Goal: Task Accomplishment & Management: Manage account settings

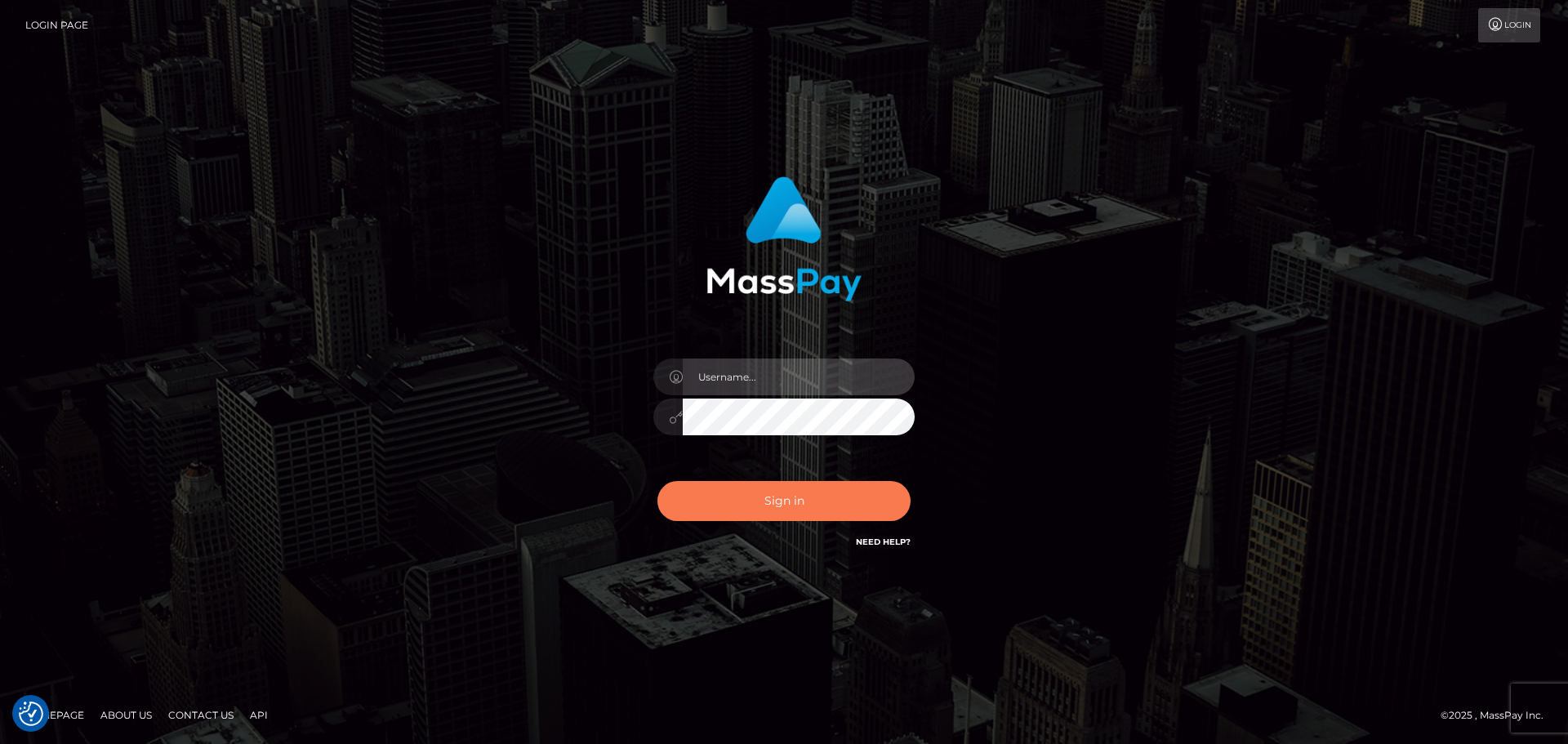
type input "constantin.mp"
click at [809, 496] on button "Sign in" at bounding box center [784, 501] width 254 height 40
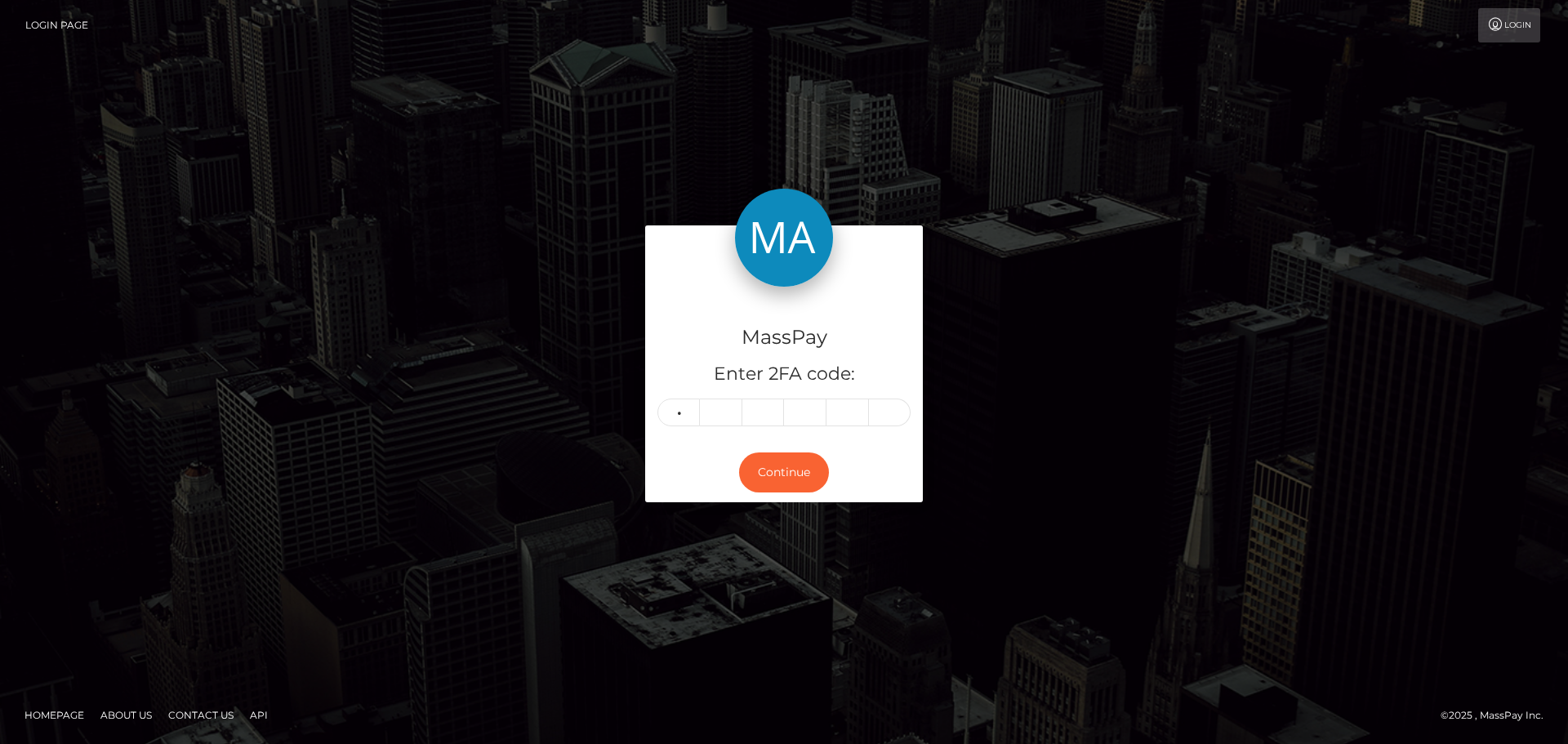
type input "5"
type input "6"
type input "1"
type input "9"
type input "4"
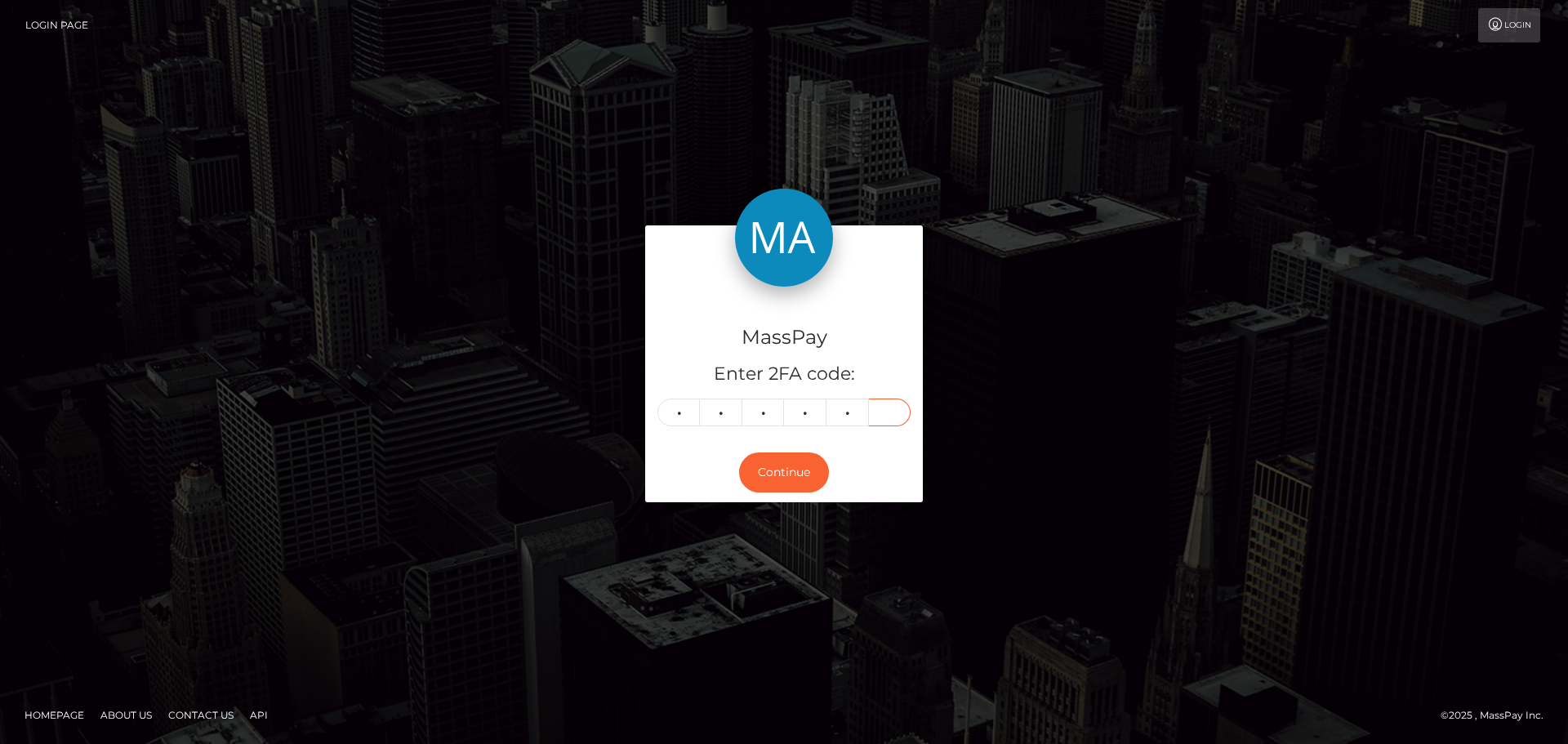
type input "1"
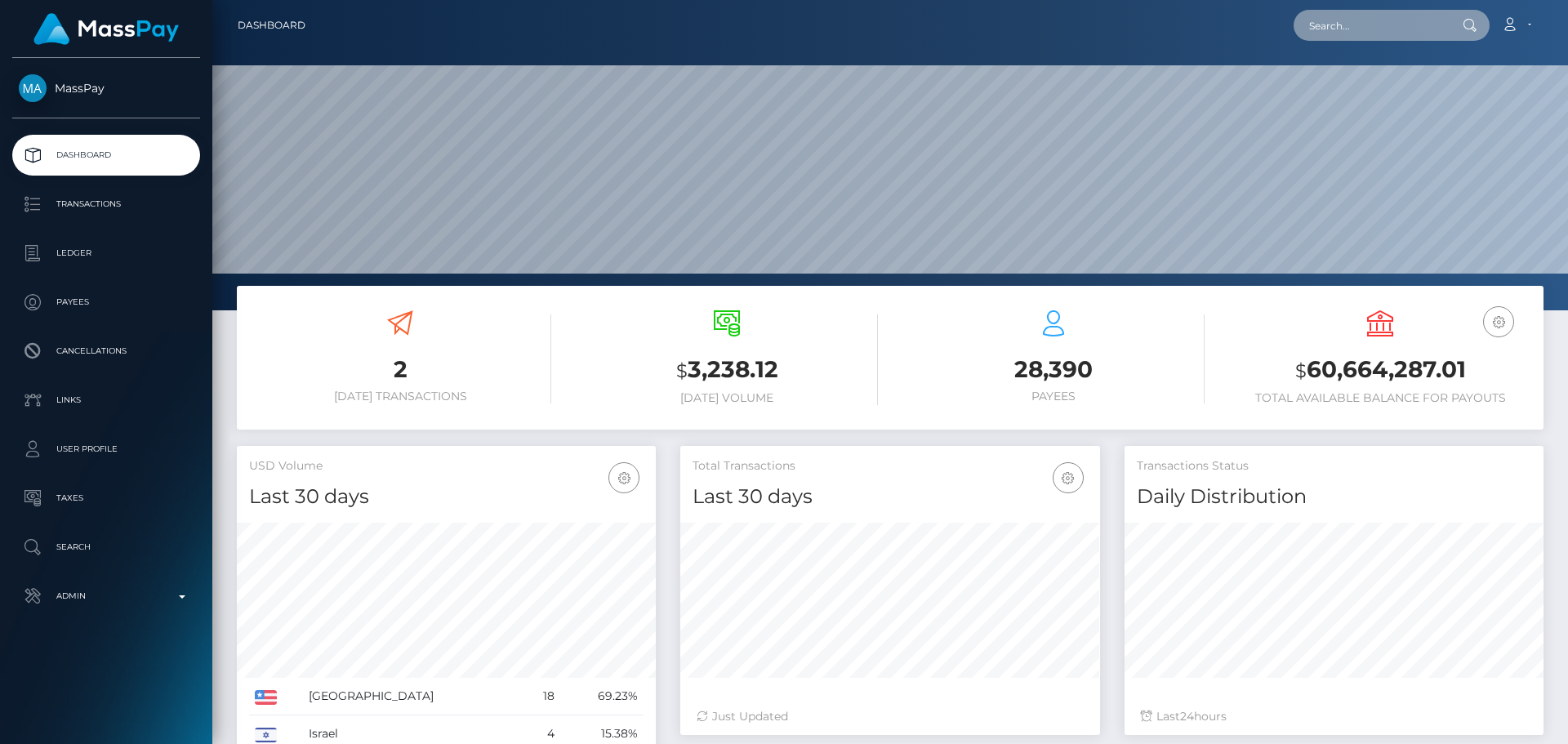
click at [1389, 37] on input "text" at bounding box center [1371, 25] width 154 height 31
paste input "8yd40yscbr2iw6o3zi2xkkws"
type input "8yd40yscbr2iw6o3zi2xkkws"
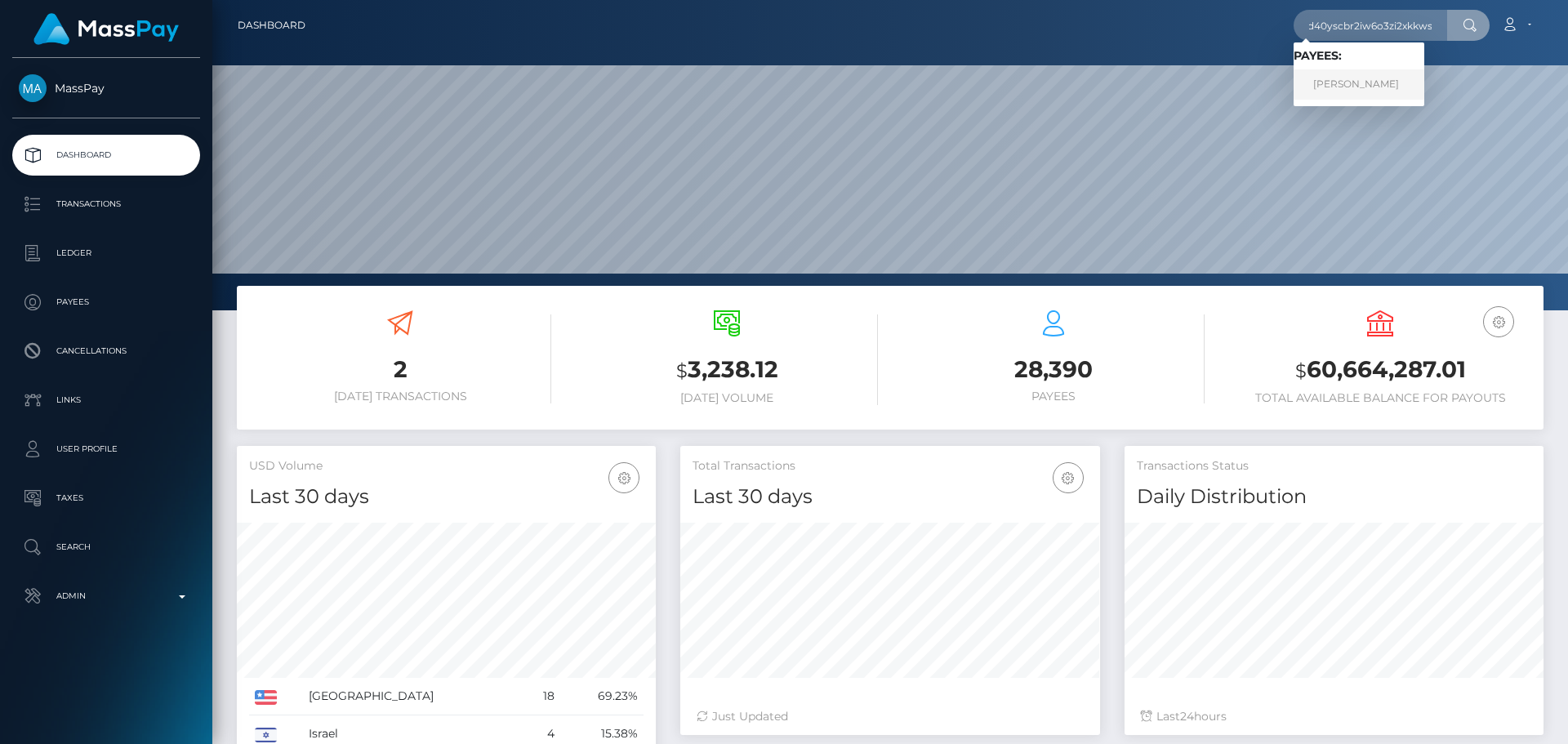
scroll to position [0, 0]
click at [1346, 87] on link "JORGE DIAZ" at bounding box center [1359, 85] width 131 height 31
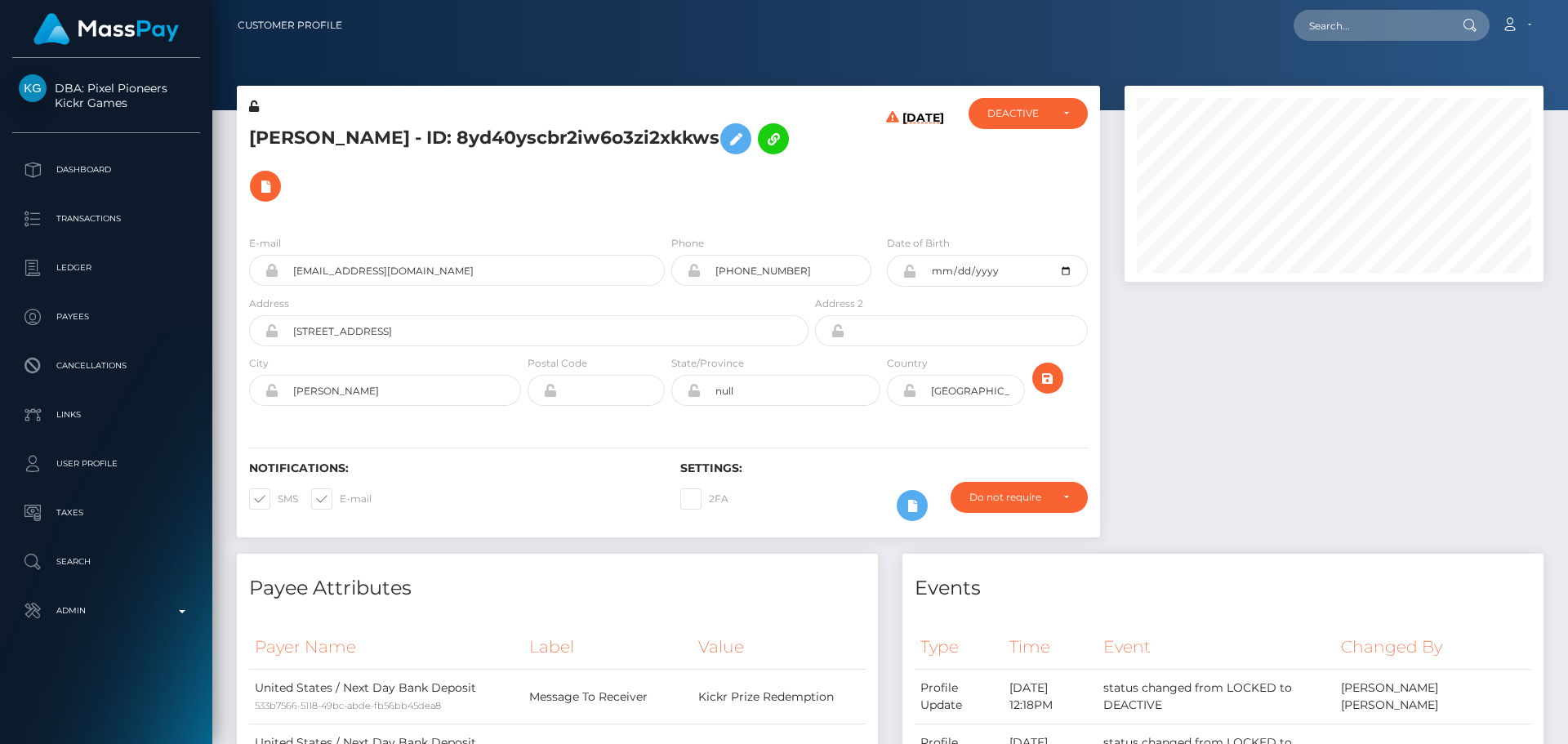
scroll to position [196, 420]
click at [666, 174] on div "JORGE DIAZ - ID: 8yd40yscbr2iw6o3zi2xkkws" at bounding box center [524, 160] width 575 height 124
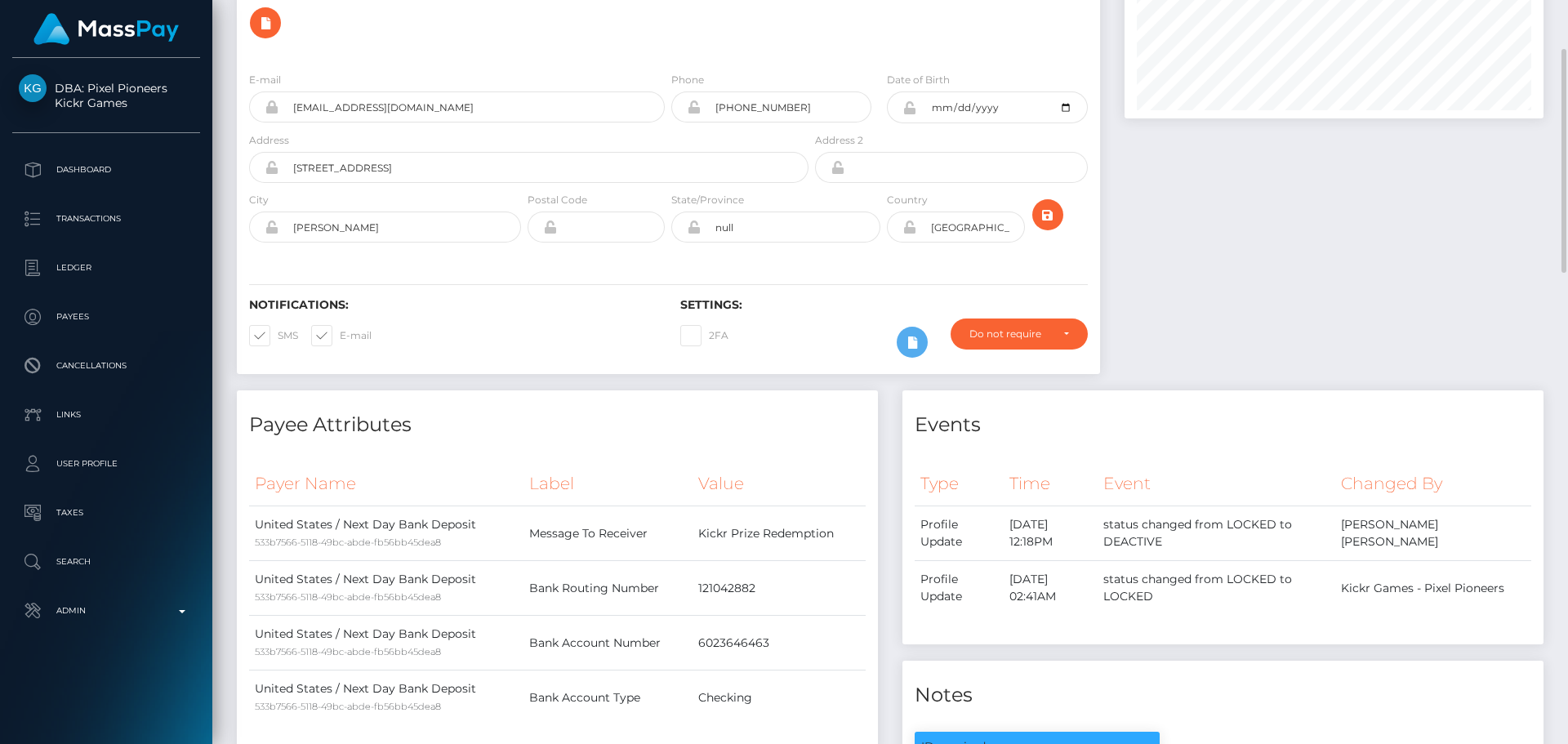
scroll to position [0, 0]
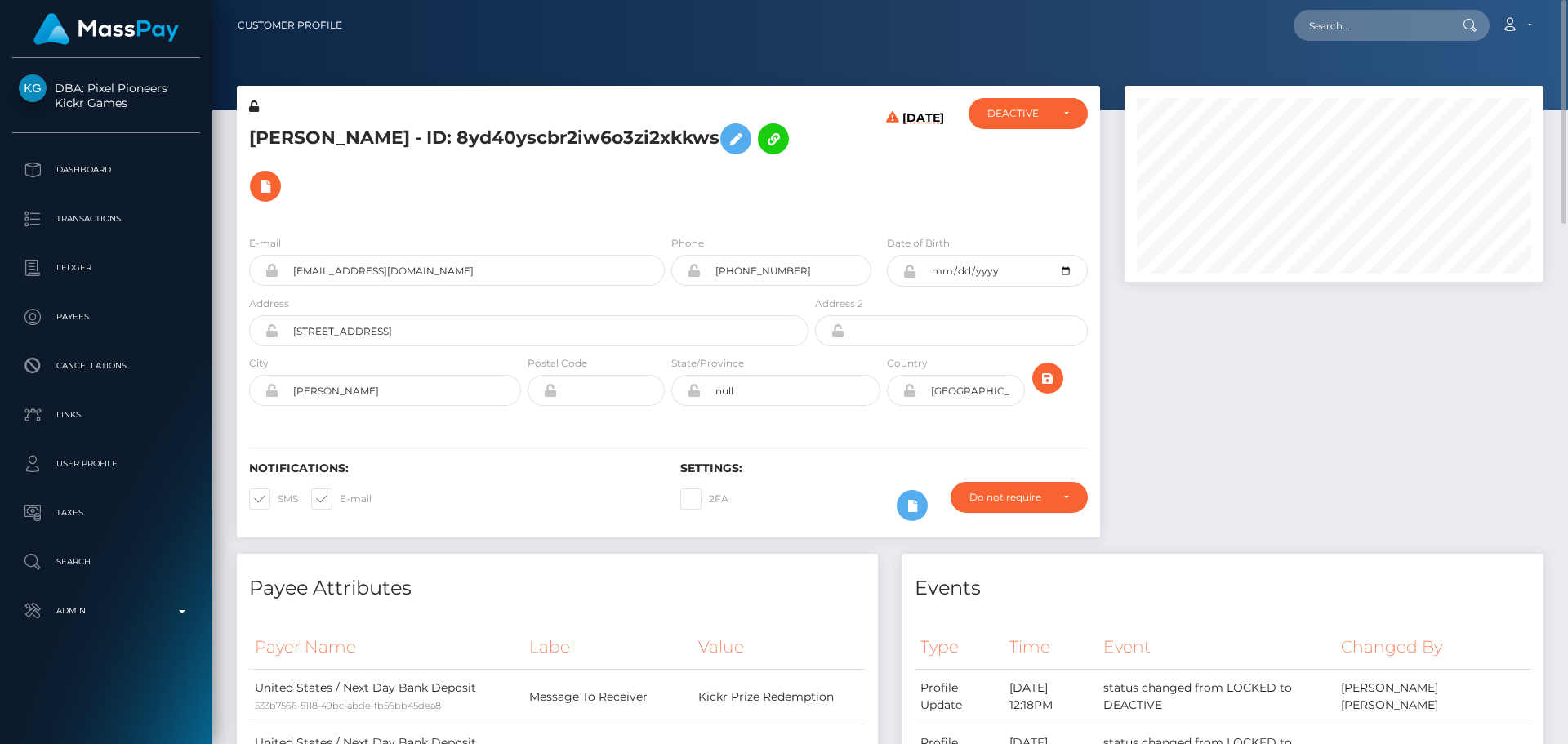
click at [273, 134] on h5 "JORGE DIAZ - ID: 8yd40yscbr2iw6o3zi2xkkws" at bounding box center [524, 162] width 551 height 95
copy h5 "JORGE"
click at [338, 130] on h5 "JORGE DIAZ - ID: 8yd40yscbr2iw6o3zi2xkkws" at bounding box center [524, 162] width 551 height 95
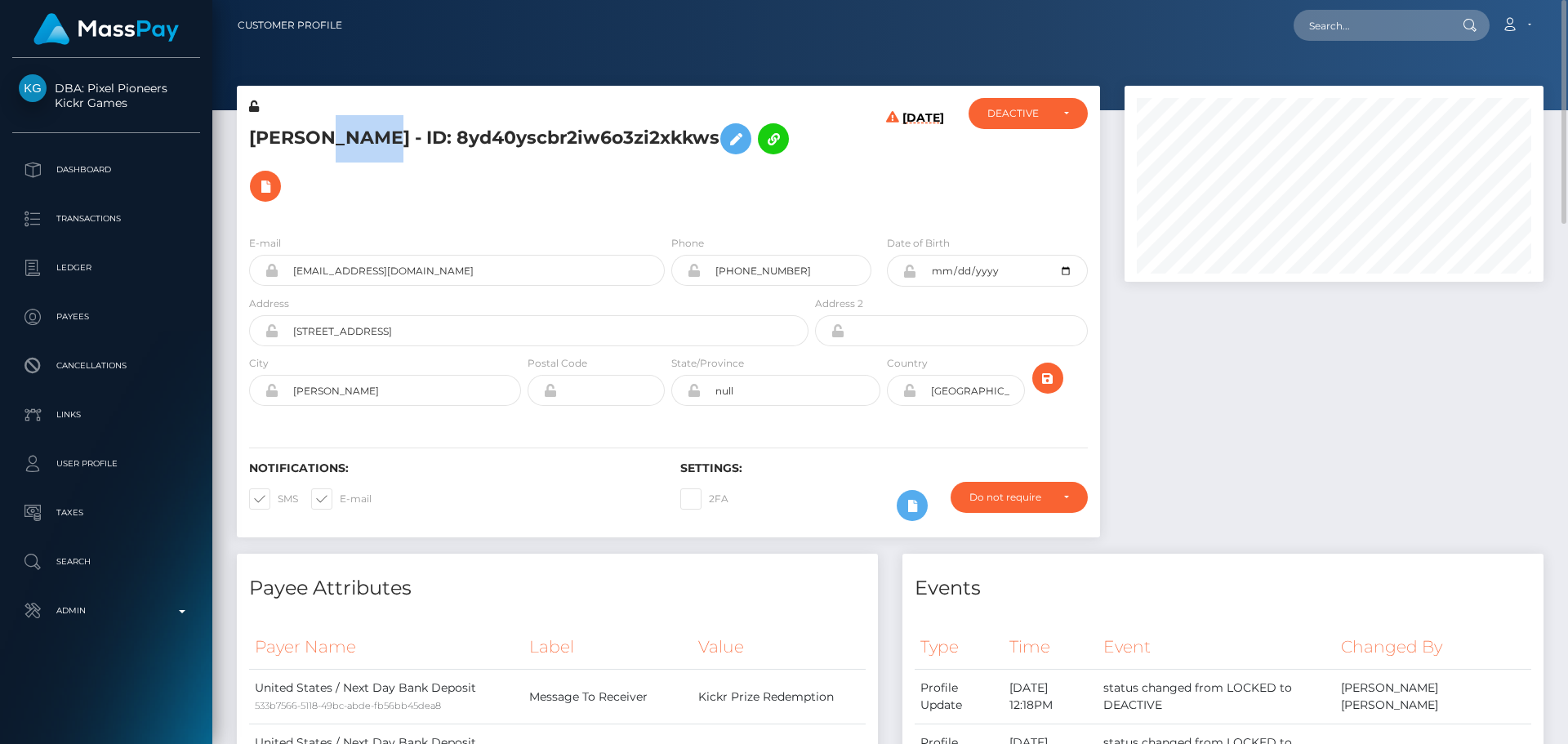
copy h5 "DIAZ"
click at [832, 422] on div "Notifications: SMS E-mail Settings: 2FA" at bounding box center [669, 479] width 864 height 115
click at [914, 495] on icon at bounding box center [913, 505] width 19 height 20
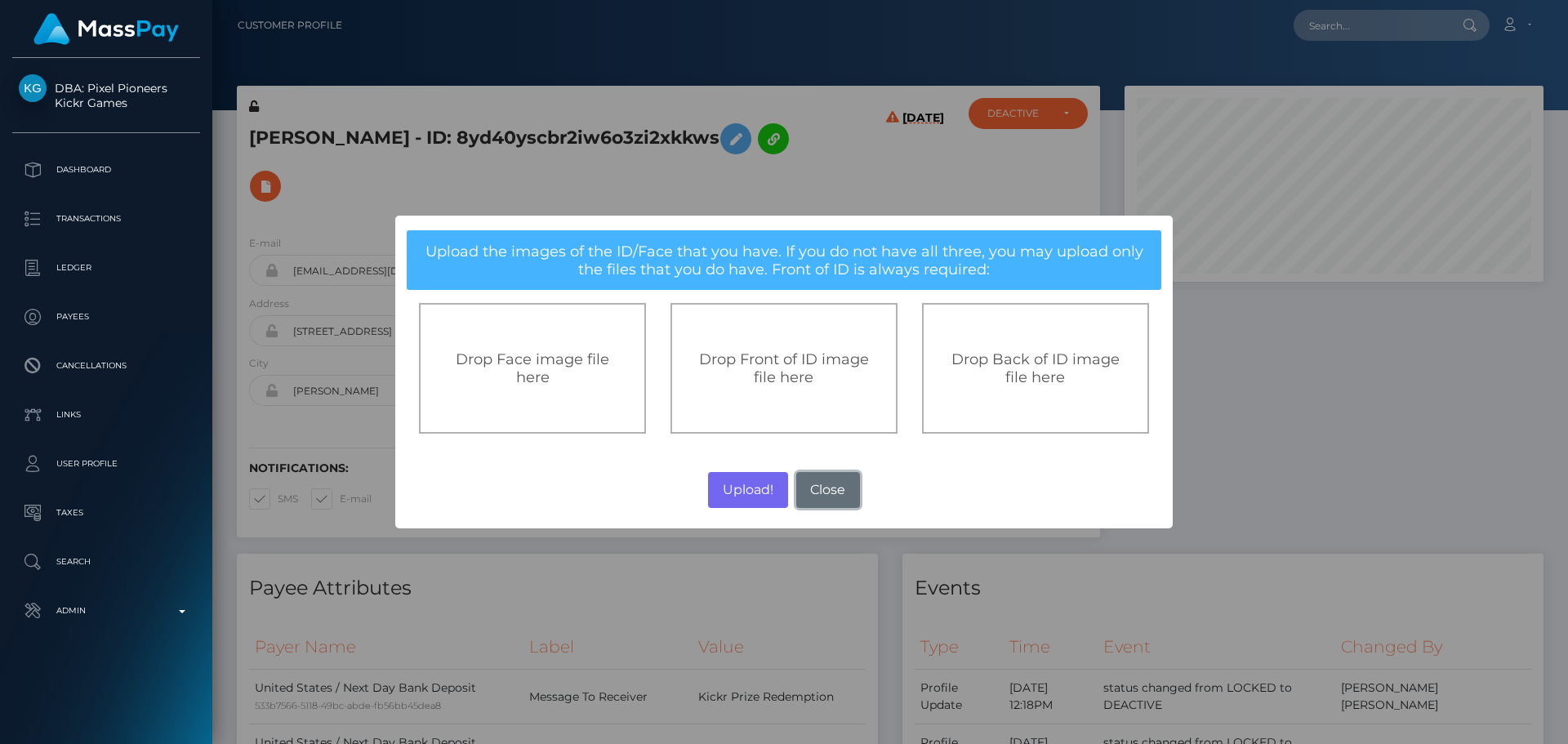
click at [845, 483] on button "Close" at bounding box center [828, 491] width 64 height 36
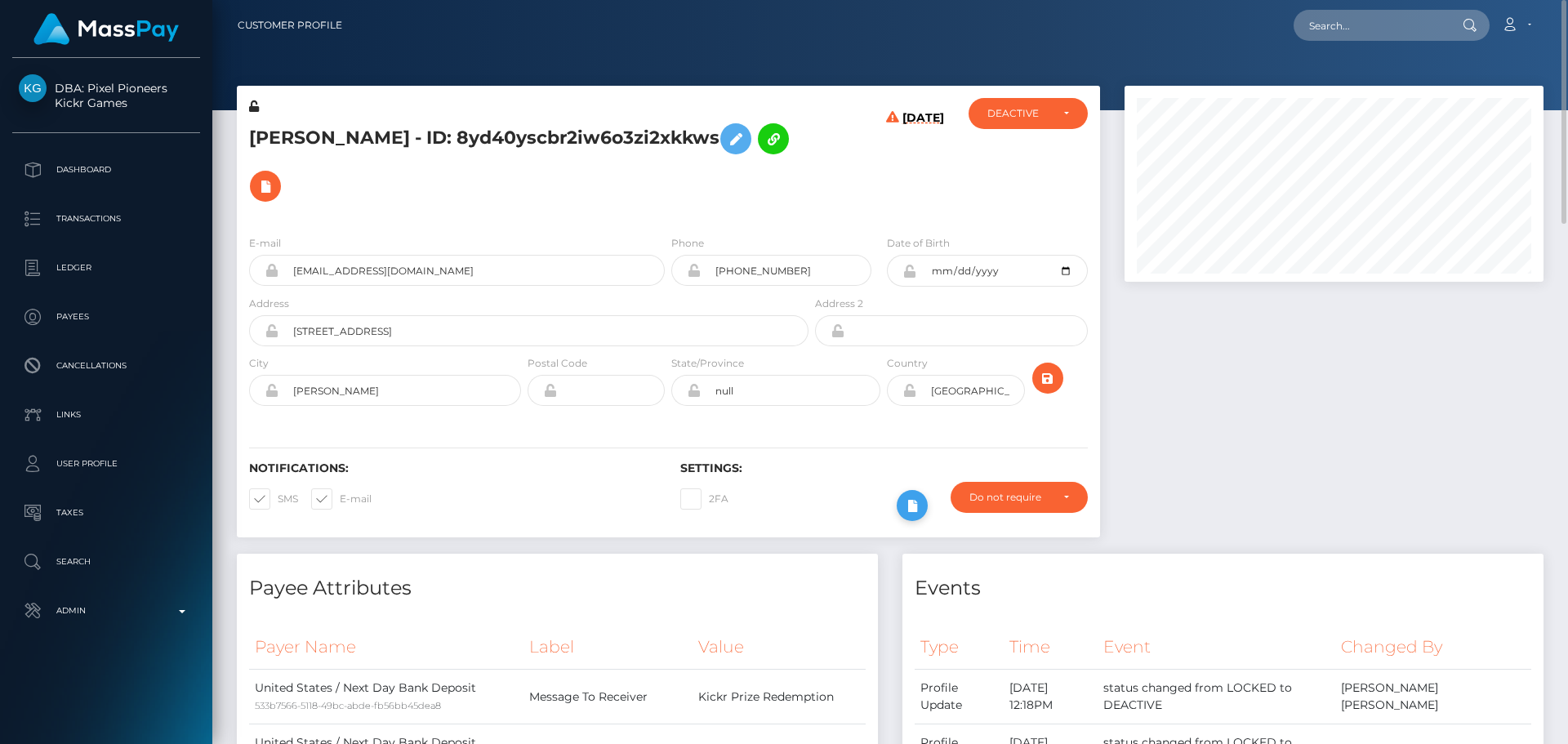
click at [914, 495] on icon at bounding box center [913, 505] width 19 height 20
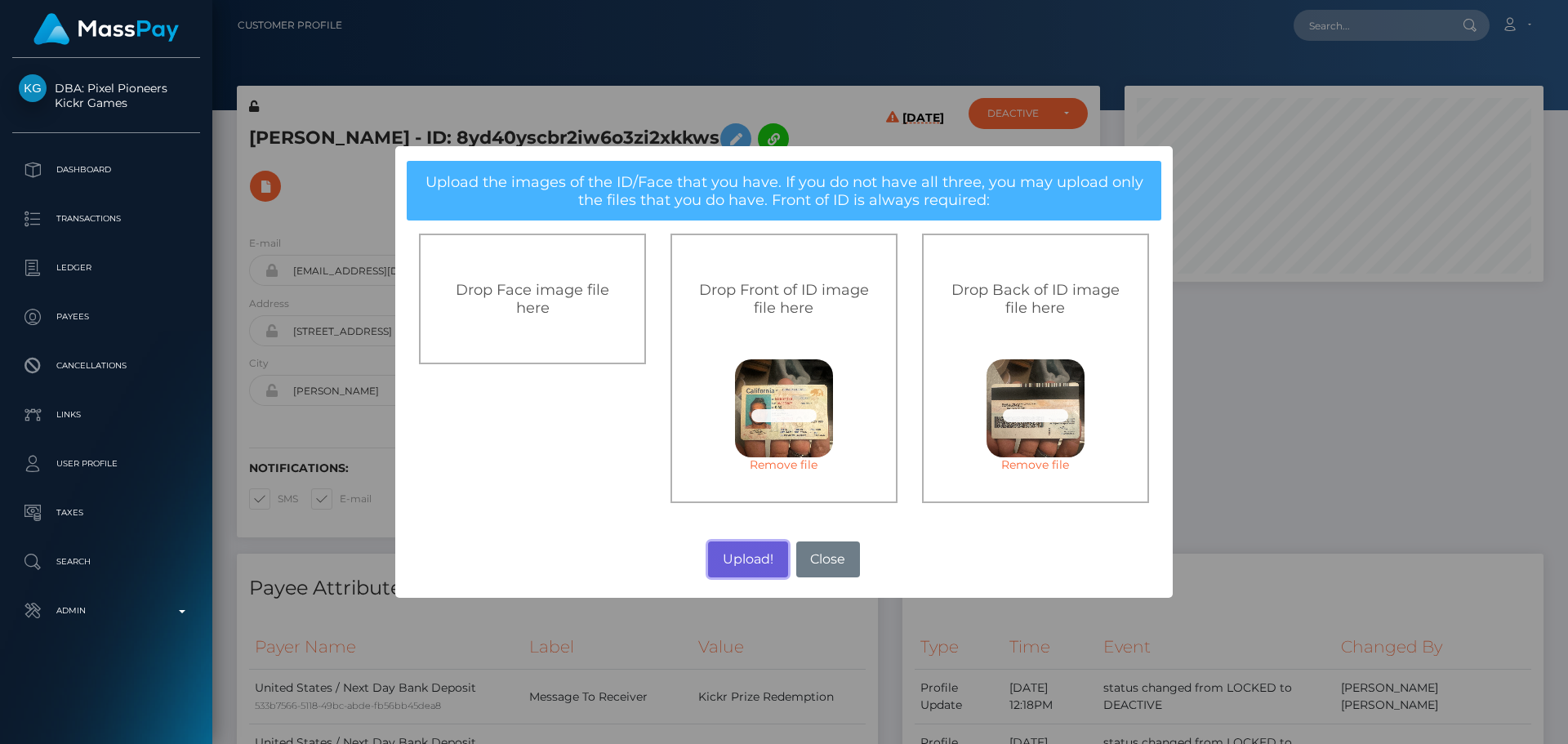
click at [735, 558] on button "Upload!" at bounding box center [747, 559] width 79 height 36
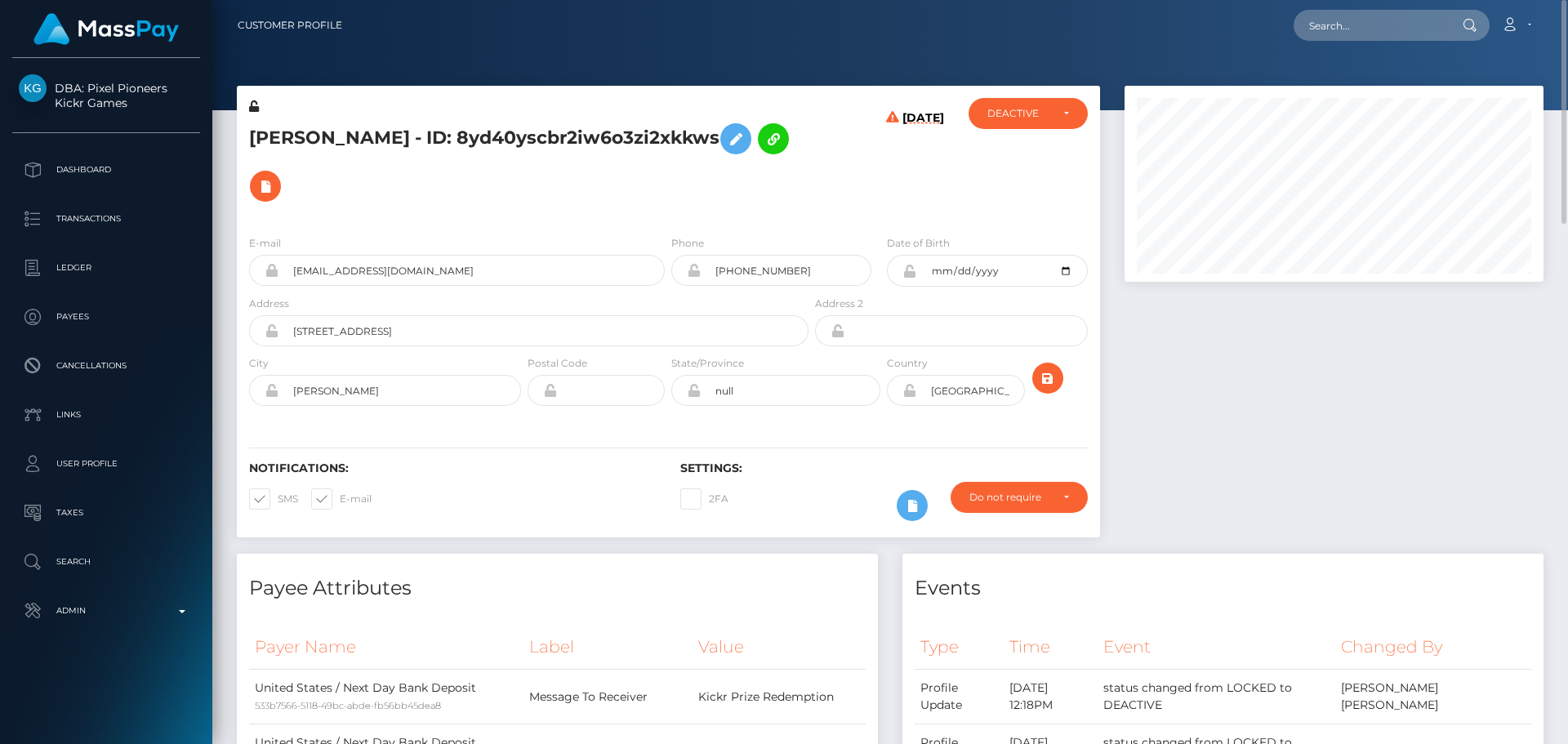
click at [835, 461] on h6 "Settings:" at bounding box center [883, 468] width 407 height 14
click at [833, 461] on h6 "Settings:" at bounding box center [883, 468] width 407 height 14
click at [831, 461] on h6 "Settings:" at bounding box center [883, 468] width 407 height 14
click at [1048, 368] on icon "submit" at bounding box center [1048, 378] width 19 height 20
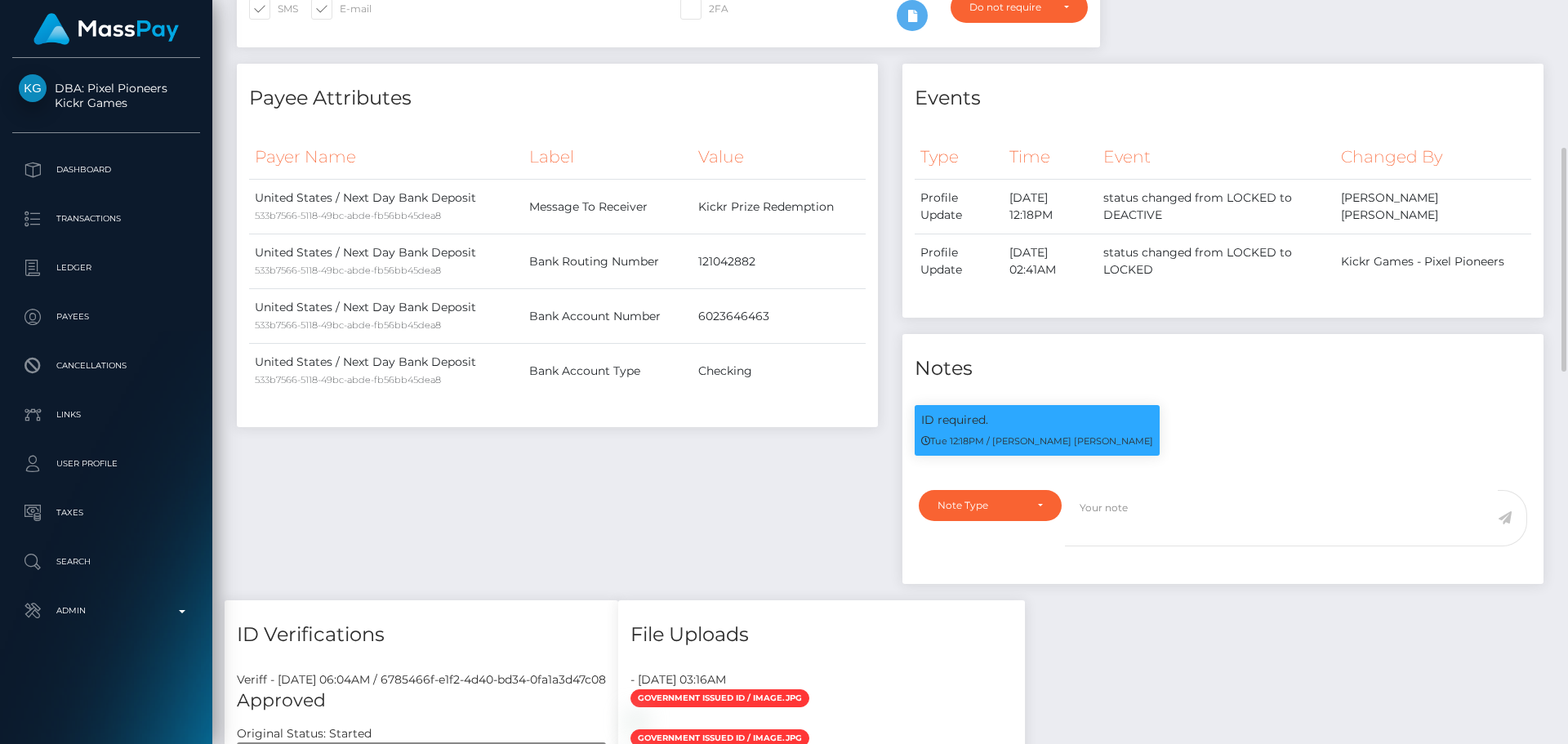
scroll to position [734, 0]
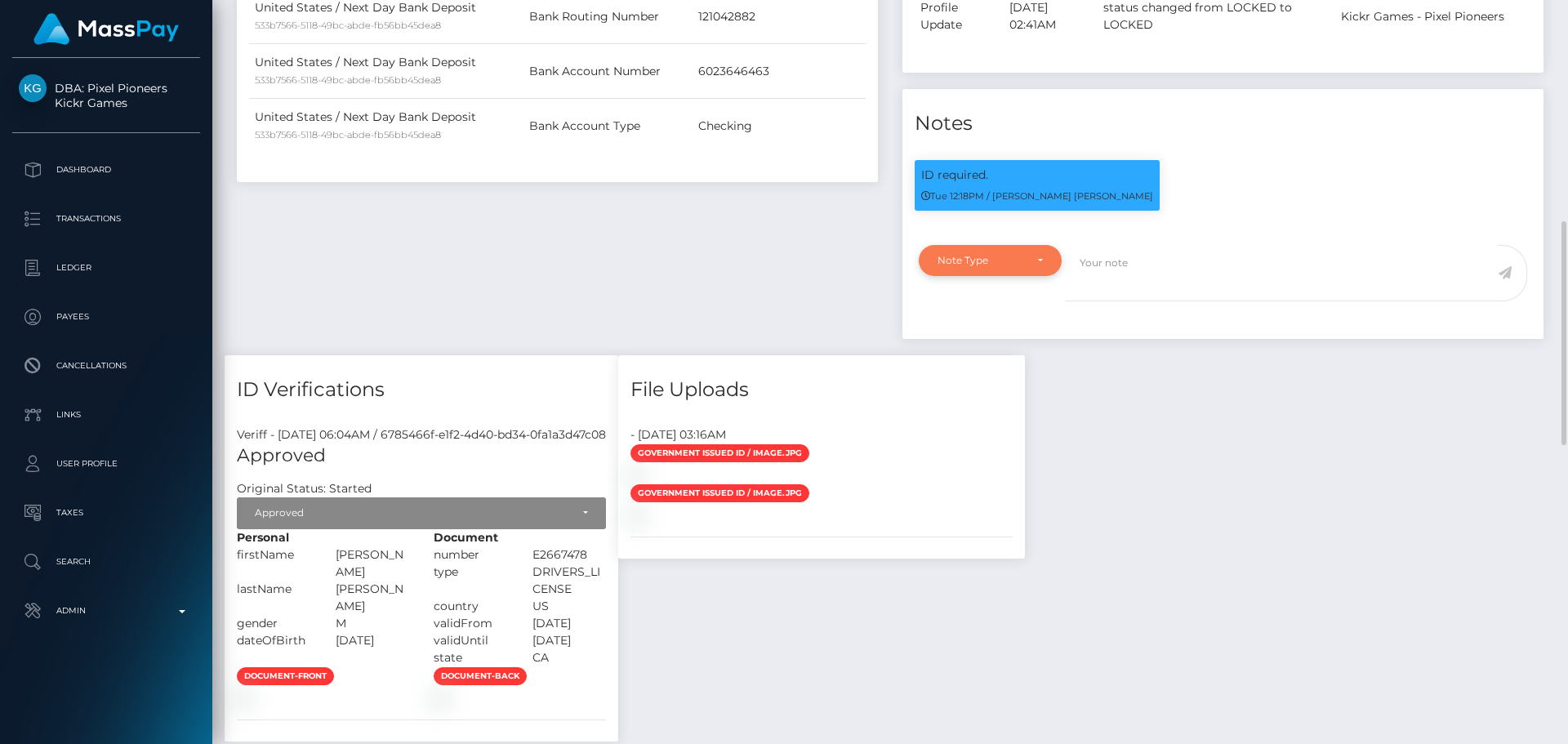
click at [1026, 254] on div "Note Type" at bounding box center [990, 261] width 105 height 13
click at [1004, 366] on span "Clear Compliance" at bounding box center [982, 373] width 87 height 14
select select "CLEAR_COMPLIANCE"
click at [1148, 245] on textarea at bounding box center [1281, 273] width 433 height 56
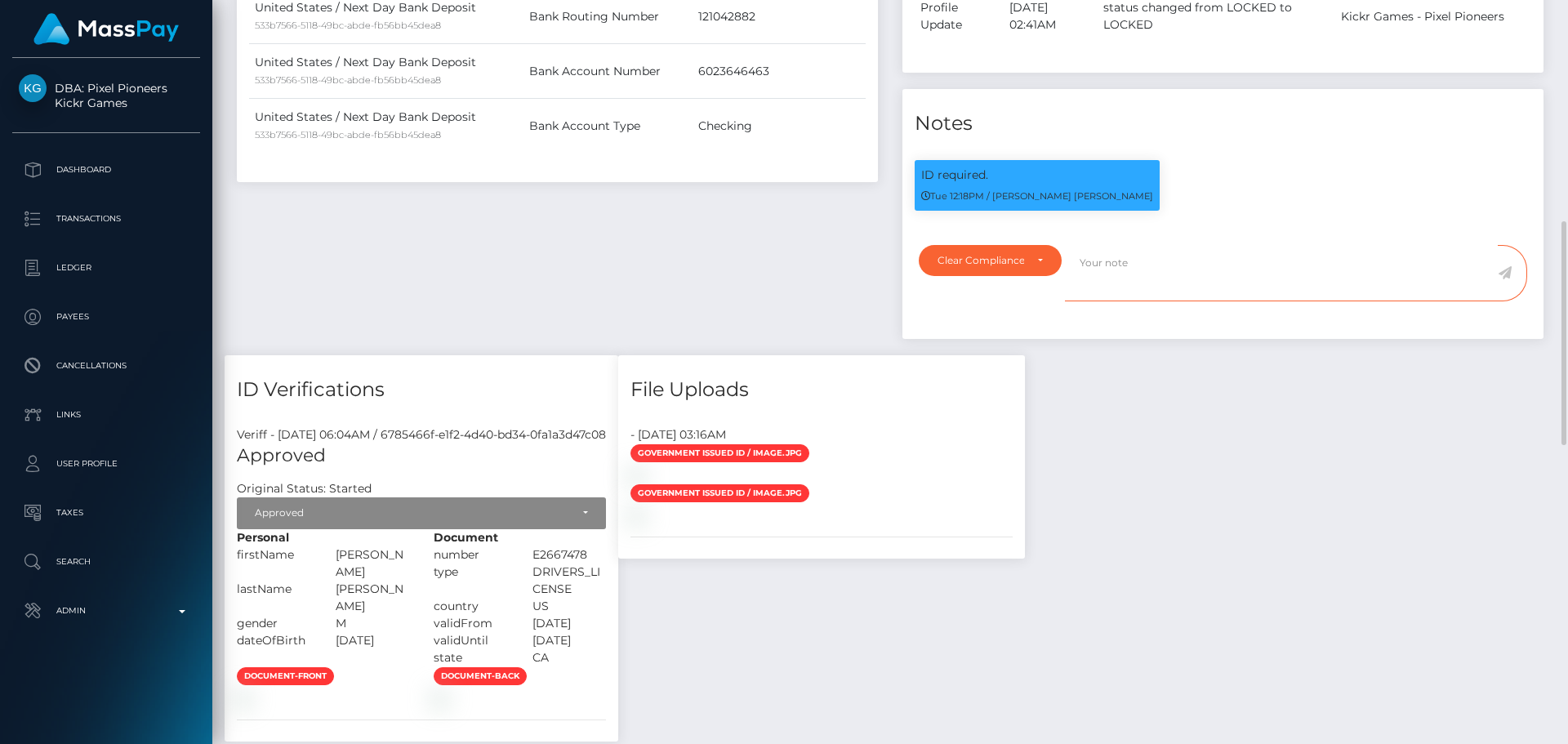
paste textarea "ComplyAdvantage potential hit refers to a person with a different middle name (…"
type textarea "ComplyAdvantage potential hit refers to a person with a different middle name (…"
click at [1507, 266] on icon at bounding box center [1505, 273] width 14 height 13
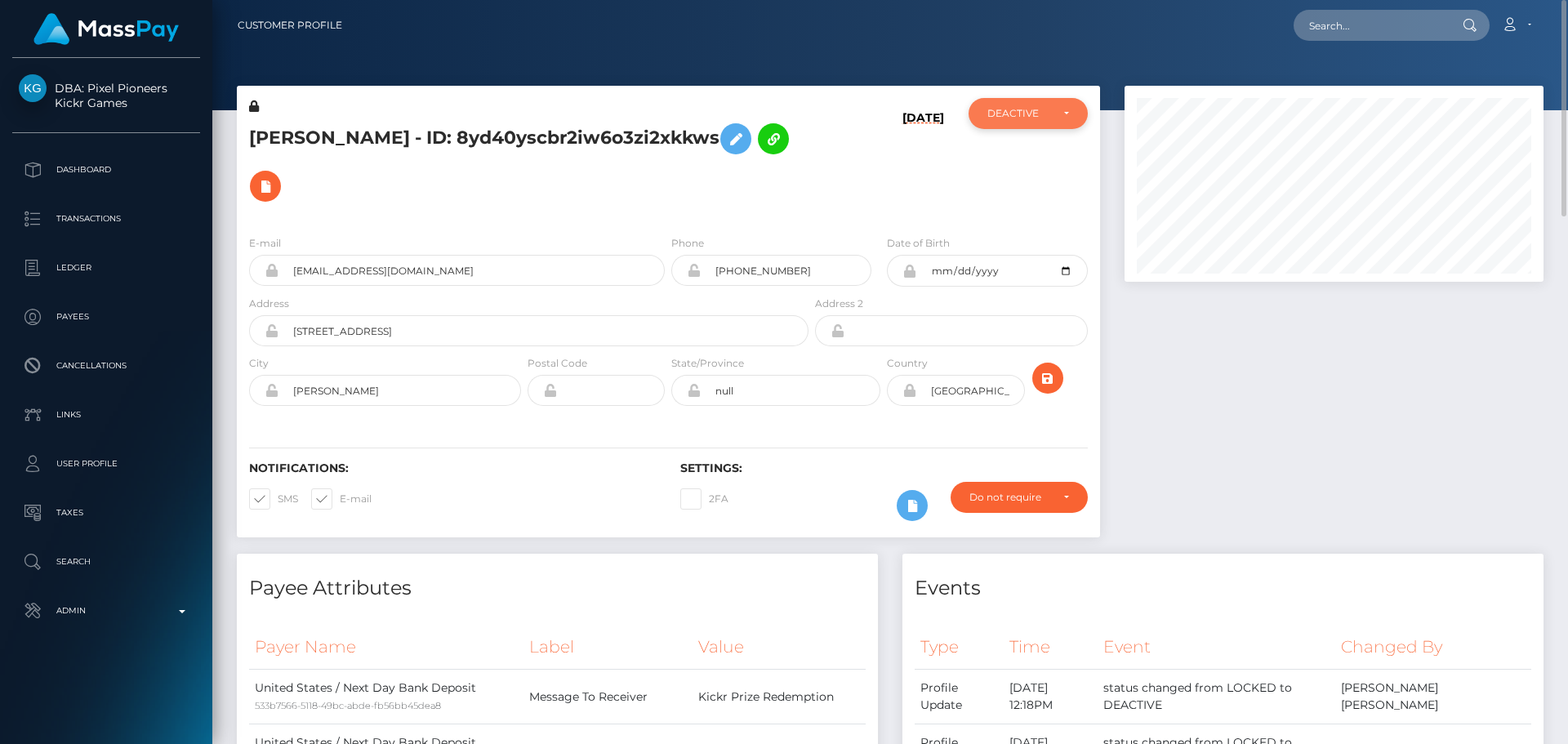
scroll to position [816347, 816451]
click at [1017, 113] on div "DEACTIVE" at bounding box center [1019, 114] width 63 height 13
click at [1031, 150] on link "ACTIVE" at bounding box center [1028, 158] width 120 height 31
select select "ACTIVE"
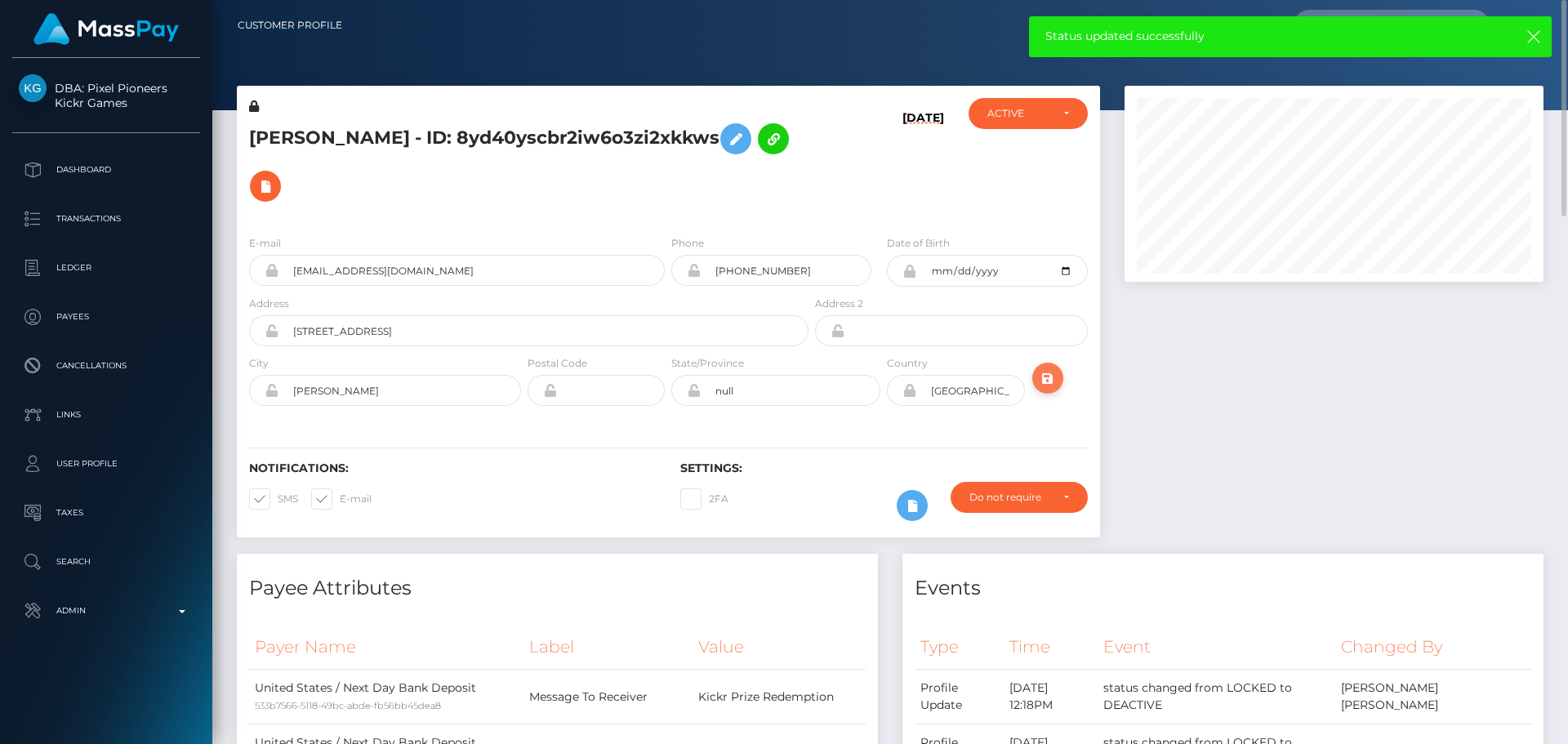
click at [1048, 368] on icon "submit" at bounding box center [1048, 378] width 19 height 20
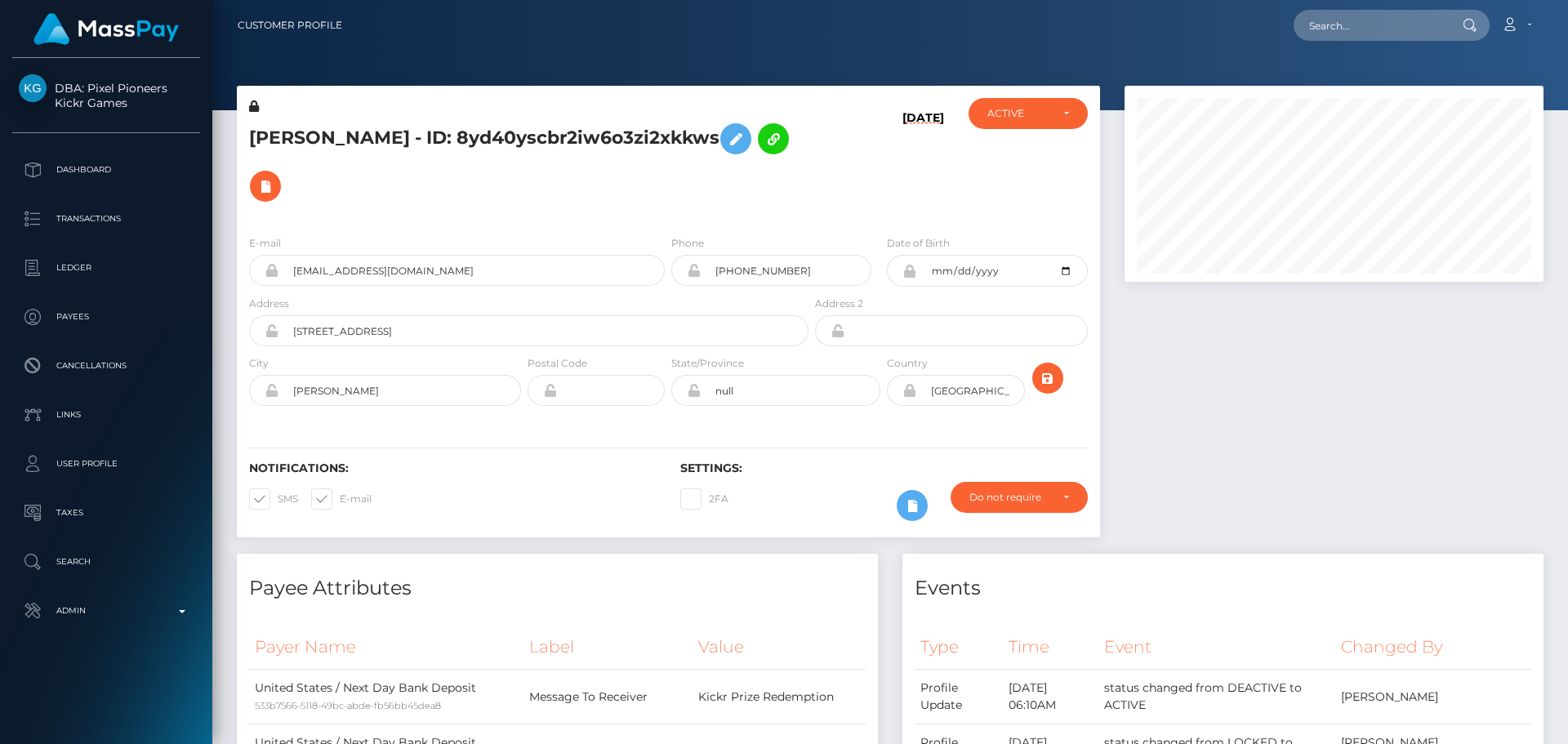
scroll to position [196, 420]
click at [436, 140] on h5 "[PERSON_NAME] - ID: 8yd40yscbr2iw6o3zi2xkkws" at bounding box center [524, 162] width 551 height 95
click at [436, 140] on h5 "JORGE DIAZ - ID: 8yd40yscbr2iw6o3zi2xkkws" at bounding box center [524, 162] width 551 height 95
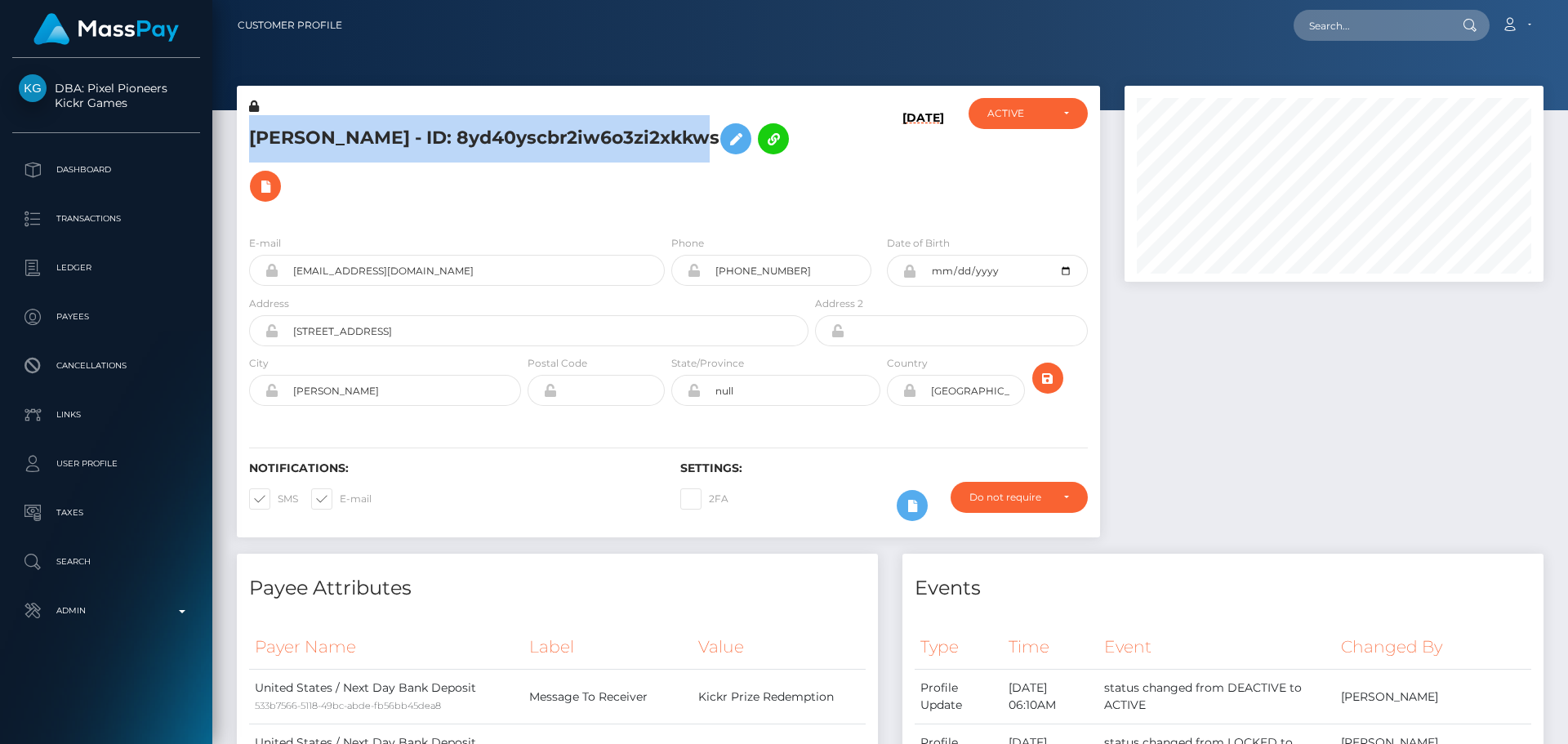
click at [436, 140] on h5 "JORGE DIAZ - ID: 8yd40yscbr2iw6o3zi2xkkws" at bounding box center [524, 162] width 551 height 95
copy h5 "JORGE DIAZ - ID: 8yd40yscbr2iw6o3zi2xkkws"
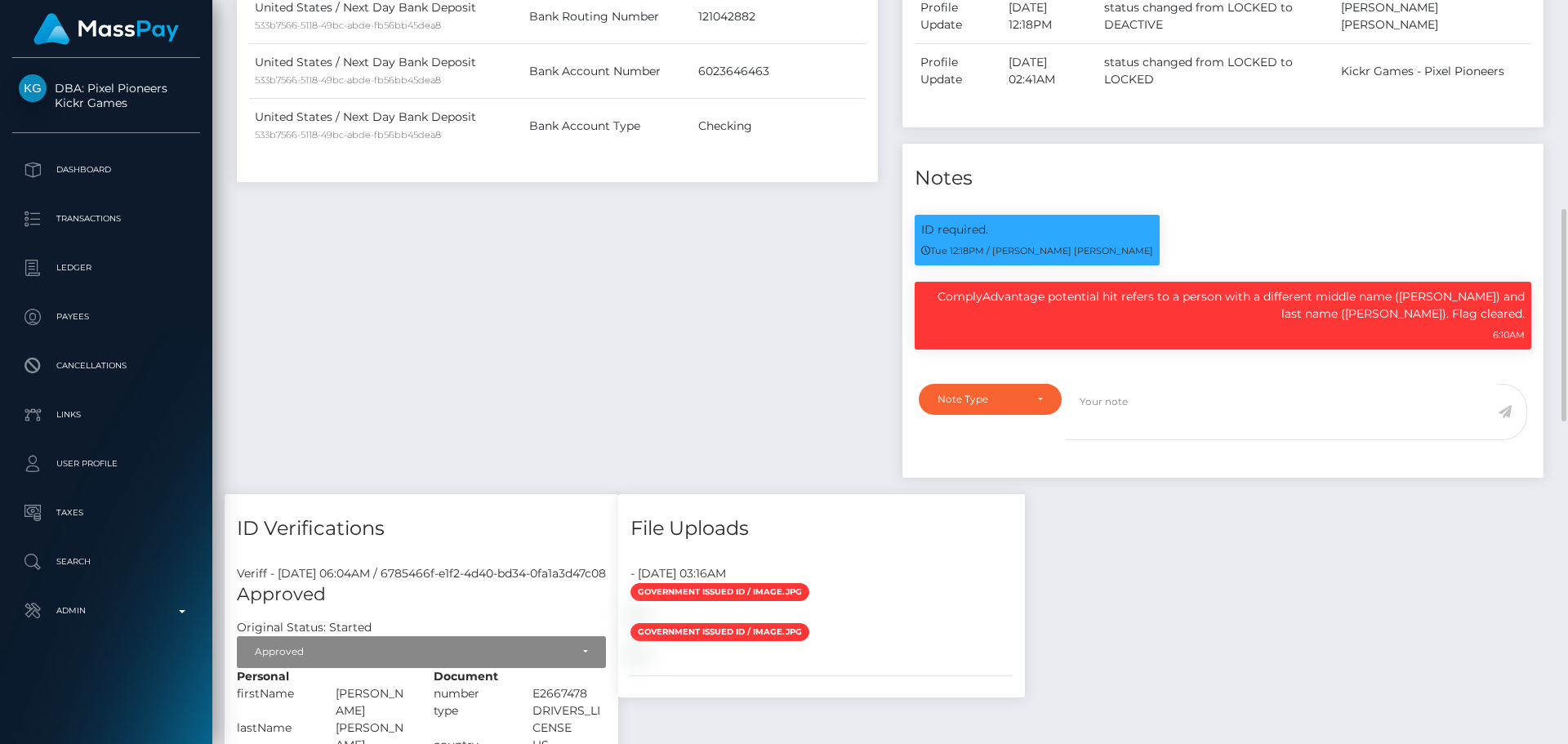
click at [786, 273] on div "Payee Attributes Payer Name Label Value United States / Next Day Bank Deposit 5…" at bounding box center [558, 156] width 666 height 675
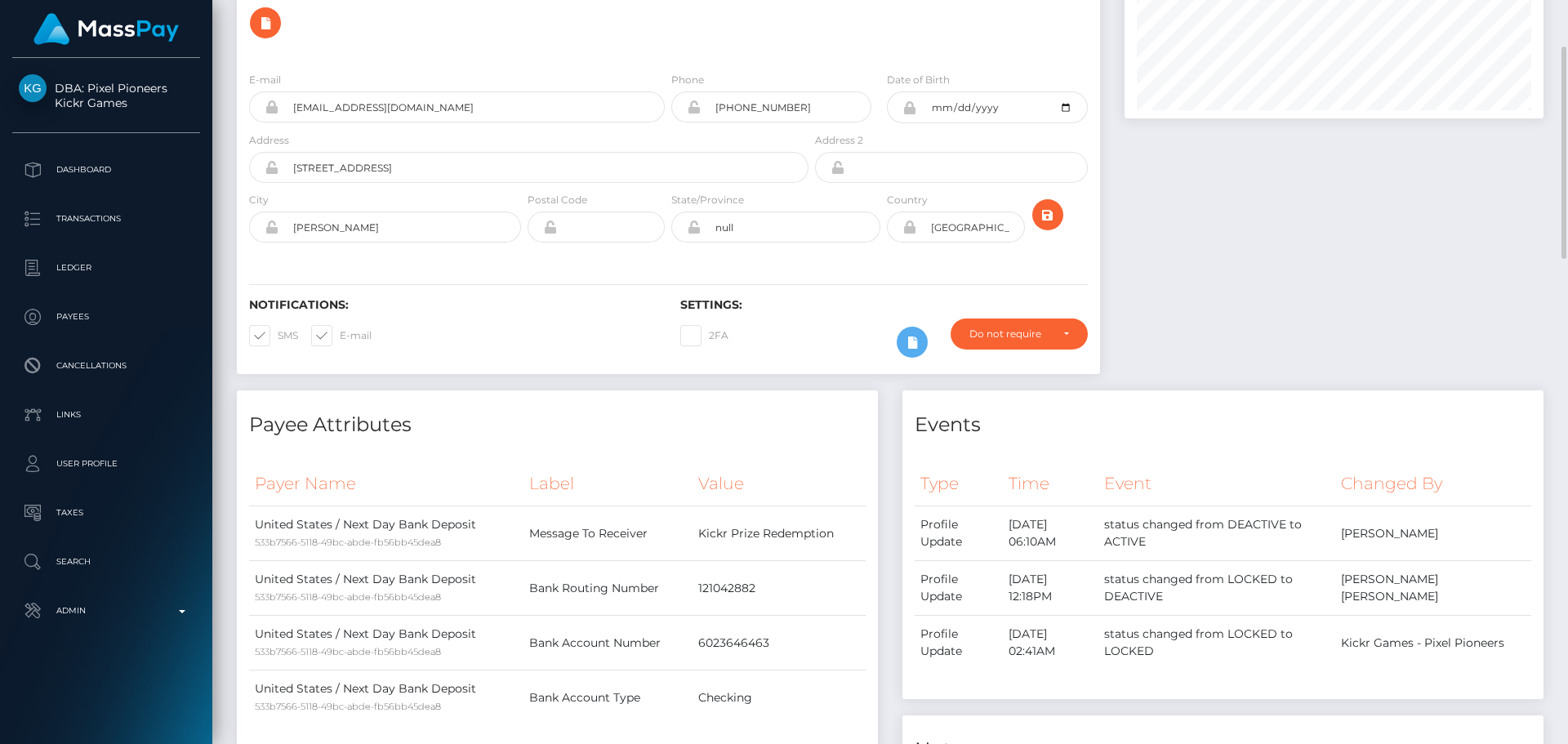
scroll to position [0, 0]
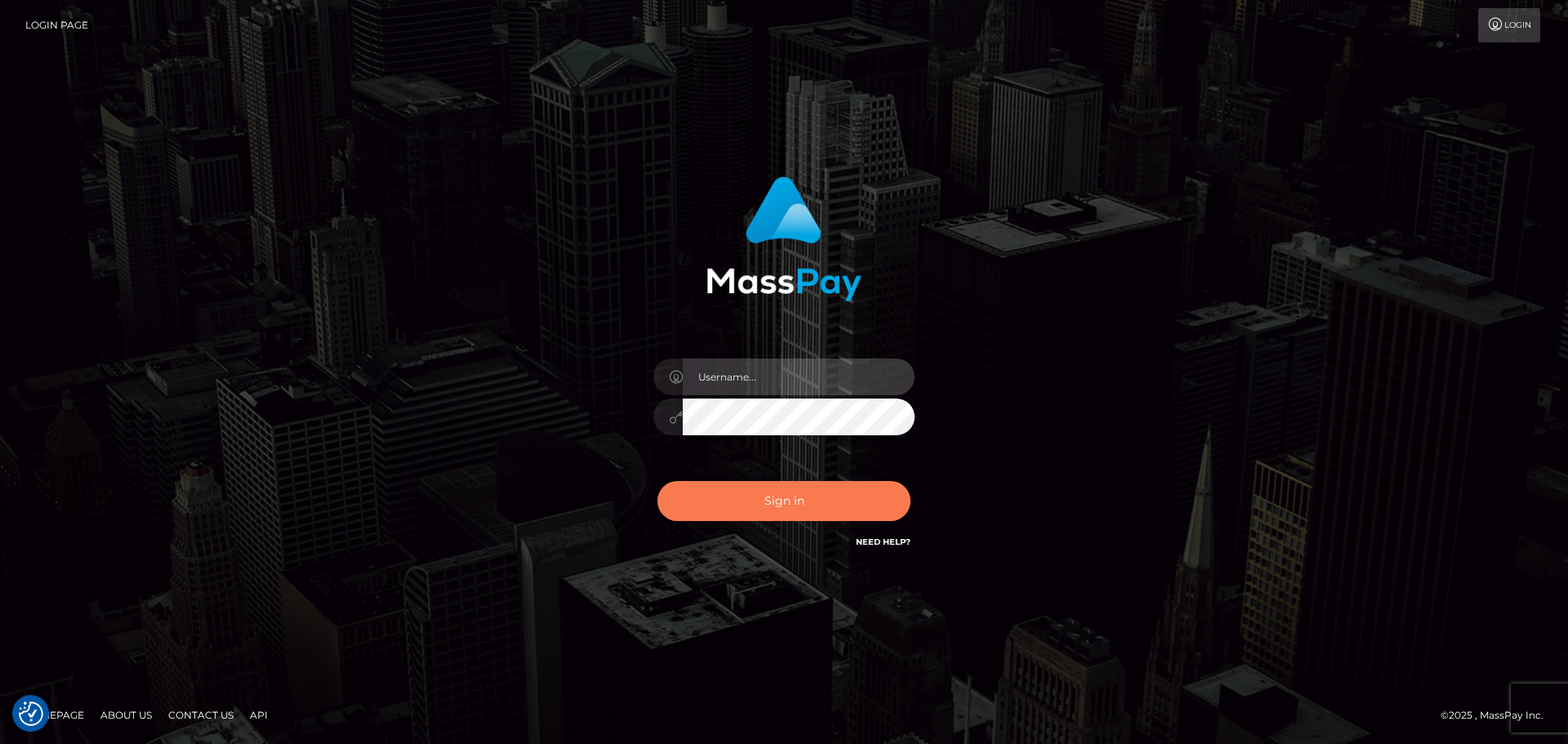
type input "[DOMAIN_NAME]"
click at [777, 500] on button "Sign in" at bounding box center [784, 501] width 254 height 40
type input "[DOMAIN_NAME]"
click at [816, 488] on button "Sign in" at bounding box center [784, 501] width 254 height 40
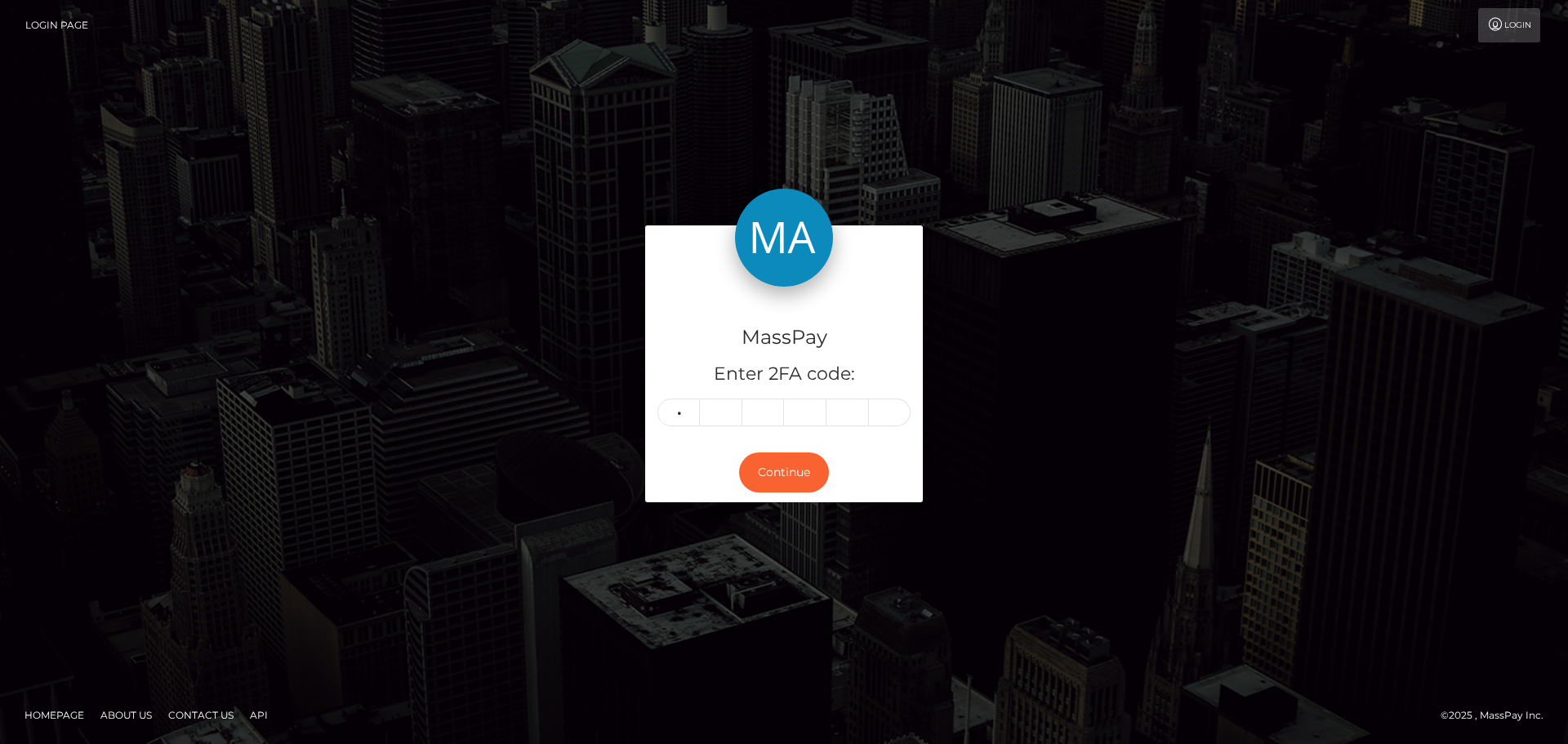
type input "3"
type input "8"
type input "3"
type input "2"
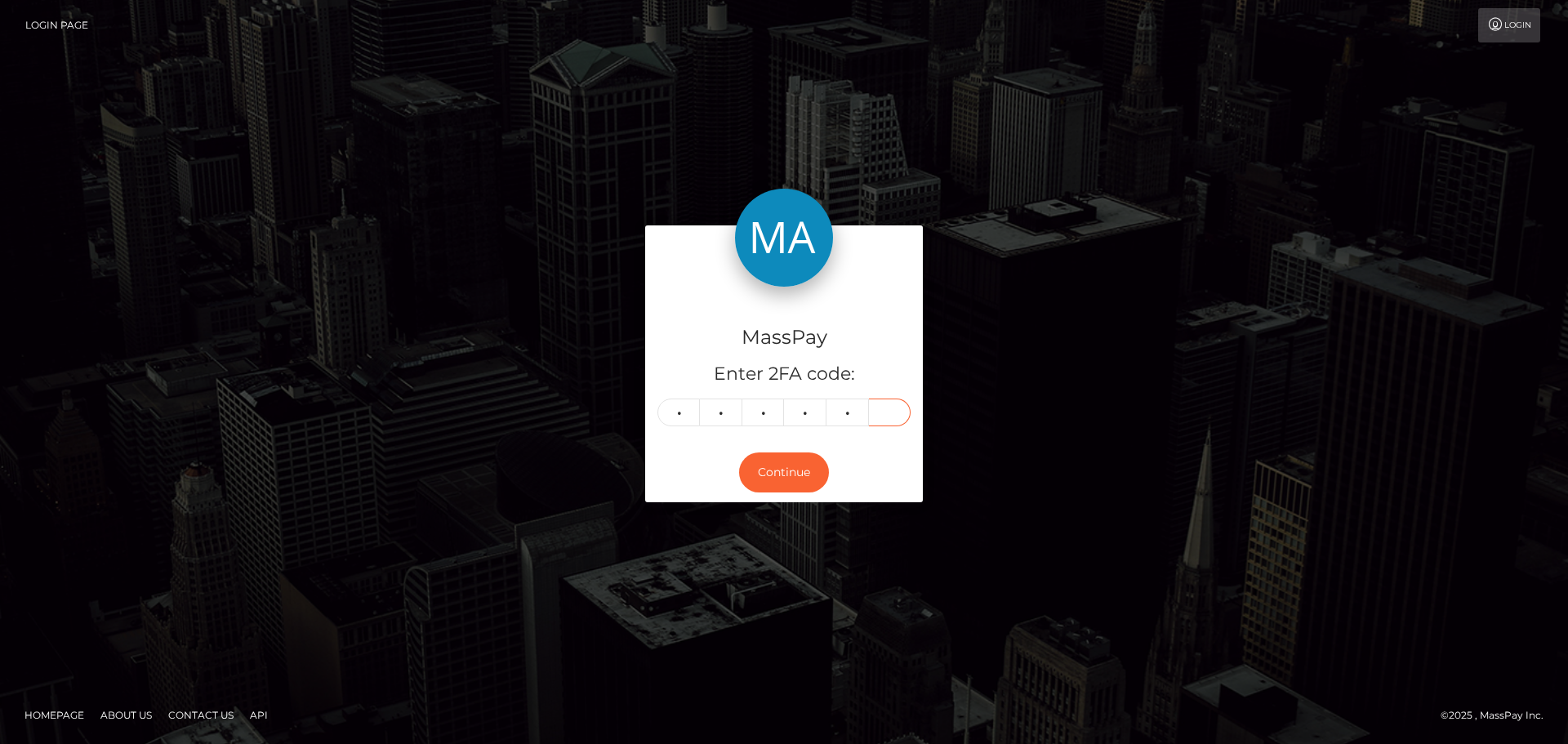
type input "2"
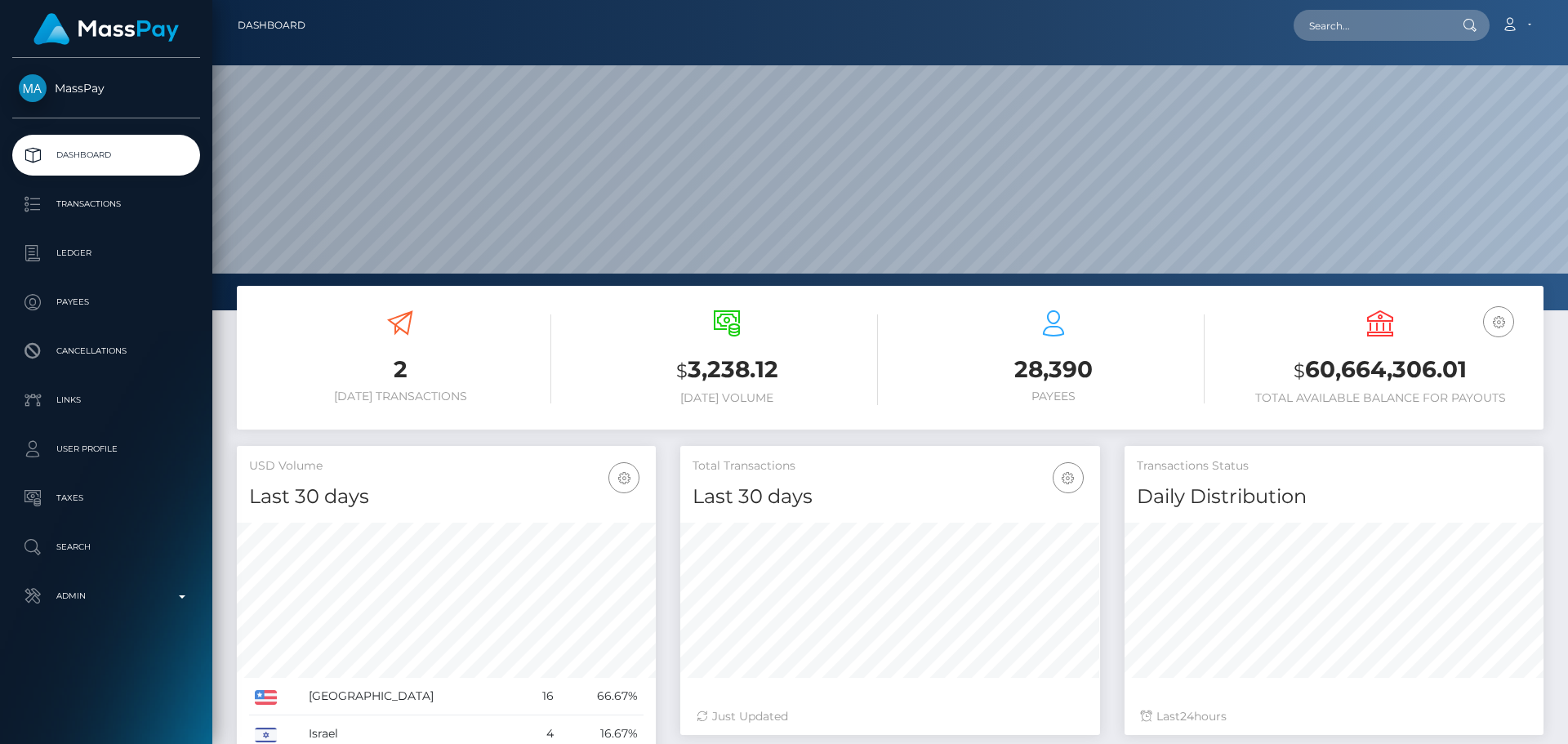
scroll to position [290, 420]
click at [1344, 35] on input "text" at bounding box center [1371, 25] width 154 height 31
paste input "378588540679761920"
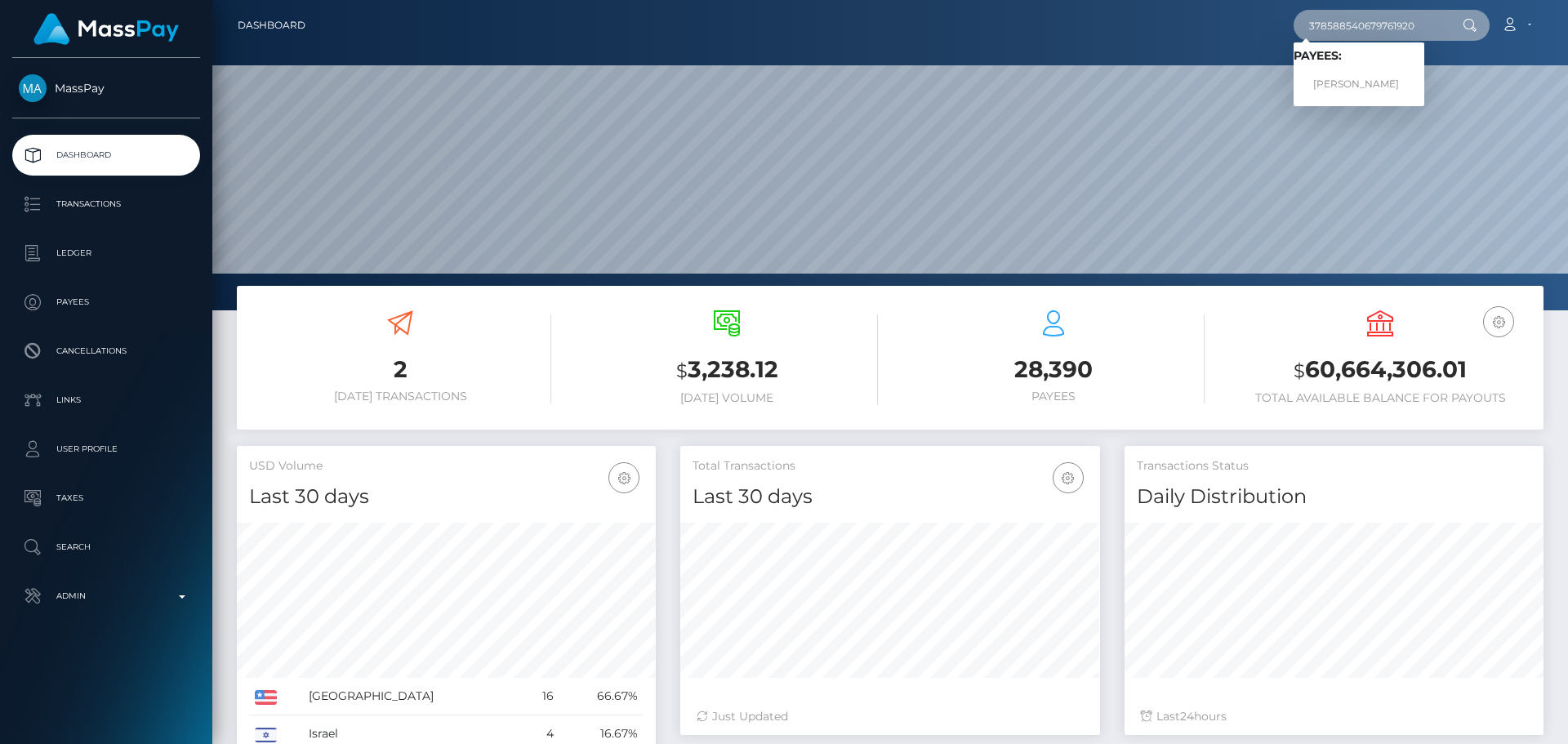
type input "378588540679761920"
click at [1346, 83] on link "BARBARA GUADALUPE HORACEK" at bounding box center [1359, 85] width 131 height 31
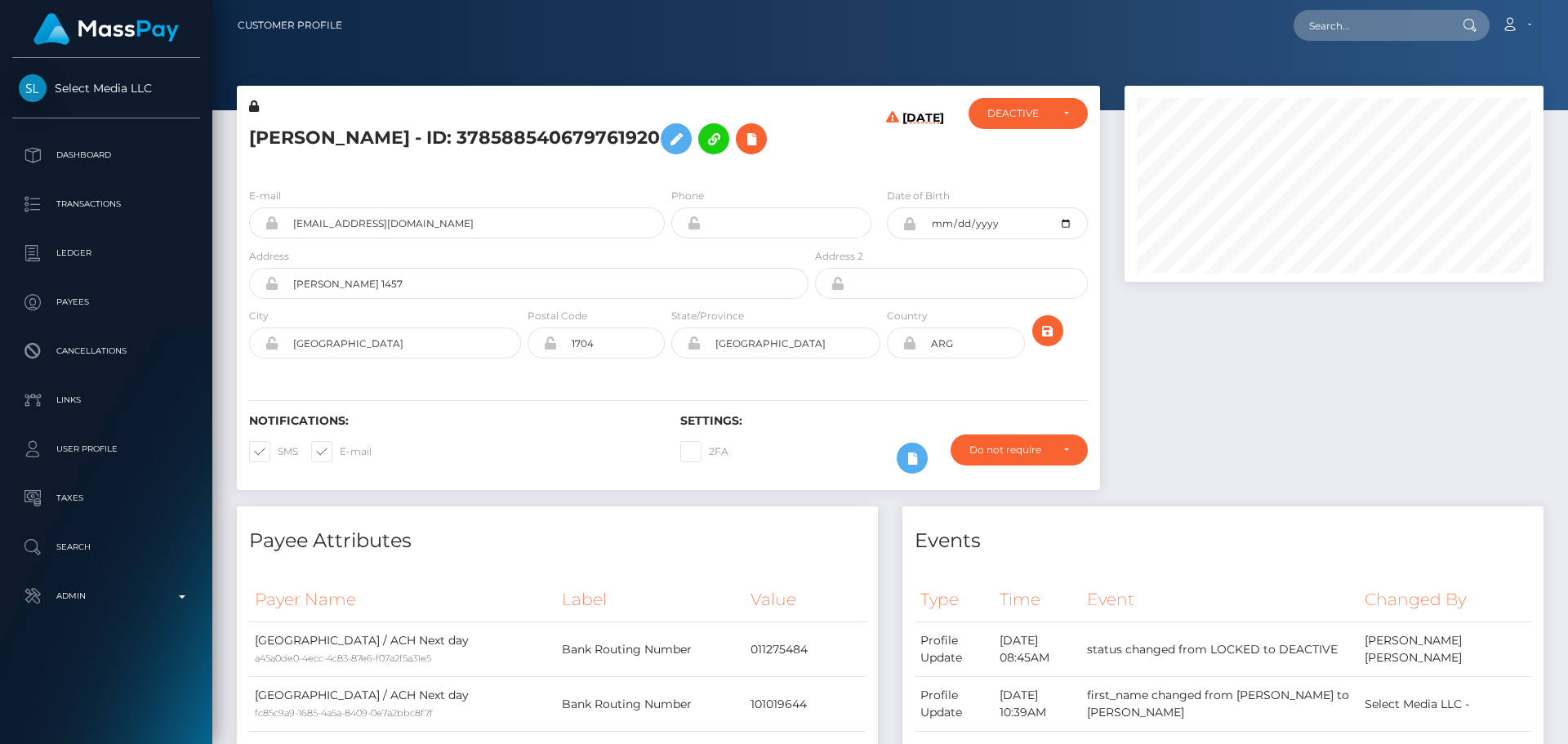
scroll to position [196, 420]
click at [709, 154] on h5 "[PERSON_NAME] - ID: 378588540679761920" at bounding box center [524, 139] width 551 height 48
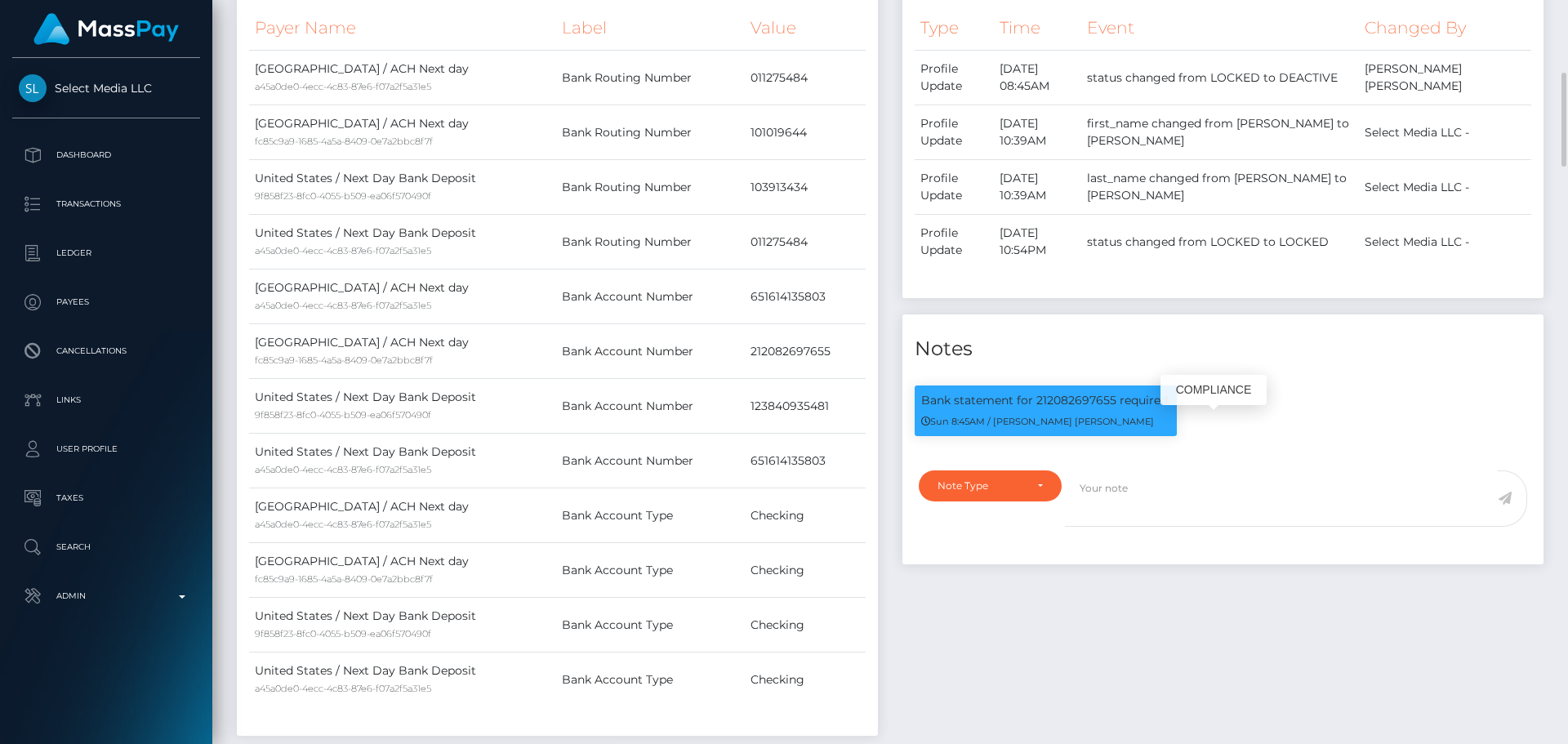
click at [1072, 409] on p "Bank statement for 212082697655 required." at bounding box center [1046, 401] width 249 height 17
copy p "212082697655"
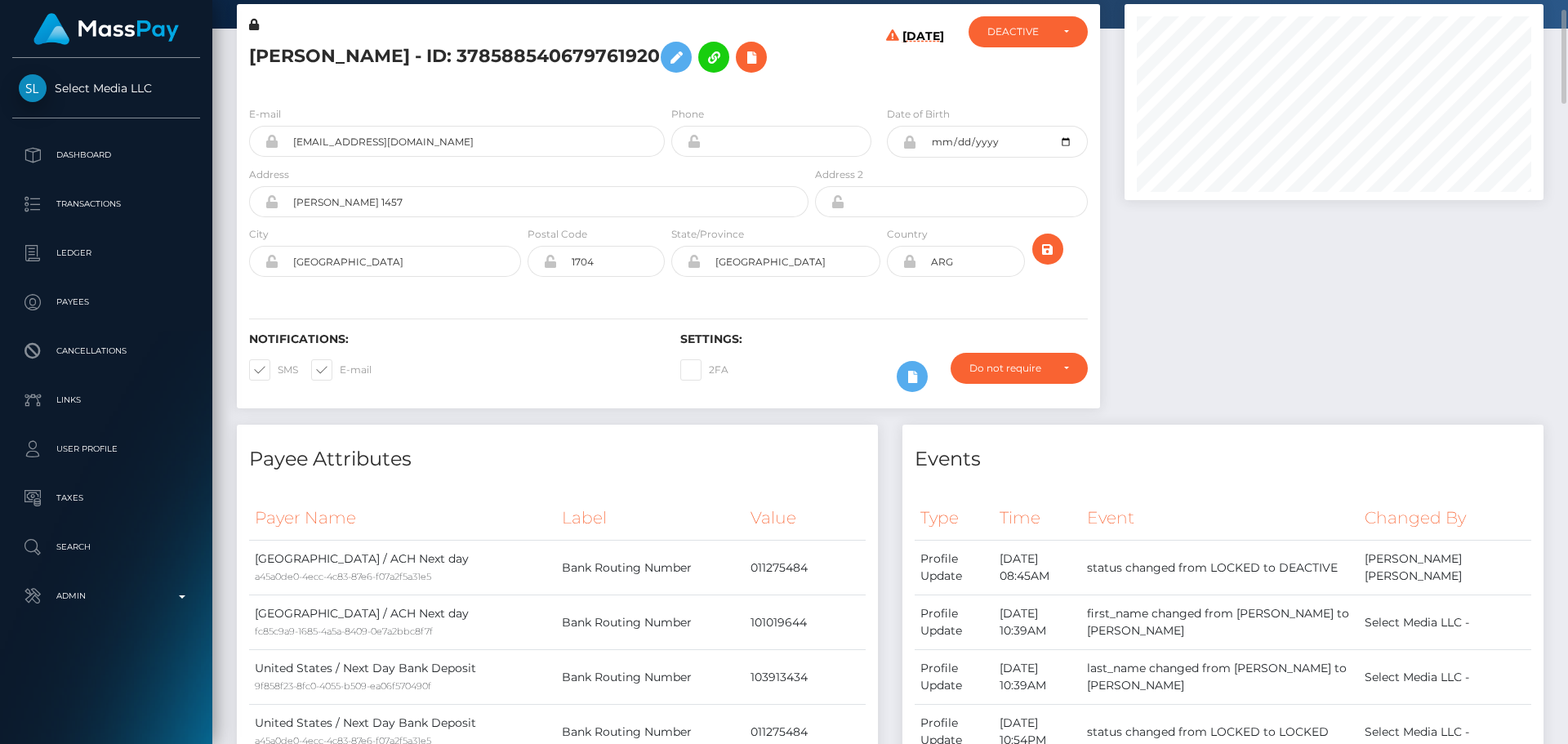
scroll to position [0, 0]
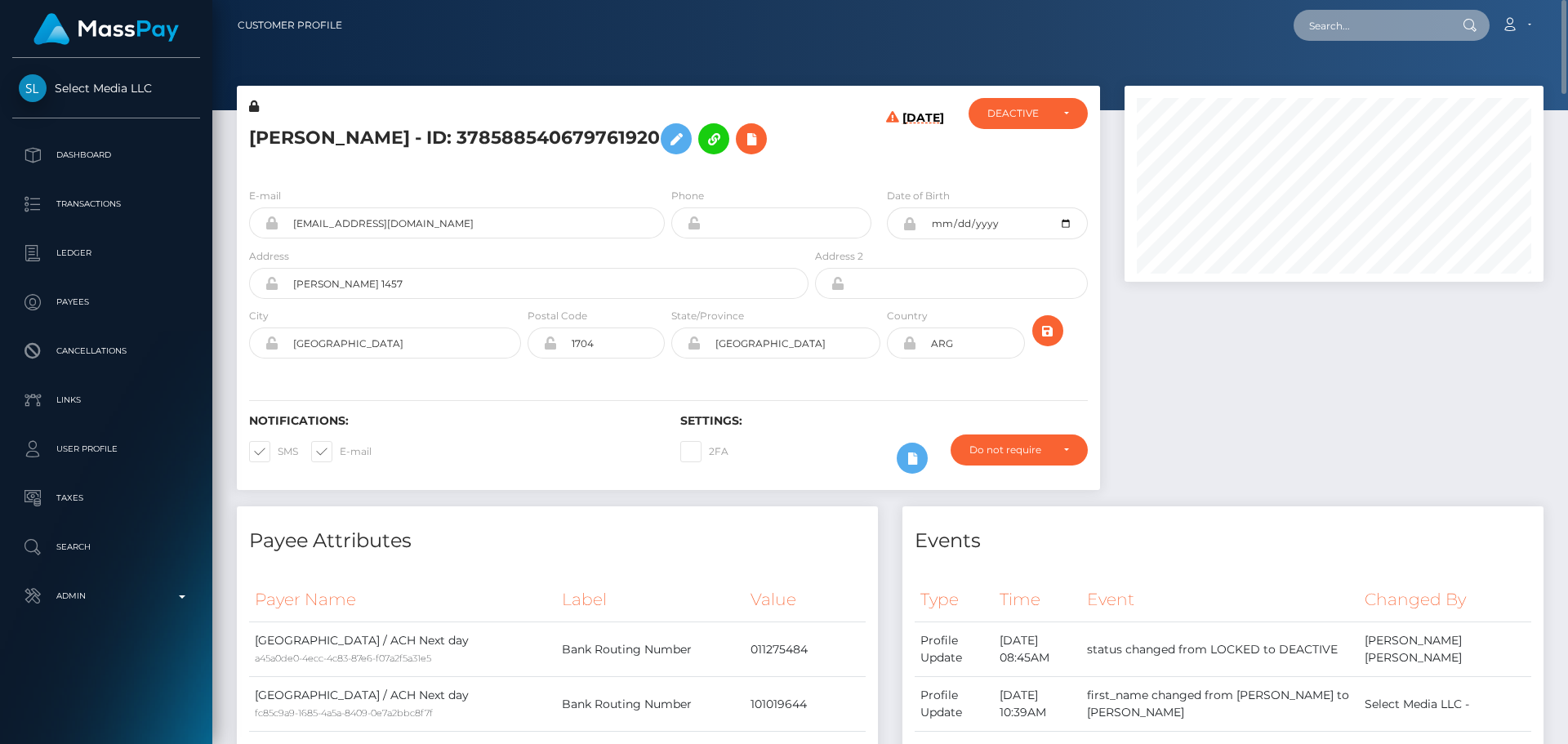
click at [1361, 29] on input "text" at bounding box center [1371, 25] width 154 height 31
paste input "672921999638540288"
type input "672921999638540288"
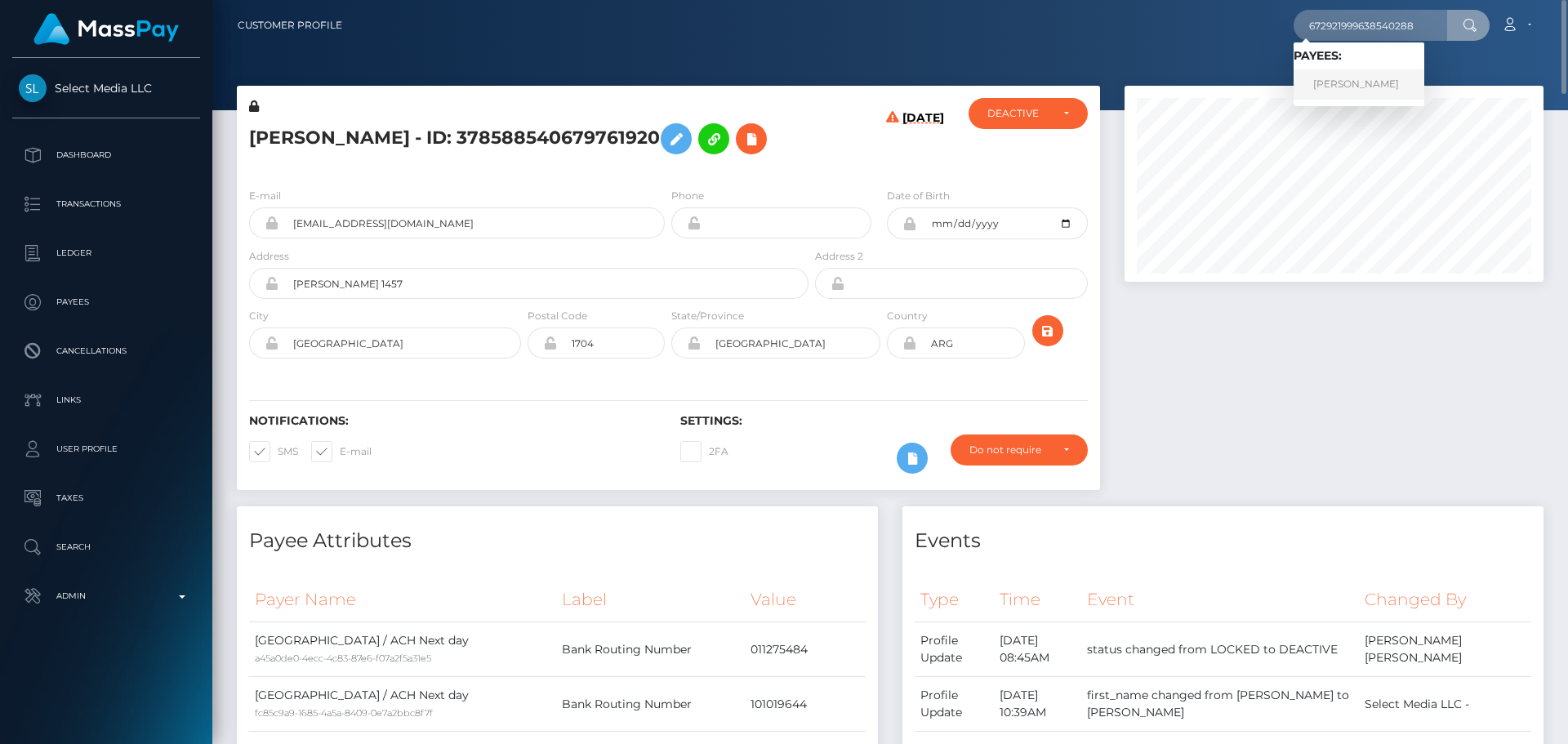
click at [1346, 88] on link "[PERSON_NAME]" at bounding box center [1359, 85] width 131 height 31
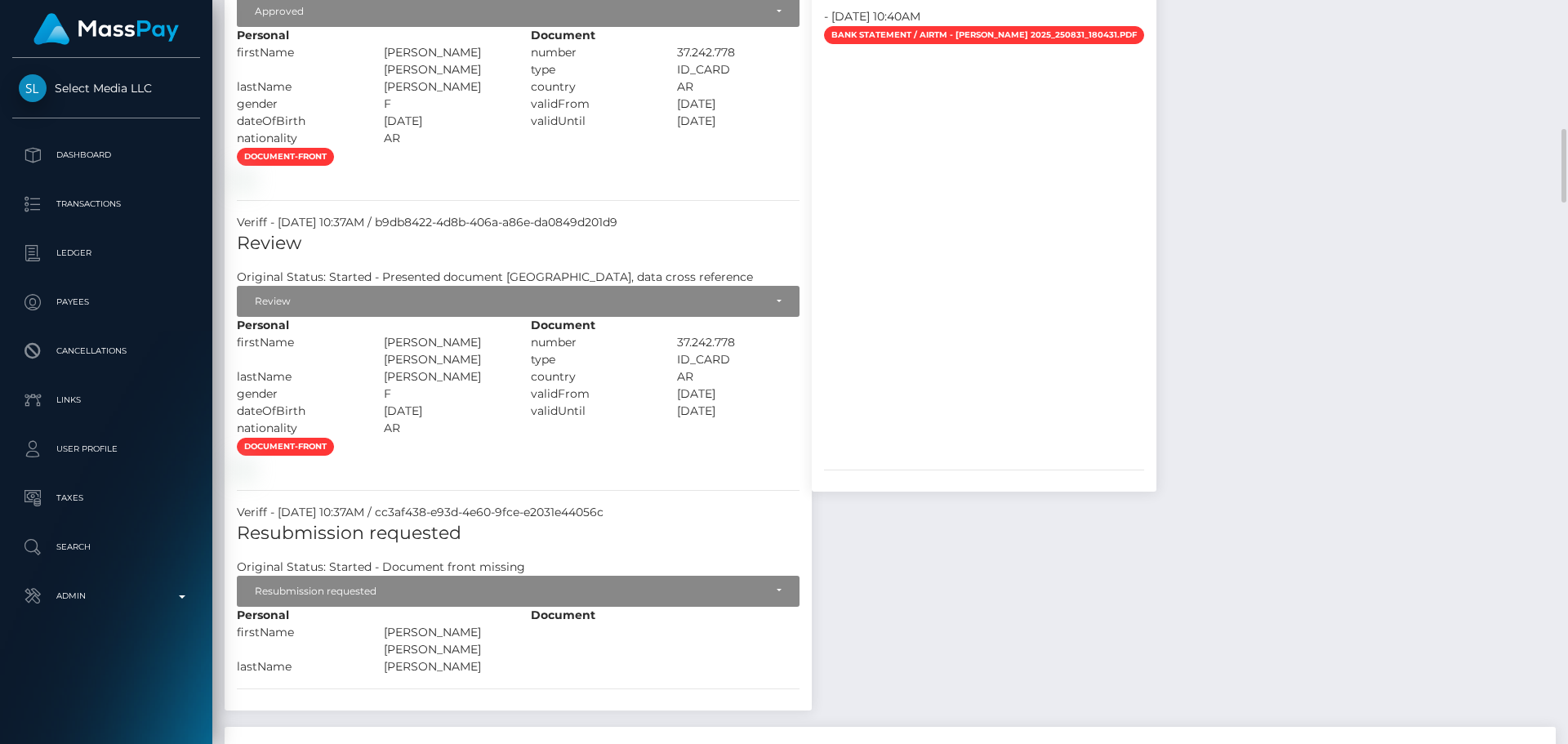
scroll to position [1225, 0]
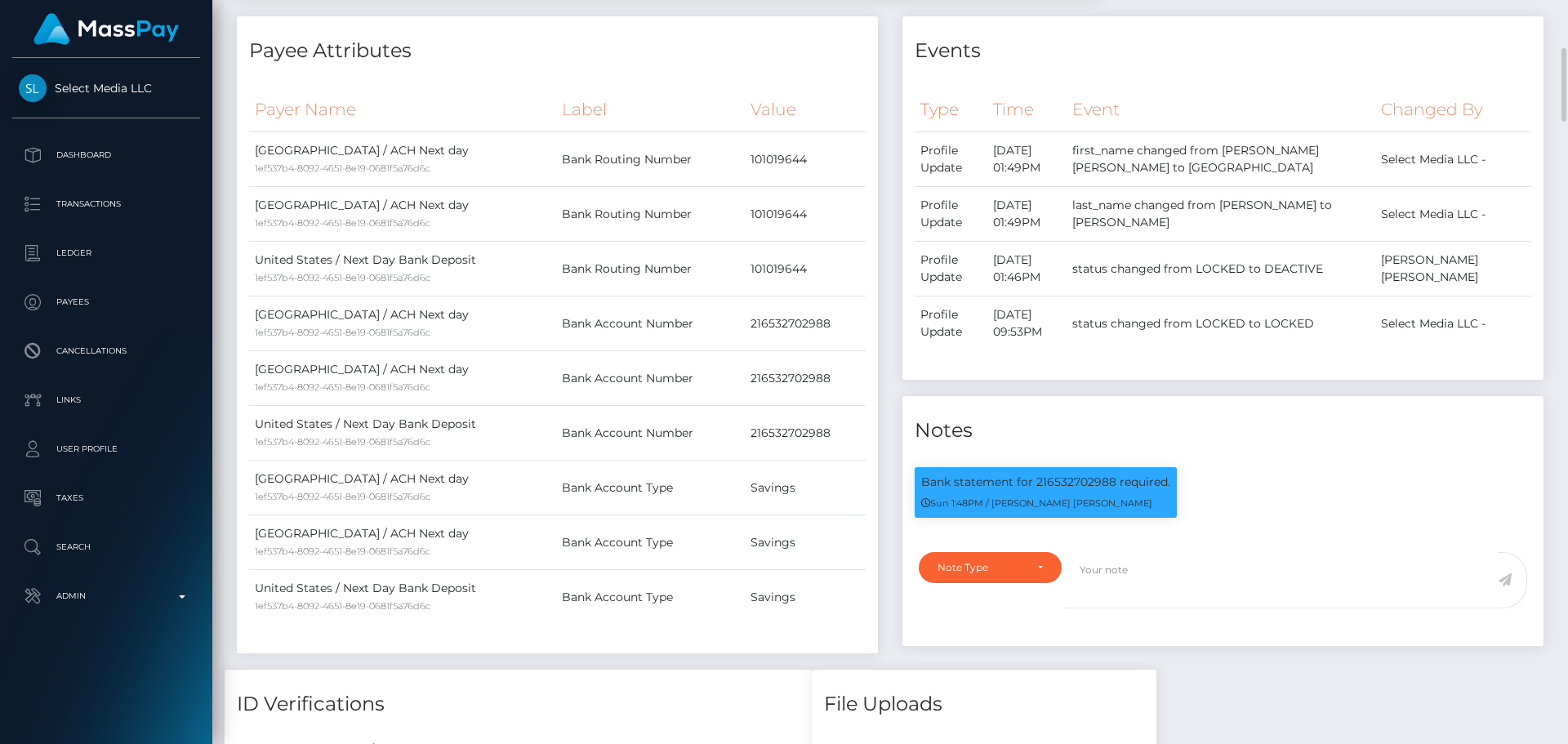
scroll to position [196, 420]
click at [1076, 491] on p "Bank statement for 216532702988 required." at bounding box center [1046, 482] width 249 height 17
copy p "216532702988"
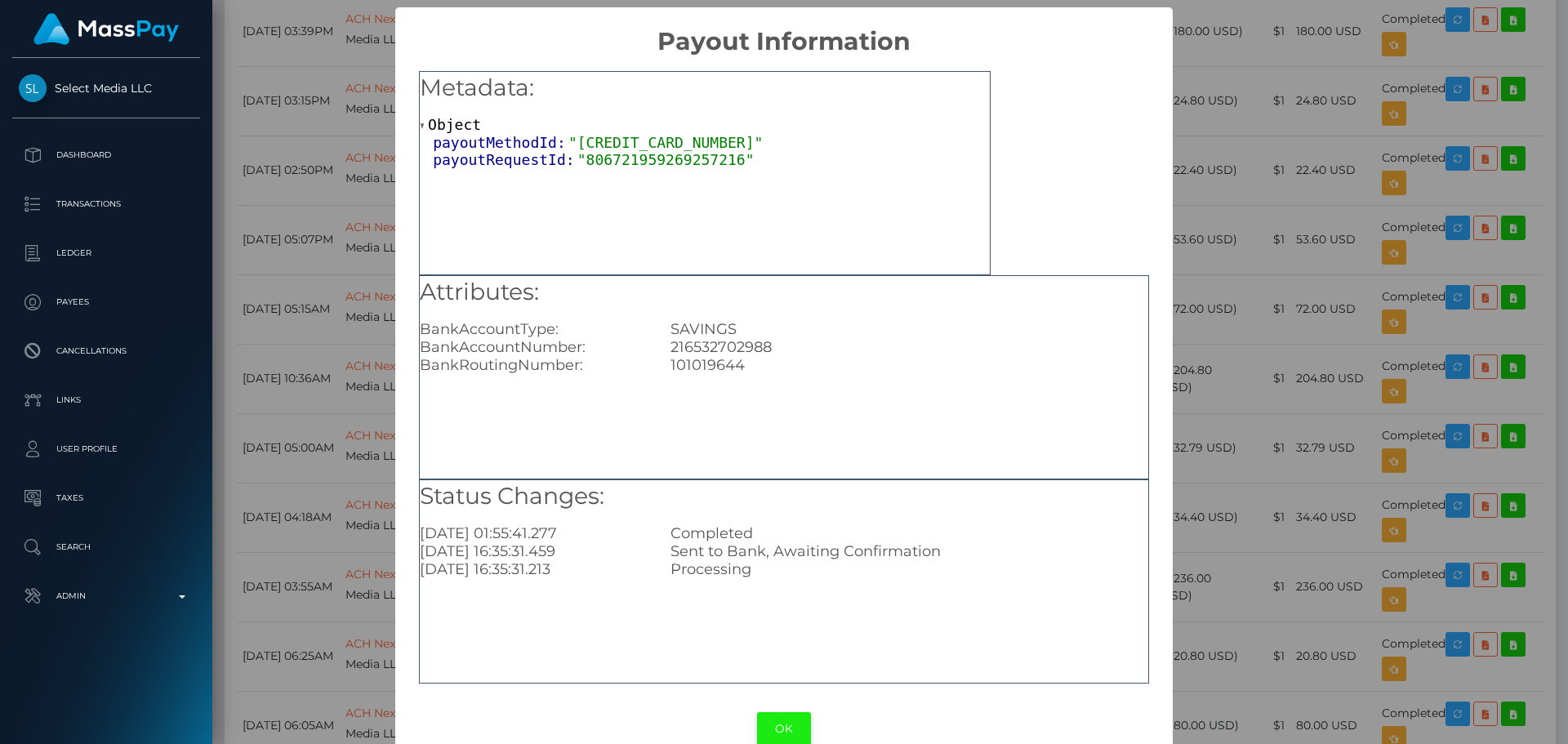
click at [774, 713] on button "OK" at bounding box center [784, 729] width 54 height 33
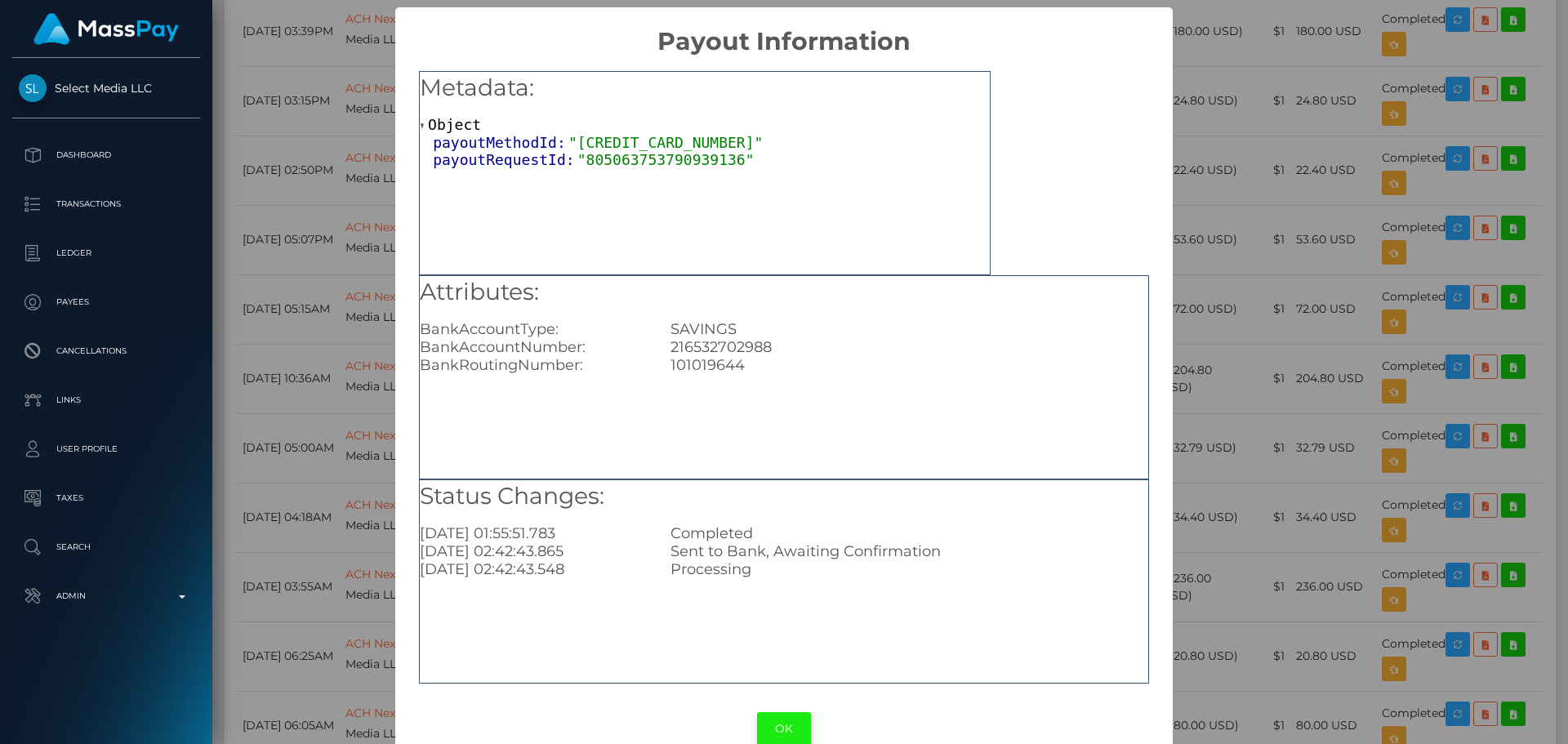
click at [779, 724] on button "OK" at bounding box center [784, 729] width 54 height 33
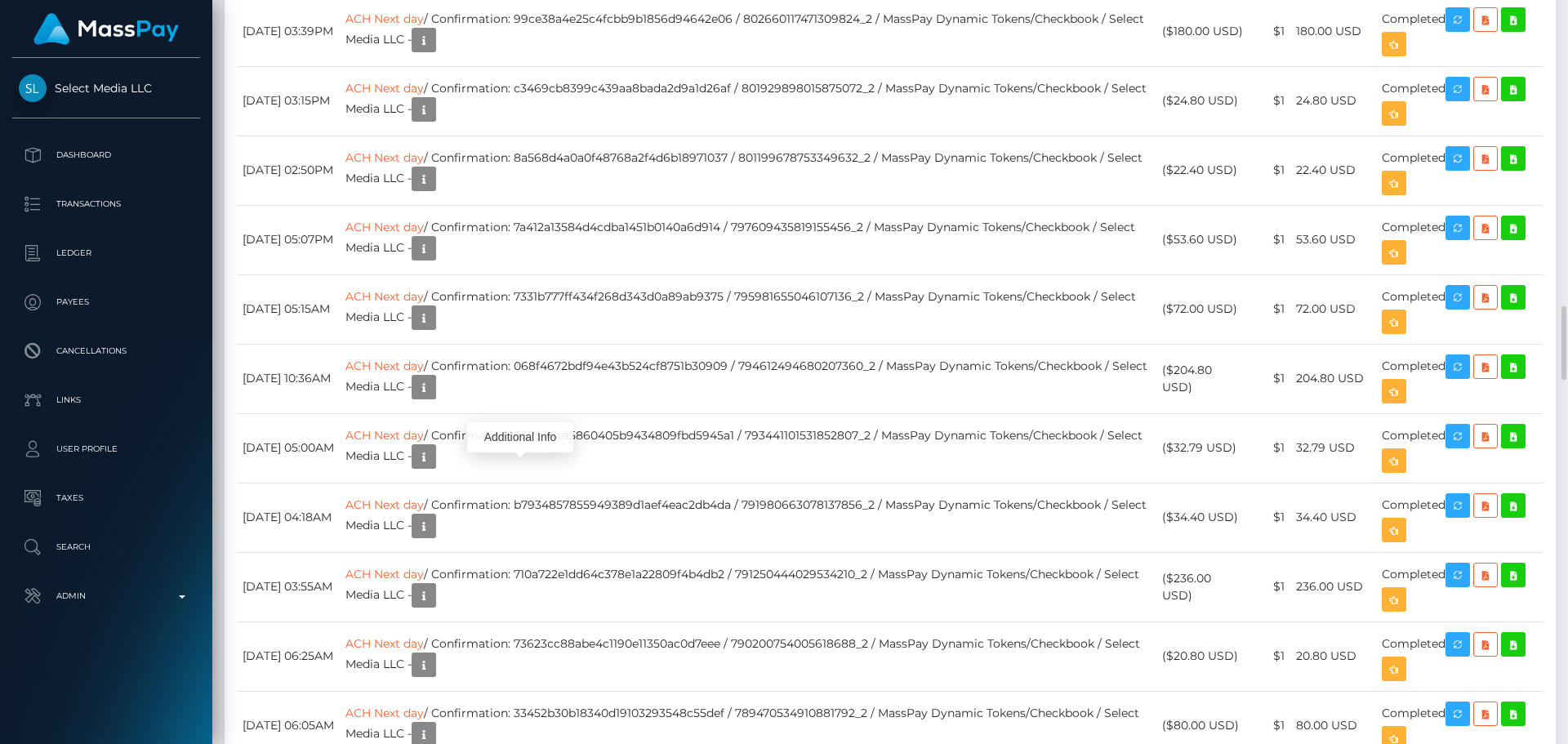
drag, startPoint x: 399, startPoint y: 489, endPoint x: 478, endPoint y: 497, distance: 79.4
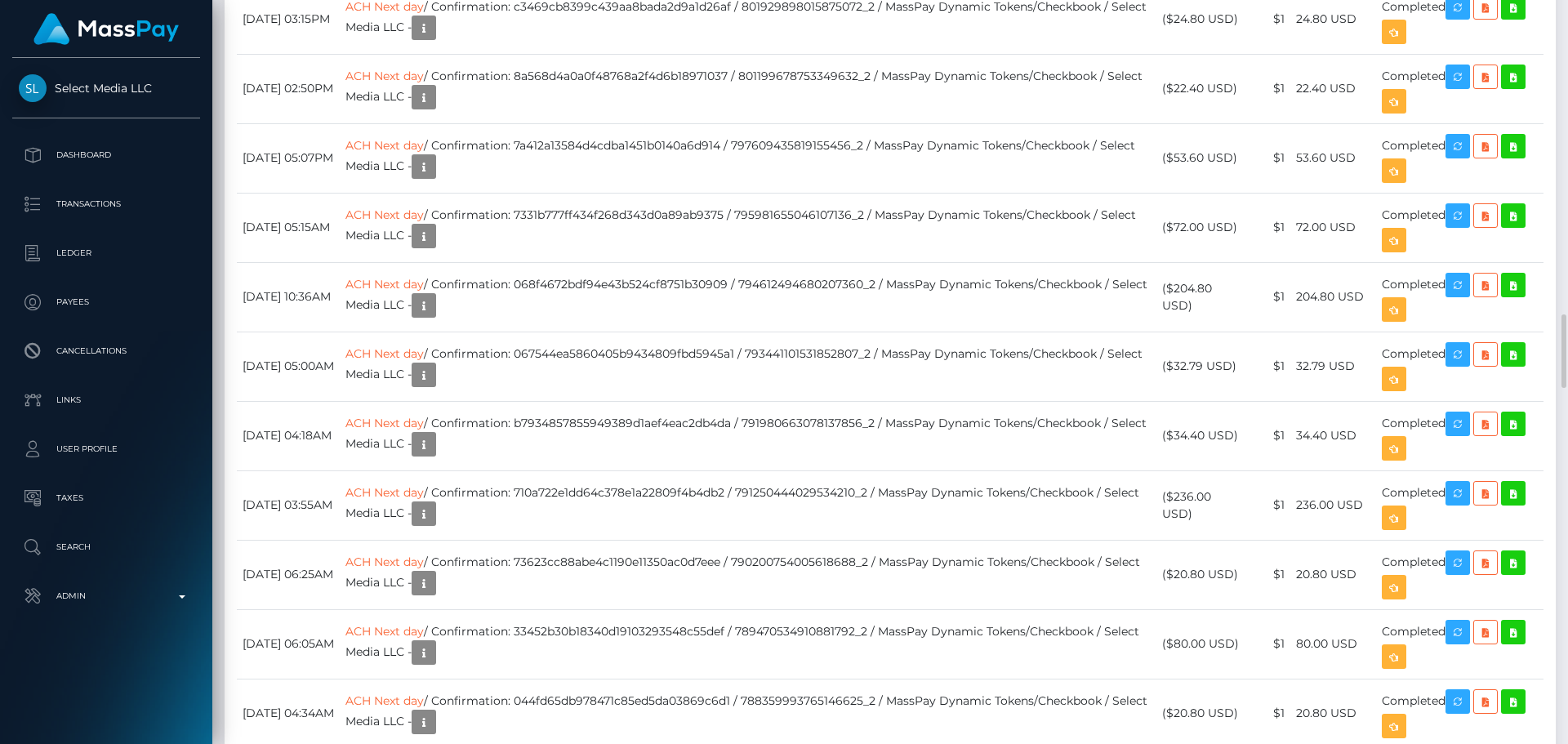
drag, startPoint x: 1300, startPoint y: 295, endPoint x: 1319, endPoint y: 294, distance: 19.0
drag, startPoint x: 1304, startPoint y: 361, endPoint x: 1319, endPoint y: 361, distance: 15.0
drag, startPoint x: 1305, startPoint y: 430, endPoint x: 1324, endPoint y: 432, distance: 19.1
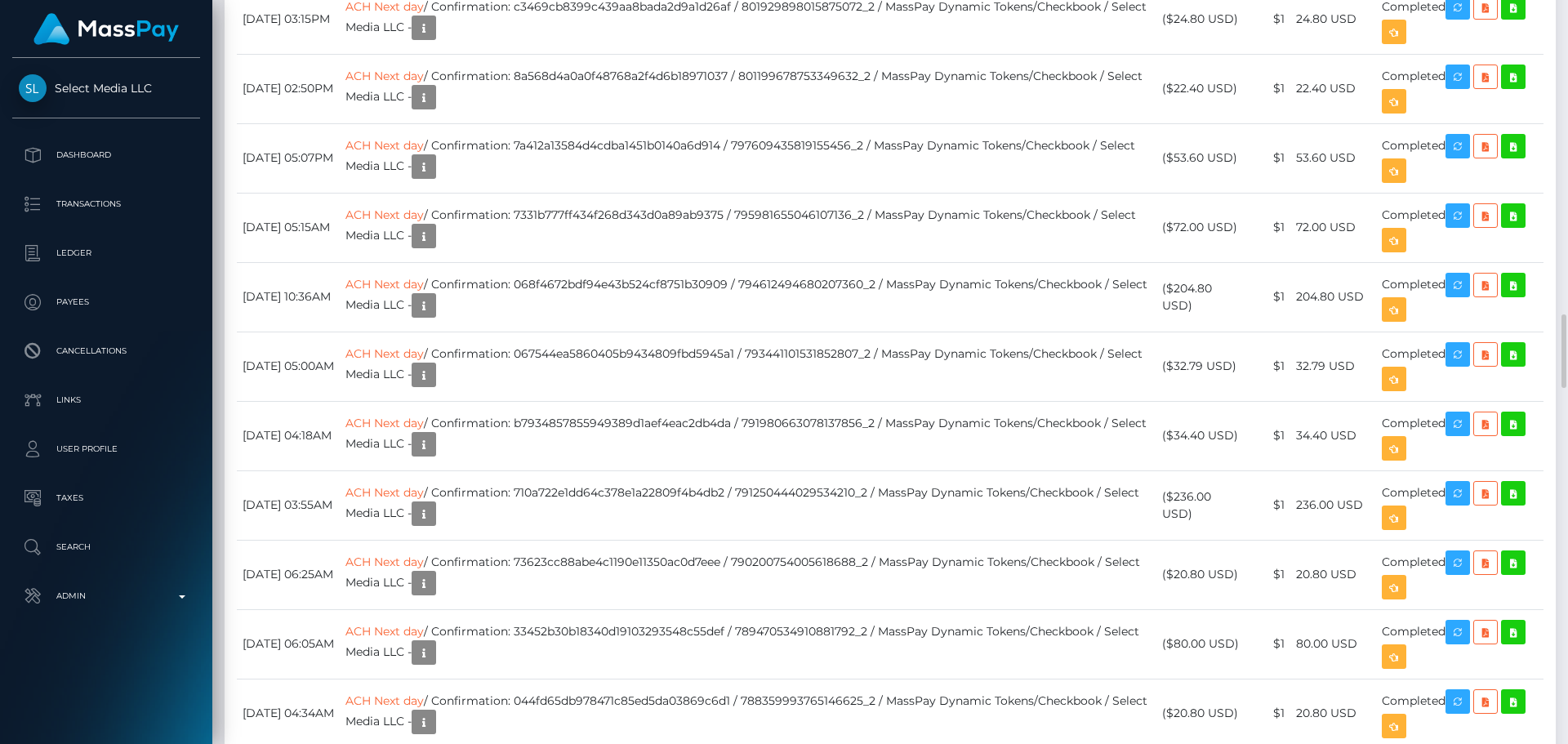
drag, startPoint x: 1303, startPoint y: 499, endPoint x: 1329, endPoint y: 501, distance: 26.1
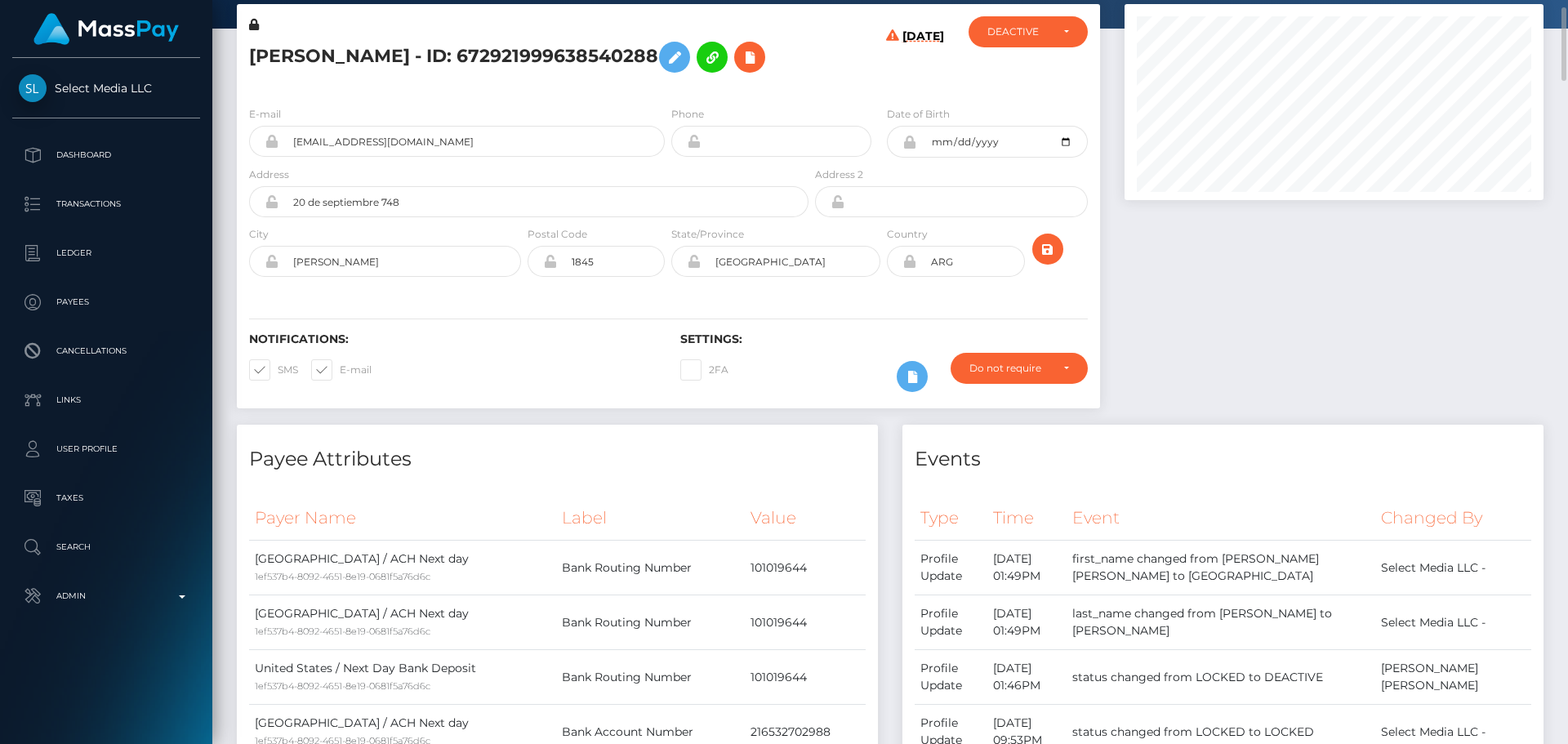
scroll to position [164, 0]
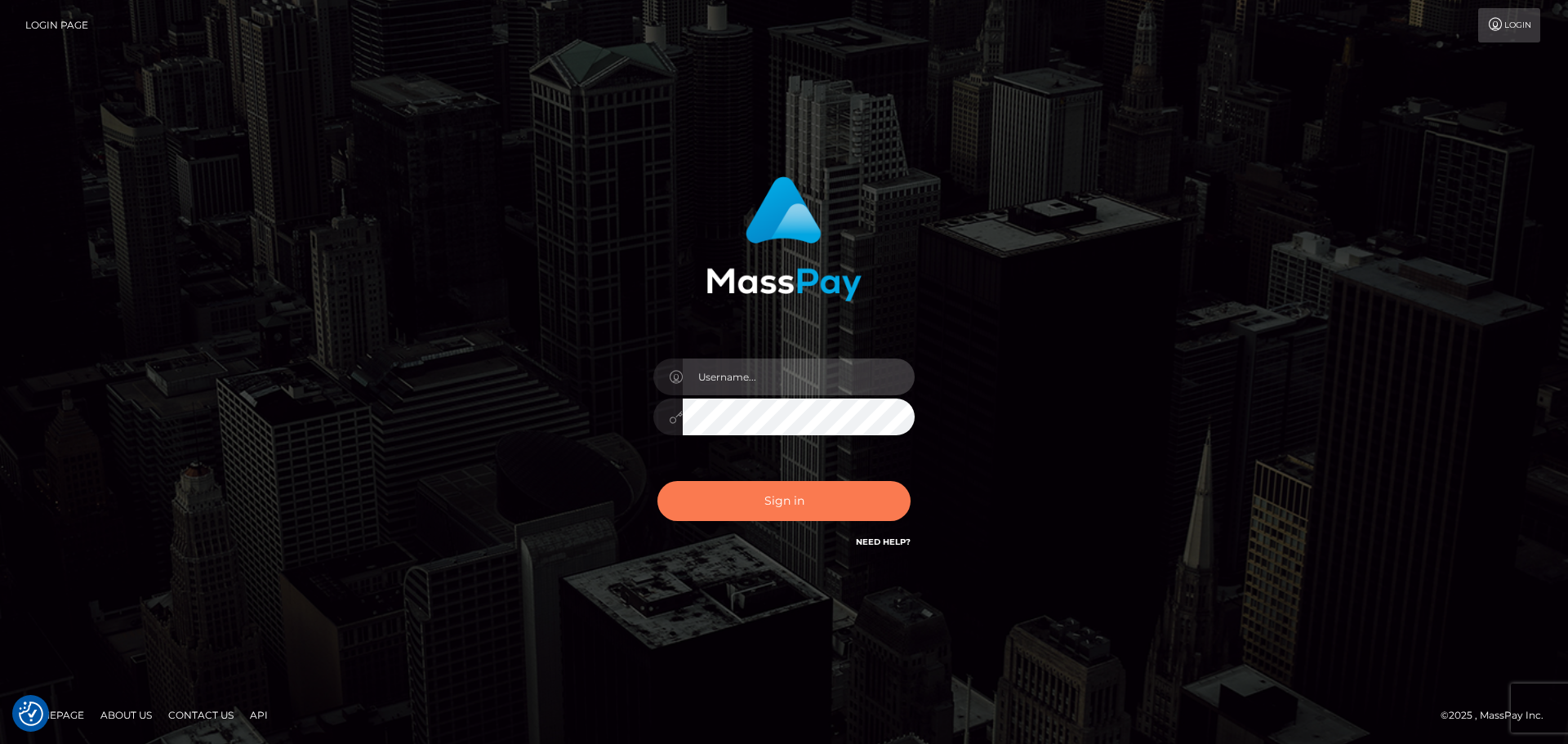
type input "[DOMAIN_NAME]"
click at [771, 510] on button "Sign in" at bounding box center [784, 501] width 254 height 40
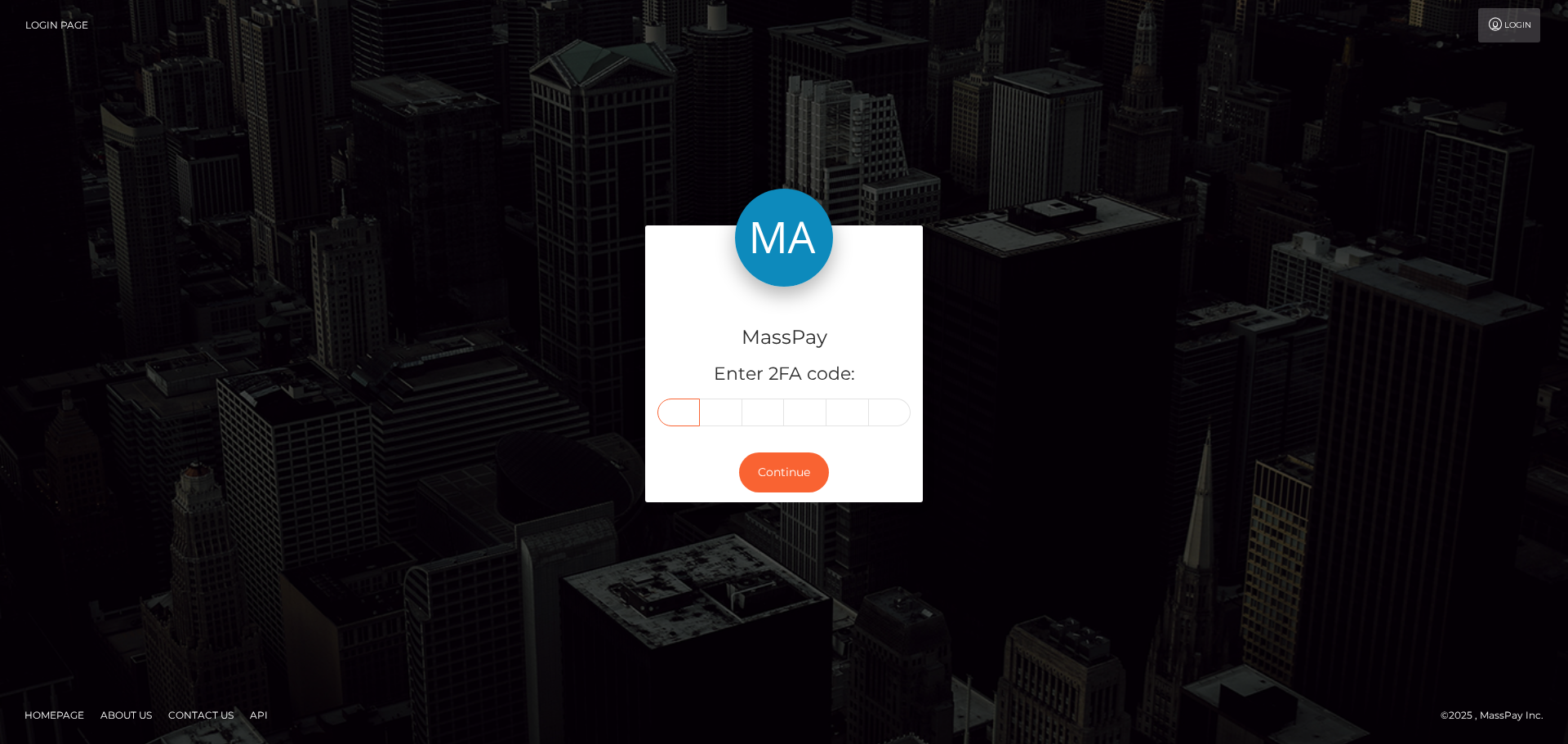
click at [674, 418] on input "text" at bounding box center [678, 412] width 42 height 28
type input "9"
type input "4"
type input "8"
type input "7"
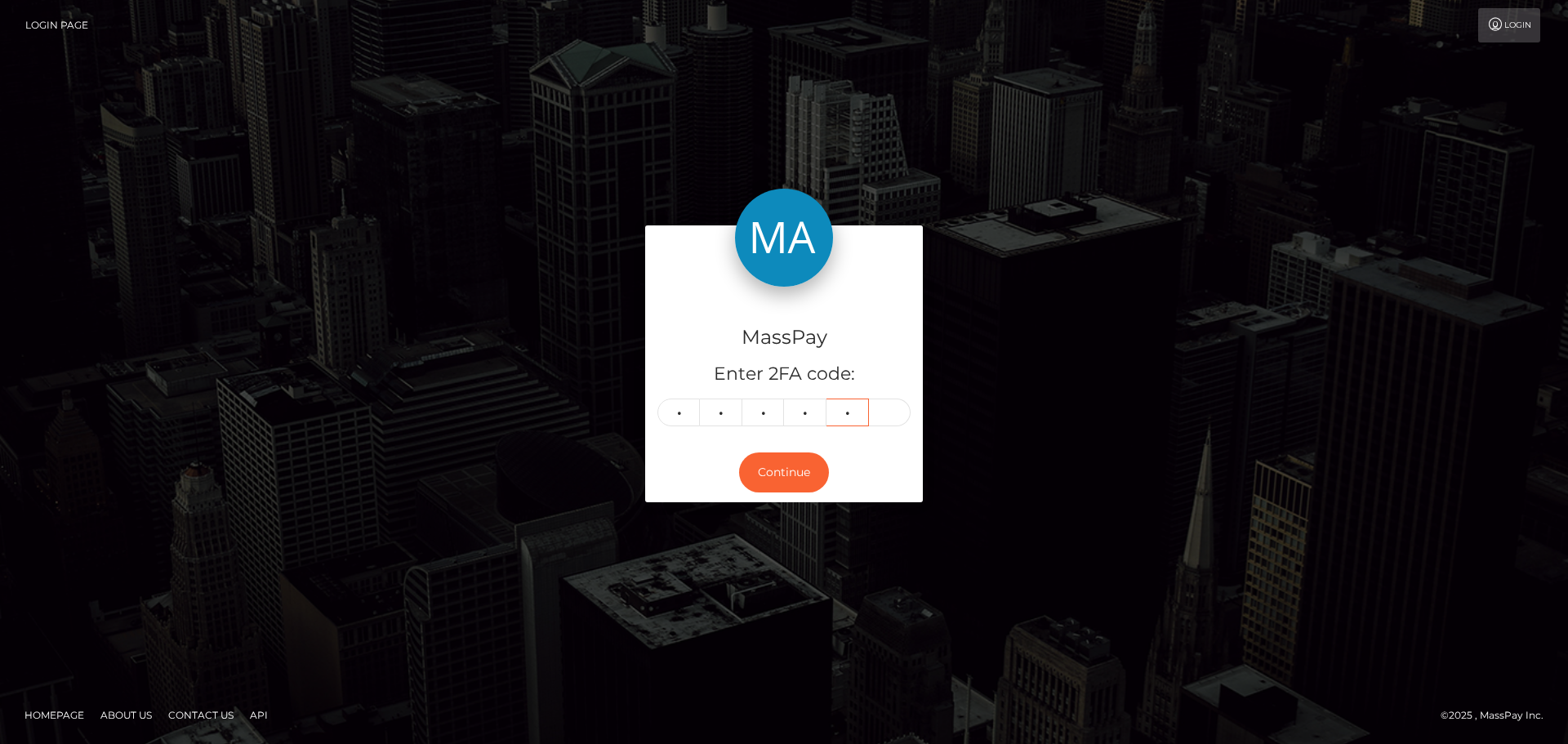
type input "4"
type input "3"
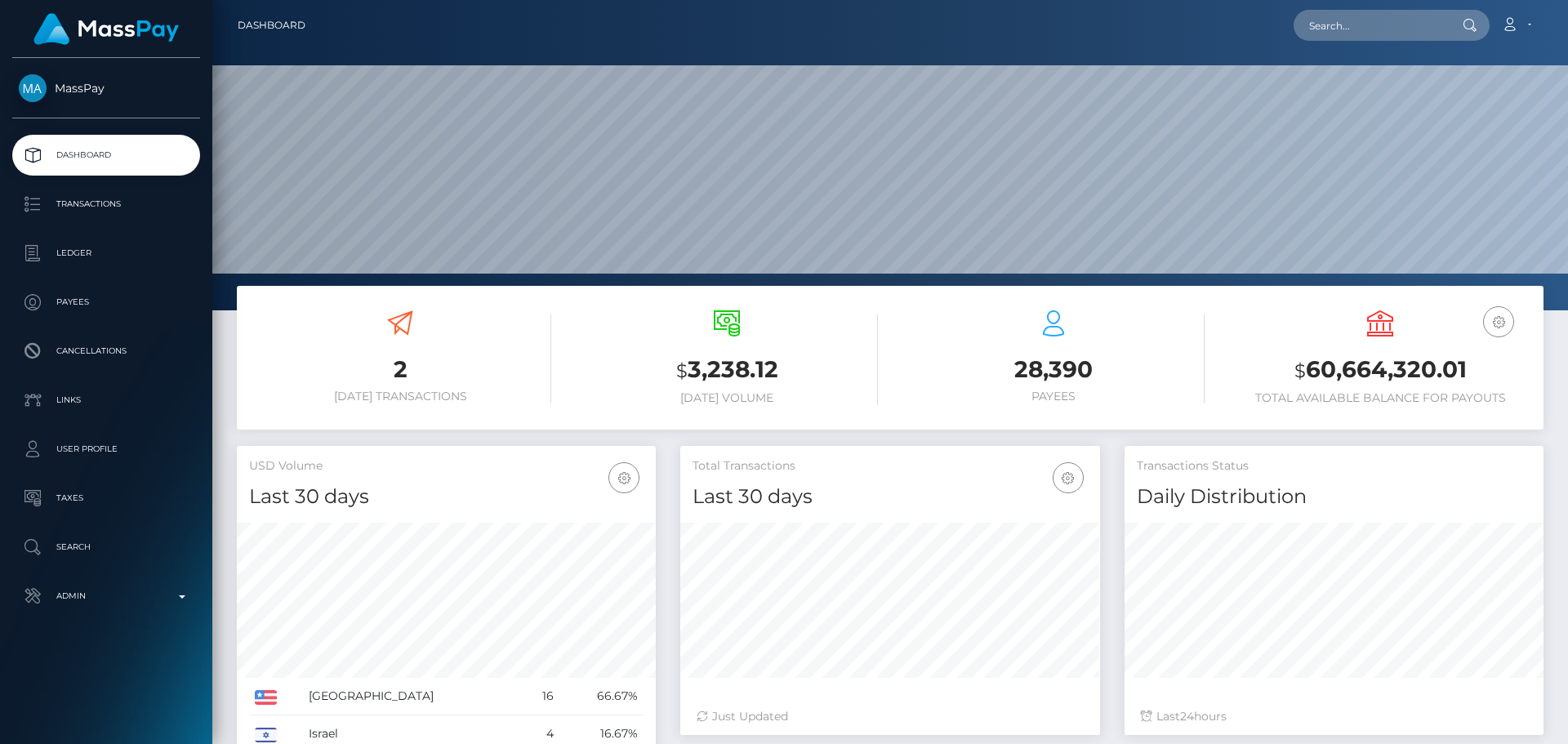
scroll to position [290, 420]
click at [1360, 31] on input "text" at bounding box center [1371, 25] width 154 height 31
paste input "672921999638540288"
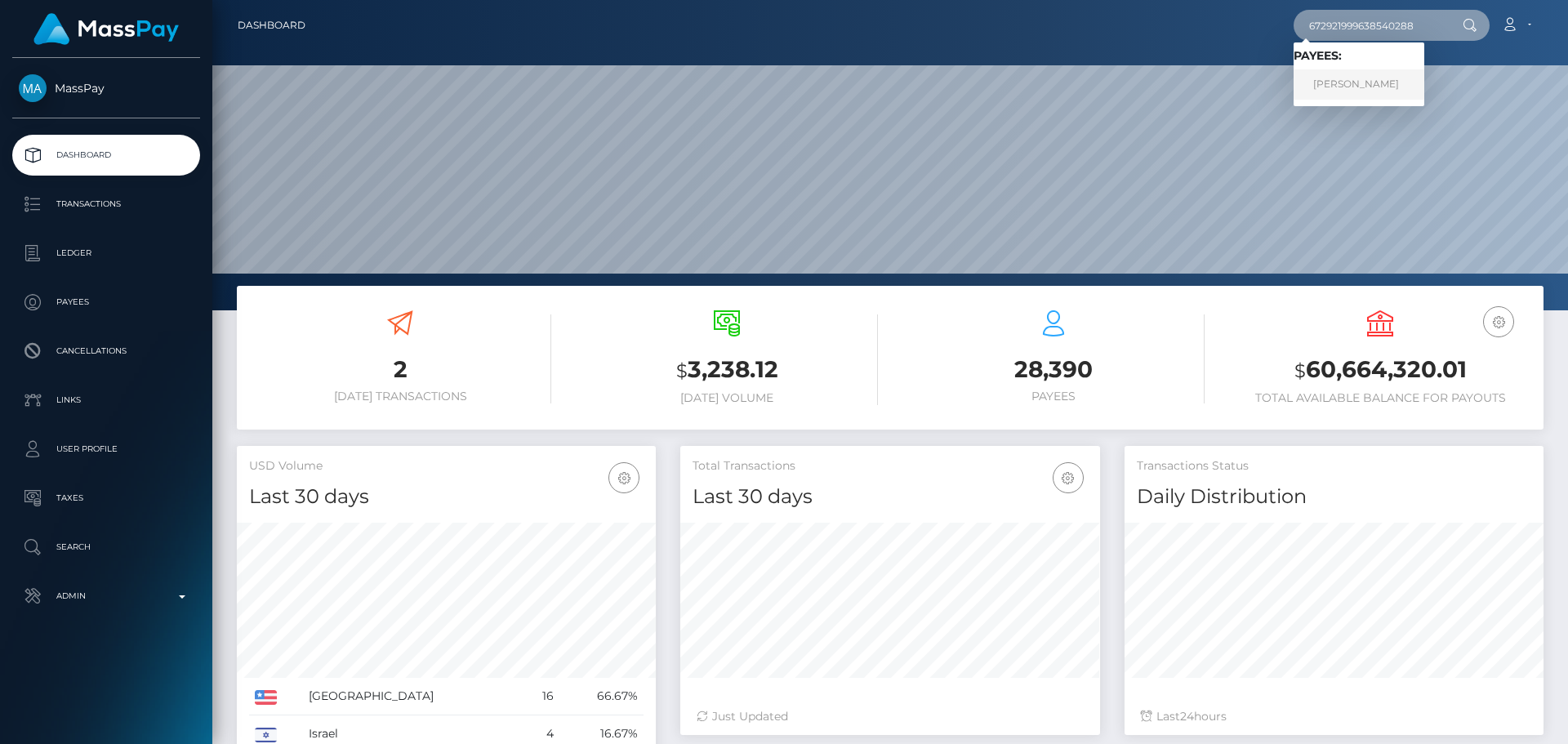
type input "672921999638540288"
click at [1328, 77] on link "[PERSON_NAME]" at bounding box center [1359, 85] width 131 height 31
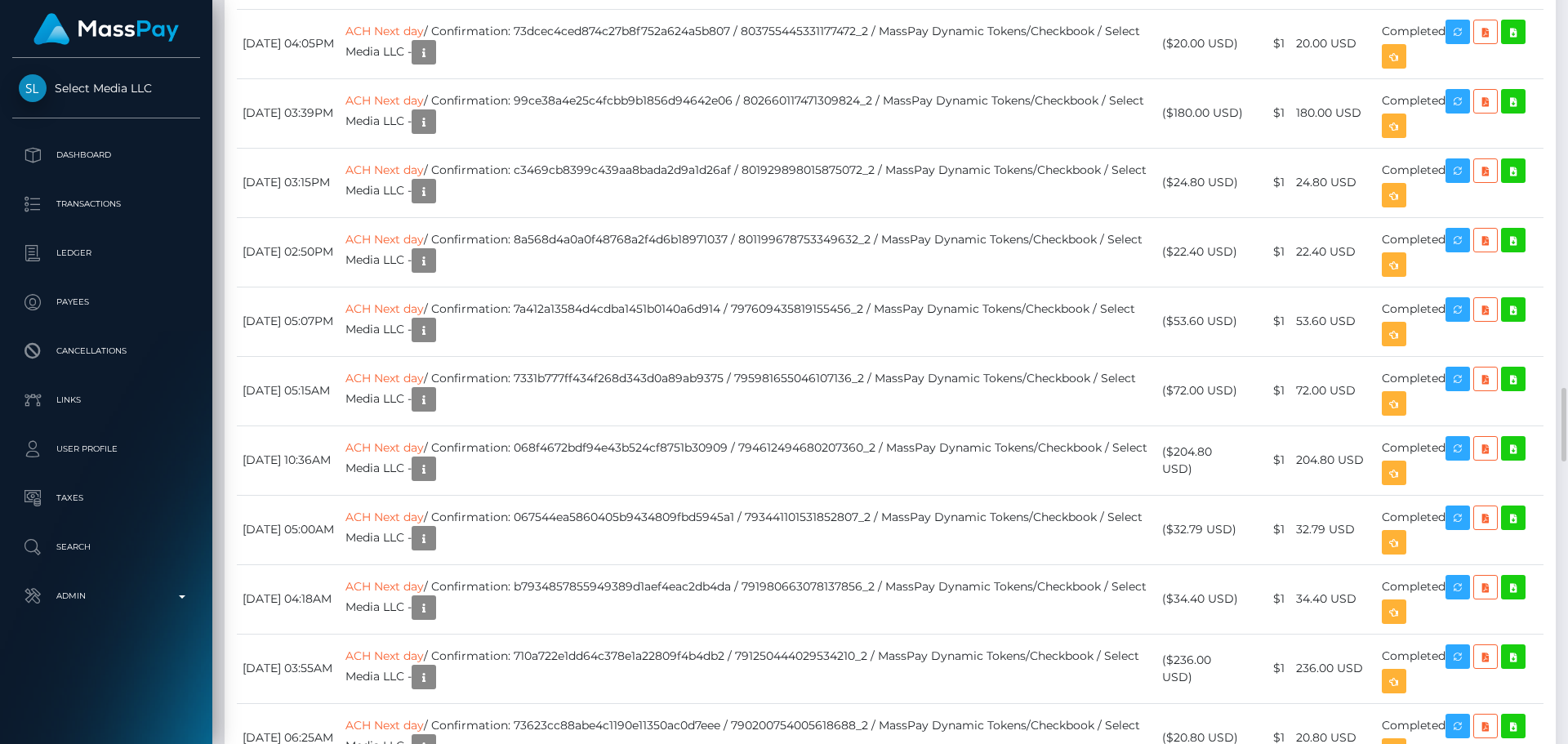
scroll to position [3103, 0]
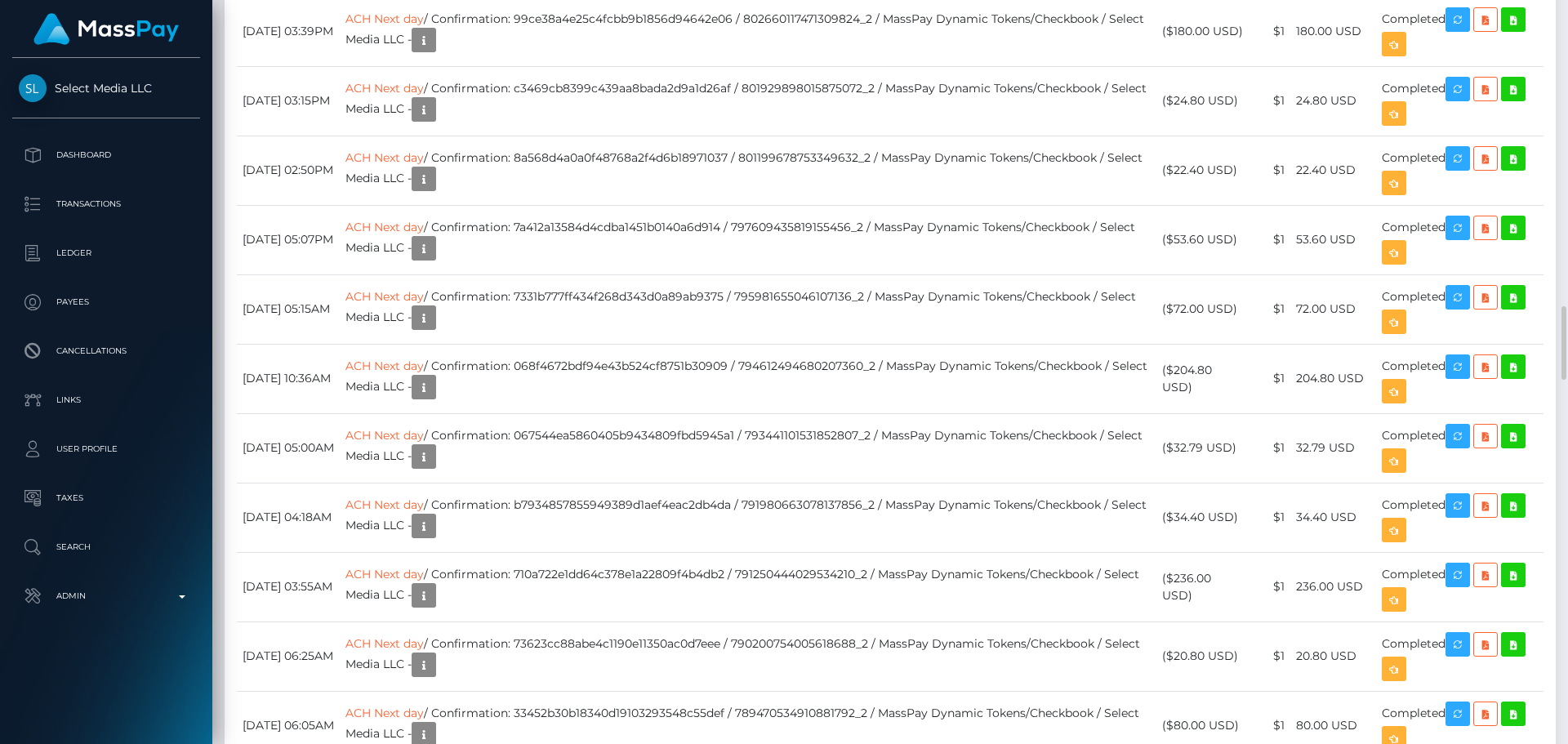
drag, startPoint x: 1303, startPoint y: 373, endPoint x: 1324, endPoint y: 376, distance: 21.2
drag, startPoint x: 1302, startPoint y: 444, endPoint x: 1322, endPoint y: 444, distance: 20.0
drag, startPoint x: 1305, startPoint y: 514, endPoint x: 1322, endPoint y: 514, distance: 17.0
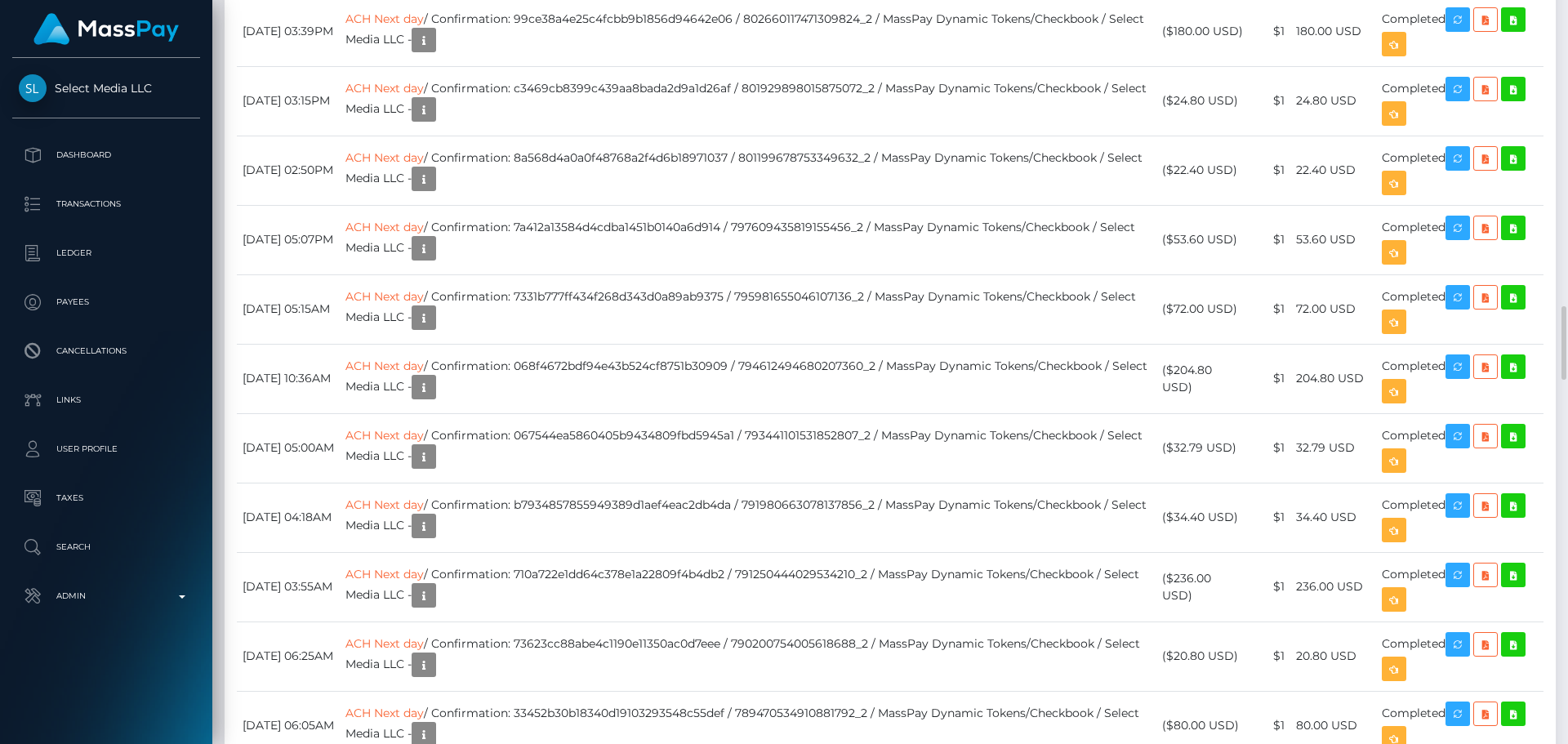
drag, startPoint x: 1301, startPoint y: 584, endPoint x: 1332, endPoint y: 586, distance: 31.1
click at [1332, 66] on td "180.00 USD" at bounding box center [1334, 32] width 86 height 70
drag, startPoint x: 1301, startPoint y: 651, endPoint x: 1328, endPoint y: 655, distance: 27.3
click at [1328, 136] on td "24.80 USD" at bounding box center [1334, 100] width 86 height 70
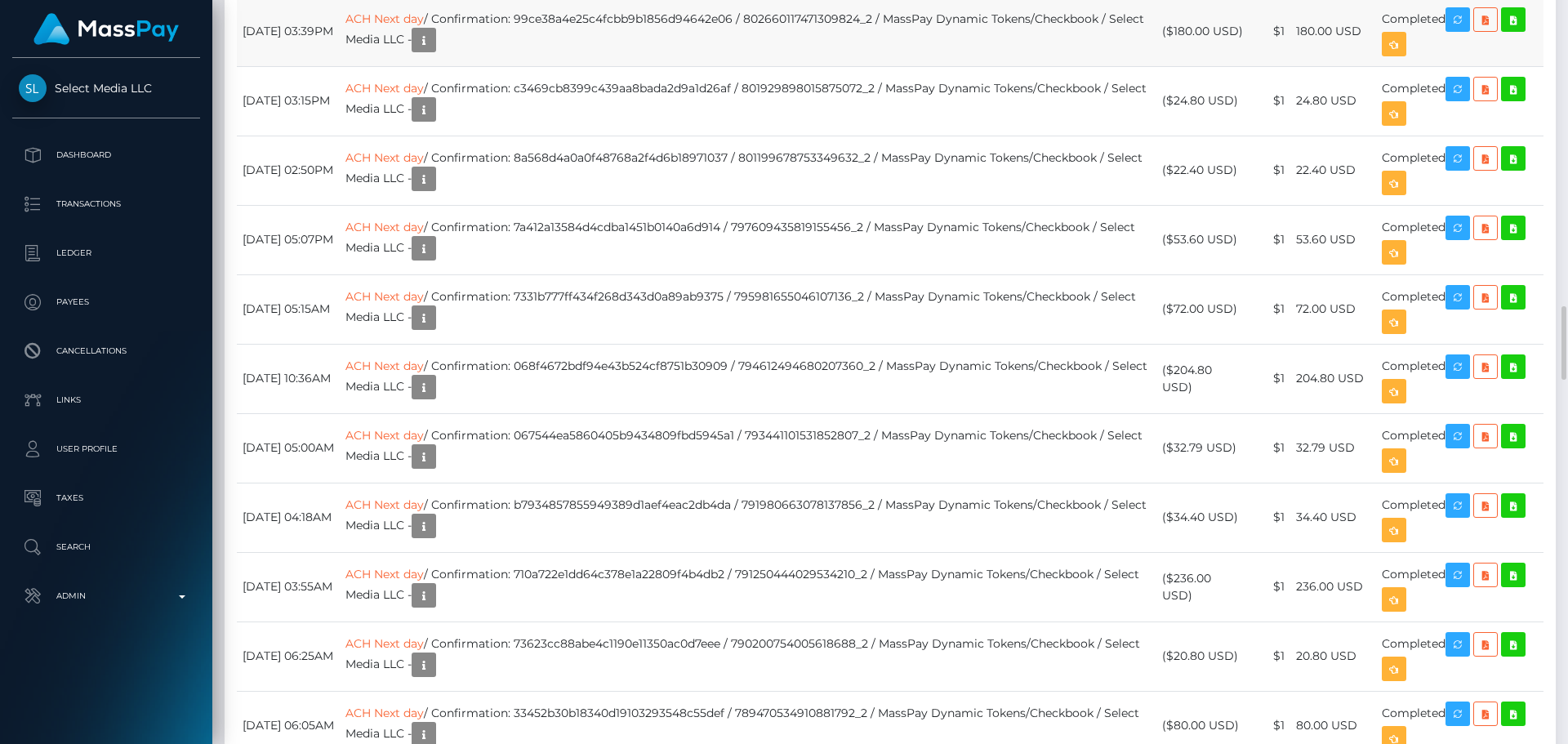
scroll to position [196, 420]
drag, startPoint x: 1299, startPoint y: 724, endPoint x: 1329, endPoint y: 724, distance: 30.0
click at [1329, 205] on td "22.40 USD" at bounding box center [1334, 170] width 86 height 70
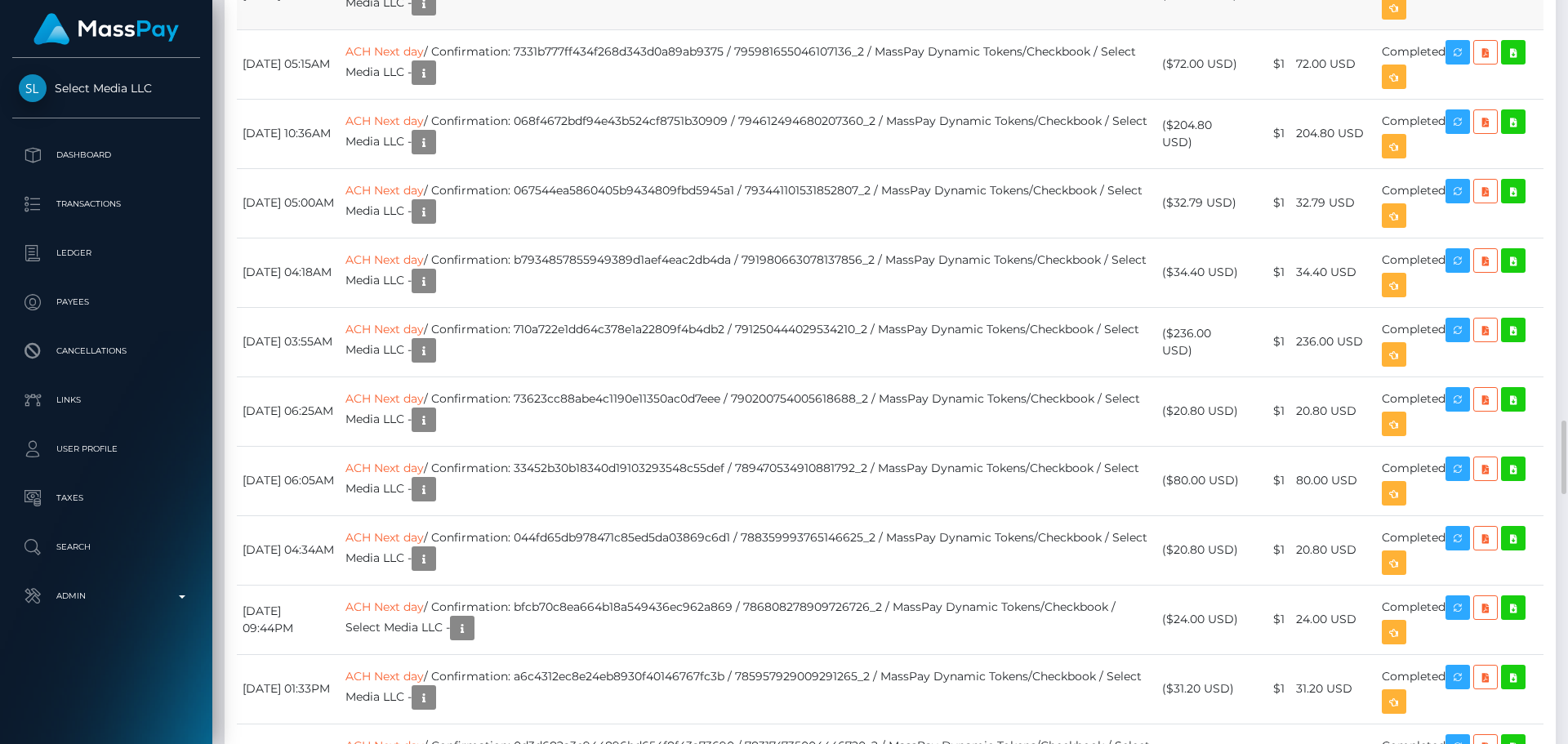
scroll to position [3429, 0]
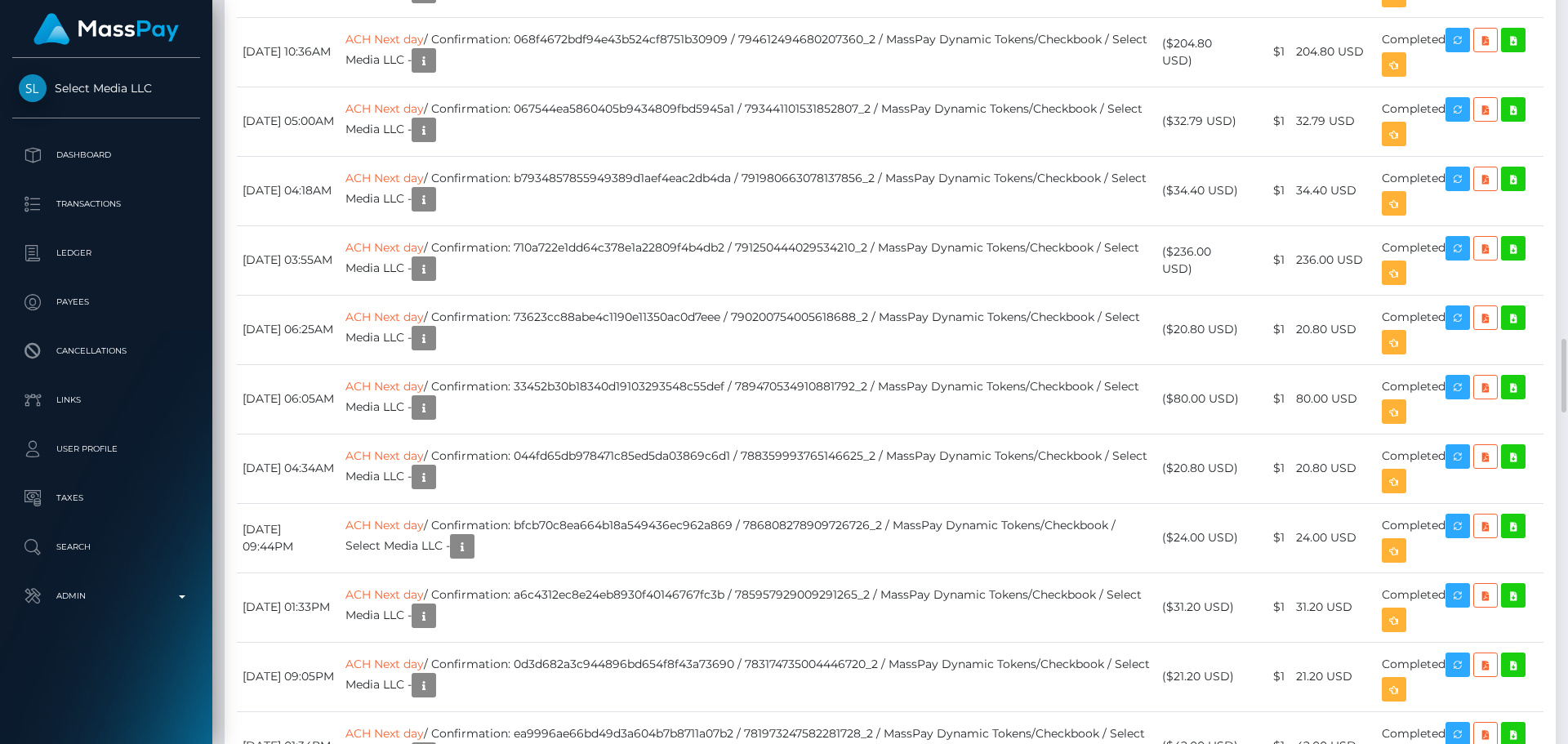
drag, startPoint x: 1300, startPoint y: 458, endPoint x: 1329, endPoint y: 461, distance: 29.2
drag, startPoint x: 1300, startPoint y: 531, endPoint x: 1336, endPoint y: 536, distance: 36.3
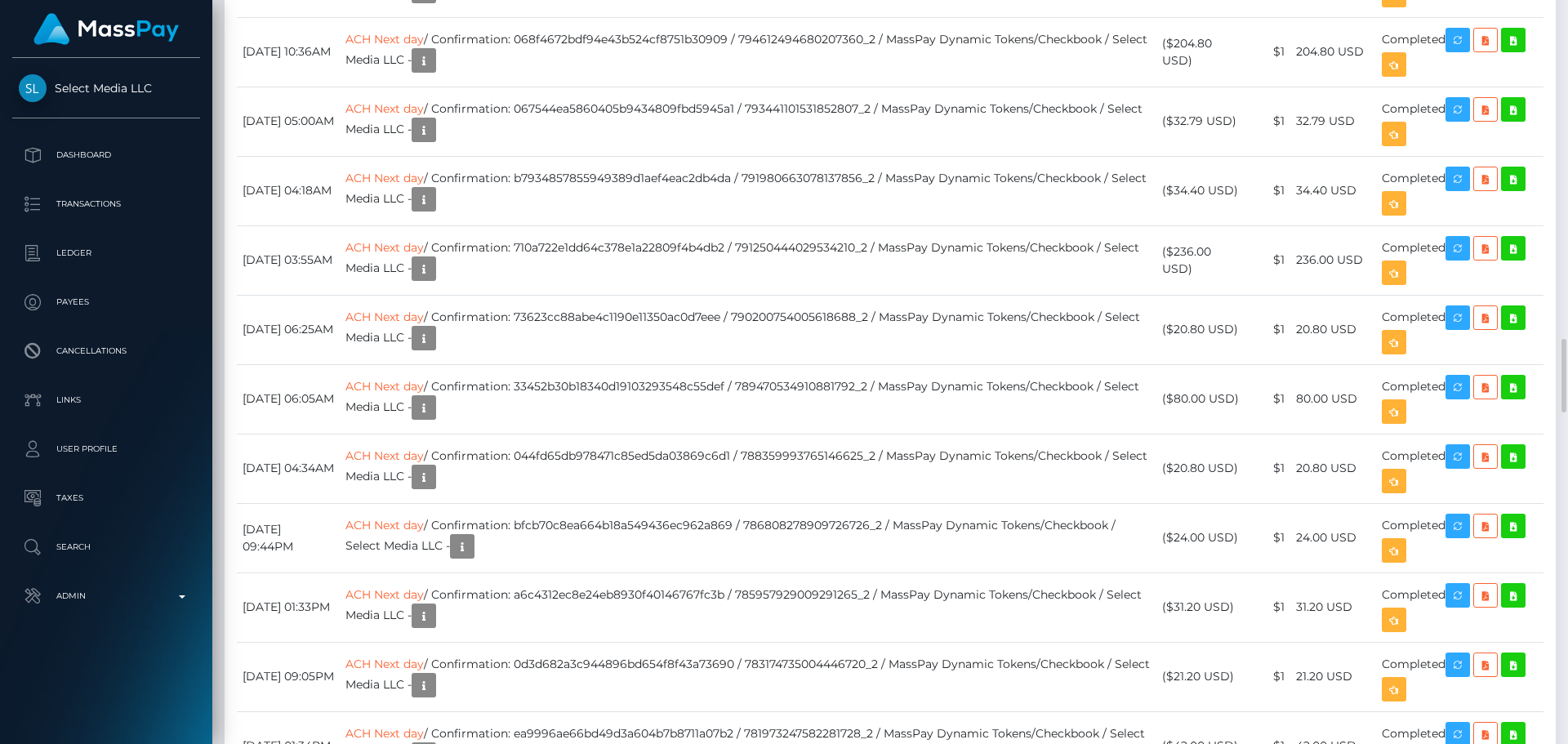
drag, startPoint x: 906, startPoint y: 502, endPoint x: 927, endPoint y: 494, distance: 22.5
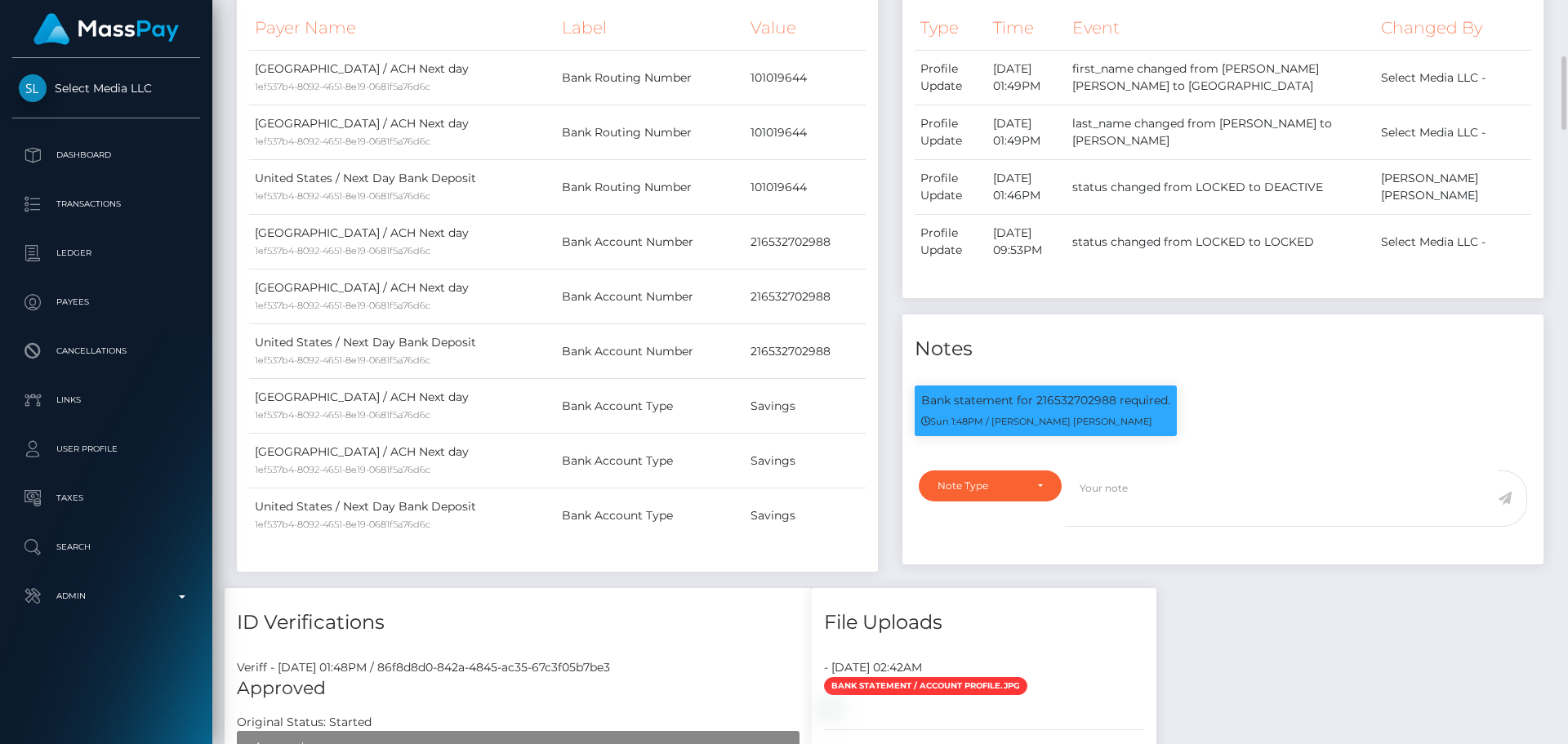
scroll to position [734, 0]
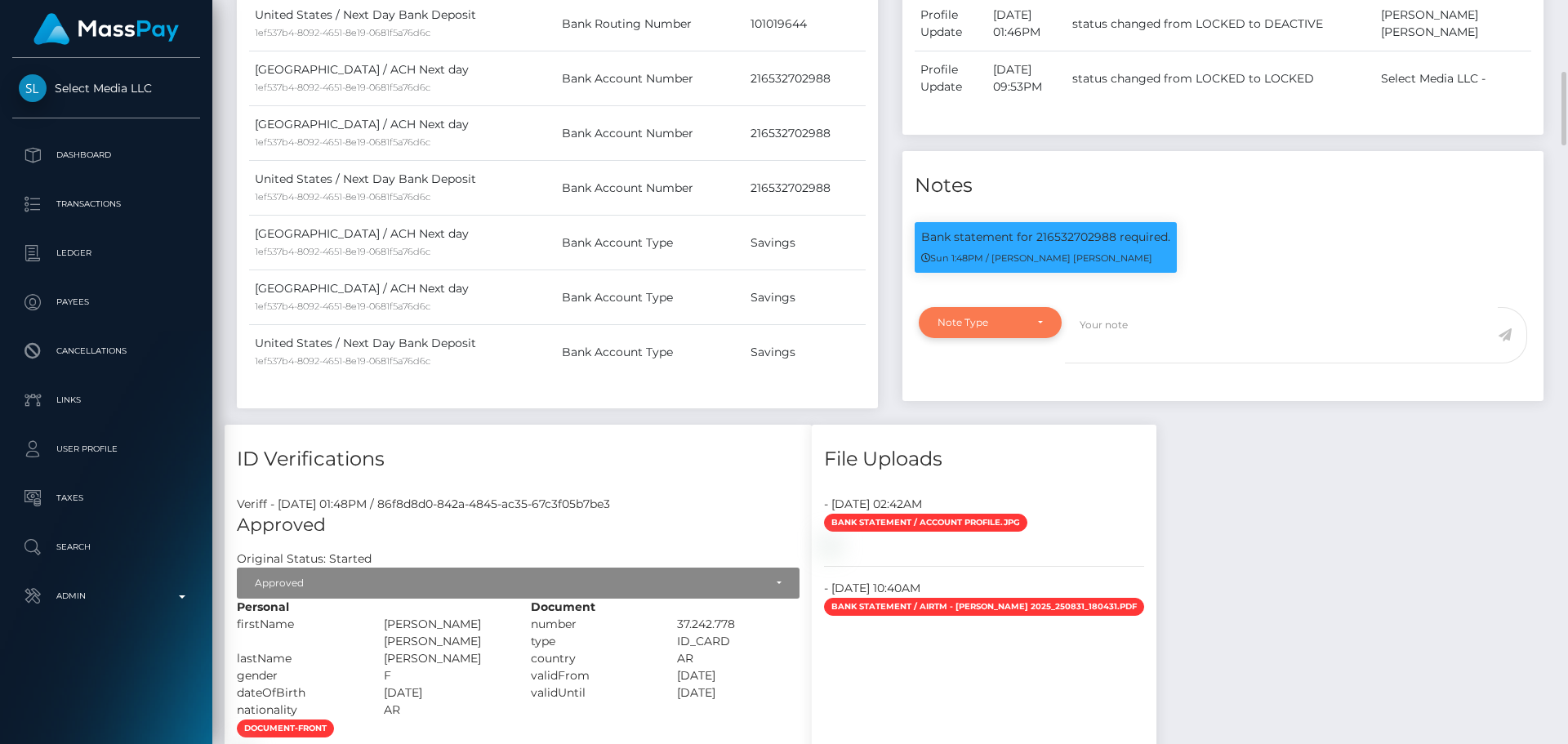
click at [1009, 338] on div "Note Type" at bounding box center [990, 322] width 143 height 31
click at [1002, 416] on link "Compliance" at bounding box center [990, 401] width 143 height 31
click at [1002, 329] on div "Compliance" at bounding box center [981, 322] width 87 height 13
click at [1001, 449] on link "Clear Compliance" at bounding box center [990, 435] width 143 height 31
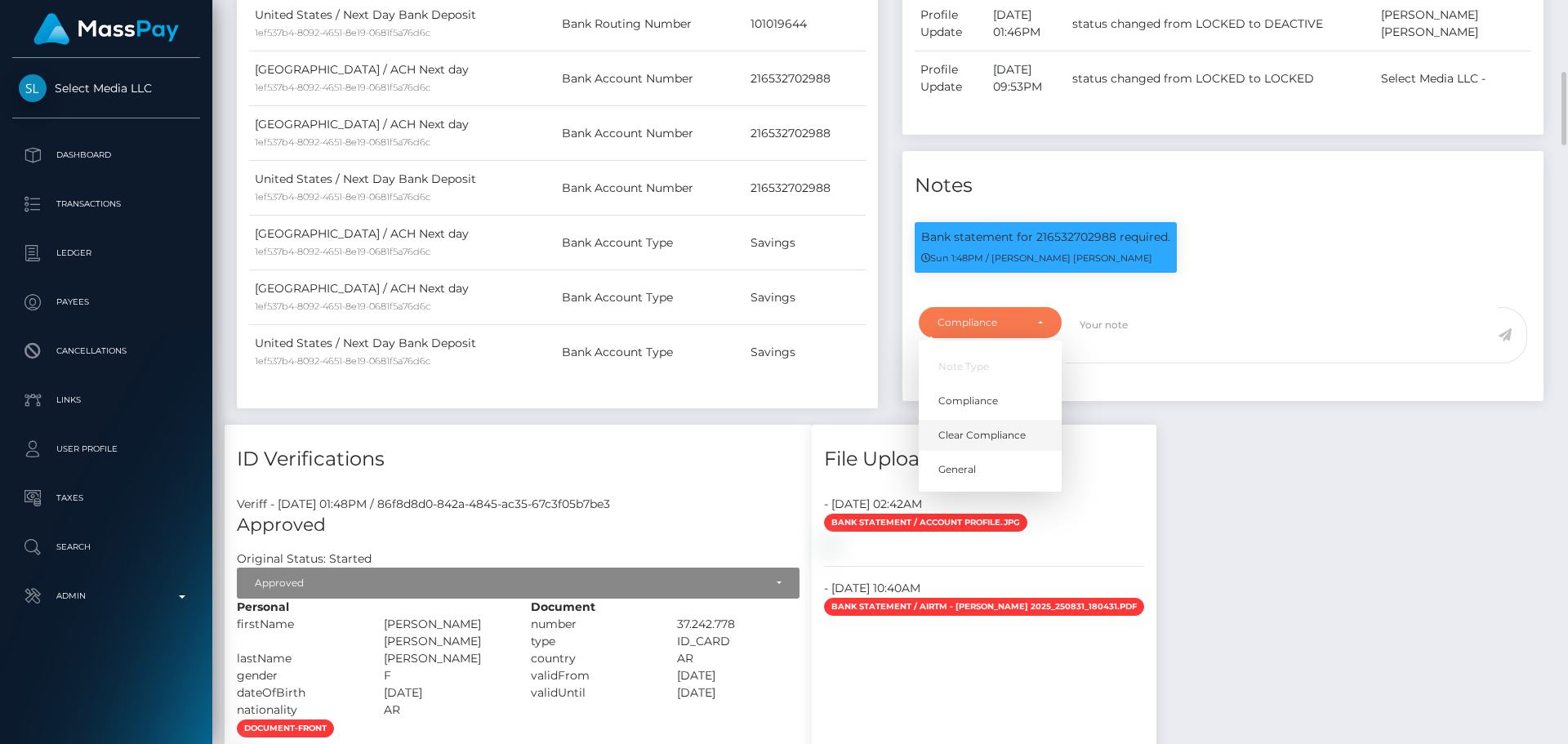
select select "CLEAR_COMPLIANCE"
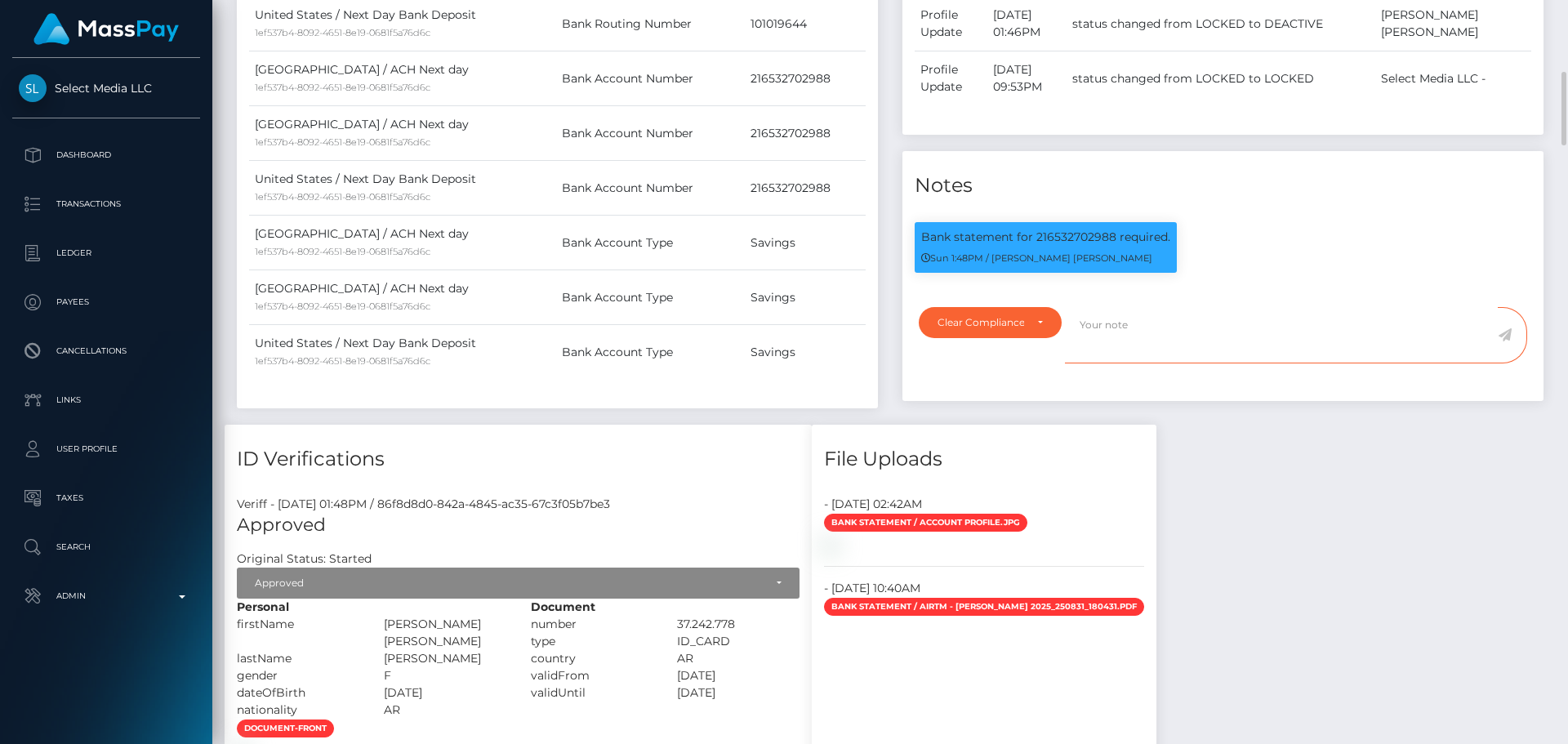
click at [1126, 363] on textarea at bounding box center [1281, 335] width 433 height 56
drag, startPoint x: 1249, startPoint y: 387, endPoint x: 1071, endPoint y: 362, distance: 179.7
click at [1071, 362] on textarea "Bank statement provided for" at bounding box center [1281, 335] width 433 height 56
paste textarea "lmariel.caceres@gmail.com"
click at [1283, 363] on textarea "Transaction history provided for the Airtm account lmariel.caceres@gmail.com as…" at bounding box center [1281, 335] width 433 height 56
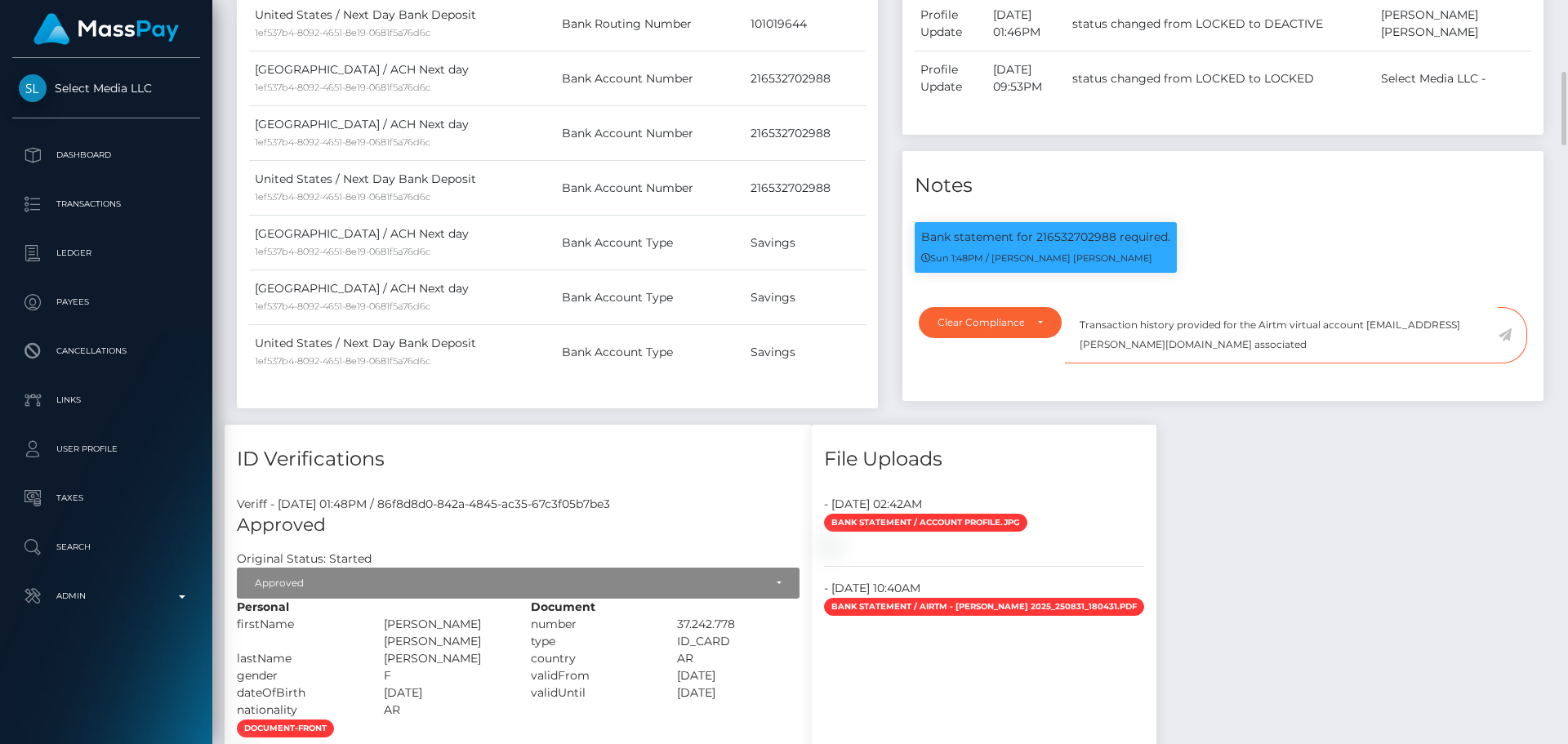
click at [1299, 363] on textarea "Transaction history provided for the Airtm virtual account lmariel.caceres@gmai…" at bounding box center [1281, 335] width 433 height 56
click at [1093, 246] on p "Bank statement for 216532702988 required." at bounding box center [1046, 237] width 249 height 17
copy p "216532702988"
click at [1428, 363] on textarea "Transaction history provided for the Airtm virtual account lmariel.caceres@gmai…" at bounding box center [1281, 335] width 433 height 56
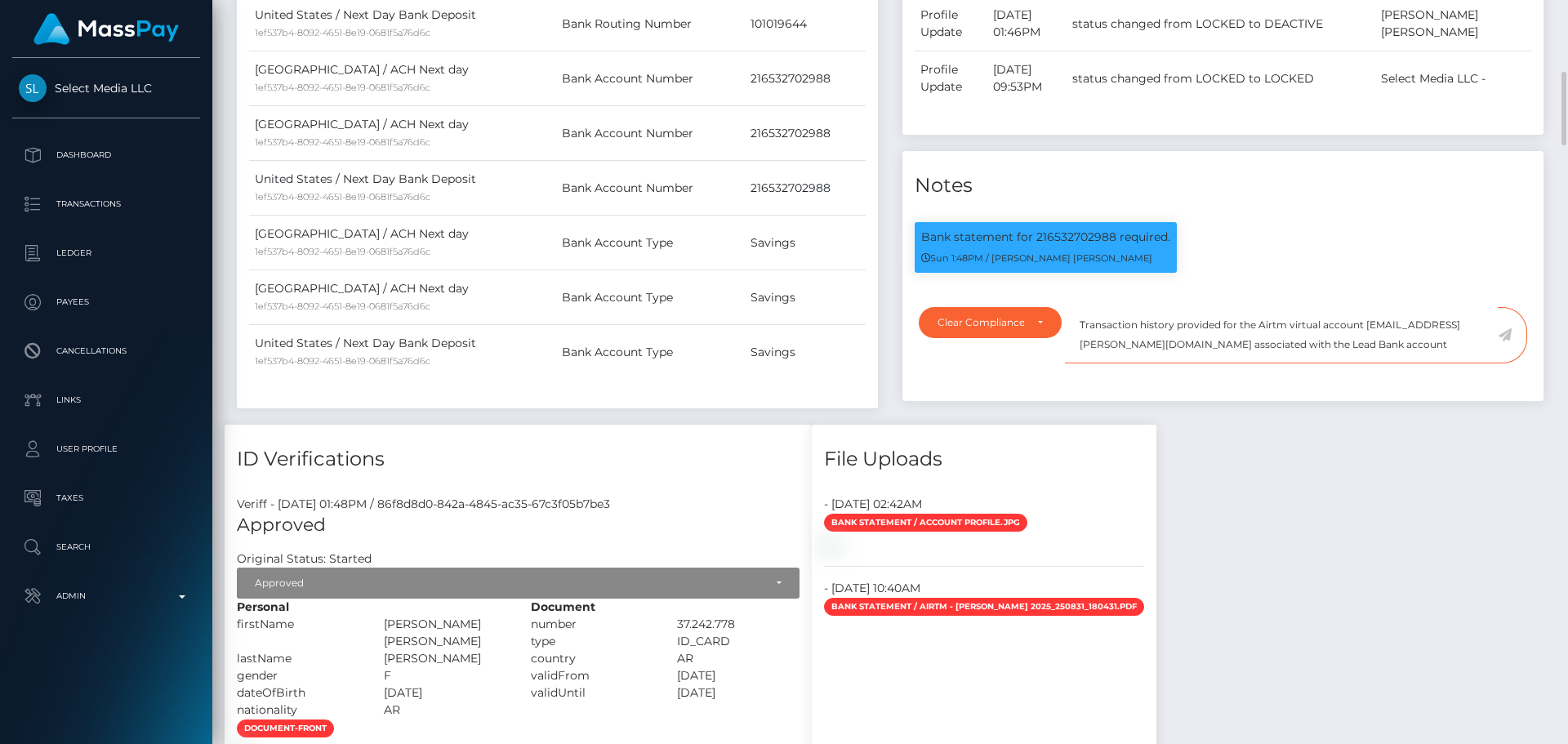
paste textarea "216532702988"
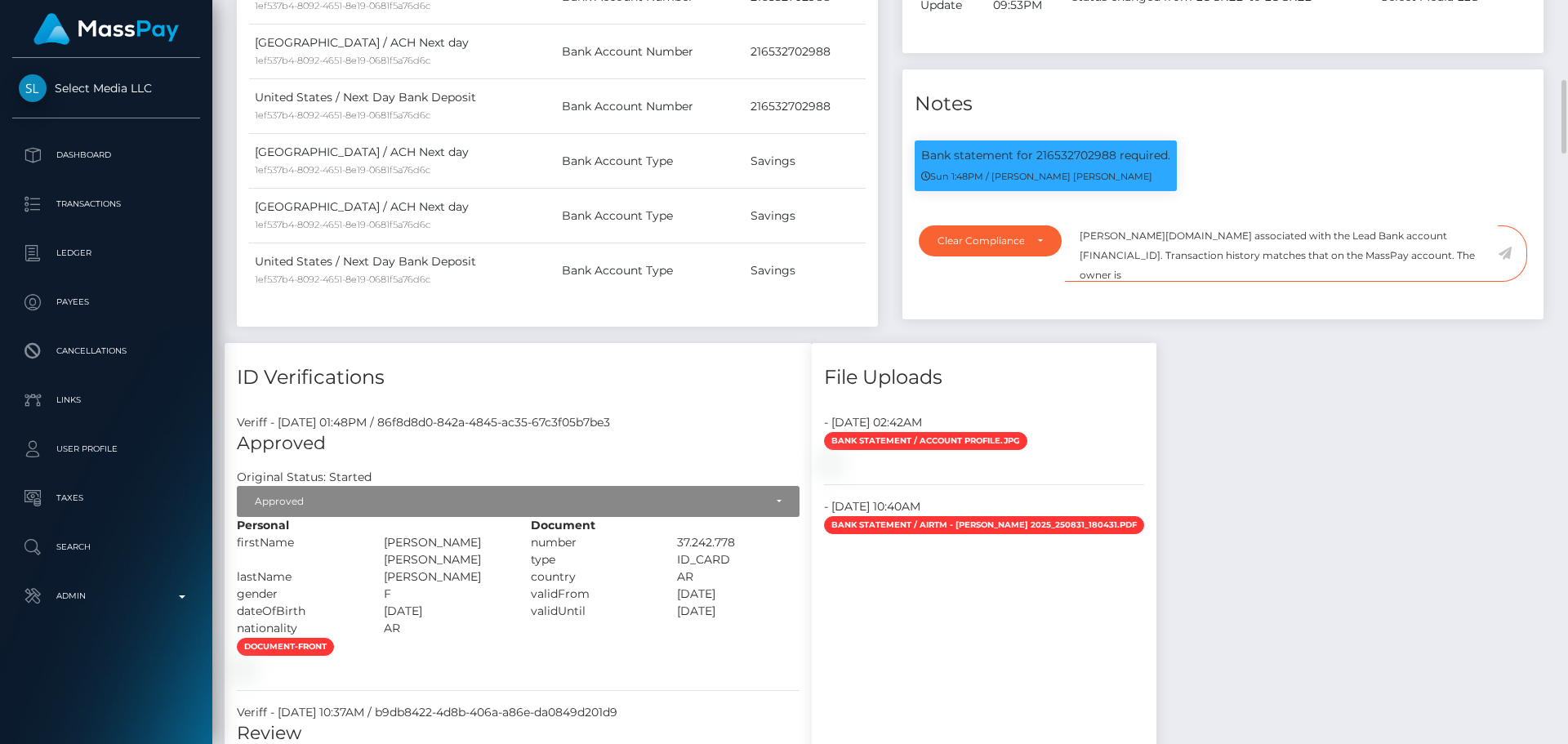
paste textarea "LORENA MARIEL CACERES"
click at [1318, 282] on textarea "Transaction history provided for the Airtm virtual account lmariel.caceres@gmai…" at bounding box center [1281, 253] width 433 height 56
paste textarea "NCOU and NBCOU flags cleared."
drag, startPoint x: 1417, startPoint y: 315, endPoint x: 1035, endPoint y: 258, distance: 386.2
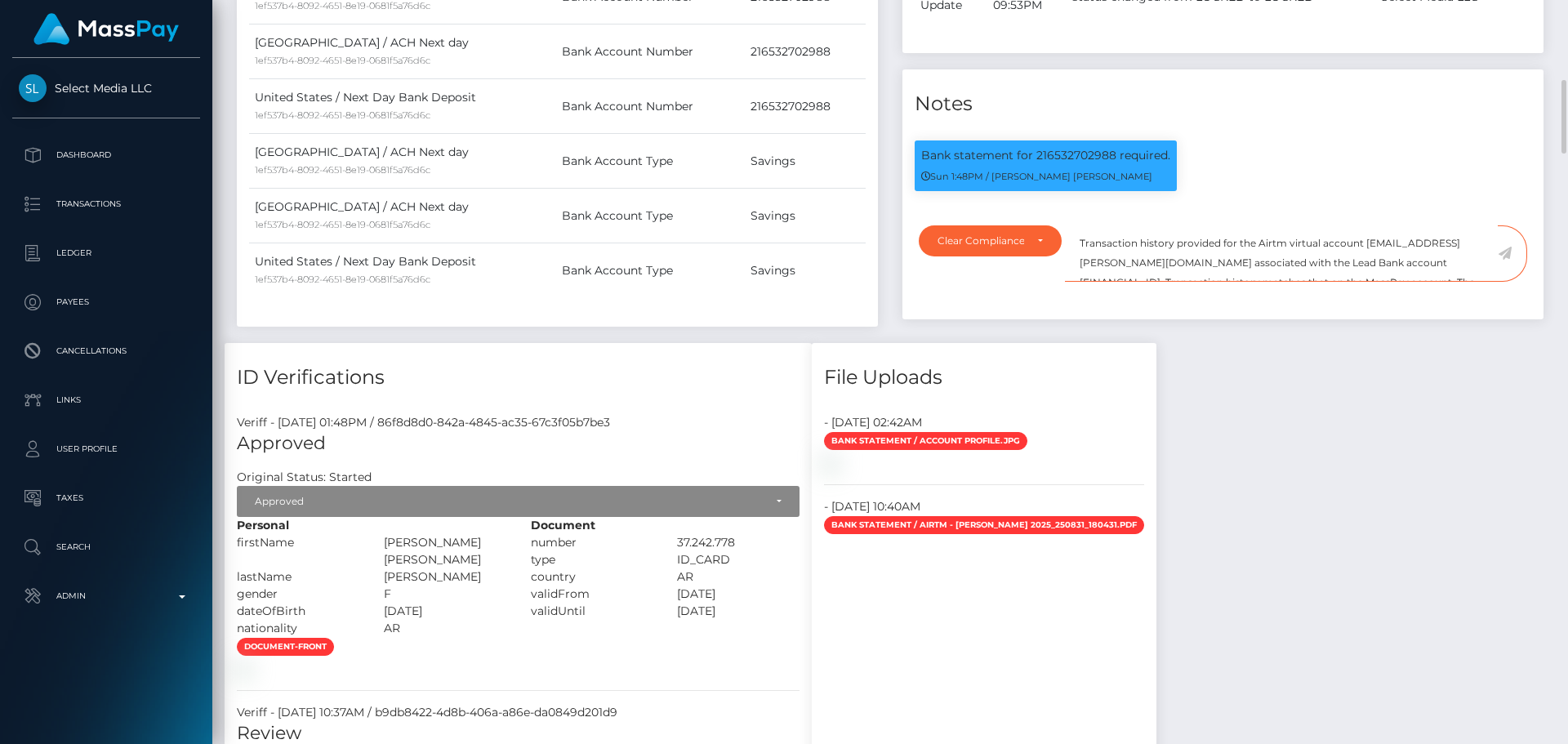
click at [1035, 258] on div "Notes Bank statement for 216532702988 required. Sun 1:48PM / Doru Ioan Szikszai" at bounding box center [1224, 194] width 641 height 250
type textarea "Transaction history provided for the Airtm virtual account lmariel.caceres@gmai…"
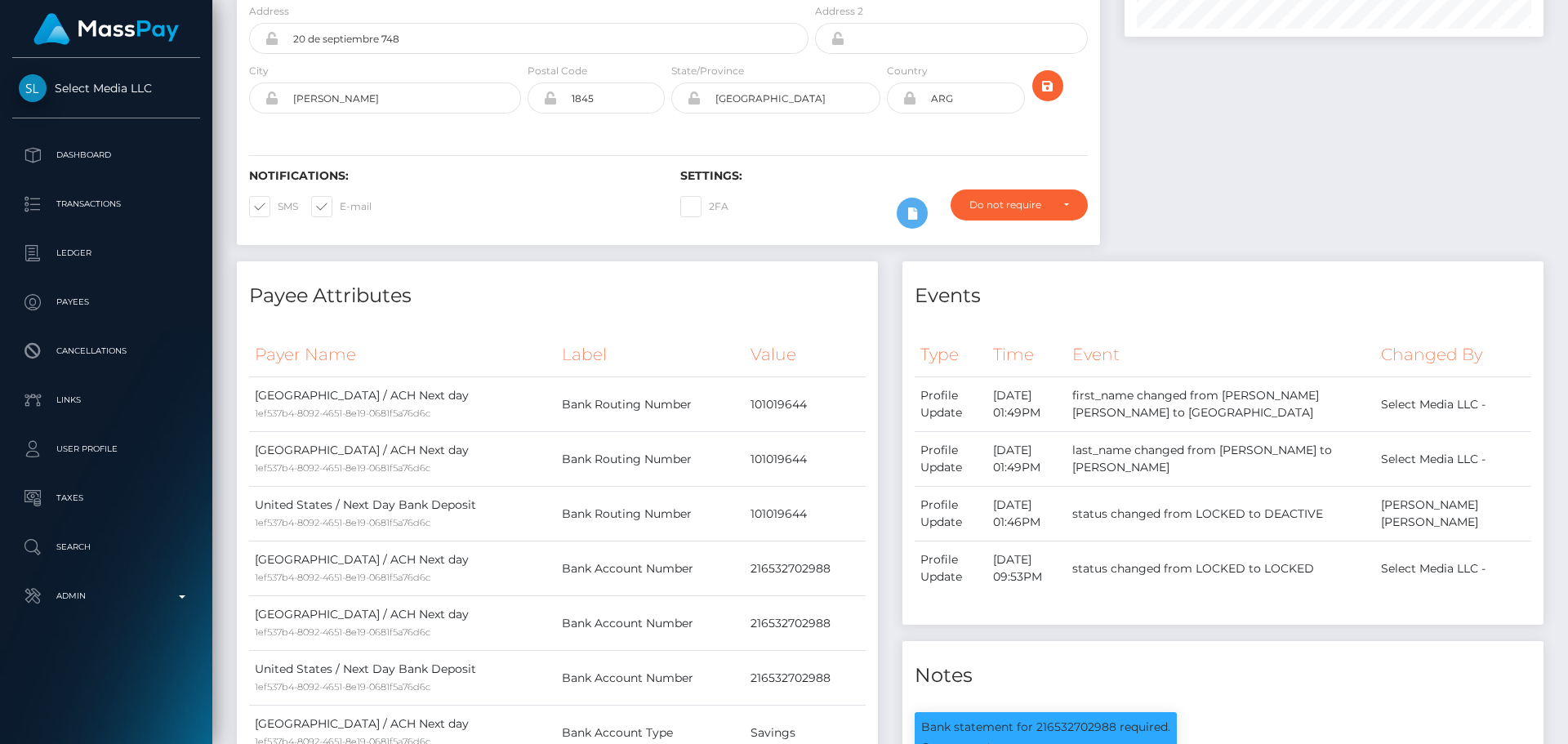
scroll to position [0, 0]
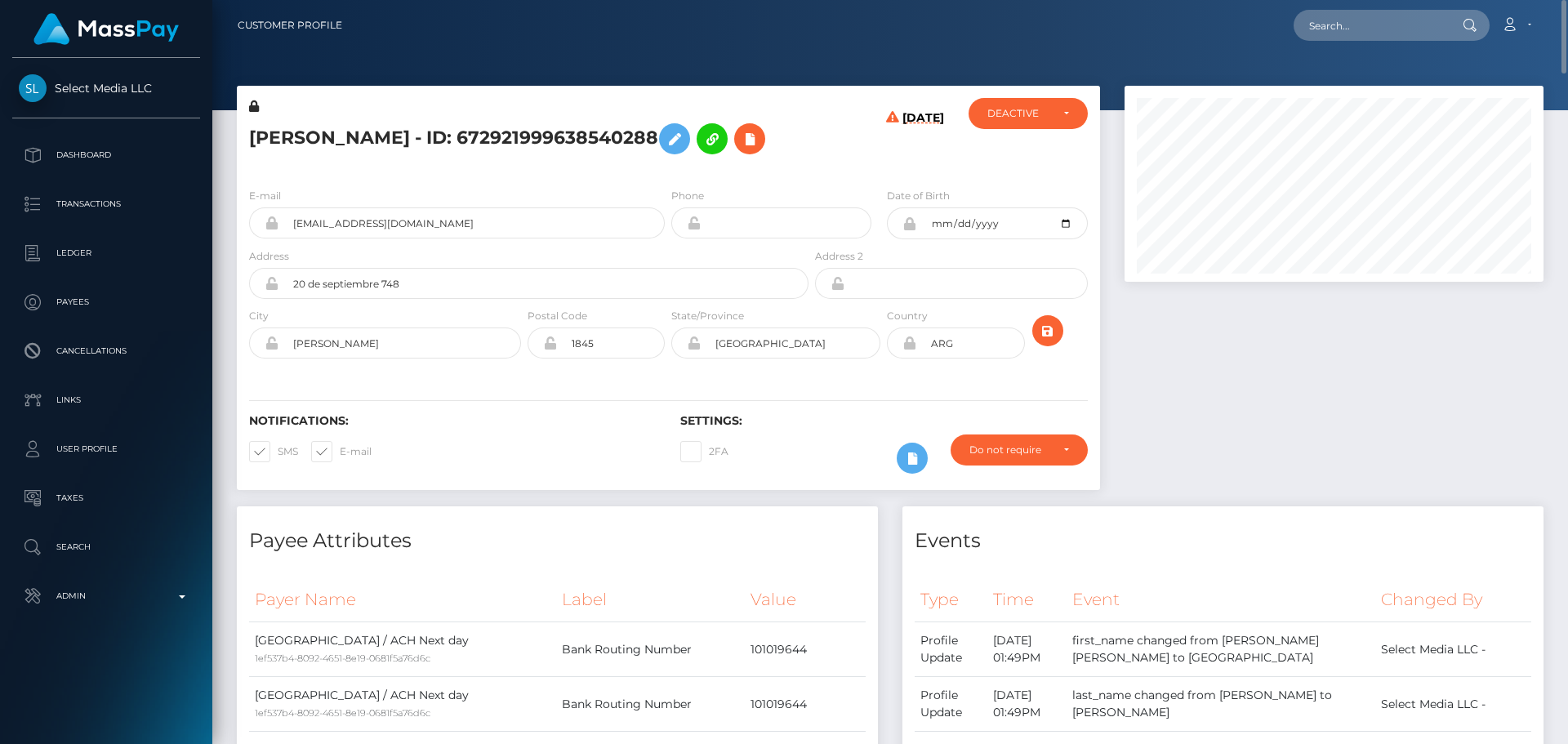
click at [292, 137] on h5 "LORENA MARIEL CACERES - ID: 672921999638540288" at bounding box center [524, 139] width 551 height 48
copy h5 "LORENA"
click at [454, 140] on h5 "LORENA MARIEL CACERES - ID: 672921999638540288" at bounding box center [524, 139] width 551 height 48
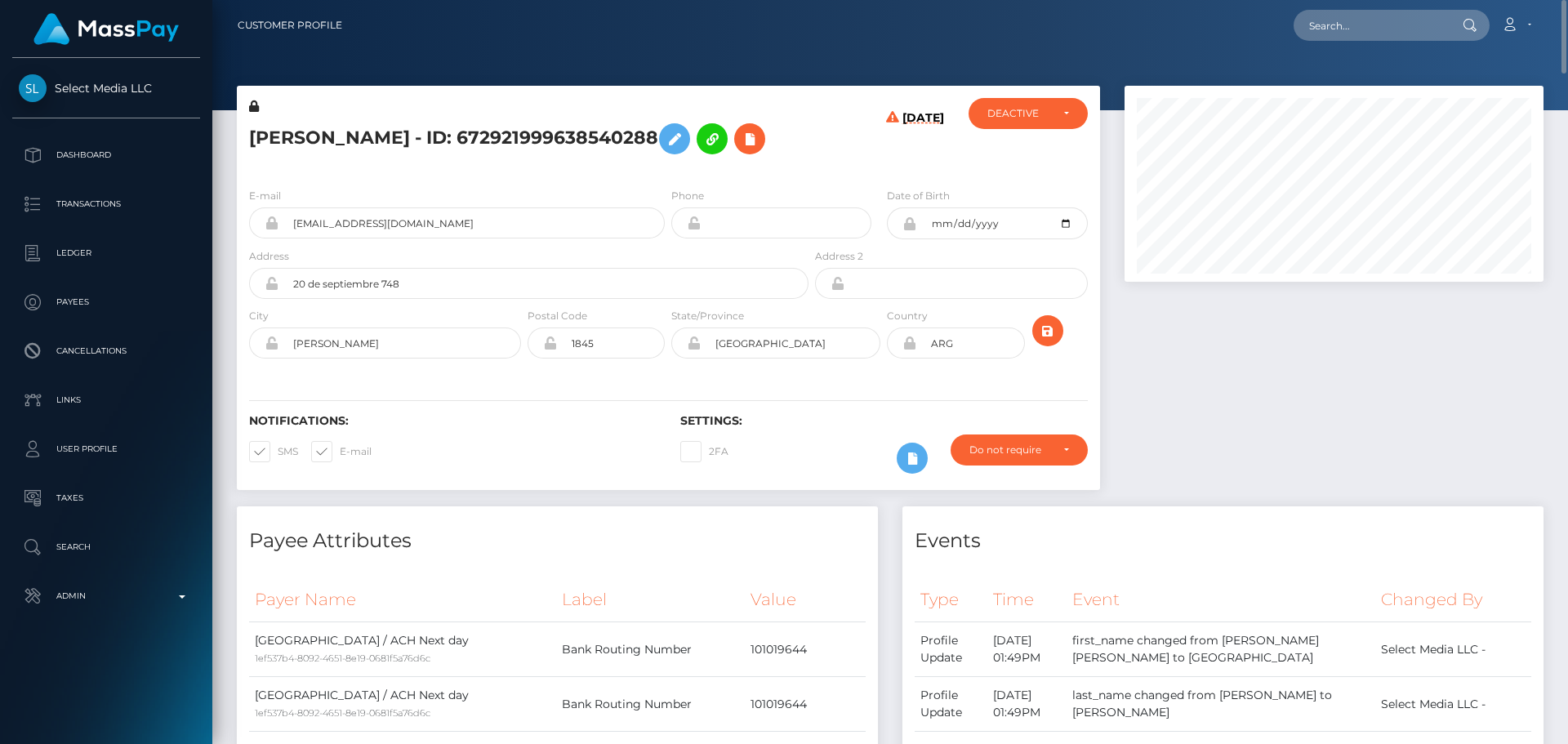
copy h5 "CACERES"
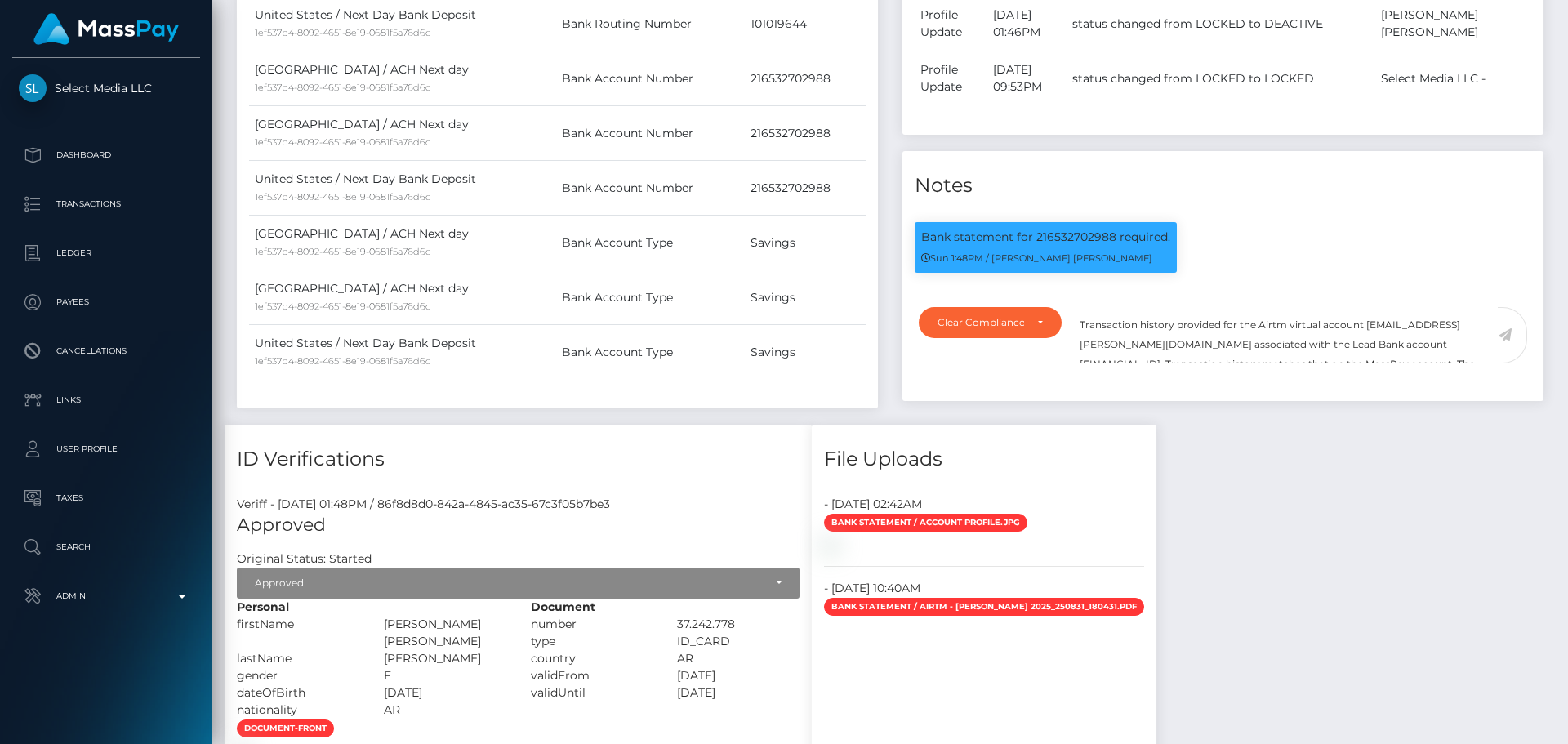
scroll to position [196, 420]
click at [1092, 363] on textarea "Transaction history provided for the Airtm virtual account lmariel.caceres@gmai…" at bounding box center [1281, 335] width 433 height 56
drag, startPoint x: 1092, startPoint y: 368, endPoint x: 1506, endPoint y: 468, distance: 425.9
click at [1506, 425] on div "Events Type Time Event Changed By" at bounding box center [1224, 98] width 666 height 653
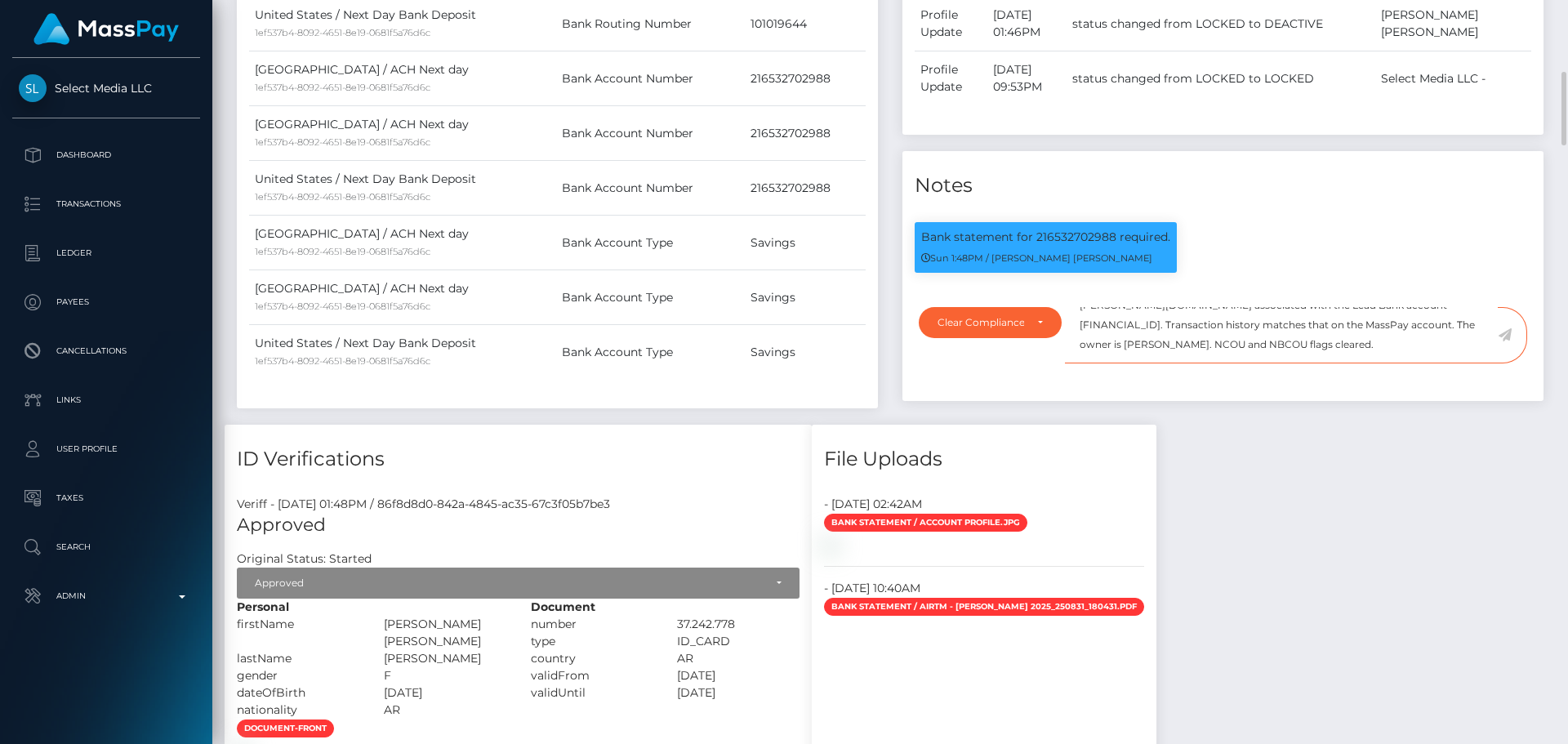
scroll to position [196, 420]
click at [1428, 363] on textarea "Transaction history provided for the Airtm virtual account lmariel.caceres@gmai…" at bounding box center [1281, 335] width 433 height 56
click at [1504, 341] on icon at bounding box center [1505, 335] width 14 height 13
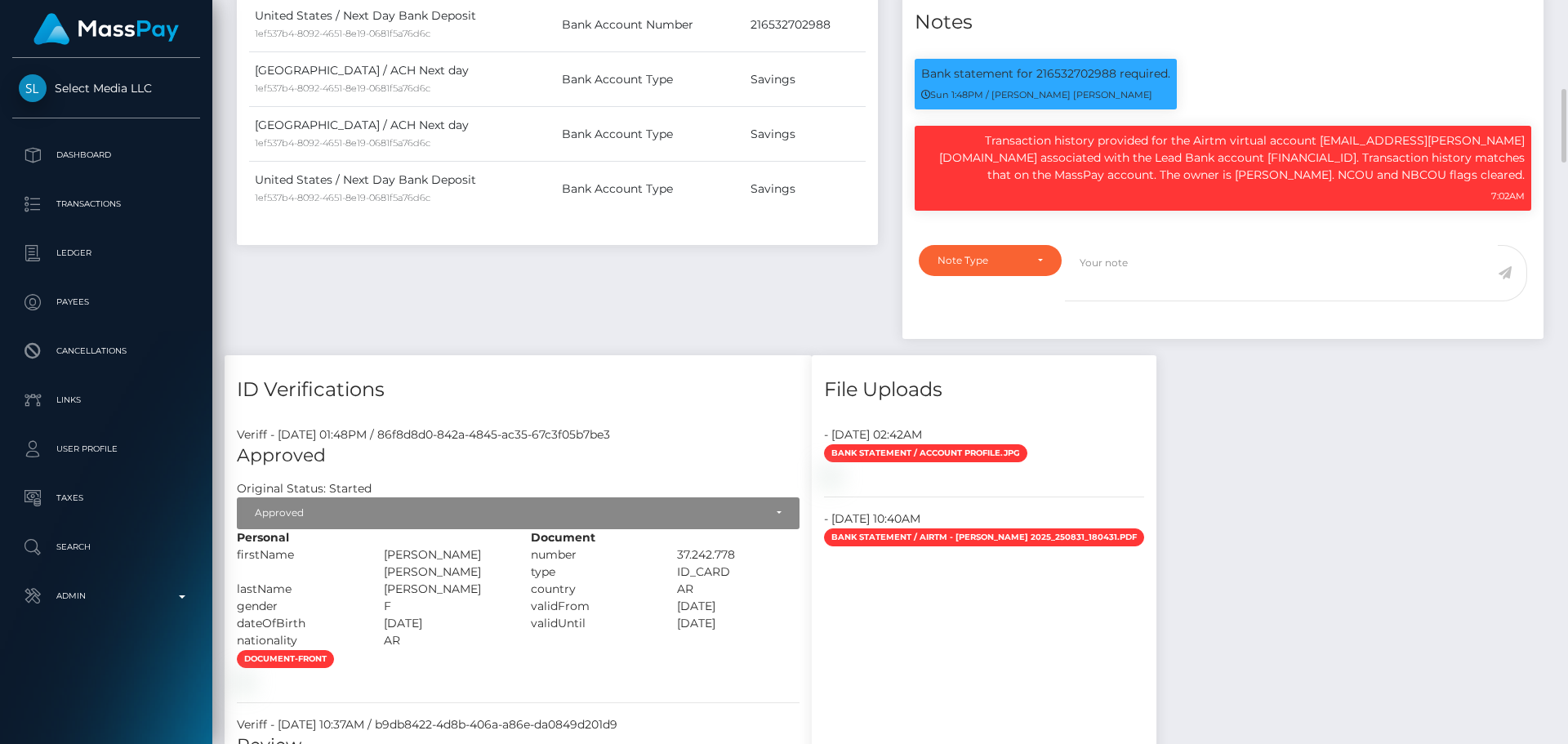
scroll to position [817, 0]
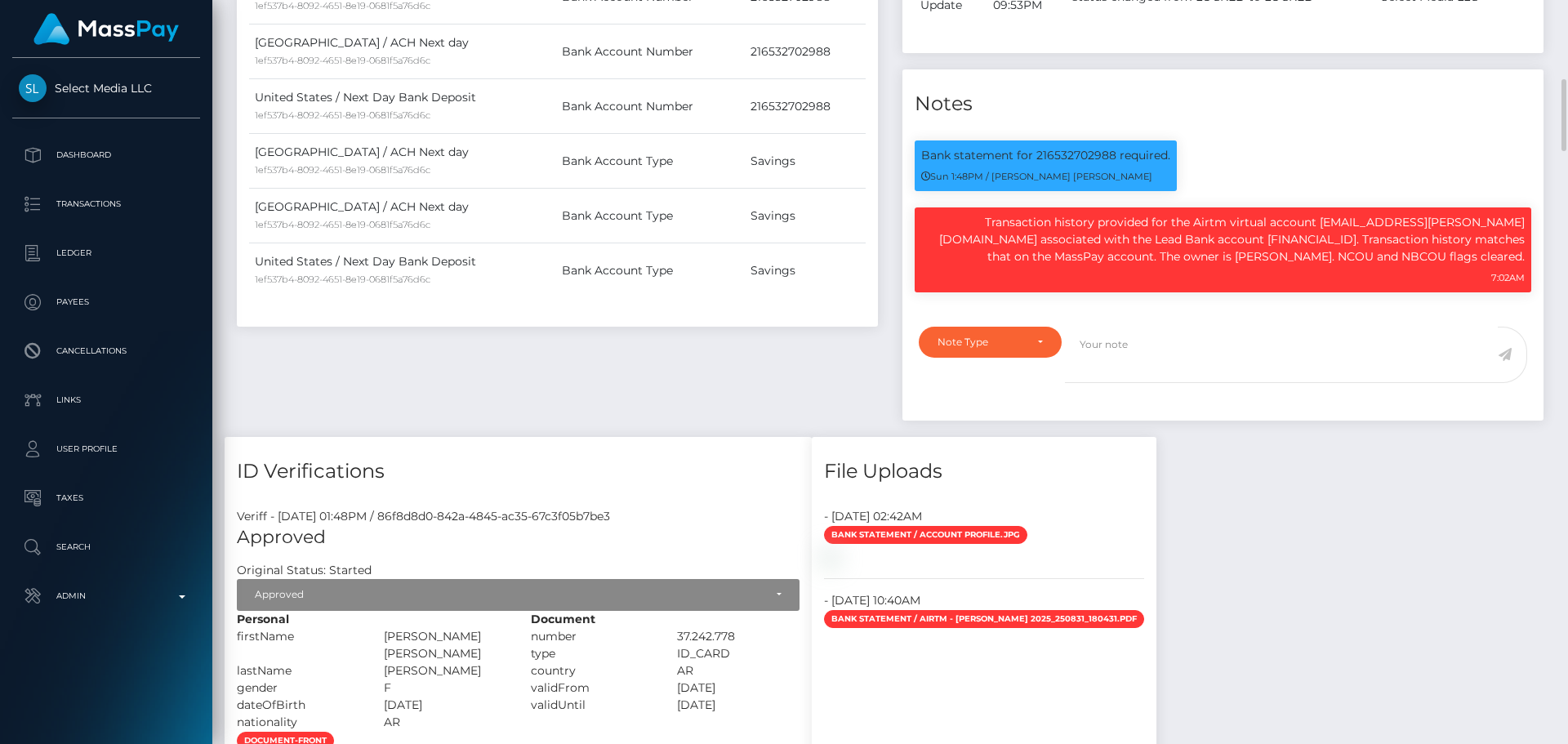
click at [885, 299] on div "Payee Attributes Payer Name Label Value [GEOGRAPHIC_DATA] / ACH Next day 1ef537…" at bounding box center [558, 63] width 666 height 747
click at [1085, 119] on div "Notes" at bounding box center [1224, 94] width 641 height 49
click at [1041, 119] on h4 "Notes" at bounding box center [1223, 104] width 617 height 29
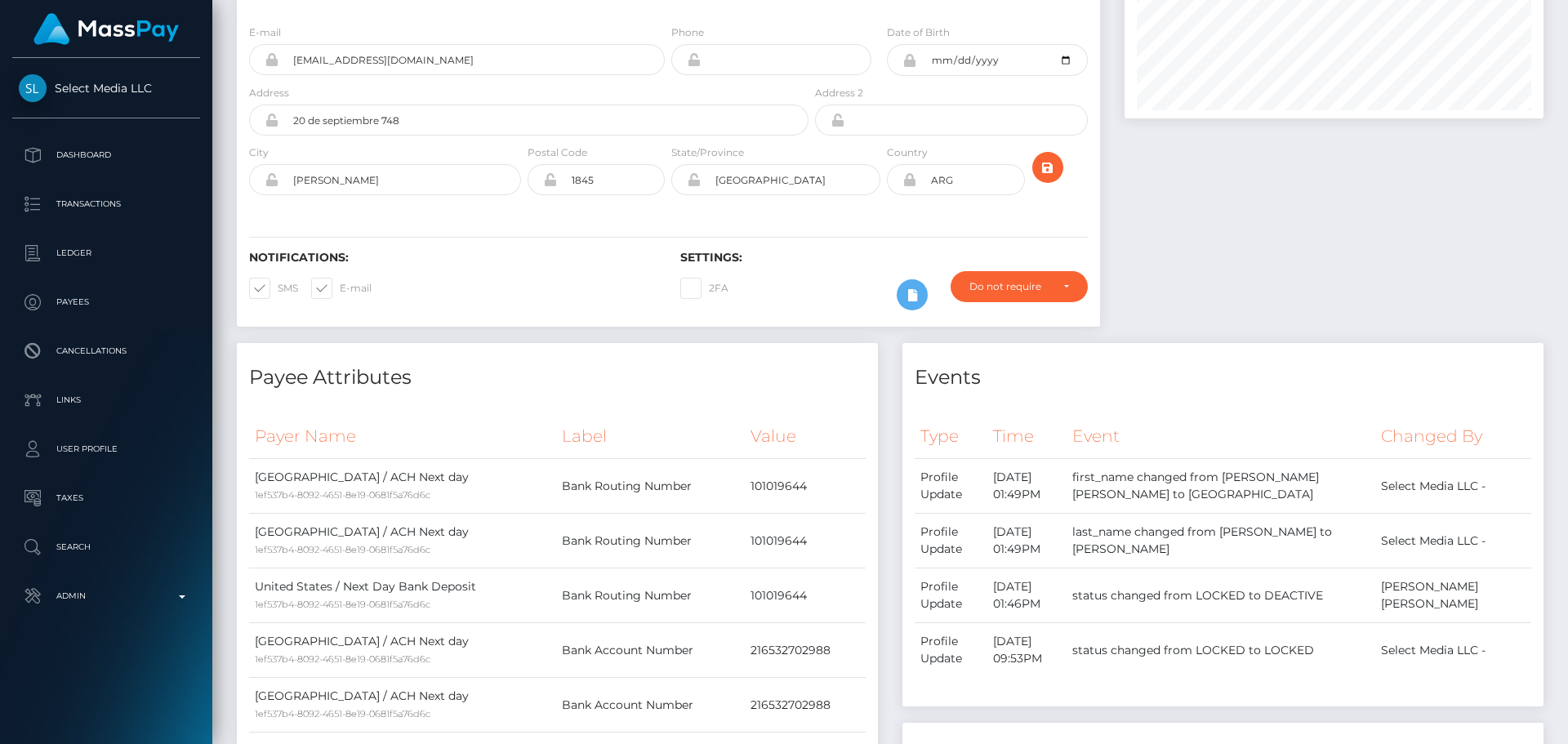
scroll to position [0, 0]
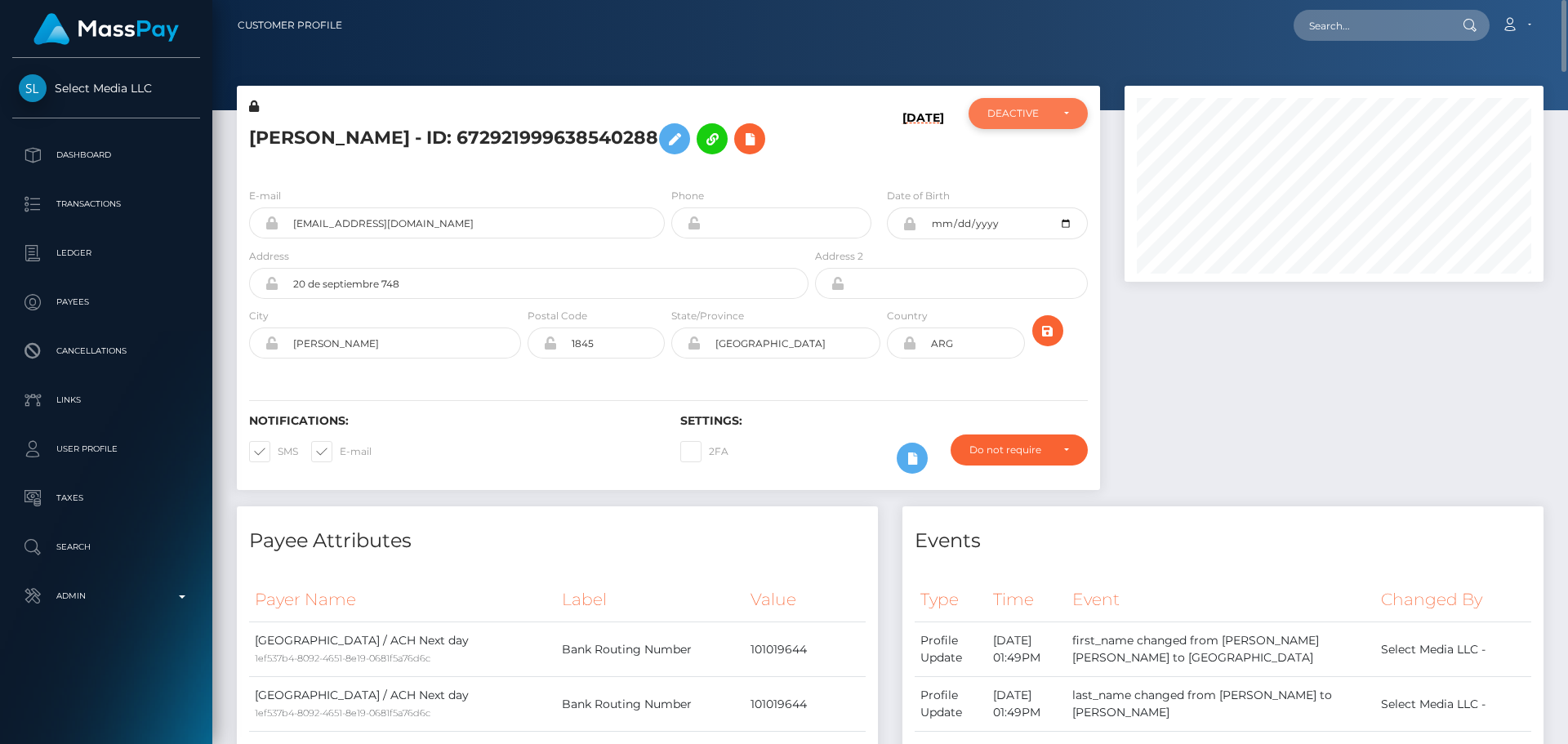
click at [1034, 111] on div "DEACTIVE" at bounding box center [1019, 114] width 63 height 13
click at [1031, 162] on link "ACTIVE" at bounding box center [1028, 158] width 120 height 31
select select "ACTIVE"
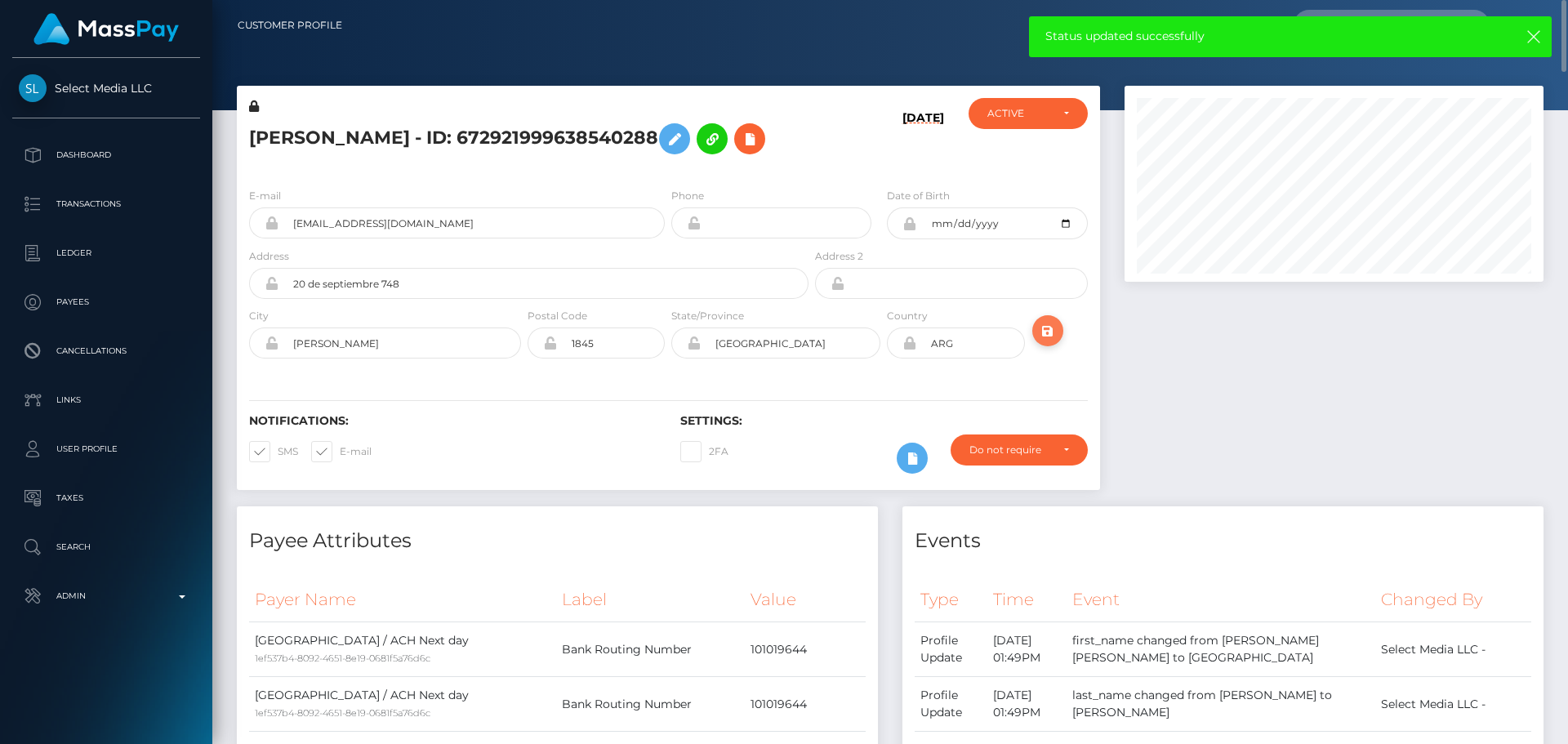
click at [1051, 341] on icon "submit" at bounding box center [1048, 331] width 19 height 20
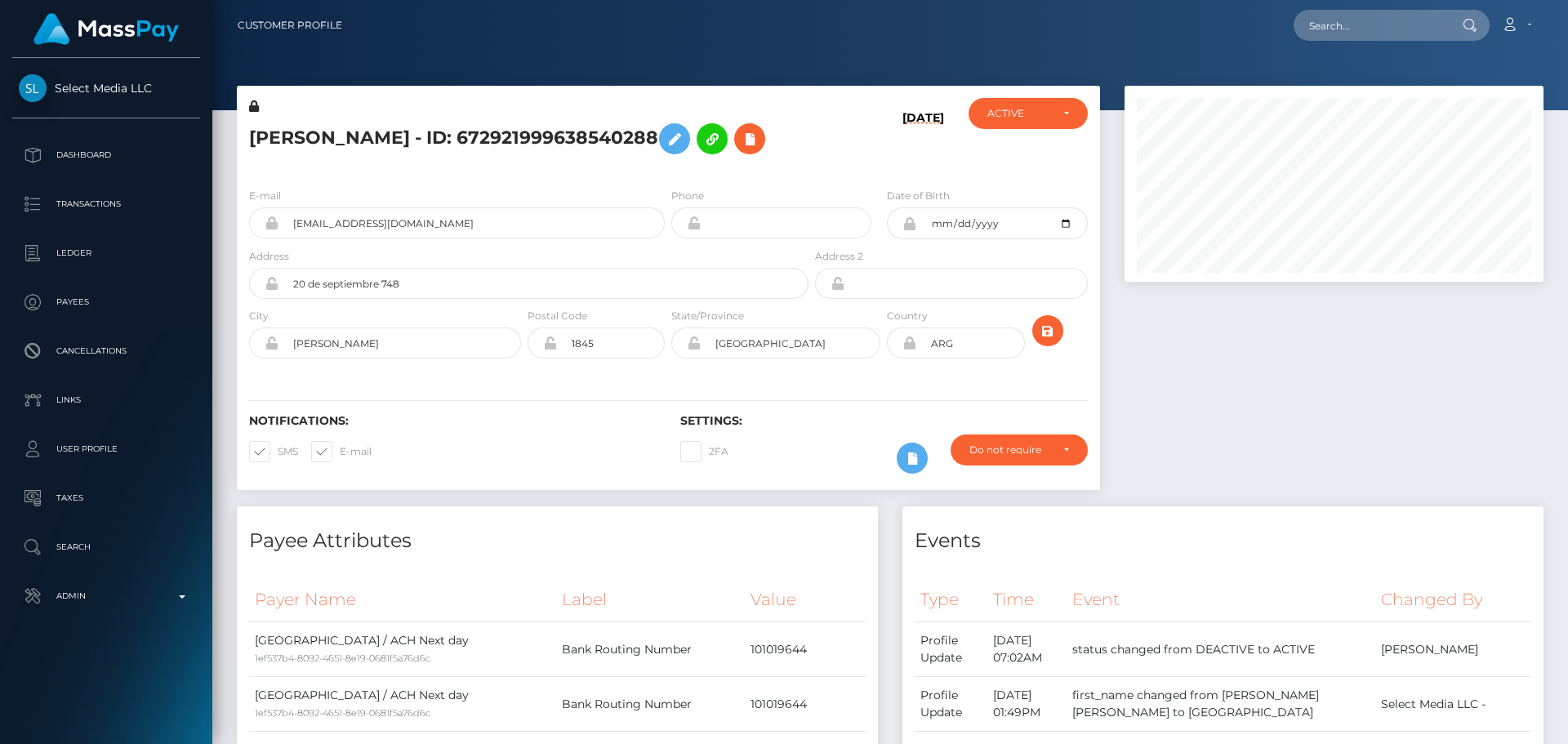
scroll to position [196, 420]
click at [445, 142] on h5 "[PERSON_NAME] - ID: 672921999638540288" at bounding box center [524, 139] width 551 height 48
copy h5 "[PERSON_NAME] - ID: 672921999638540288"
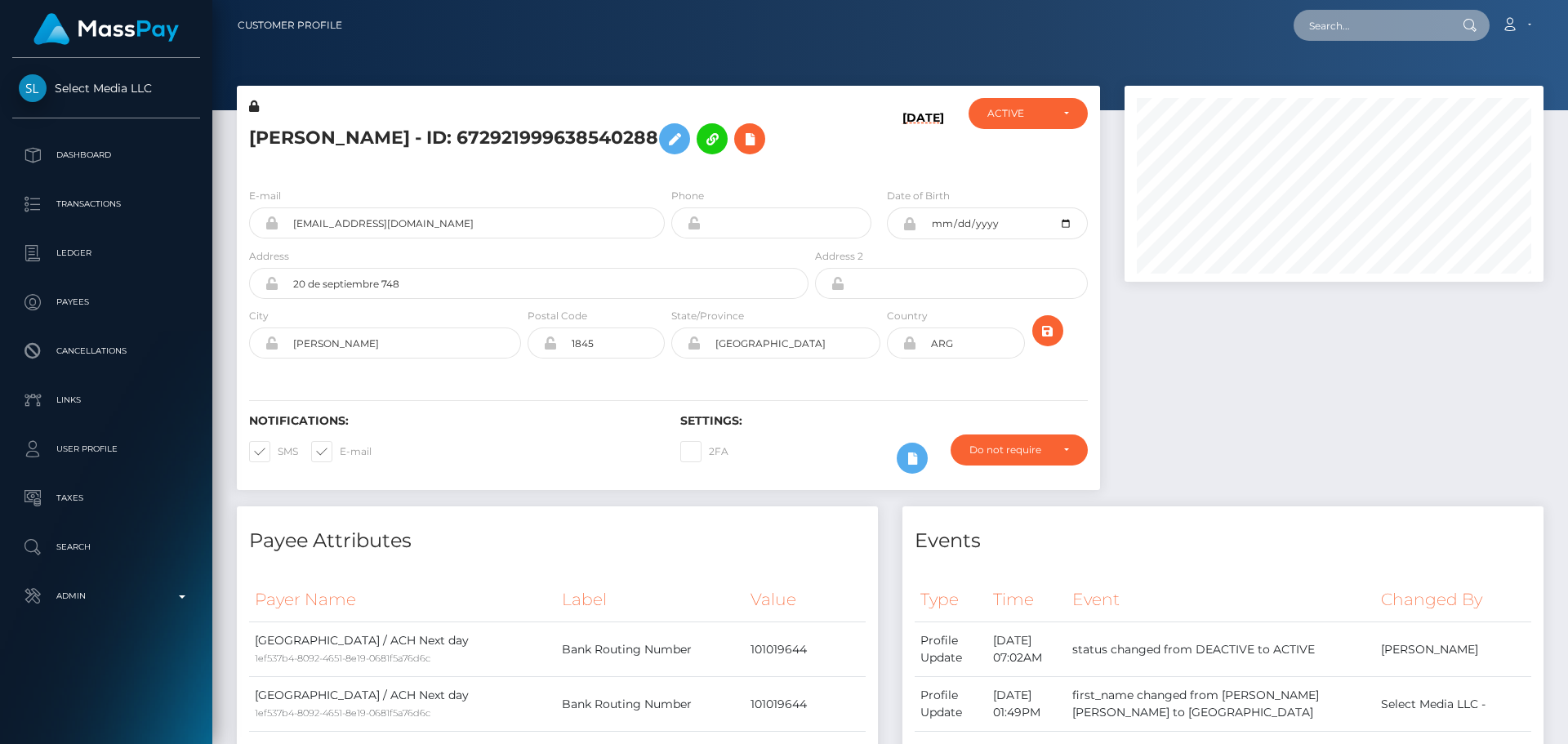
click at [1356, 25] on input "text" at bounding box center [1371, 25] width 154 height 31
paste input "[EMAIL_ADDRESS][DOMAIN_NAME]"
type input "trinitypride2121@gmail.com"
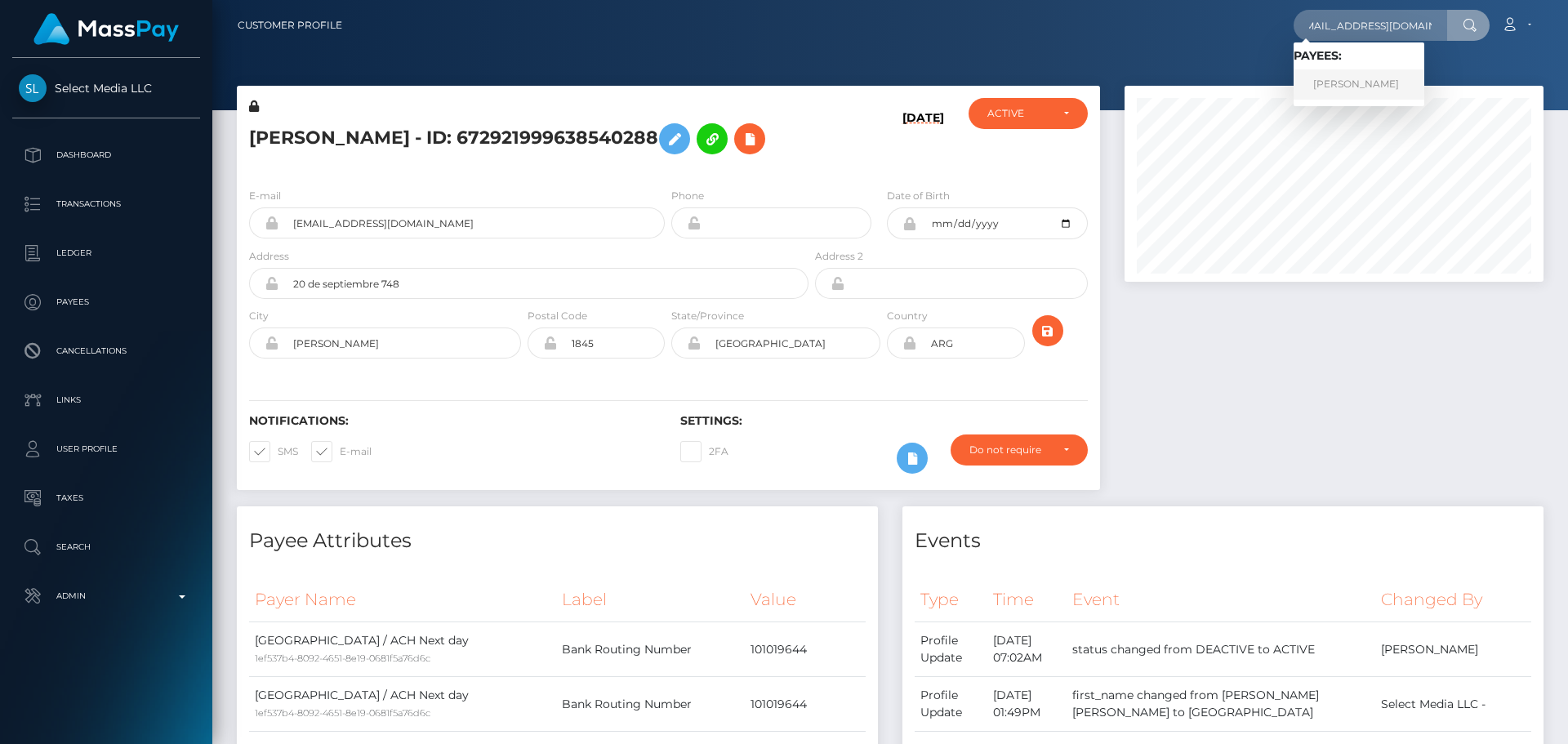
click at [1347, 81] on link "URSZULA SAWARYN" at bounding box center [1359, 85] width 131 height 31
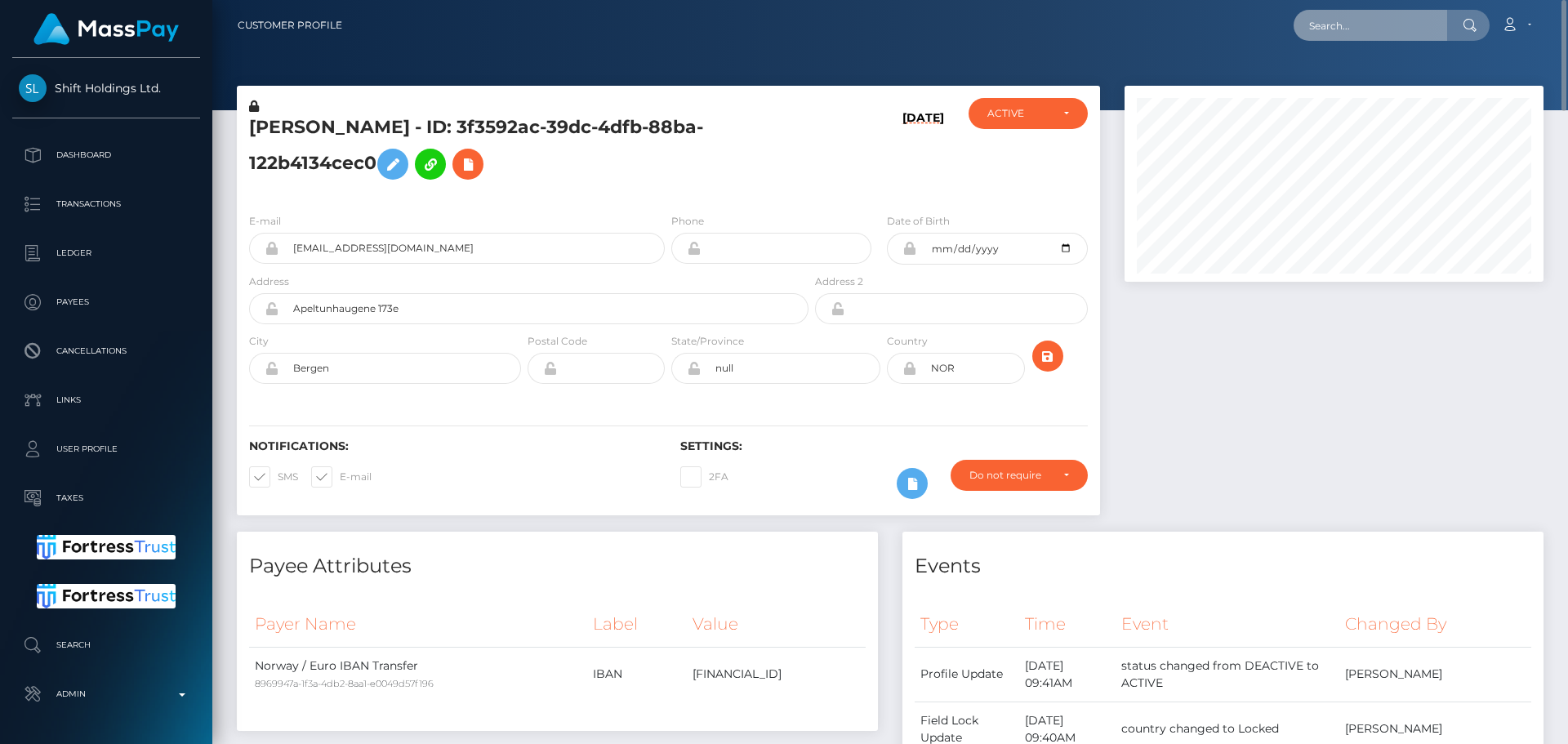
click at [1361, 31] on input "text" at bounding box center [1371, 25] width 154 height 31
paste input "[EMAIL_ADDRESS][DOMAIN_NAME]"
type input "[EMAIL_ADDRESS][DOMAIN_NAME]"
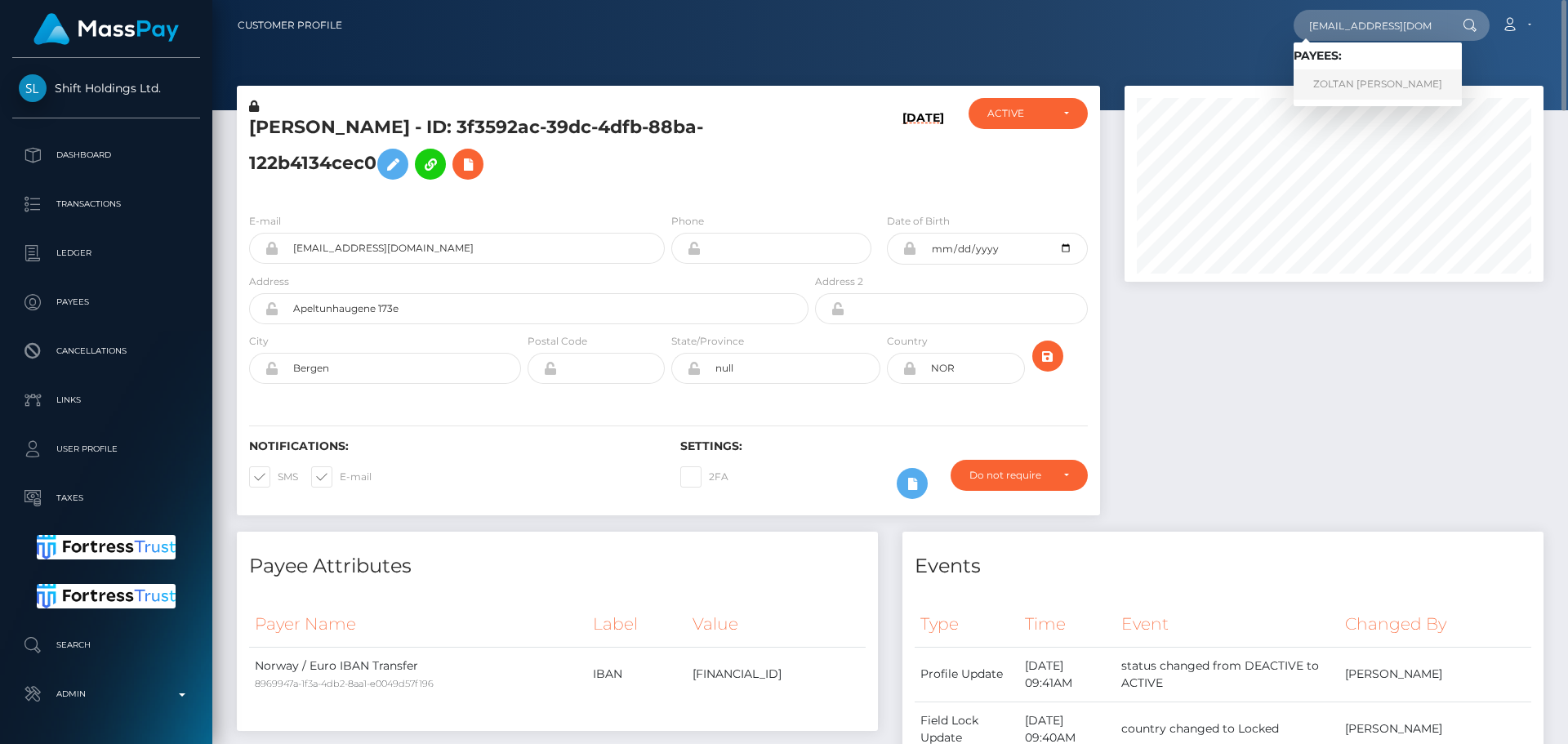
click at [1356, 91] on link "ZOLTAN JONATAN DUDAS" at bounding box center [1379, 85] width 168 height 31
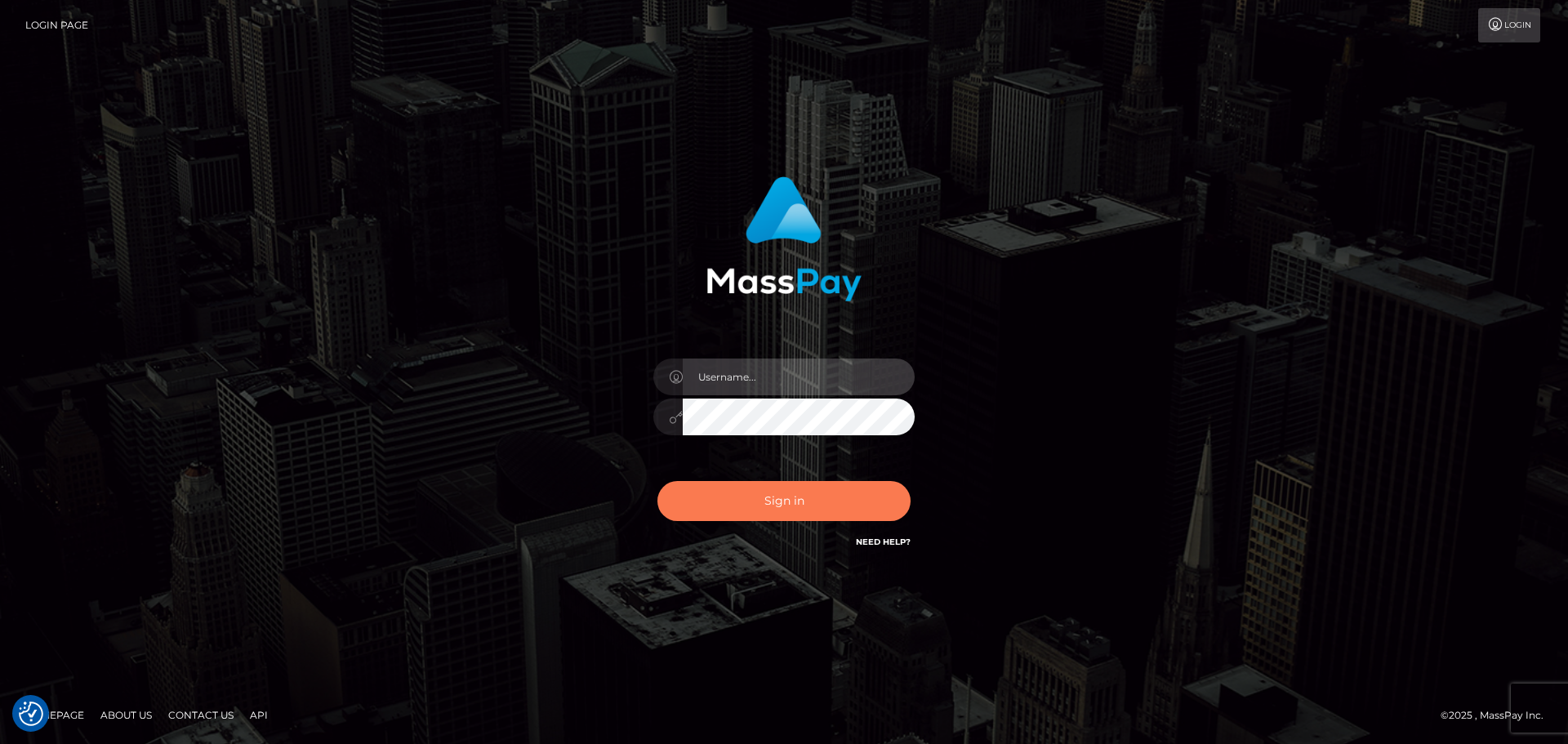
type input "constantin.mp"
click at [774, 492] on button "Sign in" at bounding box center [784, 501] width 254 height 40
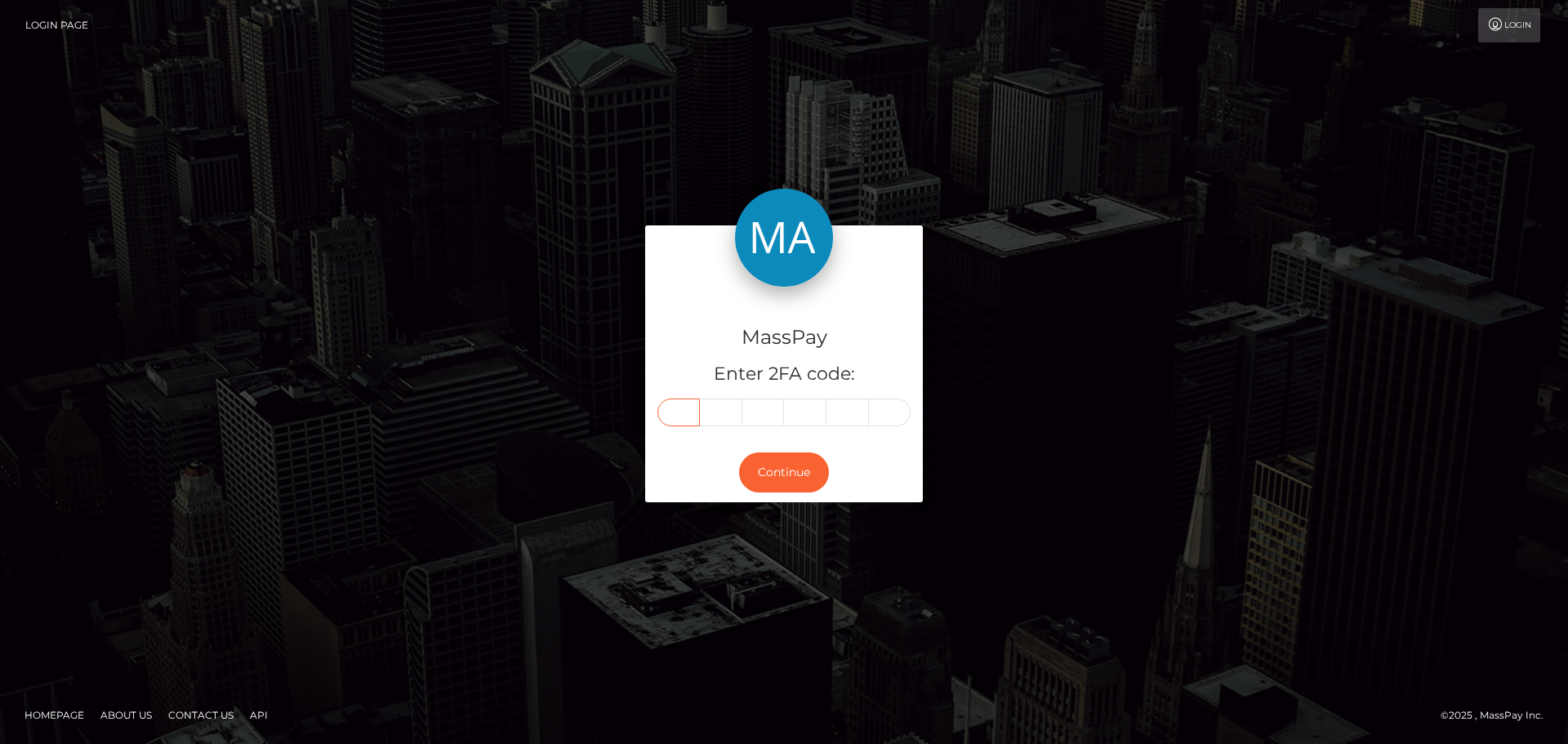
click at [688, 417] on input "text" at bounding box center [678, 412] width 42 height 28
type input "7"
type input "4"
type input "9"
type input "6"
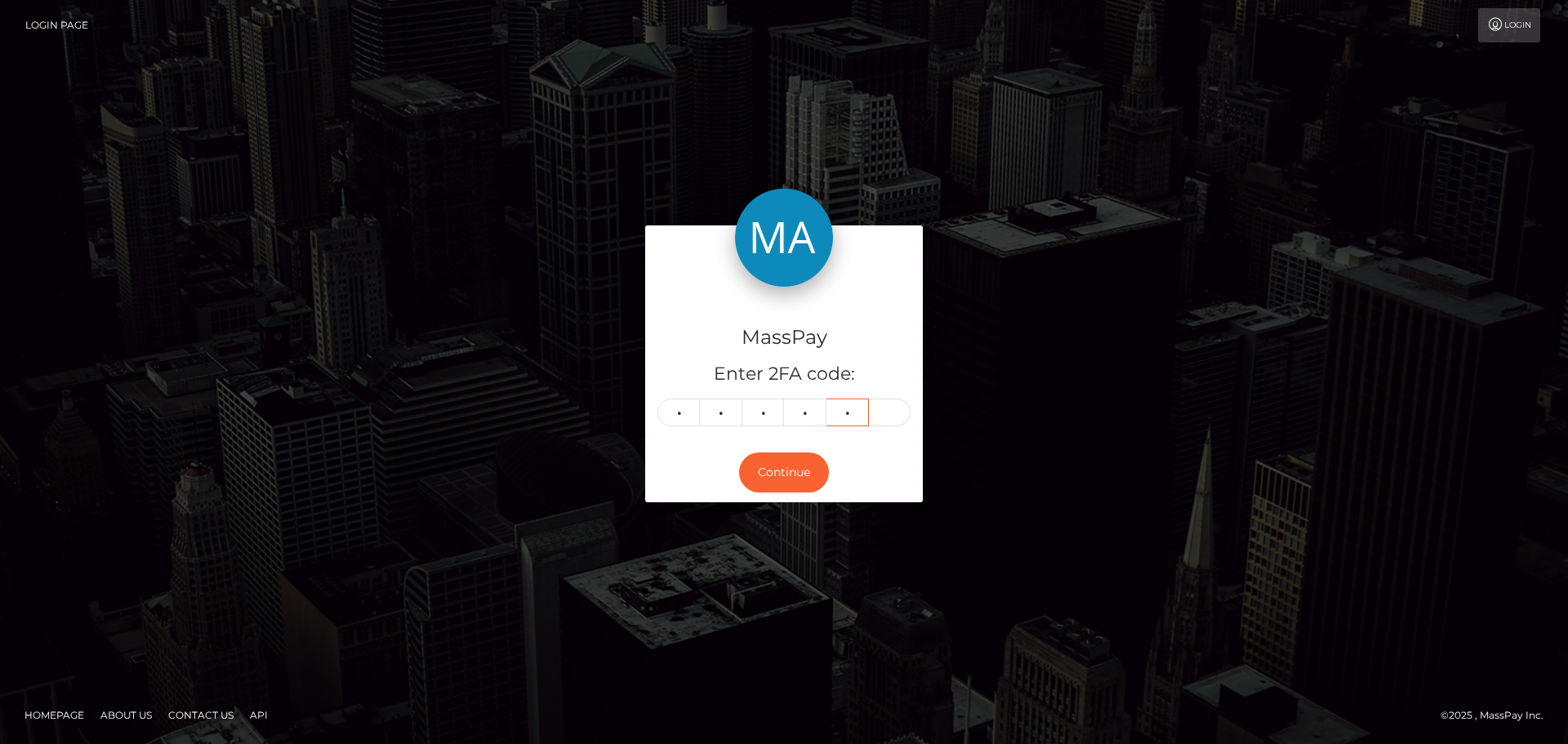
type input "5"
type input "3"
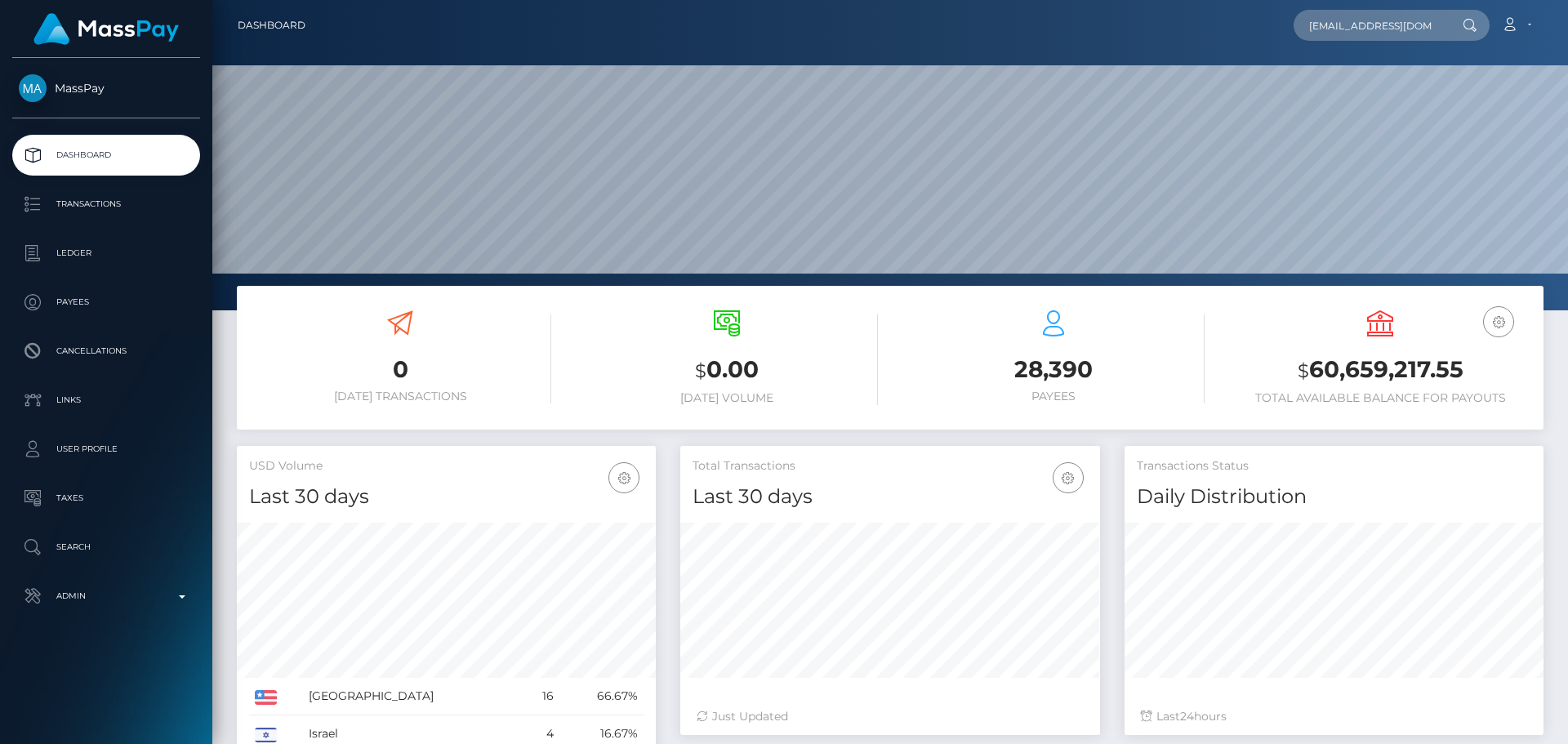
scroll to position [290, 420]
type input "[EMAIL_ADDRESS][DOMAIN_NAME]"
drag, startPoint x: 1327, startPoint y: 82, endPoint x: 1352, endPoint y: 87, distance: 25.5
click at [1352, 87] on link "[PERSON_NAME]" at bounding box center [1359, 85] width 131 height 31
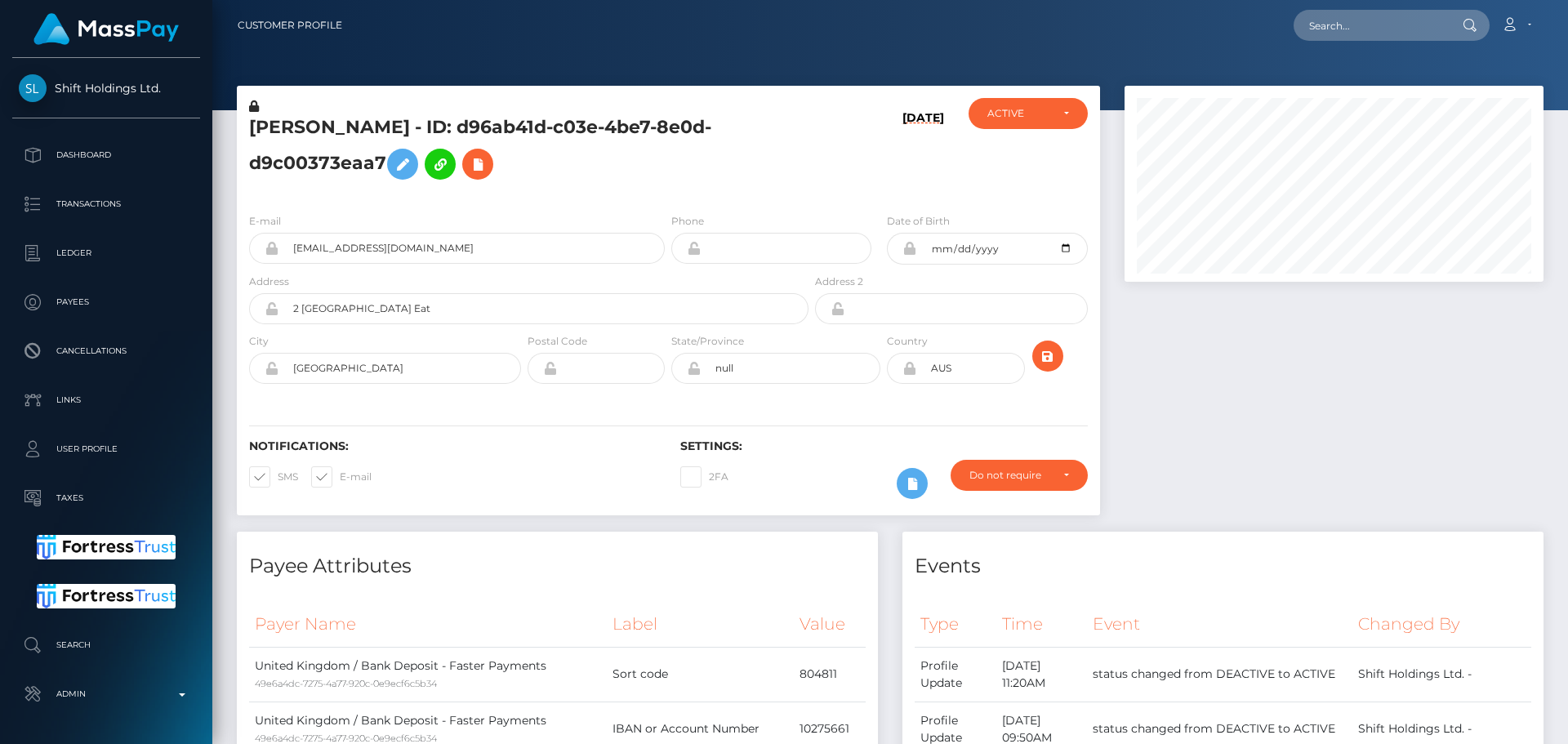
scroll to position [196, 420]
click at [740, 174] on h5 "[PERSON_NAME] - ID: d96ab41d-c03e-4be7-8e0d-d9c00373eaa7" at bounding box center [524, 151] width 551 height 73
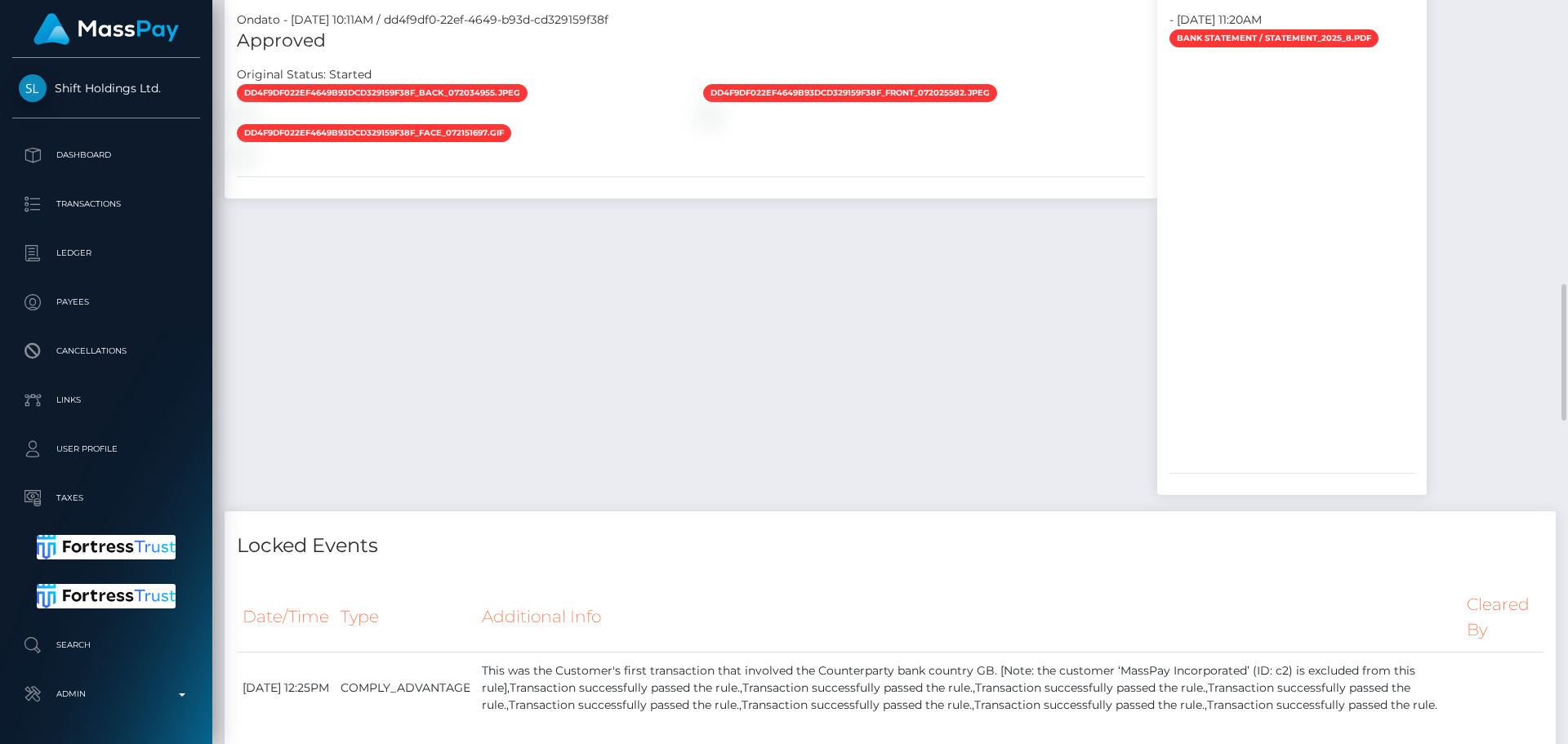
scroll to position [1470, 0]
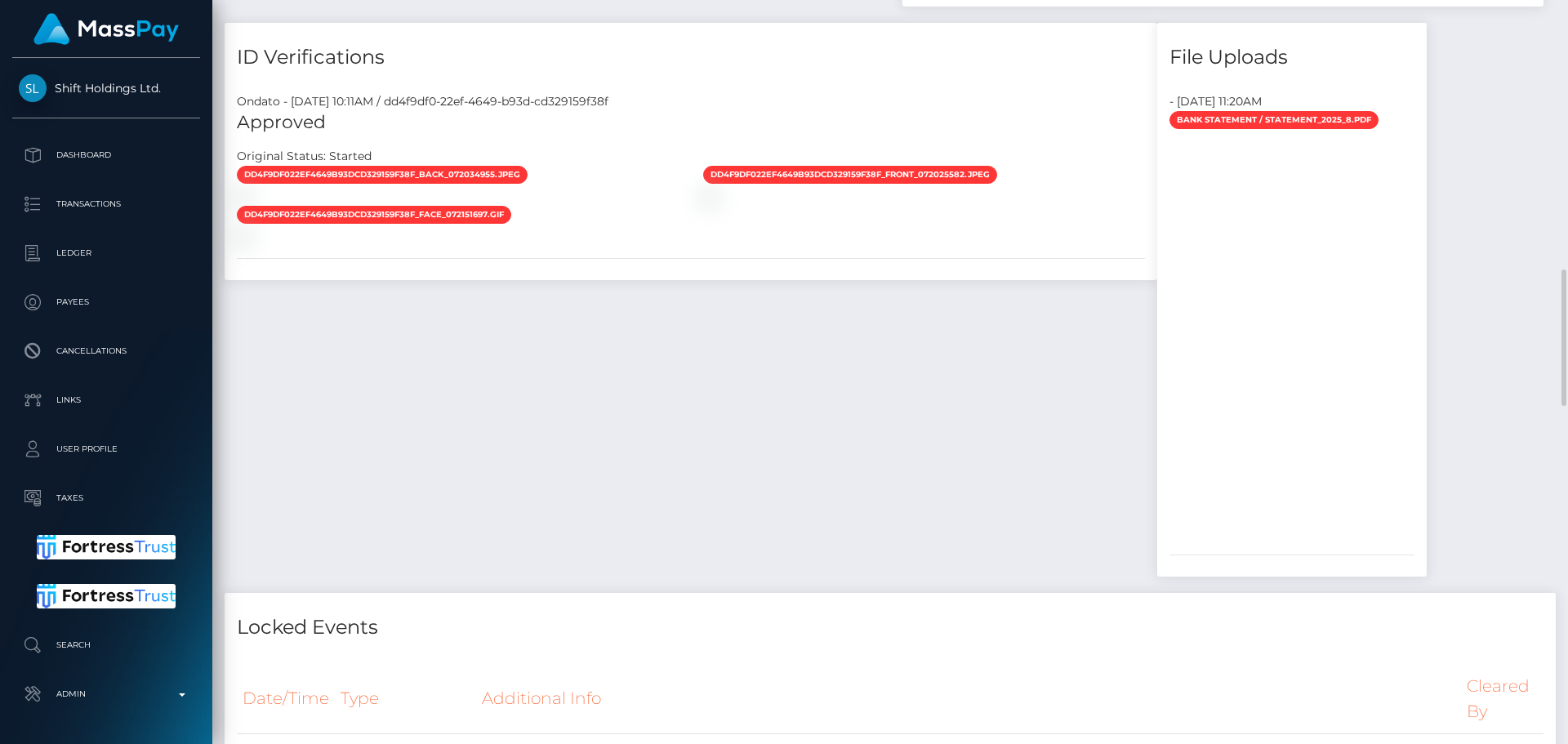
click at [992, 245] on div "dd4f9df022ef4649b93dcd329159f38f_back_072034955.jpeg" at bounding box center [691, 205] width 933 height 80
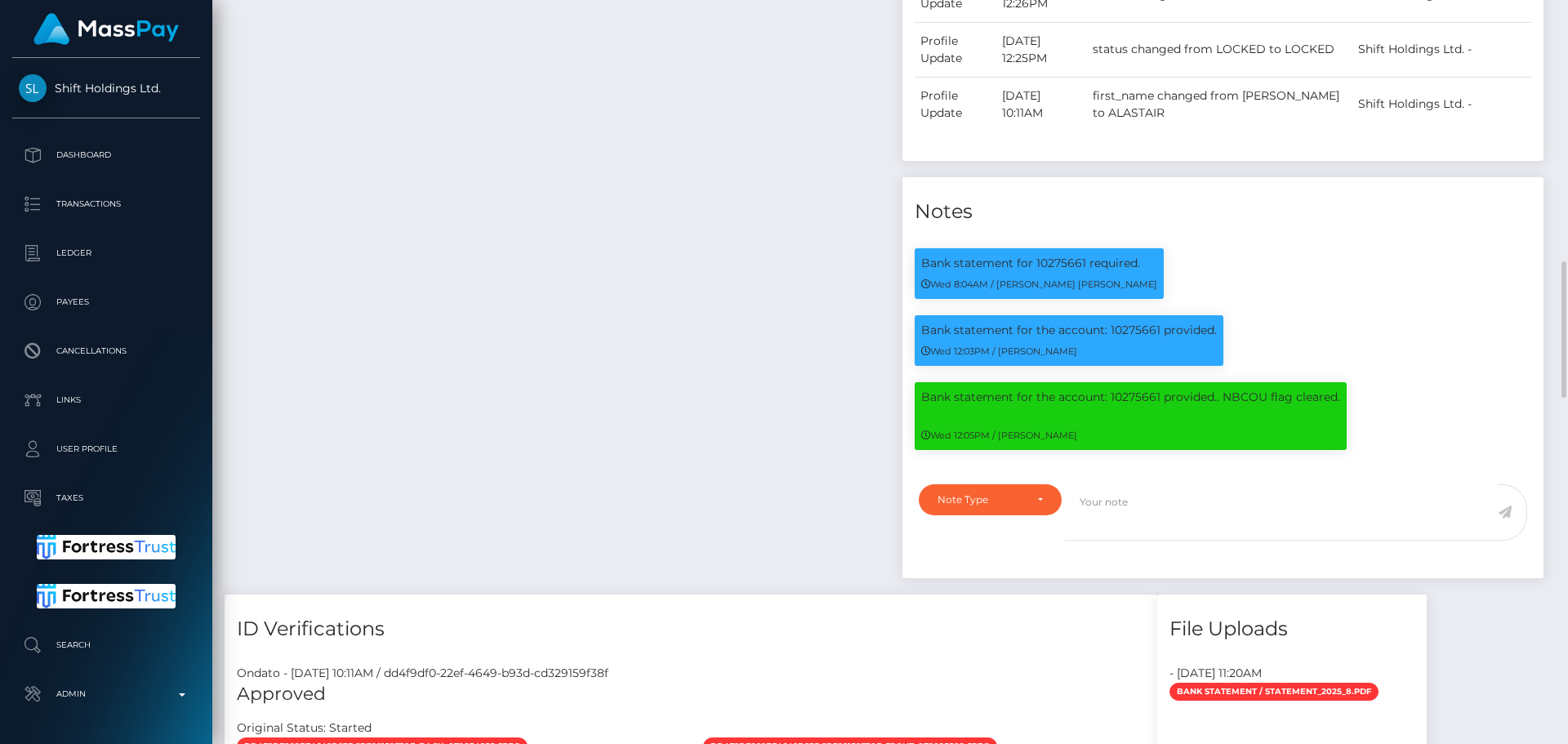
scroll to position [196, 420]
click at [712, 355] on div "Payee Attributes Payer Name Label Value United Kingdom / Bank Deposit - Faster …" at bounding box center [558, 114] width 666 height 961
click at [712, 361] on div "Payee Attributes Payer Name Label Value United Kingdom / Bank Deposit - Faster …" at bounding box center [558, 114] width 666 height 961
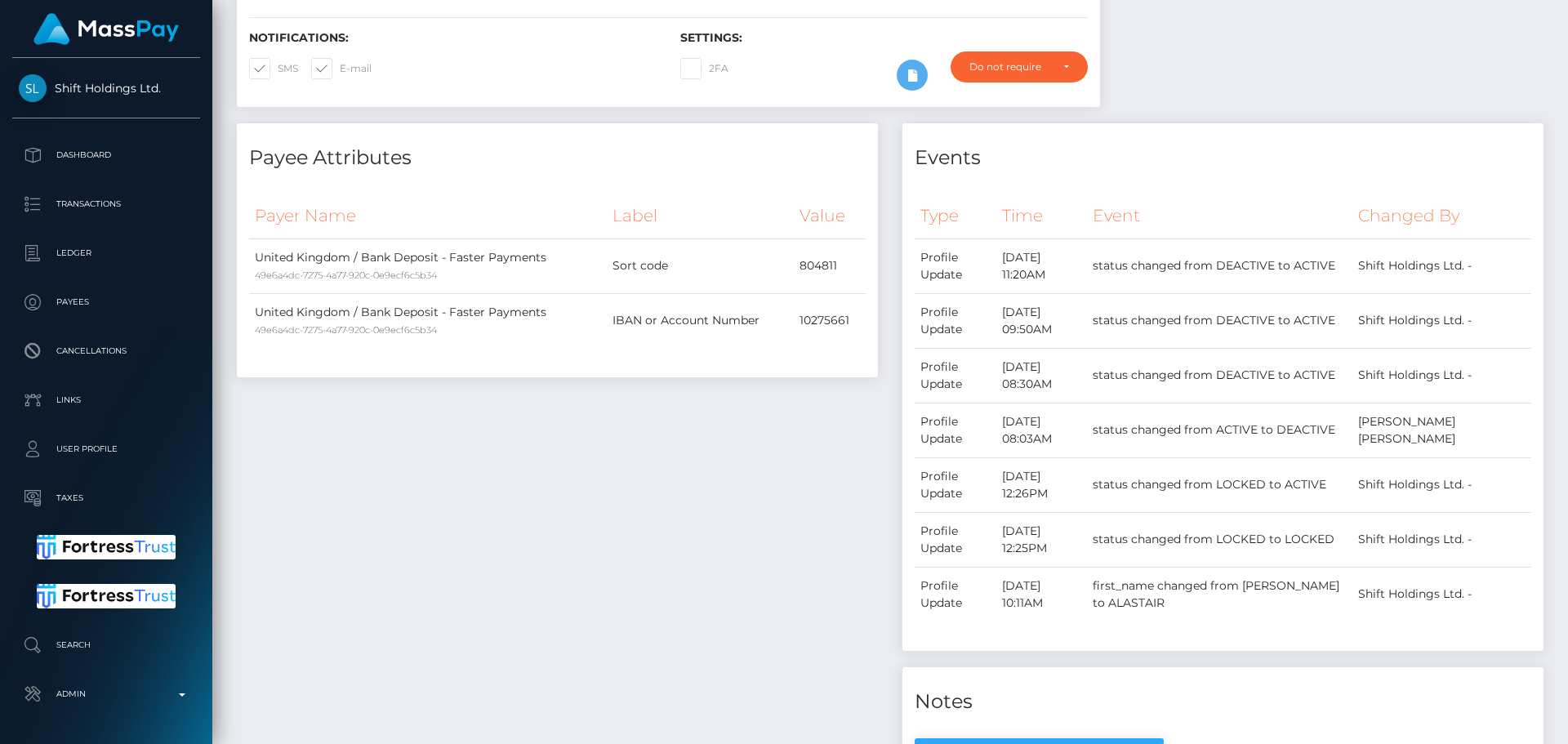
scroll to position [0, 0]
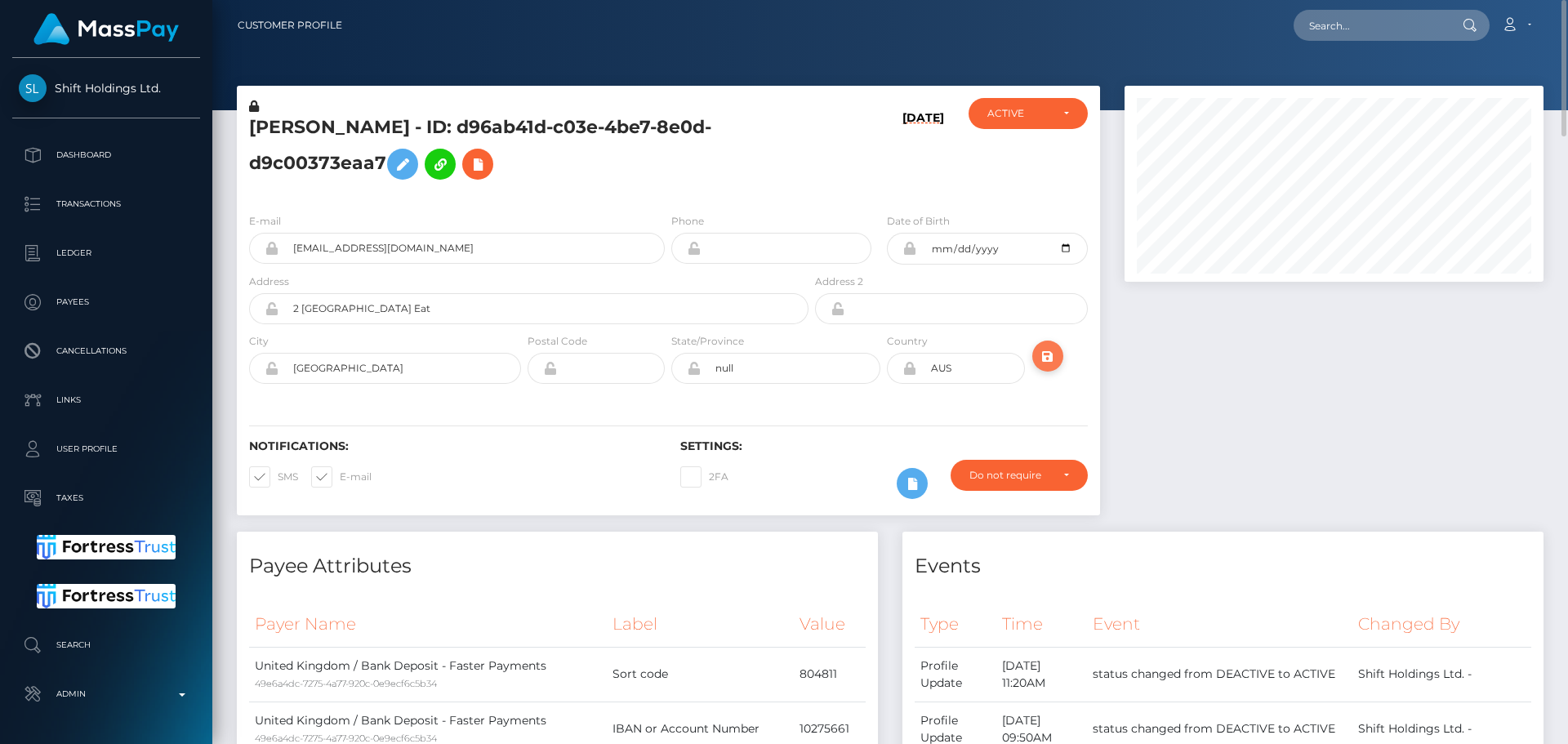
click at [1052, 361] on icon "submit" at bounding box center [1048, 356] width 19 height 20
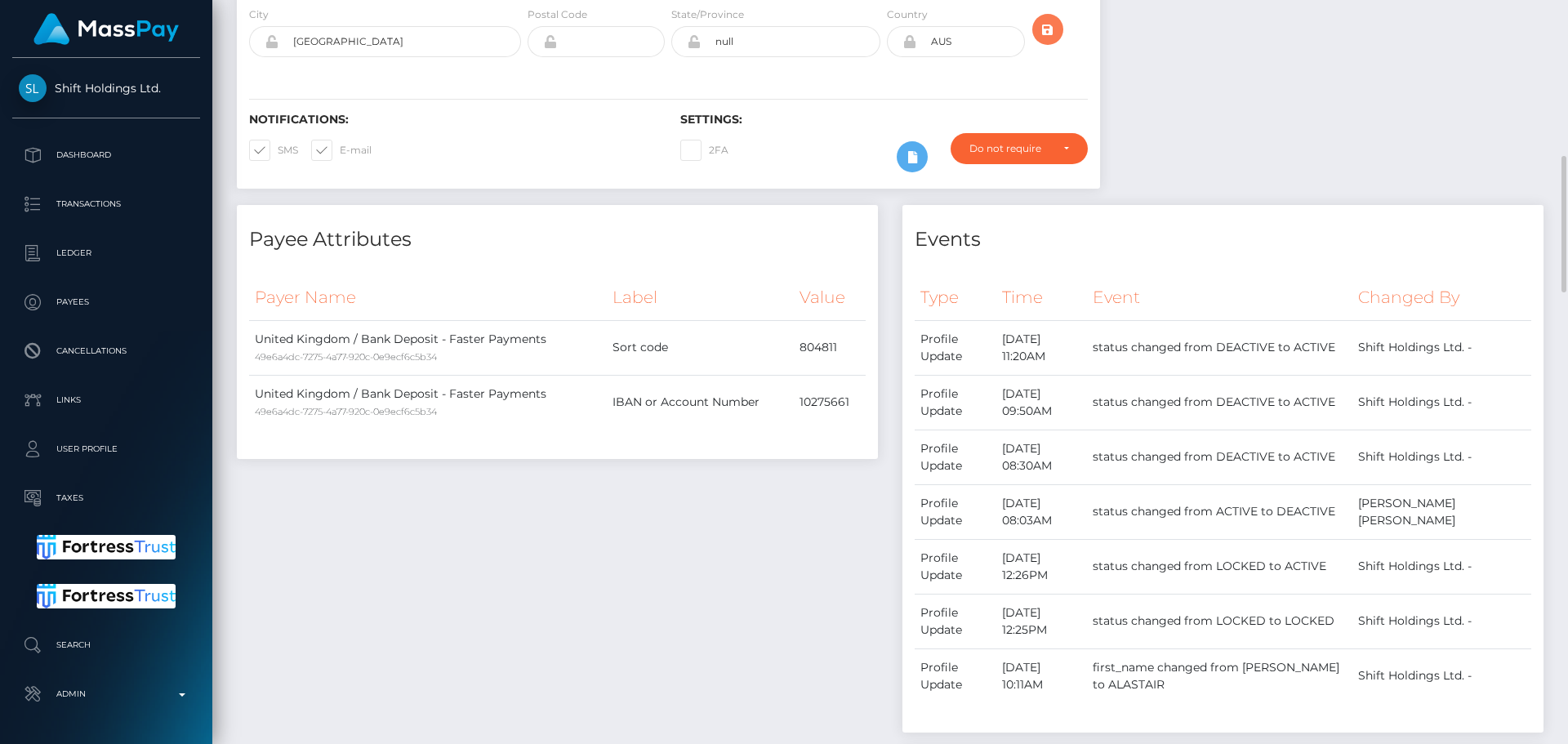
scroll to position [408, 0]
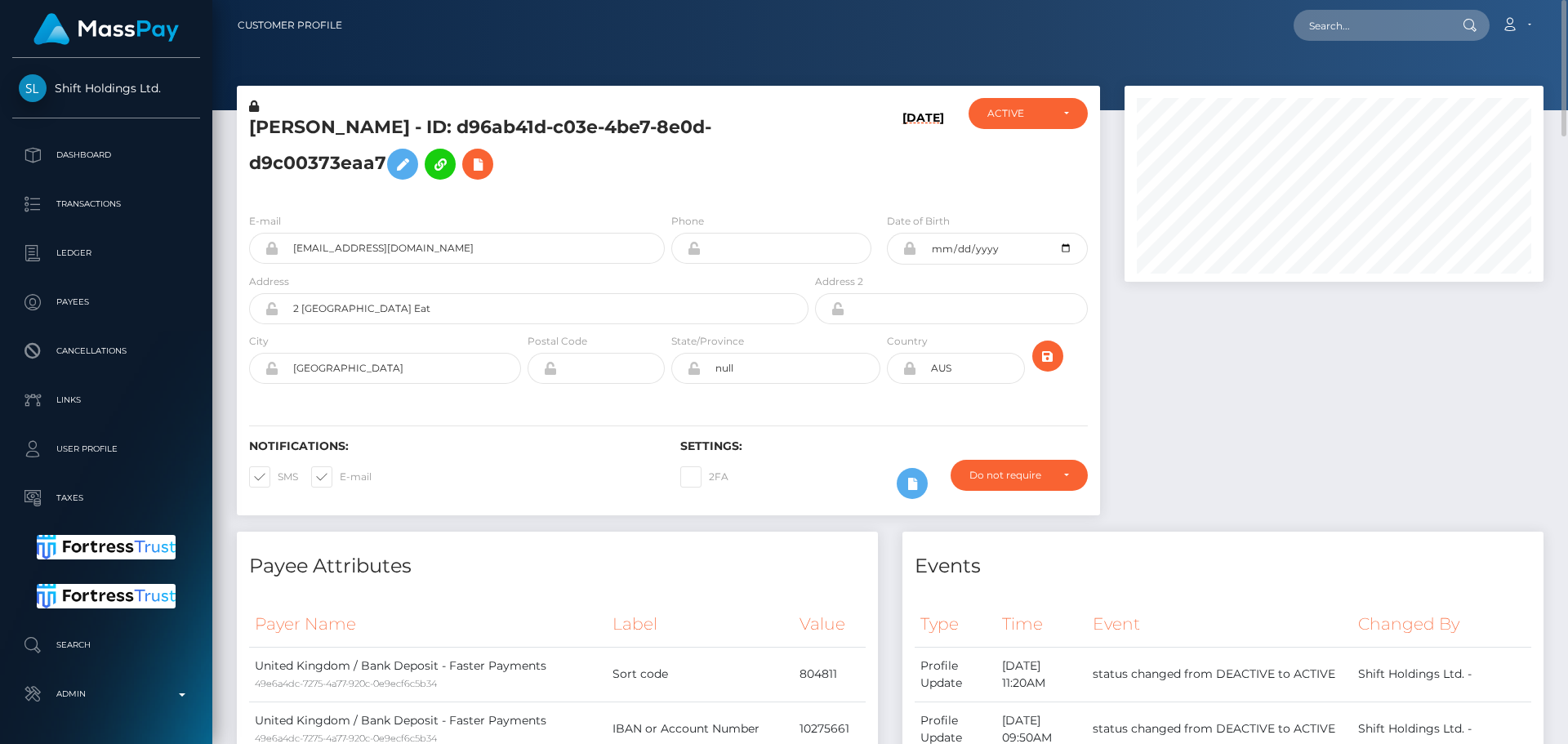
scroll to position [196, 420]
click at [406, 135] on h5 "ALASTAIR M PETRIE - ID: d96ab41d-c03e-4be7-8e0d-d9c00373eaa7" at bounding box center [524, 151] width 551 height 73
copy h5 "ALASTAIR M PETRIE - ID: d96ab41d-c03e-4be7-8e0d-d9c00373eaa7"
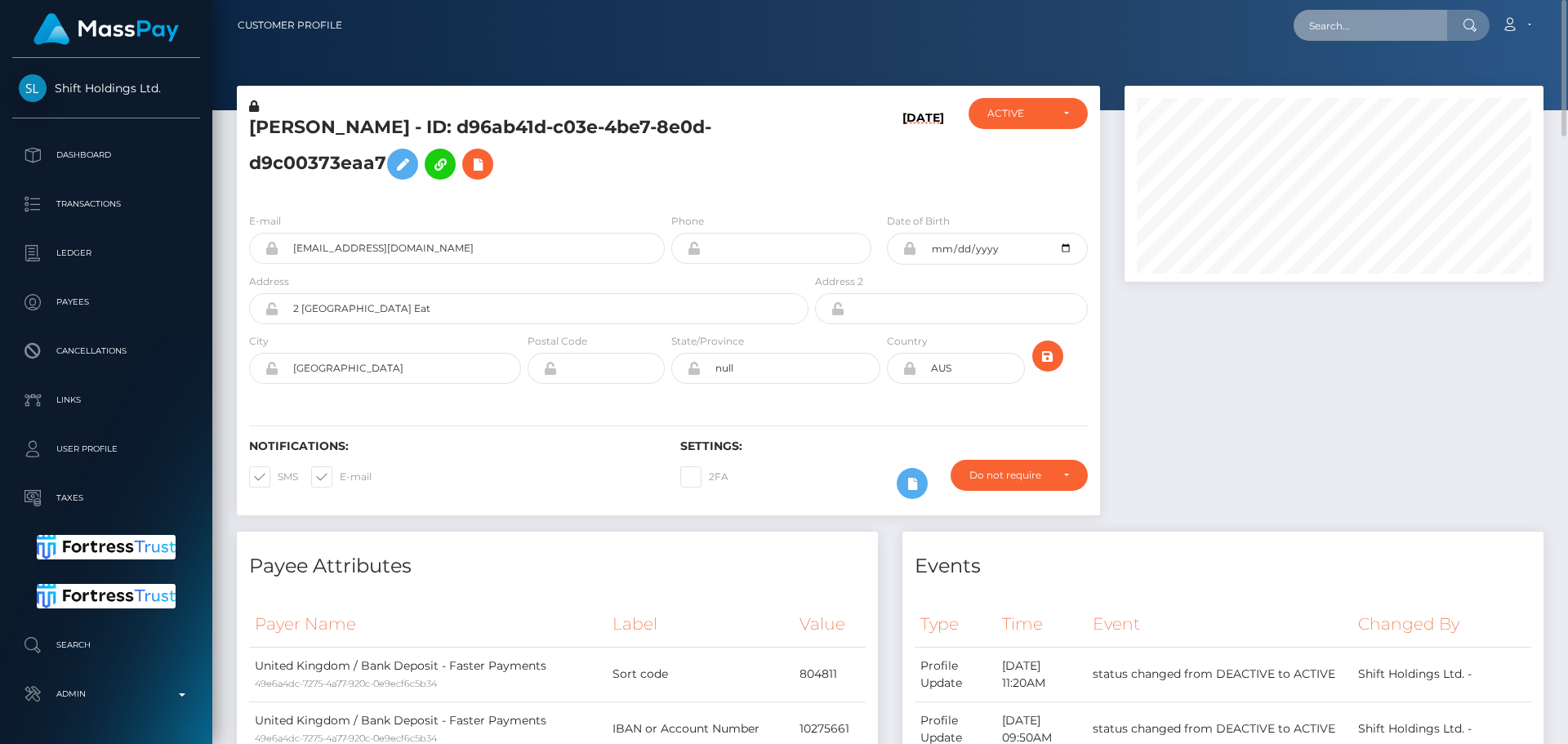
click at [1383, 20] on input "text" at bounding box center [1371, 25] width 154 height 31
paste input "longjohnlongson88@gmail.com"
type input "longjohnlongson88@gmail.com"
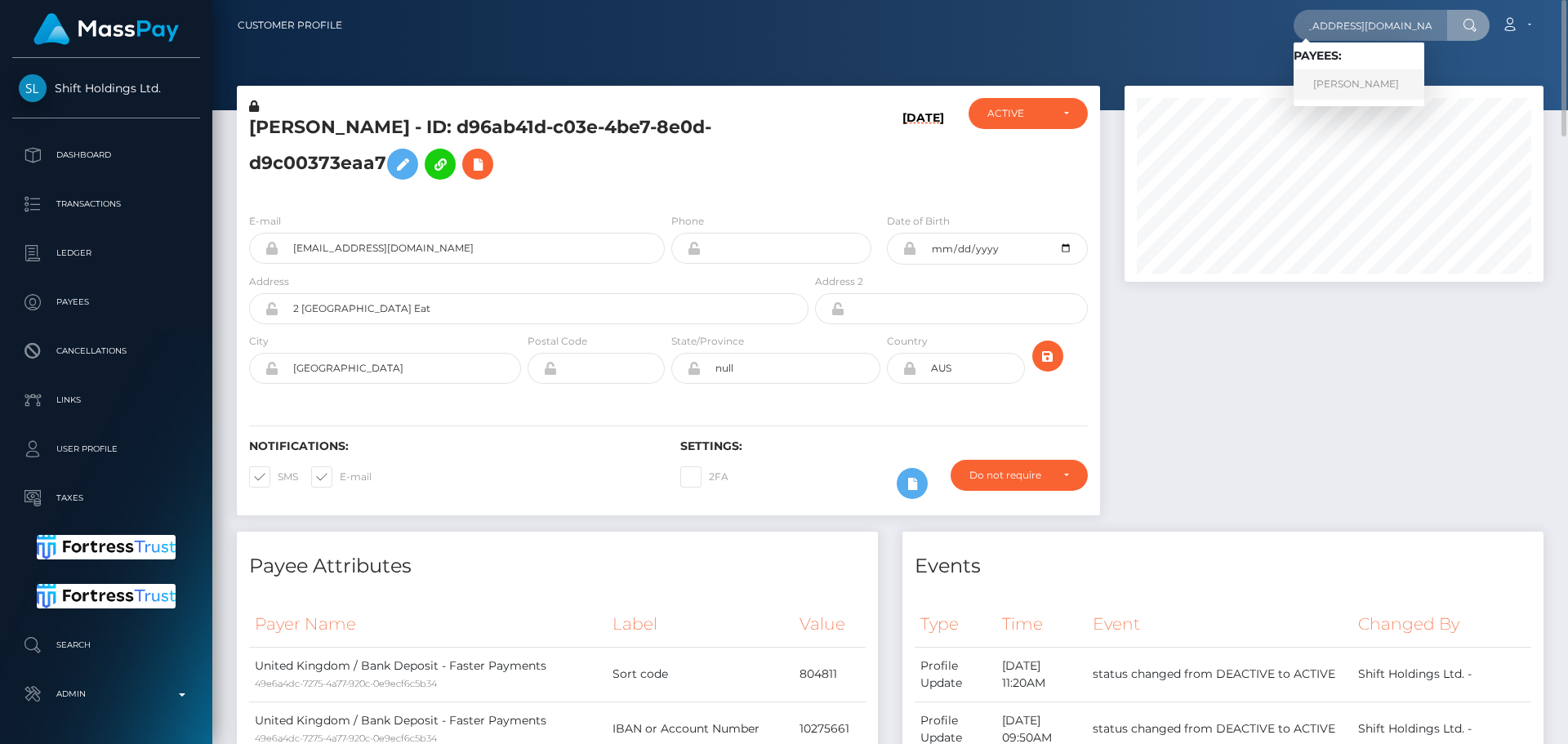
click at [1379, 78] on link "MATIAS JUHO SULASALMI" at bounding box center [1359, 85] width 131 height 31
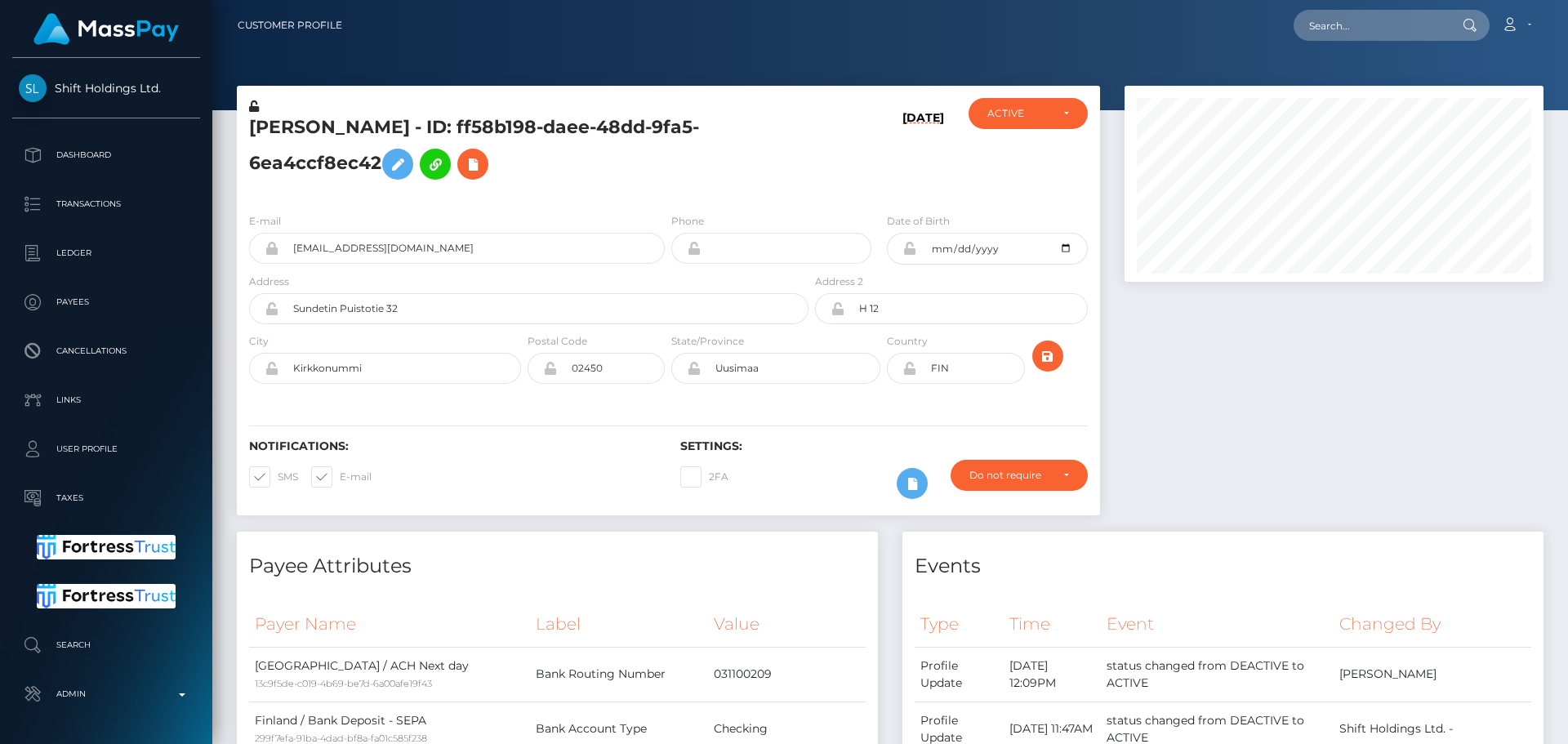
scroll to position [196, 420]
click at [740, 176] on h5 "[PERSON_NAME] - ID: ff58b198-daee-48dd-9fa5-6ea4ccf8ec42" at bounding box center [524, 151] width 551 height 73
click at [743, 180] on h5 "[PERSON_NAME] - ID: ff58b198-daee-48dd-9fa5-6ea4ccf8ec42" at bounding box center [524, 151] width 551 height 73
click at [719, 176] on h5 "[PERSON_NAME] - ID: ff58b198-daee-48dd-9fa5-6ea4ccf8ec42" at bounding box center [524, 151] width 551 height 73
click at [701, 183] on h5 "[PERSON_NAME] - ID: ff58b198-daee-48dd-9fa5-6ea4ccf8ec42" at bounding box center [524, 151] width 551 height 73
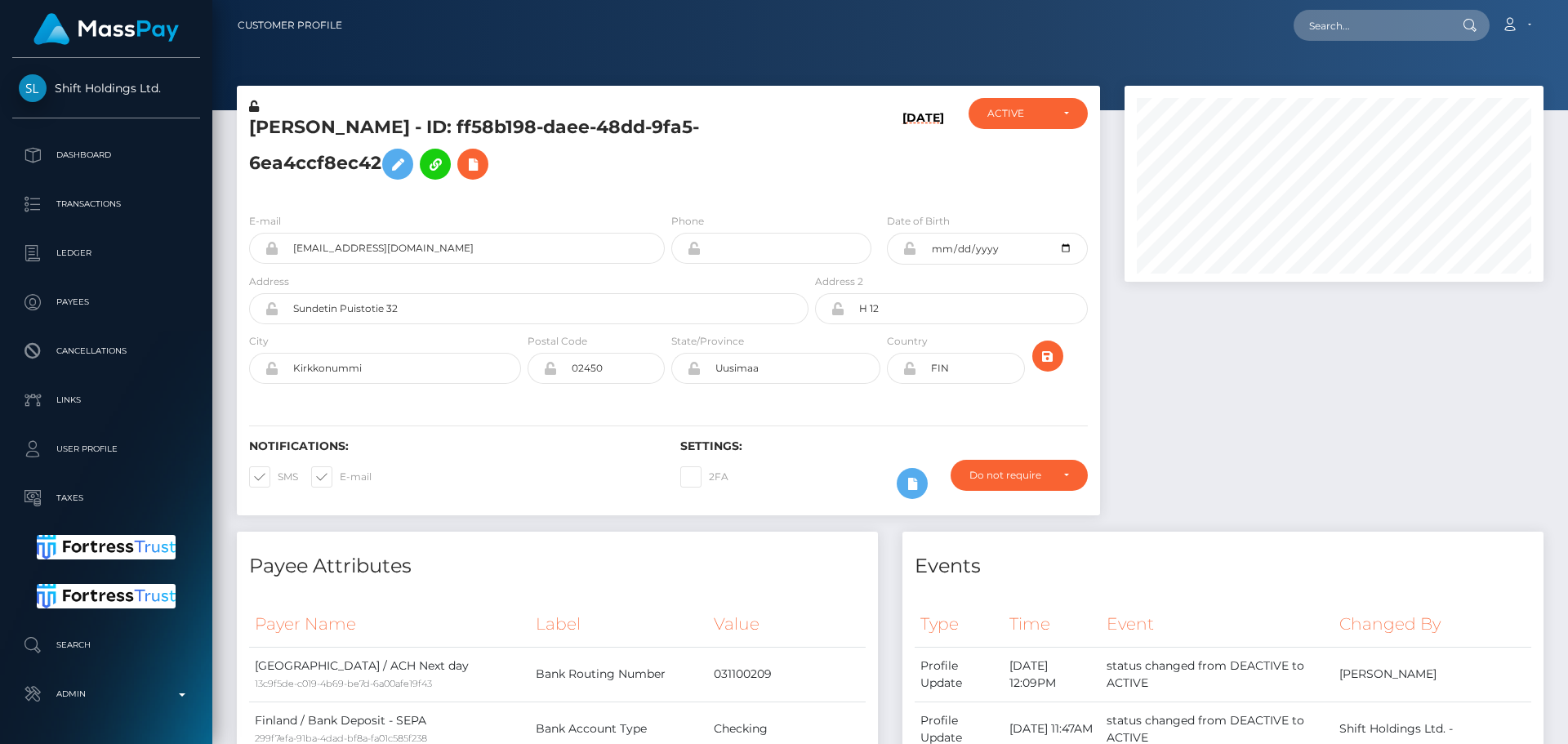
click at [665, 188] on div "MATIAS JUHO SULASALMI - ID: ff58b198-daee-48dd-9fa5-6ea4ccf8ec42" at bounding box center [524, 148] width 575 height 102
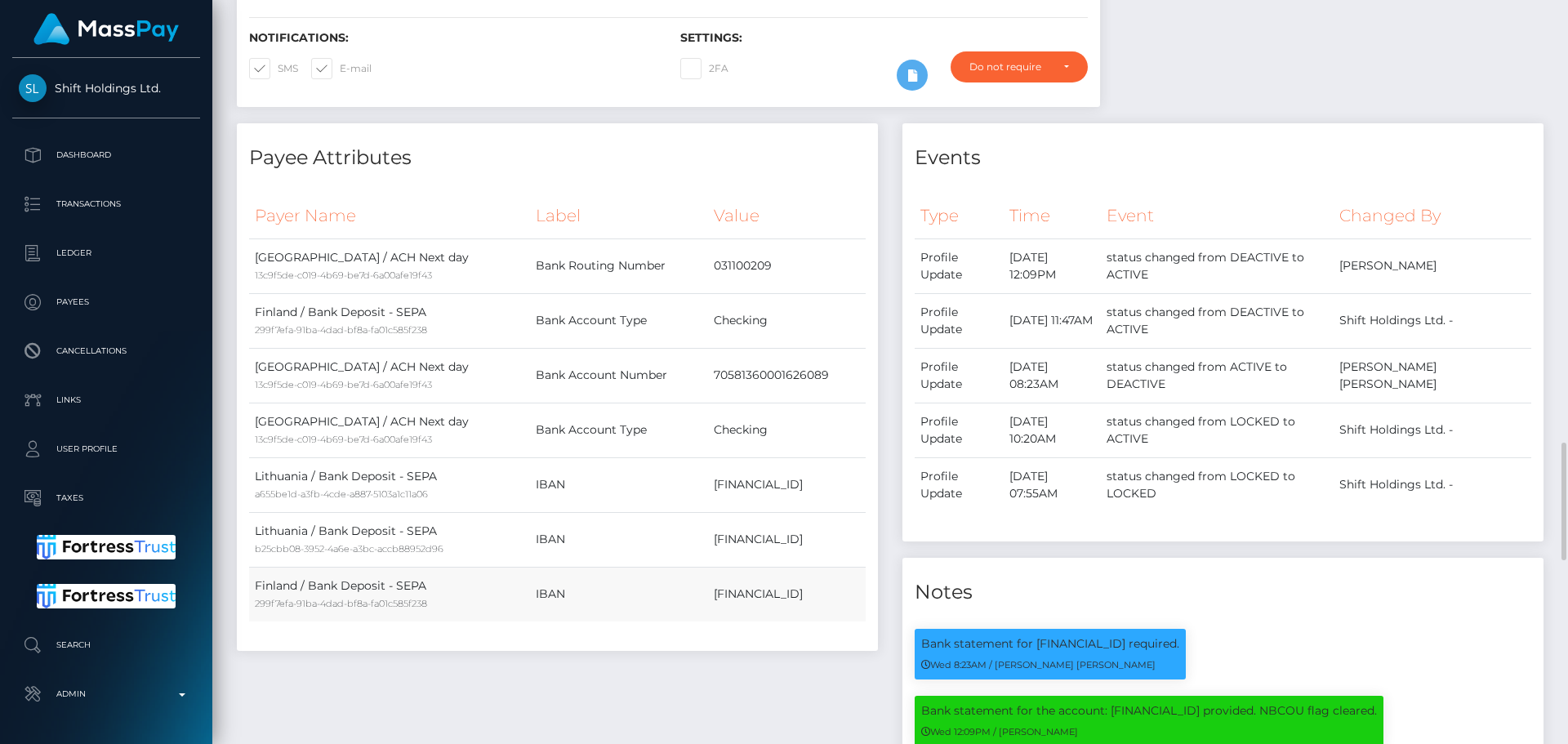
scroll to position [817, 0]
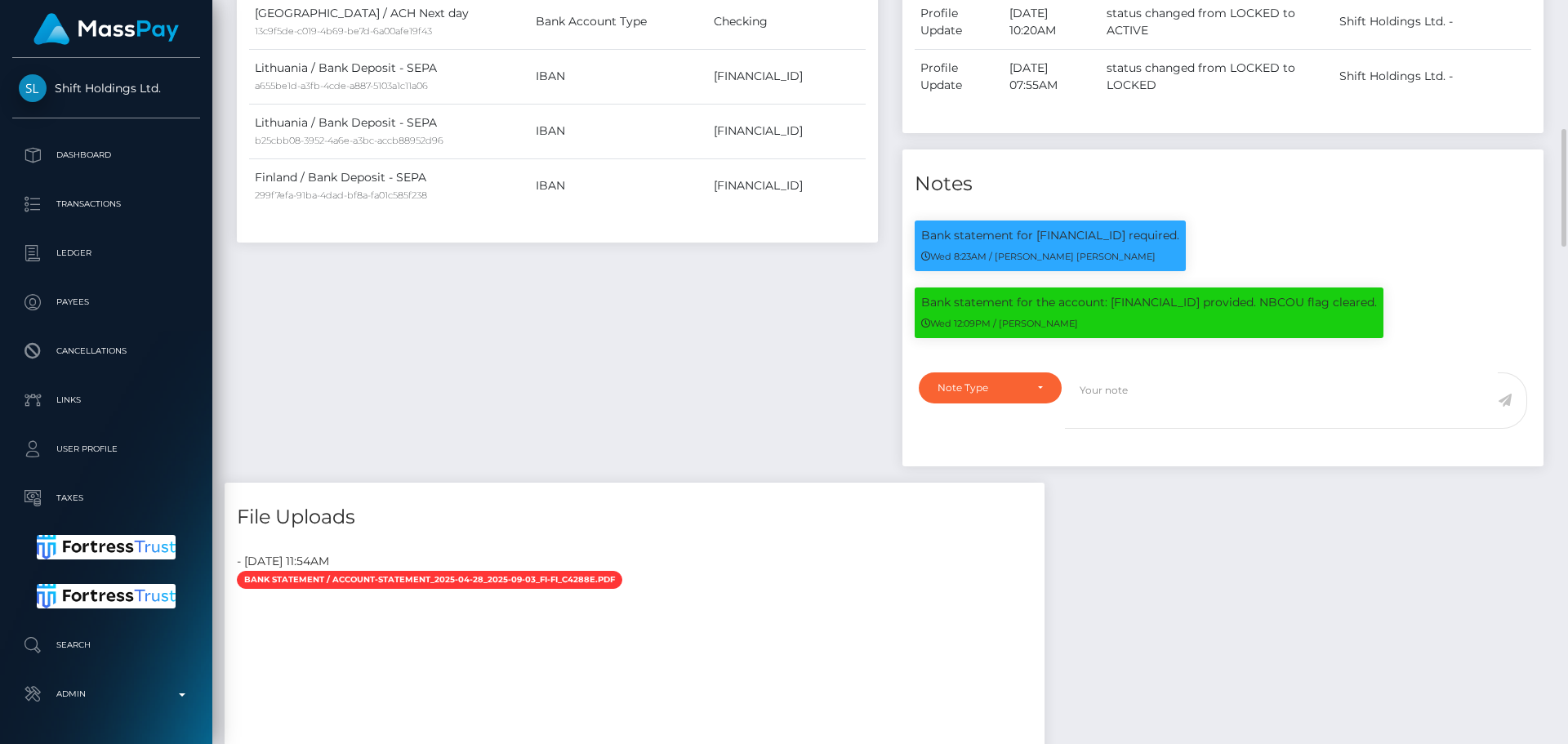
click at [722, 332] on div "Payee Attributes Payer Name Label Value United States / ACH Next day 13c9f5de-c…" at bounding box center [558, 98] width 666 height 768
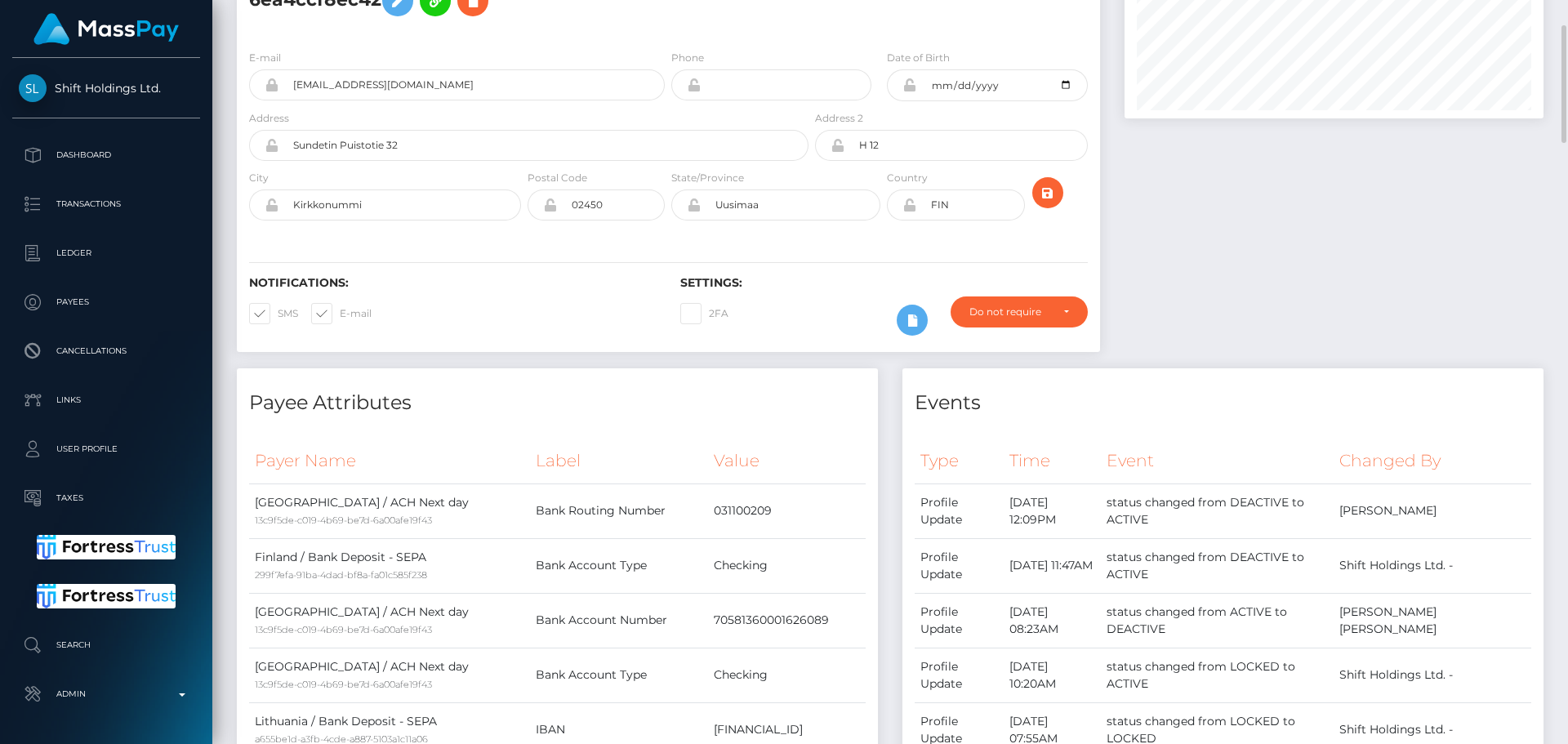
scroll to position [0, 0]
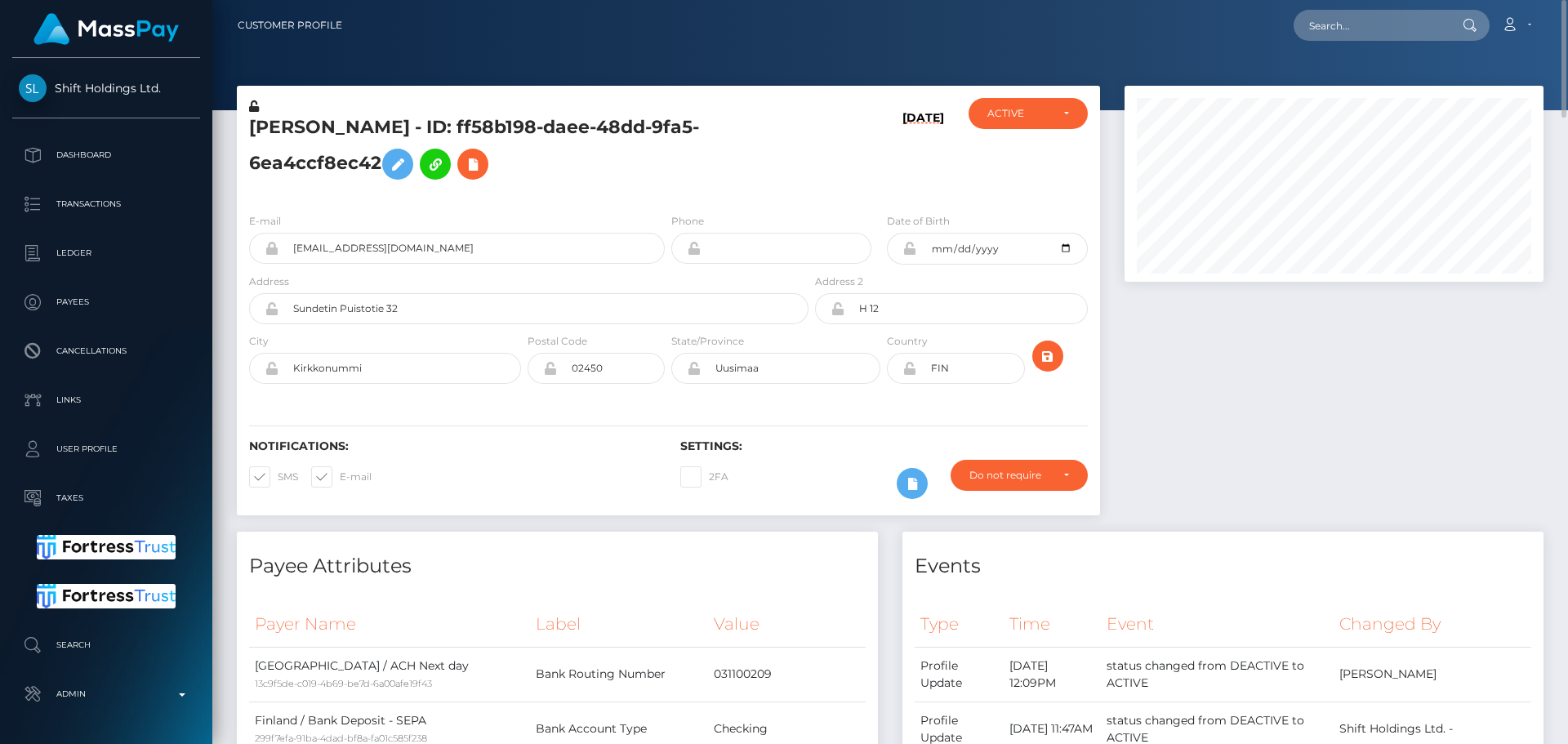
click at [839, 178] on div "09/03/25" at bounding box center [884, 148] width 144 height 102
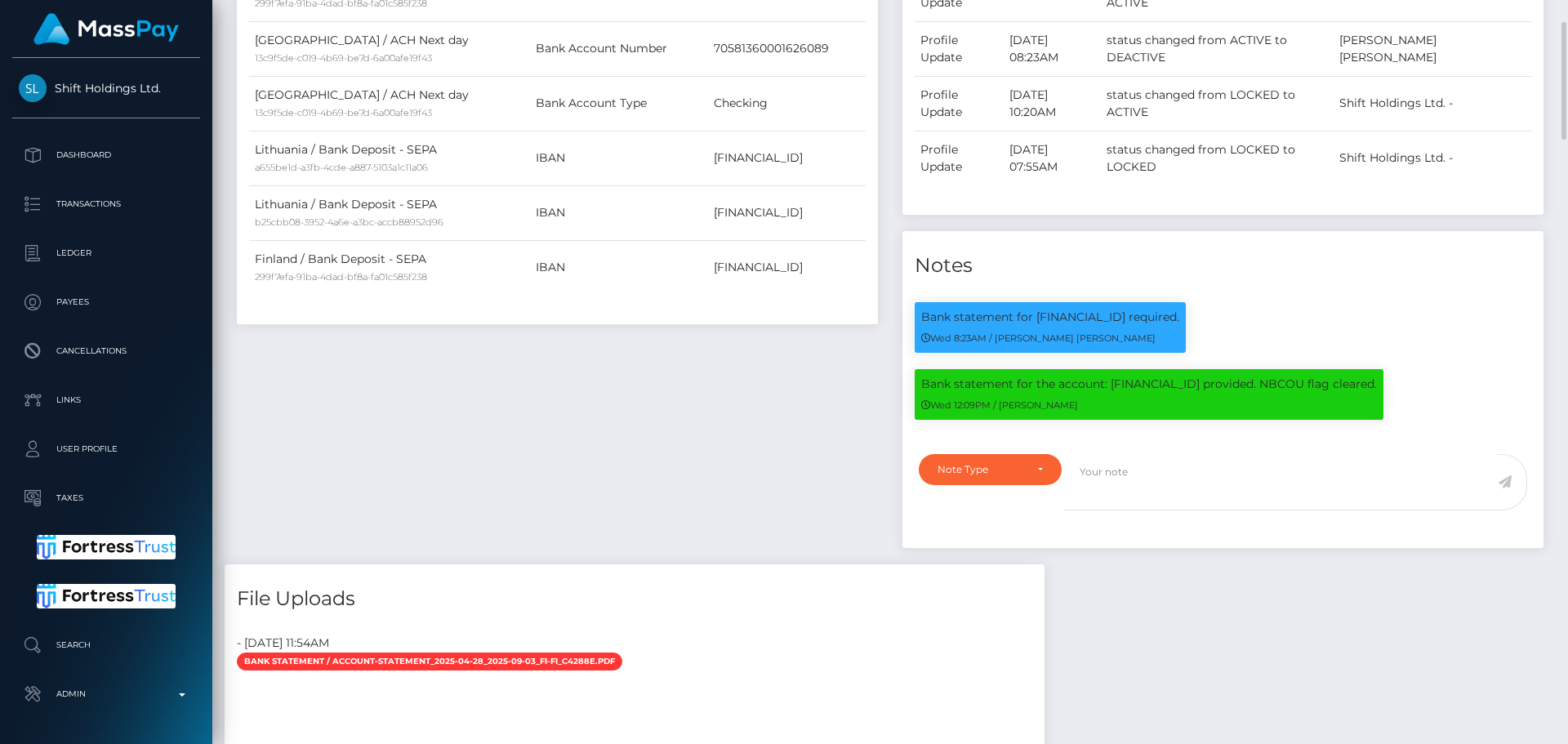
scroll to position [817, 0]
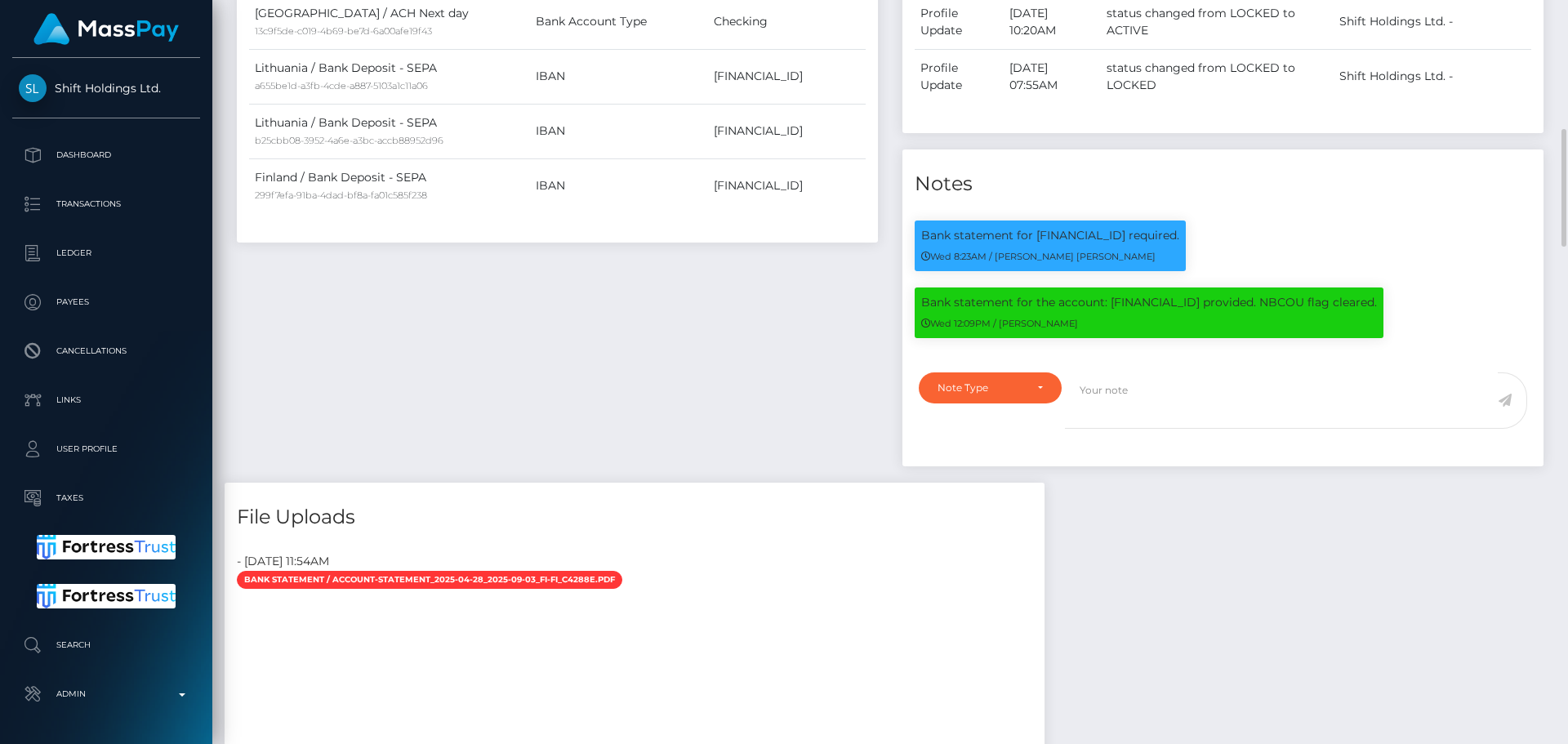
click at [746, 334] on div "Payee Attributes Payer Name Label Value United States / ACH Next day 13c9f5de-c…" at bounding box center [558, 98] width 666 height 768
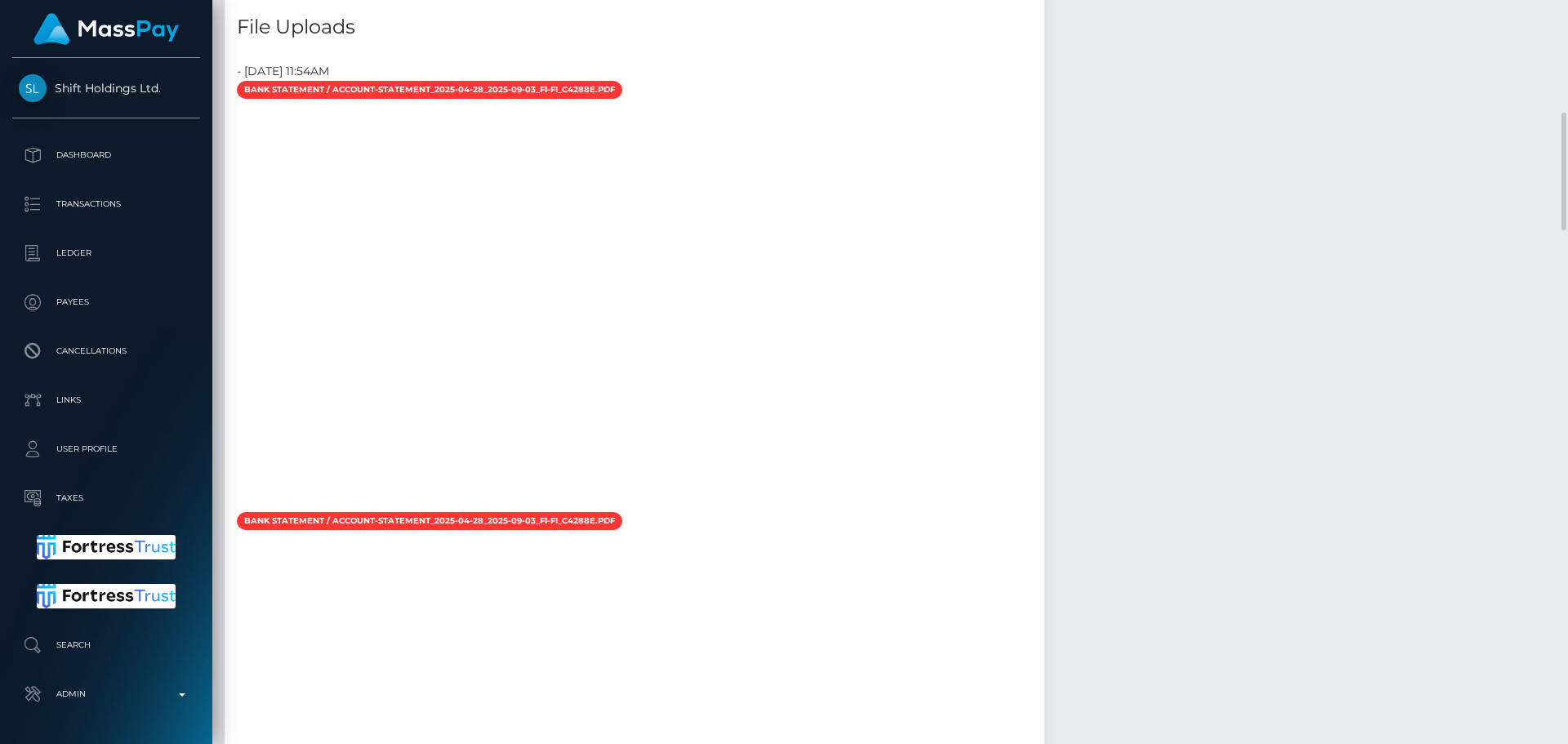
scroll to position [1389, 0]
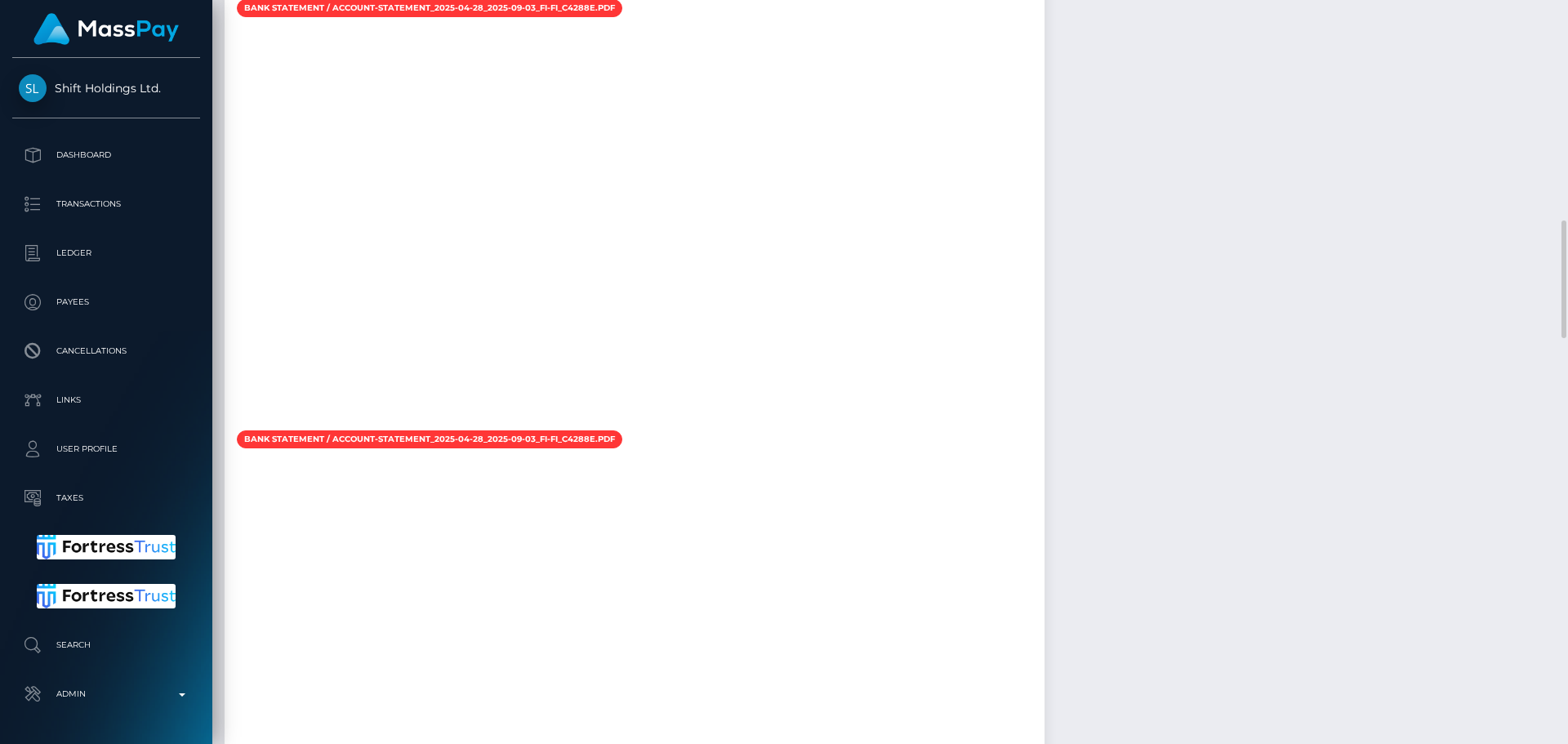
click at [759, 318] on div at bounding box center [634, 225] width 820 height 408
click at [750, 279] on div at bounding box center [634, 225] width 820 height 408
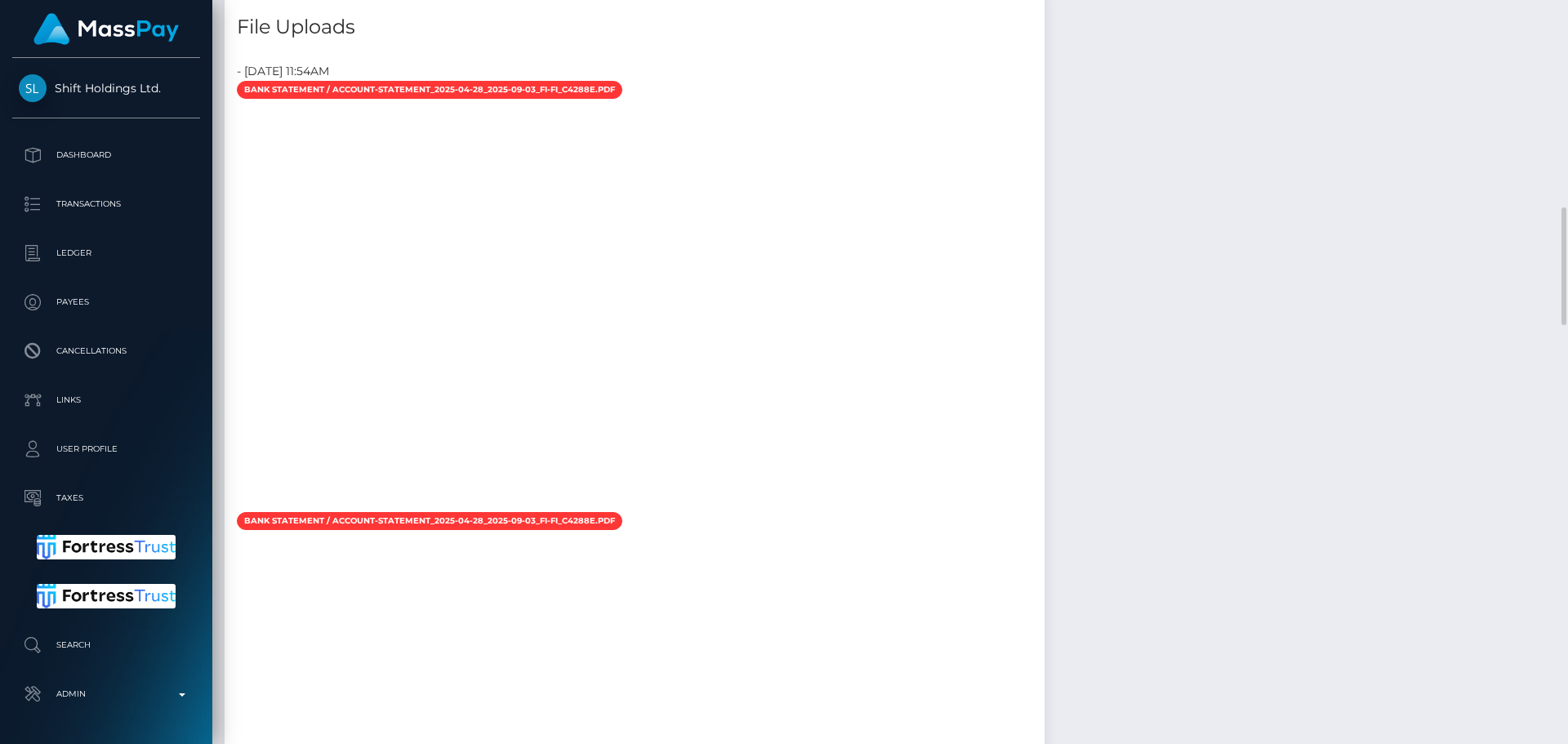
scroll to position [1225, 0]
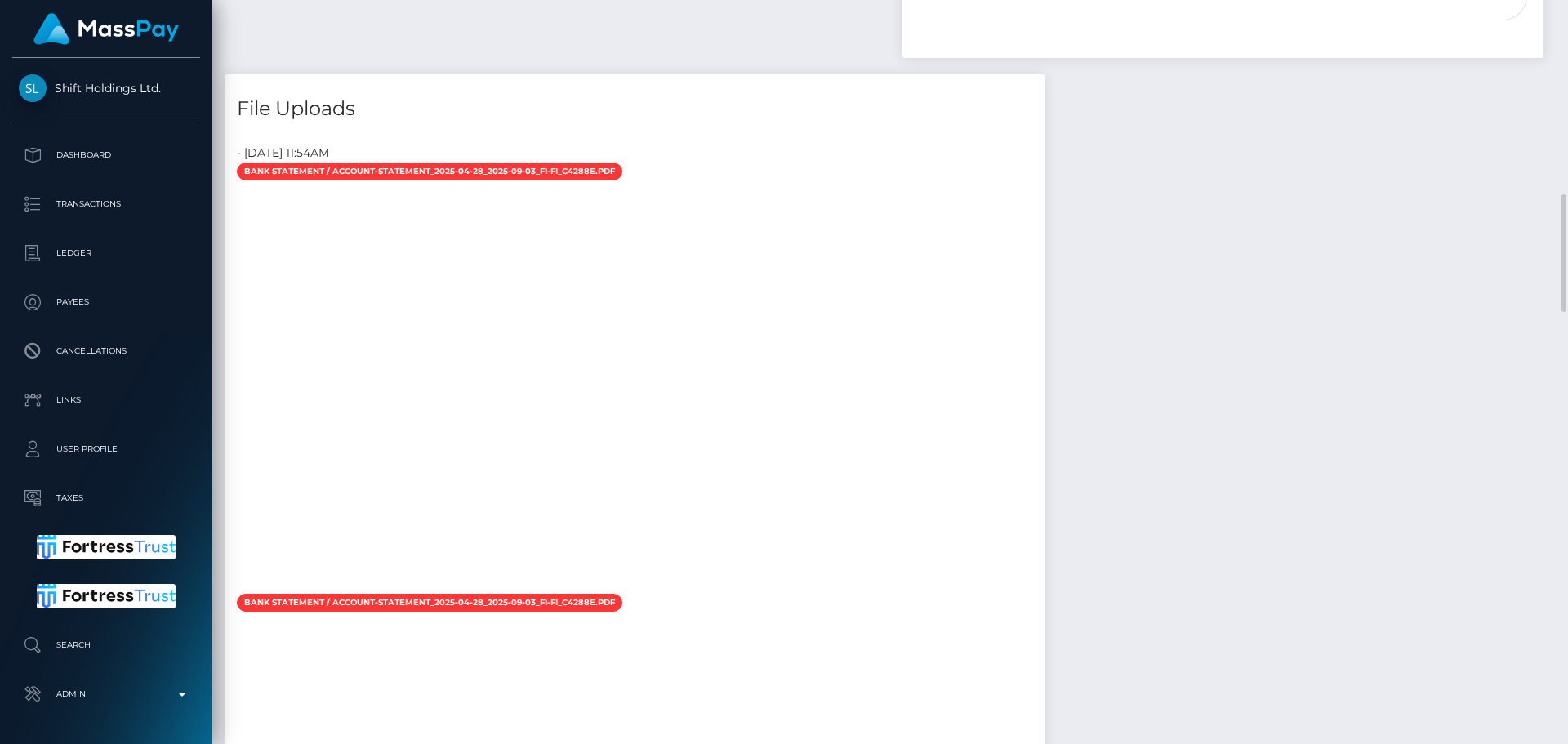
click at [783, 312] on div at bounding box center [634, 388] width 820 height 408
click at [796, 317] on div at bounding box center [634, 388] width 820 height 408
click at [797, 328] on div at bounding box center [634, 388] width 820 height 408
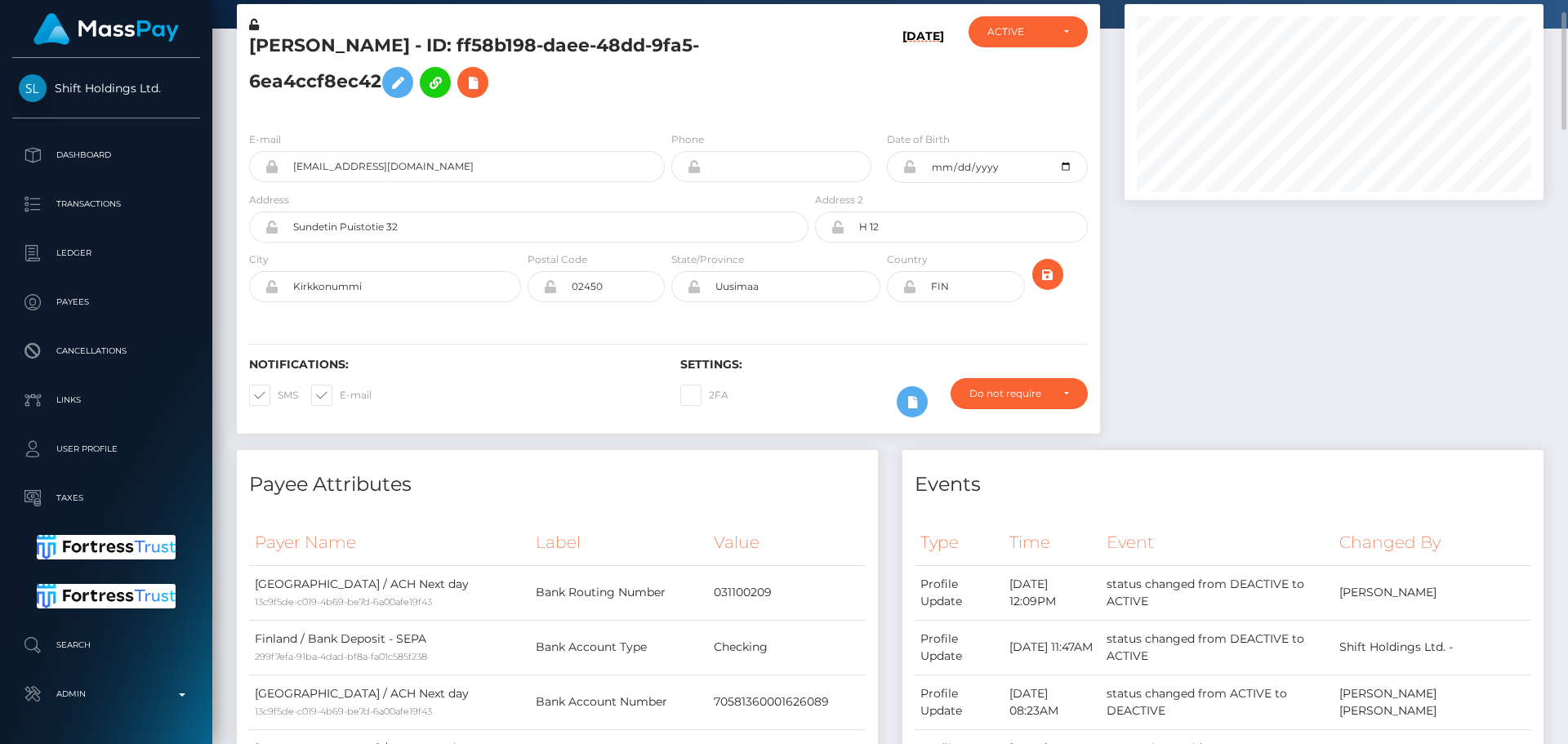
scroll to position [0, 0]
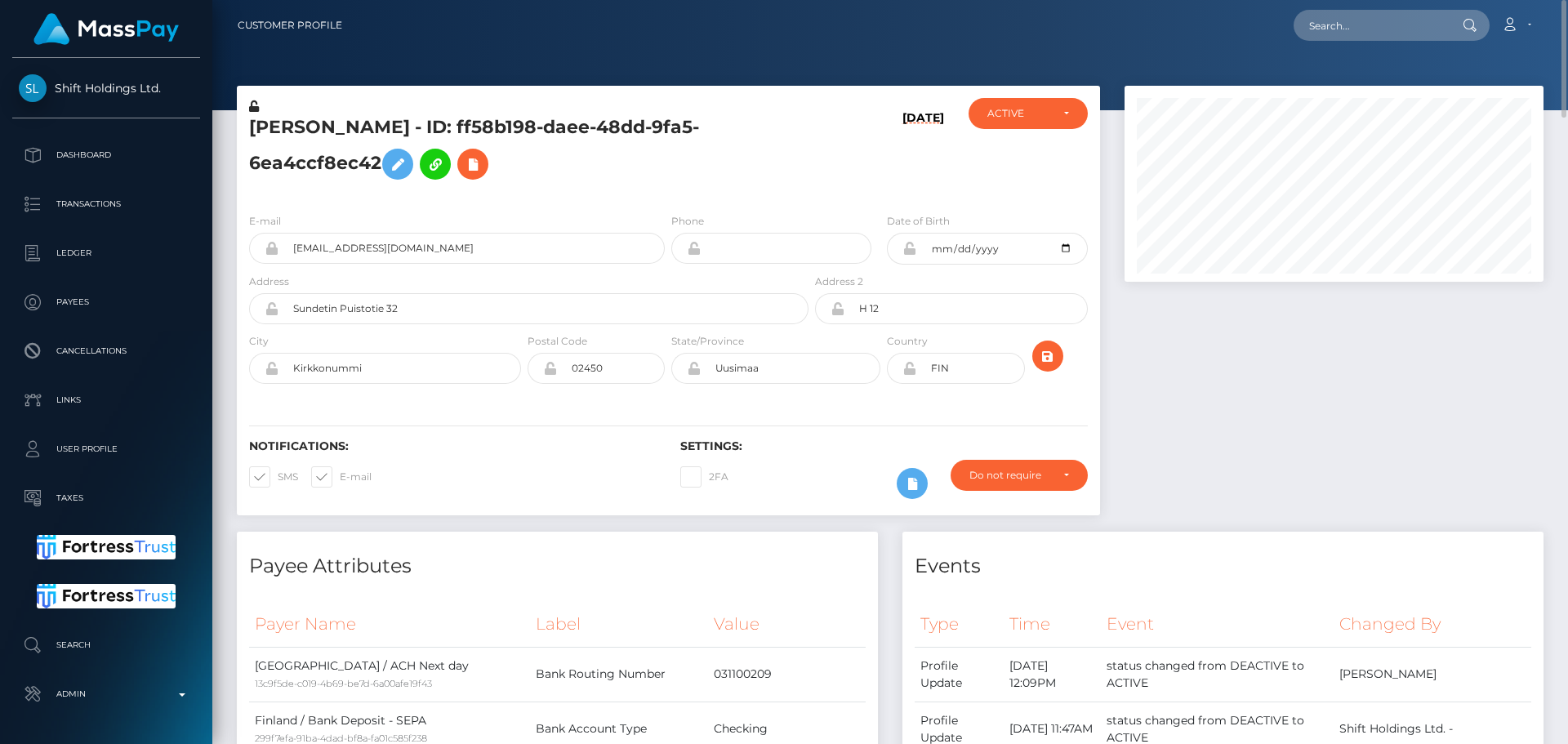
click at [762, 172] on h5 "MATIAS JUHO SULASALMI - ID: ff58b198-daee-48dd-9fa5-6ea4ccf8ec42" at bounding box center [524, 151] width 551 height 73
click at [727, 175] on h5 "MATIAS JUHO SULASALMI - ID: ff58b198-daee-48dd-9fa5-6ea4ccf8ec42" at bounding box center [524, 151] width 551 height 73
click at [740, 178] on h5 "MATIAS JUHO SULASALMI - ID: ff58b198-daee-48dd-9fa5-6ea4ccf8ec42" at bounding box center [524, 151] width 551 height 73
click at [733, 178] on h5 "MATIAS JUHO SULASALMI - ID: ff58b198-daee-48dd-9fa5-6ea4ccf8ec42" at bounding box center [524, 151] width 551 height 73
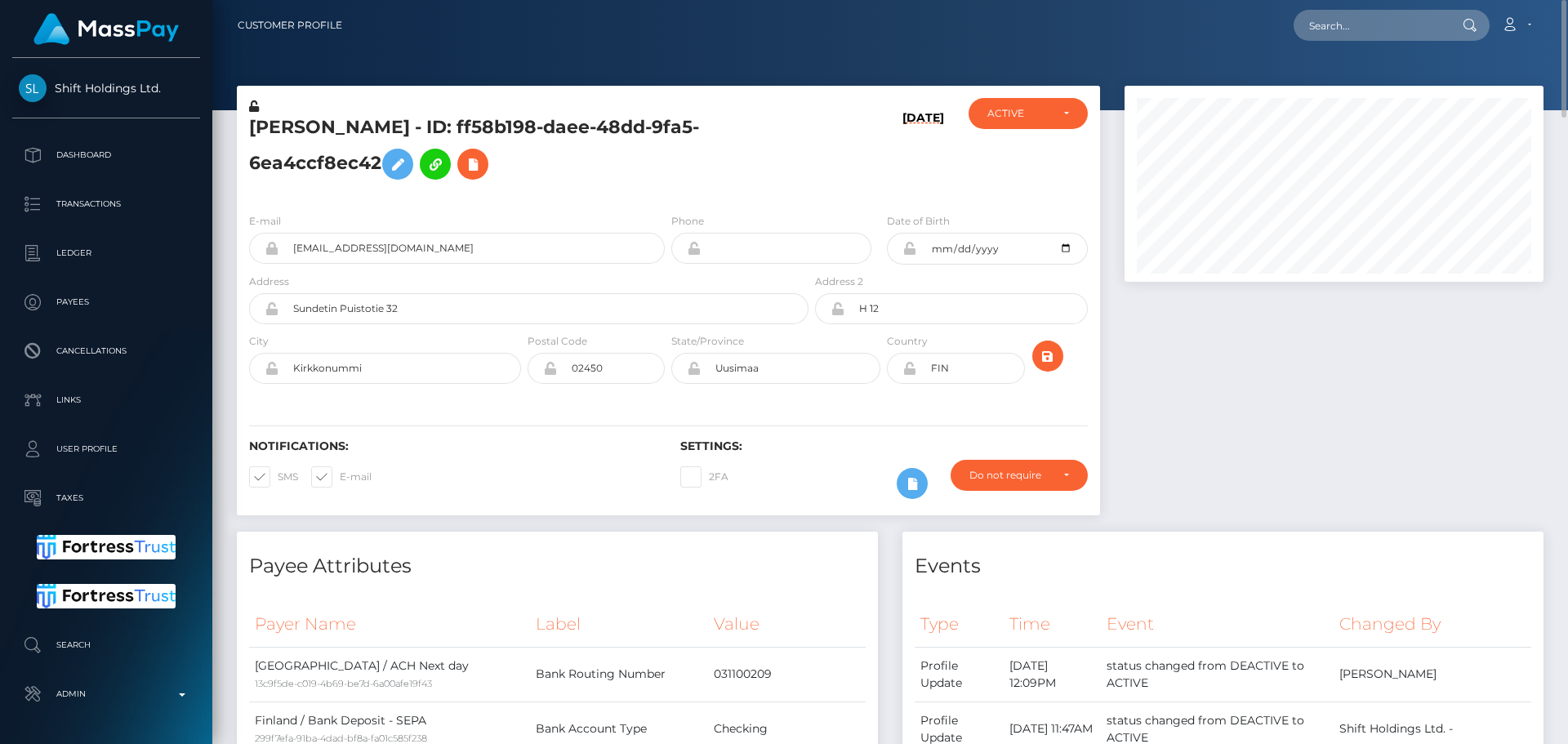
click at [733, 178] on h5 "MATIAS JUHO SULASALMI - ID: ff58b198-daee-48dd-9fa5-6ea4ccf8ec42" at bounding box center [524, 151] width 551 height 73
click at [808, 179] on div "MATIAS JUHO SULASALMI - ID: ff58b198-daee-48dd-9fa5-6ea4ccf8ec42" at bounding box center [524, 148] width 575 height 102
click at [667, 184] on h5 "MATIAS JUHO SULASALMI - ID: ff58b198-daee-48dd-9fa5-6ea4ccf8ec42" at bounding box center [524, 151] width 551 height 73
click at [1232, 342] on div at bounding box center [1335, 309] width 444 height 446
click at [472, 121] on h5 "MATIAS JUHO SULASALMI - ID: ff58b198-daee-48dd-9fa5-6ea4ccf8ec42" at bounding box center [524, 151] width 551 height 73
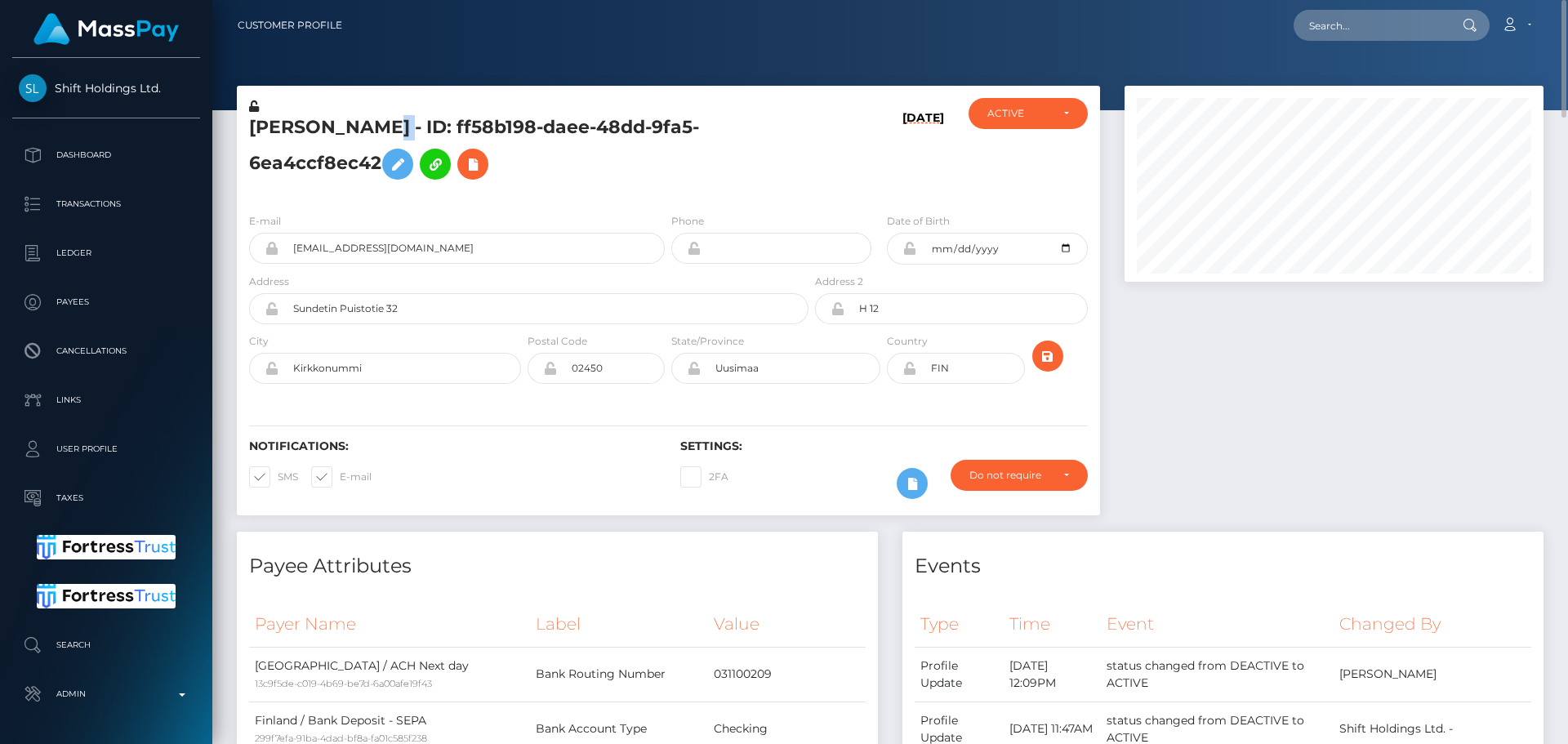
click at [472, 121] on h5 "MATIAS JUHO SULASALMI - ID: ff58b198-daee-48dd-9fa5-6ea4ccf8ec42" at bounding box center [524, 151] width 551 height 73
copy h5 "MATIAS JUHO SULASALMI - ID: ff58b198-daee-48dd-9fa5-6ea4ccf8ec42"
click at [1386, 25] on input "text" at bounding box center [1371, 25] width 154 height 31
paste input "718232042642350080"
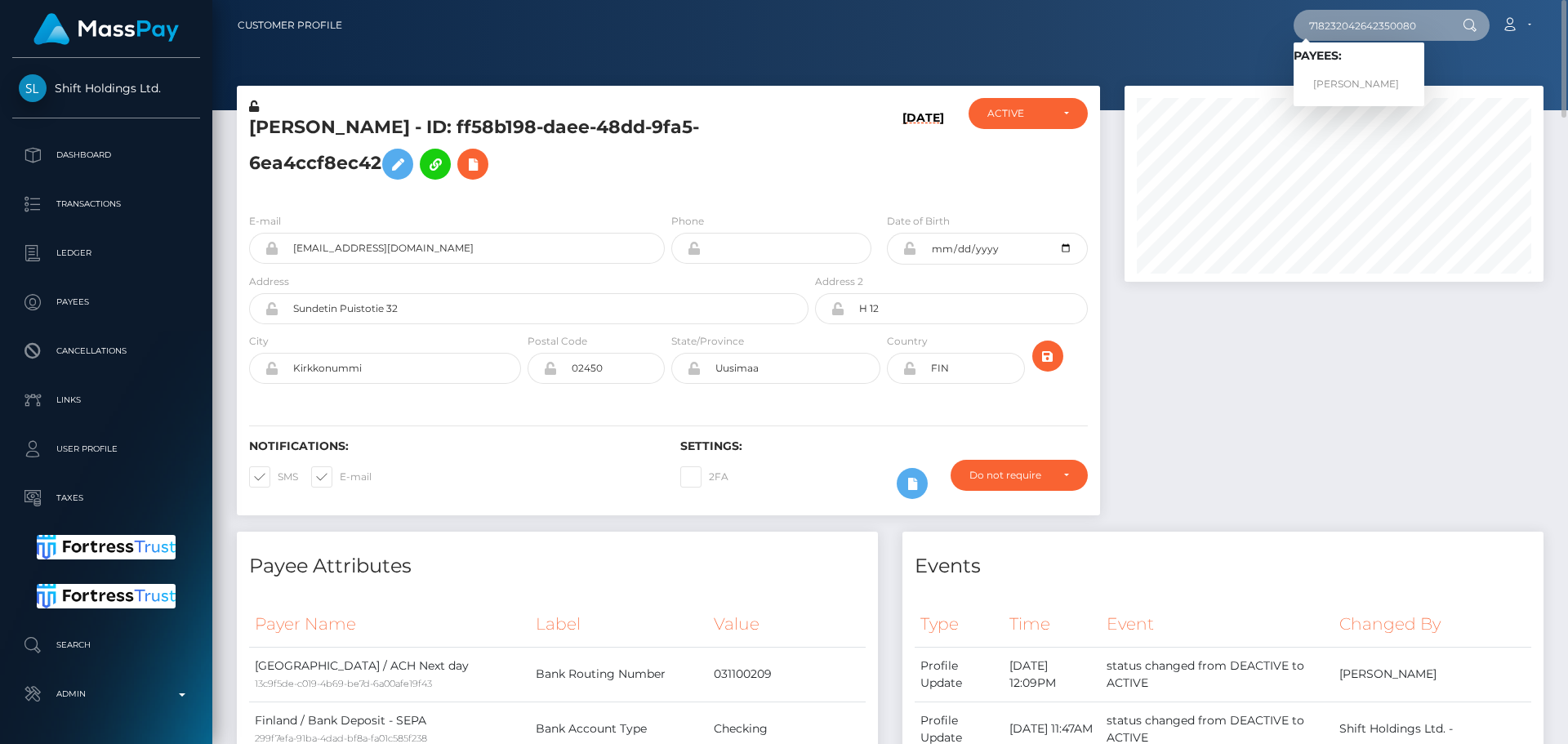
type input "718232042642350080"
click at [1333, 79] on link "[PERSON_NAME]" at bounding box center [1359, 85] width 131 height 31
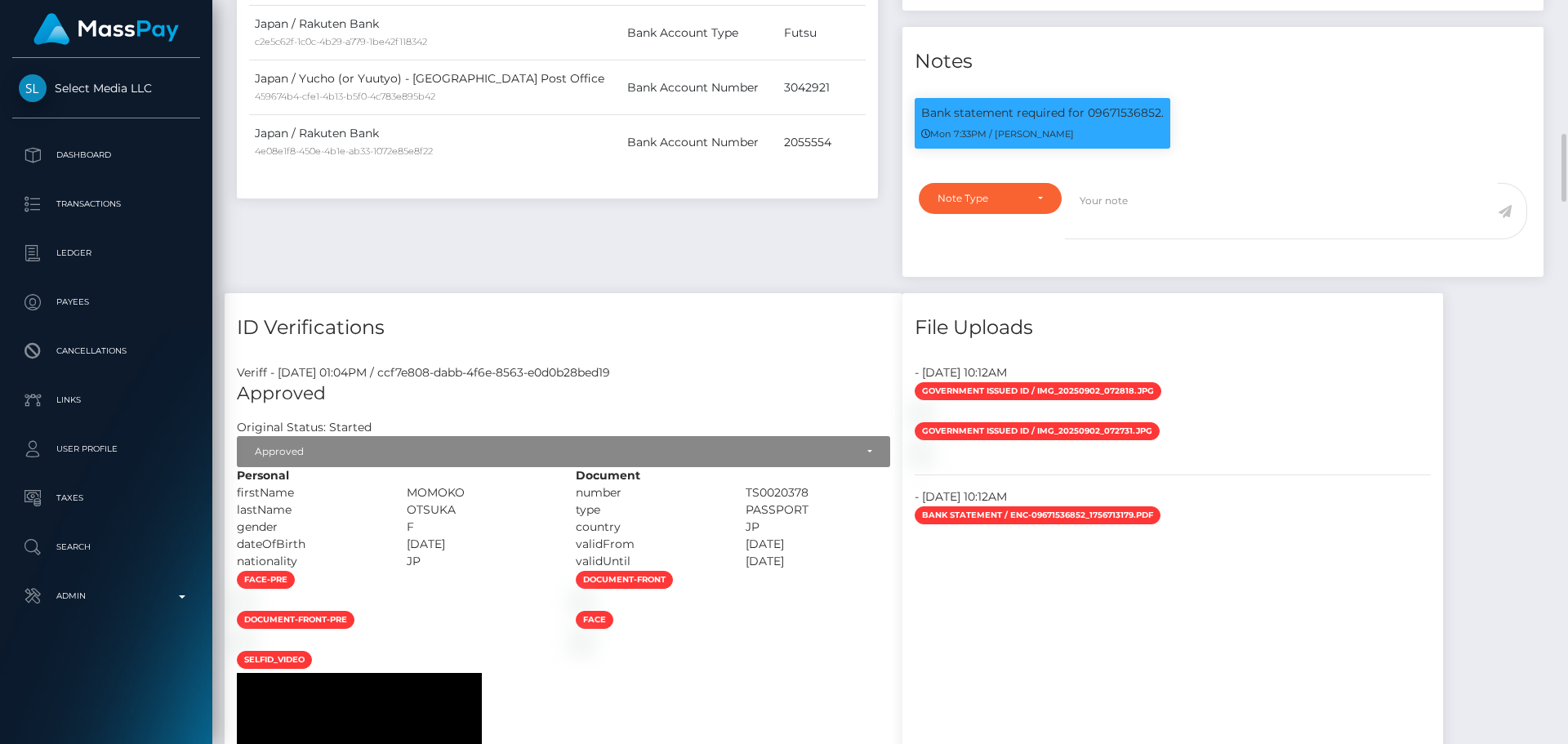
scroll to position [1222, 0]
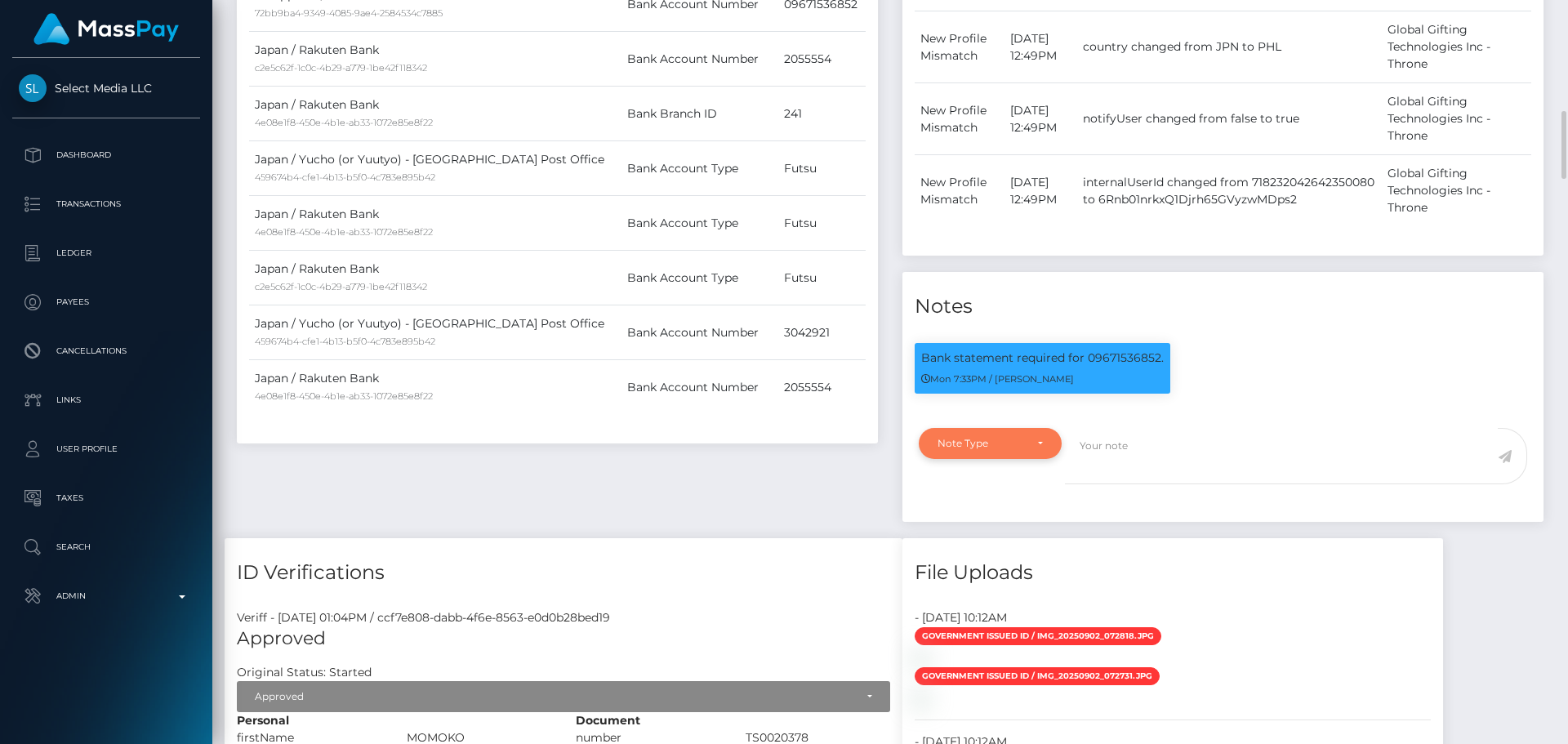
click at [1015, 442] on div "Note Type" at bounding box center [981, 444] width 87 height 13
click at [970, 520] on span "Compliance" at bounding box center [968, 521] width 59 height 14
select select "COMPLIANCE"
click at [1137, 454] on textarea at bounding box center [1281, 455] width 433 height 56
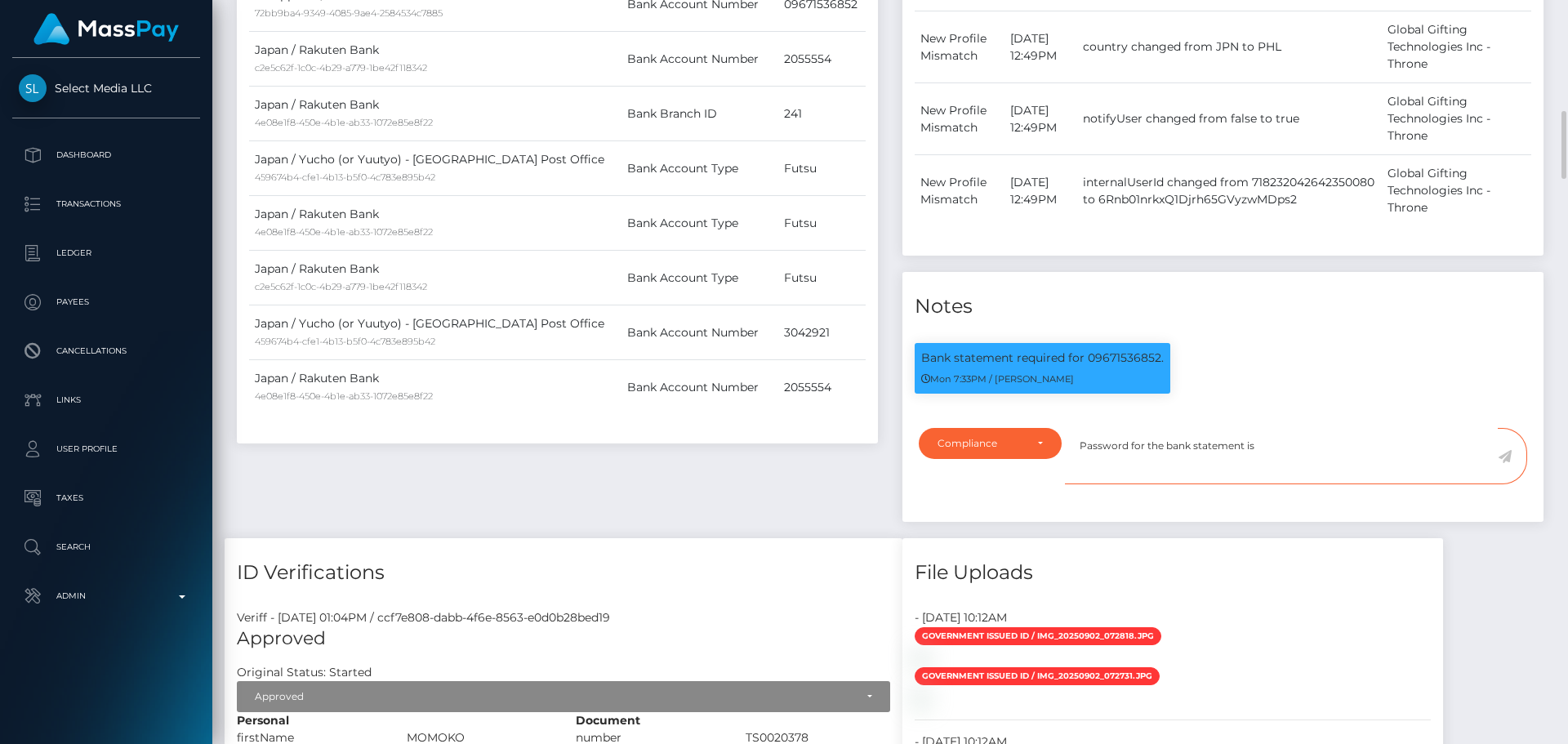
paste textarea "otsuka6852"
click at [1331, 449] on textarea "Password for the bank statement is "otsuka6852"." at bounding box center [1281, 455] width 433 height 56
type textarea "Password for the bank statement is "otsuka6852"."
click at [1506, 456] on icon at bounding box center [1505, 456] width 14 height 13
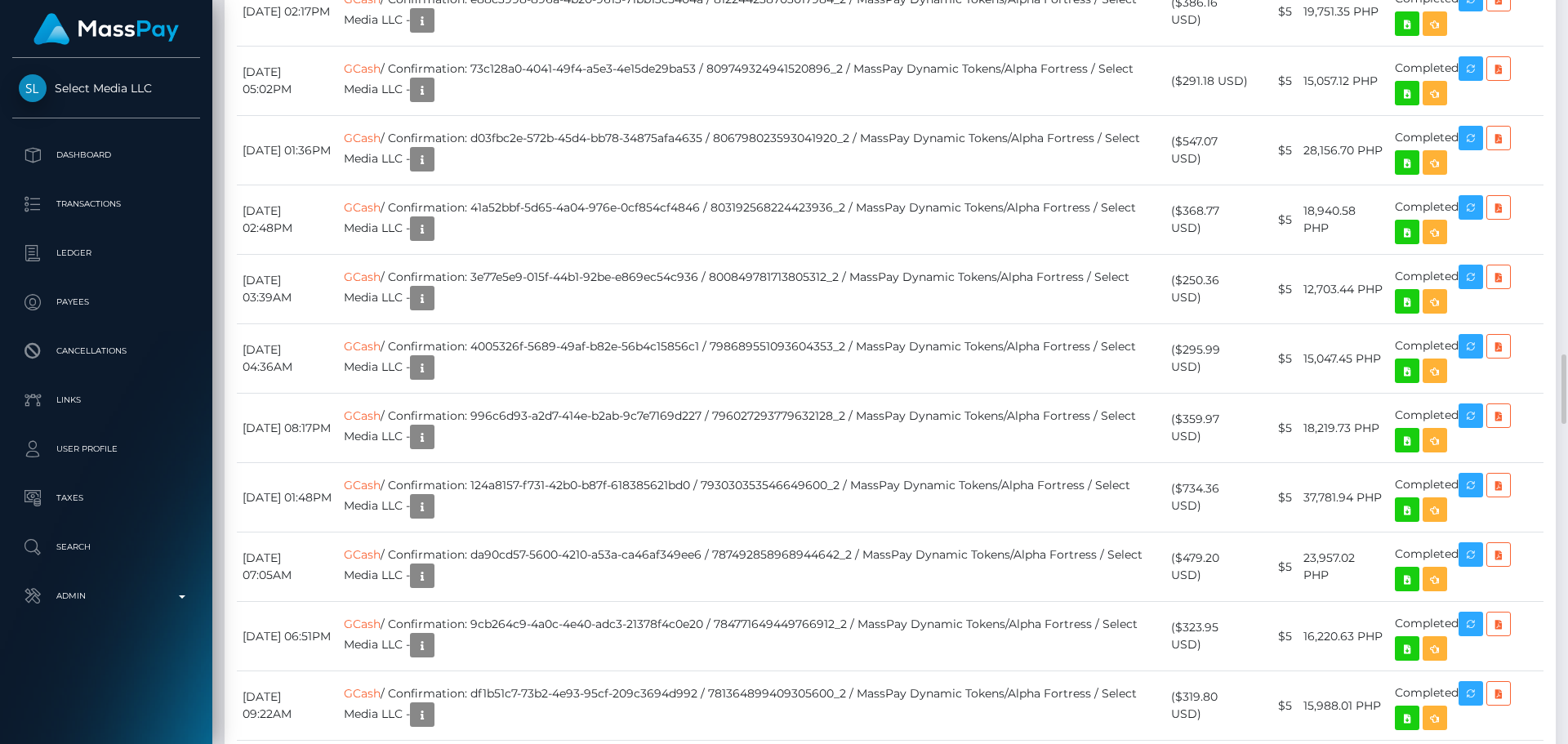
scroll to position [196, 420]
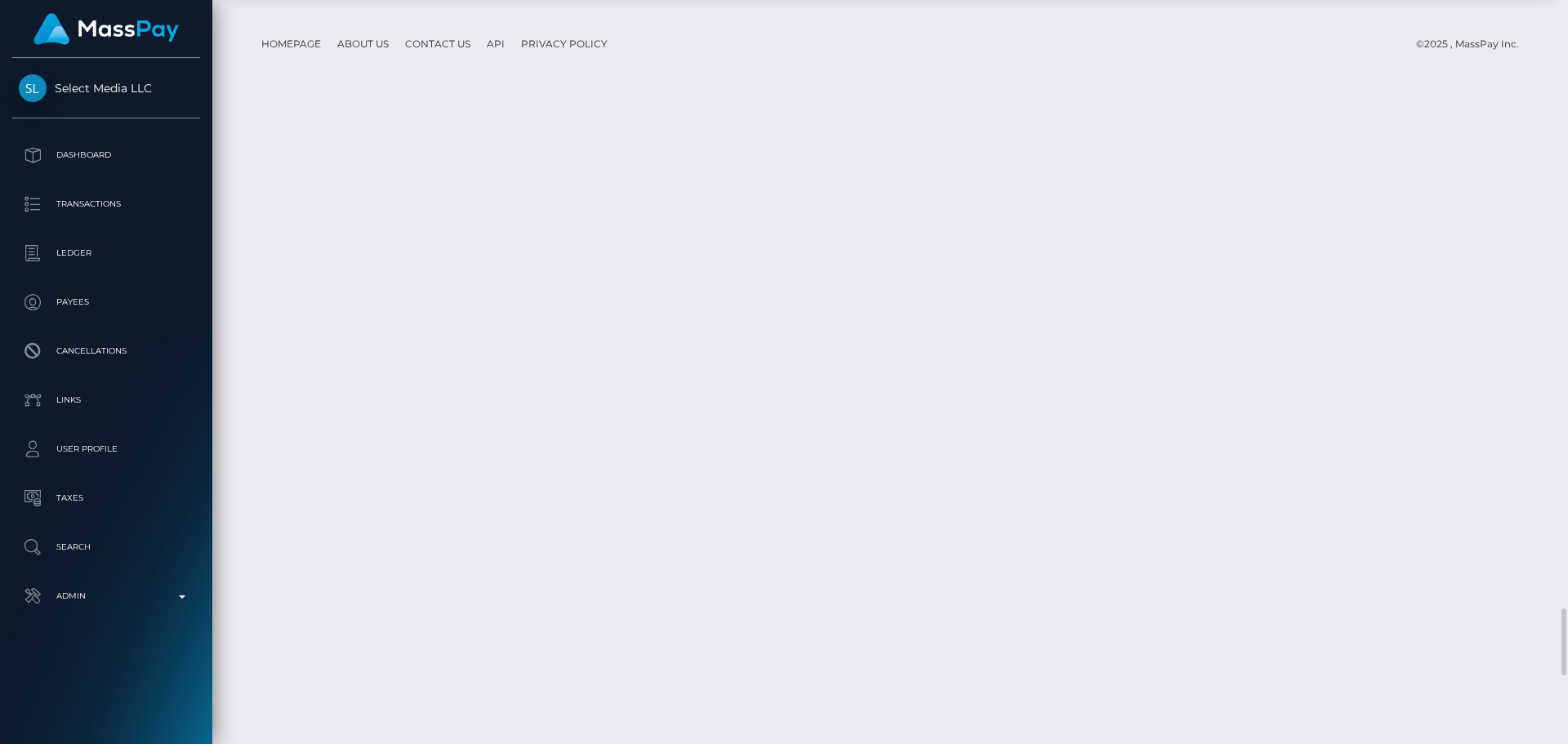
scroll to position [5810, 0]
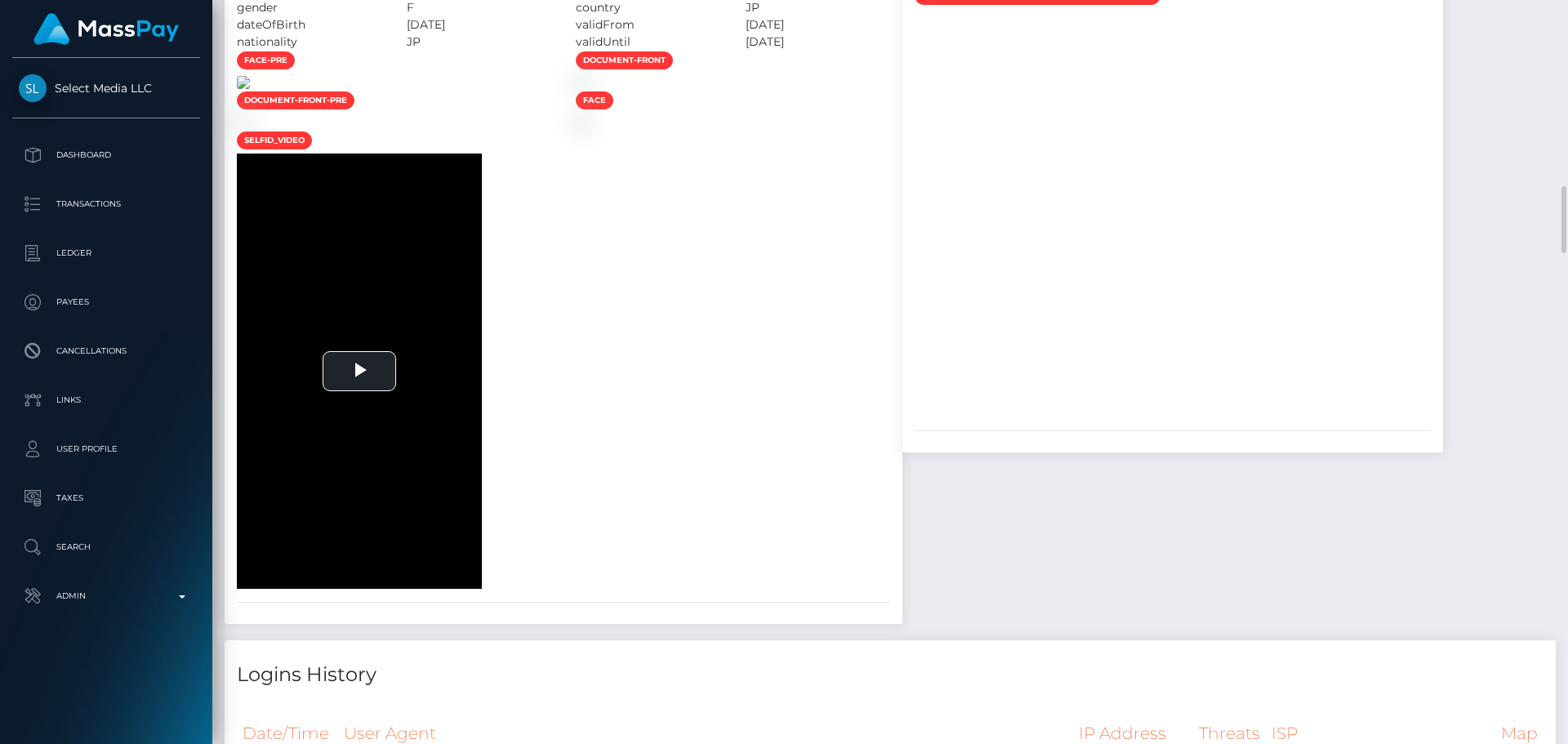
scroll to position [1808, 0]
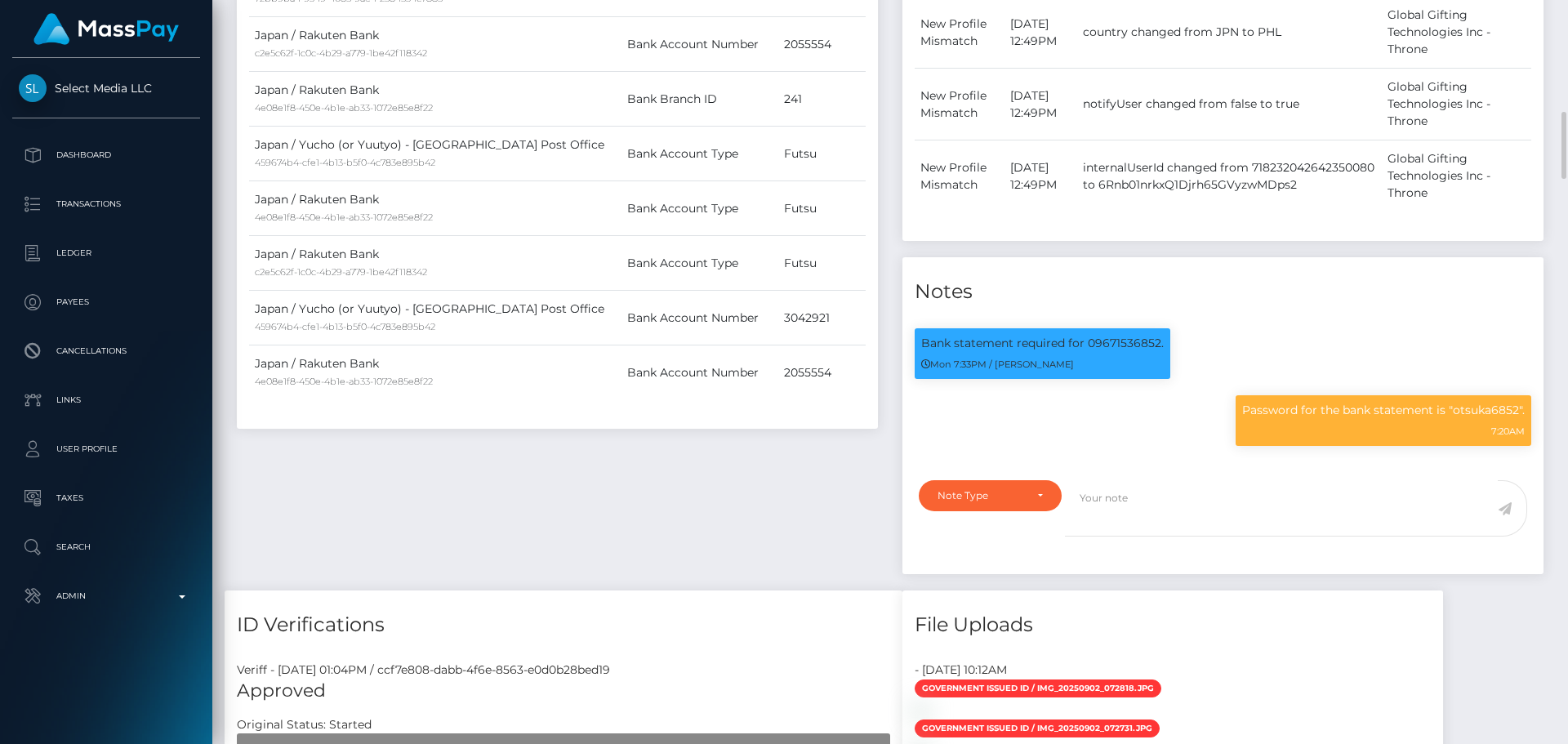
click at [728, 445] on div "Payee Attributes Payer Name Label Value [GEOGRAPHIC_DATA] / GCash e9dc9716-fcfc…" at bounding box center [558, 81] width 666 height 1018
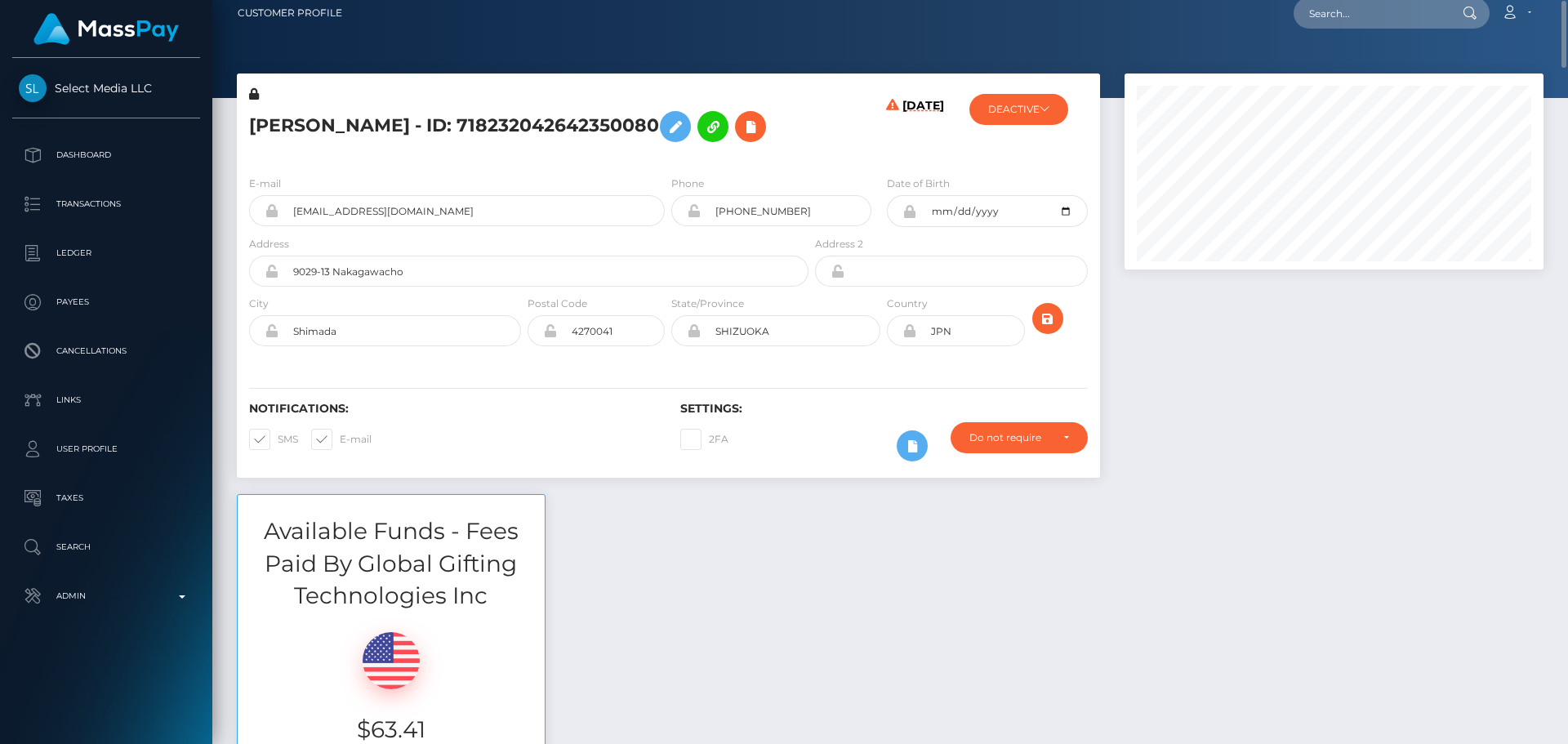
scroll to position [0, 0]
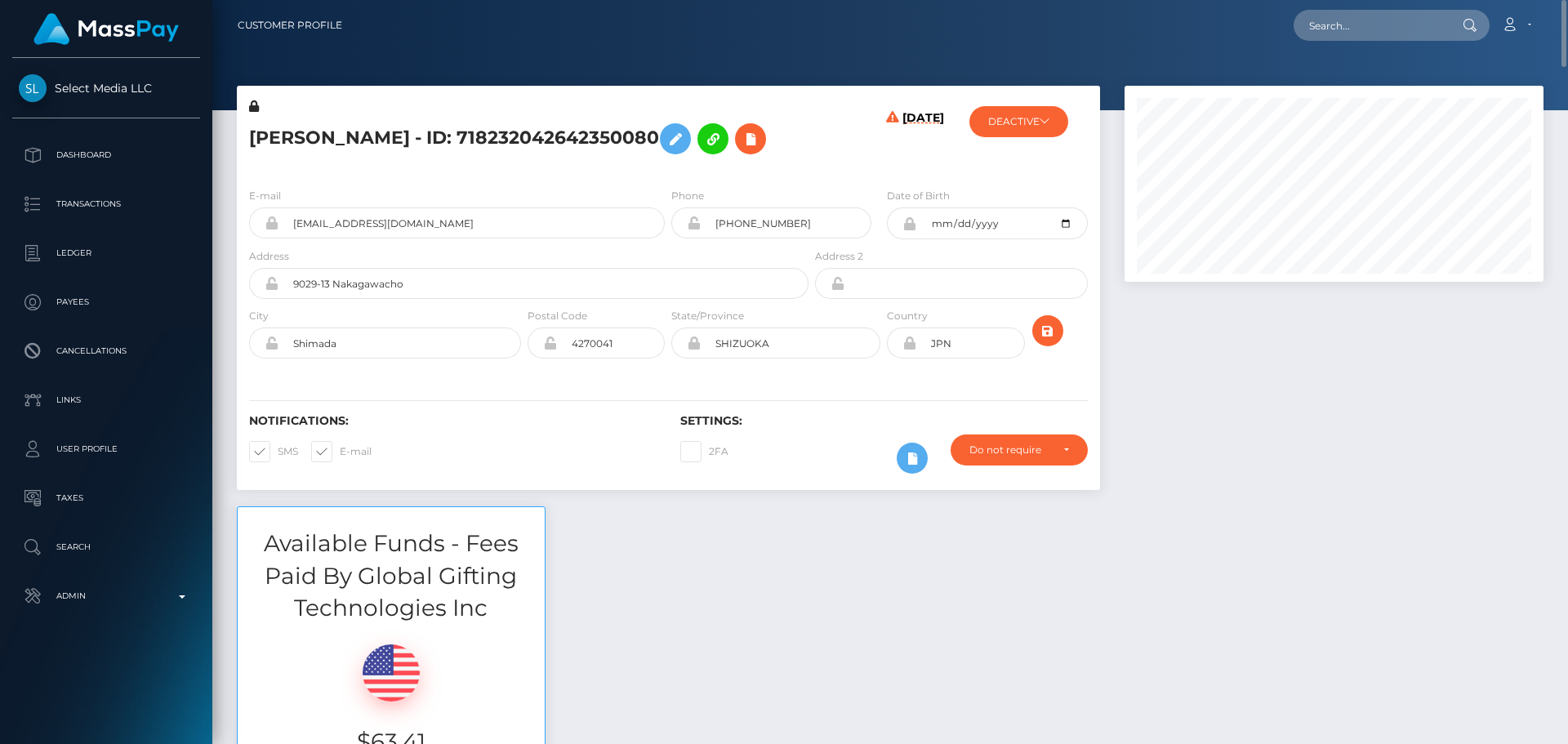
click at [285, 141] on h5 "[PERSON_NAME] - ID: 718232042642350080" at bounding box center [524, 139] width 551 height 48
copy h5 "MOMOKO"
click at [389, 134] on h5 "[PERSON_NAME] - ID: 718232042642350080" at bounding box center [524, 139] width 551 height 48
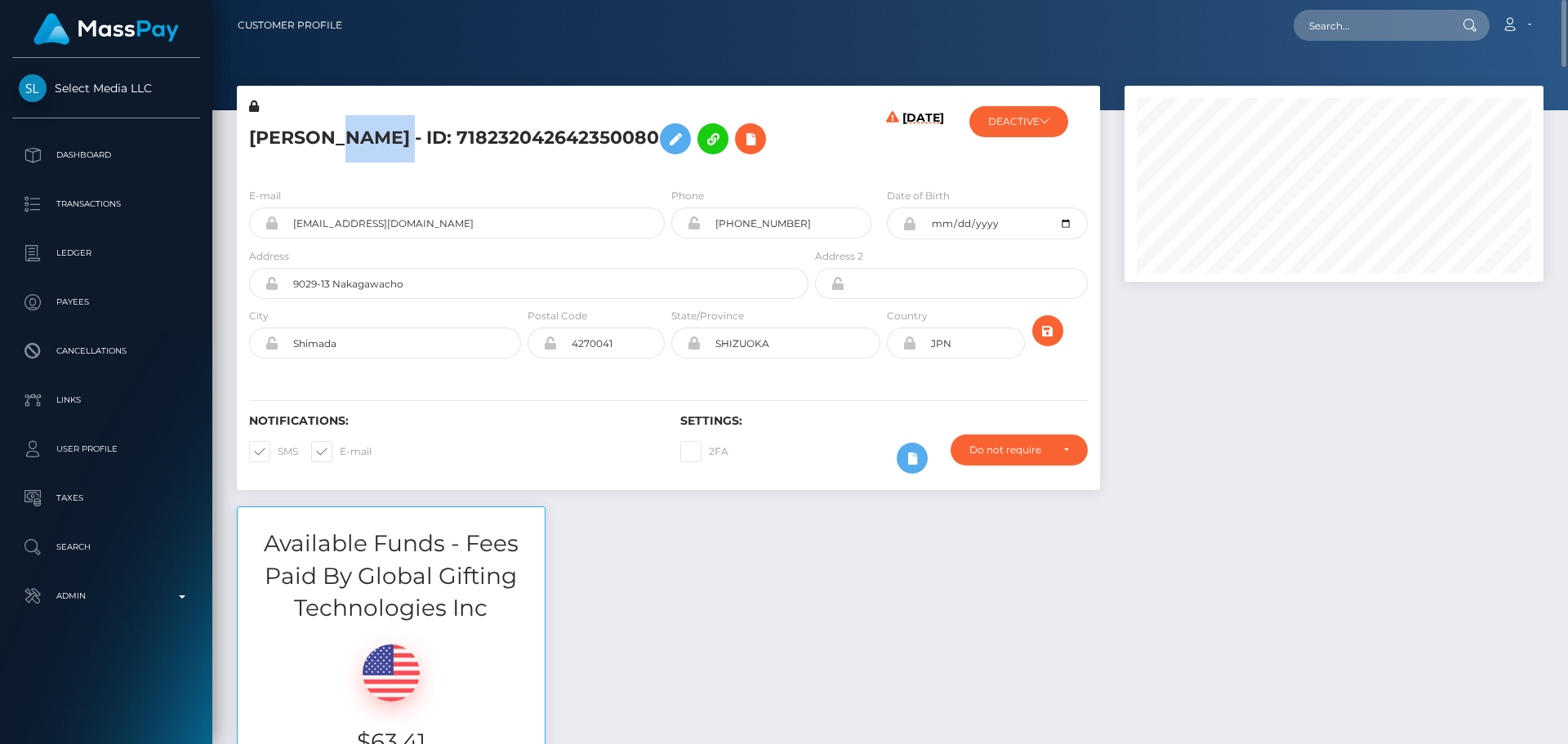
copy h5 "OTSUKA"
click at [1247, 396] on div at bounding box center [1335, 296] width 444 height 421
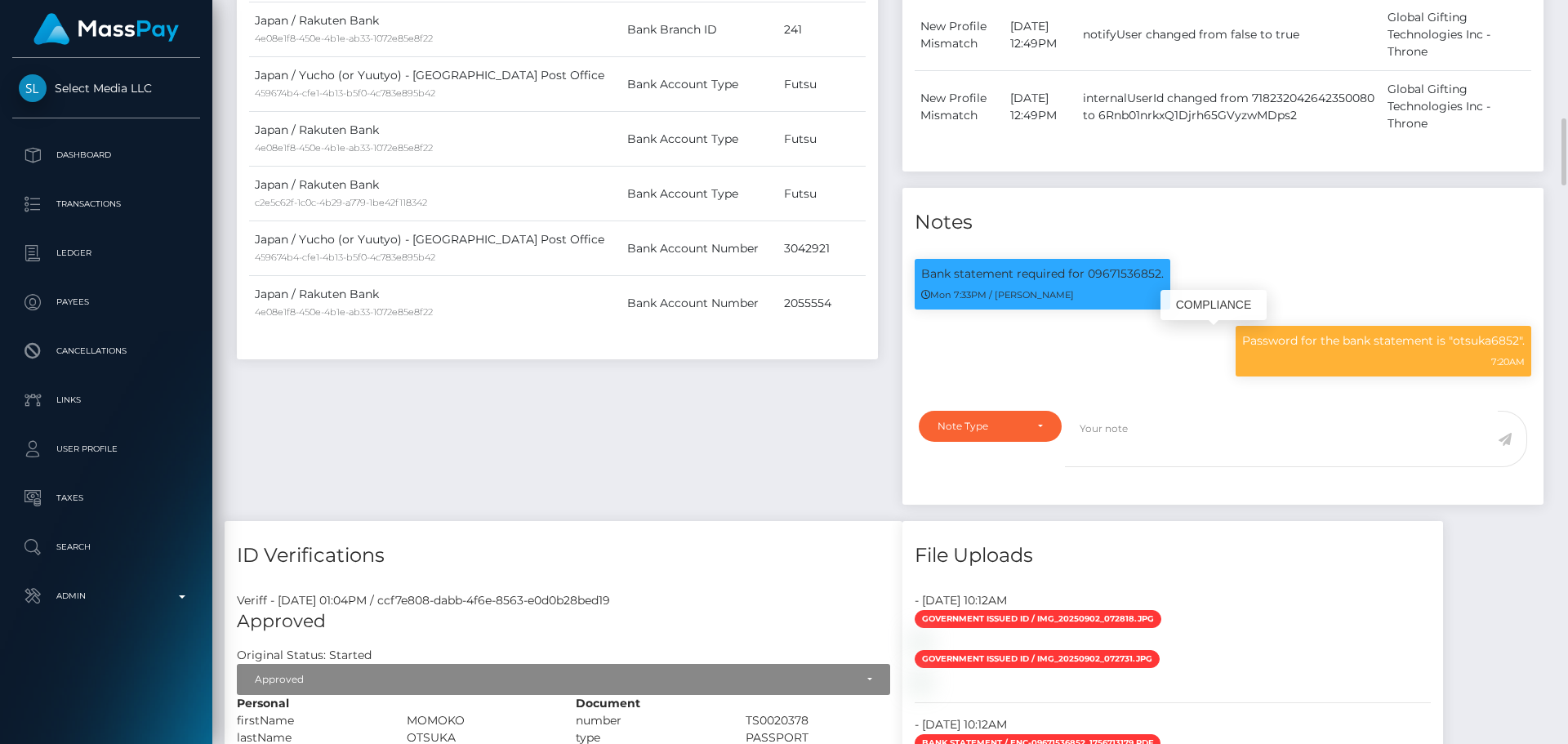
scroll to position [1389, 0]
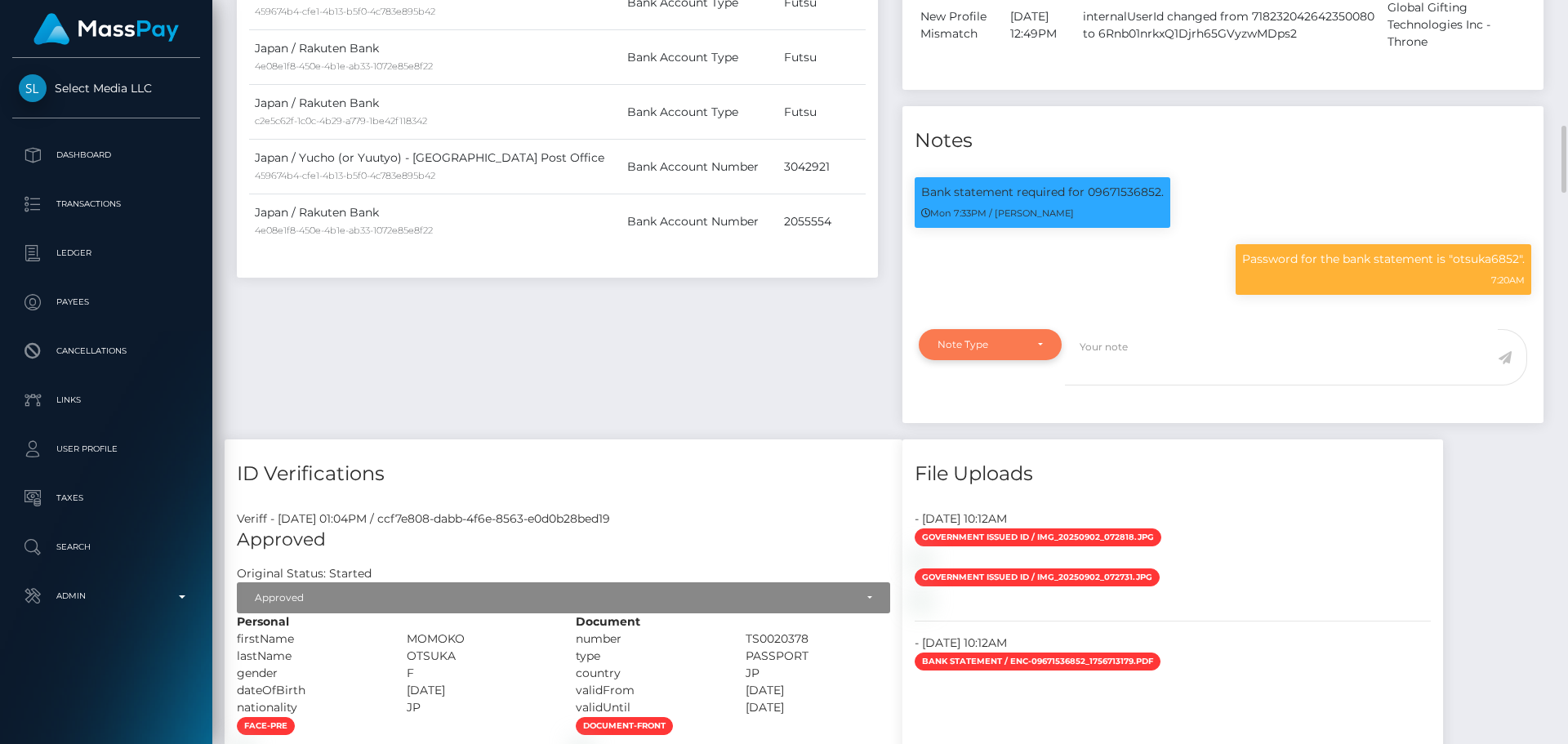
click at [1037, 345] on div "Note Type" at bounding box center [990, 344] width 105 height 13
click at [1020, 461] on span "Clear Compliance" at bounding box center [982, 456] width 87 height 14
select select "CLEAR_COMPLIANCE"
click at [1123, 377] on textarea at bounding box center [1281, 357] width 433 height 56
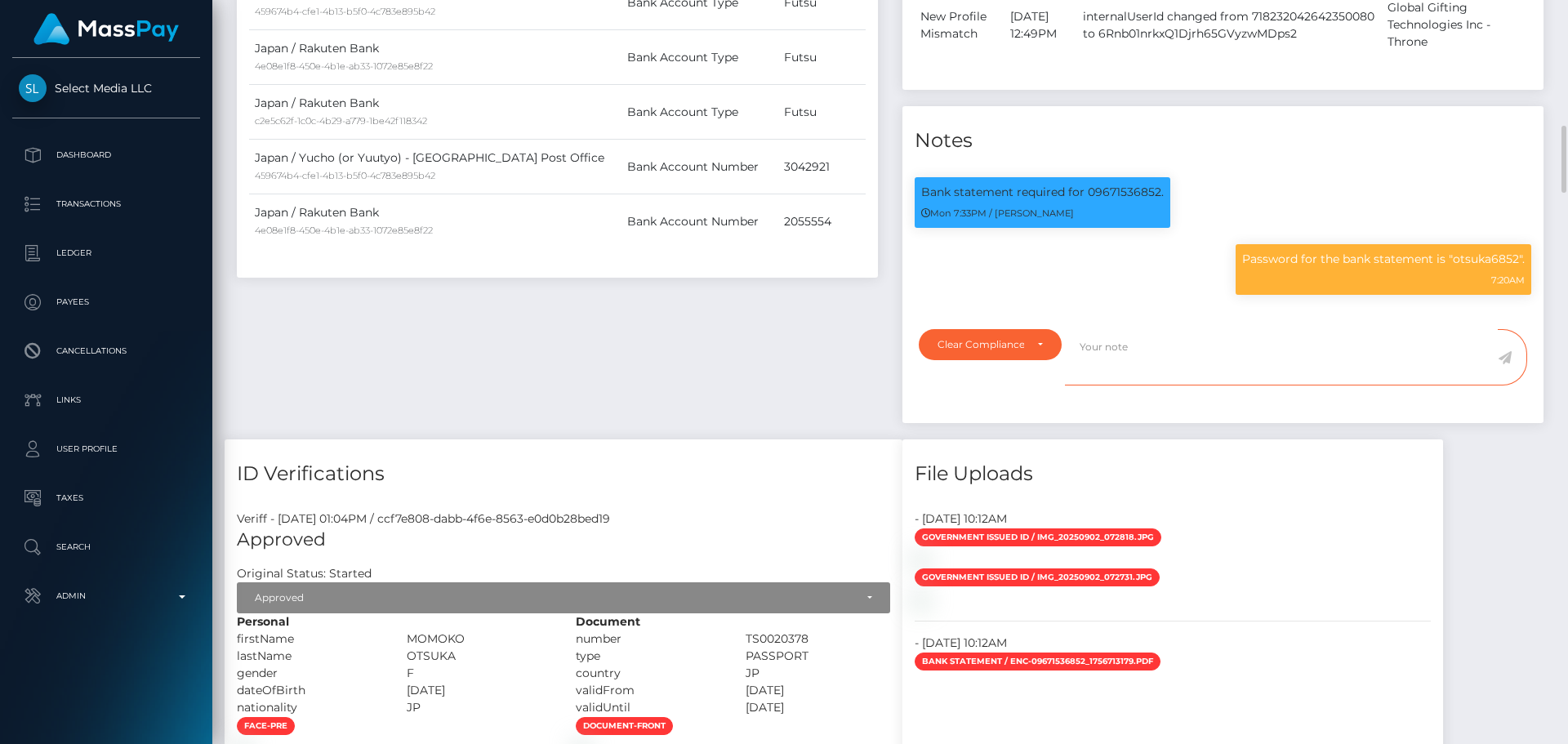
paste textarea "Bank statement provided for showing that the bank account belongs to Heather Ni…"
click at [1108, 193] on p "Bank statement required for 09671536852." at bounding box center [1043, 192] width 243 height 17
copy p "09671536852"
click at [1222, 348] on textarea "Bank statement provided for showing that the bank account belongs to Heather Ni…" at bounding box center [1281, 357] width 433 height 56
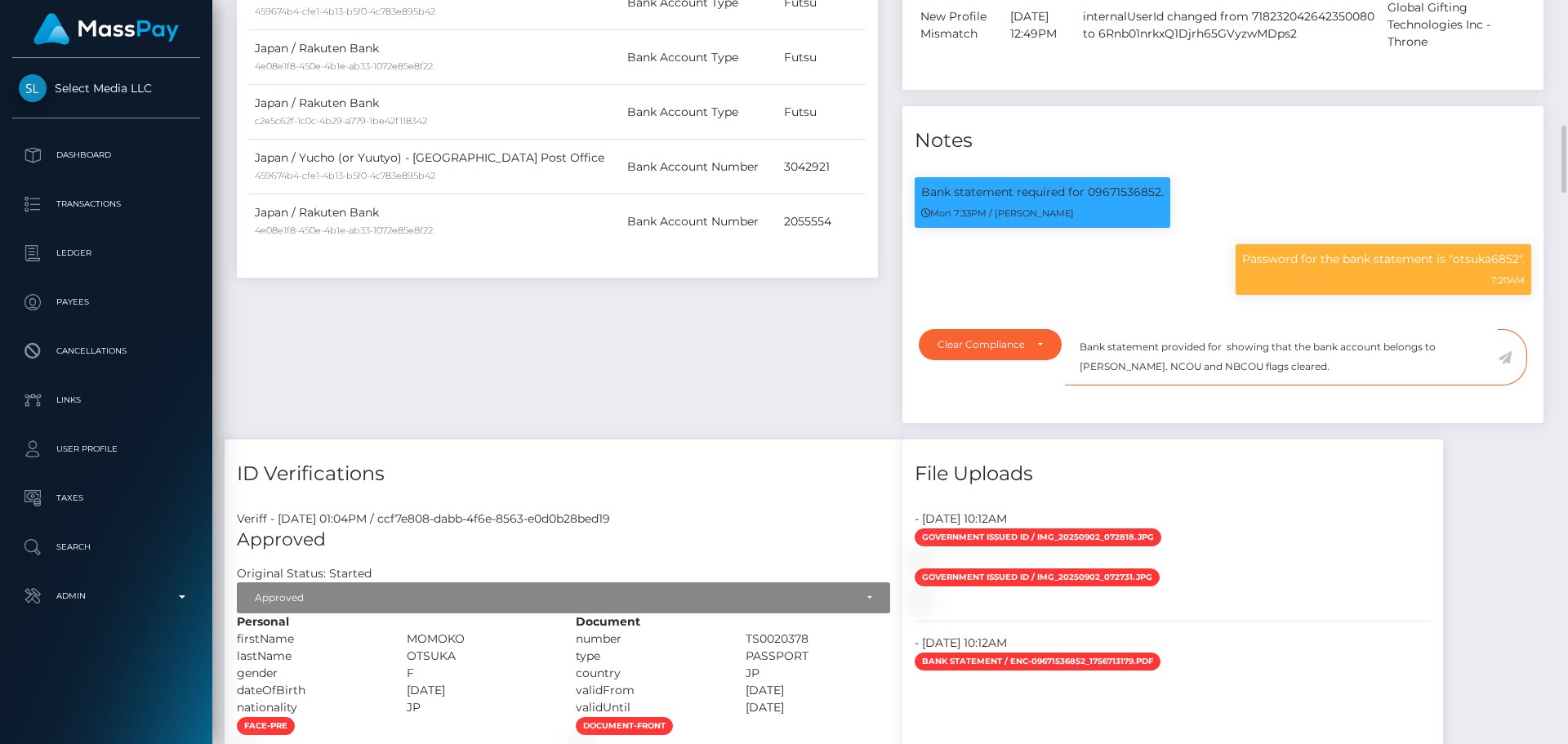
paste textarea "09671536852"
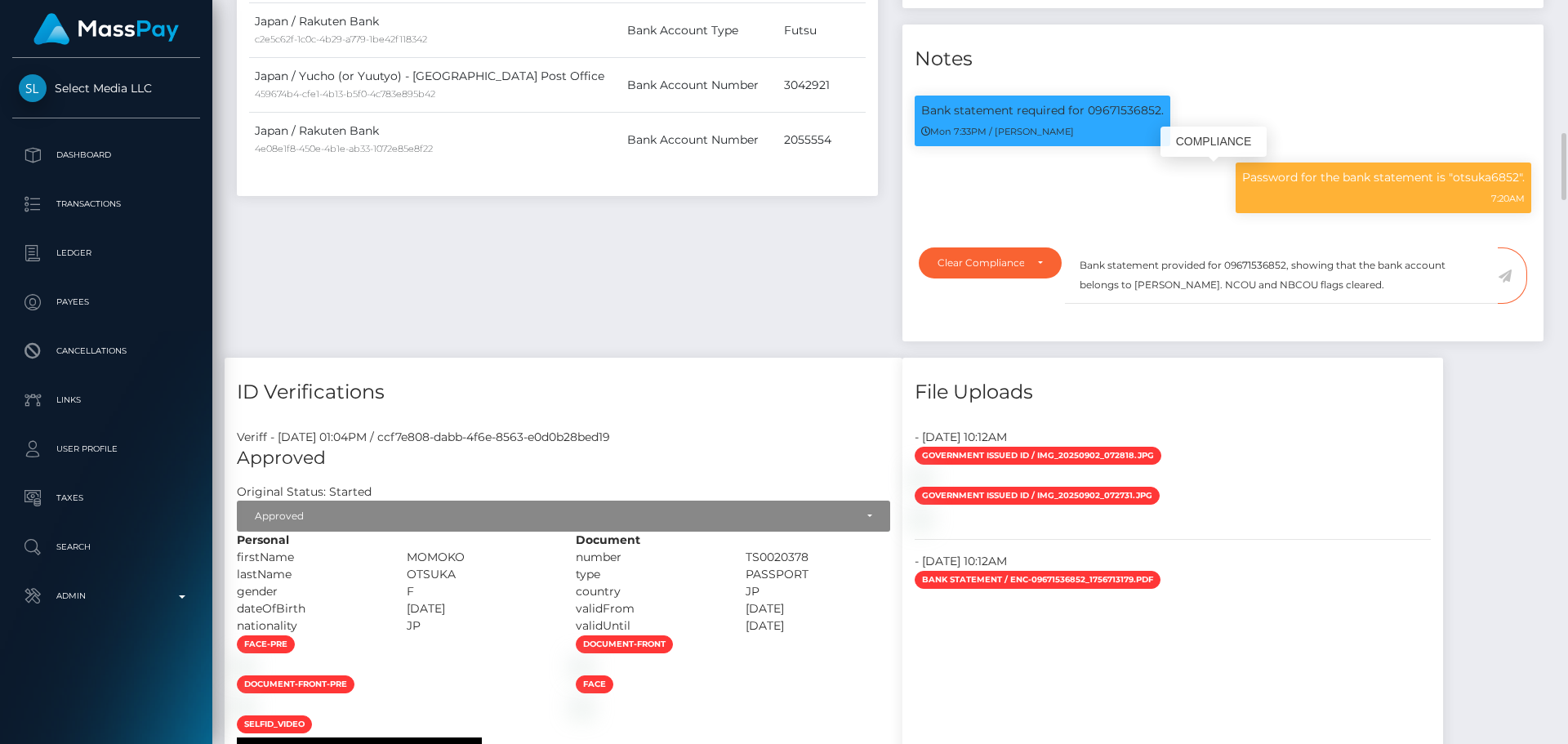
click at [1489, 178] on p "Password for the bank statement is "otsuka6852"." at bounding box center [1383, 178] width 282 height 17
copy p "otsuka6852"
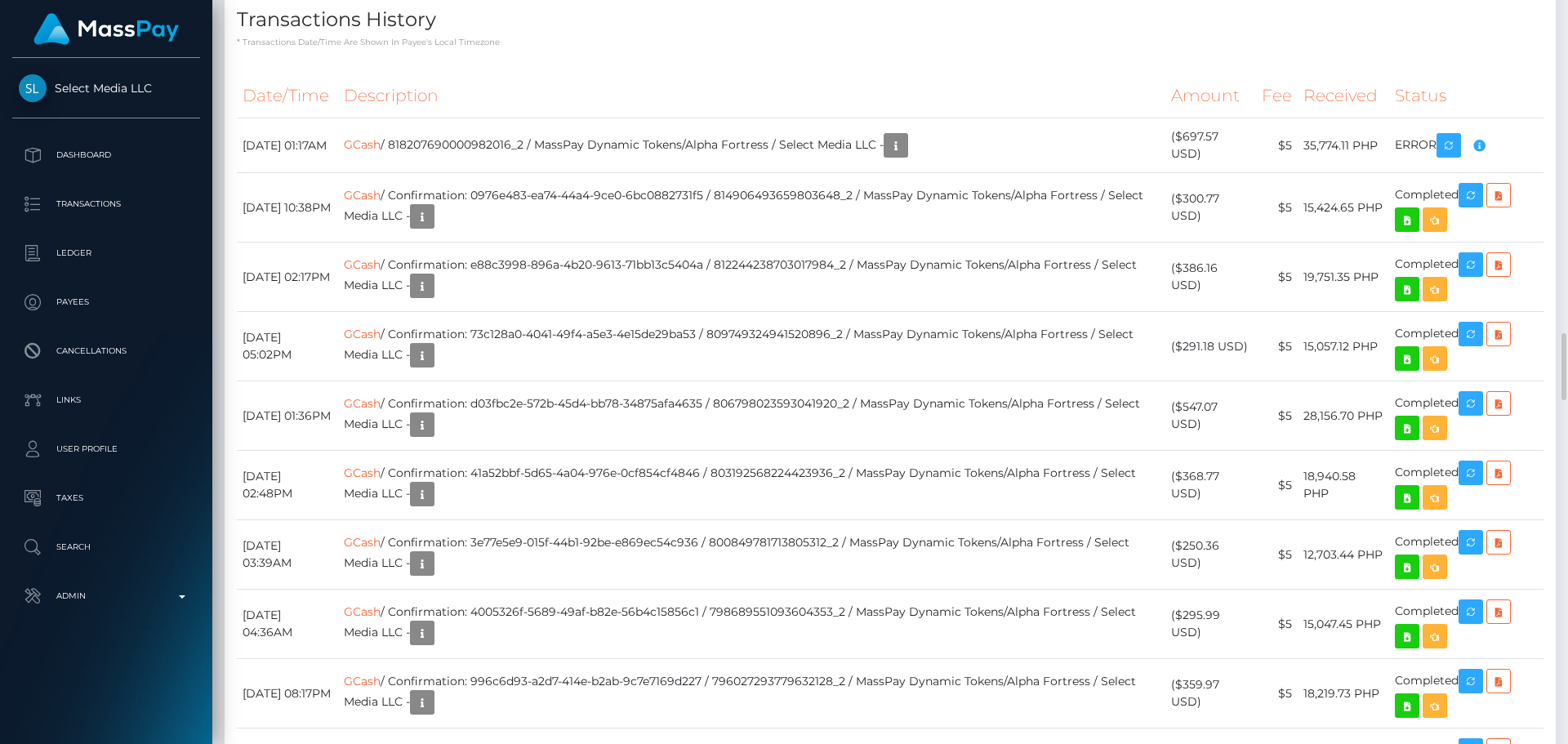
scroll to position [4082, 0]
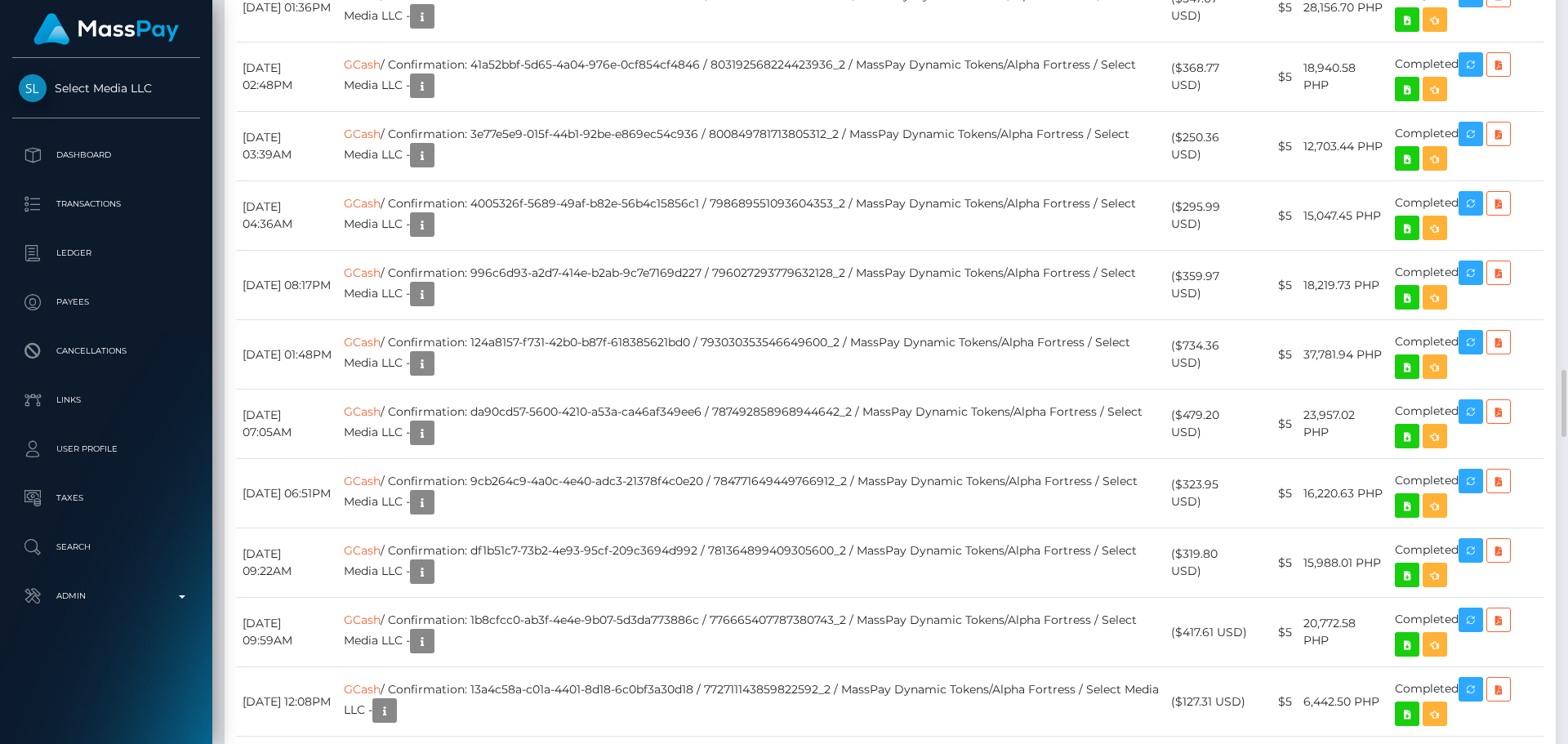
drag, startPoint x: 811, startPoint y: 255, endPoint x: 805, endPoint y: 262, distance: 9.2
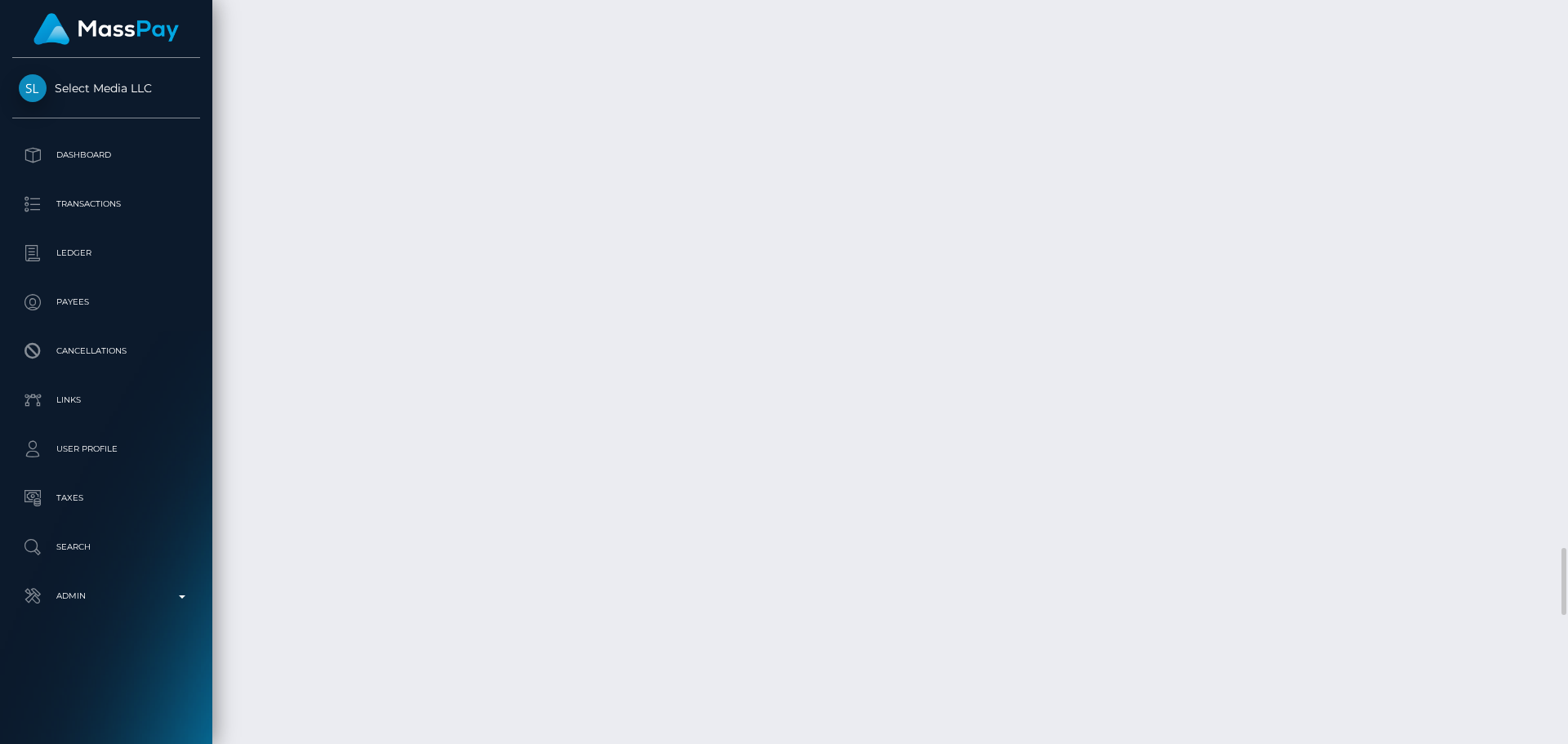
scroll to position [196, 420]
drag, startPoint x: 246, startPoint y: 215, endPoint x: 321, endPoint y: 215, distance: 75.0
drag, startPoint x: 1171, startPoint y: 208, endPoint x: 1215, endPoint y: 207, distance: 44.0
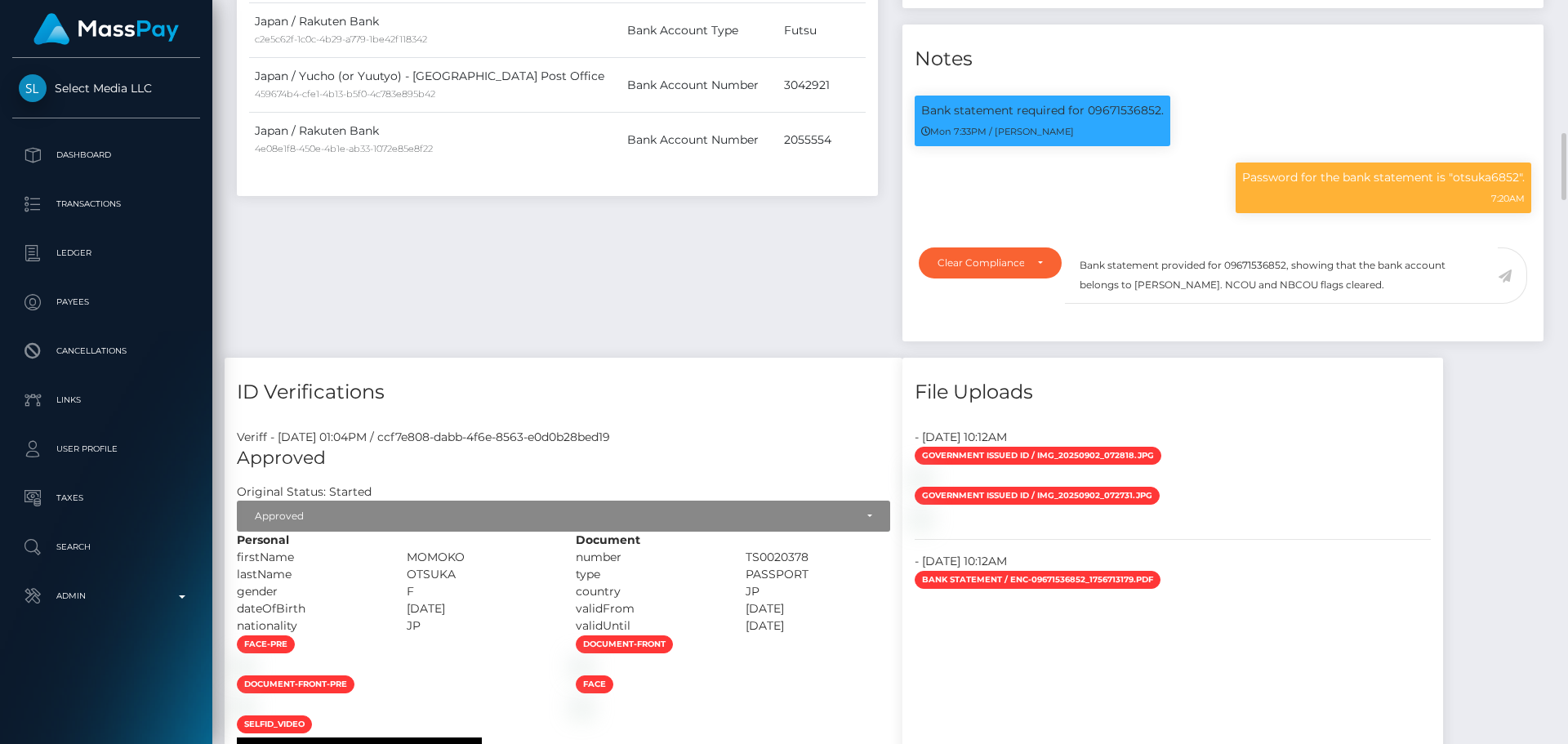
scroll to position [1389, 0]
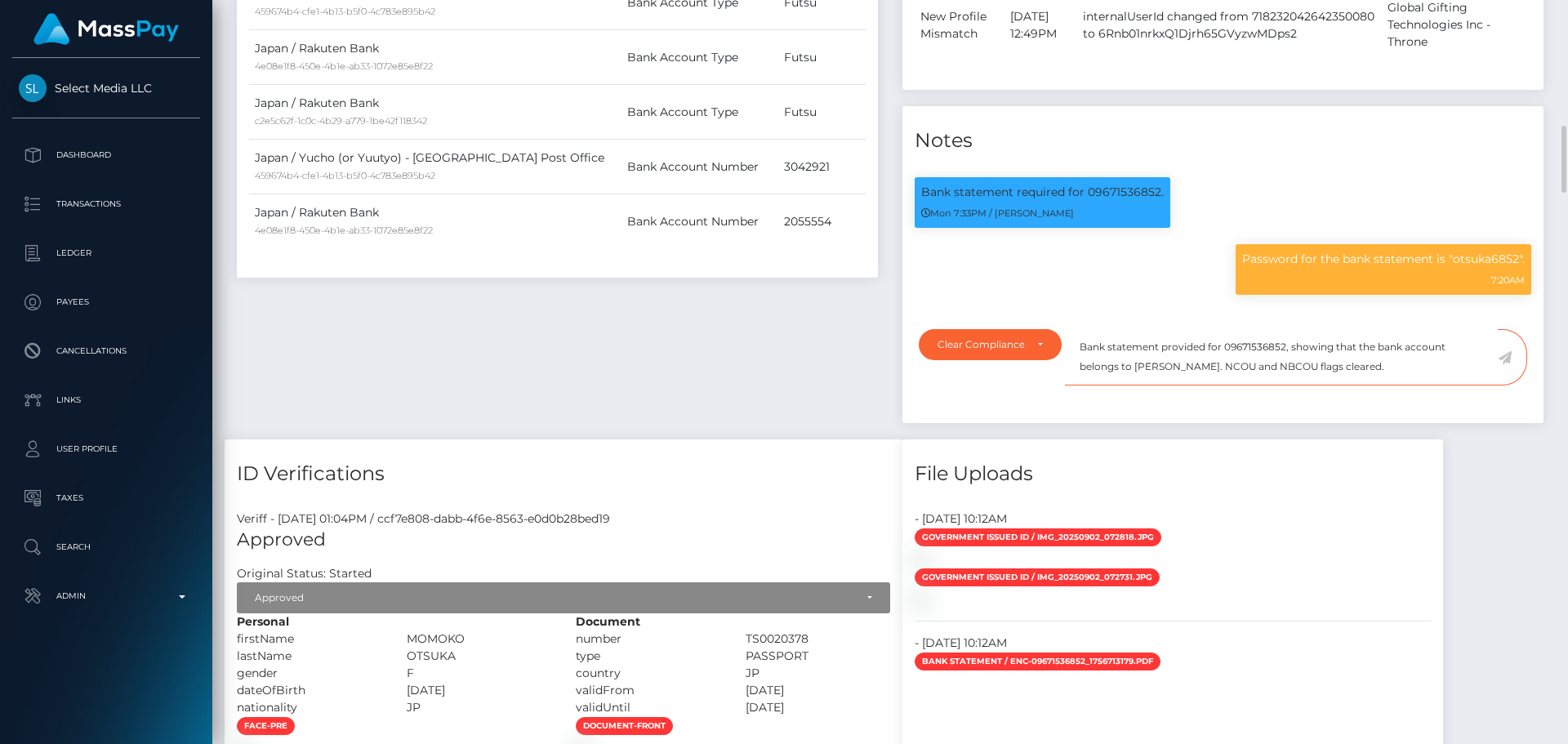
click at [1087, 345] on textarea "Bank statement provided for 09671536852, showing that the bank account belongs …" at bounding box center [1281, 357] width 433 height 56
drag, startPoint x: 1087, startPoint y: 345, endPoint x: 1404, endPoint y: 380, distance: 318.9
click at [1404, 380] on textarea "Bank statement provided for 09671536852, showing that the bank account belongs …" at bounding box center [1281, 357] width 433 height 56
click at [1280, 377] on textarea "Bank statement provided for 09671536852, showing that the bank account belongs …" at bounding box center [1281, 357] width 433 height 56
drag, startPoint x: 1239, startPoint y: 368, endPoint x: 1079, endPoint y: 333, distance: 163.8
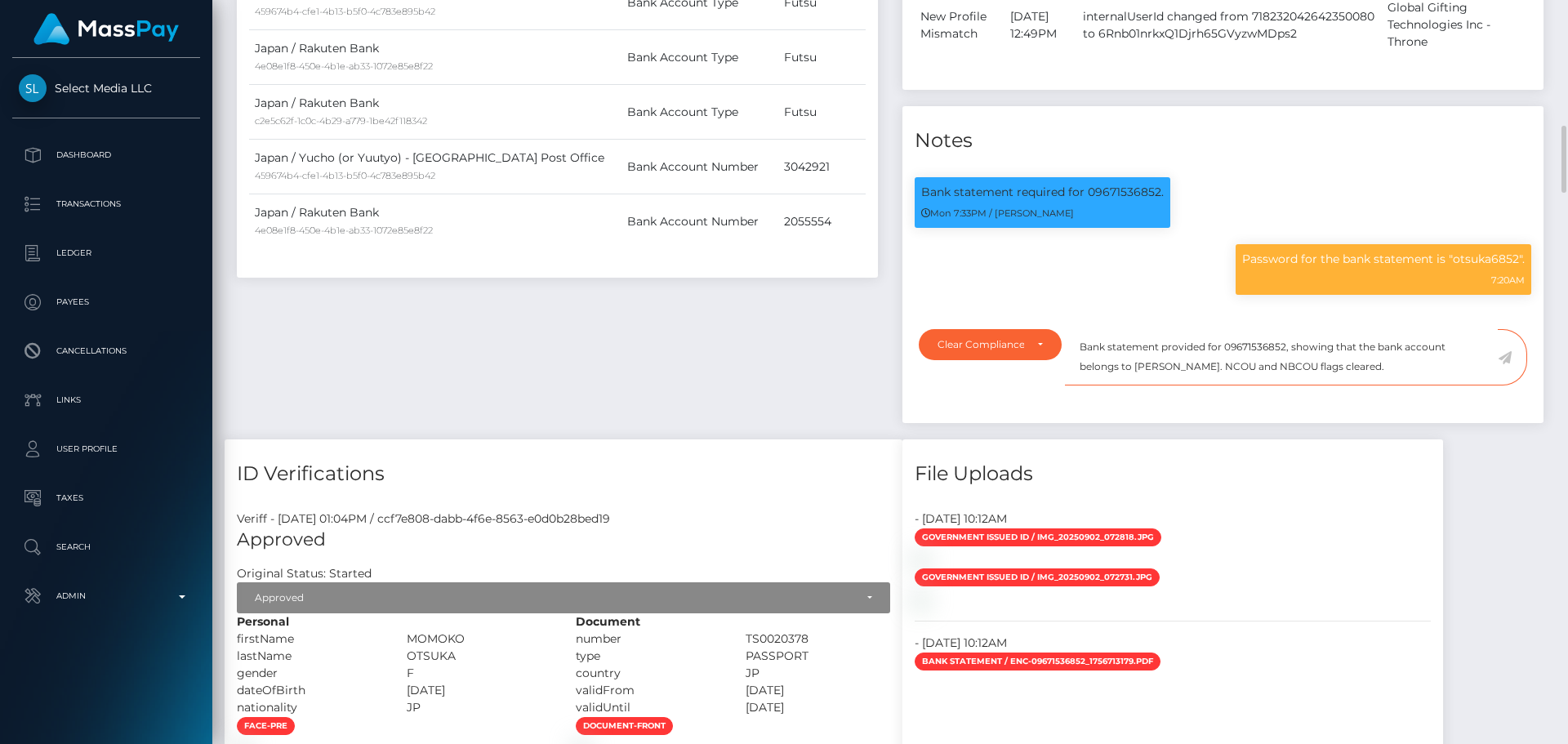
click at [1079, 333] on textarea "Bank statement provided for 09671536852, showing that the bank account belongs …" at bounding box center [1281, 357] width 433 height 56
click at [1103, 190] on p "Bank statement required for 09671536852." at bounding box center [1043, 192] width 243 height 17
copy p "09671536852"
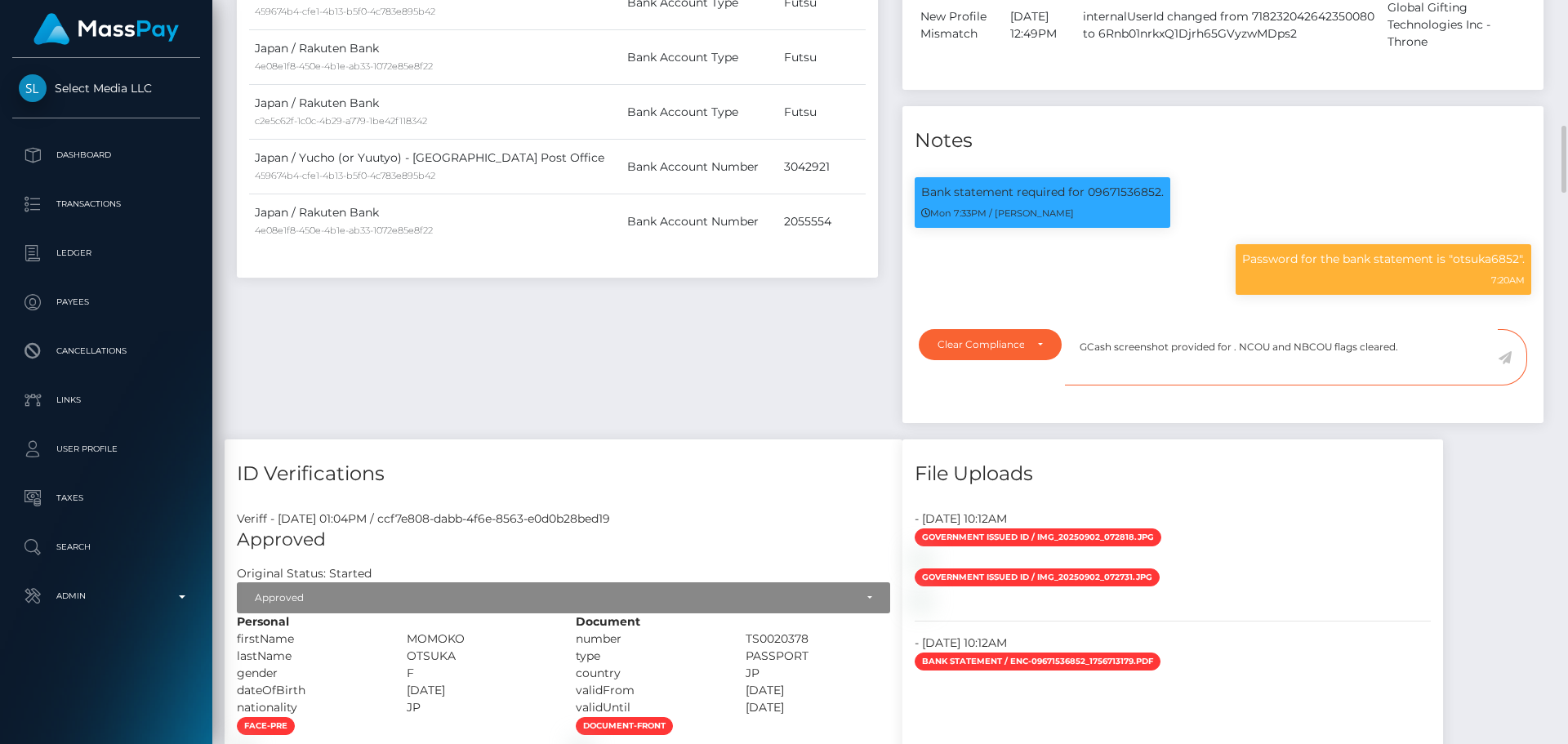
click at [1233, 349] on textarea "GCash screenshot provided for . NCOU and NBCOU flags cleared." at bounding box center [1281, 357] width 433 height 56
paste textarea "09671536852"
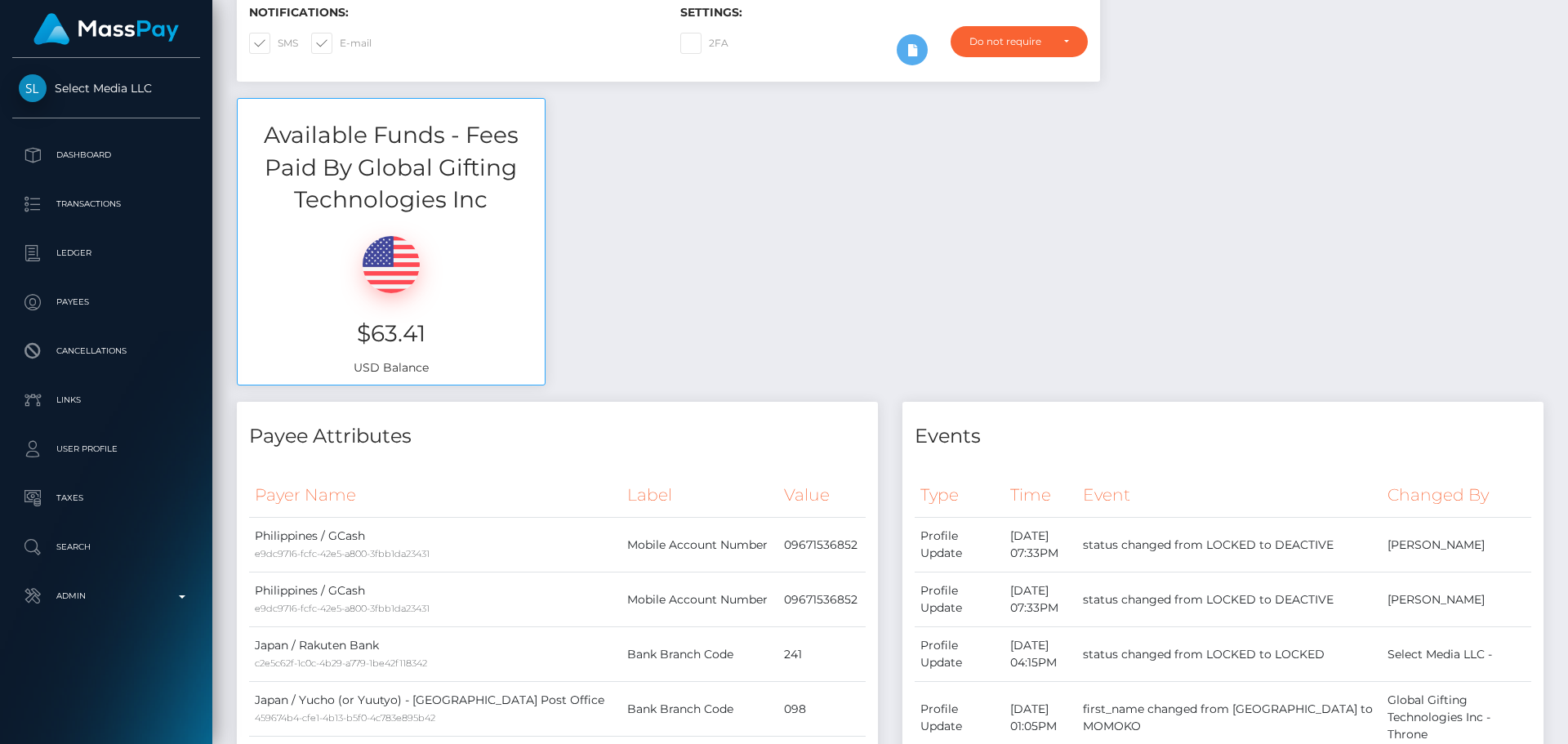
scroll to position [0, 0]
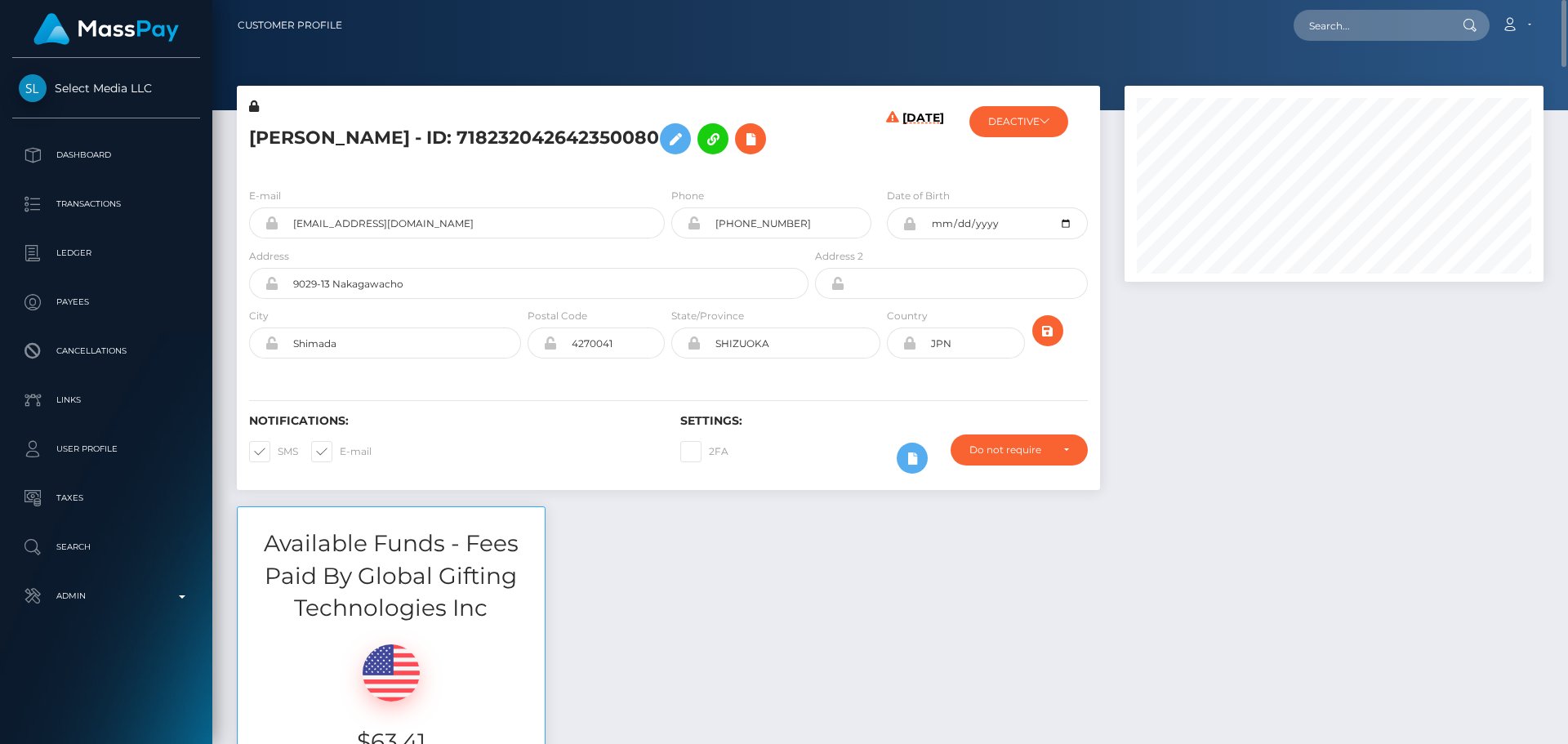
click at [299, 132] on h5 "MOMOKO OTSUKA - ID: 718232042642350080" at bounding box center [524, 139] width 551 height 48
drag, startPoint x: 299, startPoint y: 132, endPoint x: 356, endPoint y: 138, distance: 57.3
click at [356, 138] on h5 "MOMOKO OTSUKA - ID: 718232042642350080" at bounding box center [524, 139] width 551 height 48
copy h5 "MOMOKO OTSUKA"
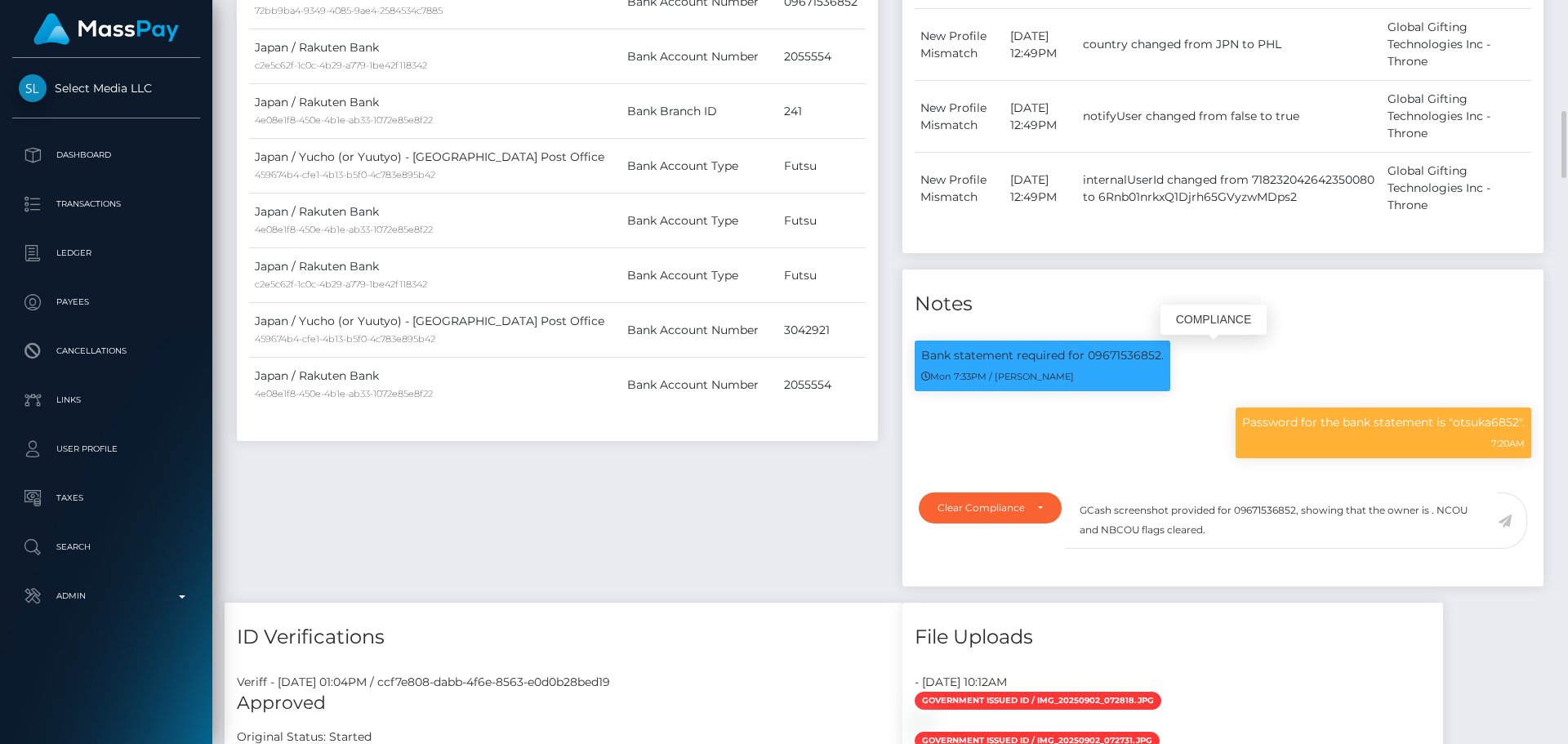
scroll to position [196, 420]
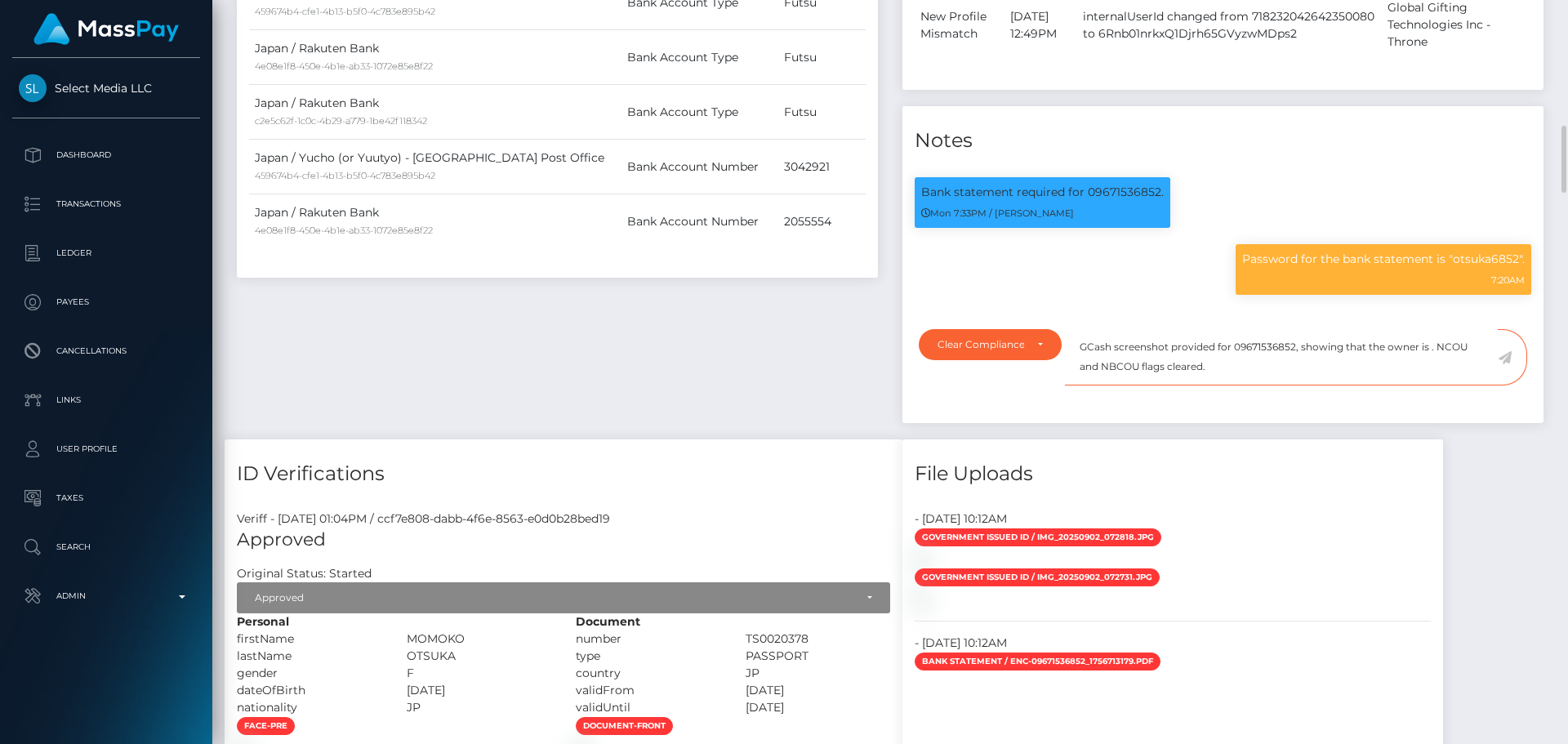
click at [1428, 345] on textarea "GCash screenshot provided for 09671536852, showing that the owner is . NCOU and…" at bounding box center [1281, 357] width 433 height 56
paste textarea "MOMOKO OTSUKA"
drag, startPoint x: 1409, startPoint y: 376, endPoint x: 1043, endPoint y: 305, distance: 372.8
click at [1043, 305] on div "Notes Bank statement required for 09671536852. Mon 7:33PM / Alexandra Barbu 7:2…" at bounding box center [1224, 264] width 641 height 317
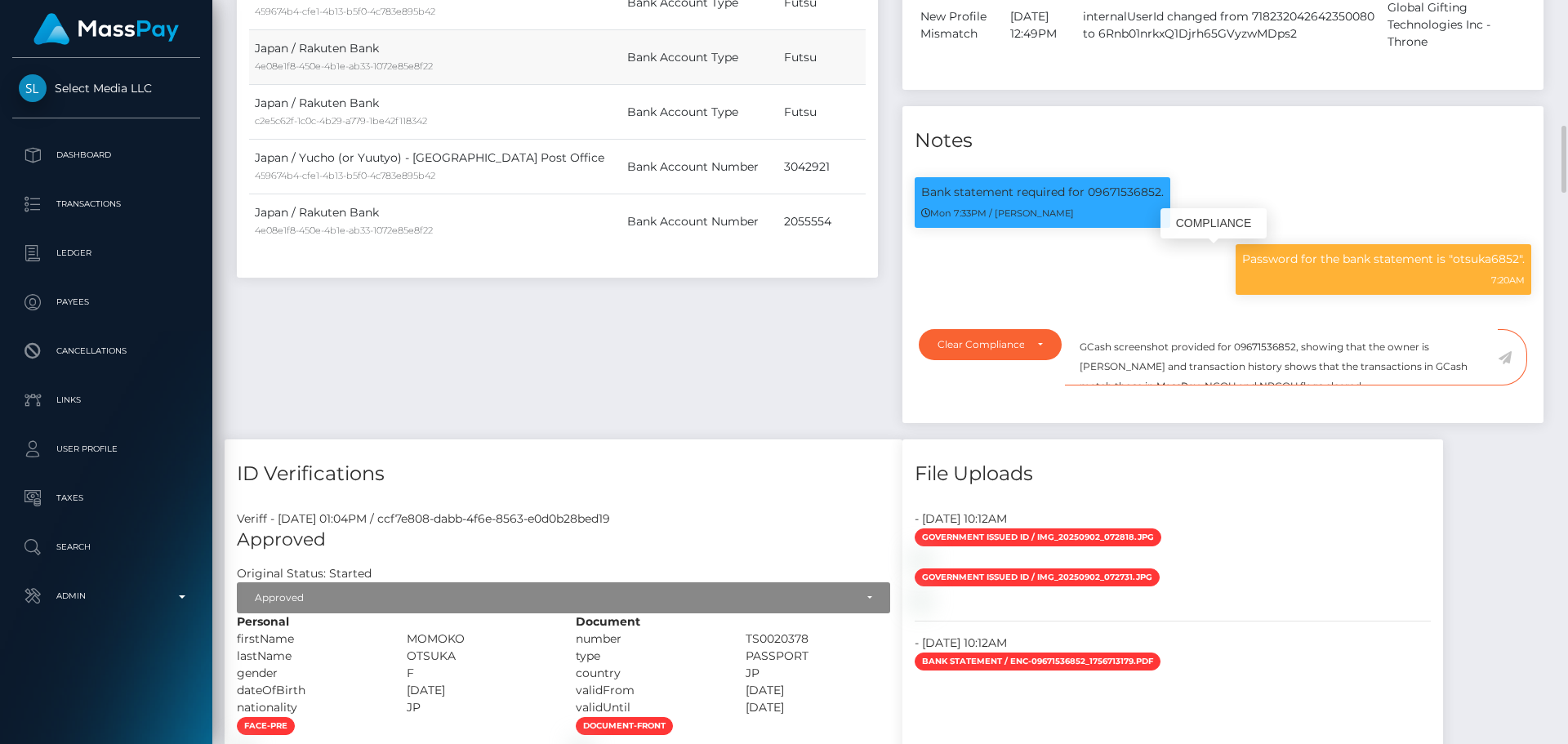
scroll to position [196, 420]
type textarea "GCash screenshot provided for 09671536852, showing that the owner is MOMOKO OTS…"
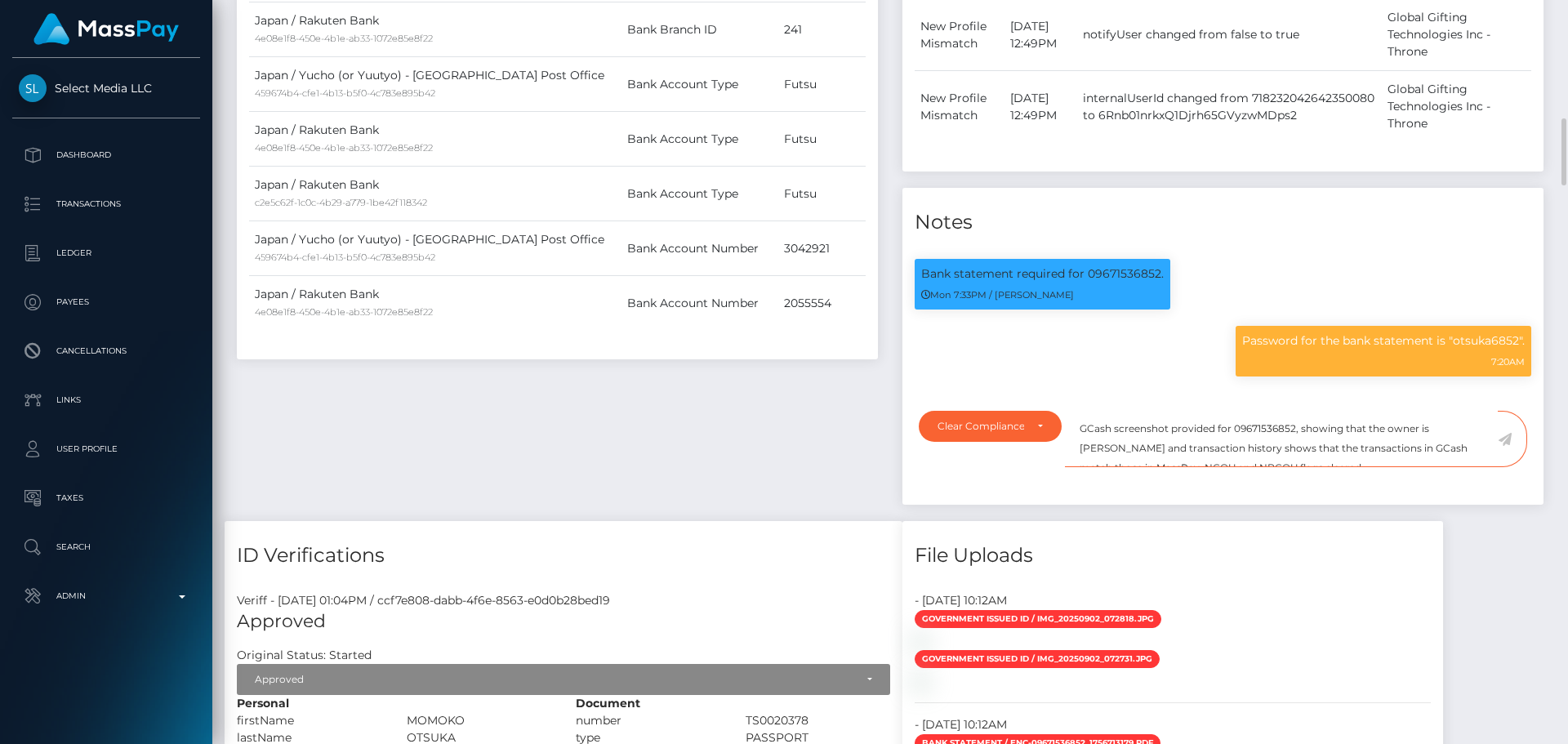
click at [1308, 445] on textarea "GCash screenshot provided for 09671536852, showing that the owner is MOMOKO OTS…" at bounding box center [1281, 438] width 433 height 56
click at [1506, 439] on icon at bounding box center [1505, 440] width 14 height 13
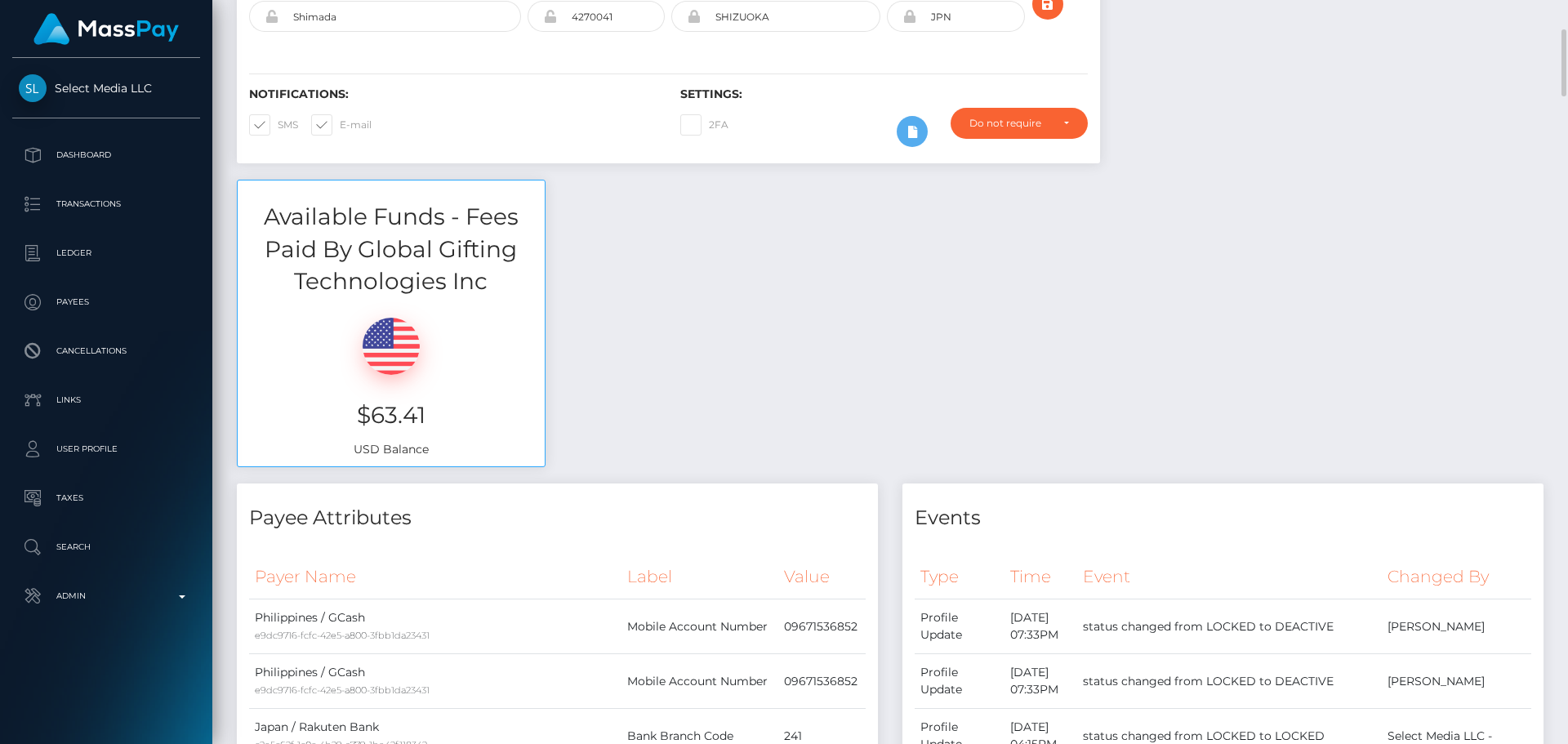
scroll to position [0, 0]
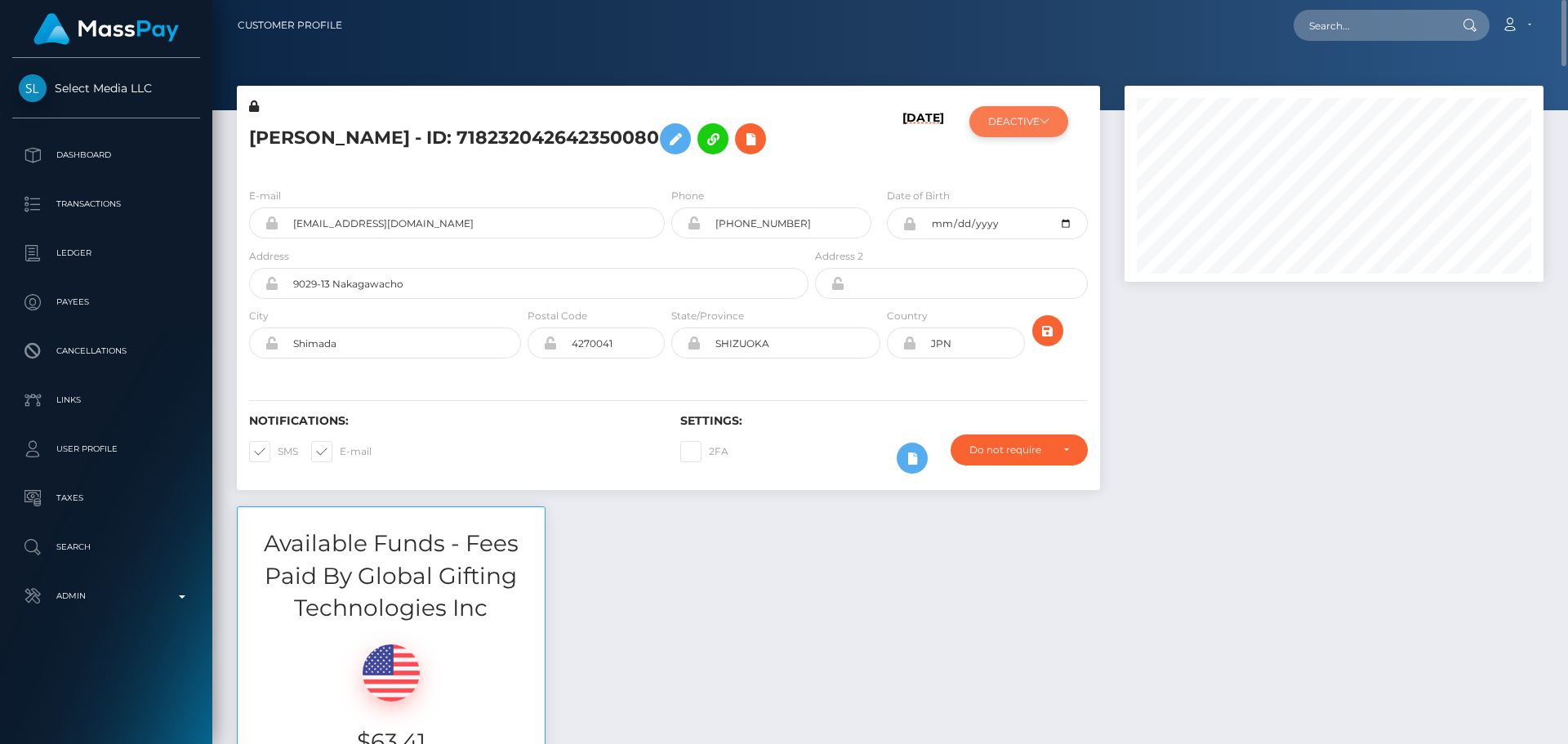
click at [1010, 120] on button "DEACTIVE" at bounding box center [1019, 121] width 99 height 31
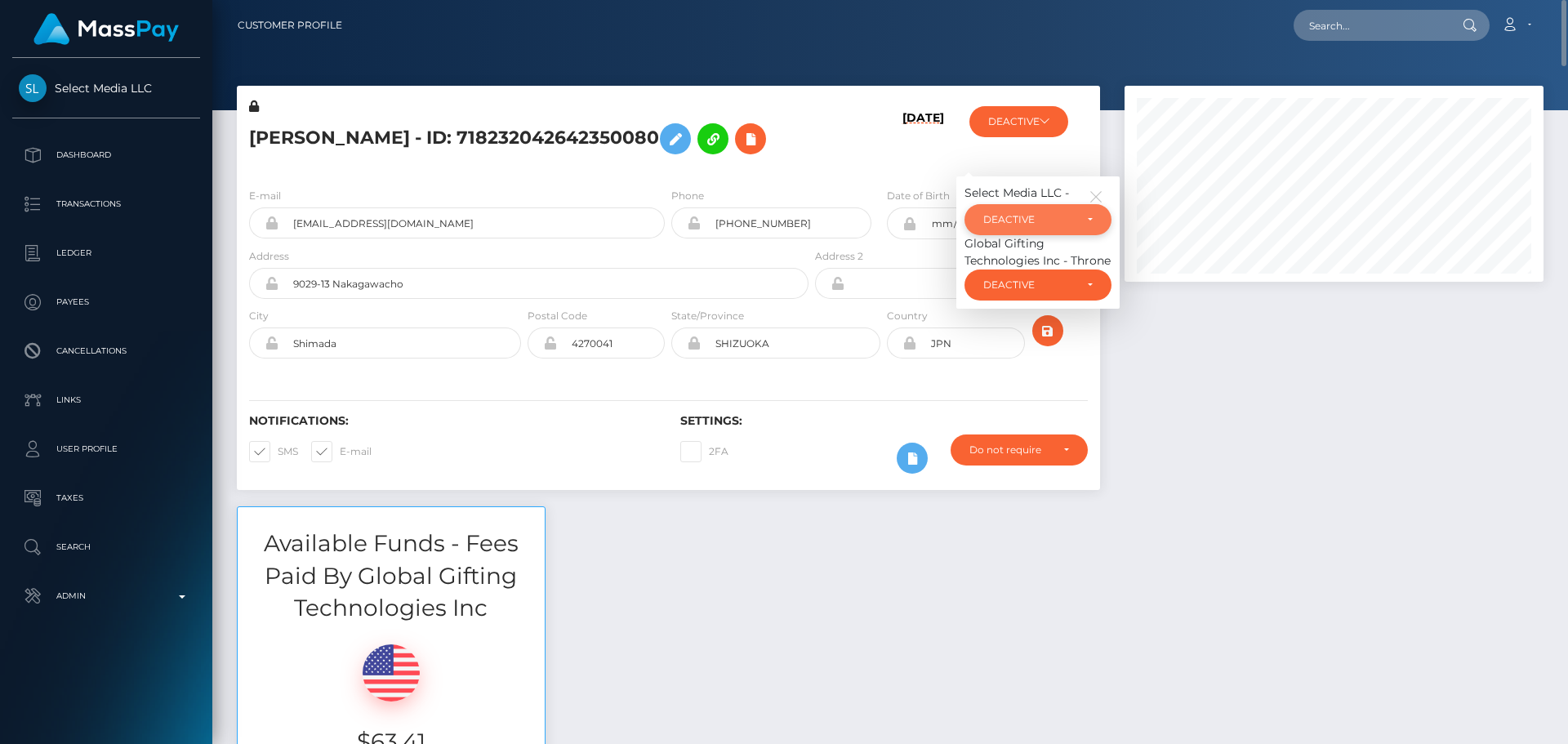
click at [1030, 213] on div "DEACTIVE" at bounding box center [1028, 220] width 91 height 13
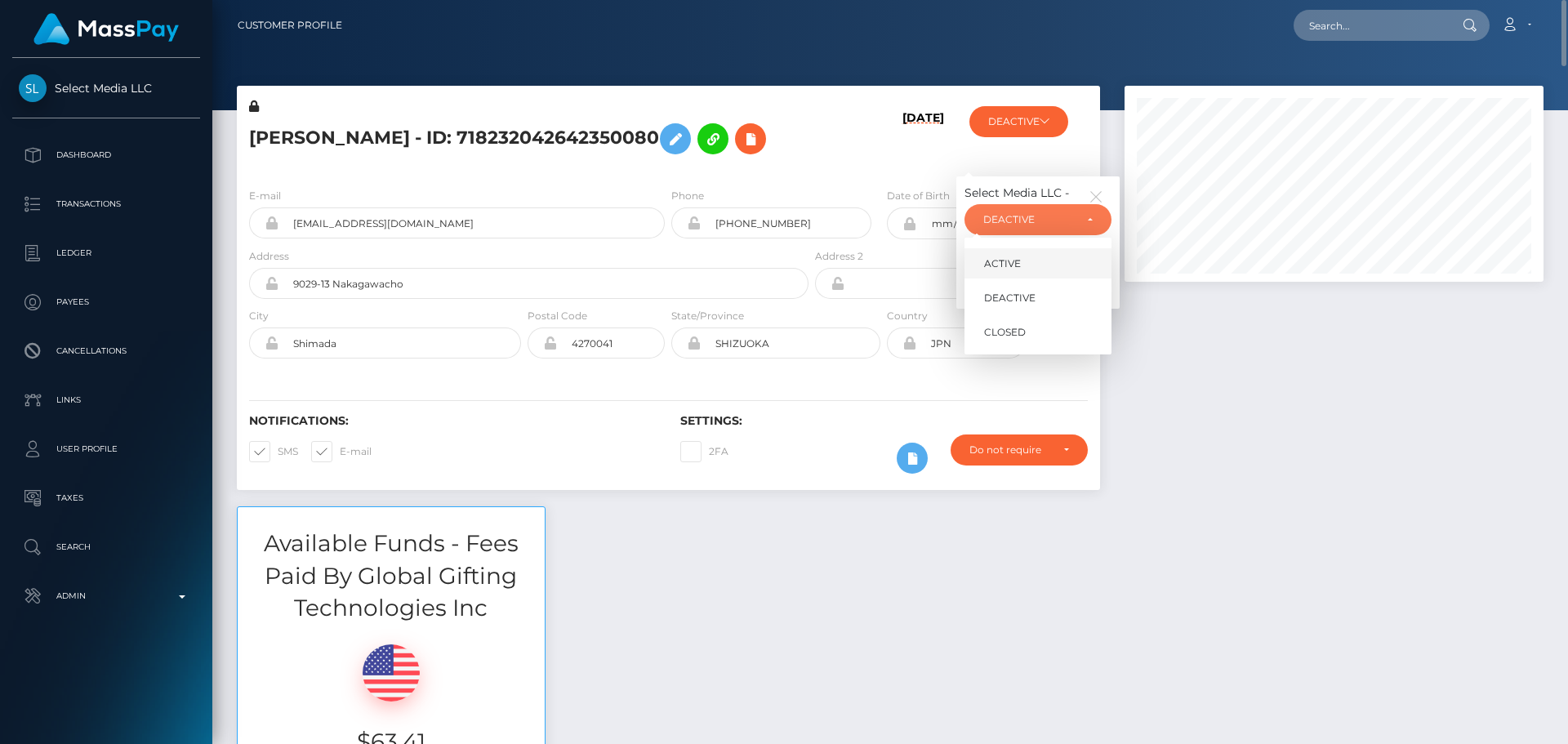
click at [1013, 256] on span "ACTIVE" at bounding box center [1003, 263] width 36 height 14
select select "ACTIVE"
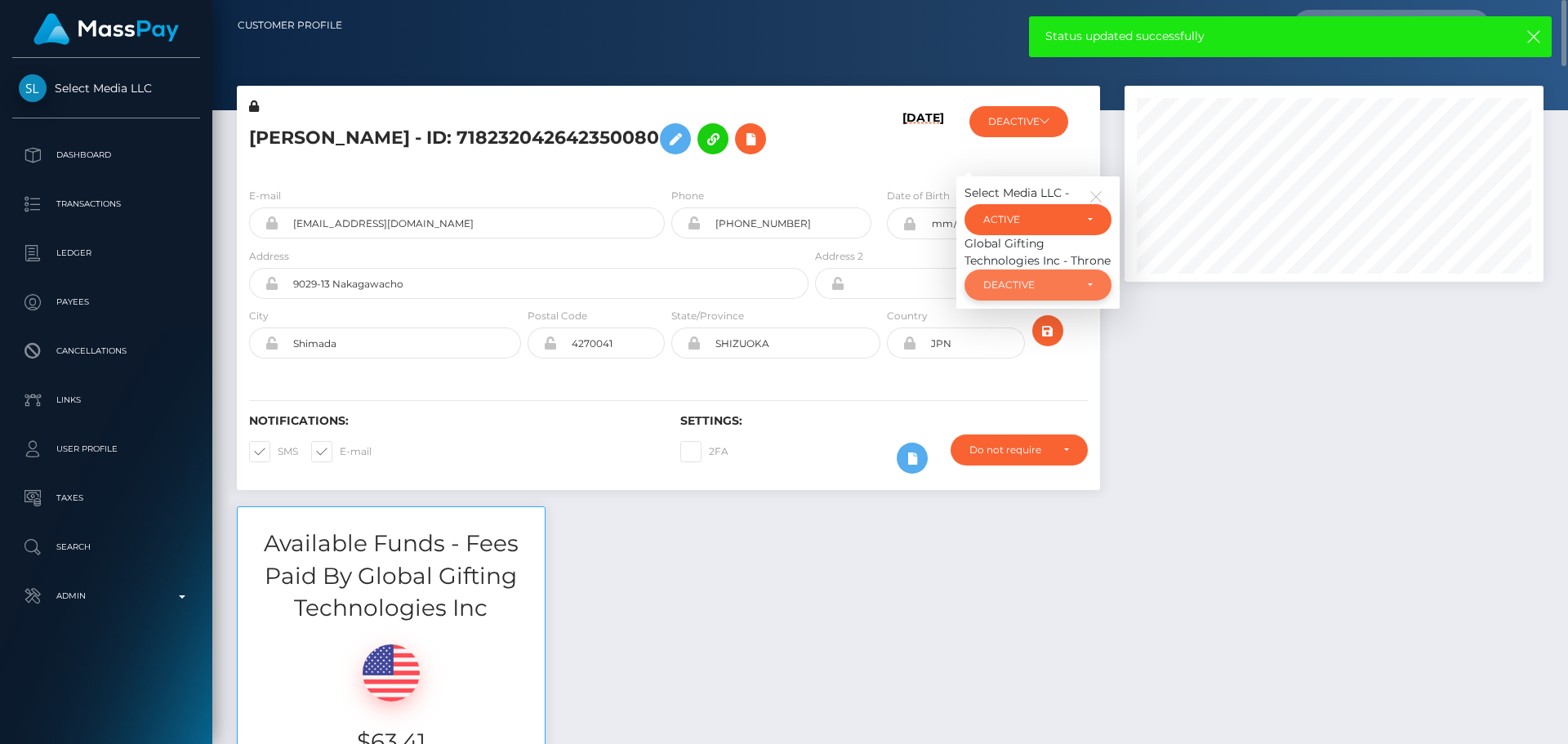
click at [1031, 277] on div "DEACTIVE" at bounding box center [1038, 285] width 147 height 31
click at [1029, 321] on link "ACTIVE" at bounding box center [1038, 329] width 147 height 31
select select "ACTIVE"
click at [1100, 197] on icon "button" at bounding box center [1095, 196] width 14 height 14
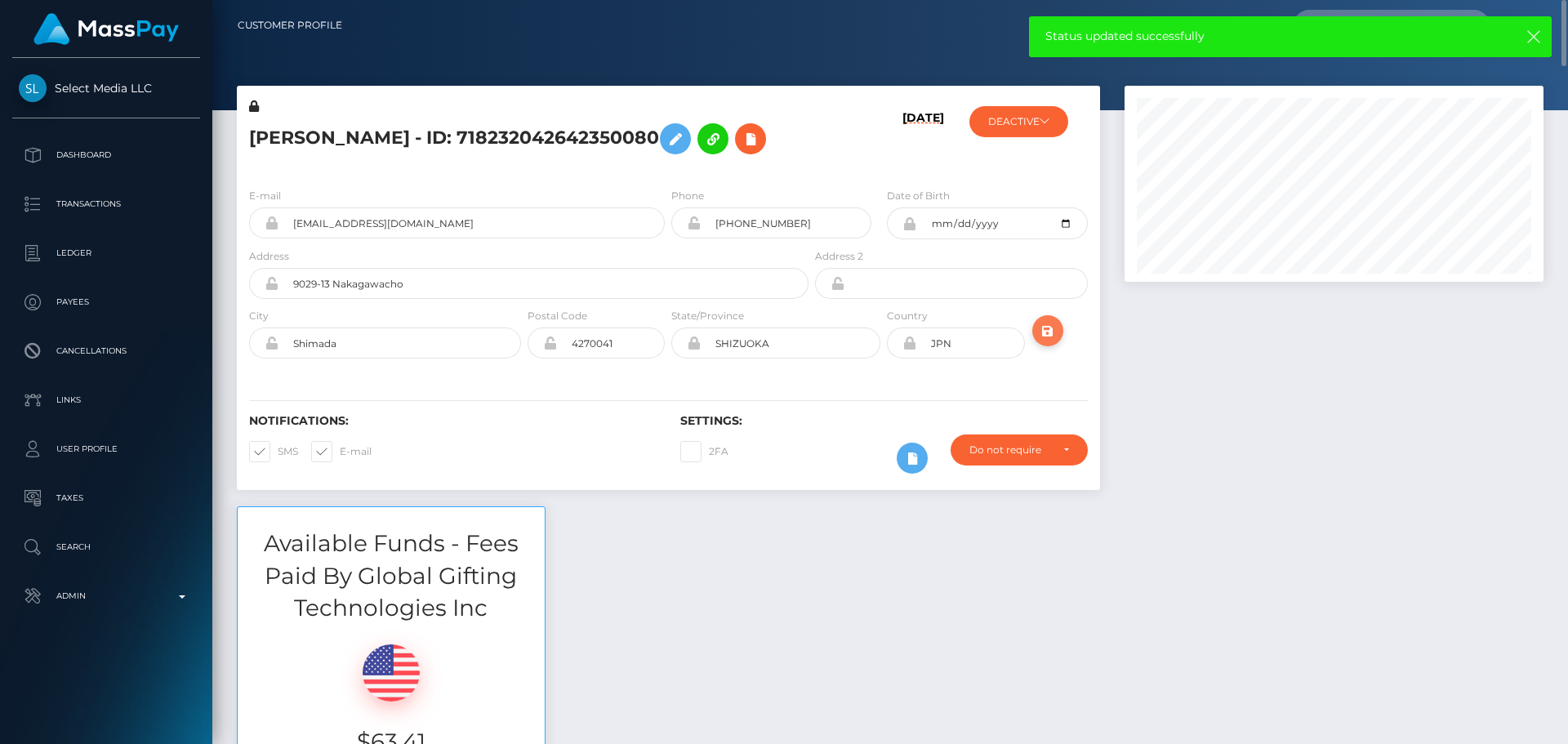
click at [1045, 334] on icon "submit" at bounding box center [1048, 331] width 19 height 20
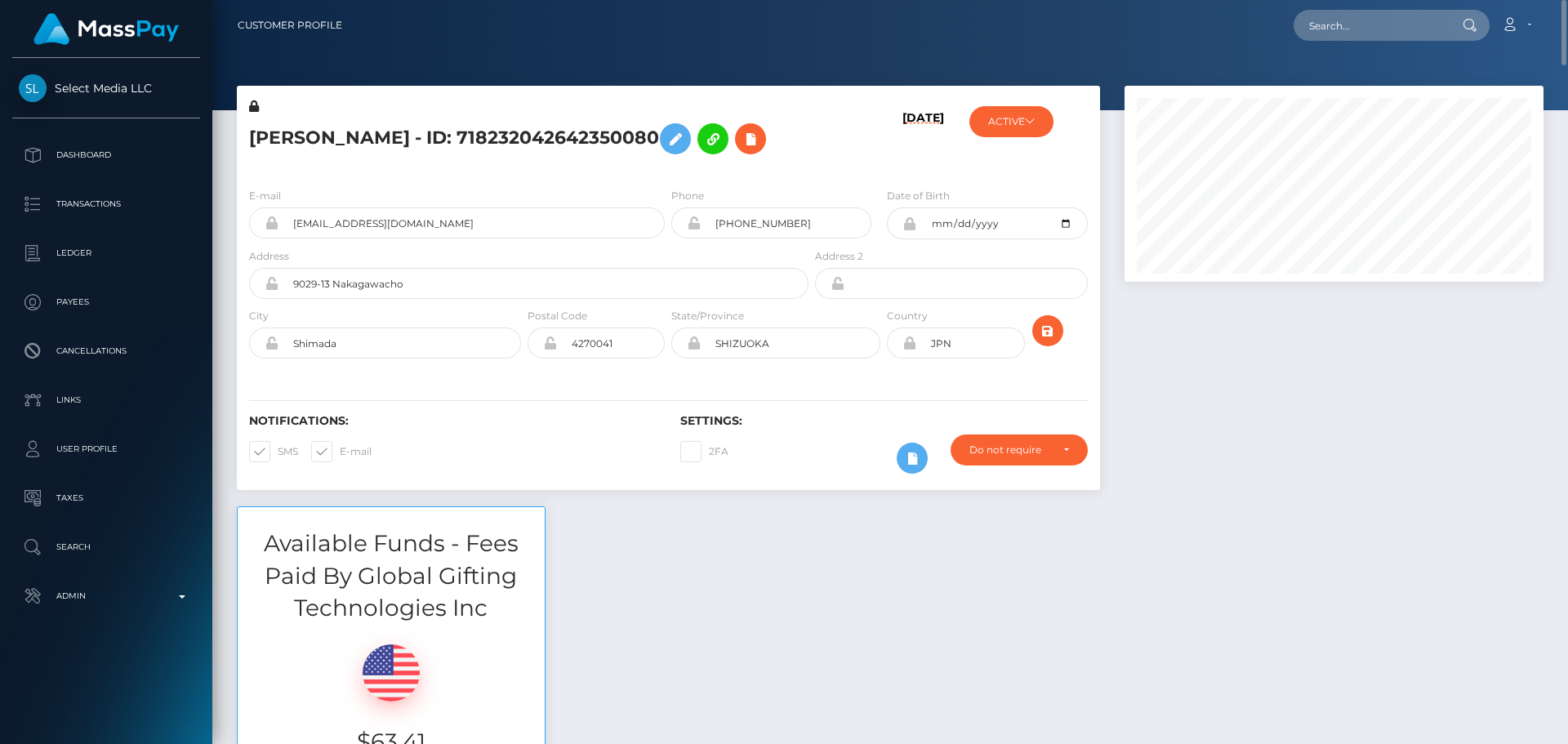
click at [513, 131] on h5 "[PERSON_NAME] - ID: 718232042642350080" at bounding box center [524, 139] width 551 height 48
copy h5 "[PERSON_NAME] - ID: 718232042642350080"
click at [1416, 37] on input "text" at bounding box center [1371, 25] width 154 height 31
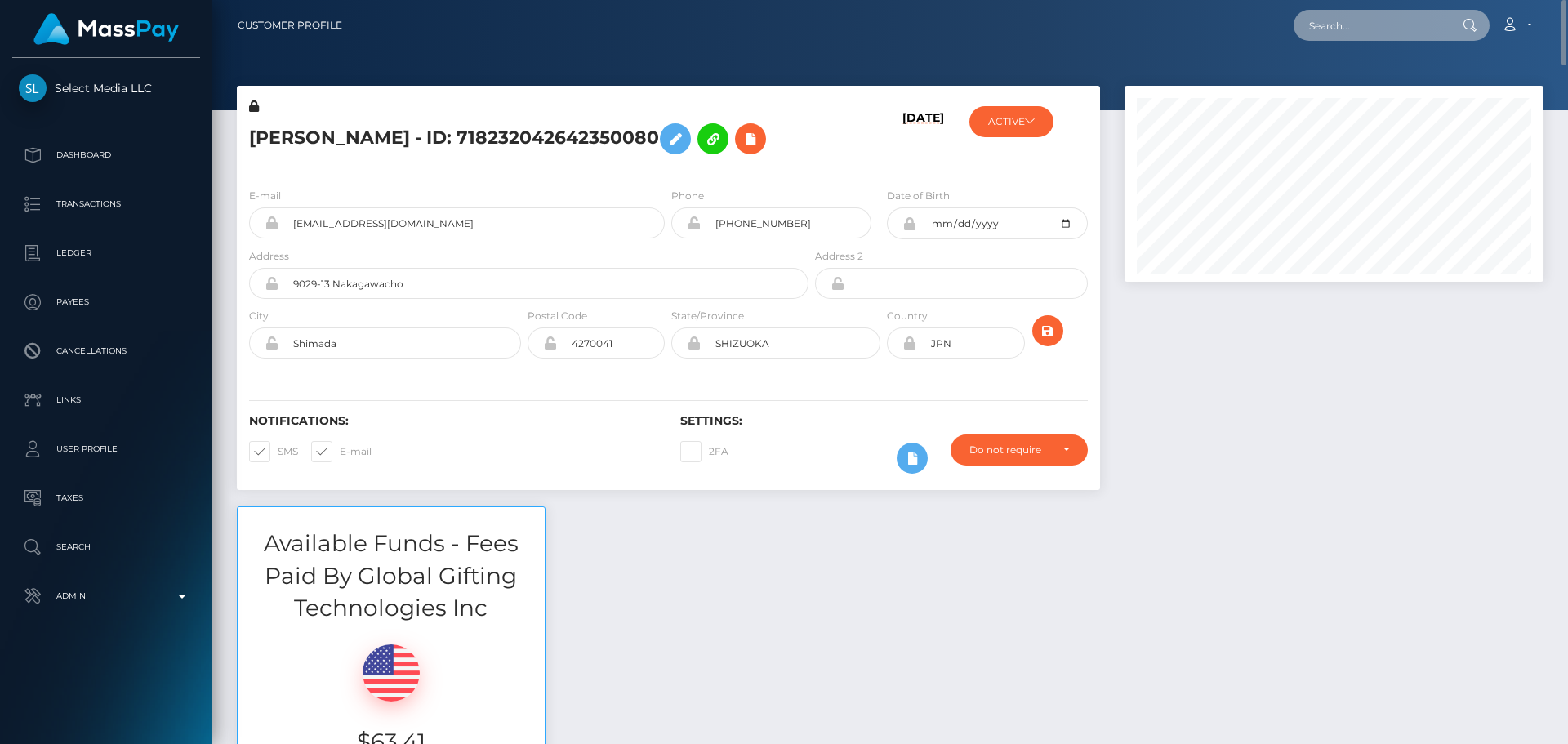
paste input "c6a8049b-ccca-4531-a1b3-a2db90f71313"
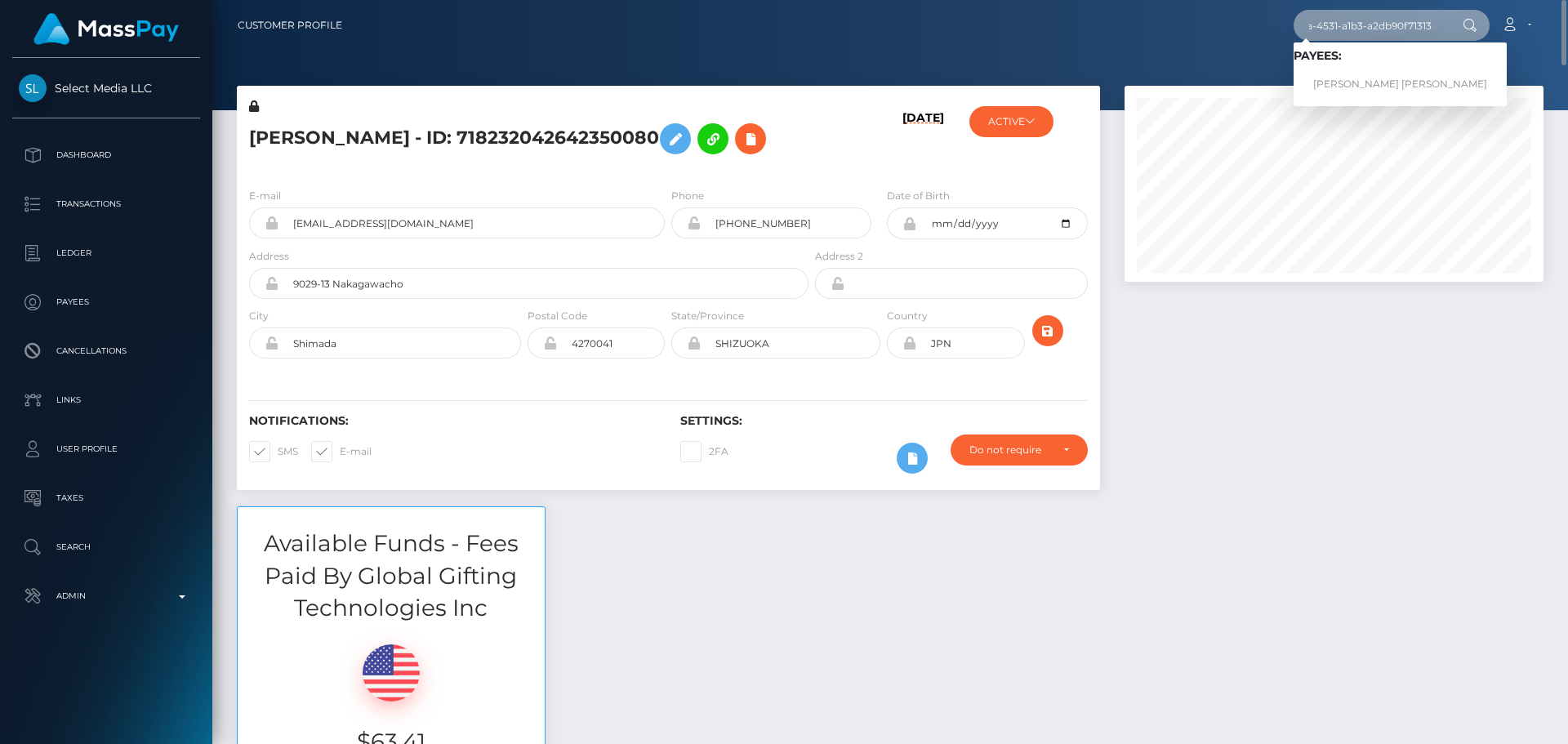
type input "c6a8049b-ccca-4531-a1b3-a2db90f71313"
click at [1340, 80] on link "THI HIEU NGHI NGUYEN" at bounding box center [1401, 85] width 213 height 31
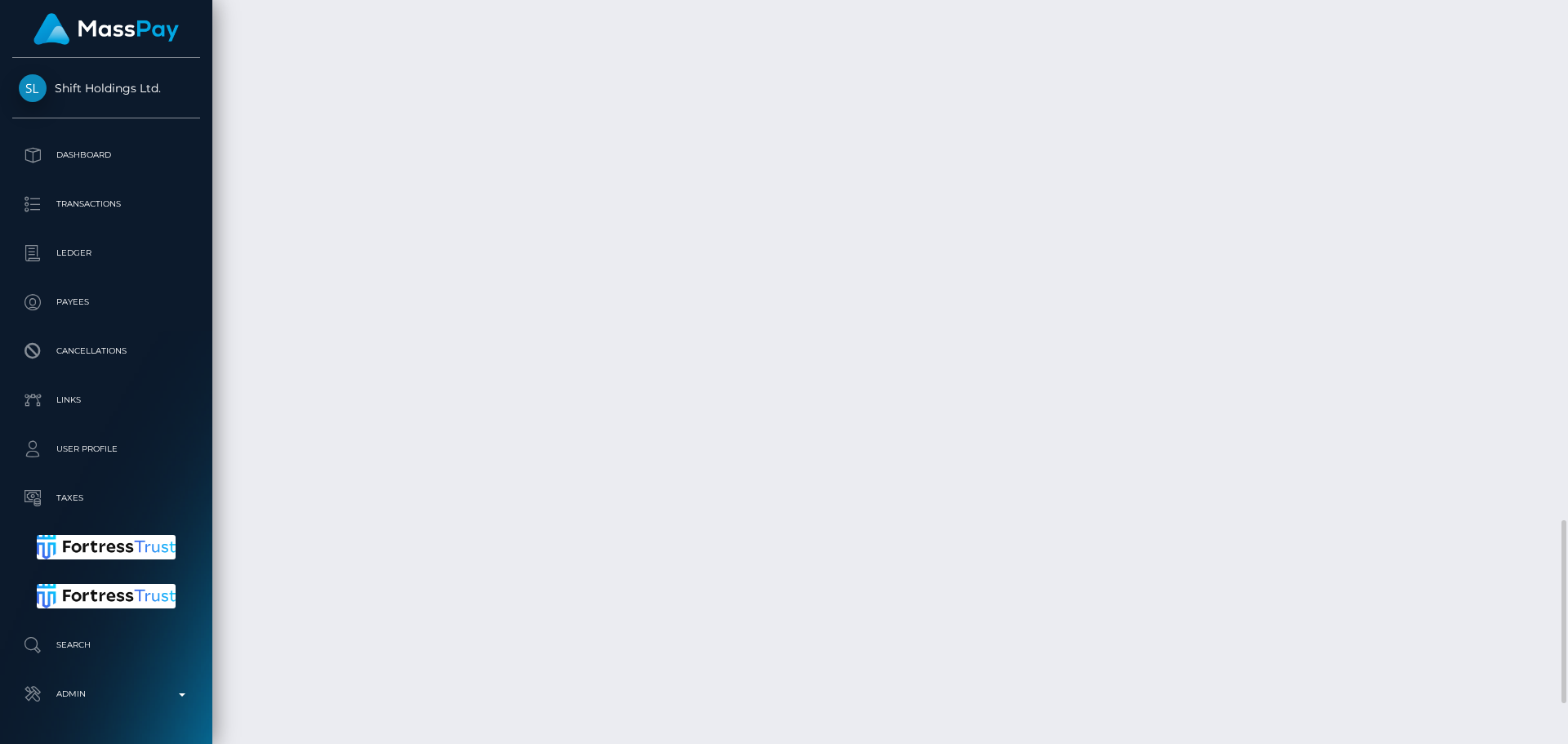
scroll to position [2279, 0]
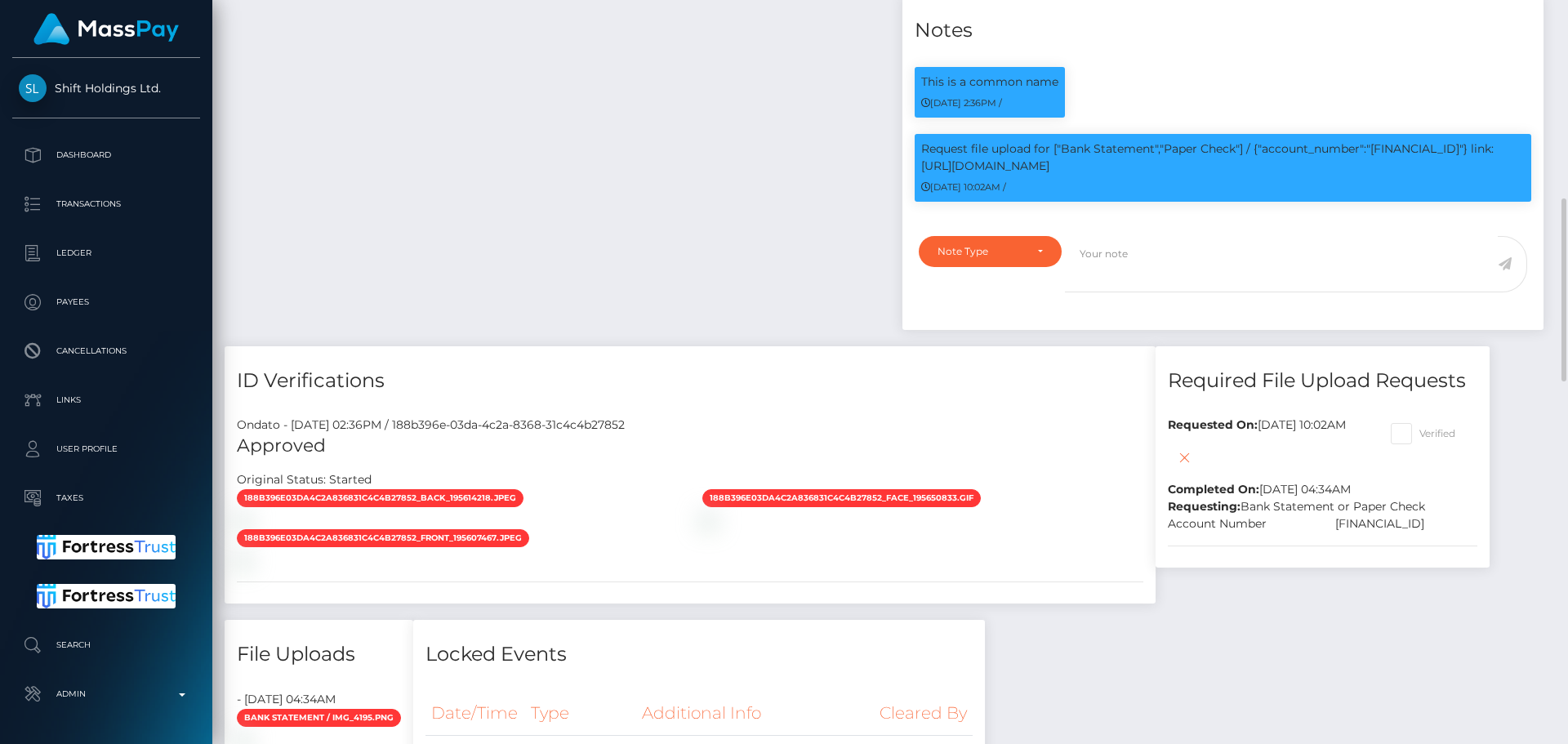
scroll to position [728, 0]
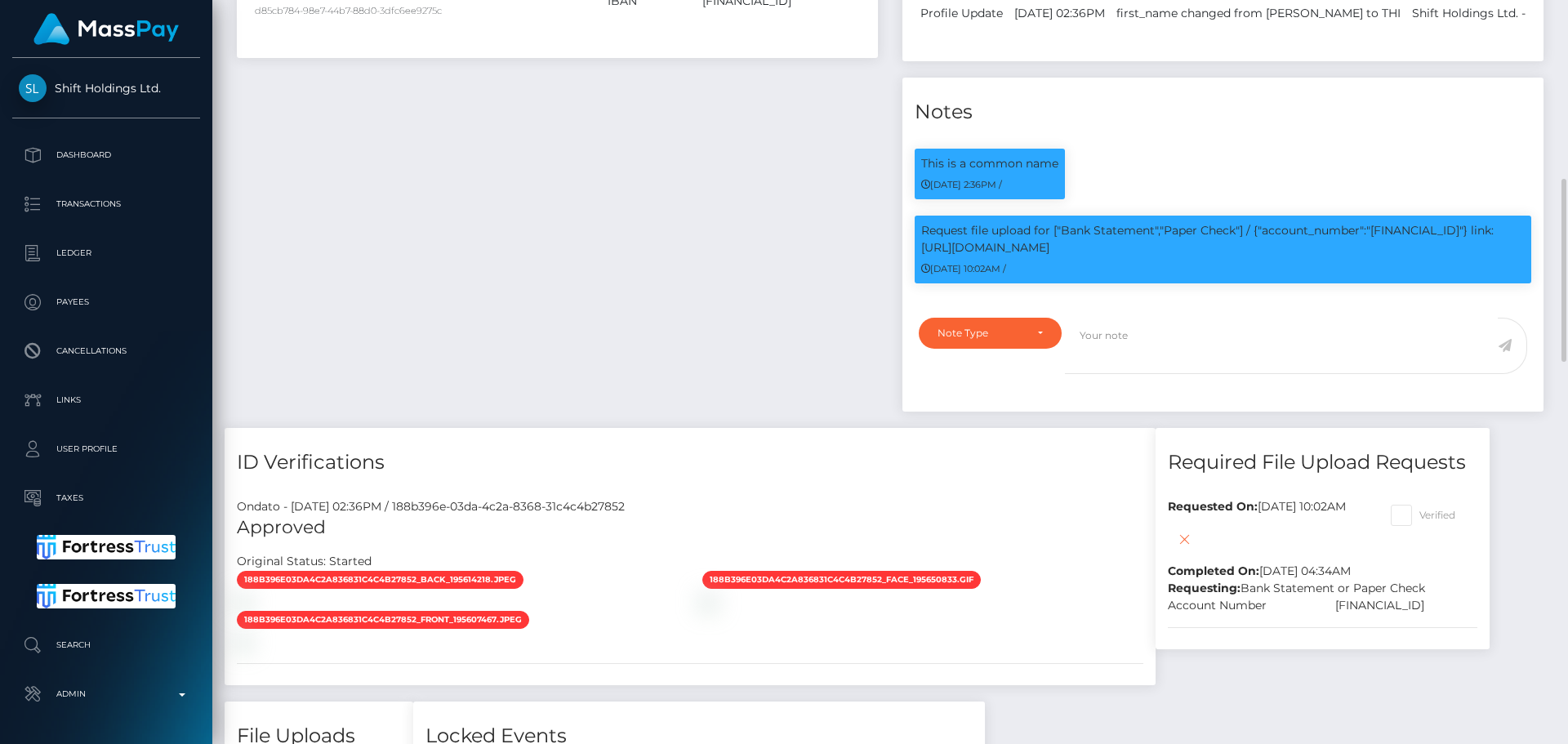
click at [718, 399] on div "Payee Attributes Payer Name Label Value Netherlands / Bank Deposit - SEPA e3dd4…" at bounding box center [558, 116] width 666 height 624
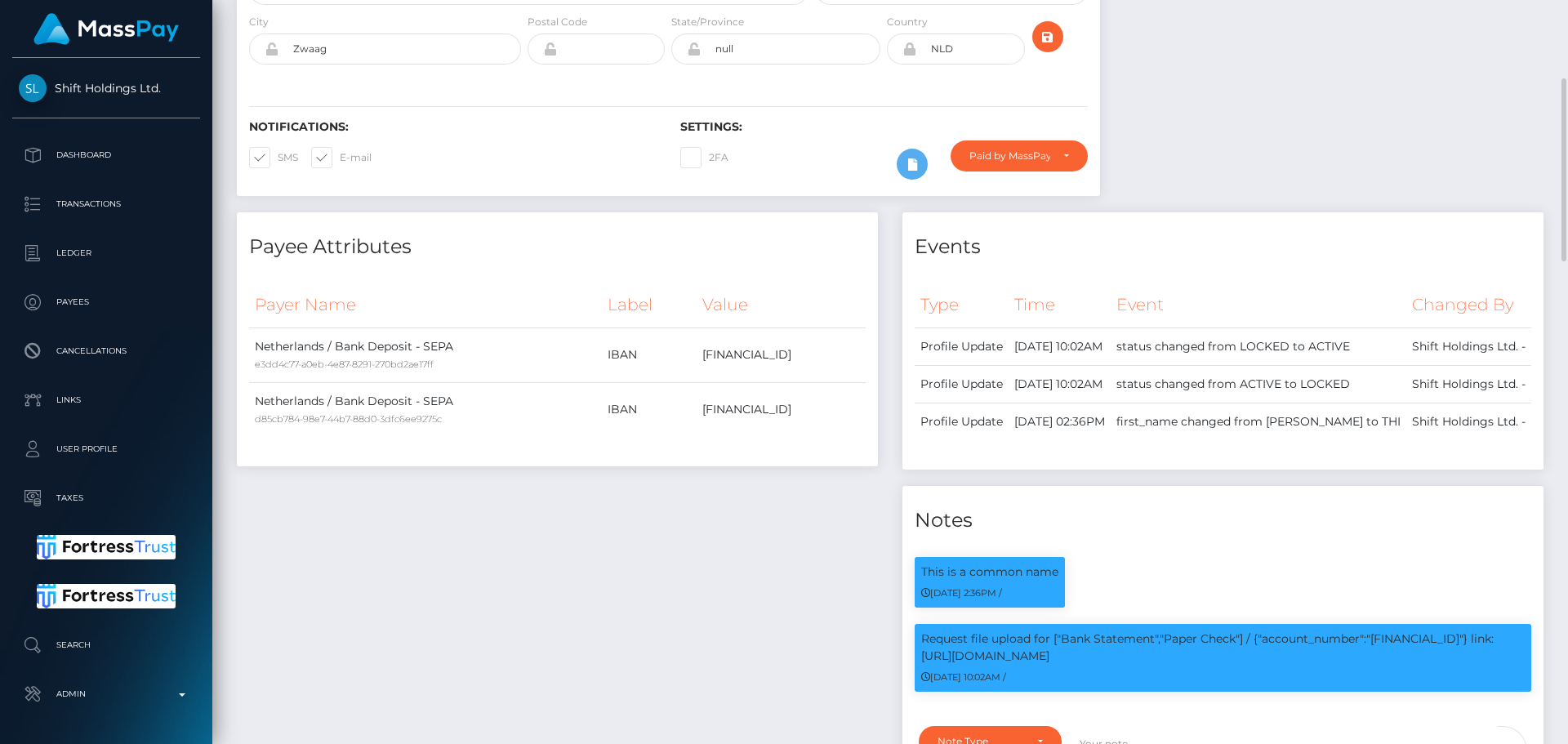
scroll to position [0, 0]
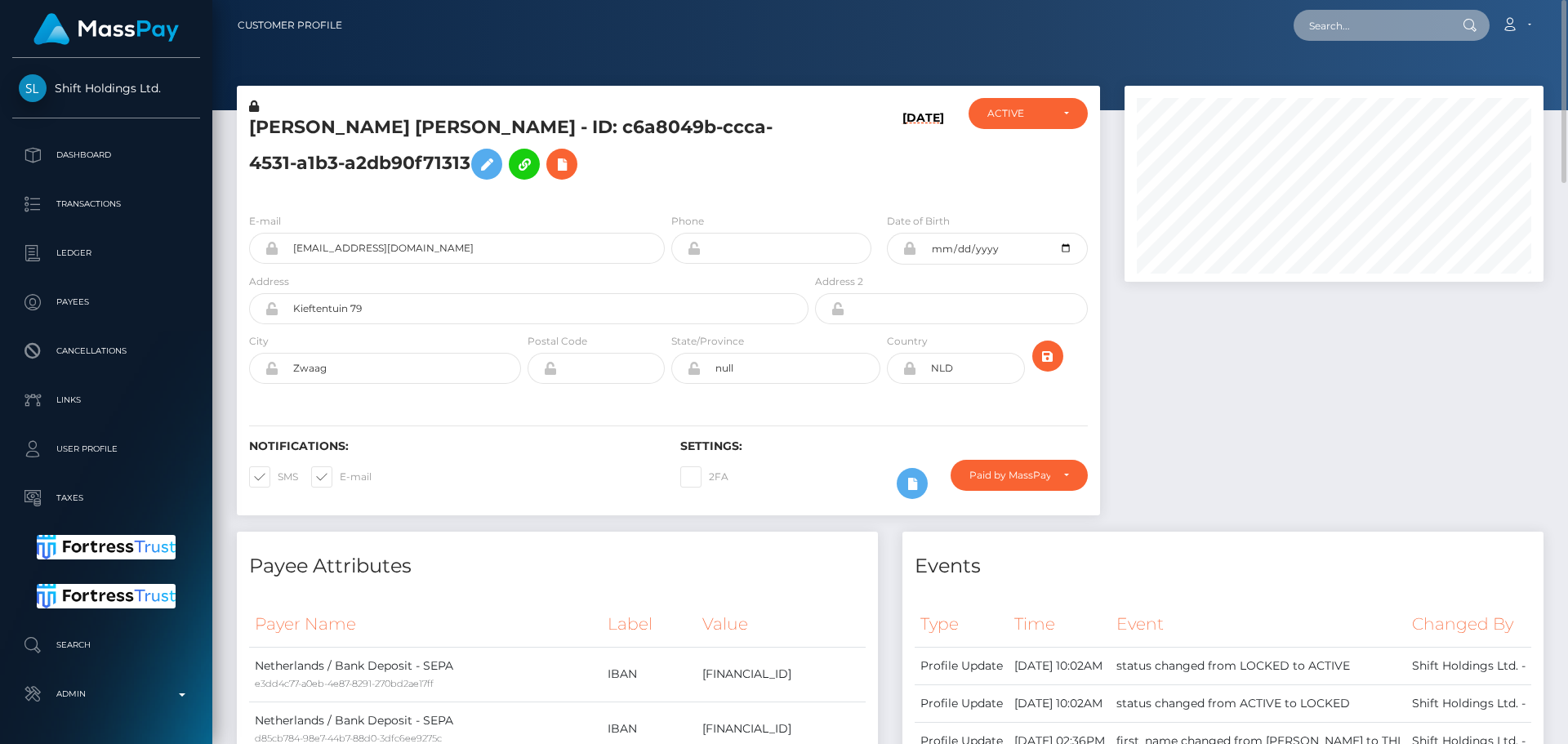
click at [1363, 29] on input "text" at bounding box center [1371, 25] width 154 height 31
paste input "[EMAIL_ADDRESS][DOMAIN_NAME]"
type input "[EMAIL_ADDRESS][DOMAIN_NAME]"
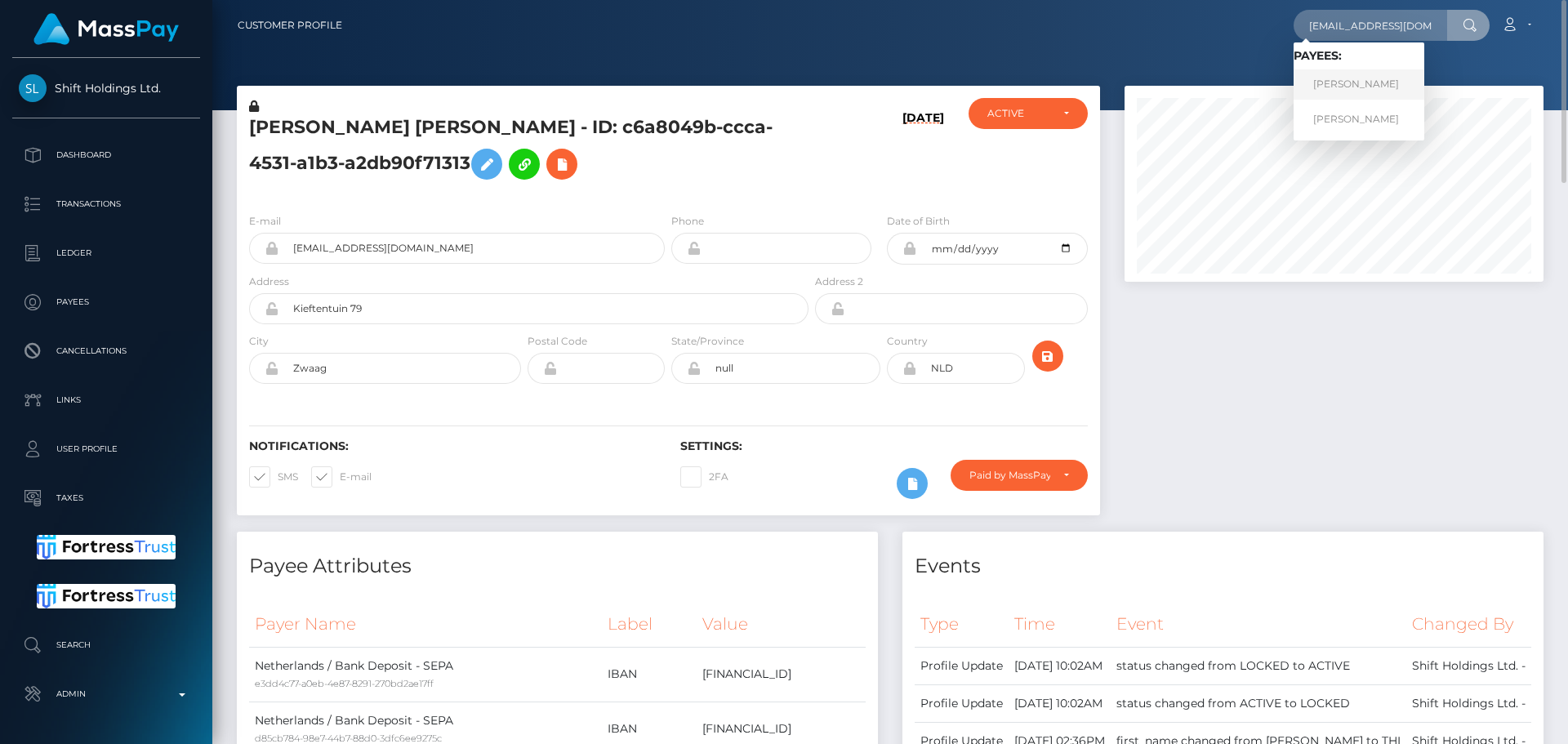
click at [1370, 76] on link "[PERSON_NAME]" at bounding box center [1359, 85] width 131 height 31
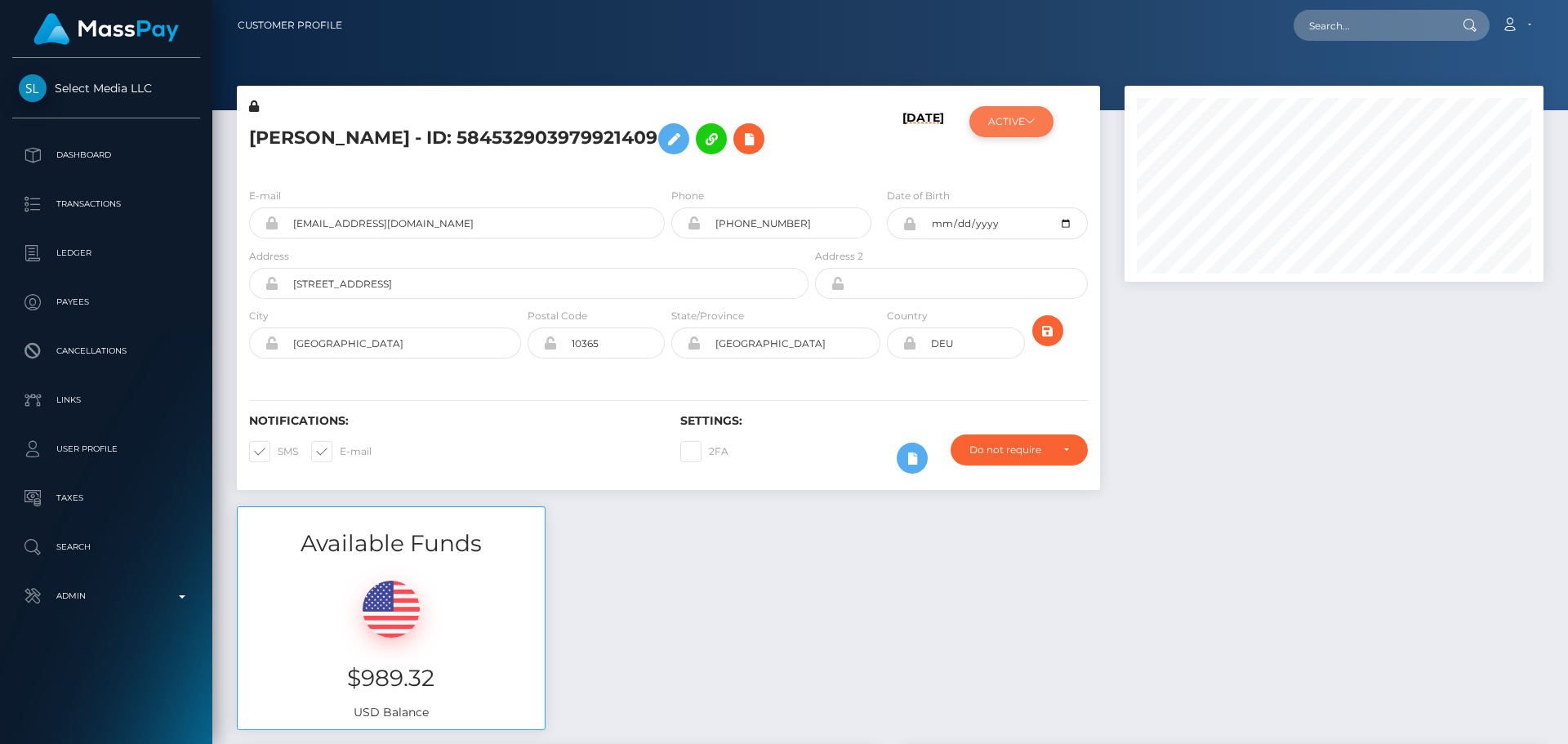
scroll to position [196, 420]
click at [1028, 120] on icon at bounding box center [1030, 120] width 10 height 10
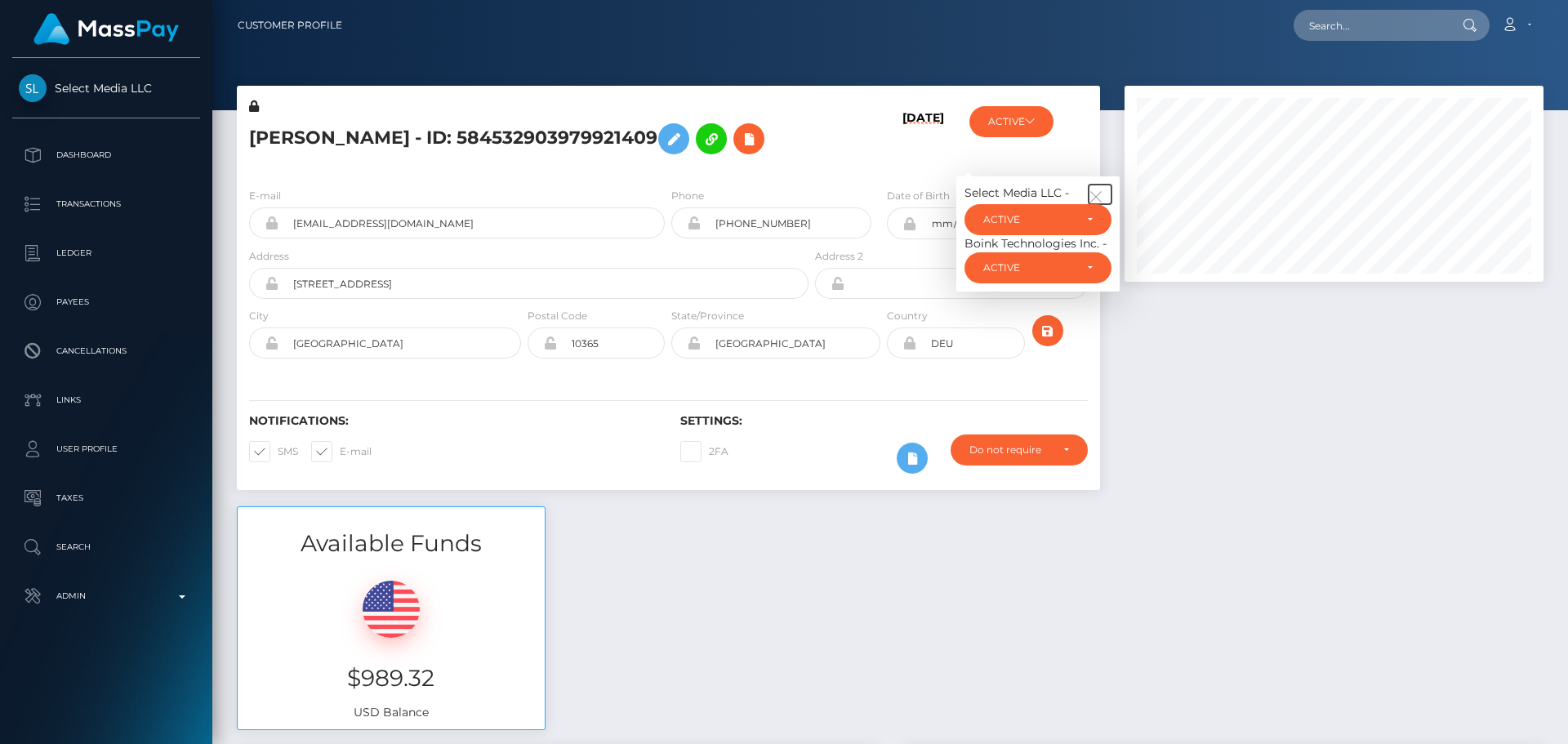
click at [1099, 195] on icon "button" at bounding box center [1095, 196] width 14 height 14
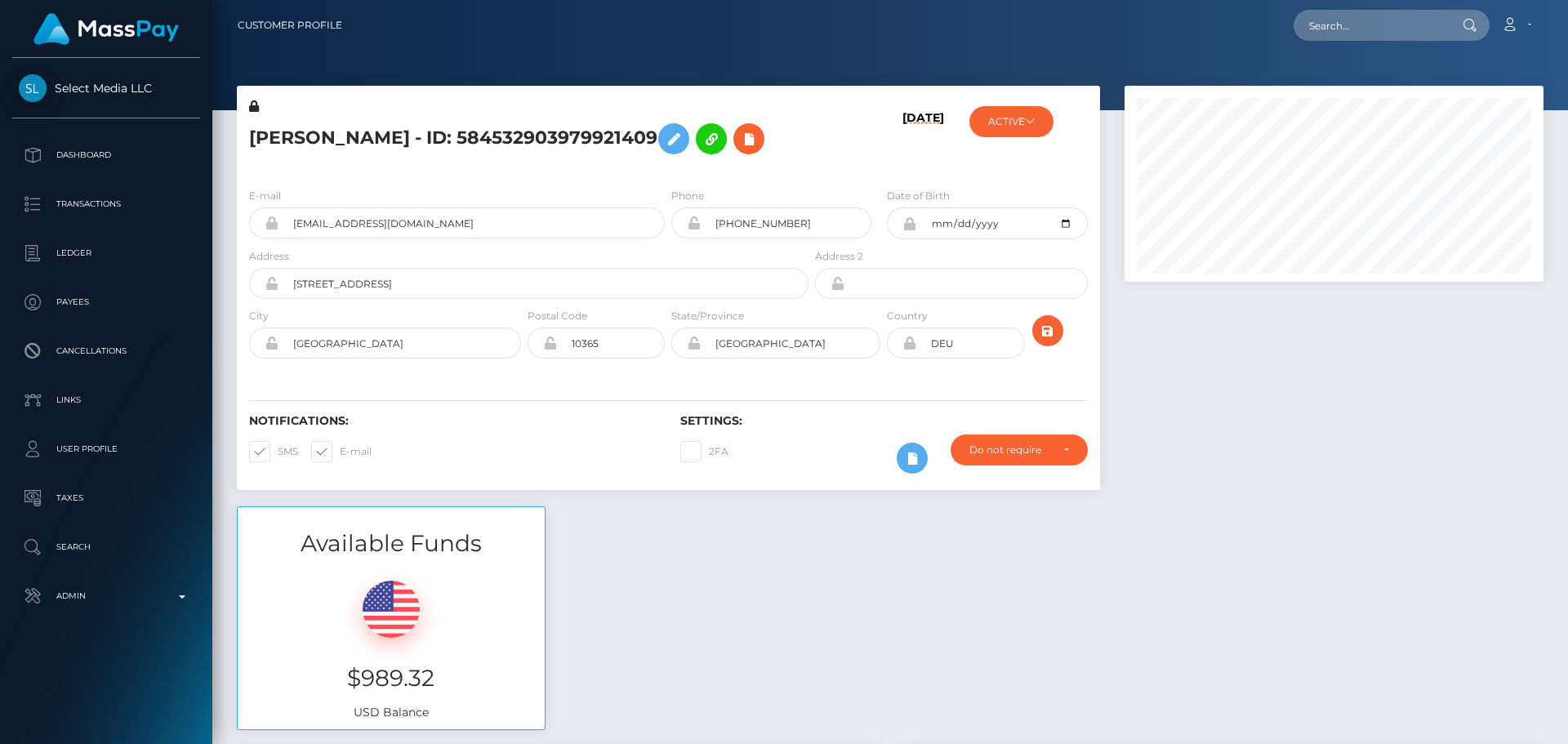
click at [769, 162] on h5 "[PERSON_NAME] - ID: 584532903979921409" at bounding box center [524, 139] width 551 height 48
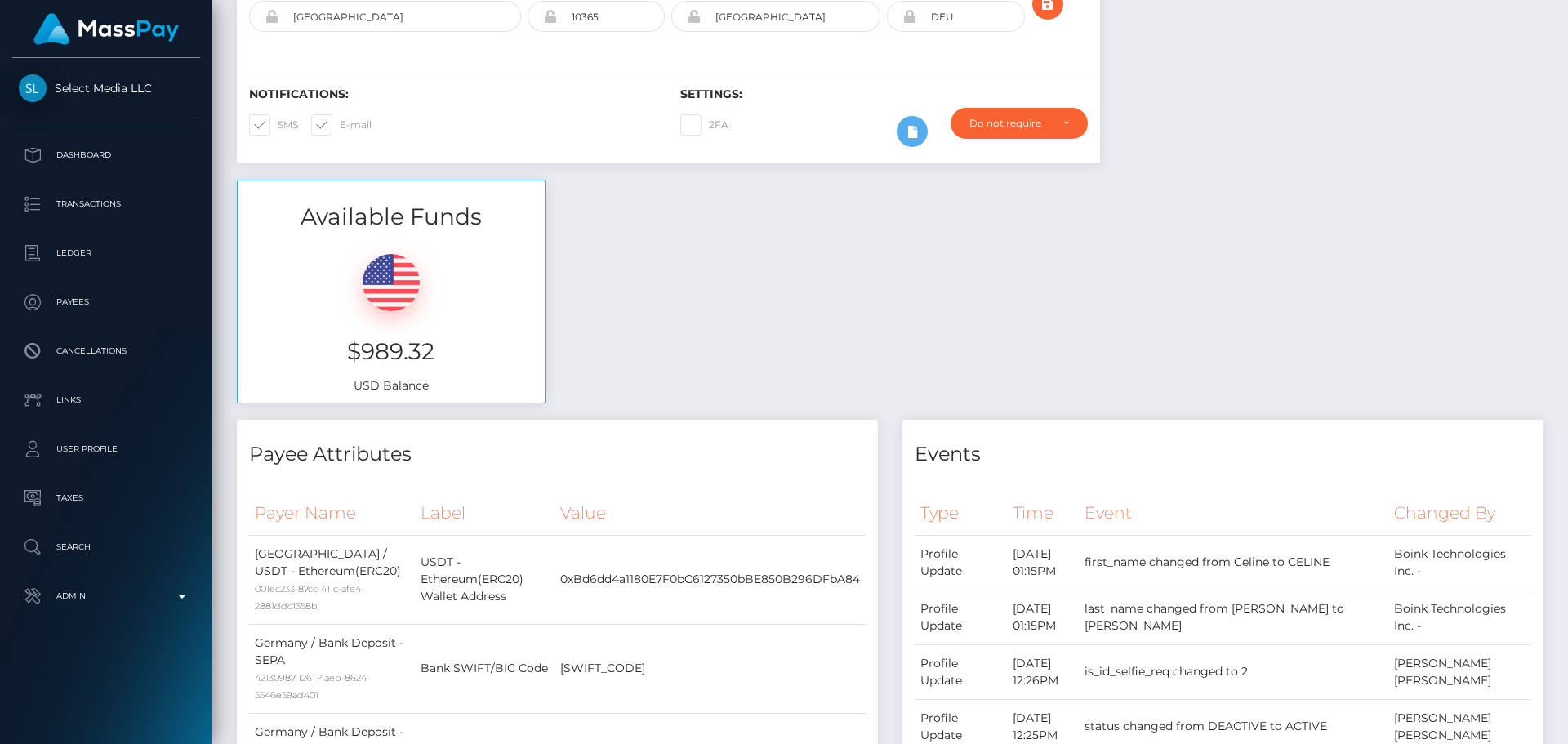
scroll to position [0, 0]
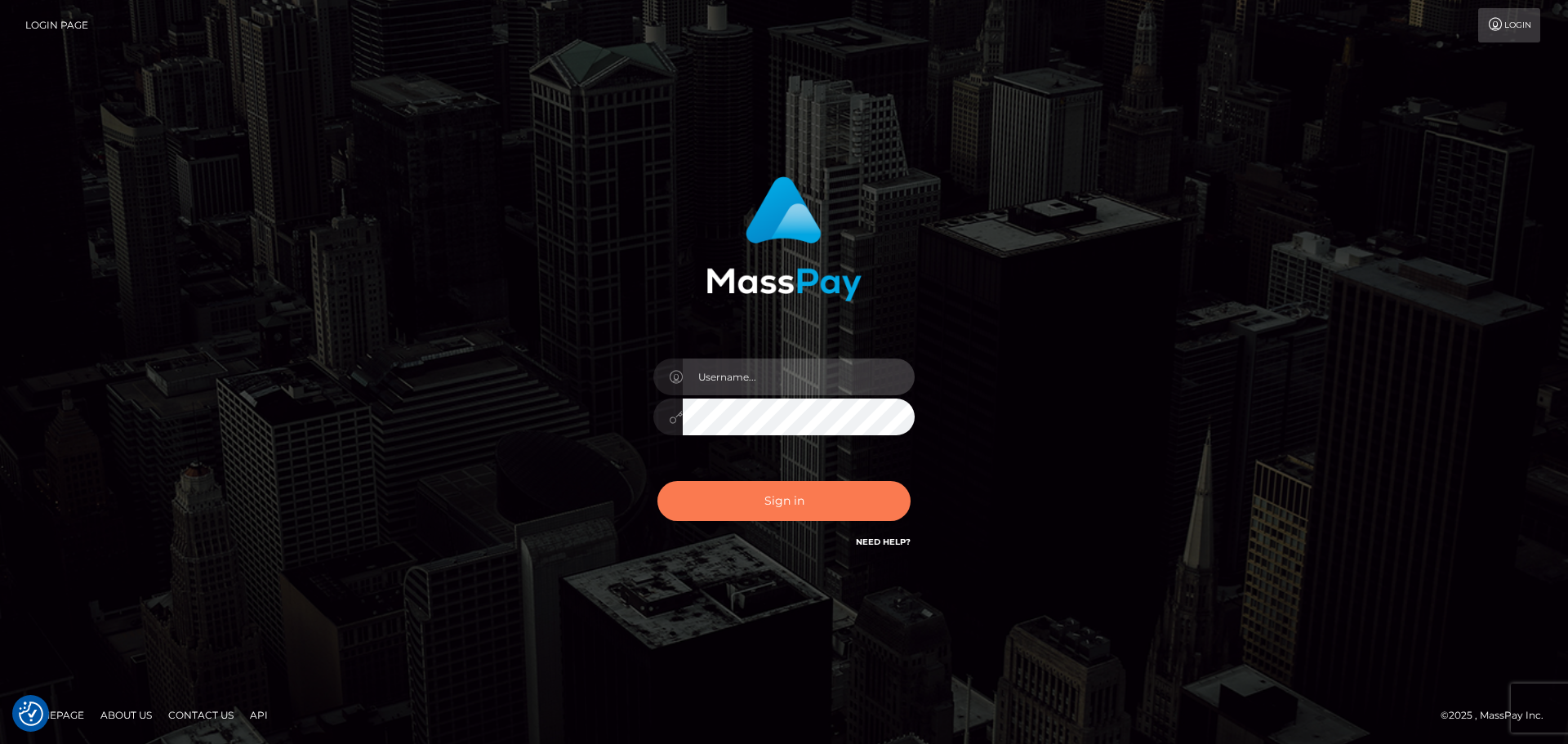
type input "[DOMAIN_NAME]"
click at [759, 486] on button "Sign in" at bounding box center [784, 501] width 254 height 40
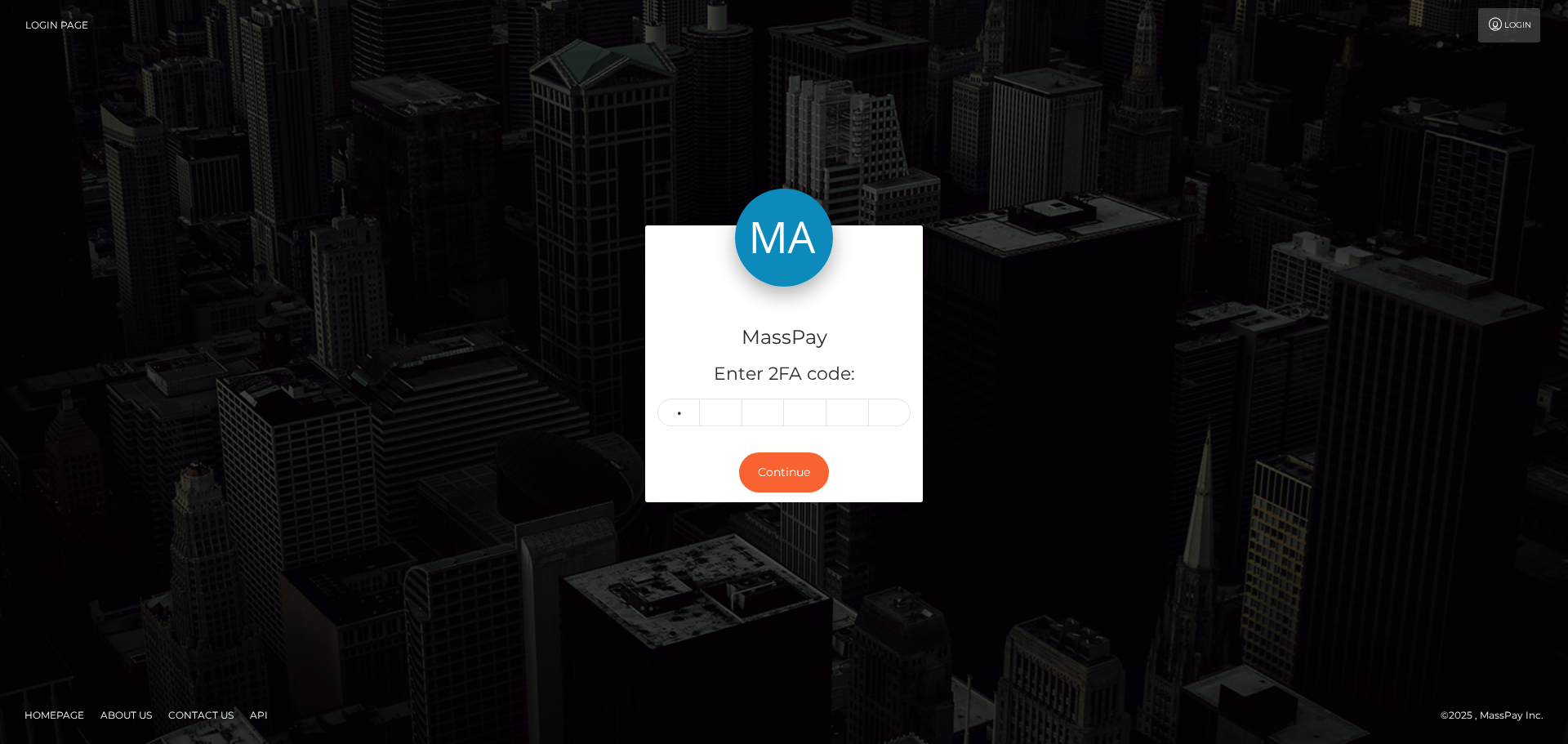
type input "1"
type input "7"
type input "9"
type input "8"
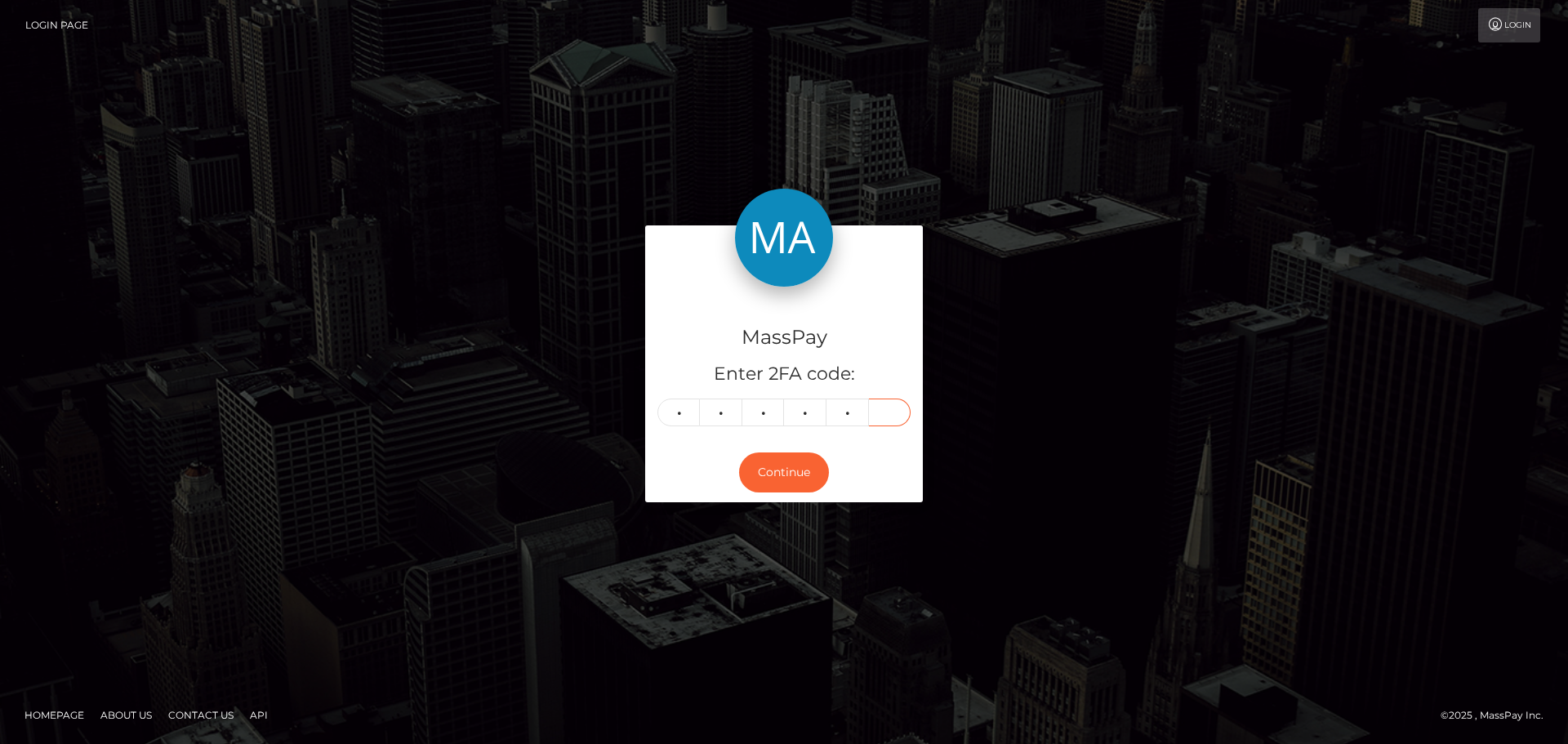
type input "6"
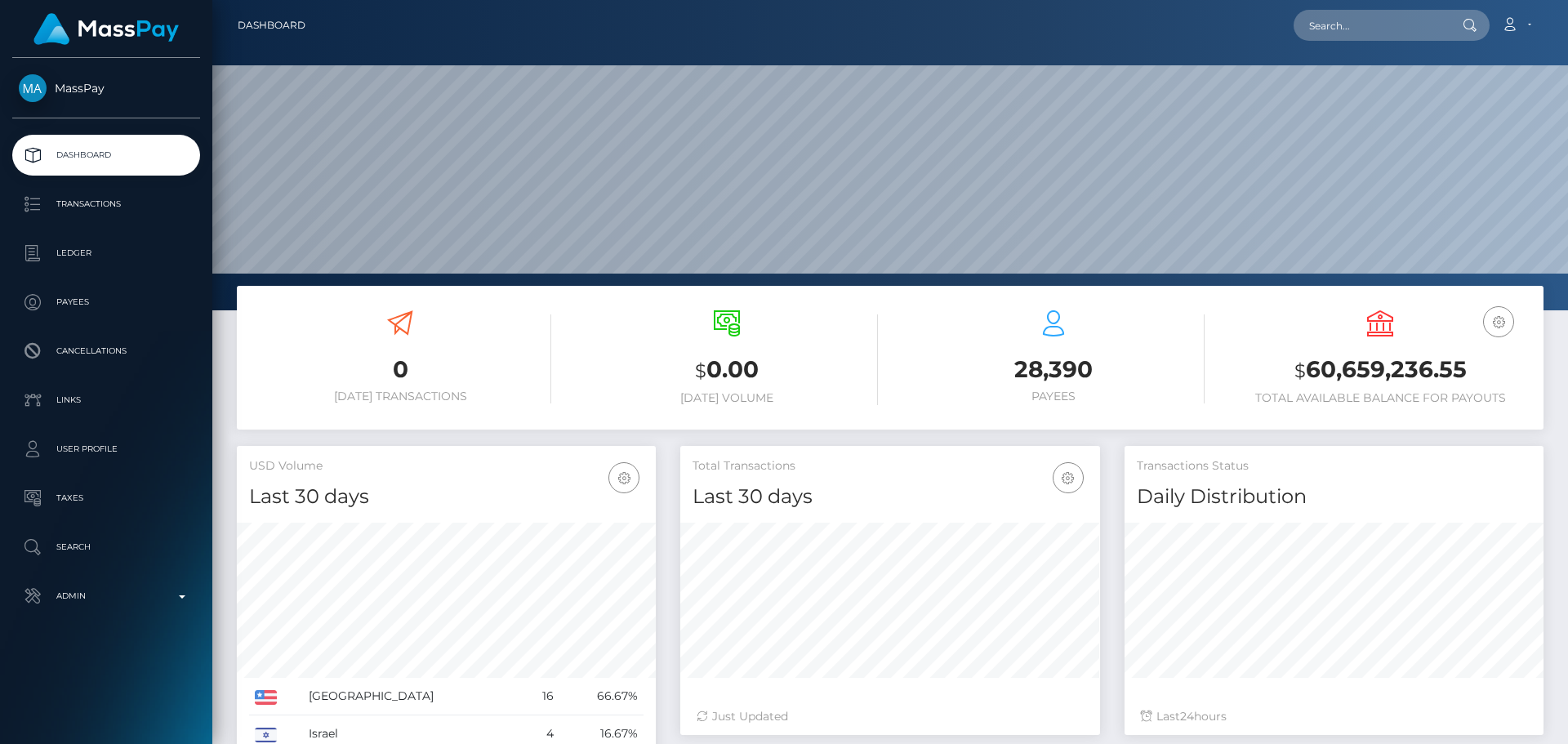
scroll to position [290, 420]
click at [1368, 37] on input "text" at bounding box center [1371, 25] width 154 height 31
paste input "[PERSON_NAME][EMAIL_ADDRESS][DOMAIN_NAME]"
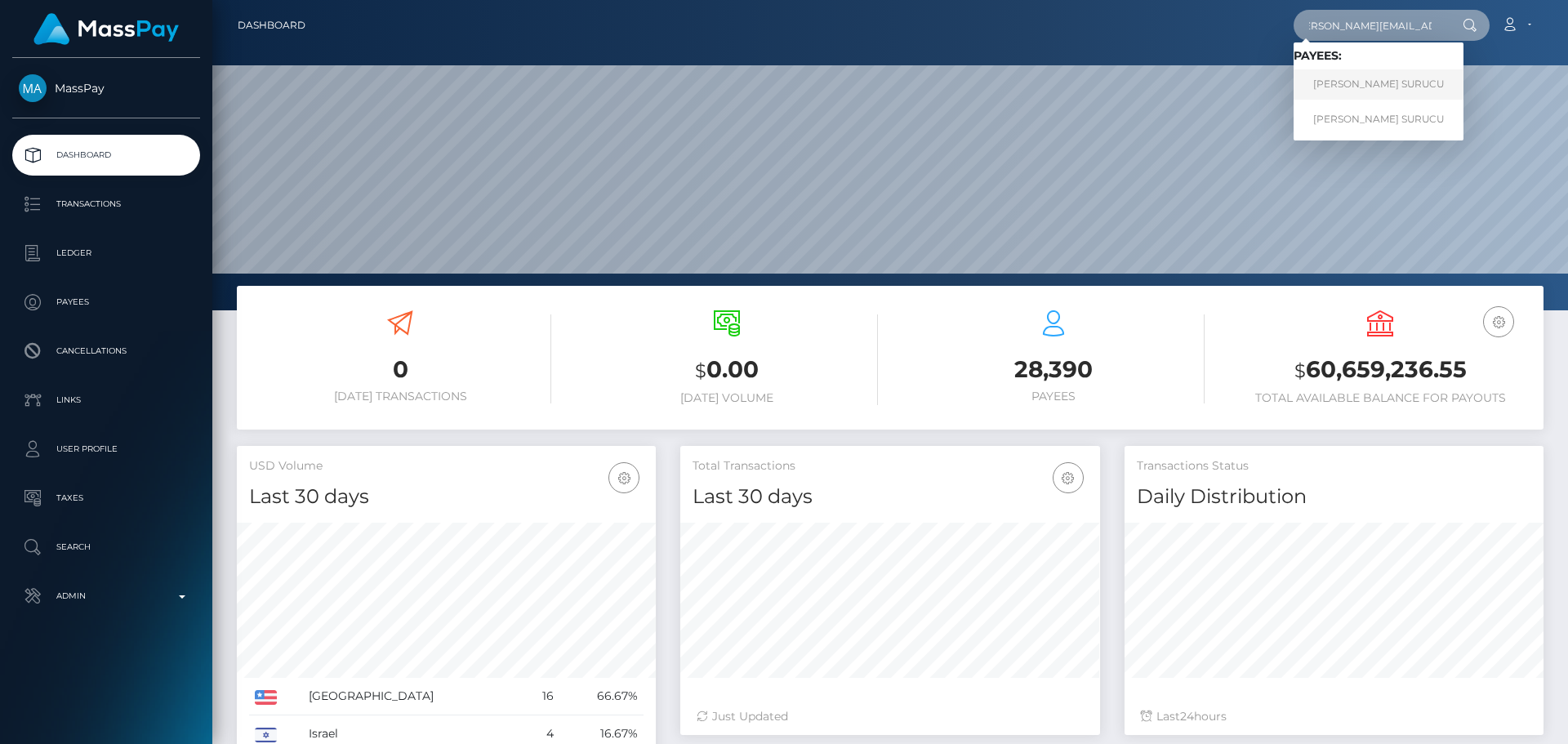
type input "[PERSON_NAME][EMAIL_ADDRESS][DOMAIN_NAME]"
click at [1350, 85] on link "[PERSON_NAME] SURUCU" at bounding box center [1380, 85] width 170 height 31
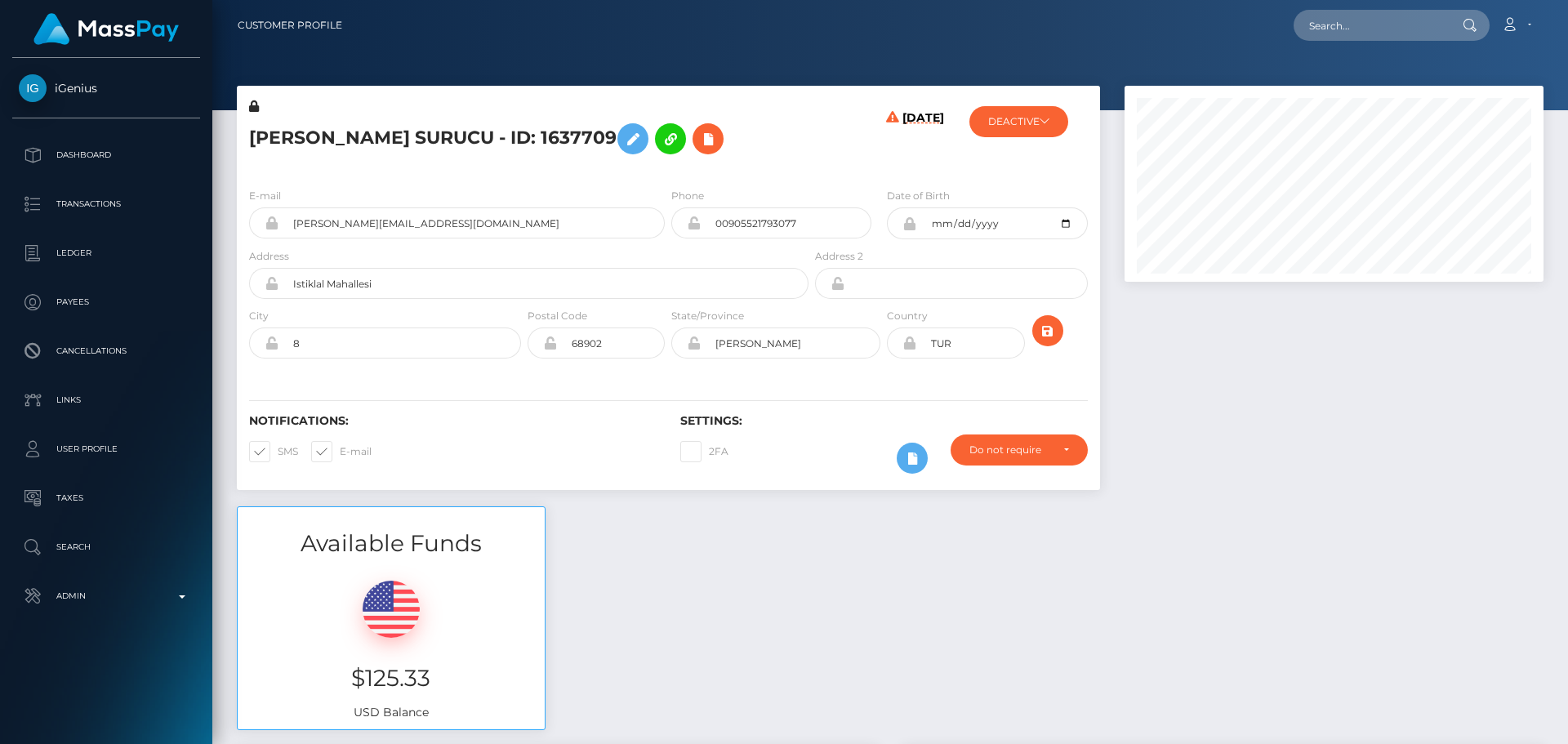
scroll to position [196, 420]
click at [772, 122] on h5 "EIKE ELISABETH SURUCU - ID: 1637709" at bounding box center [524, 139] width 551 height 48
click at [767, 120] on h5 "EIKE ELISABETH SURUCU - ID: 1637709" at bounding box center [524, 139] width 551 height 48
click at [762, 125] on h5 "EIKE ELISABETH SURUCU - ID: 1637709" at bounding box center [524, 139] width 551 height 48
click at [736, 140] on h5 "EIKE ELISABETH SURUCU - ID: 1637709" at bounding box center [524, 139] width 551 height 48
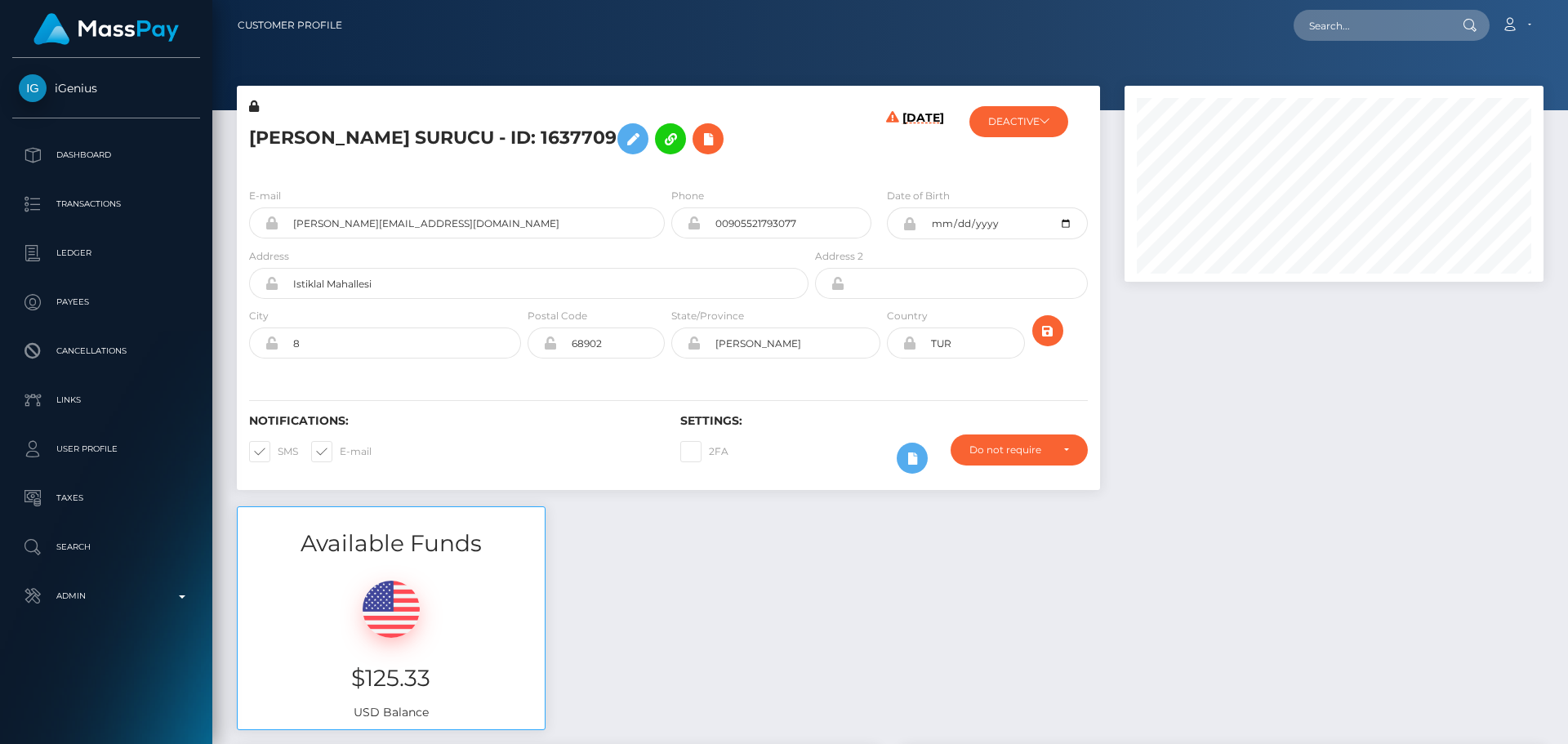
click at [736, 140] on h5 "EIKE ELISABETH SURUCU - ID: 1637709" at bounding box center [524, 139] width 551 height 48
click at [768, 141] on h5 "EIKE ELISABETH SURUCU - ID: 1637709" at bounding box center [524, 139] width 551 height 48
click at [768, 139] on h5 "EIKE ELISABETH SURUCU - ID: 1637709" at bounding box center [524, 139] width 551 height 48
click at [746, 138] on h5 "EIKE ELISABETH SURUCU - ID: 1637709" at bounding box center [524, 139] width 551 height 48
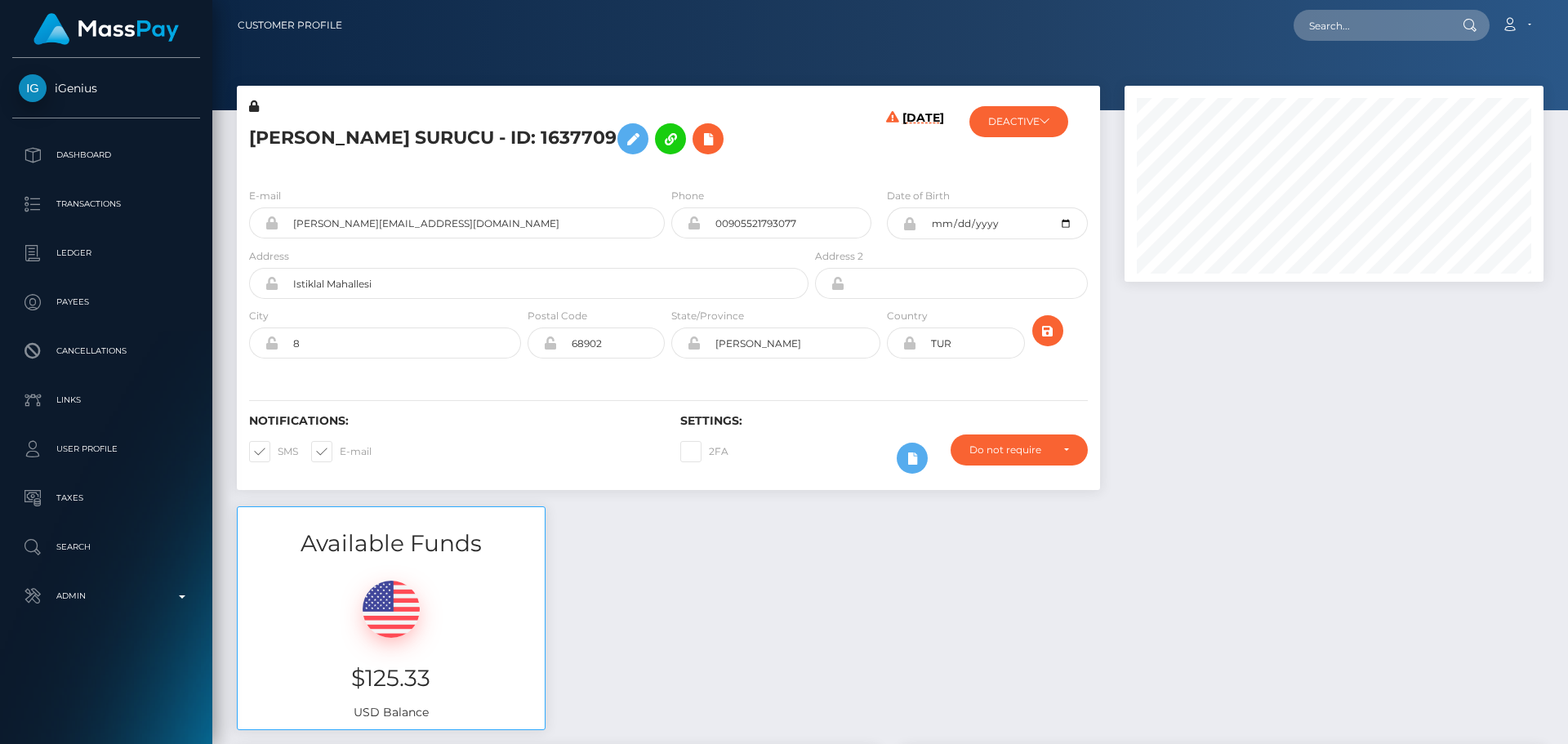
click at [731, 138] on h5 "[PERSON_NAME] SURUCU - ID: 1637709" at bounding box center [524, 139] width 551 height 48
click at [735, 139] on h5 "[PERSON_NAME] SURUCU - ID: 1637709" at bounding box center [524, 139] width 551 height 48
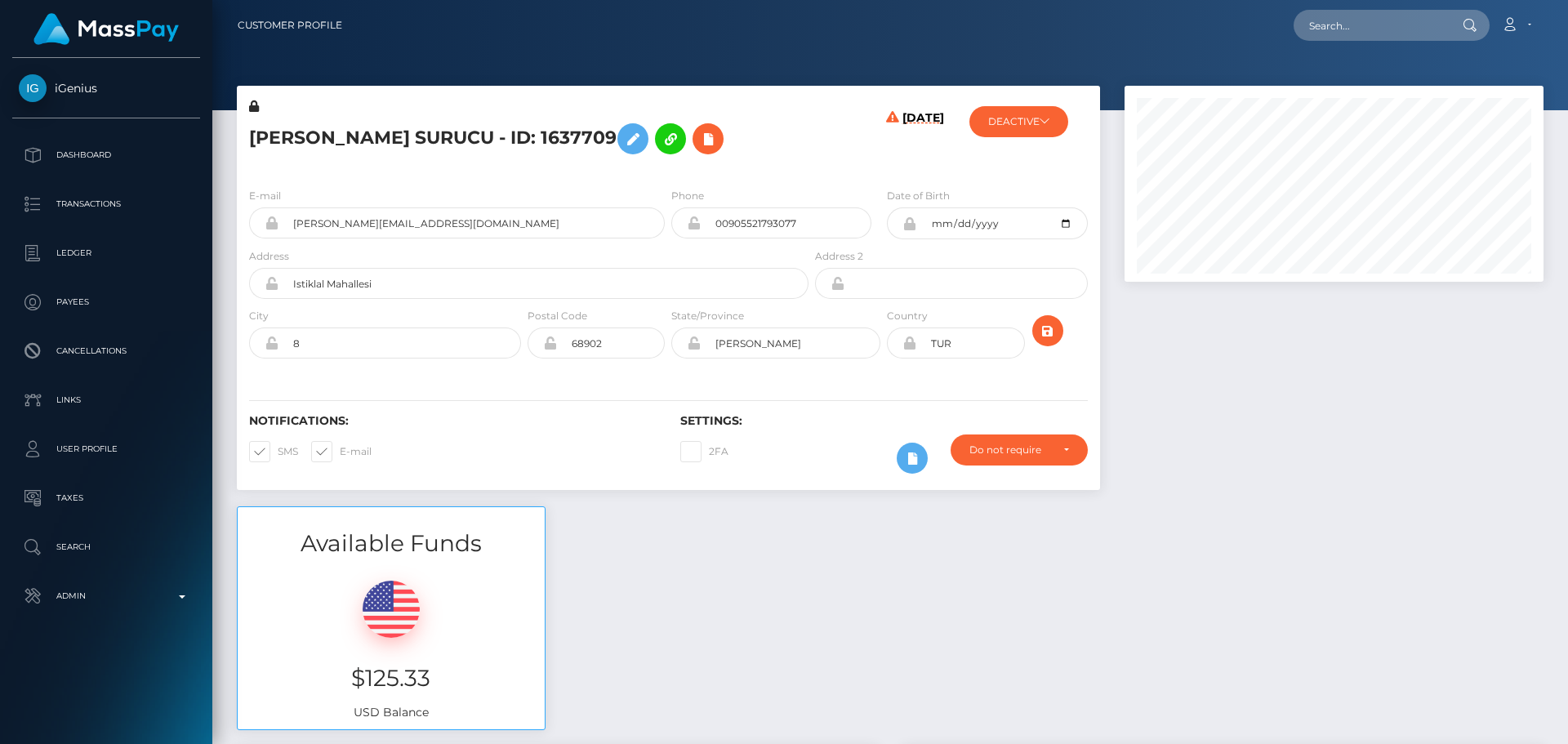
click at [735, 139] on h5 "[PERSON_NAME] SURUCU - ID: 1637709" at bounding box center [524, 139] width 551 height 48
click at [737, 138] on h5 "[PERSON_NAME] SURUCU - ID: 1637709" at bounding box center [524, 139] width 551 height 48
click at [740, 138] on h5 "[PERSON_NAME] SURUCU - ID: 1637709" at bounding box center [524, 139] width 551 height 48
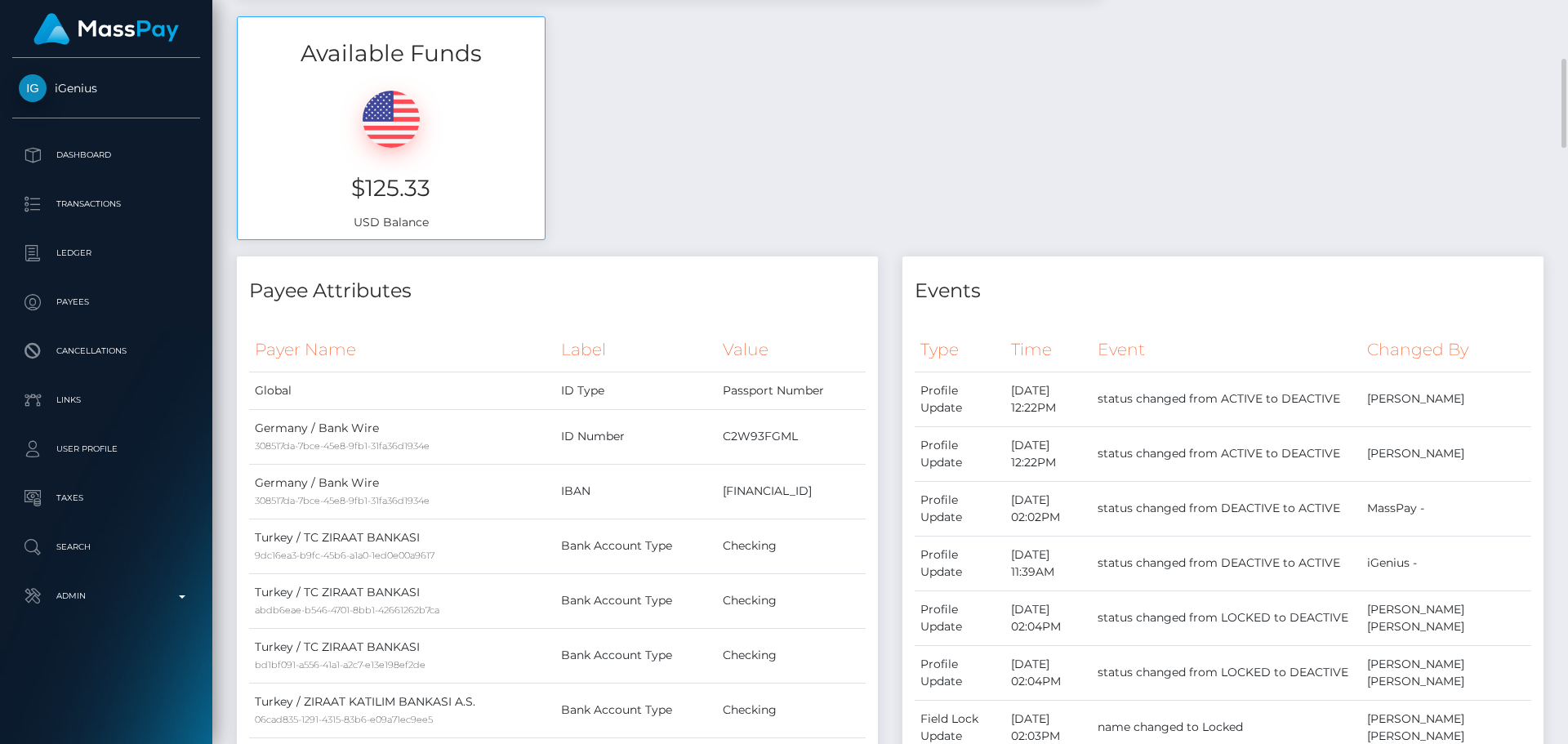
scroll to position [0, 0]
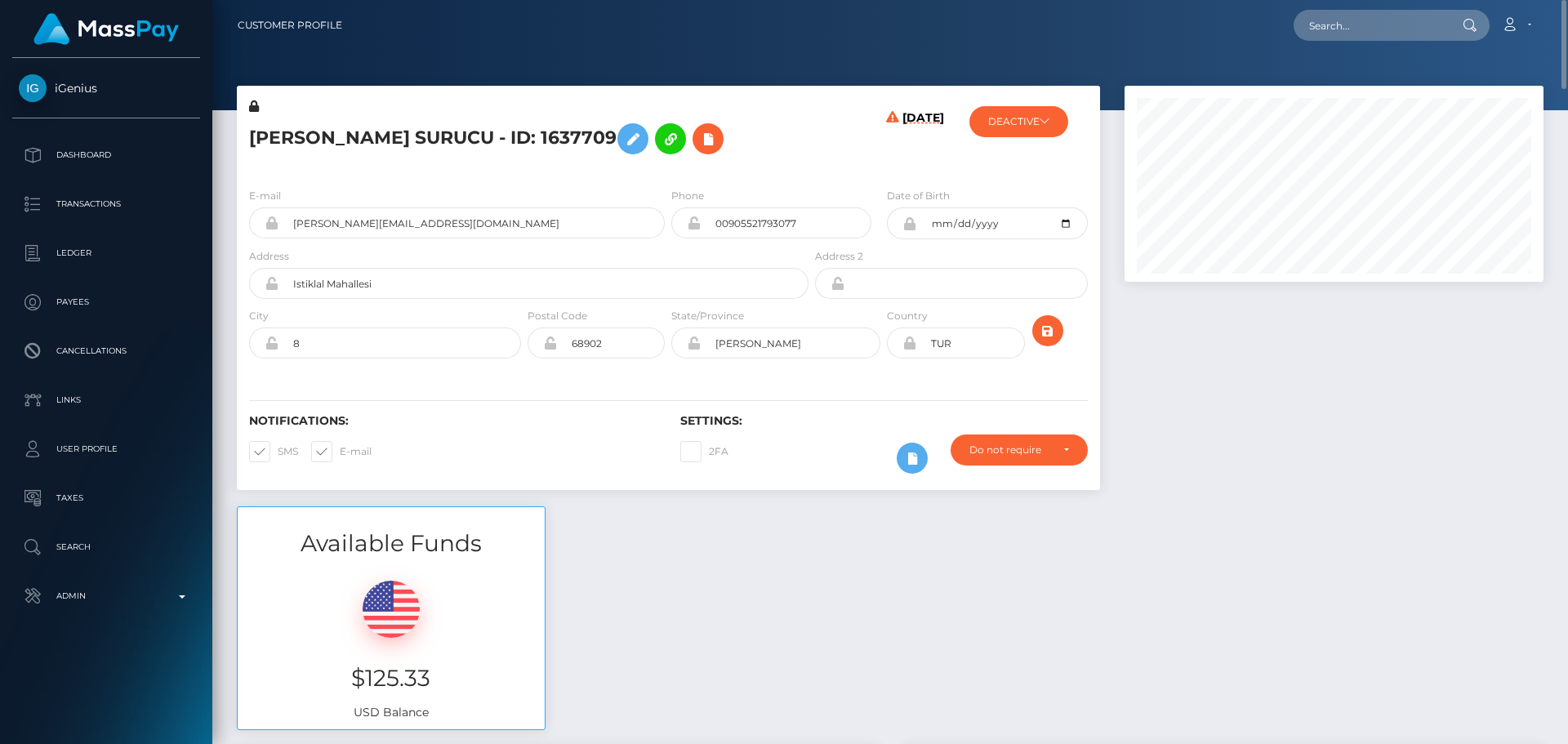
click at [260, 135] on h5 "[PERSON_NAME] SURUCU - ID: 1637709" at bounding box center [524, 139] width 551 height 48
copy h5 "EIKE"
click at [444, 142] on h5 "[PERSON_NAME] SURUCU - ID: 1637709" at bounding box center [524, 139] width 551 height 48
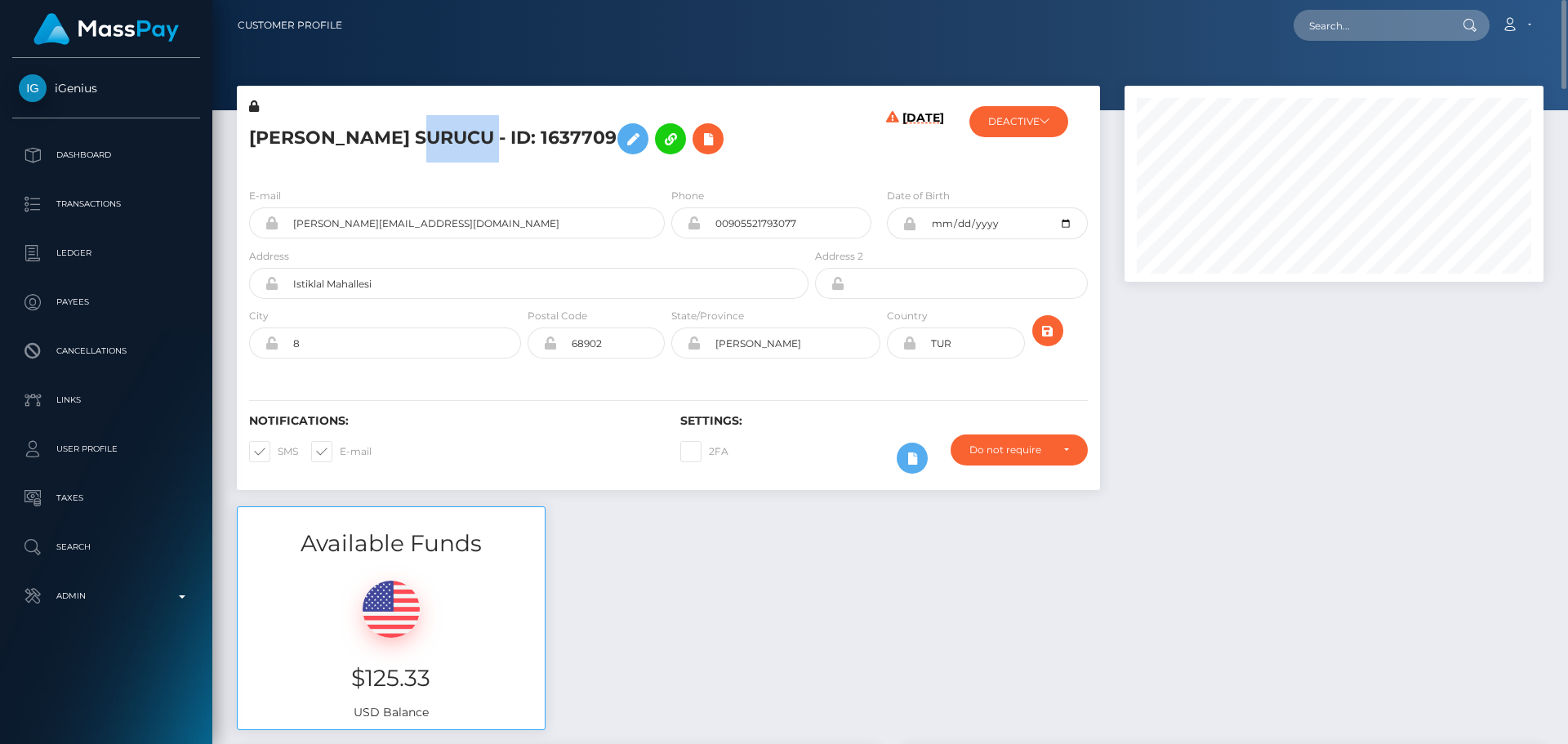
copy h5 "SURUCU"
click at [743, 142] on h5 "[PERSON_NAME] SURUCU - ID: 1637709" at bounding box center [524, 139] width 551 height 48
click at [757, 155] on h5 "[PERSON_NAME] SURUCU - ID: 1637709" at bounding box center [524, 139] width 551 height 48
click at [750, 149] on h5 "[PERSON_NAME] SURUCU - ID: 1637709" at bounding box center [524, 139] width 551 height 48
click at [752, 162] on h5 "[PERSON_NAME] SURUCU - ID: 1637709" at bounding box center [524, 139] width 551 height 48
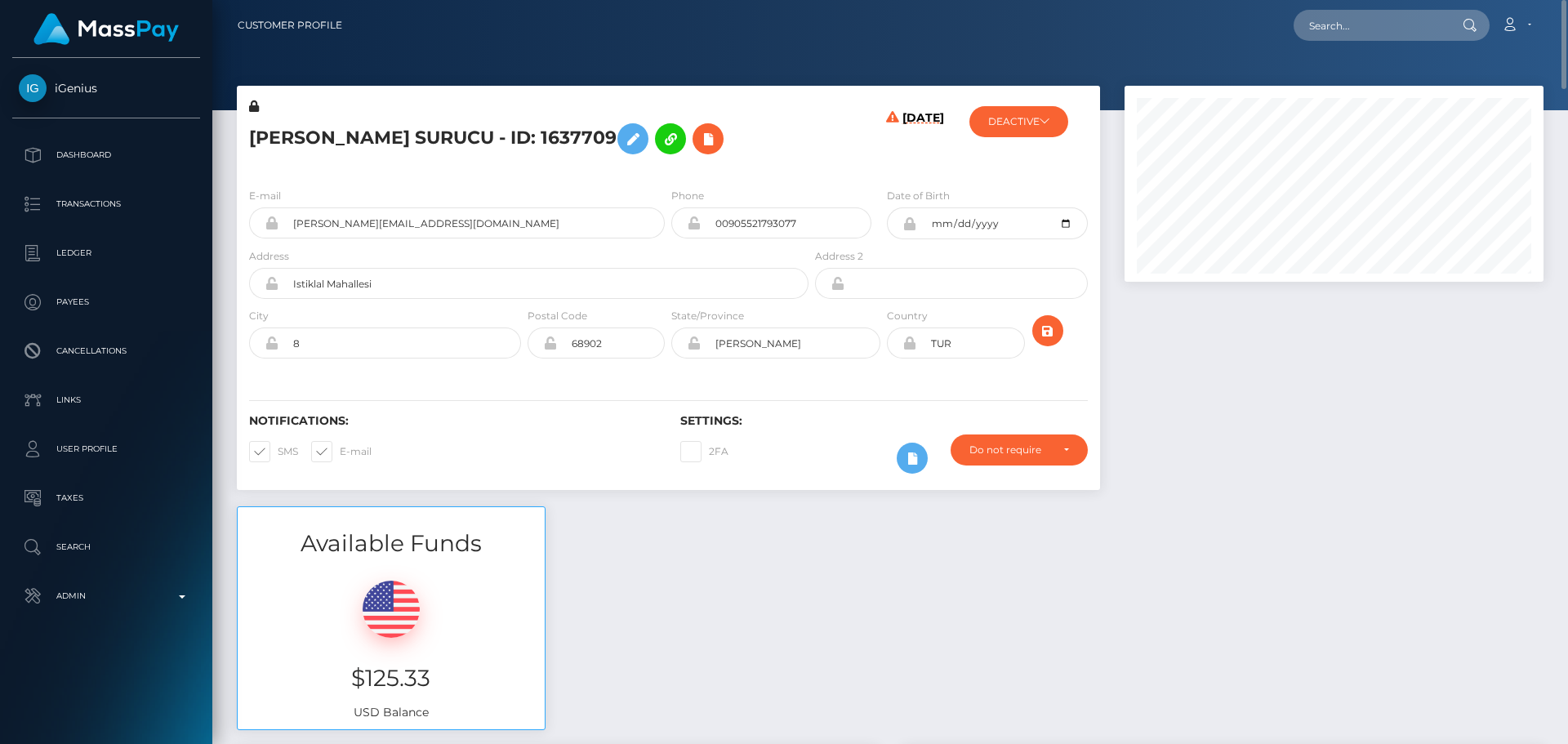
click at [752, 162] on h5 "[PERSON_NAME] SURUCU - ID: 1637709" at bounding box center [524, 139] width 551 height 48
click at [668, 170] on div "[PERSON_NAME] SURUCU - ID: 1637709" at bounding box center [524, 136] width 575 height 77
click at [780, 173] on div "[PERSON_NAME] SURUCU - ID: 1637709" at bounding box center [524, 136] width 575 height 77
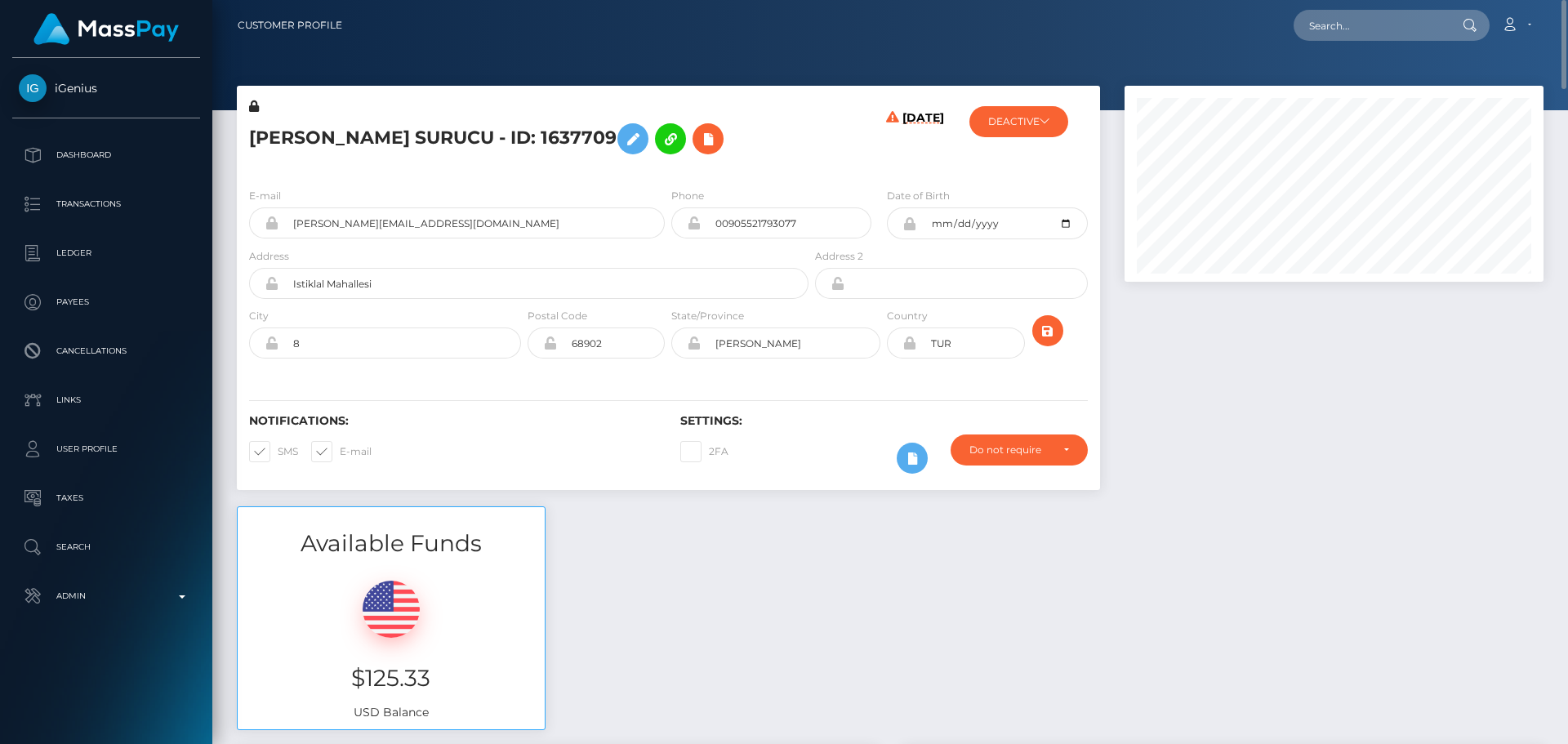
click at [785, 165] on div "[PERSON_NAME] SURUCU - ID: 1637709" at bounding box center [524, 136] width 575 height 77
click at [786, 164] on div "[PERSON_NAME] SURUCU - ID: 1637709" at bounding box center [524, 136] width 575 height 77
click at [789, 164] on div "[PERSON_NAME] SURUCU - ID: 1637709" at bounding box center [524, 136] width 575 height 77
click at [761, 143] on h5 "[PERSON_NAME] SURUCU - ID: 1637709" at bounding box center [524, 139] width 551 height 48
click at [770, 144] on h5 "[PERSON_NAME] SURUCU - ID: 1637709" at bounding box center [524, 139] width 551 height 48
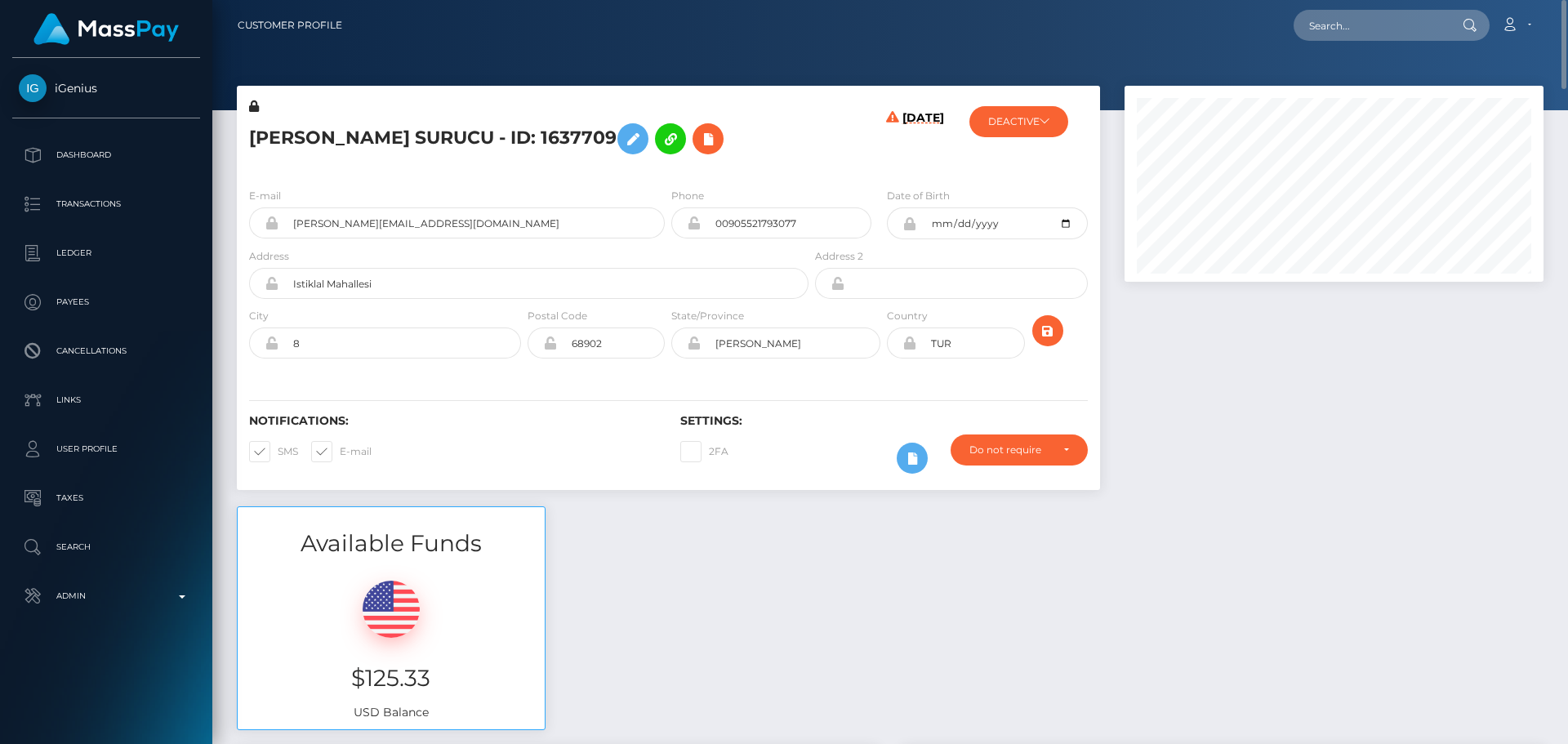
click at [791, 131] on h5 "[PERSON_NAME] SURUCU - ID: 1637709" at bounding box center [524, 139] width 551 height 48
click at [780, 131] on h5 "[PERSON_NAME] SURUCU - ID: 1637709" at bounding box center [524, 139] width 551 height 48
click at [668, 170] on div "[PERSON_NAME] SURUCU - ID: 1637709" at bounding box center [524, 136] width 575 height 77
click at [1358, 30] on input "text" at bounding box center [1371, 25] width 154 height 31
paste input "39fea995-171a-44c4-9e3e-59d93c1cae4f"
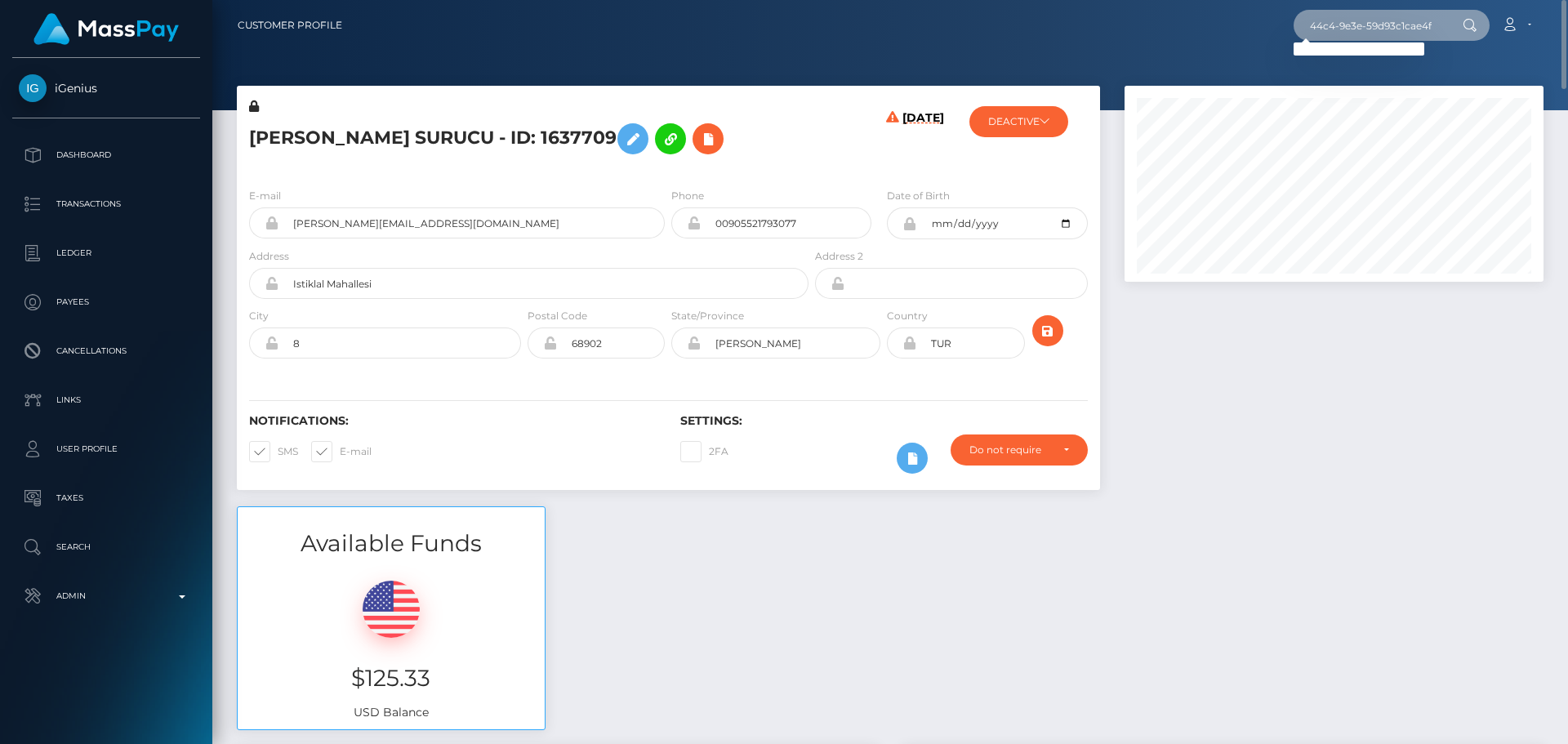
scroll to position [0, 70]
type input "39fea995-171a-44c4-9e3e-59d93c1cae4f"
click at [1361, 22] on input "39fea995-171a-44c4-9e3e-59d93c1cae4f" at bounding box center [1371, 25] width 154 height 31
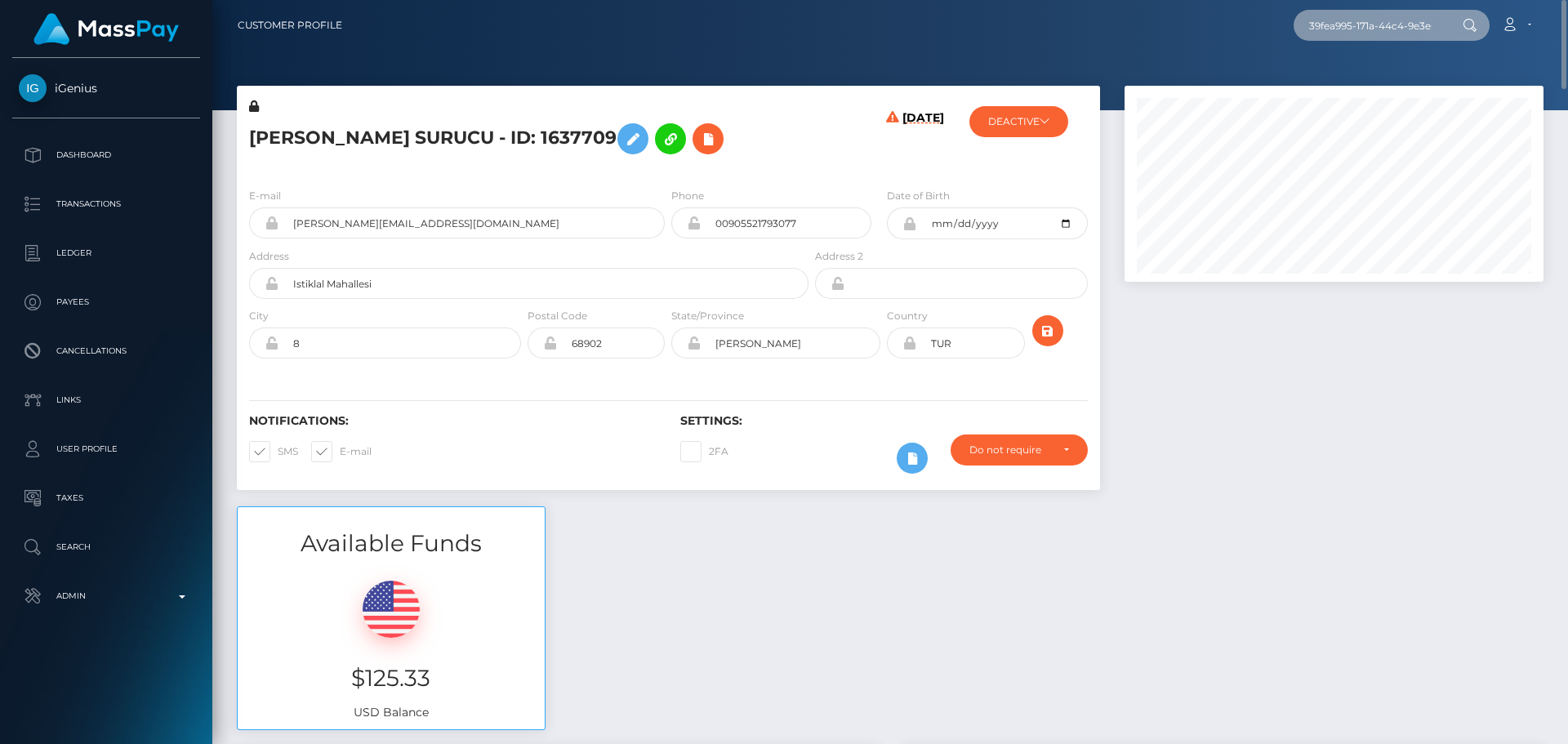
click at [1361, 22] on input "39fea995-171a-44c4-9e3e-59d93c1cae4f" at bounding box center [1371, 25] width 154 height 31
paste input "7df9ab80-82a5-11f0-8023-0266f44cc279"
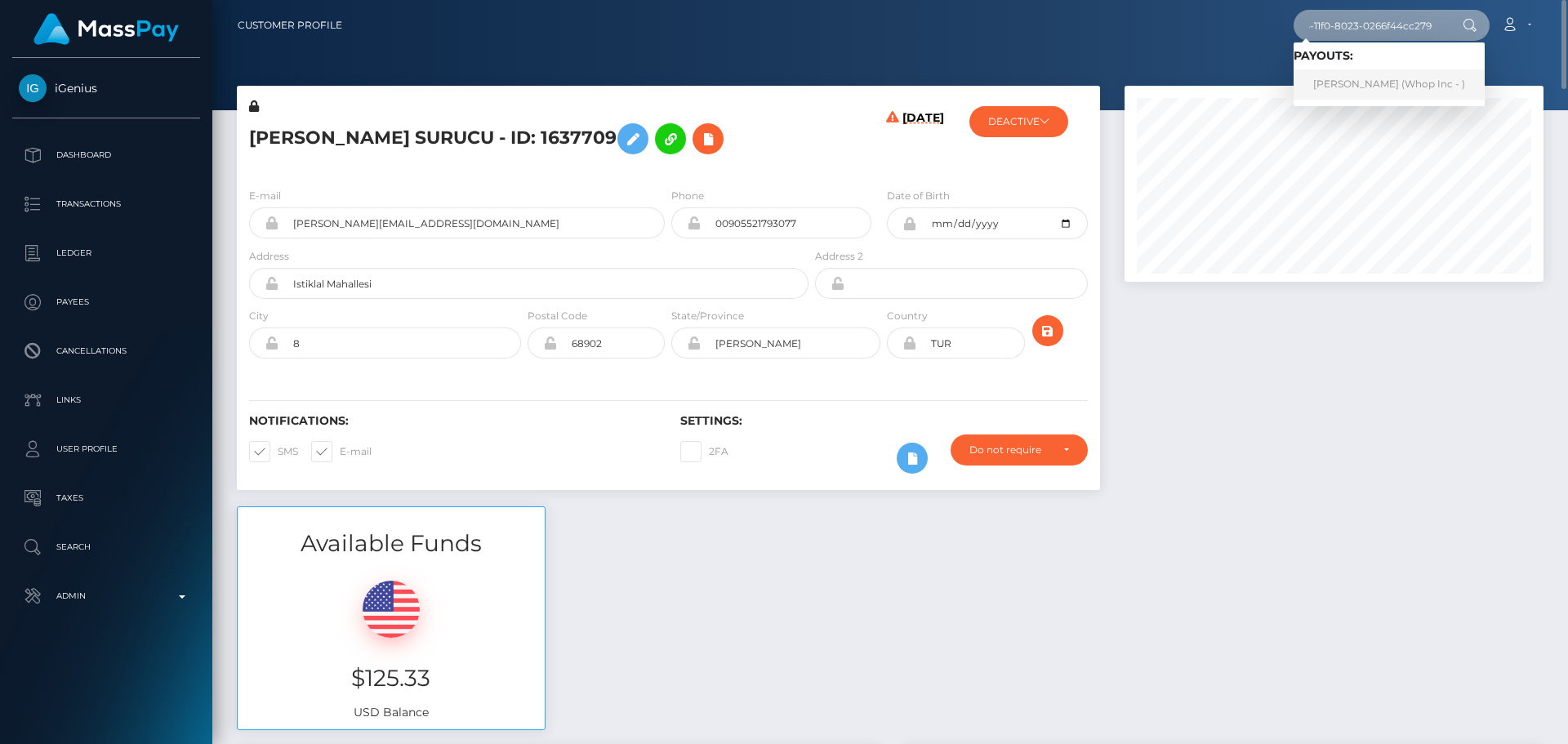
type input "7df9ab80-82a5-11f0-8023-0266f44cc279"
click at [1385, 87] on link "MARIO LIBERATORE (Whop Inc - )" at bounding box center [1390, 85] width 191 height 31
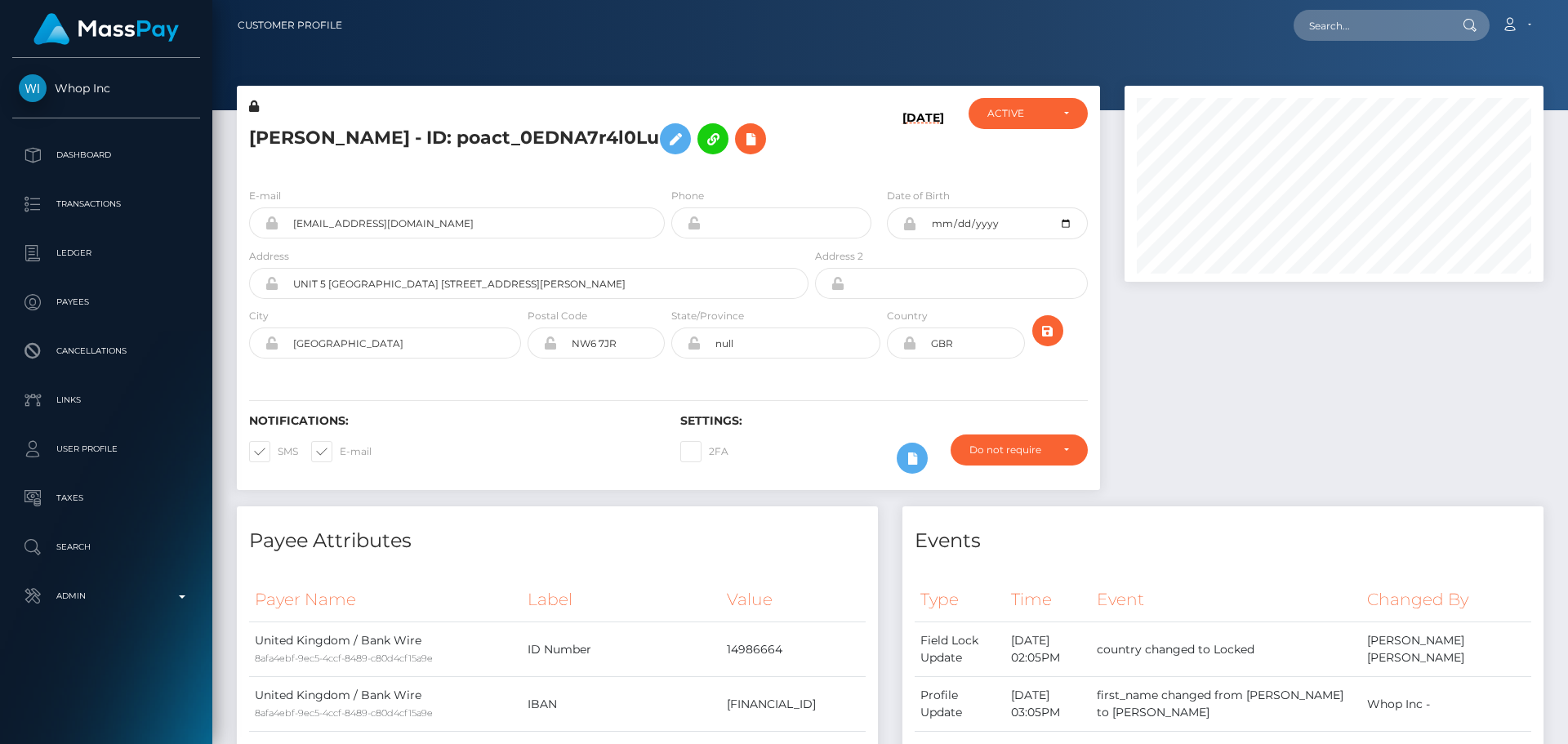
scroll to position [196, 420]
click at [794, 163] on h5 "[PERSON_NAME] - ID: poact_0EDNA7r4l0Lu" at bounding box center [524, 139] width 551 height 48
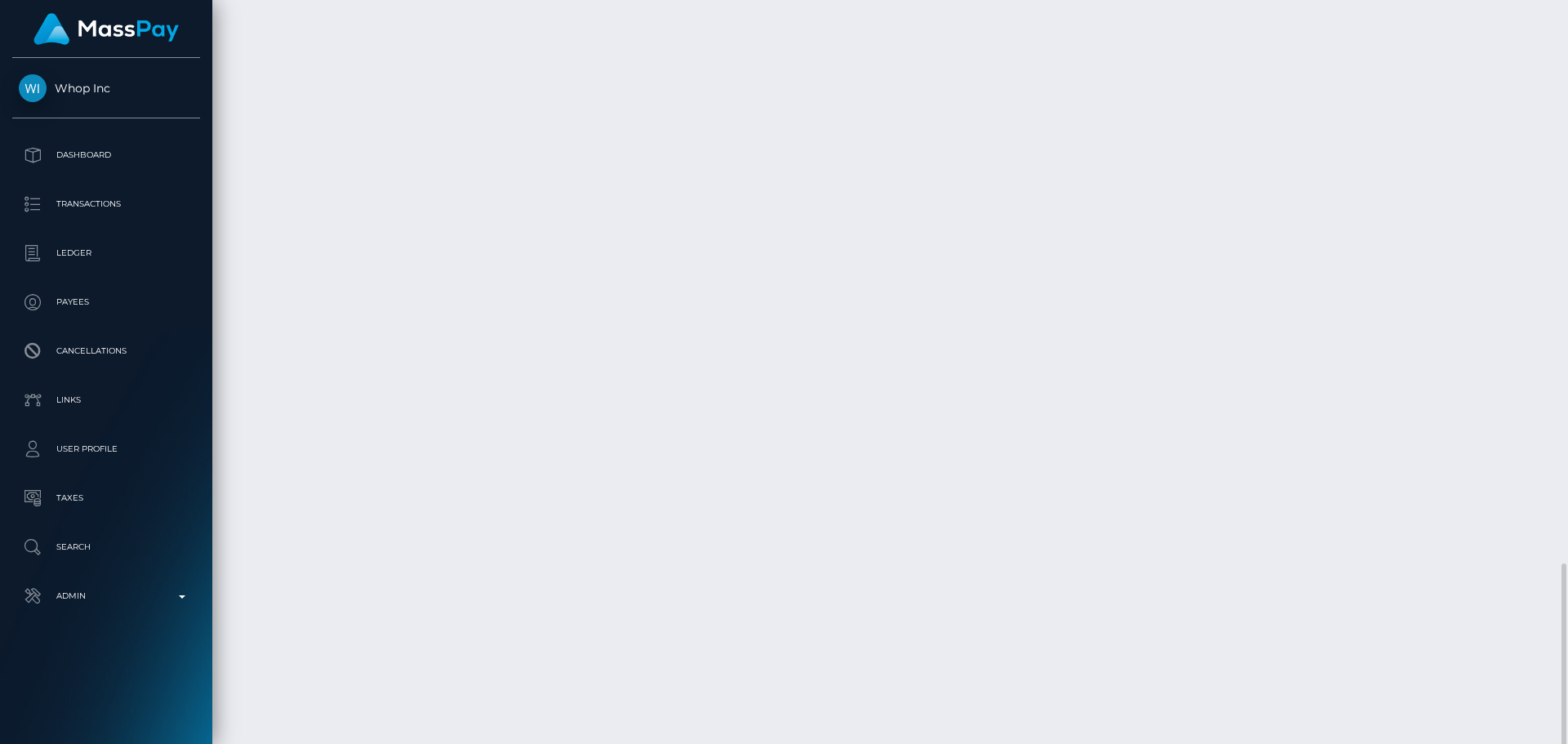
scroll to position [2288, 0]
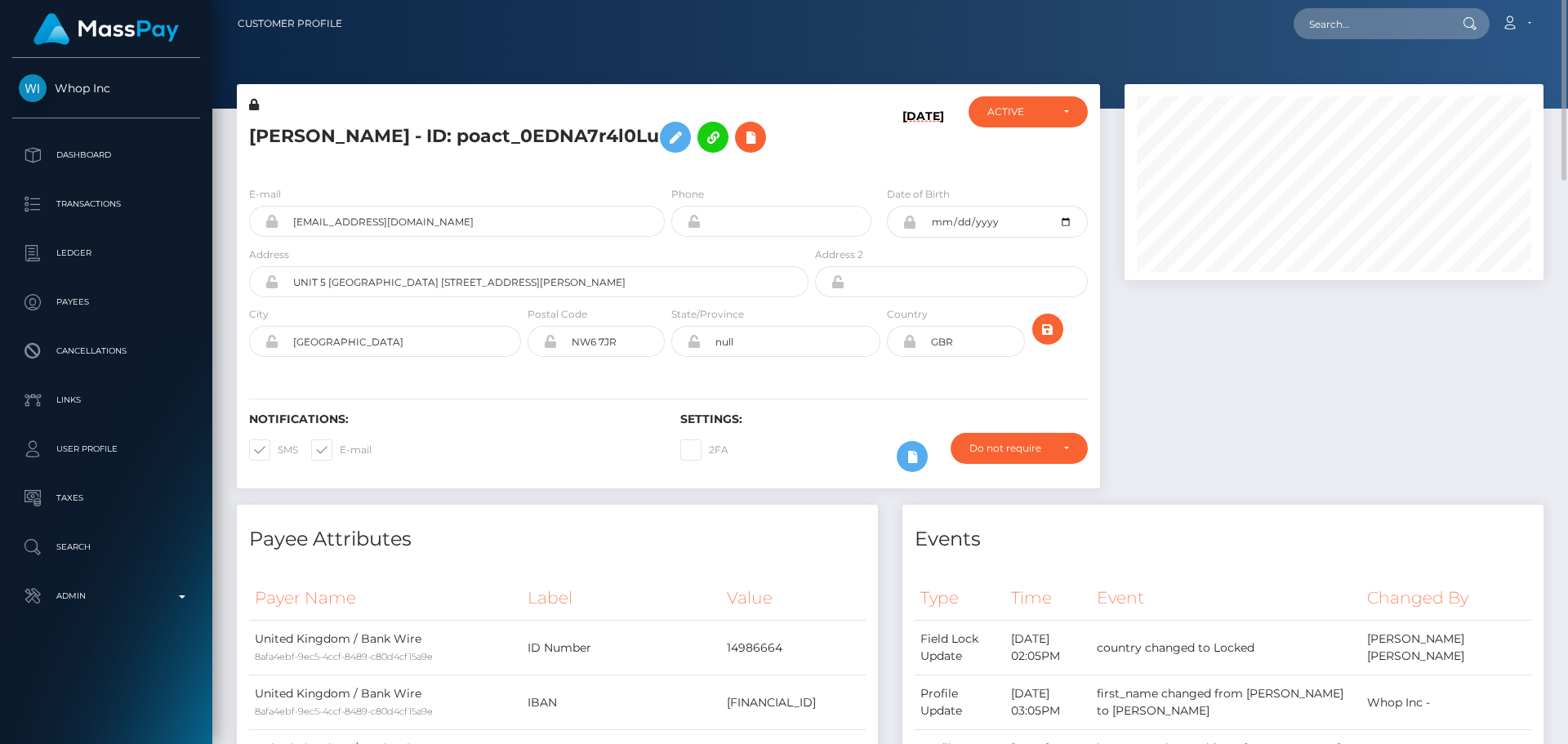
scroll to position [0, 0]
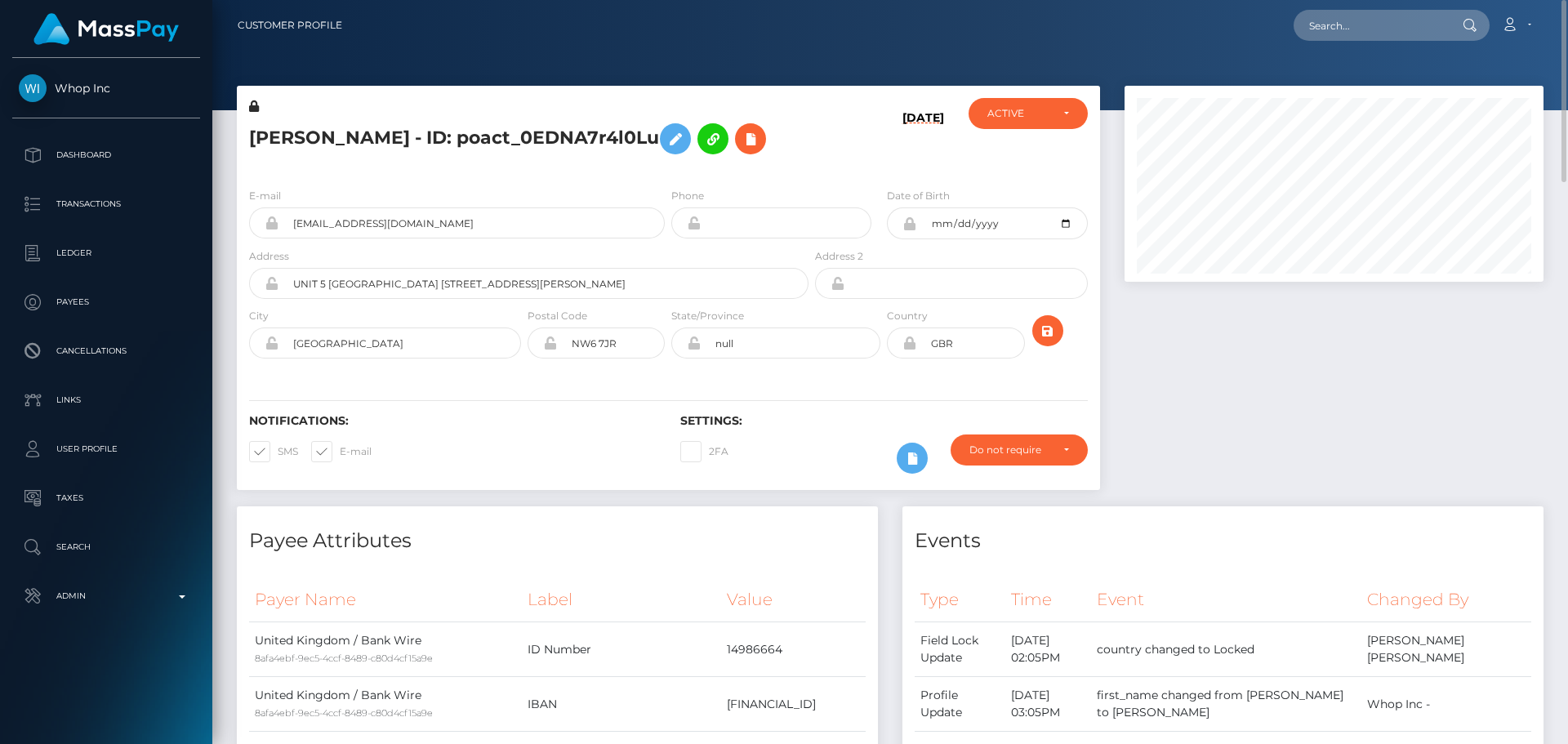
click at [665, 163] on h5 "[PERSON_NAME] - ID: poact_0EDNA7r4l0Lu" at bounding box center [524, 139] width 551 height 48
click at [1400, 29] on input "text" at bounding box center [1371, 25] width 154 height 31
paste input "[PERSON_NAME][EMAIL_ADDRESS][DOMAIN_NAME]"
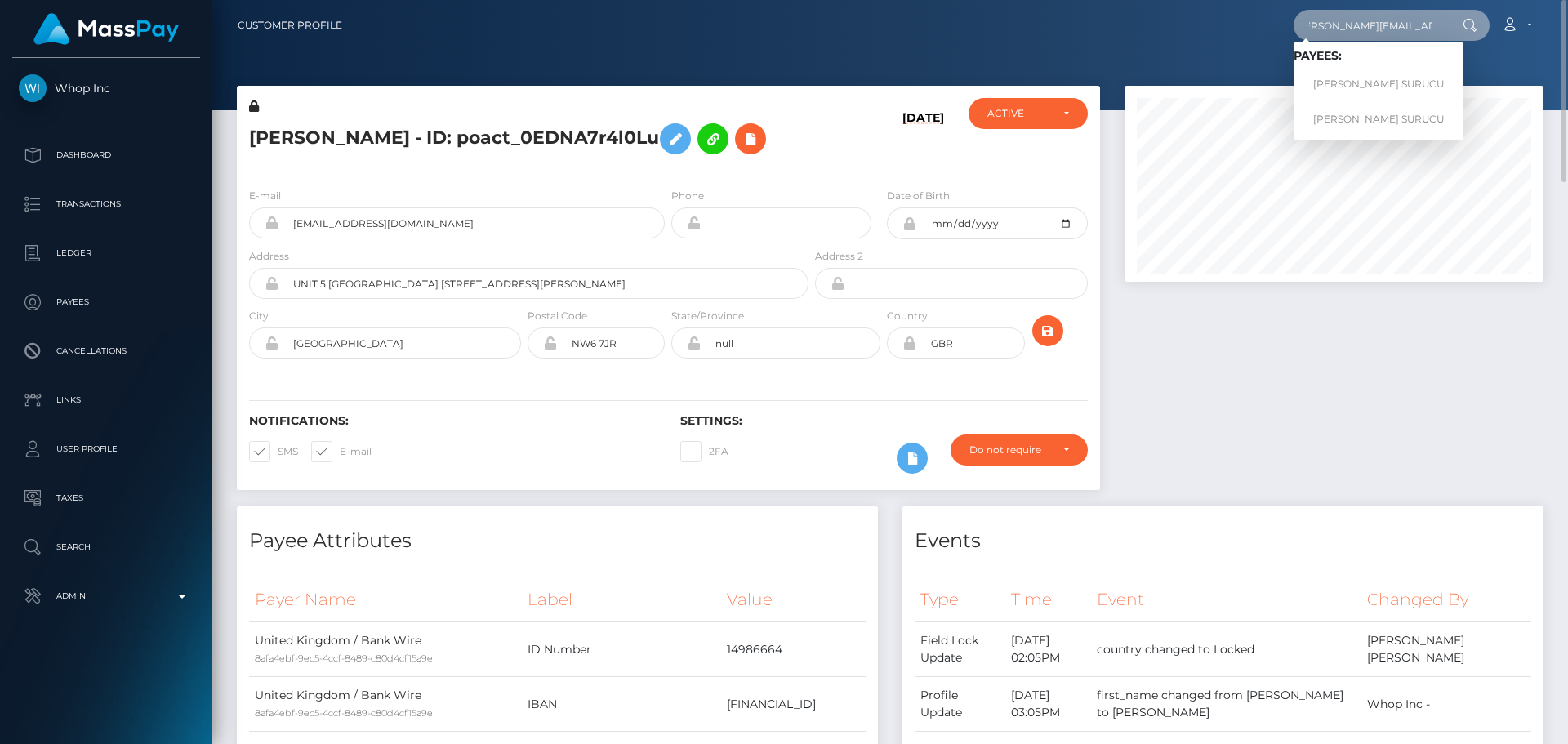
type input "[PERSON_NAME][EMAIL_ADDRESS][DOMAIN_NAME]"
click at [1350, 77] on link "[PERSON_NAME] SURUCU" at bounding box center [1380, 85] width 170 height 31
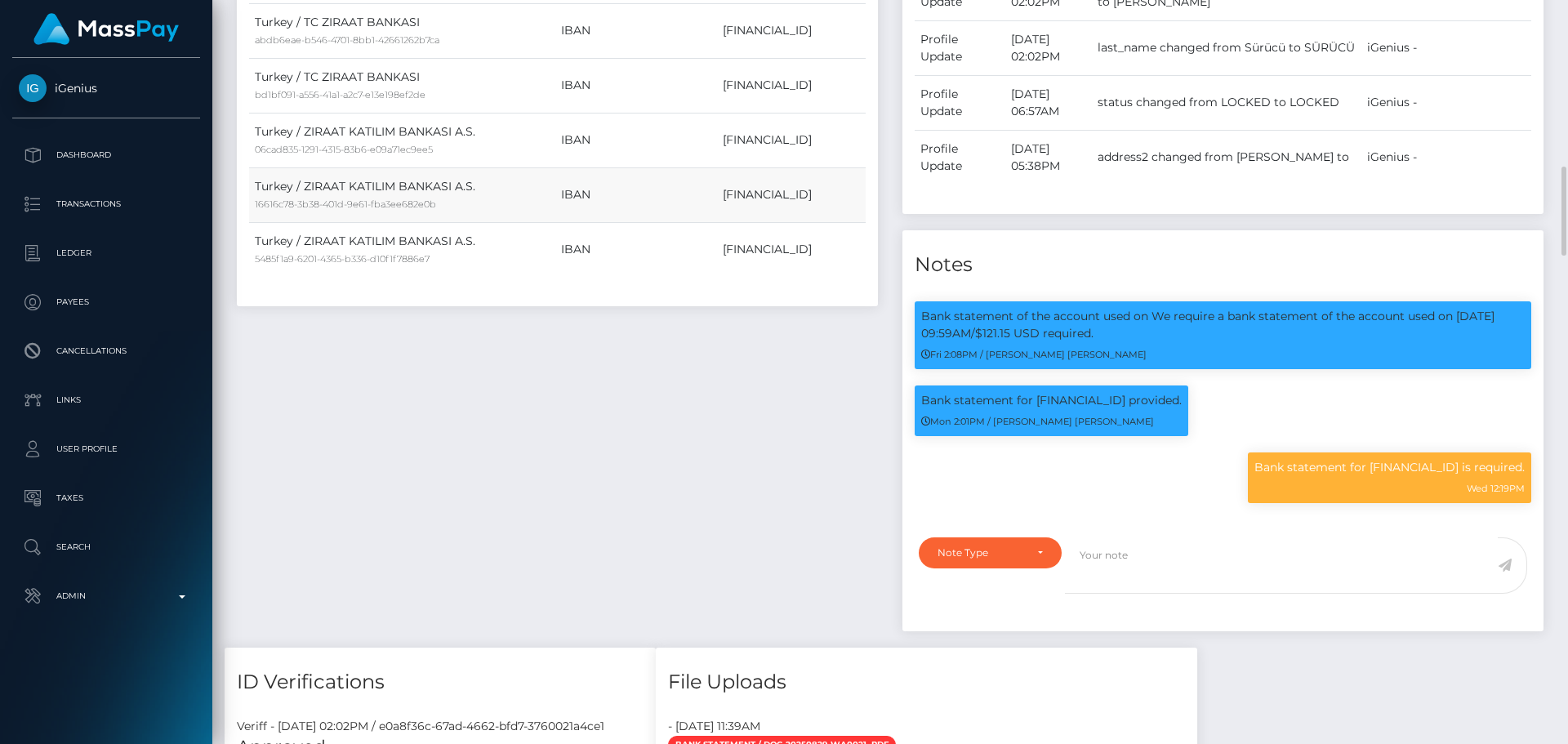
scroll to position [1470, 0]
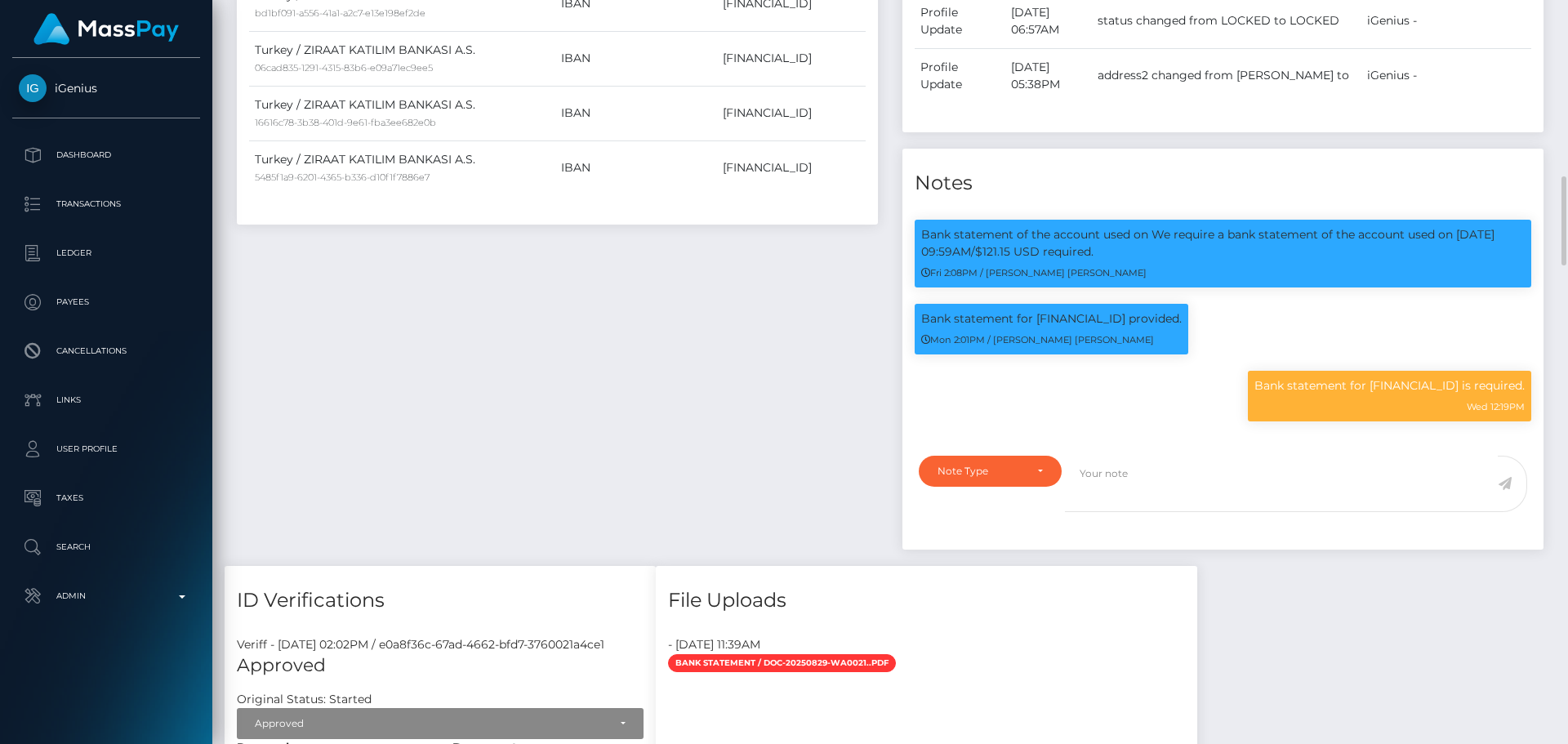
click at [1025, 478] on div "Note Type" at bounding box center [990, 471] width 105 height 13
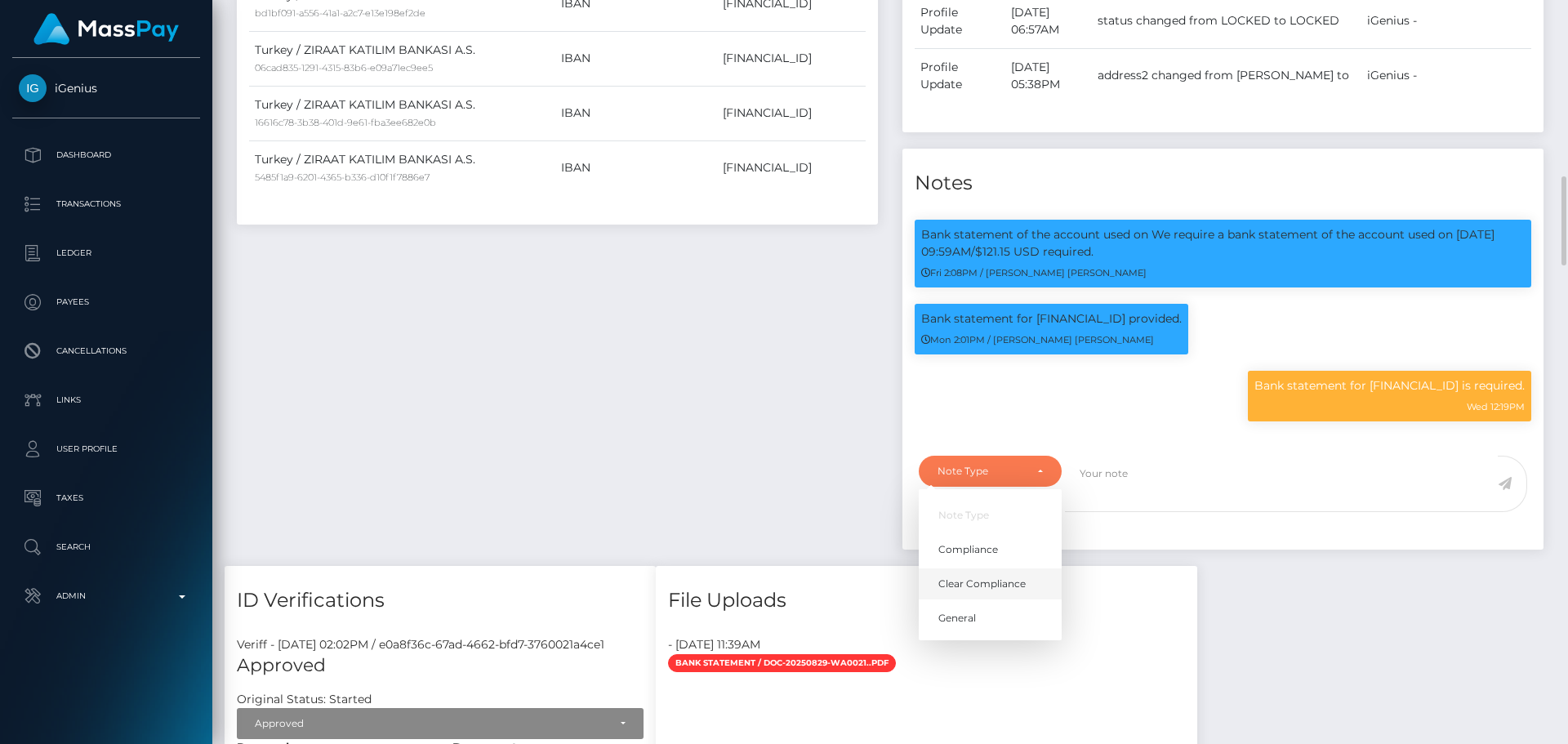
click at [1012, 591] on span "Clear Compliance" at bounding box center [982, 583] width 87 height 14
select select "CLEAR_COMPLIANCE"
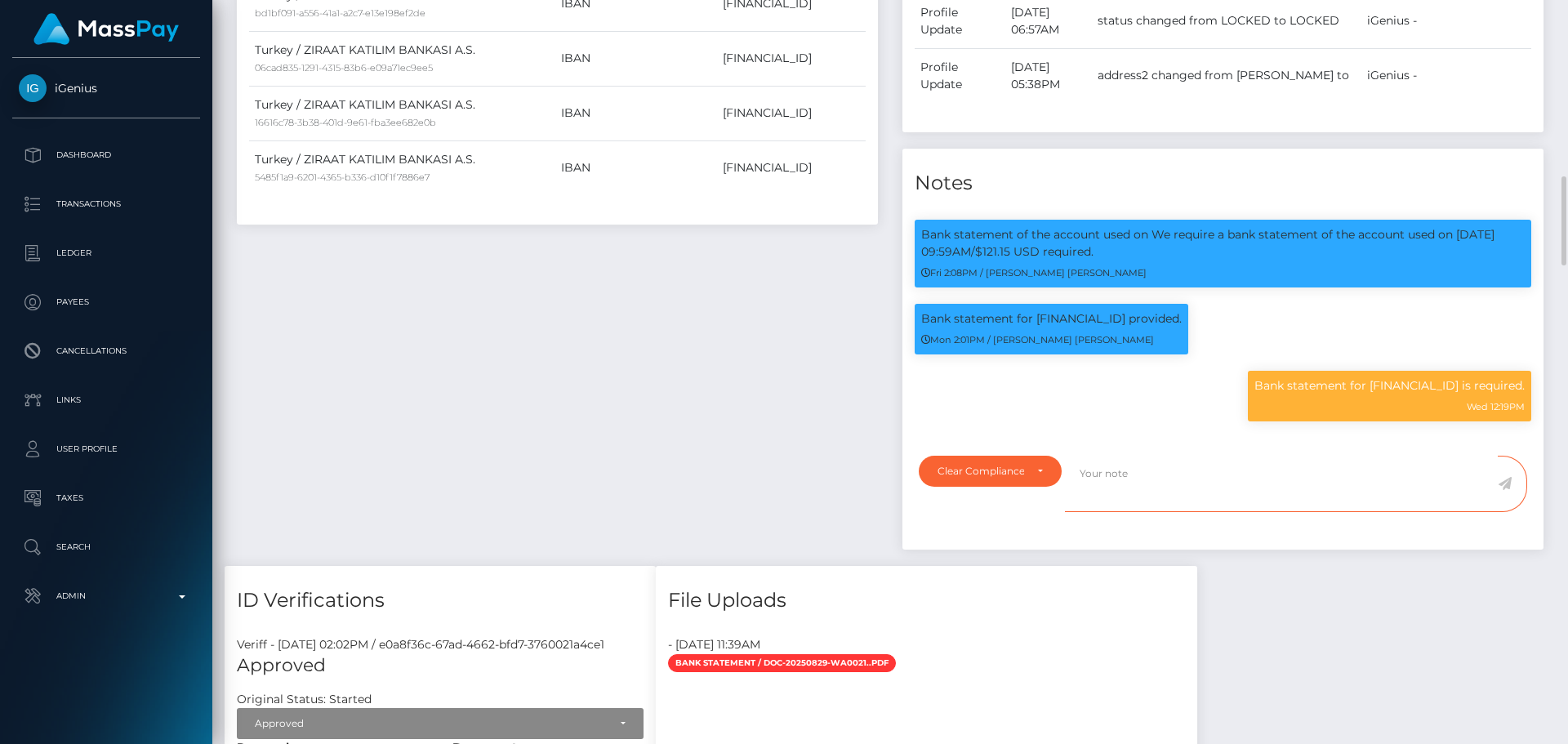
click at [1094, 508] on textarea at bounding box center [1281, 483] width 433 height 56
paste textarea "Bank statement provided for showing that the bank account belongs to Heather Ni…"
click at [1344, 394] on p "Bank statement for [FINANCIAL_ID] is required." at bounding box center [1390, 385] width 271 height 17
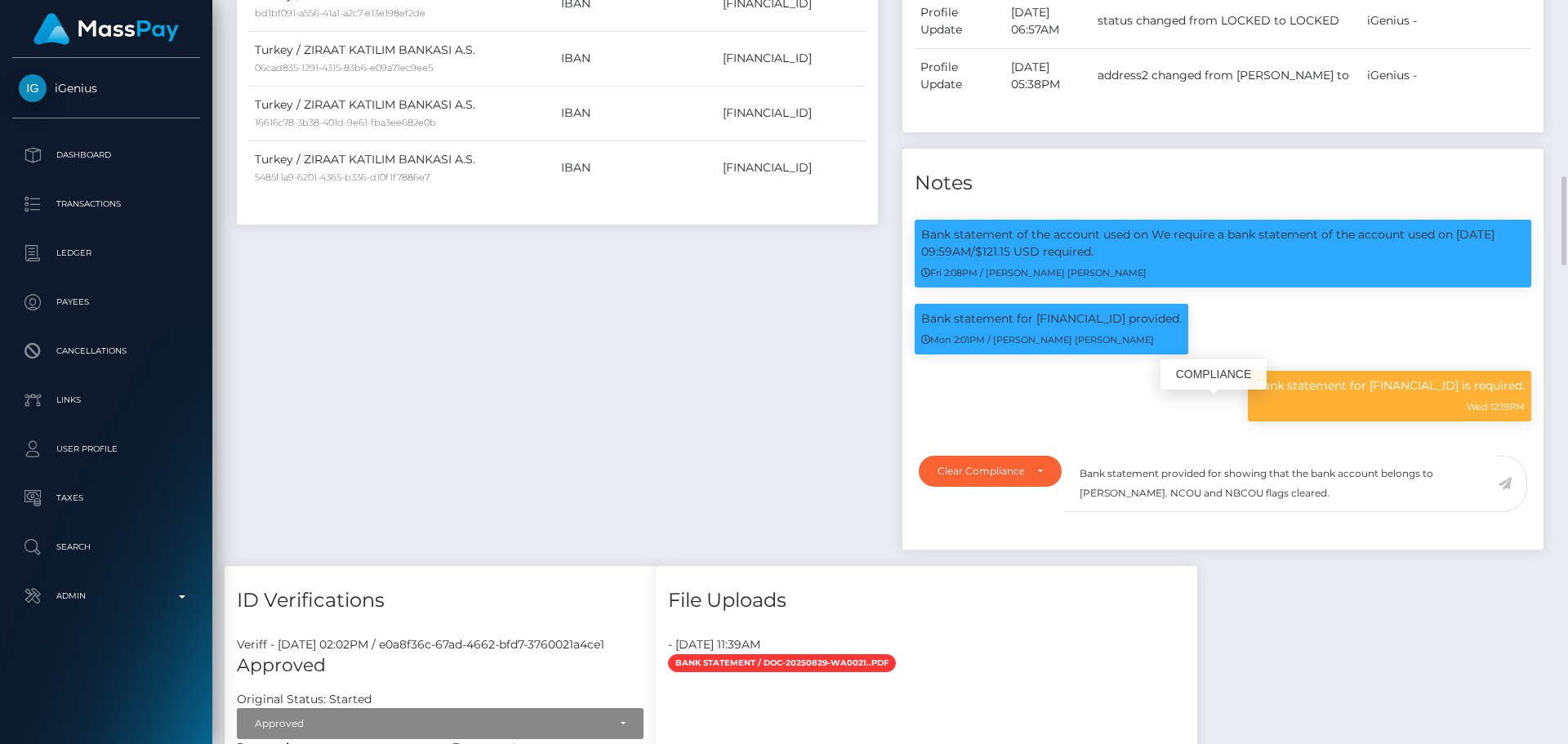
click at [1344, 394] on p "Bank statement for [FINANCIAL_ID] is required." at bounding box center [1390, 385] width 271 height 17
copy p "[FINANCIAL_ID]"
click at [1222, 496] on textarea "Bank statement provided for showing that the bank account belongs to Heather Ni…" at bounding box center [1281, 483] width 433 height 56
paste textarea "[FINANCIAL_ID]"
click at [1190, 512] on textarea "Bank statement provided for DE37574501200130296528, showing that the bank accou…" at bounding box center [1281, 483] width 433 height 56
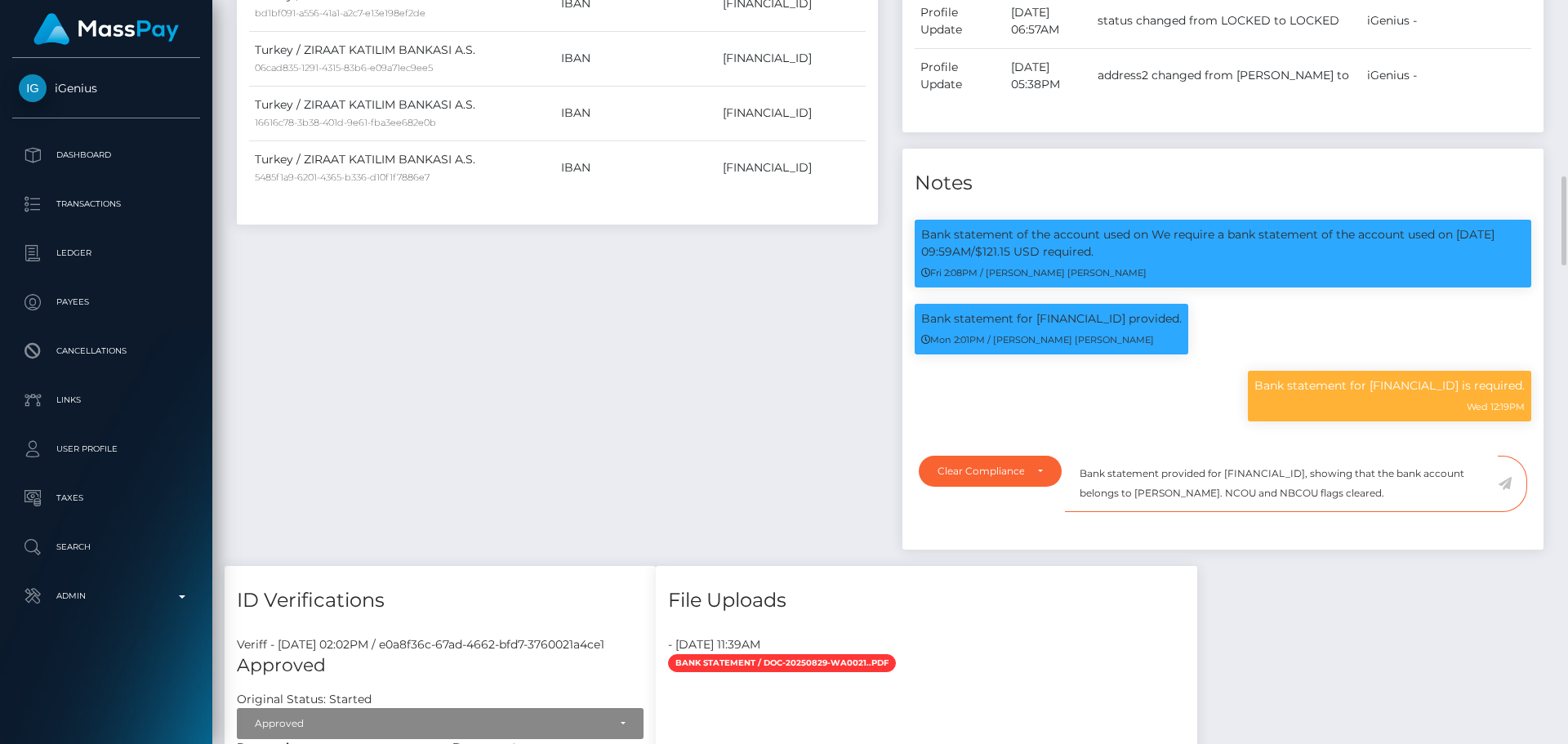
drag, startPoint x: 1190, startPoint y: 519, endPoint x: 1261, endPoint y: 524, distance: 71.2
click at [1261, 512] on textarea "Bank statement provided for DE37574501200130296528, showing that the bank accou…" at bounding box center [1281, 483] width 433 height 56
paste textarea "Ali und Eike Sürücü"
click at [1201, 512] on textarea "Bank statement provided for DE37574501200130296528, showing that the bank accou…" at bounding box center [1281, 483] width 433 height 56
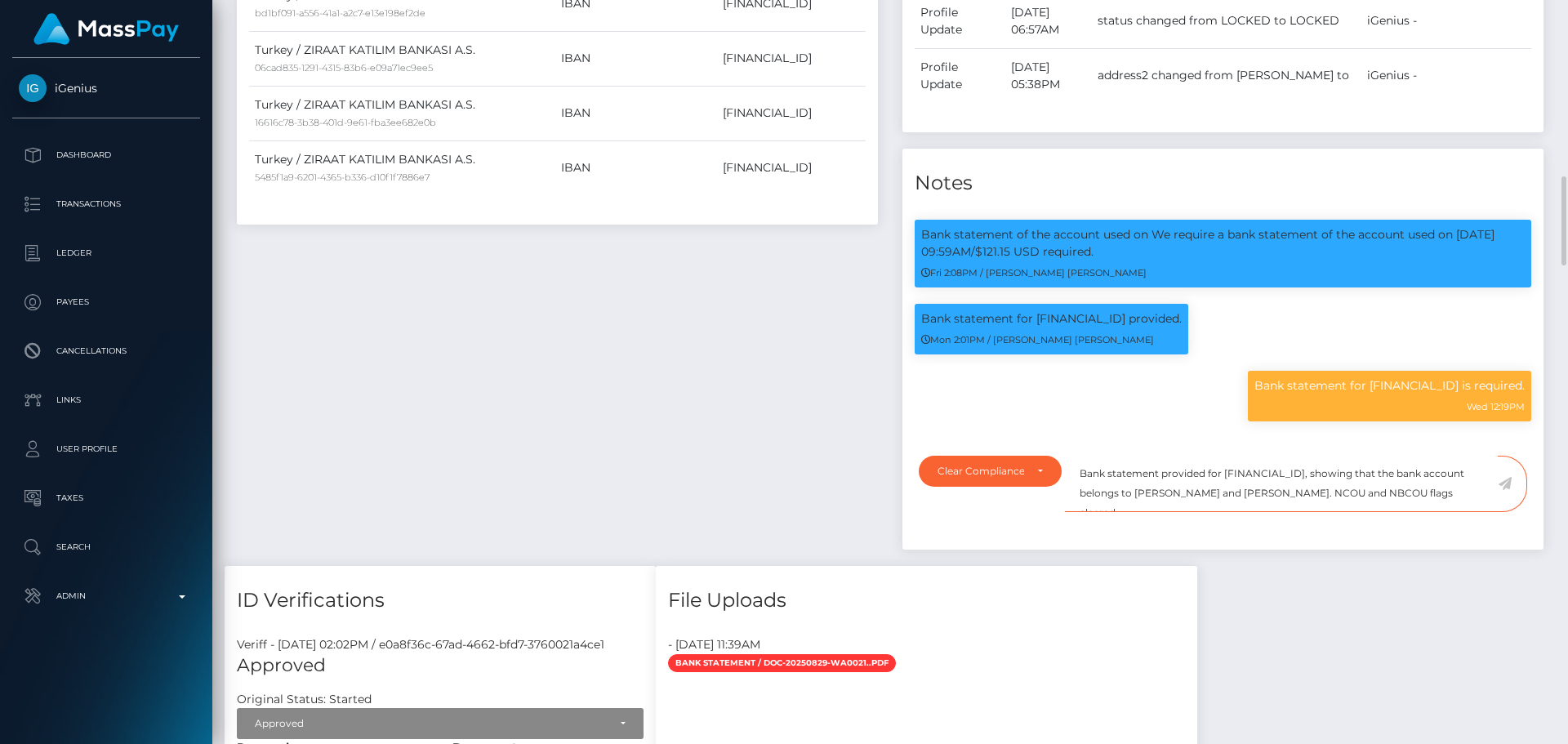
drag, startPoint x: 1454, startPoint y: 522, endPoint x: 1065, endPoint y: 493, distance: 390.1
click at [1065, 493] on textarea "Bank statement provided for [FINANCIAL_ID], showing that the bank account belon…" at bounding box center [1281, 483] width 433 height 56
type textarea "Bank statement provided for [FINANCIAL_ID], showing that the bank account belon…"
click at [1485, 512] on textarea "Bank statement provided for [FINANCIAL_ID], showing that the bank account belon…" at bounding box center [1281, 483] width 433 height 56
click at [1505, 490] on icon at bounding box center [1505, 484] width 14 height 13
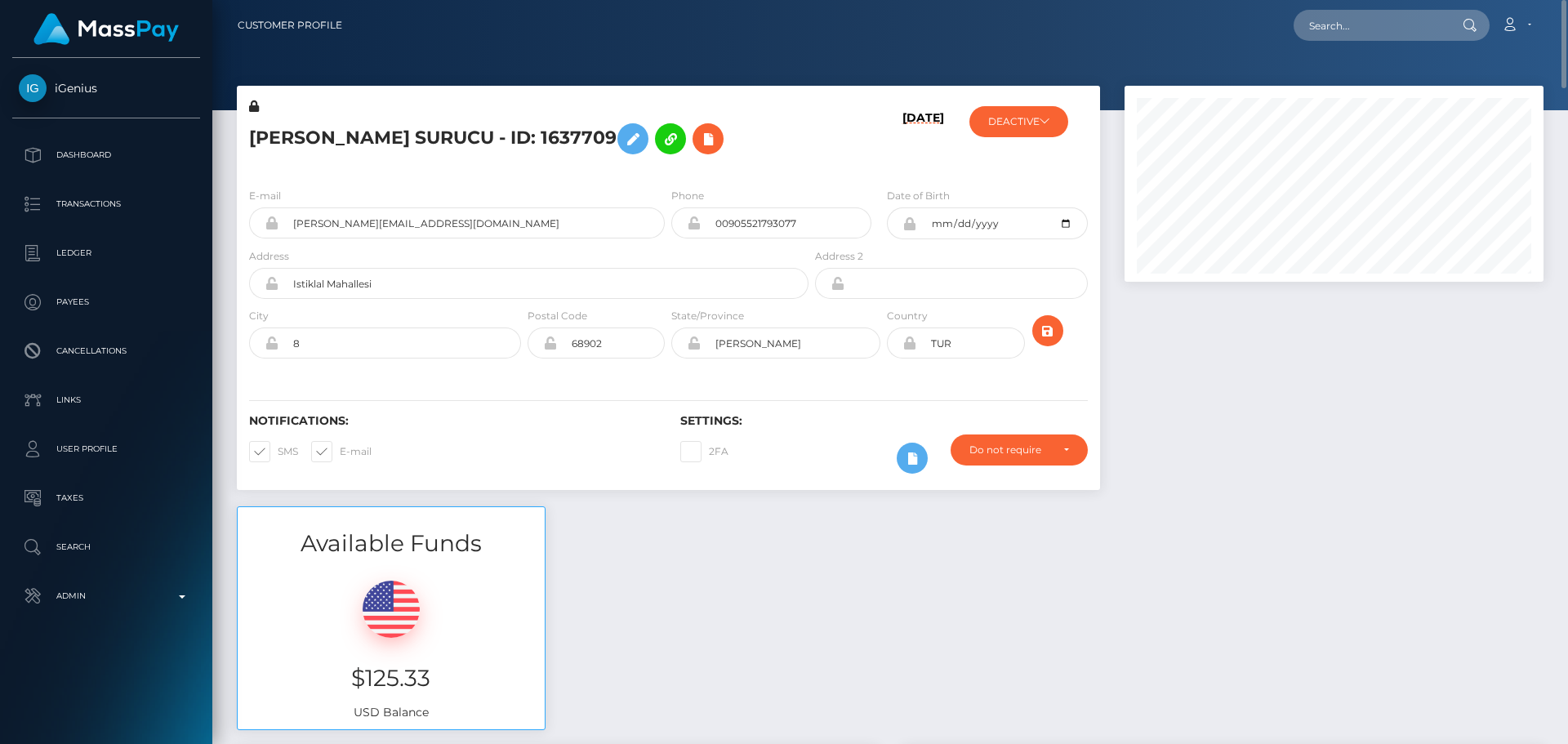
scroll to position [196, 420]
click at [872, 164] on div "[DATE]" at bounding box center [884, 136] width 144 height 77
click at [1038, 121] on button "DEACTIVE" at bounding box center [1019, 121] width 99 height 31
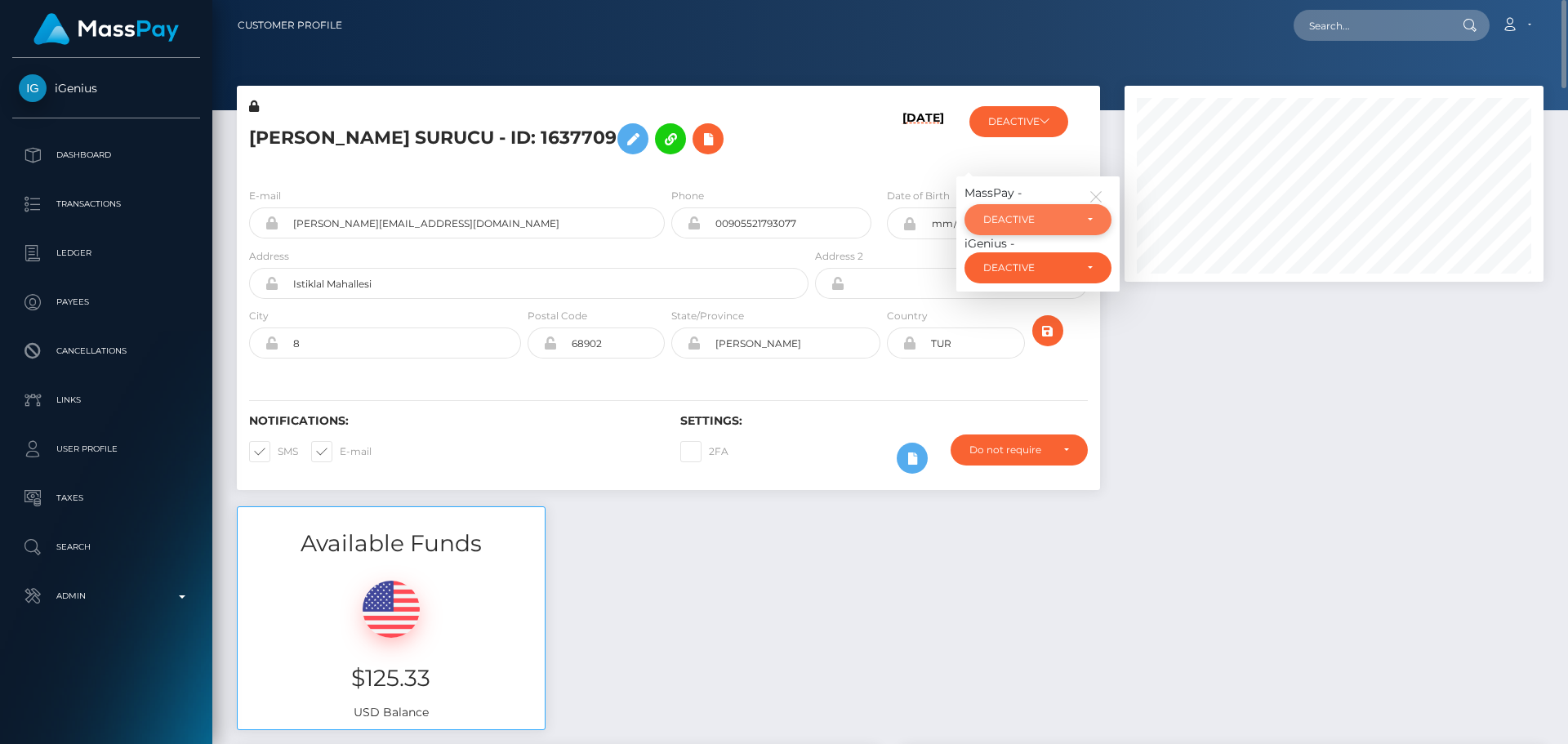
click at [1052, 219] on div "DEACTIVE" at bounding box center [1028, 220] width 91 height 13
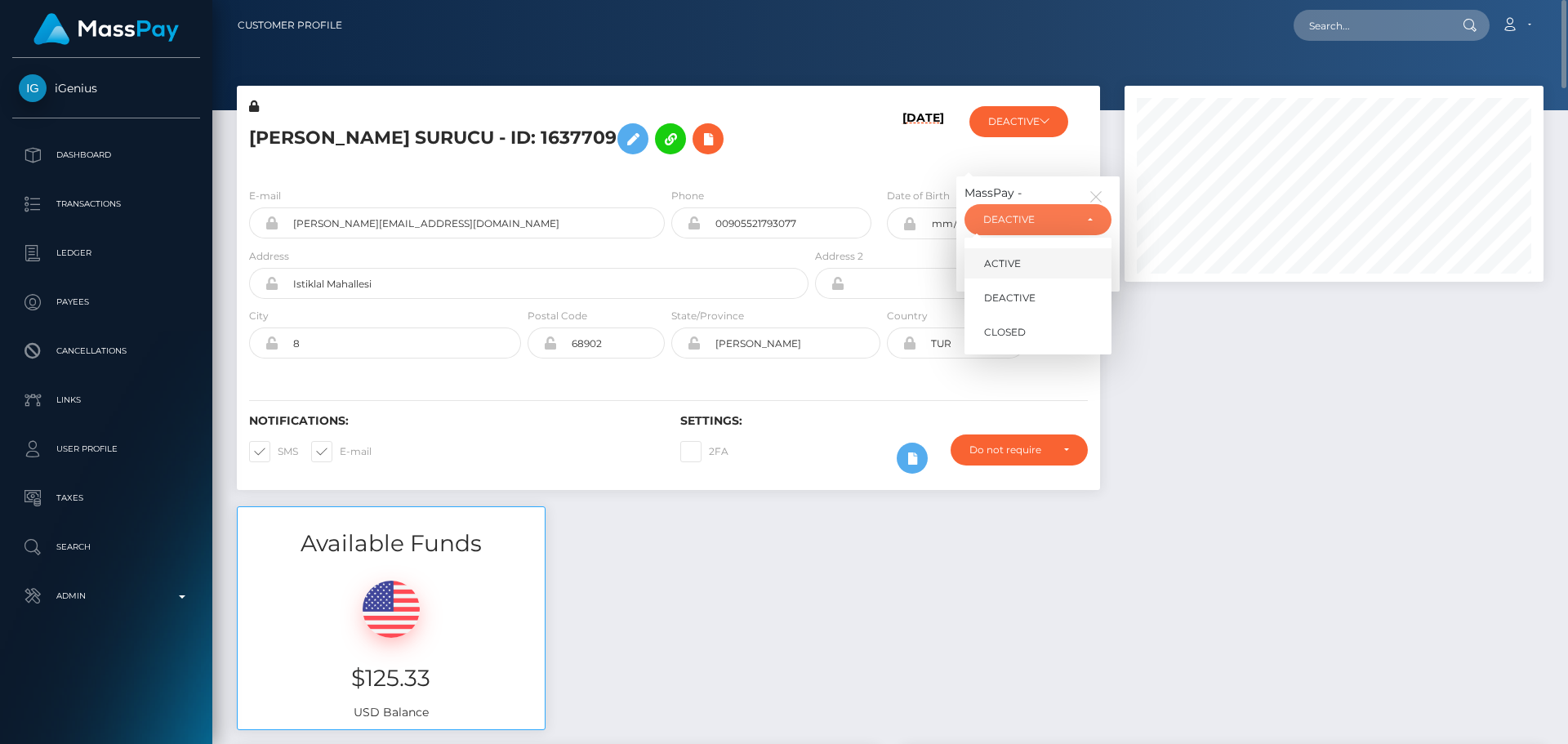
click at [1031, 252] on link "ACTIVE" at bounding box center [1038, 264] width 147 height 31
select select "ACTIVE"
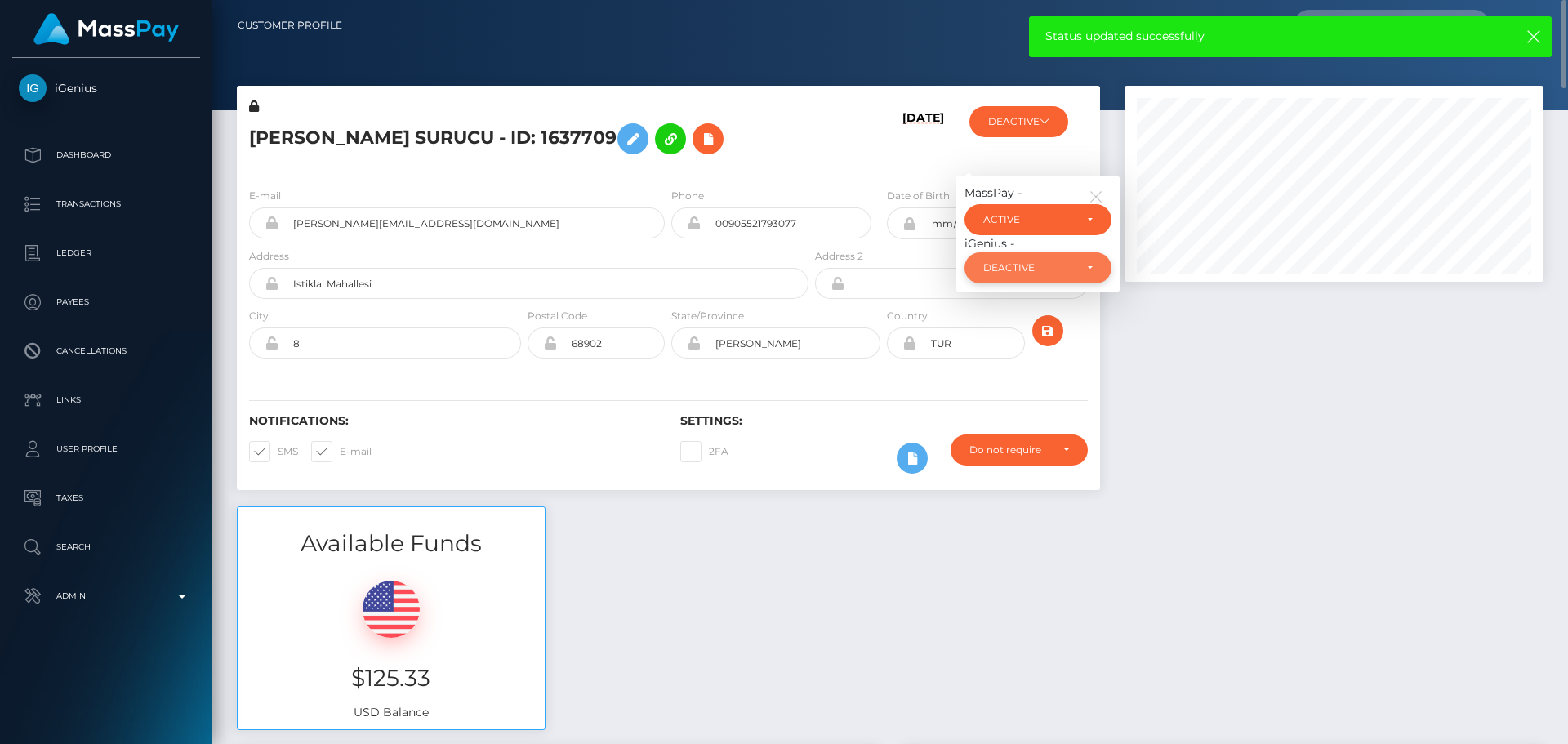
click at [1049, 271] on div "DEACTIVE" at bounding box center [1028, 268] width 91 height 13
click at [1049, 314] on link "ACTIVE" at bounding box center [1038, 312] width 147 height 31
select select "ACTIVE"
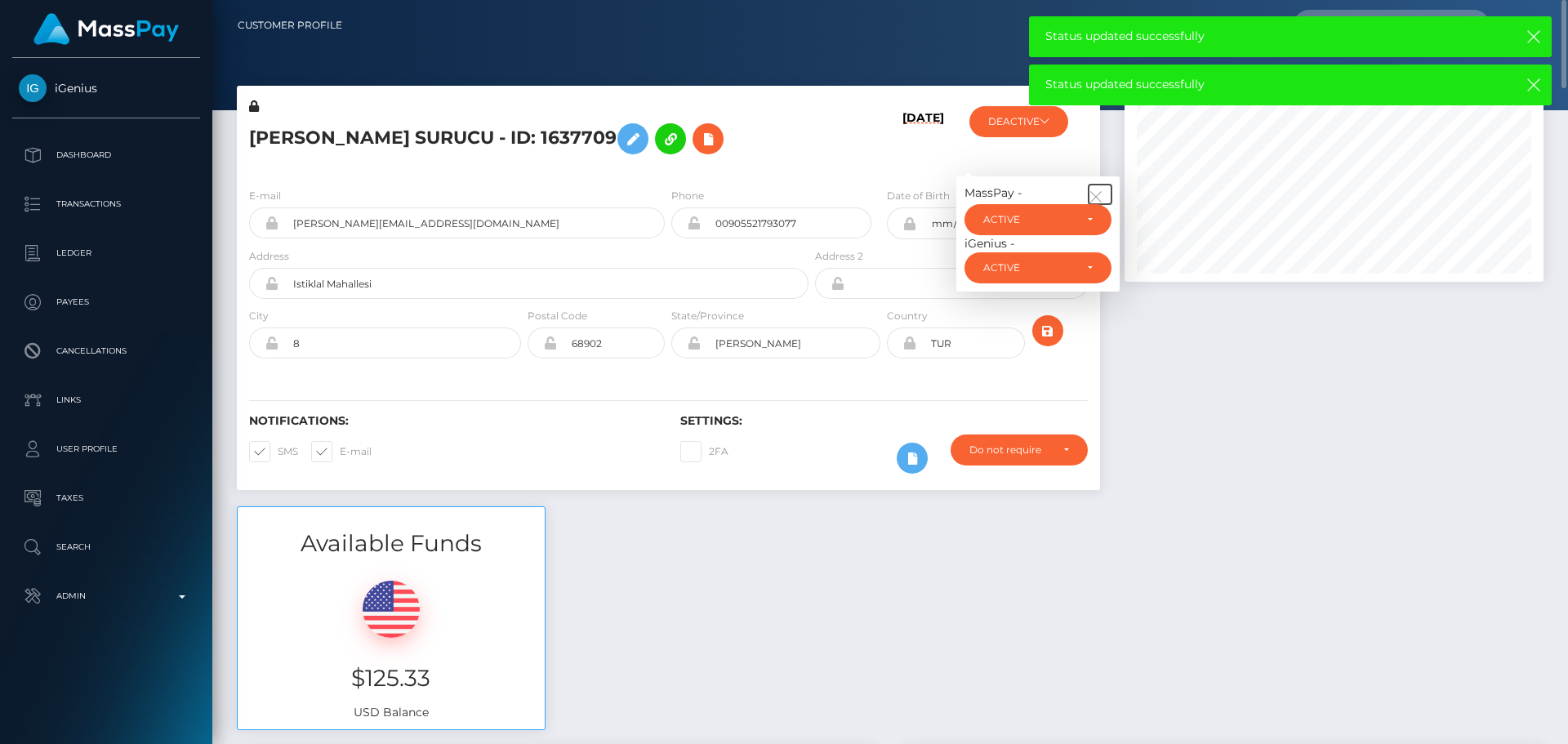
click at [1098, 195] on icon "button" at bounding box center [1095, 196] width 14 height 14
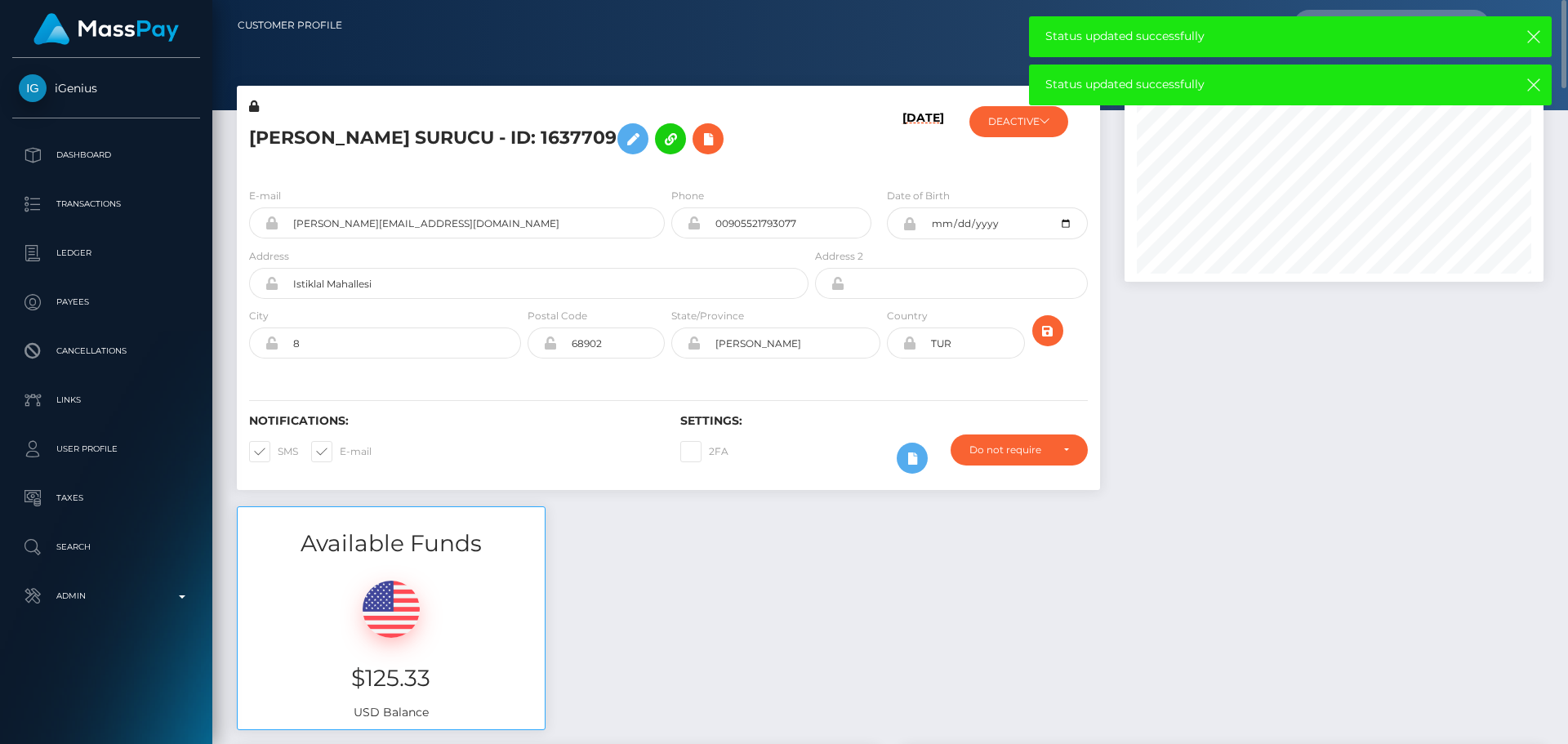
click at [903, 165] on h6 "[DATE]" at bounding box center [924, 140] width 42 height 57
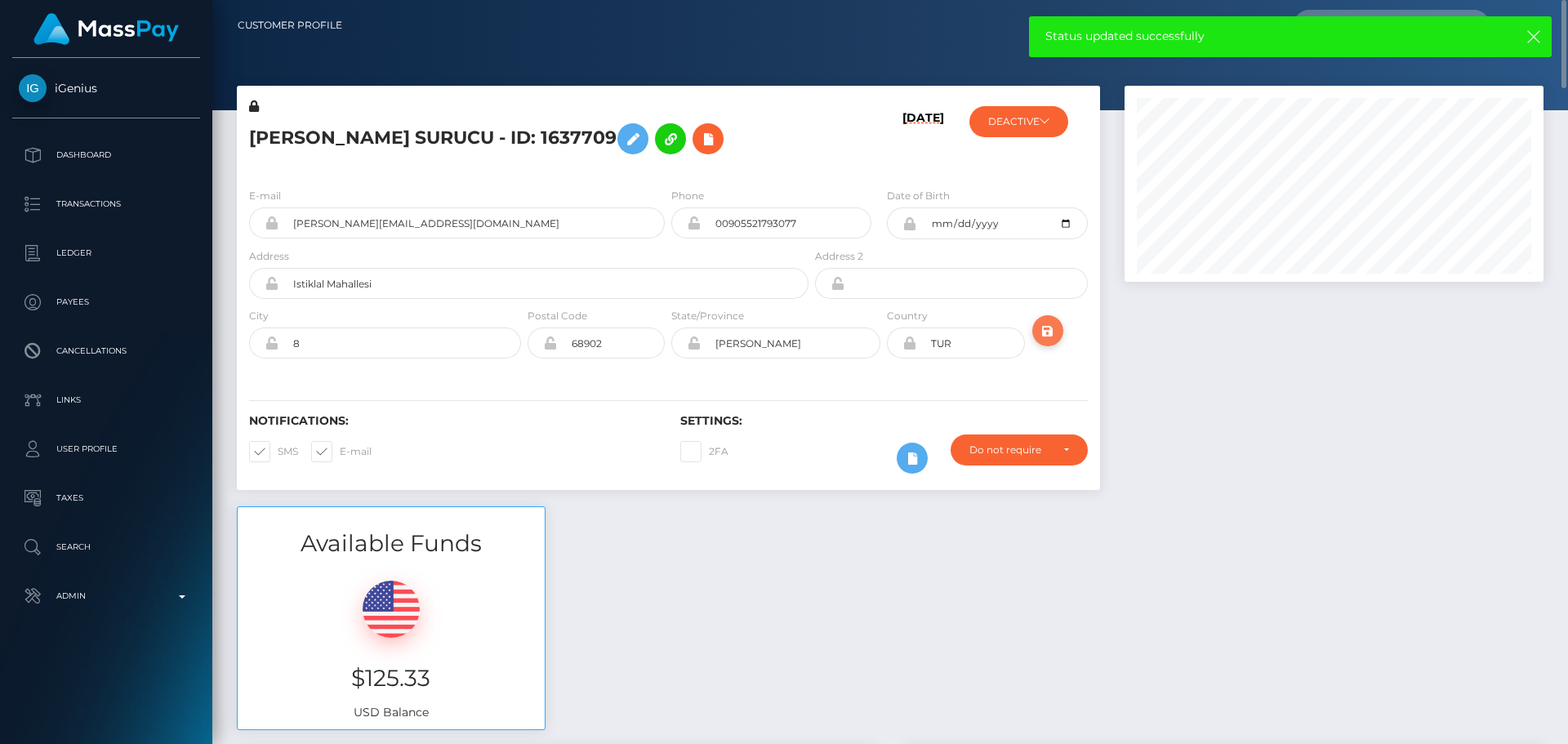
click at [1053, 333] on icon "submit" at bounding box center [1048, 331] width 19 height 20
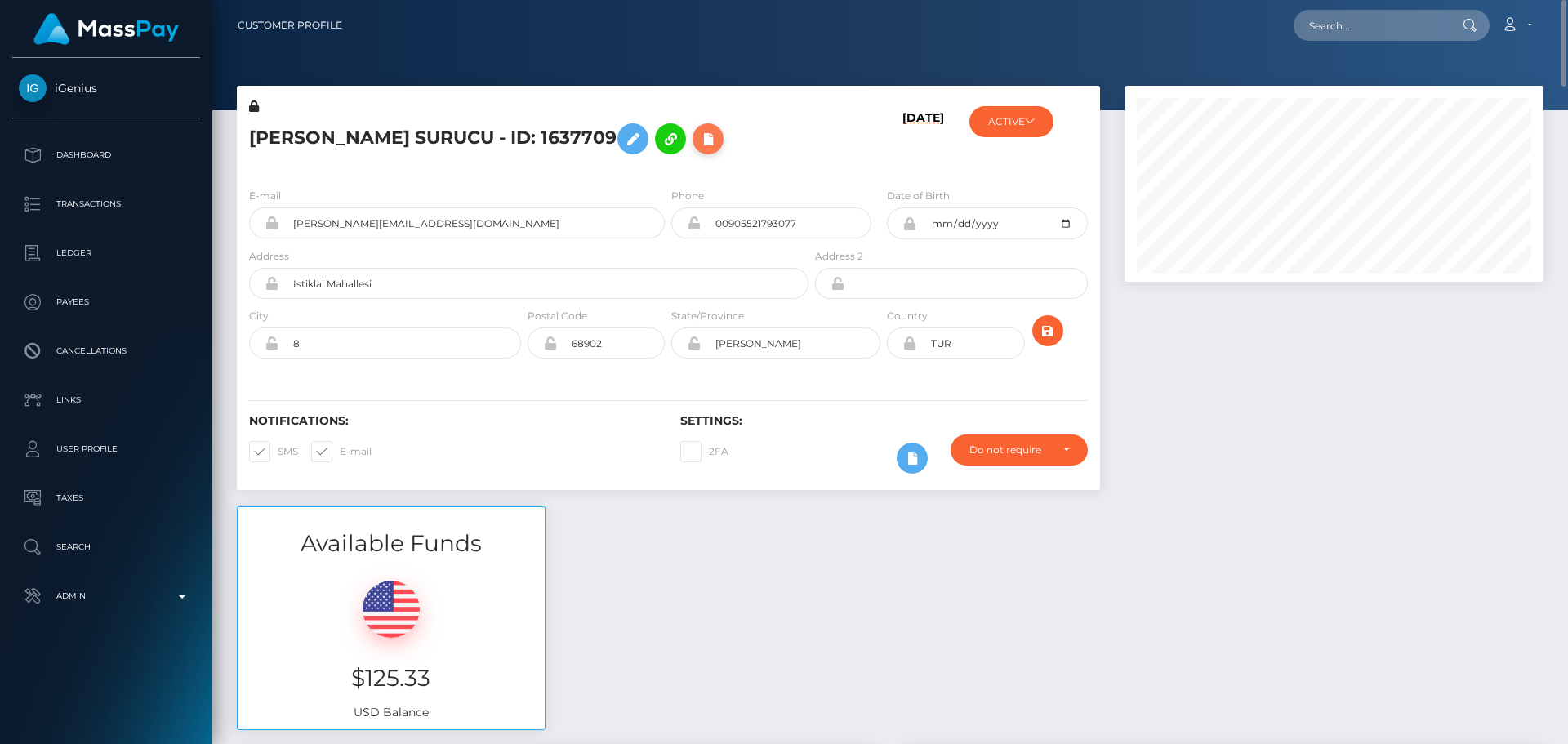
click at [703, 140] on icon at bounding box center [708, 139] width 19 height 20
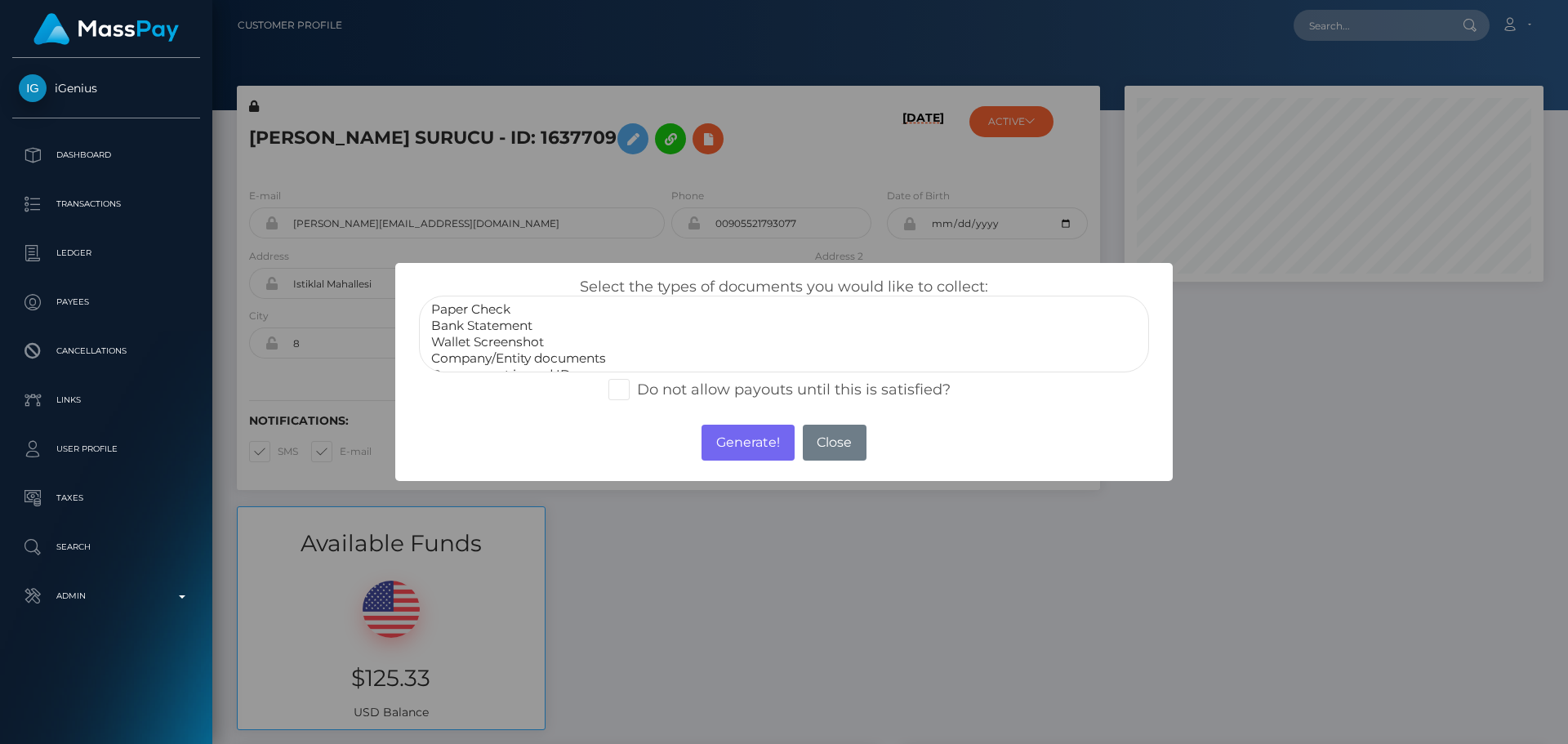
select select "Bank Statement"
click at [499, 325] on option "Bank Statement" at bounding box center [784, 325] width 709 height 16
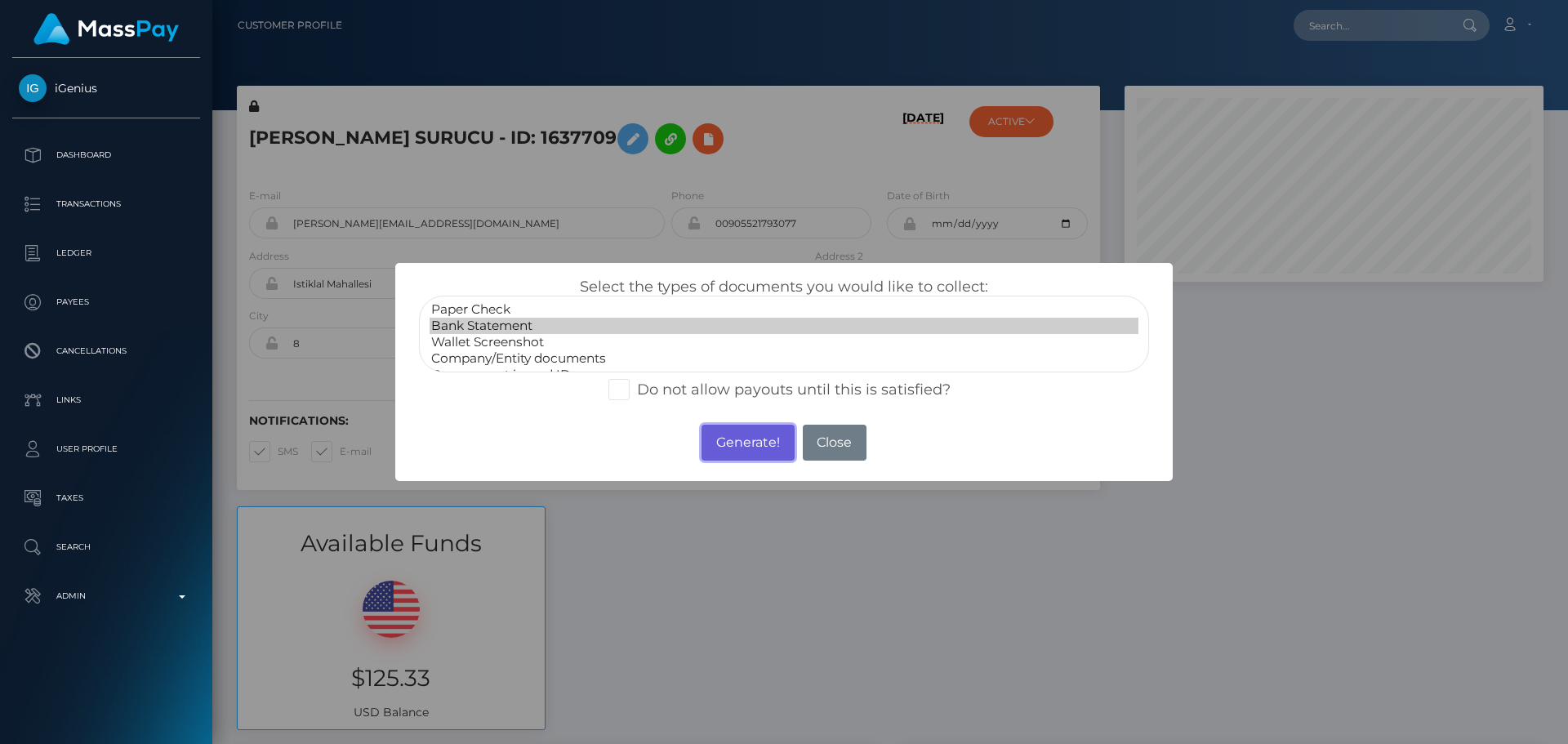
click at [752, 431] on button "Generate!" at bounding box center [747, 443] width 92 height 36
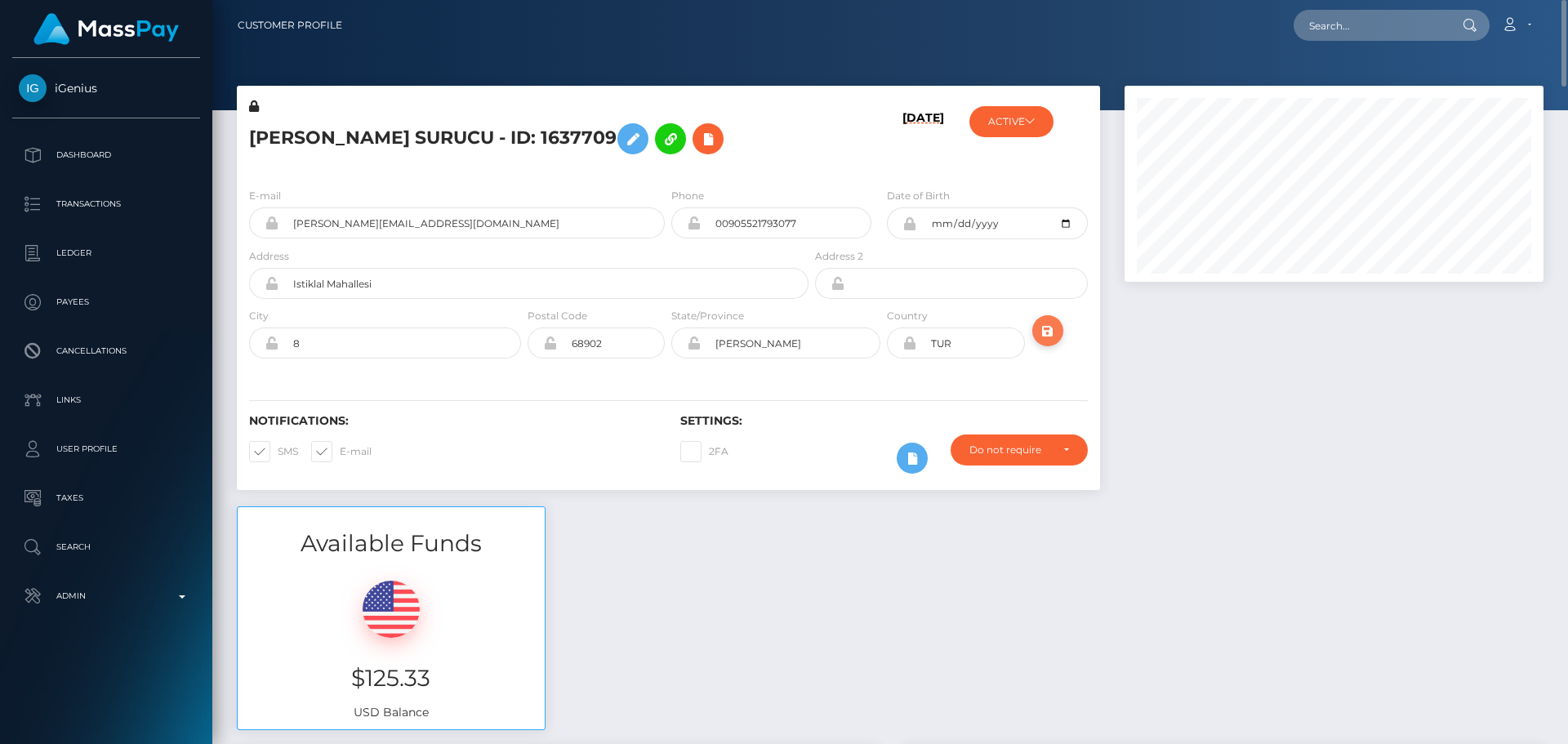
click at [1044, 338] on icon "submit" at bounding box center [1048, 331] width 19 height 20
click at [832, 133] on div "[DATE]" at bounding box center [884, 136] width 144 height 77
click at [1044, 334] on icon "submit" at bounding box center [1048, 331] width 19 height 20
click at [450, 133] on h5 "[PERSON_NAME] SURUCU - ID: 1637709" at bounding box center [524, 139] width 551 height 48
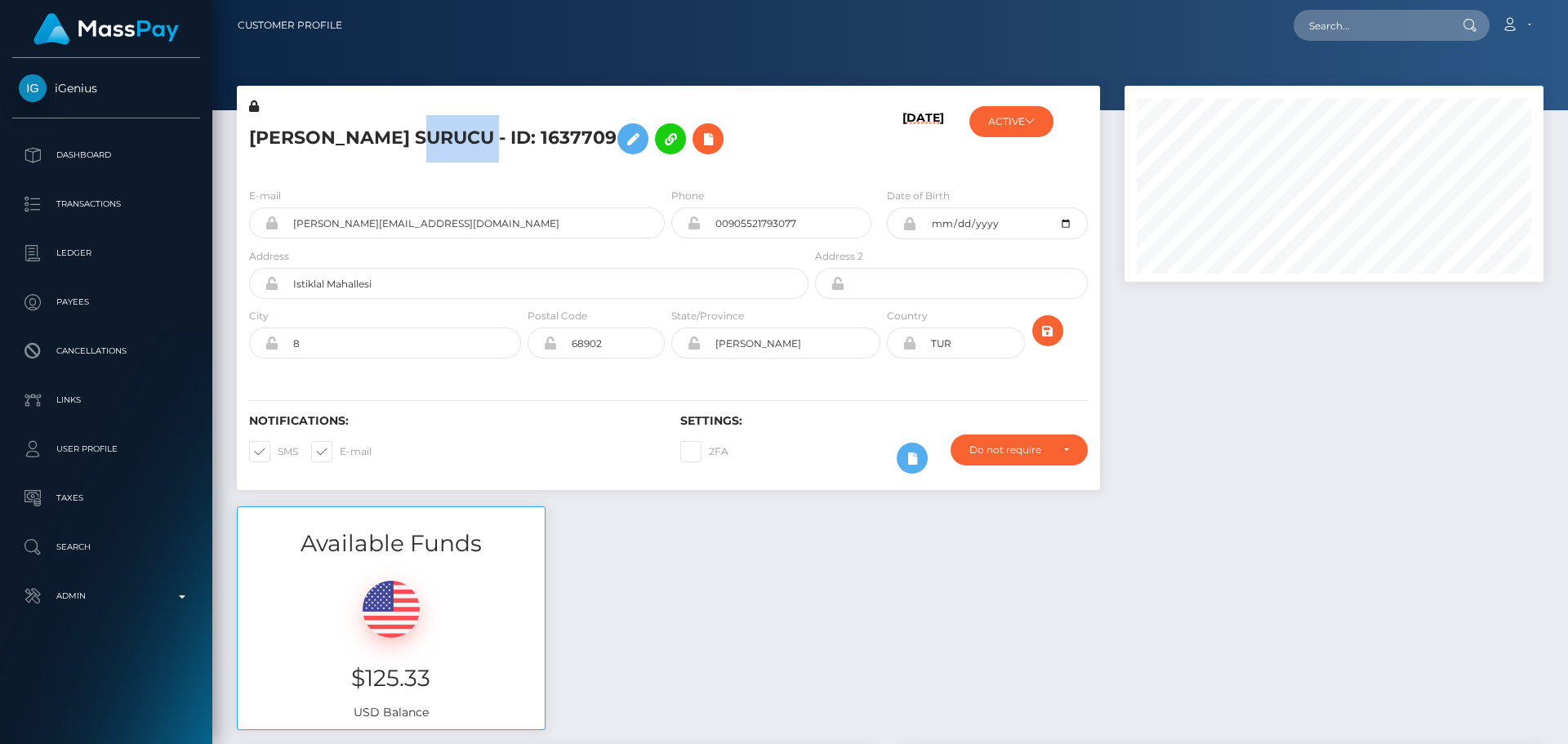
click at [450, 133] on h5 "EIKE ELISABETH SURUCU - ID: 1637709" at bounding box center [524, 139] width 551 height 48
copy h5 "EIKE ELISABETH SURUCU - ID: 1637709"
click at [1386, 25] on input "text" at bounding box center [1371, 25] width 154 height 31
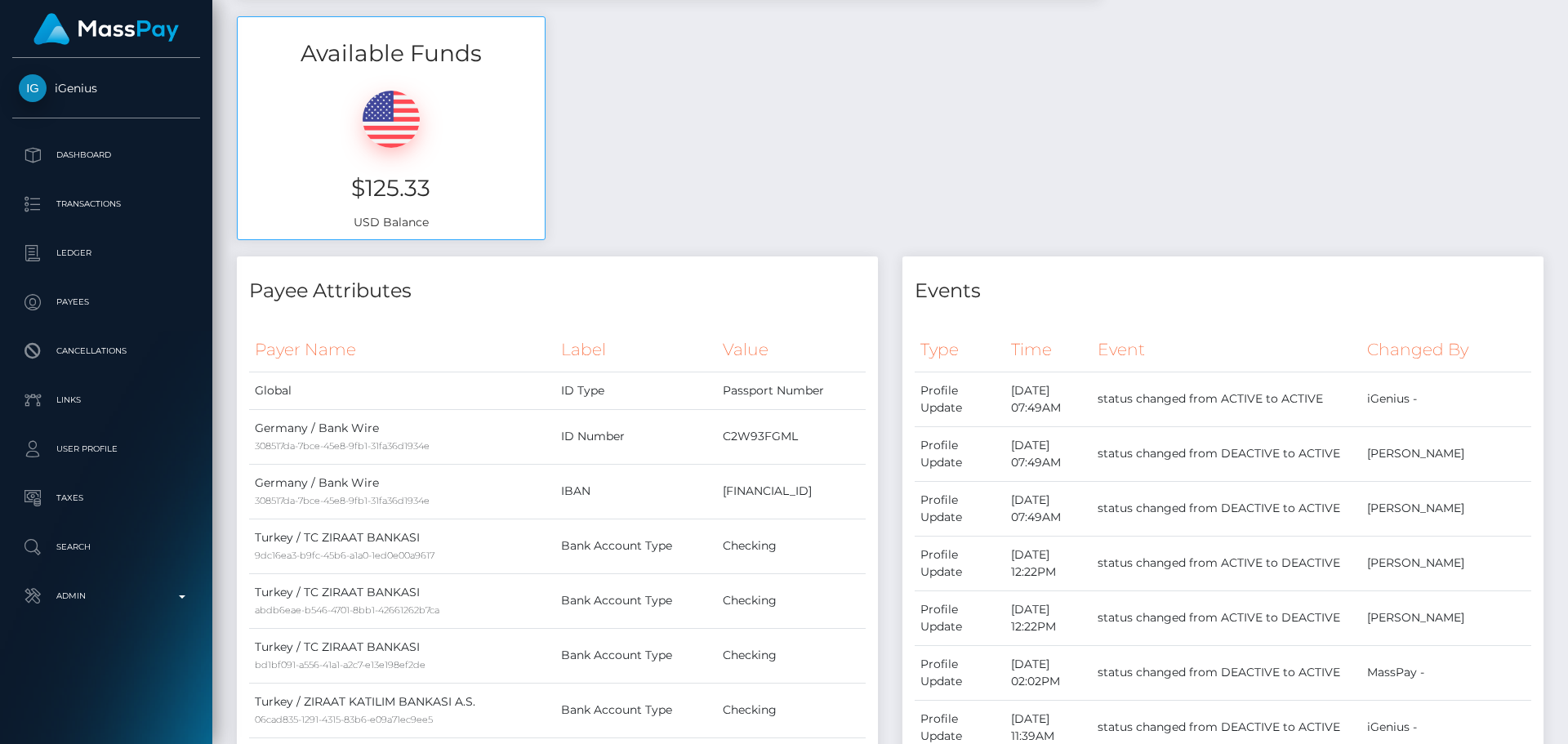
scroll to position [0, 0]
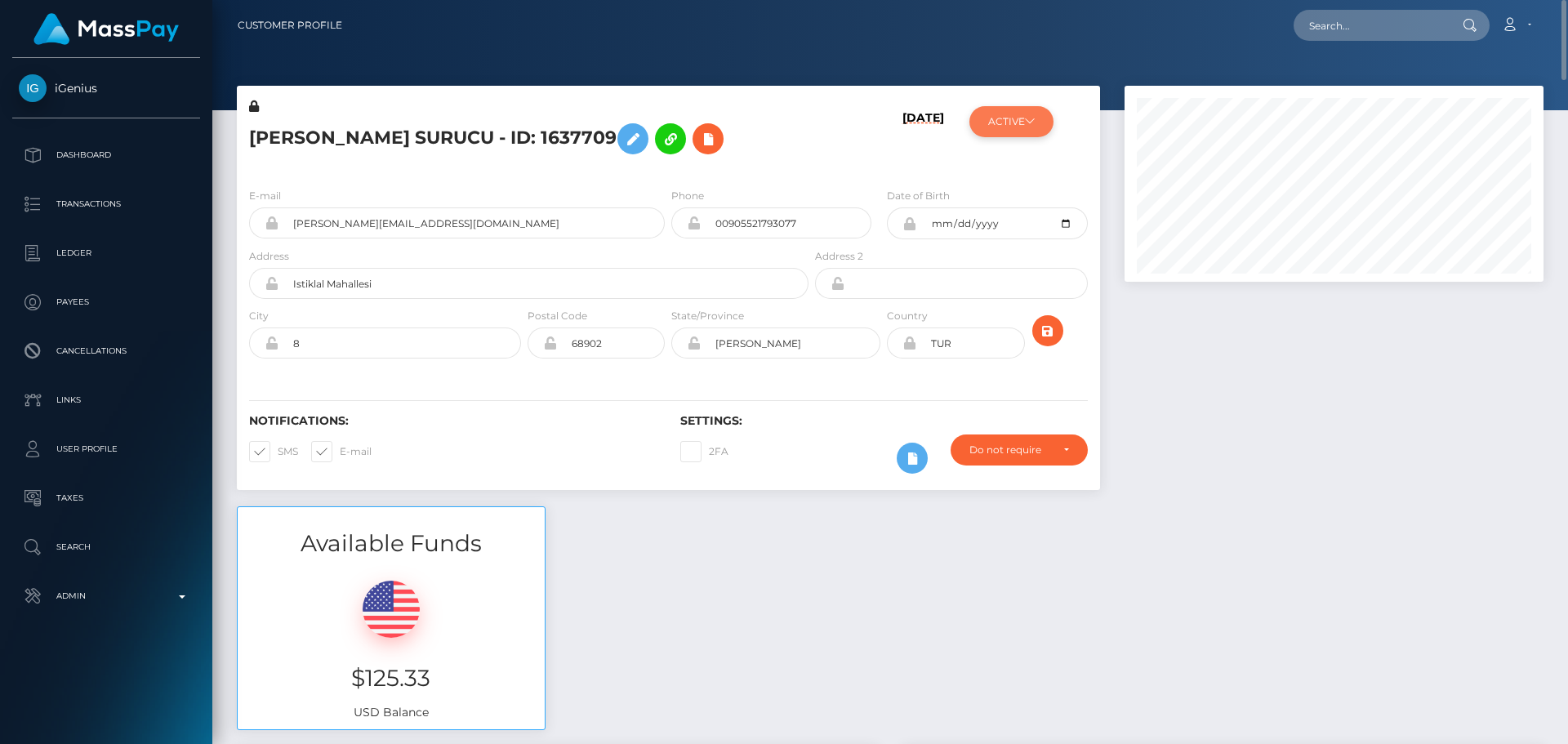
click at [1031, 110] on button "ACTIVE" at bounding box center [1012, 121] width 84 height 31
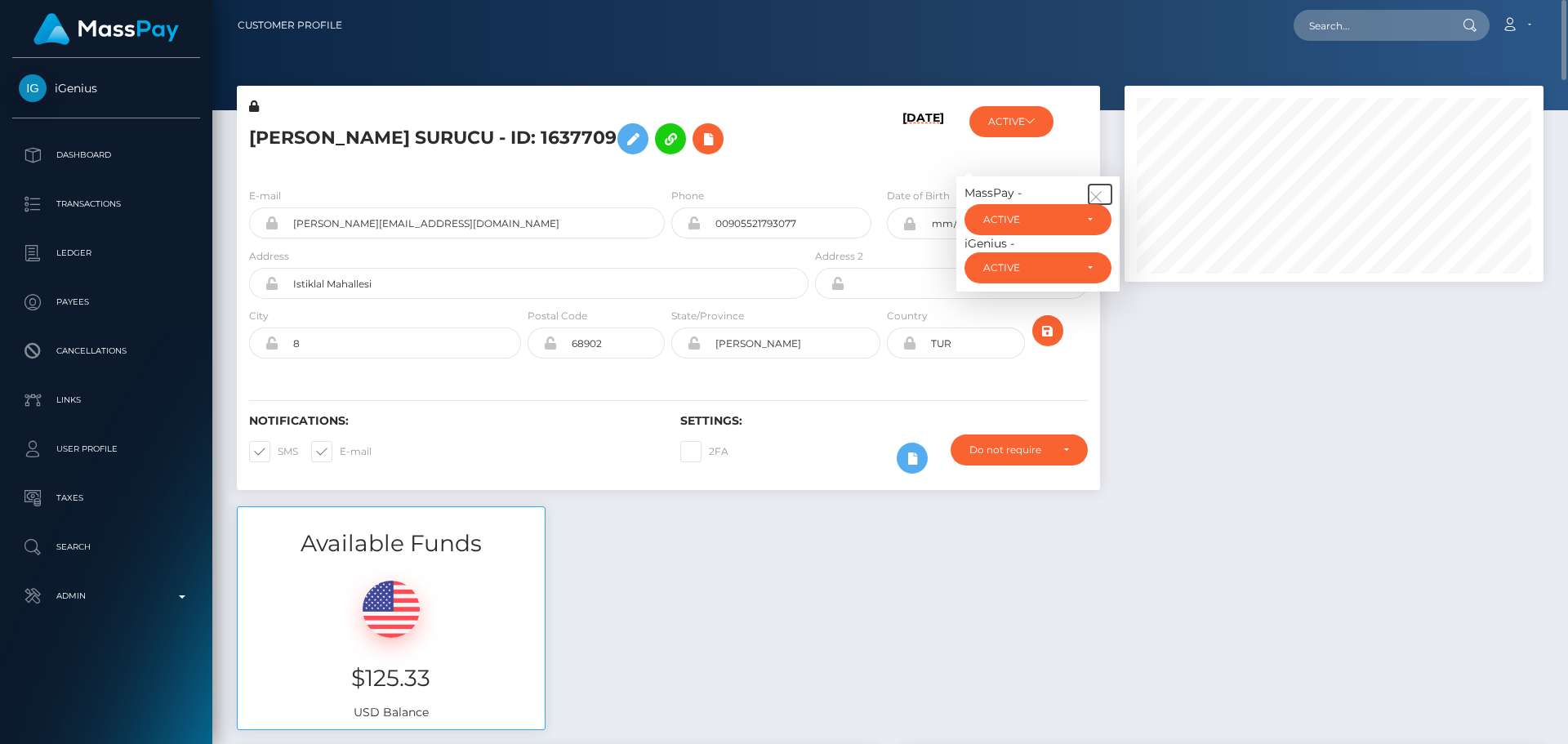
click at [1103, 187] on button "button" at bounding box center [1100, 194] width 23 height 19
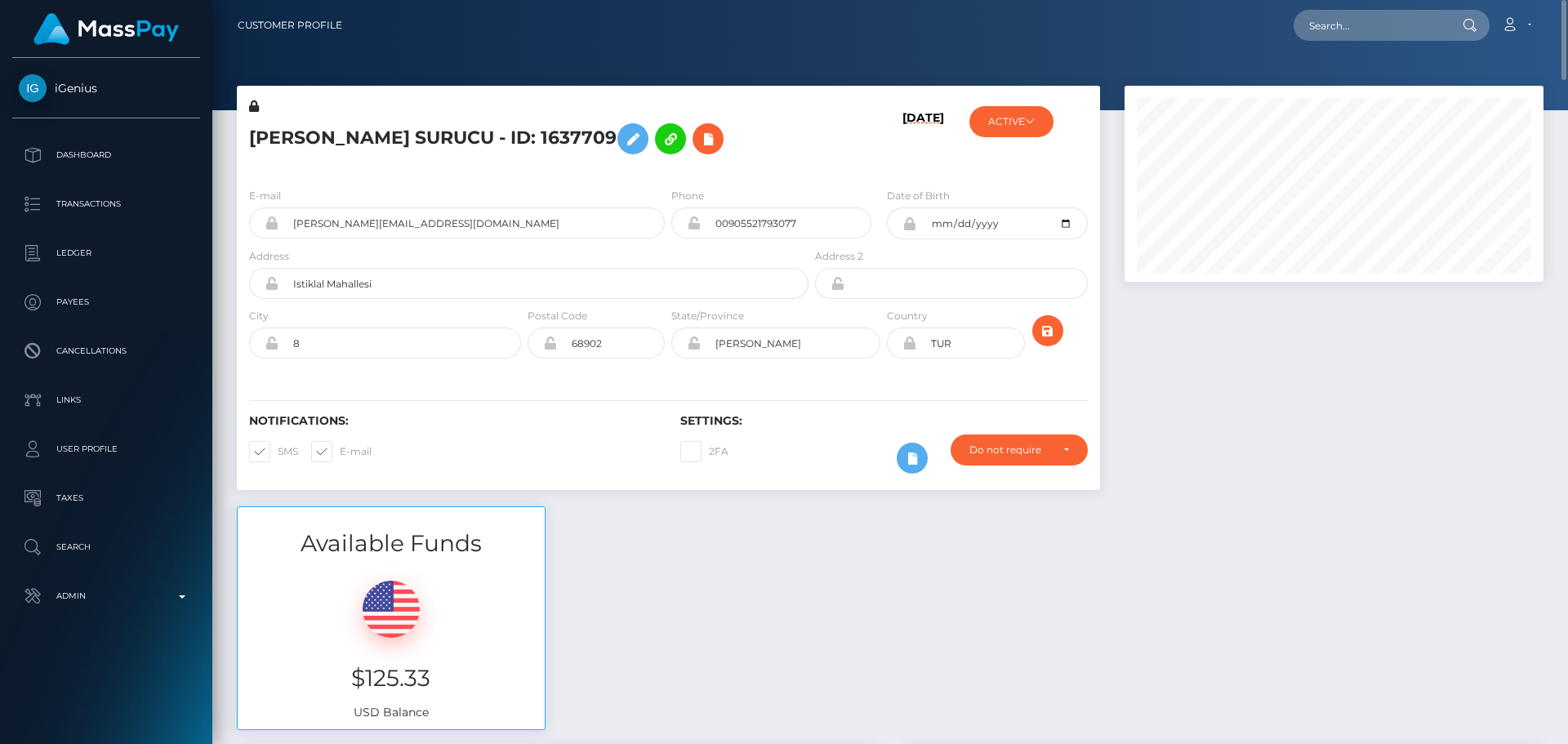
click at [1071, 166] on div "ACTIVE MassPay - ACTIVE DEACTIVE CLOSED ACTIVE iGenius -" at bounding box center [1028, 136] width 144 height 77
click at [1389, 31] on input "text" at bounding box center [1371, 25] width 154 height 31
paste input "poact_Fw85cXtOcZTG"
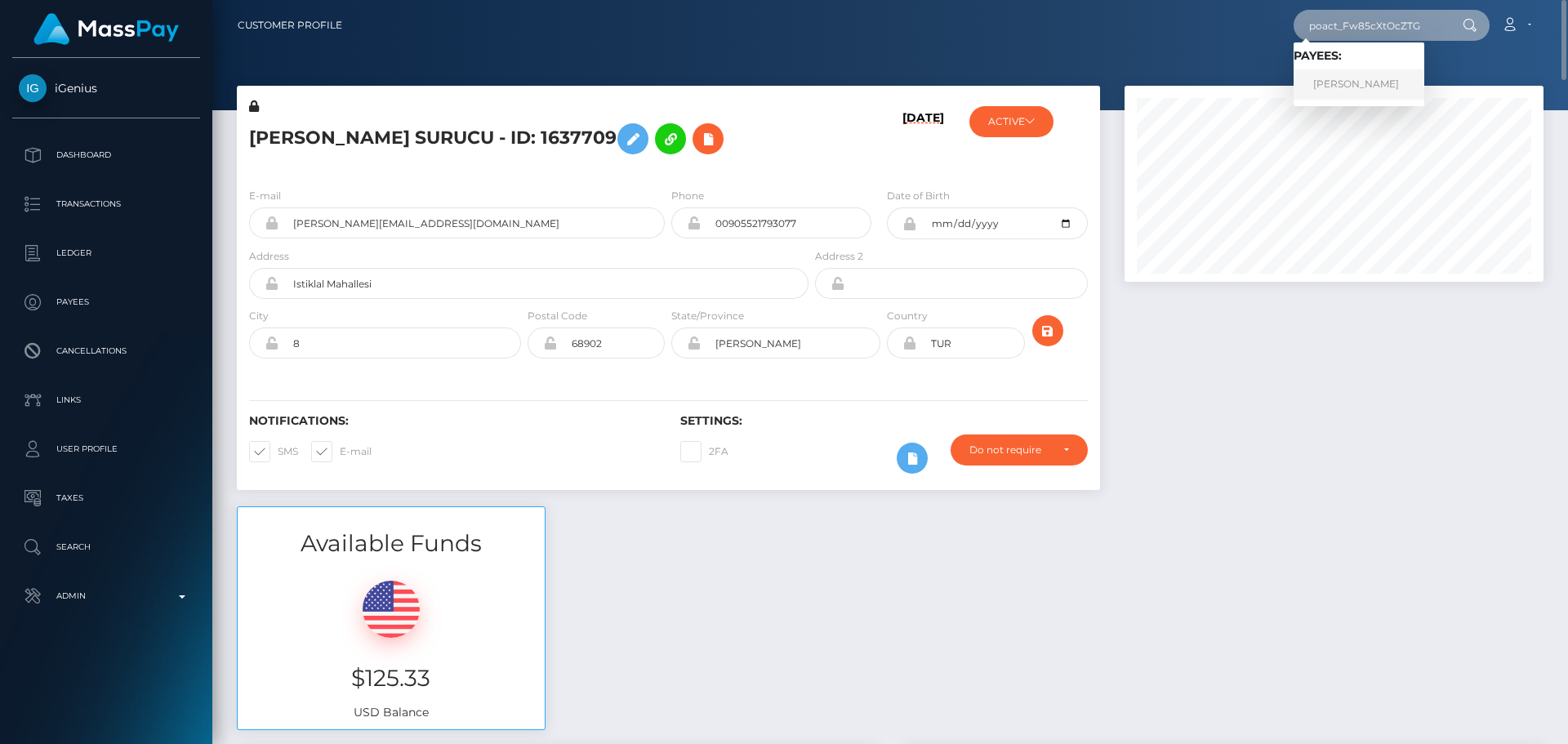
type input "poact_Fw85cXtOcZTG"
click at [1344, 80] on link "Muhammad Saqib" at bounding box center [1359, 85] width 131 height 31
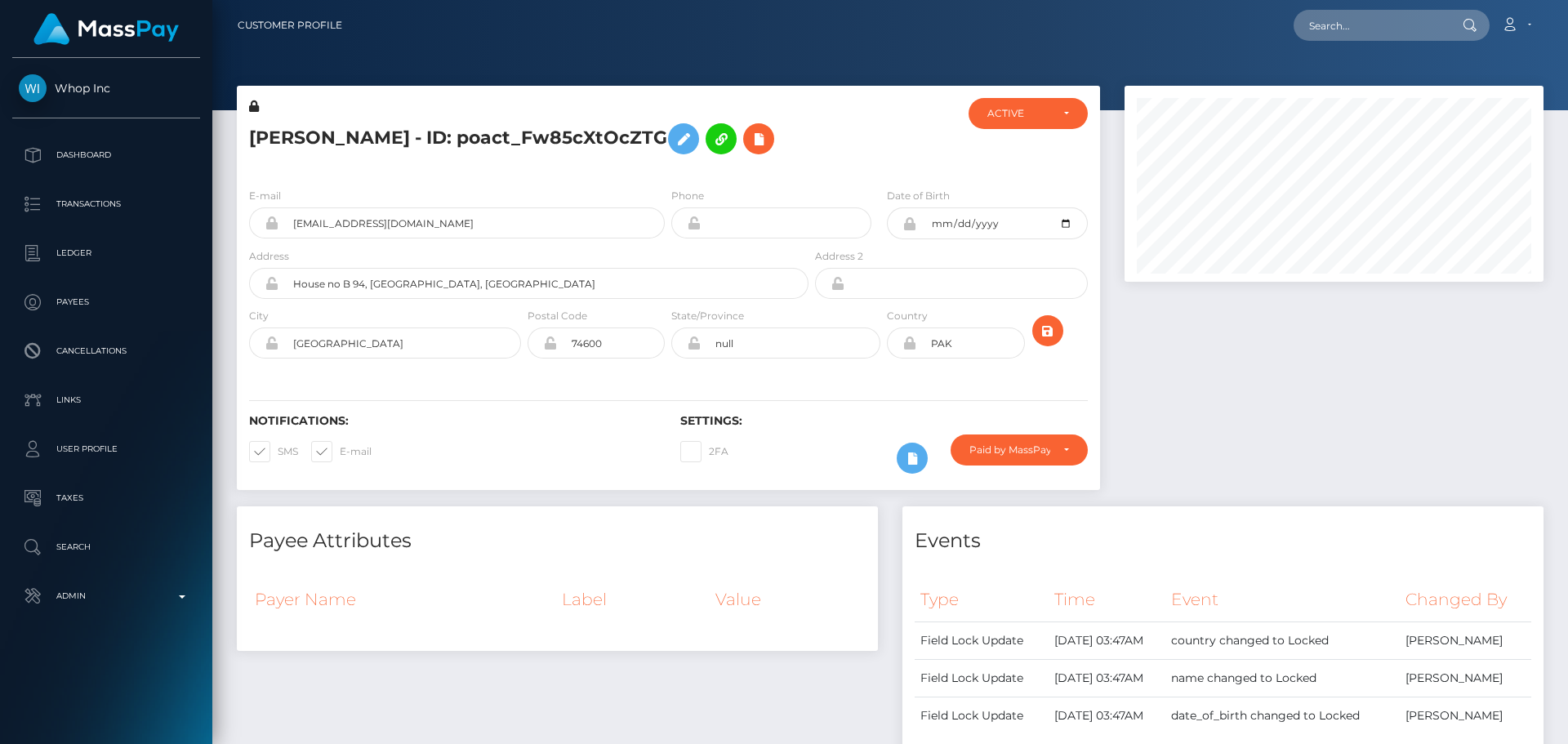
scroll to position [196, 420]
click at [834, 154] on div at bounding box center [884, 136] width 144 height 77
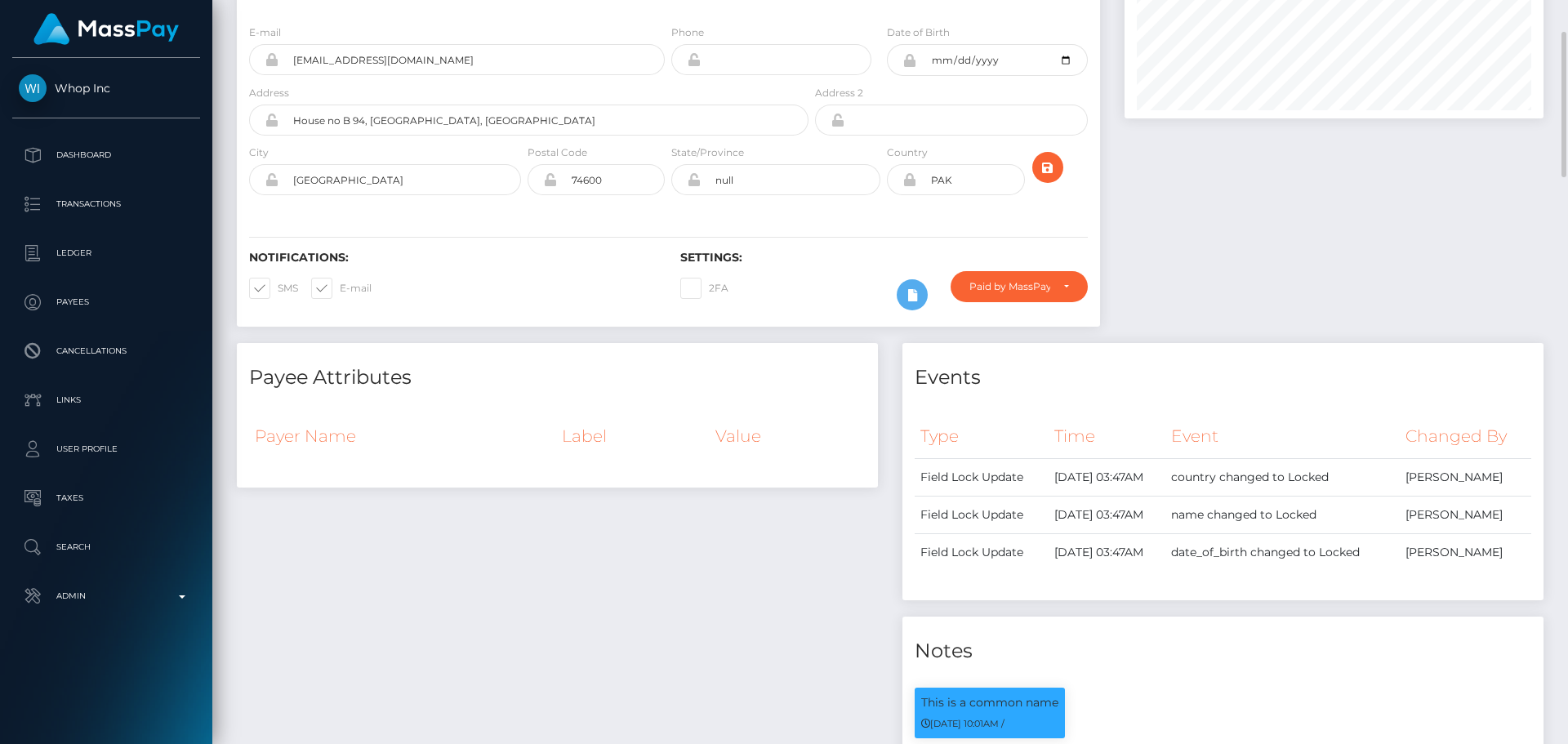
scroll to position [0, 0]
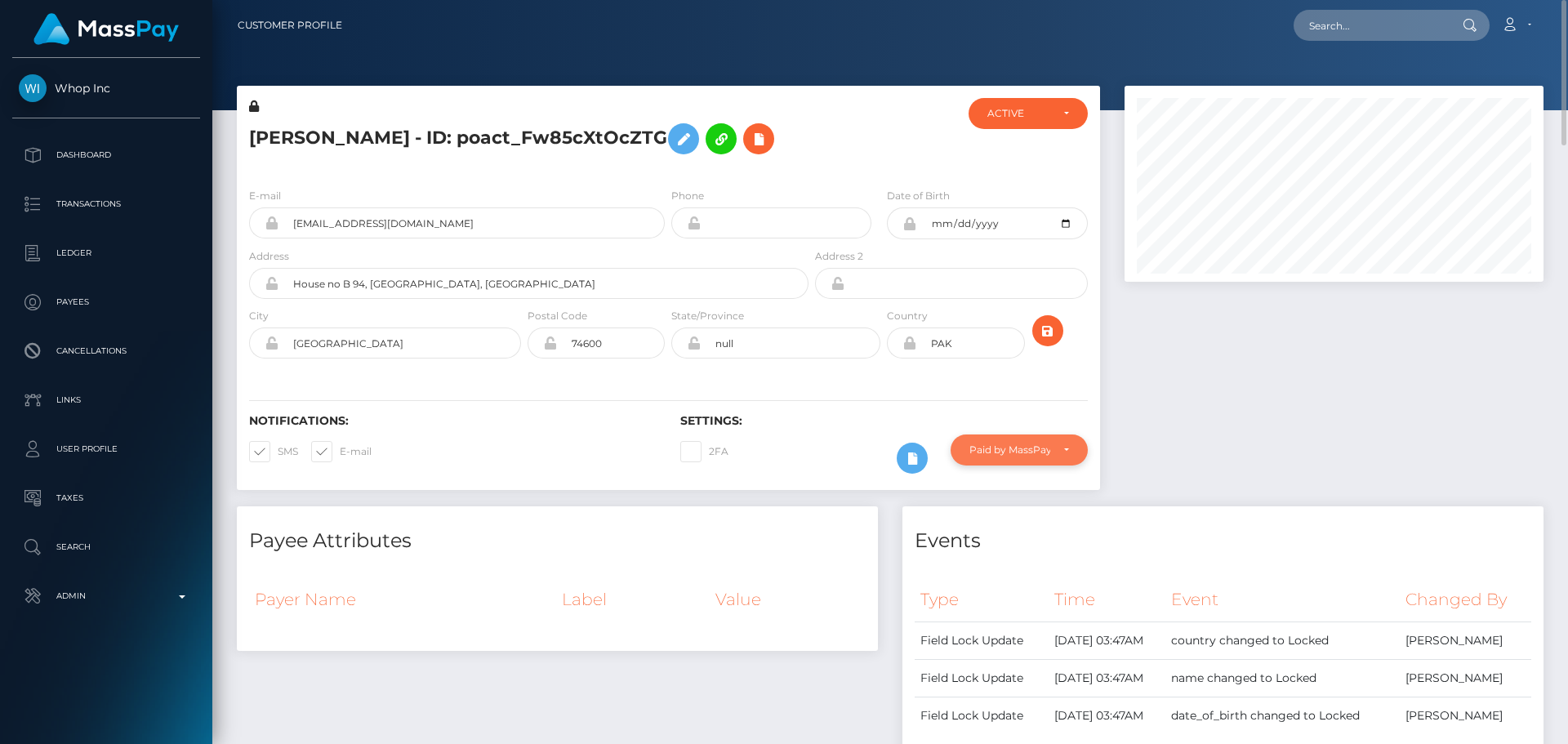
click at [1023, 456] on div "Paid by MassPay" at bounding box center [1019, 449] width 137 height 31
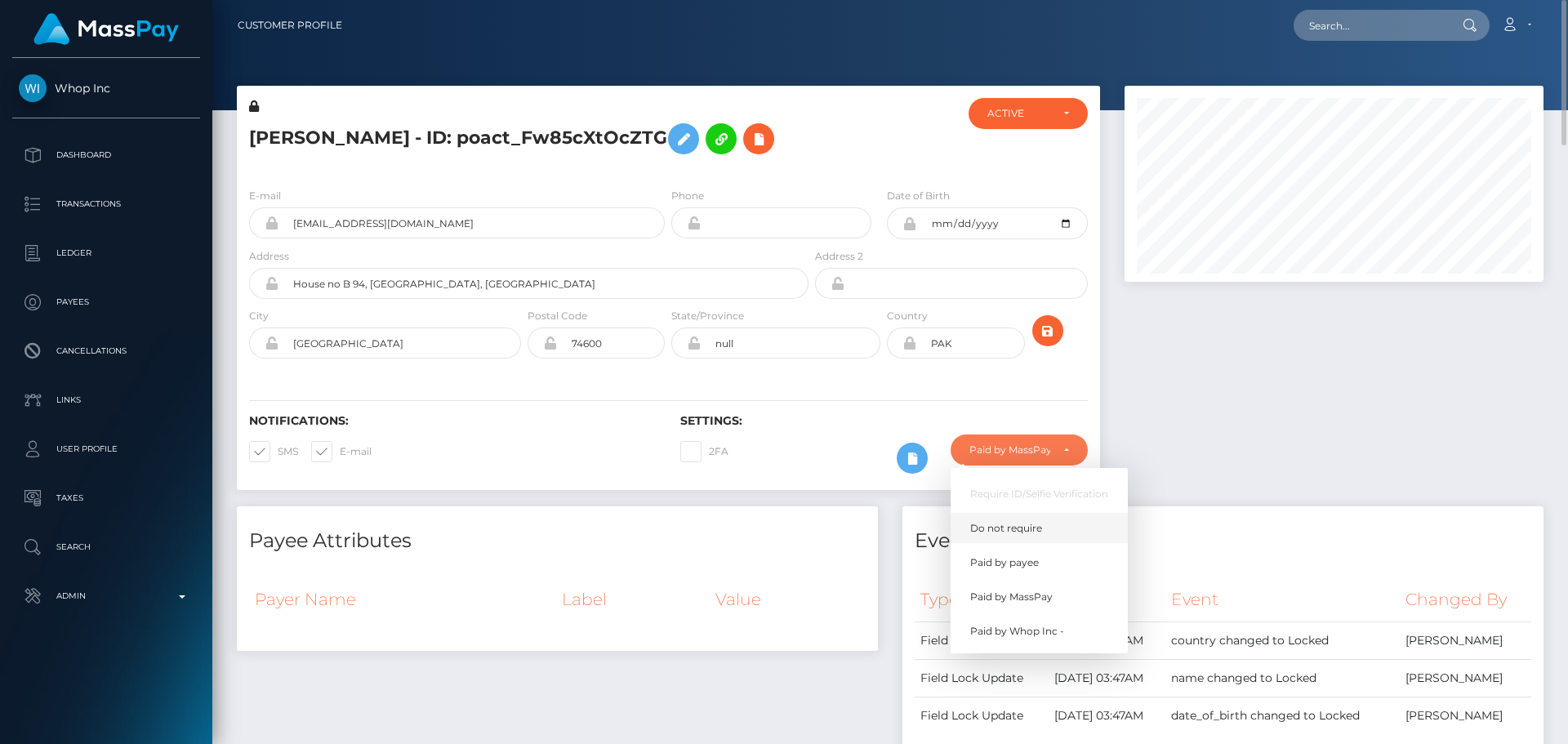
click at [1017, 525] on span "Do not require" at bounding box center [1005, 528] width 72 height 14
select select "0"
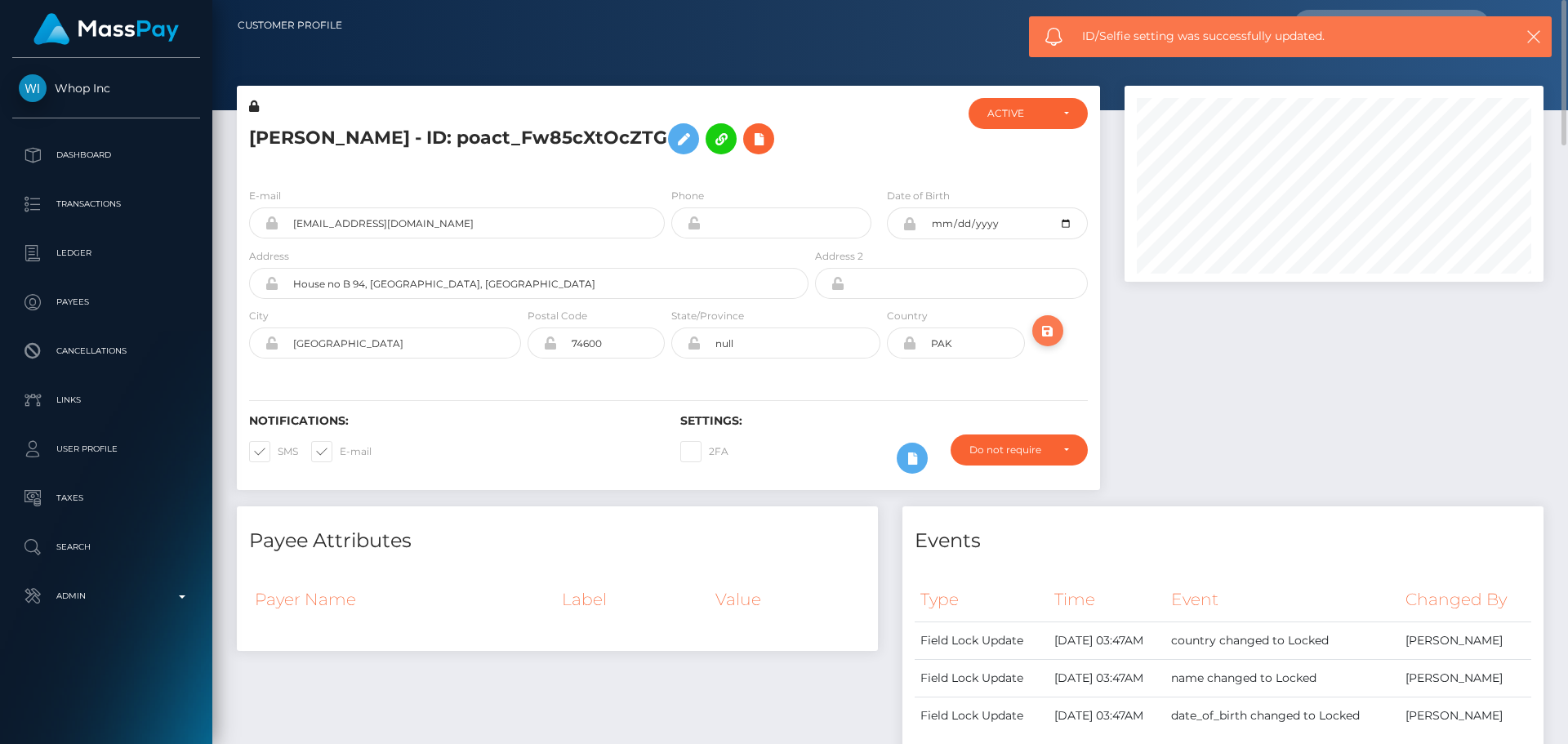
click at [1044, 324] on icon "submit" at bounding box center [1048, 331] width 19 height 20
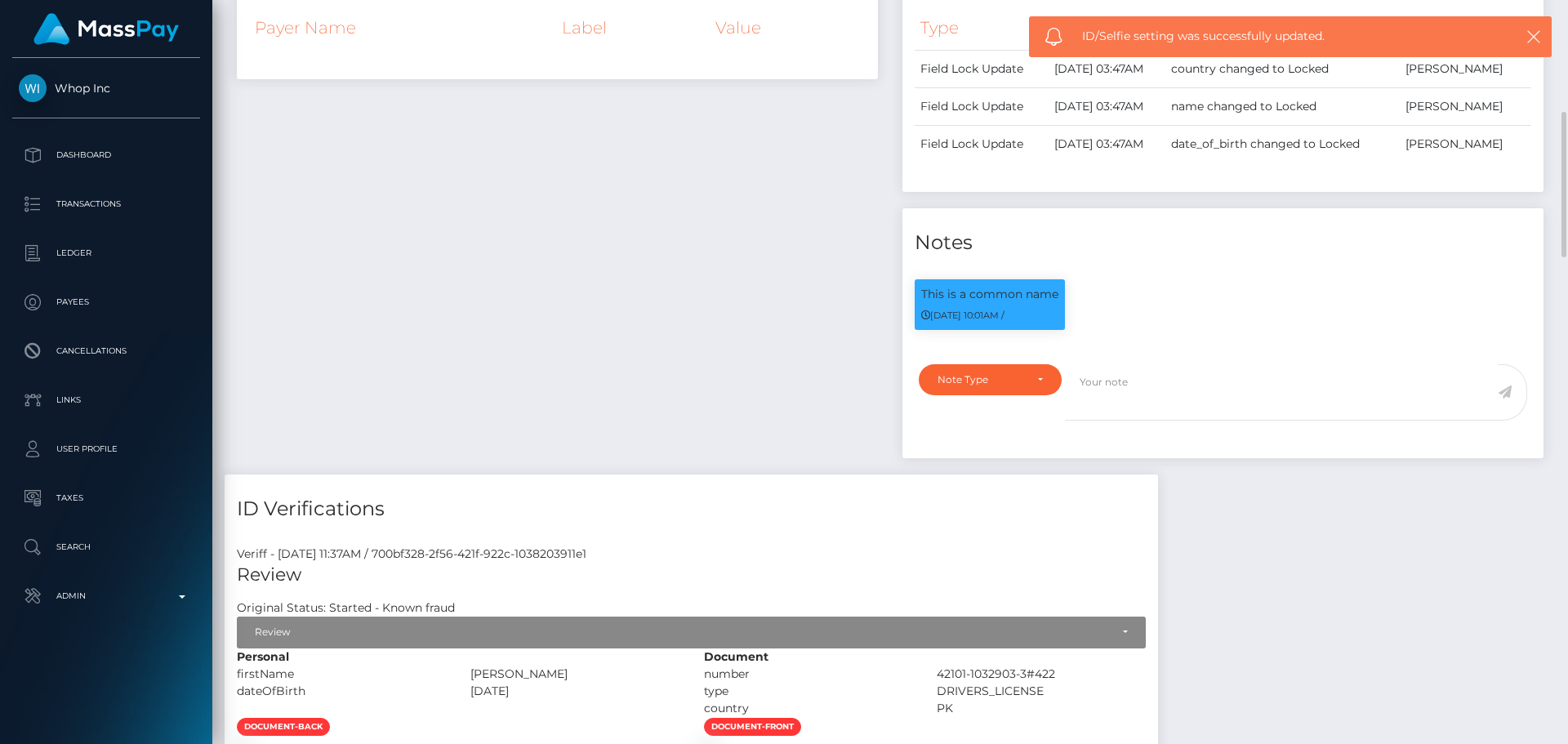
scroll to position [490, 0]
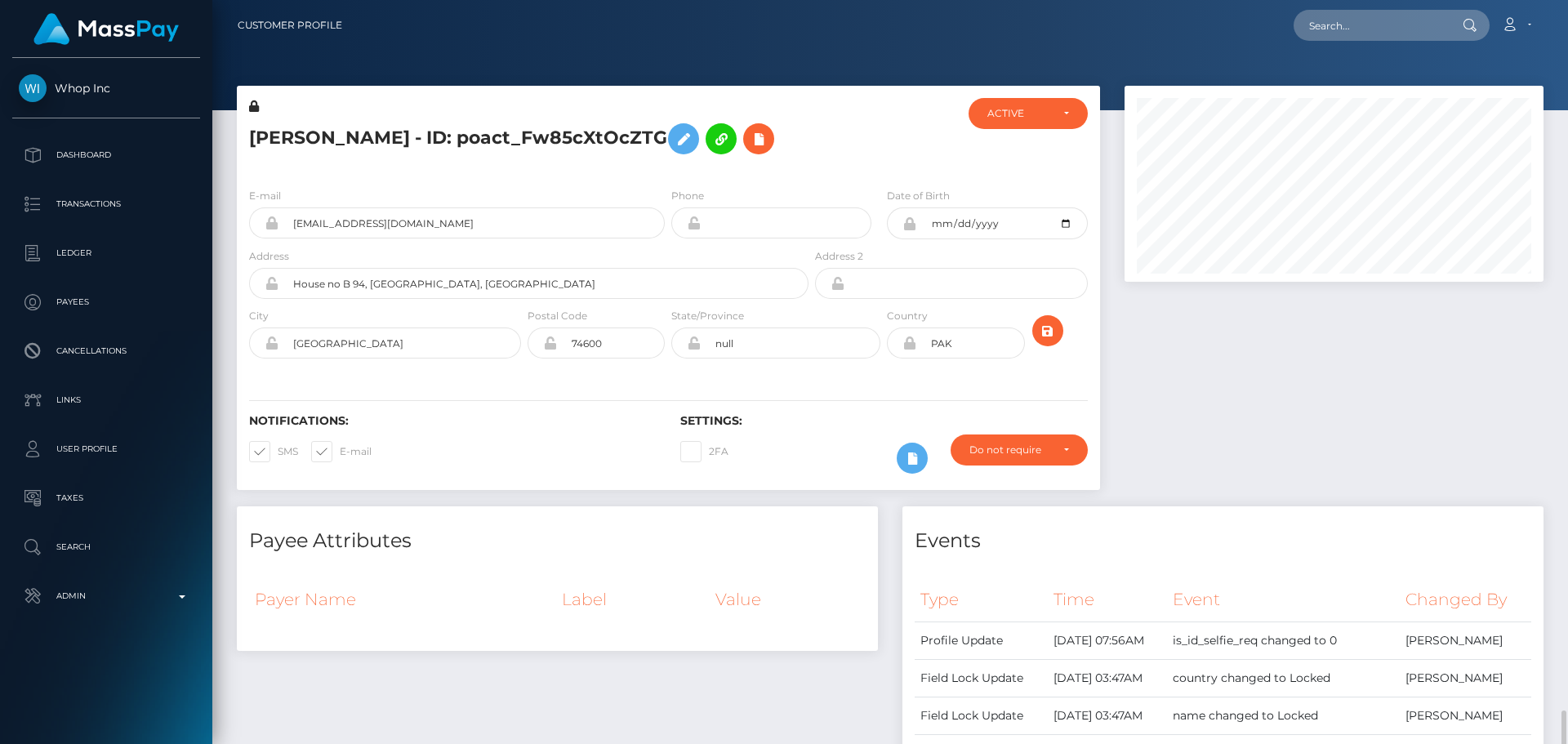
scroll to position [196, 420]
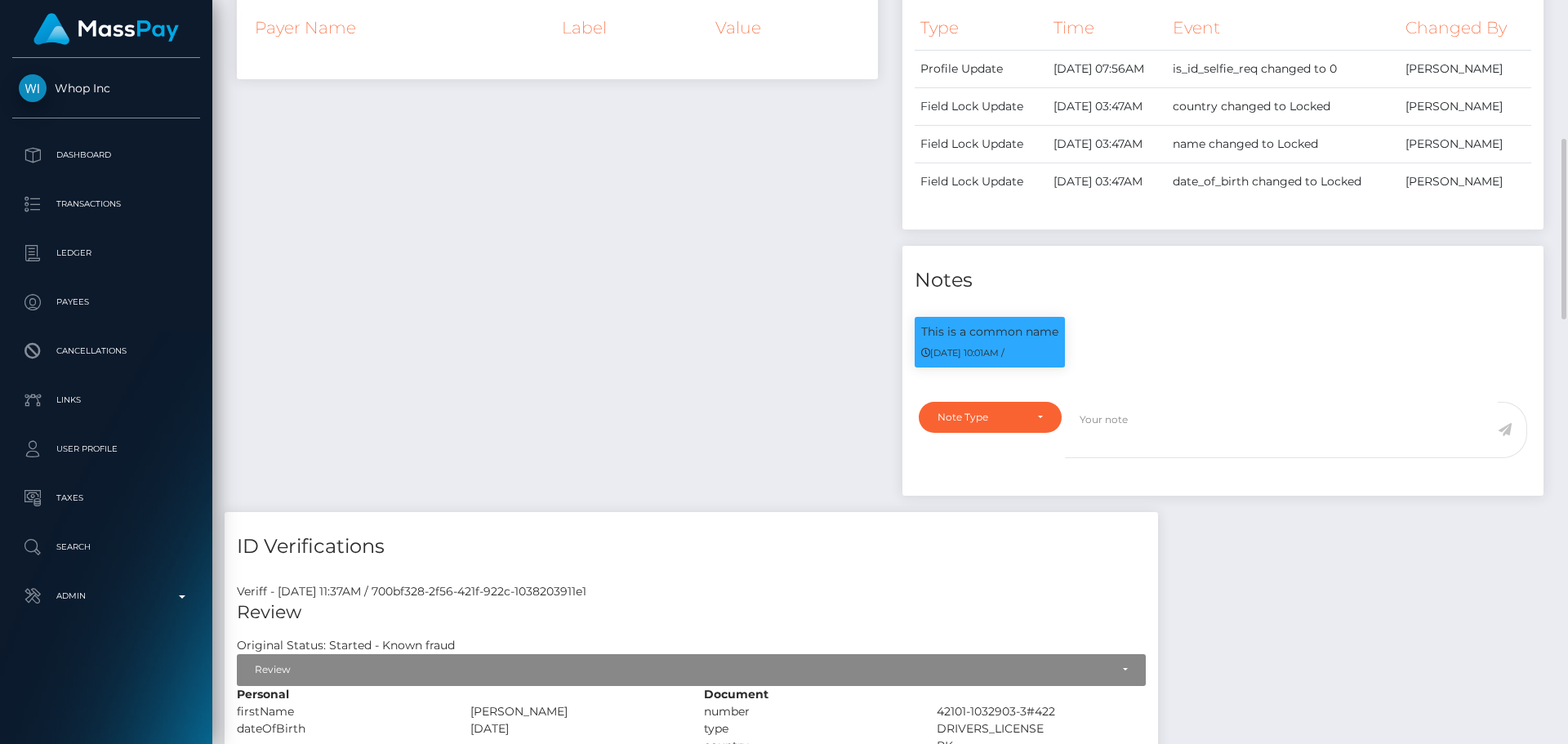
click at [639, 310] on div "Payee Attributes Payer Name Label Value" at bounding box center [558, 224] width 666 height 578
click at [619, 305] on div "Payee Attributes Payer Name Label Value" at bounding box center [558, 224] width 666 height 578
click at [528, 321] on div "Payee Attributes Payer Name Label Value" at bounding box center [558, 224] width 666 height 578
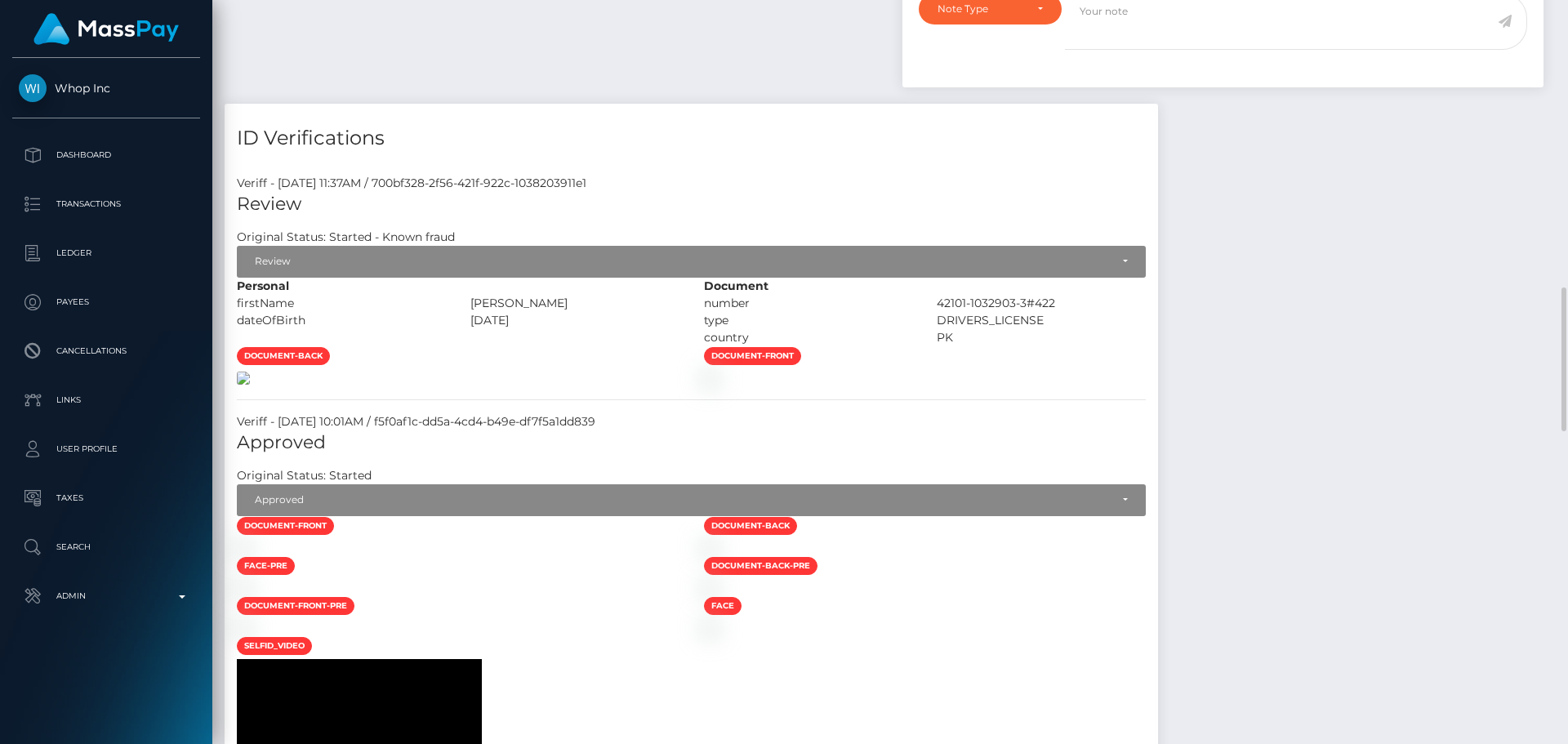
scroll to position [1143, 0]
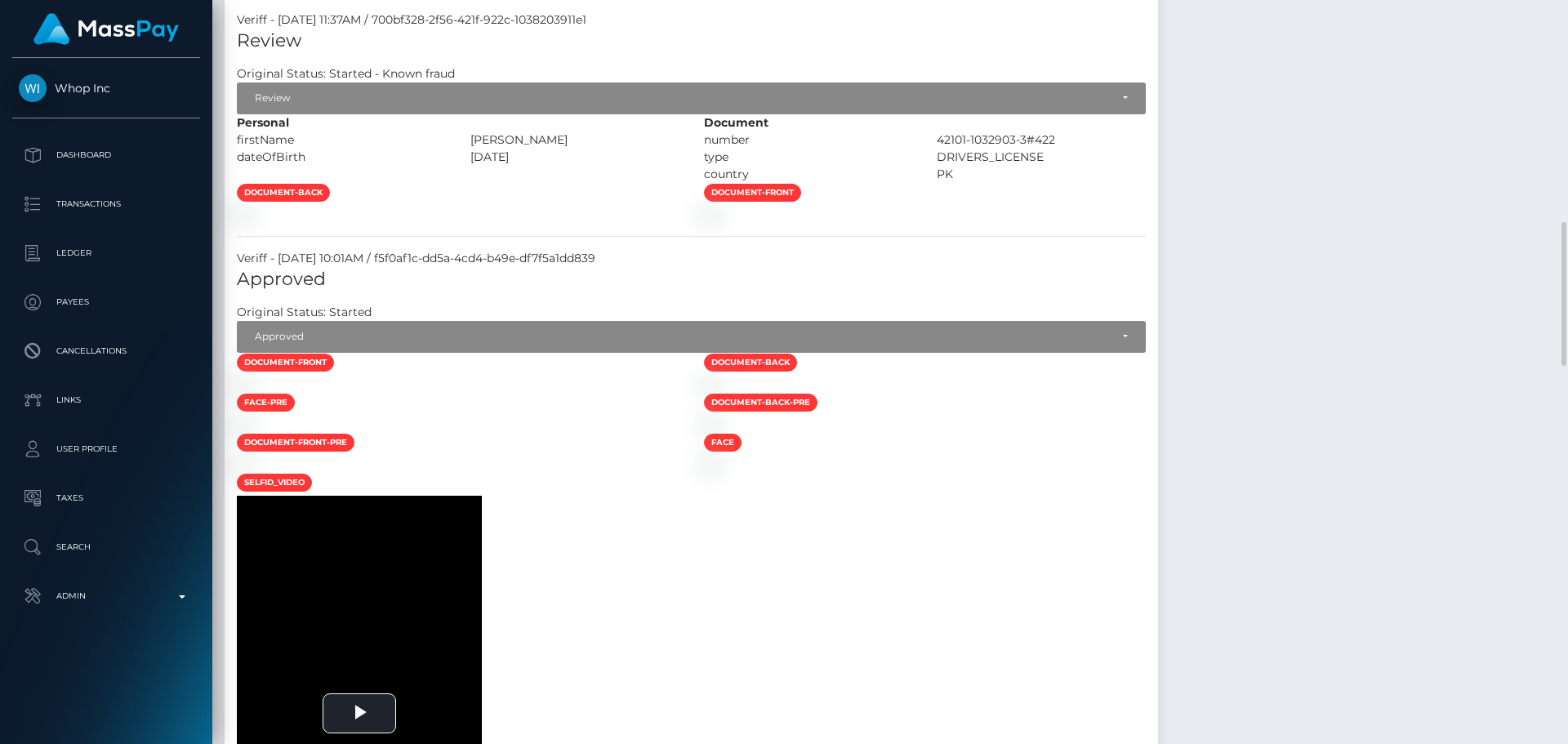
click at [574, 223] on div at bounding box center [458, 214] width 467 height 17
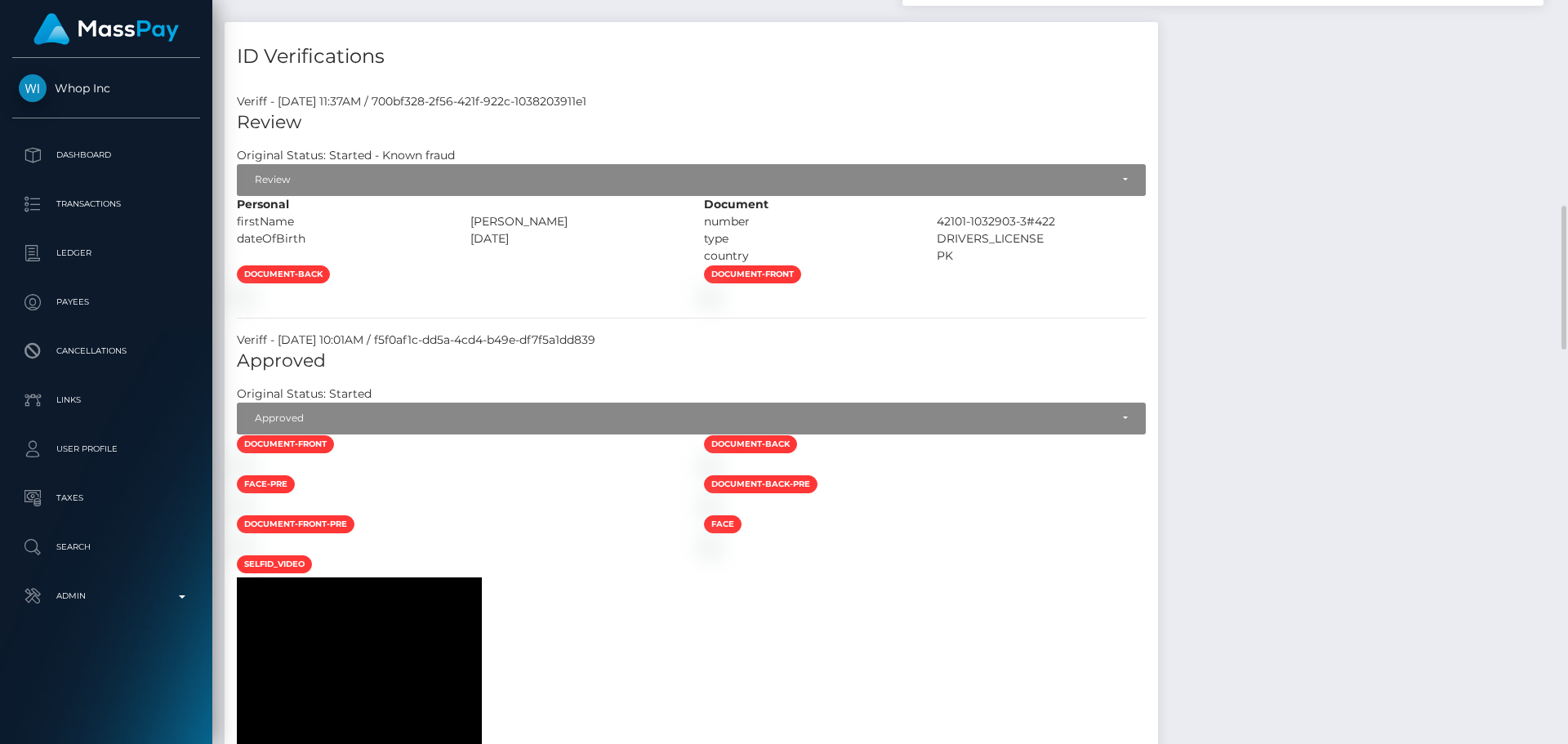
click at [609, 304] on div at bounding box center [458, 296] width 467 height 17
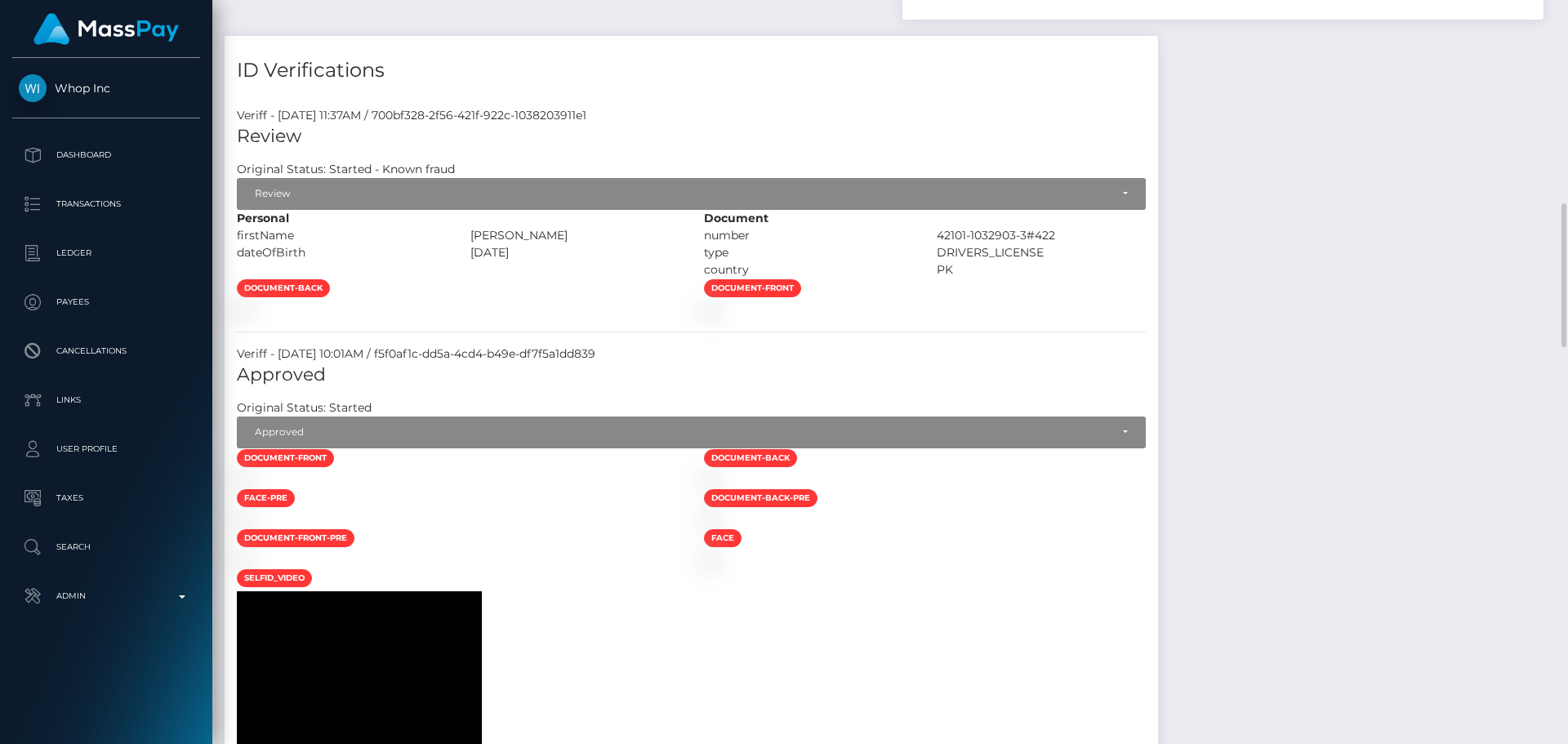
scroll to position [966, 0]
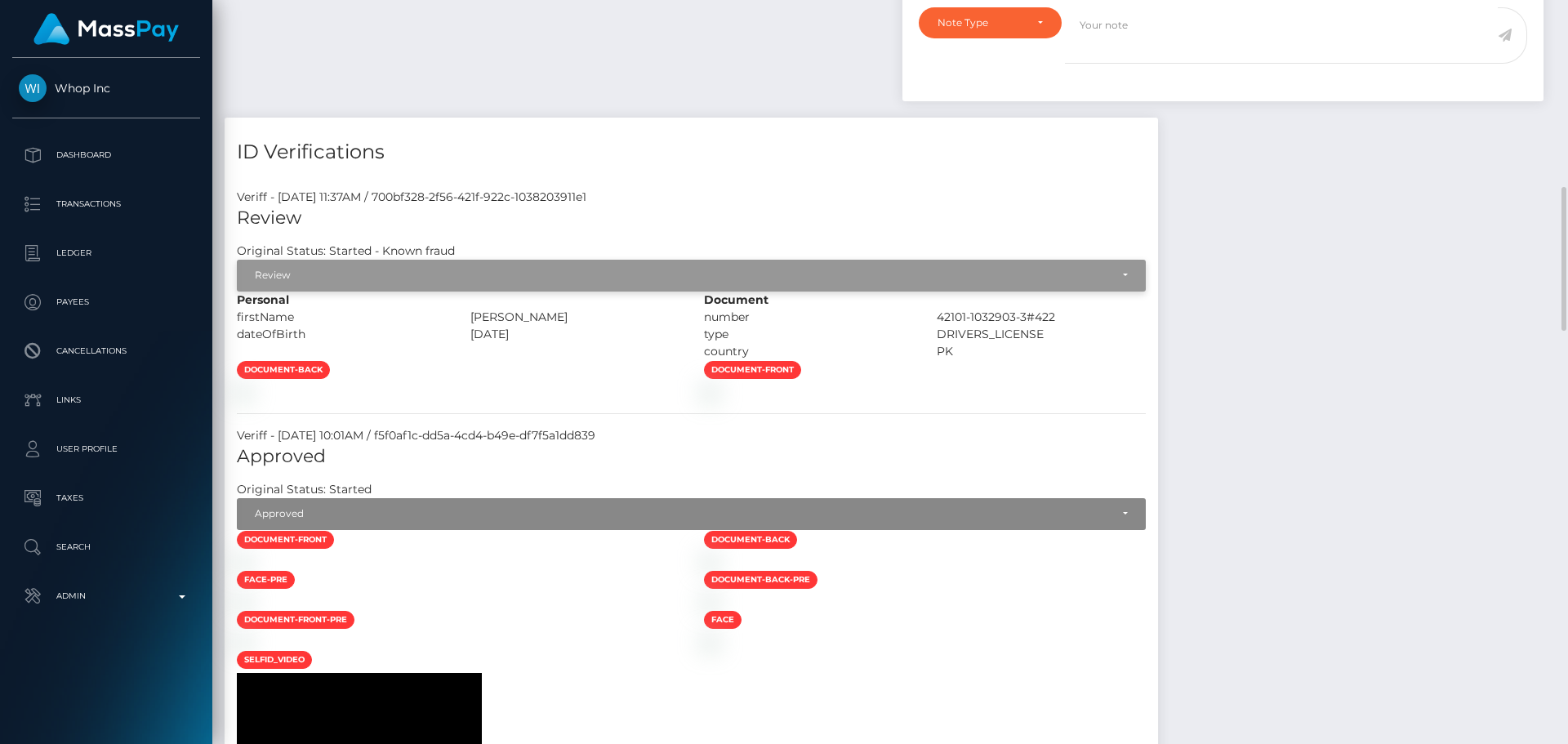
click at [398, 270] on div "Review" at bounding box center [682, 275] width 855 height 13
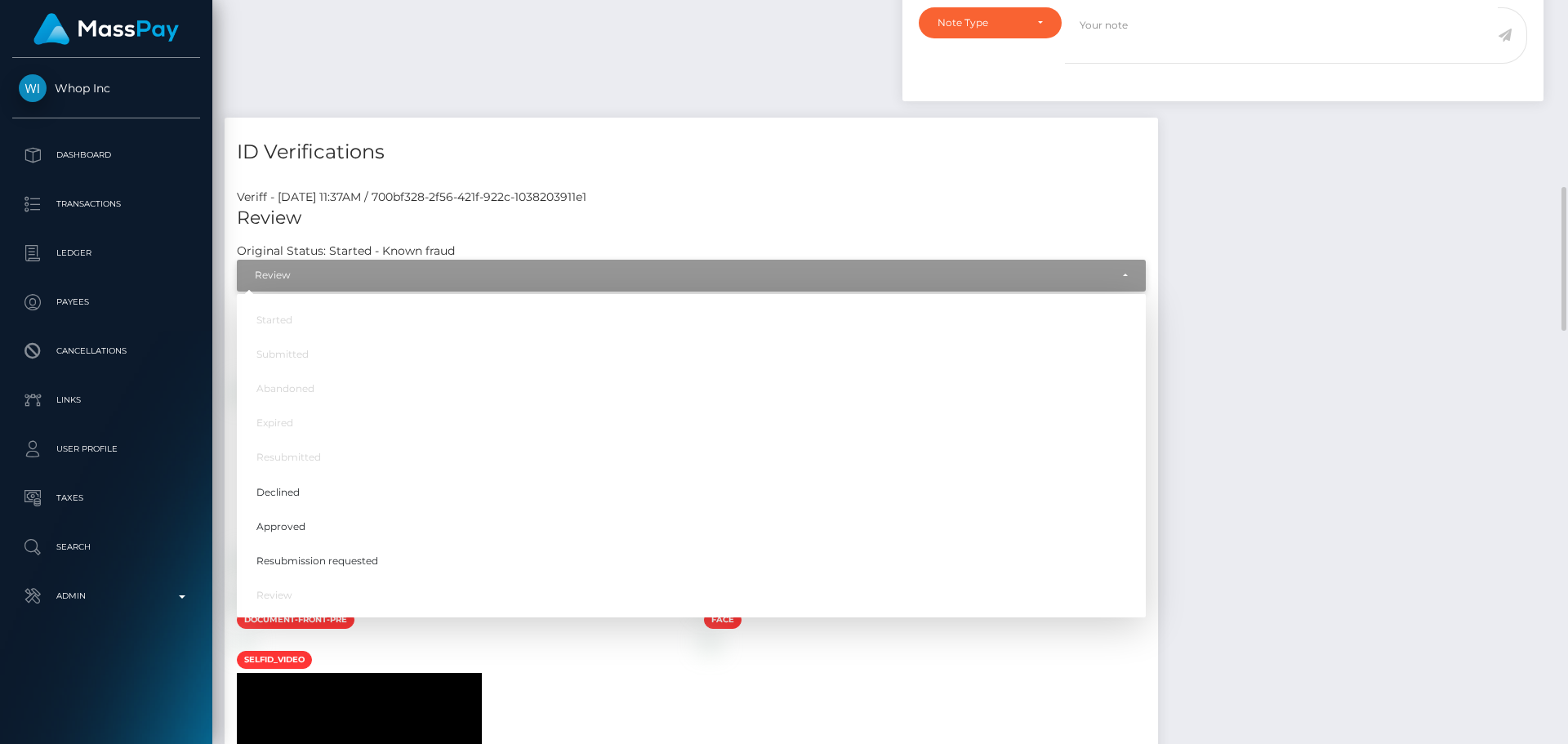
scroll to position [196, 420]
click at [300, 524] on span "Approved" at bounding box center [280, 525] width 49 height 14
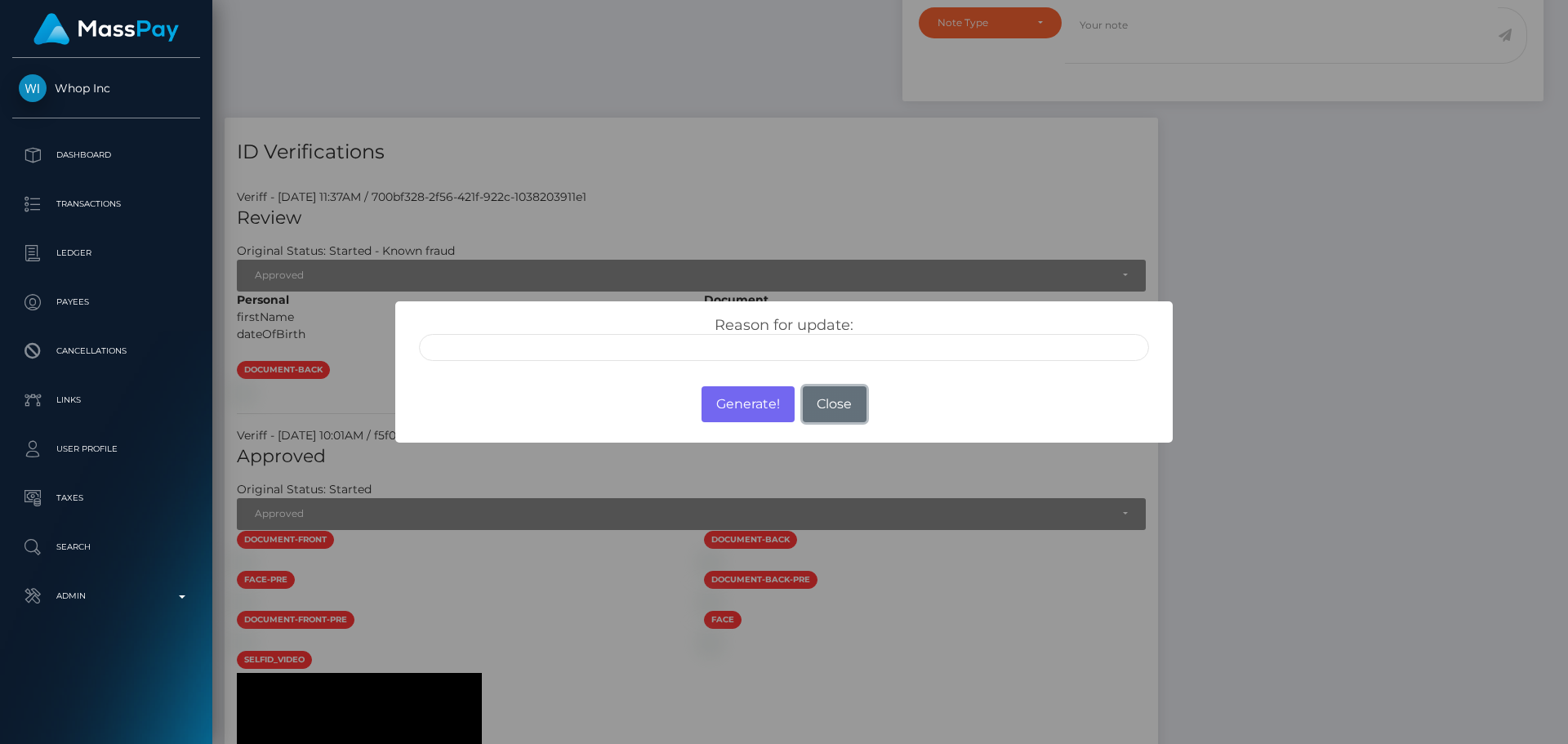
click at [821, 410] on button "Close" at bounding box center [834, 405] width 64 height 36
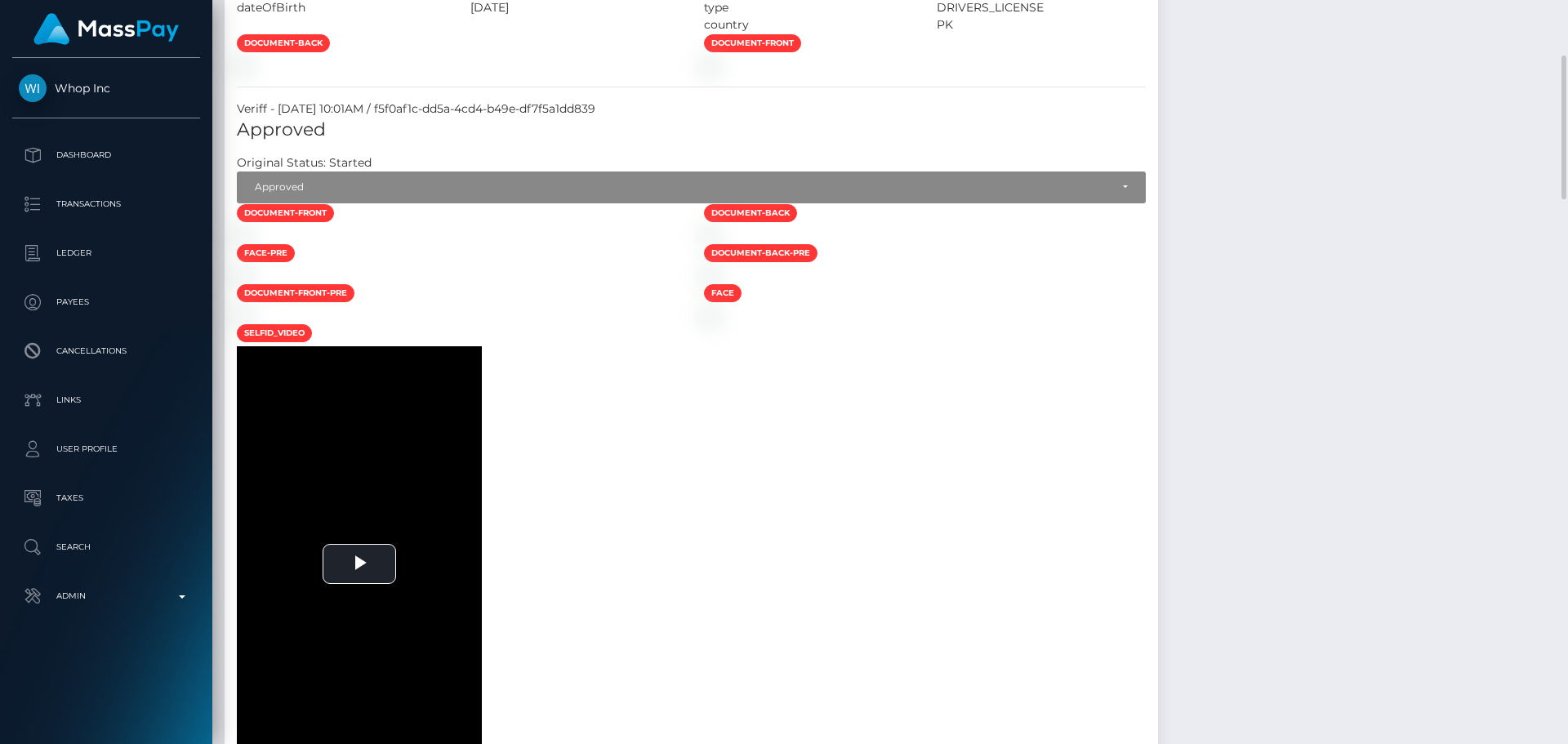
scroll to position [1047, 0]
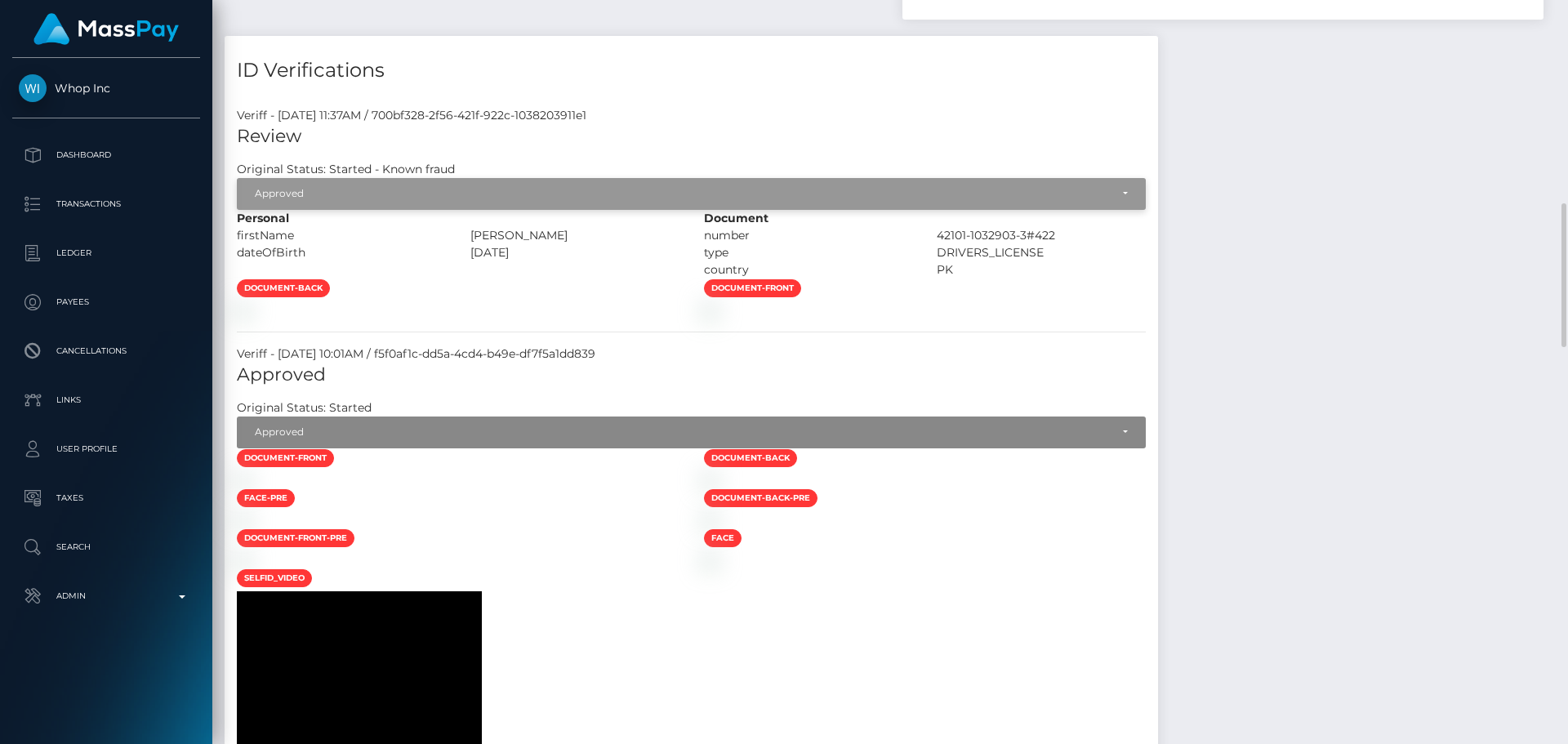
click at [390, 203] on div "Approved" at bounding box center [692, 193] width 909 height 31
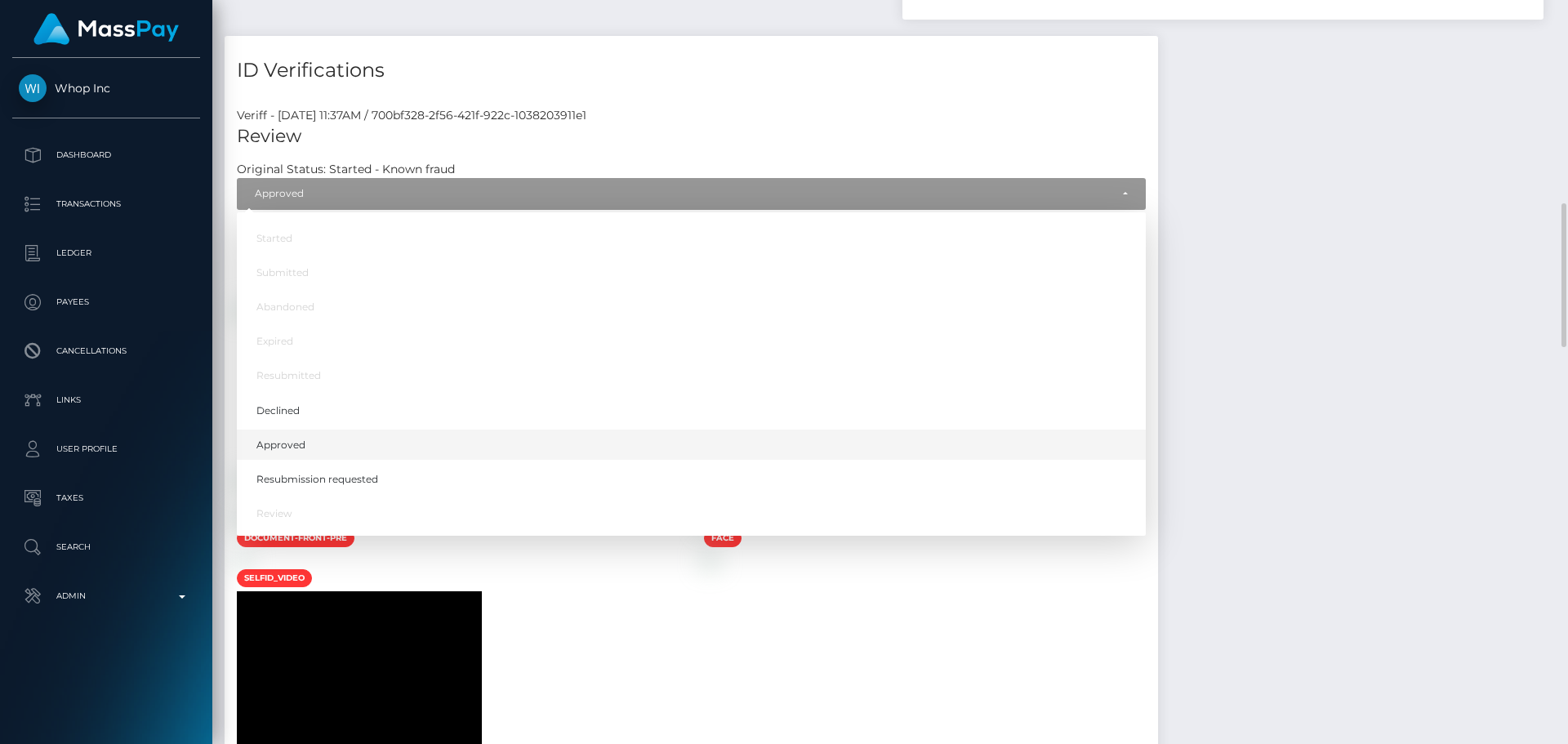
click at [294, 449] on span "Approved" at bounding box center [280, 444] width 49 height 14
select select "Approved"
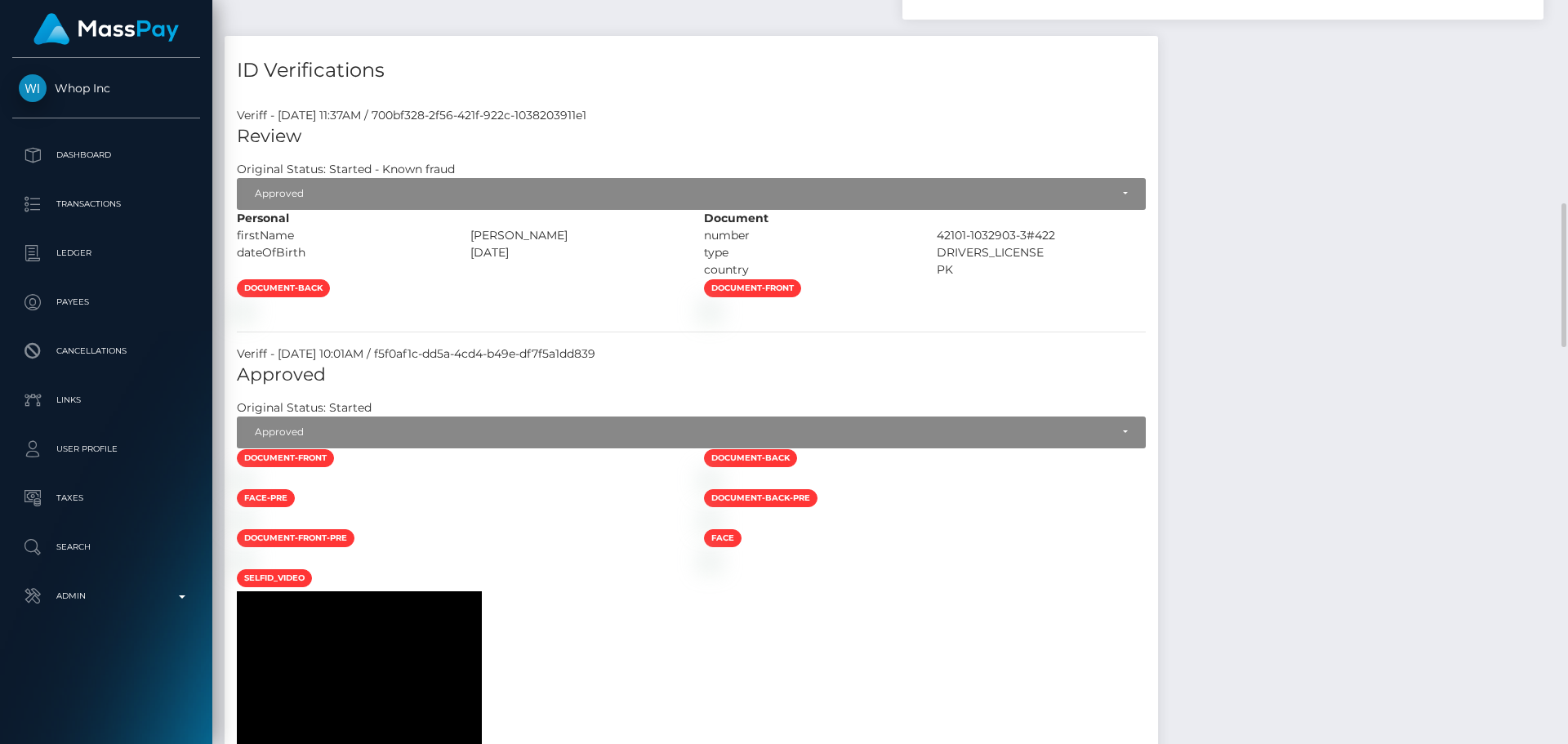
click at [650, 318] on div at bounding box center [458, 310] width 467 height 17
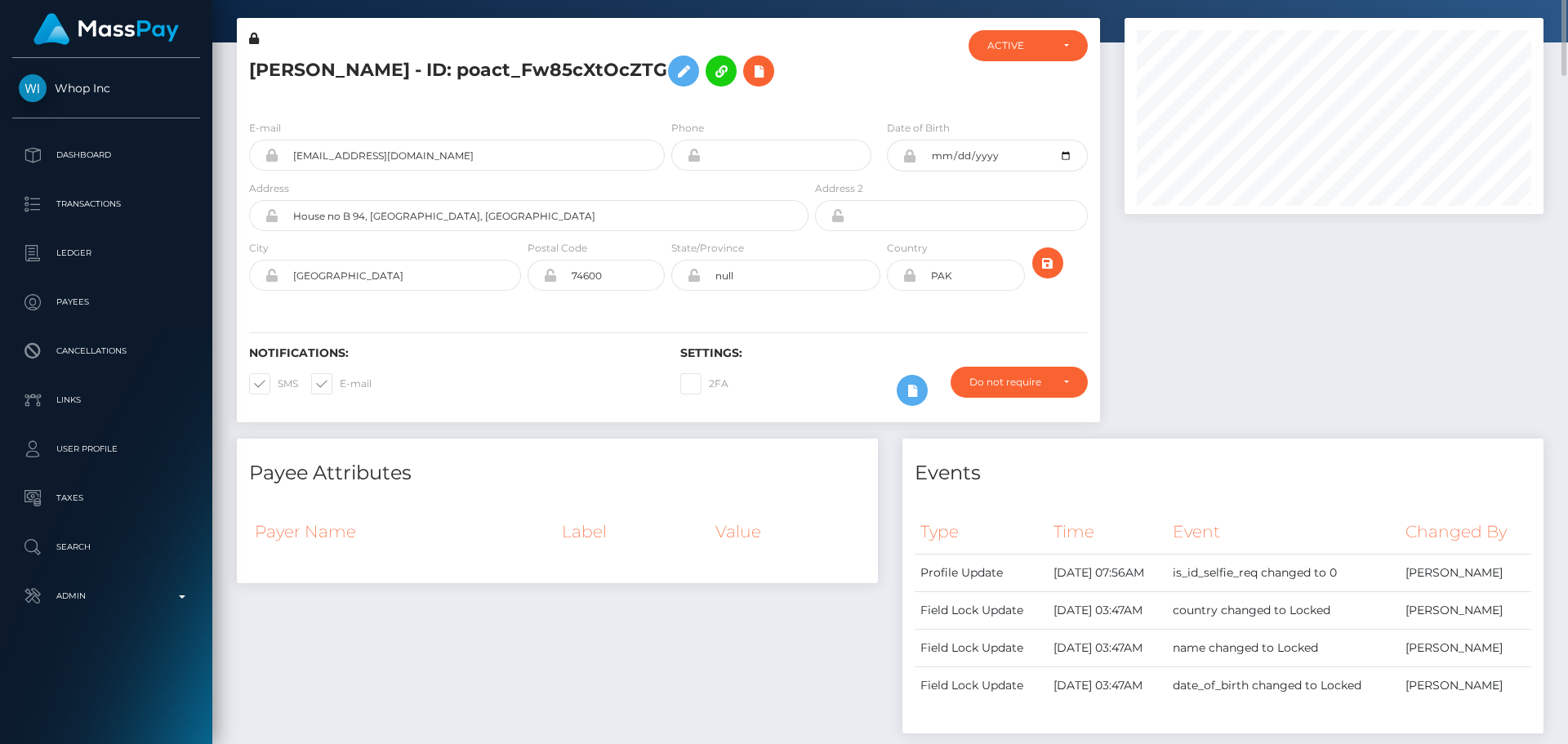
scroll to position [0, 0]
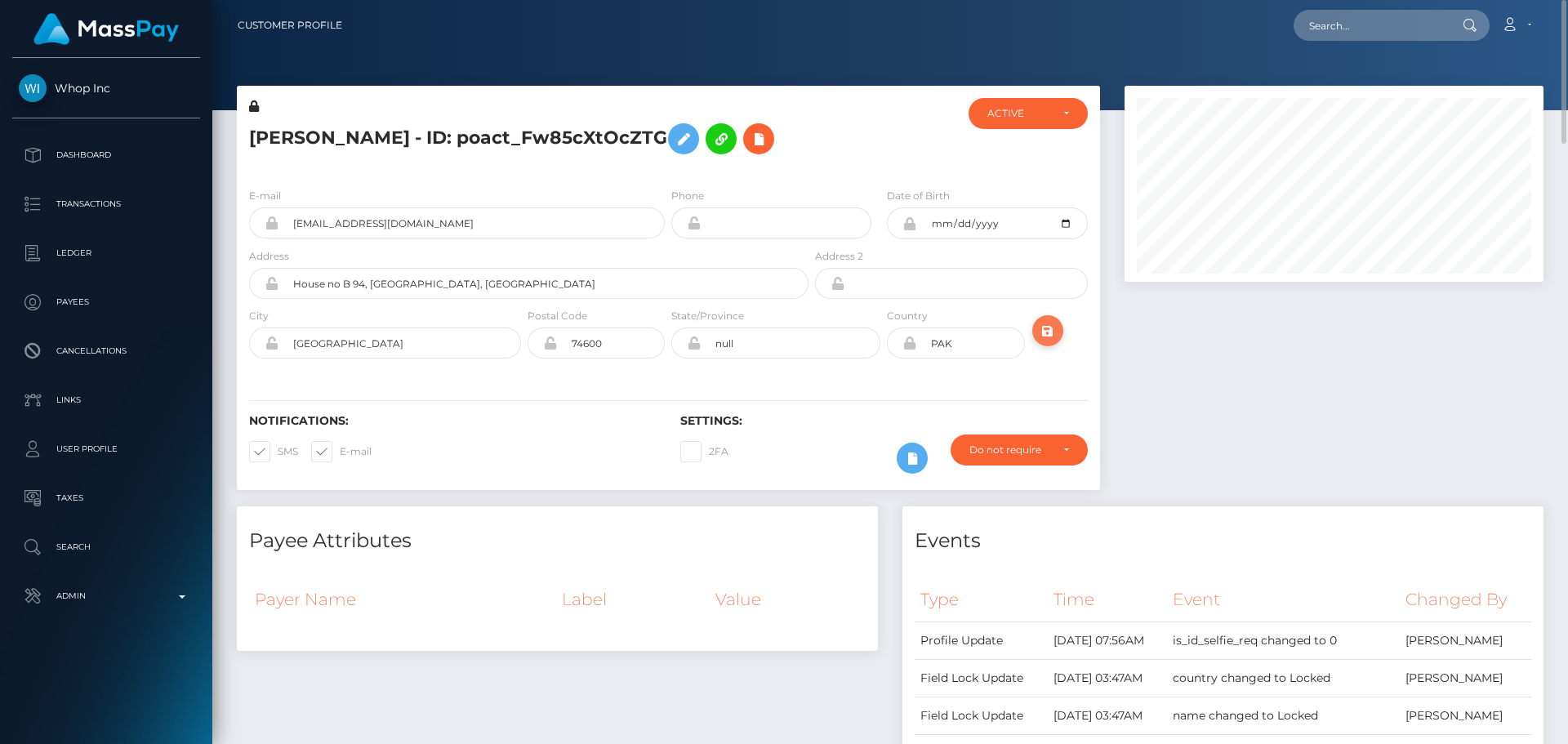
click at [1052, 327] on icon "submit" at bounding box center [1048, 331] width 19 height 20
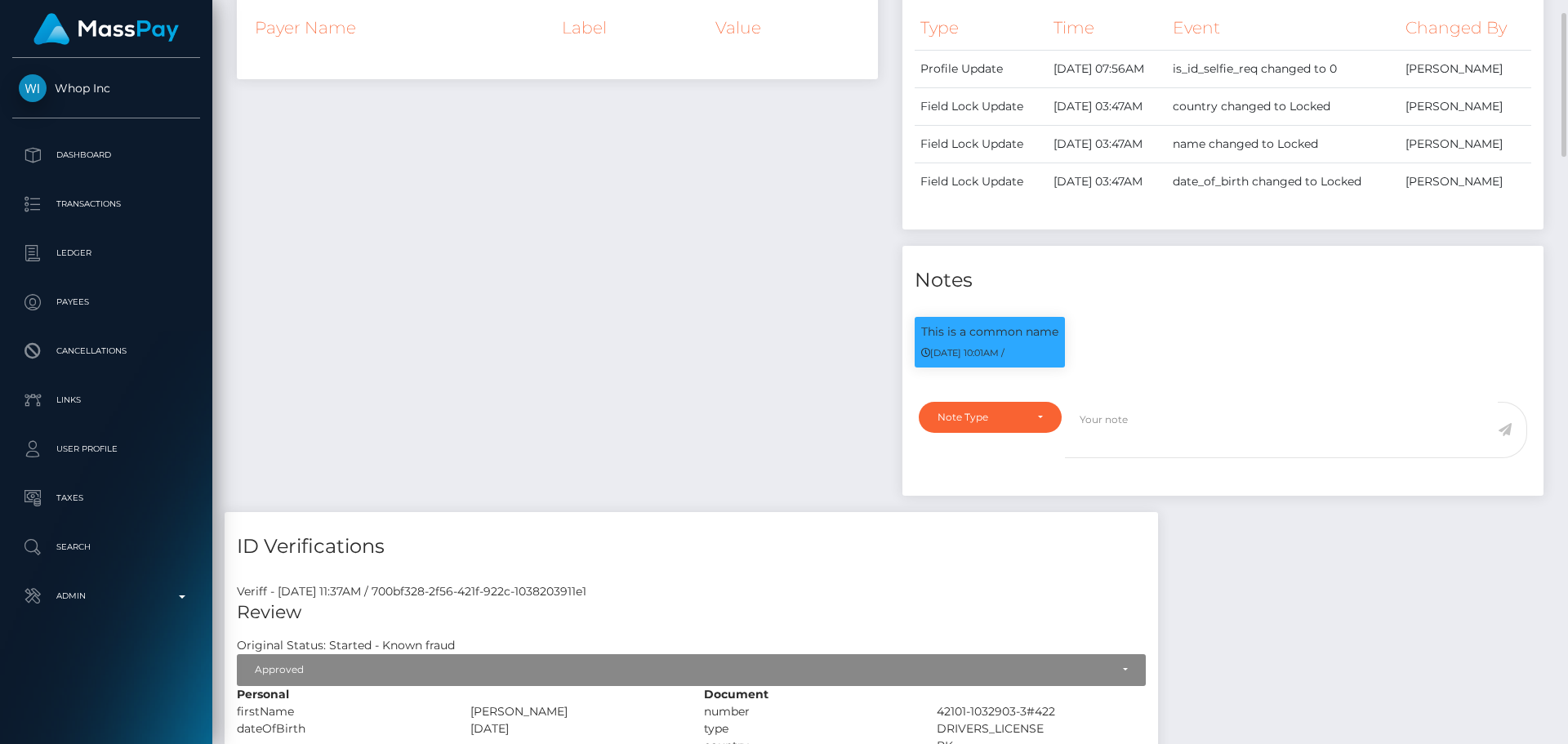
scroll to position [490, 0]
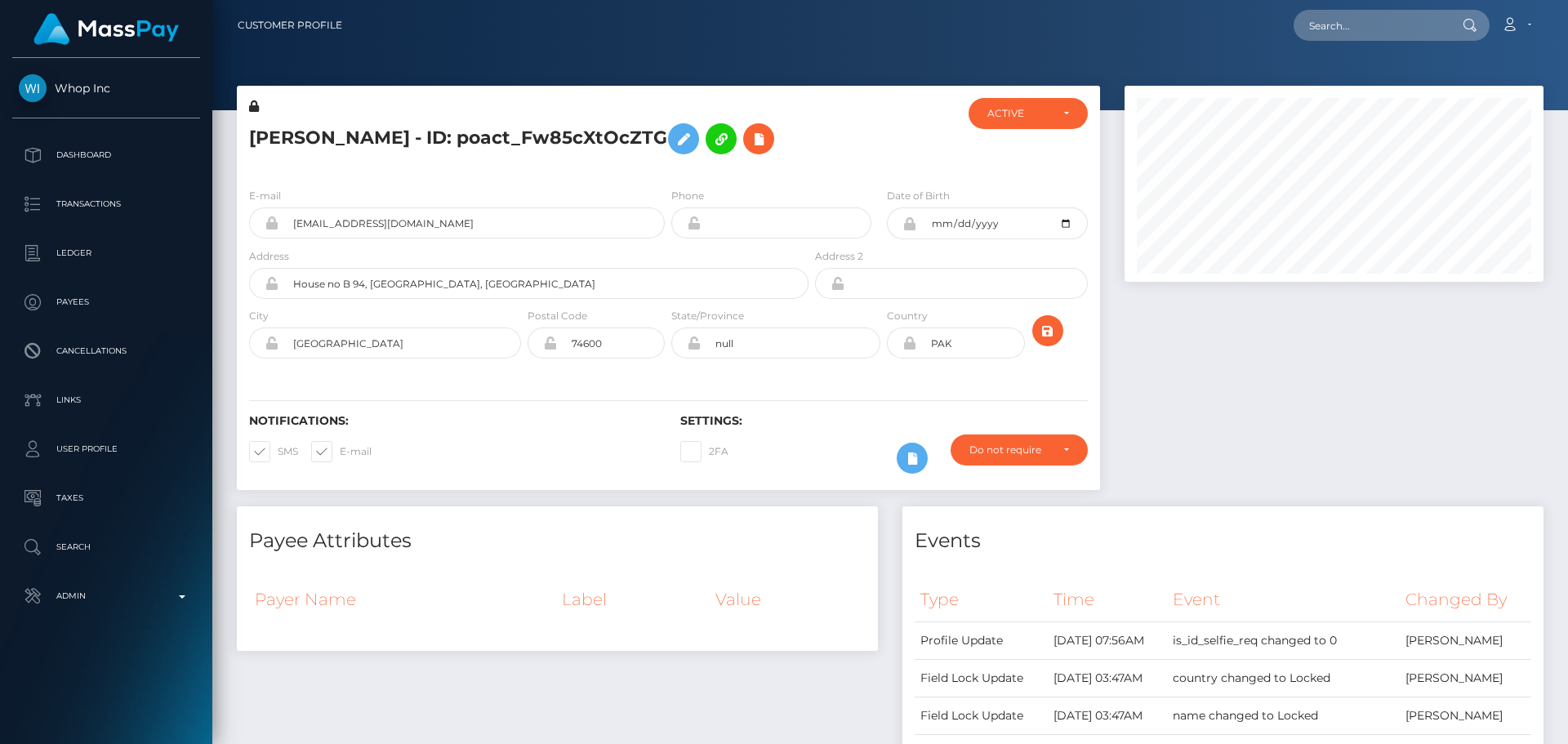
scroll to position [196, 420]
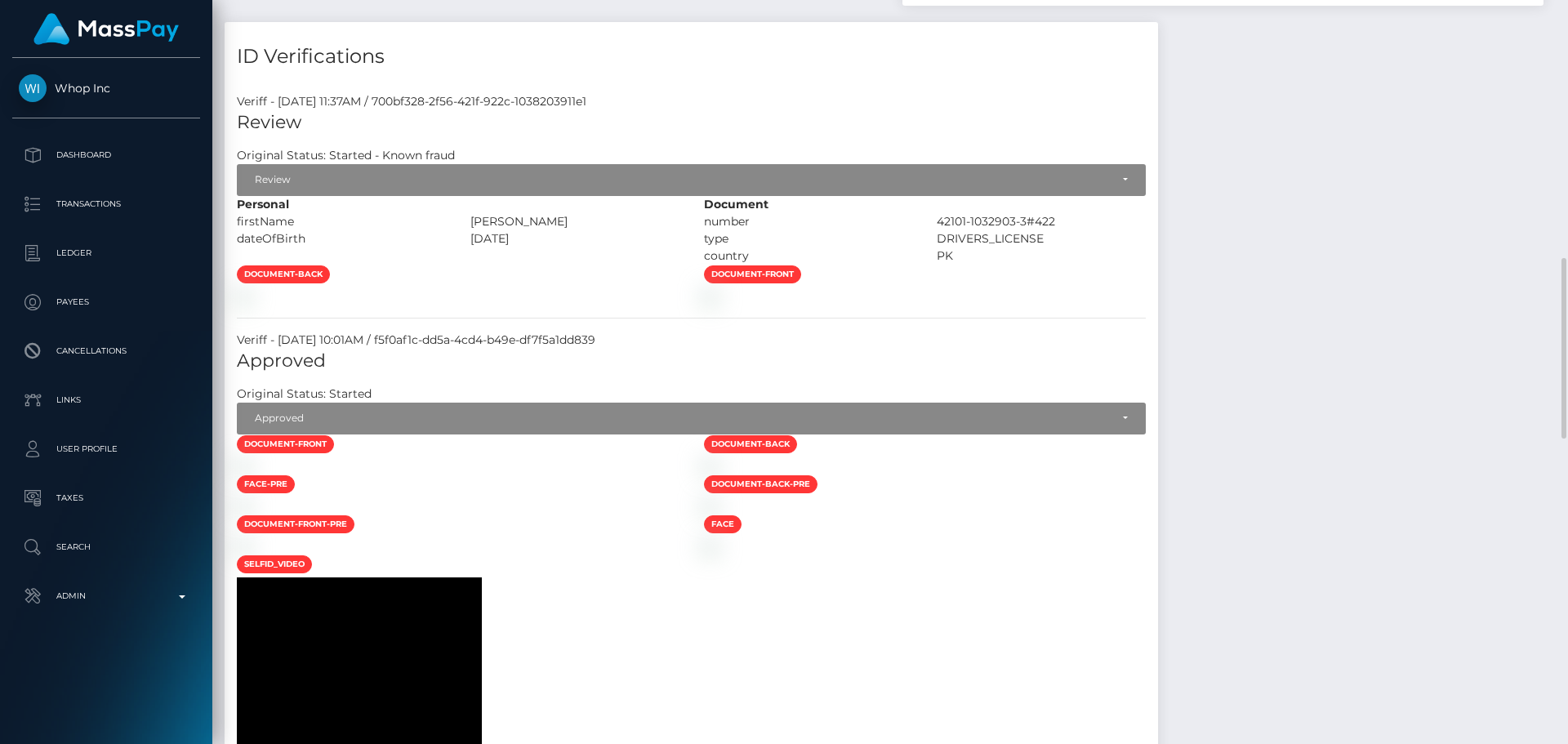
click at [666, 304] on div at bounding box center [458, 296] width 467 height 17
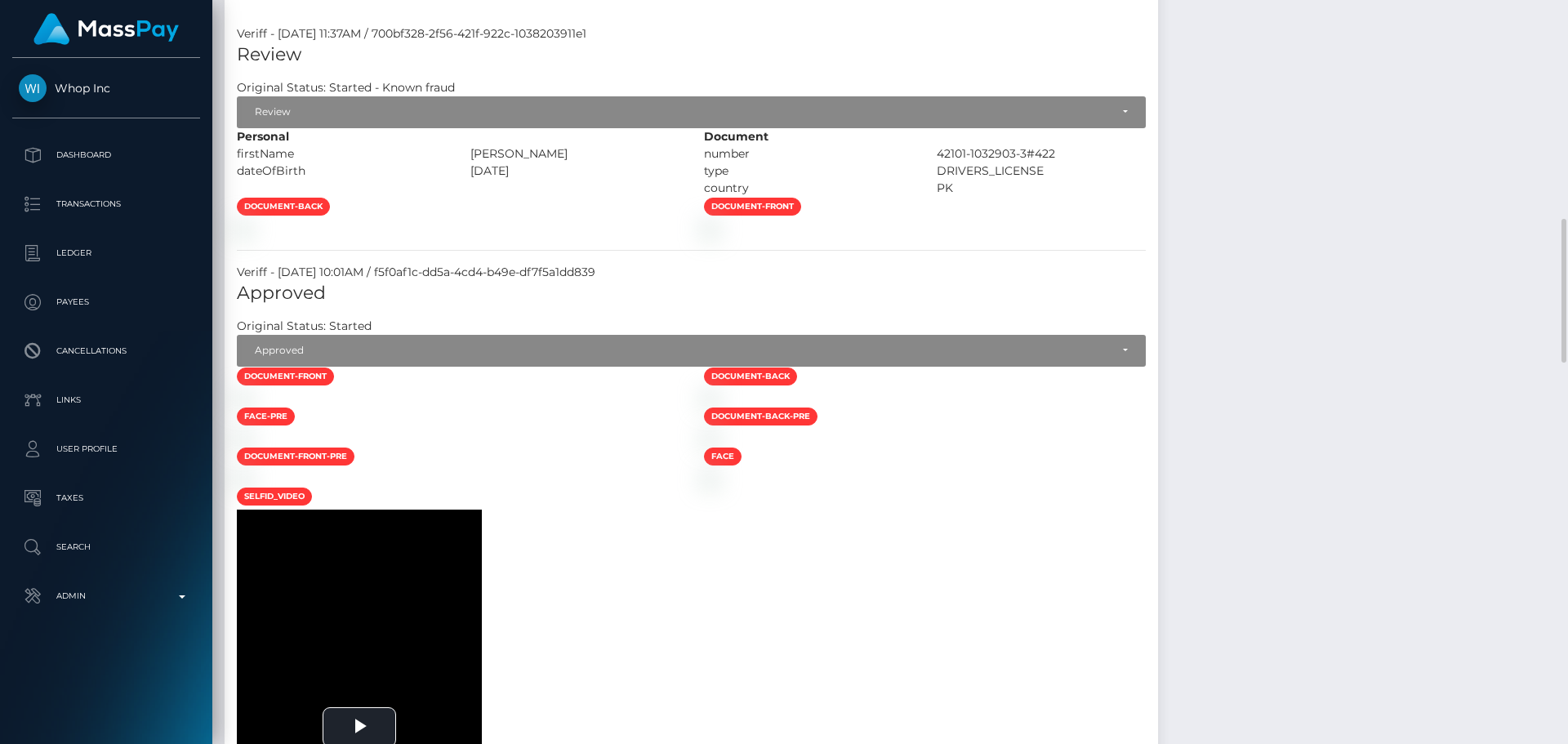
scroll to position [1047, 0]
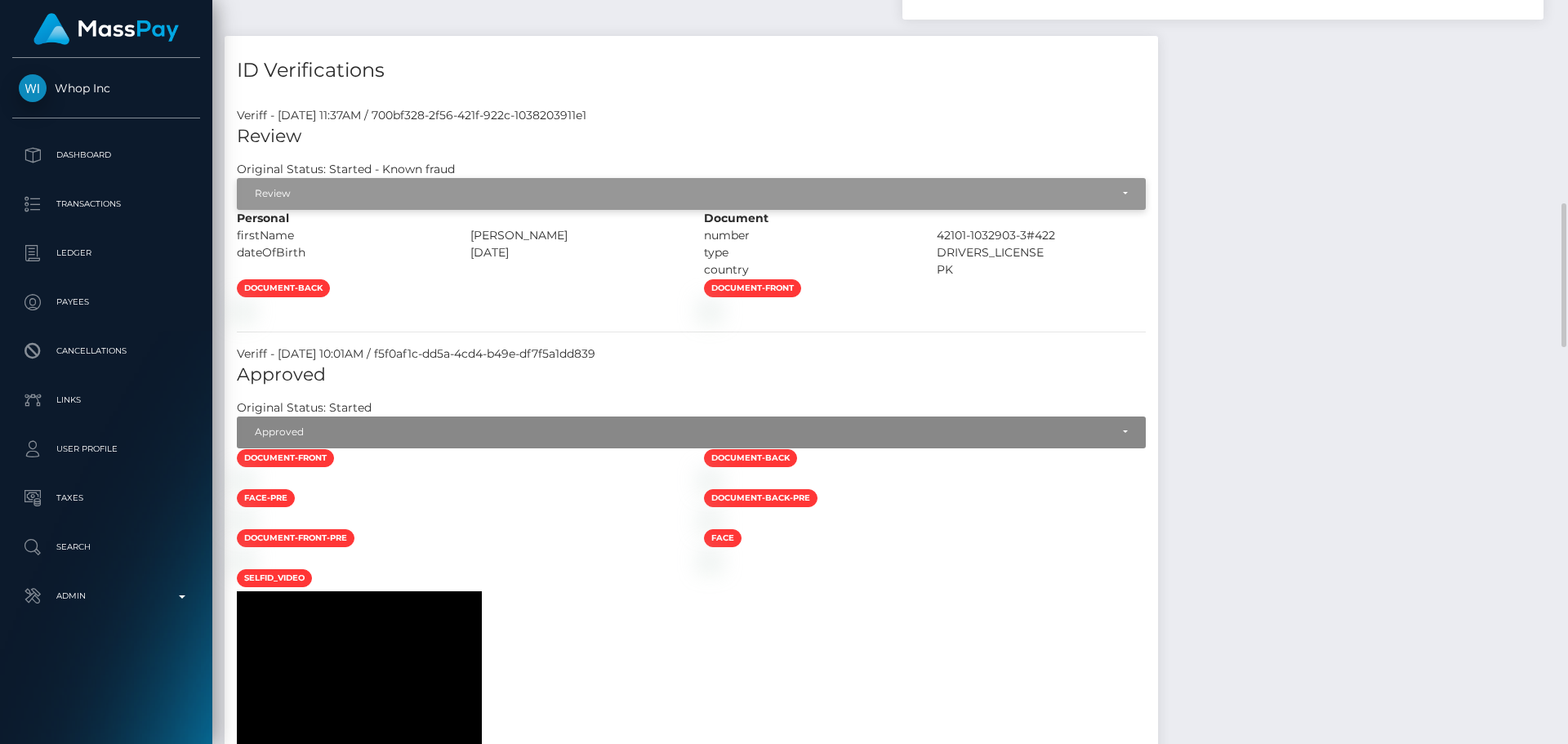
click at [389, 196] on div "Review" at bounding box center [682, 194] width 855 height 13
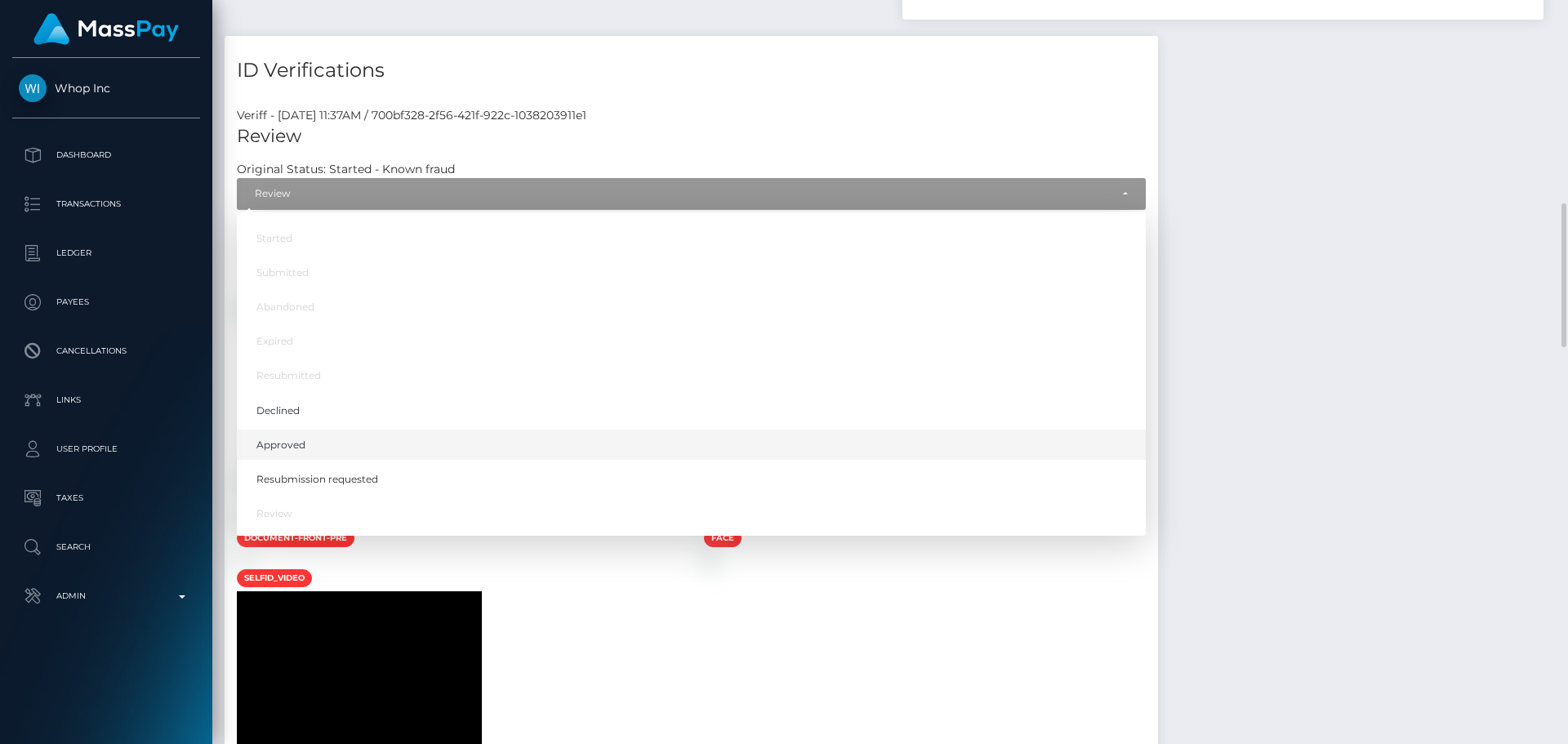
click at [311, 448] on link "Approved" at bounding box center [692, 445] width 909 height 31
select select "Approved"
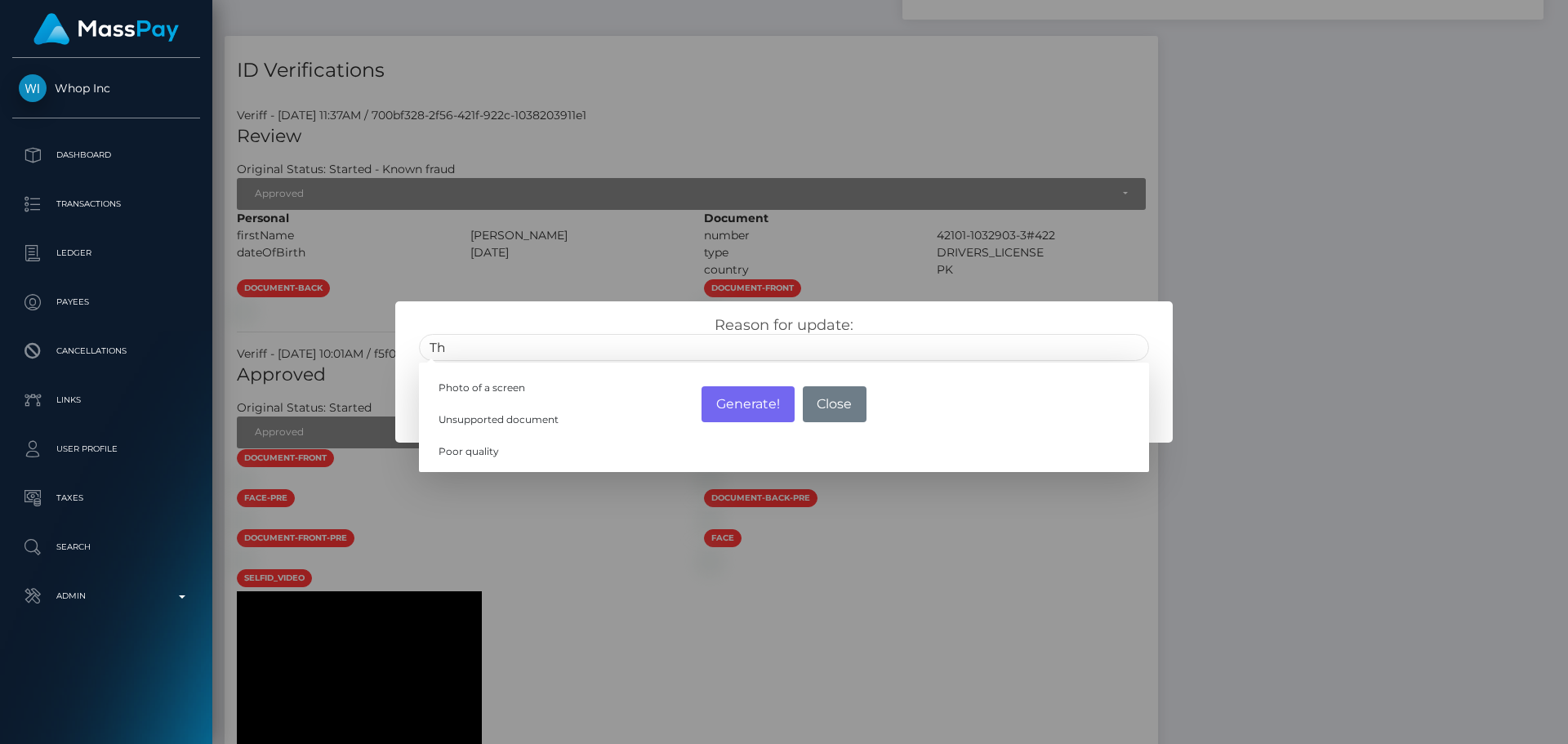
type input "T"
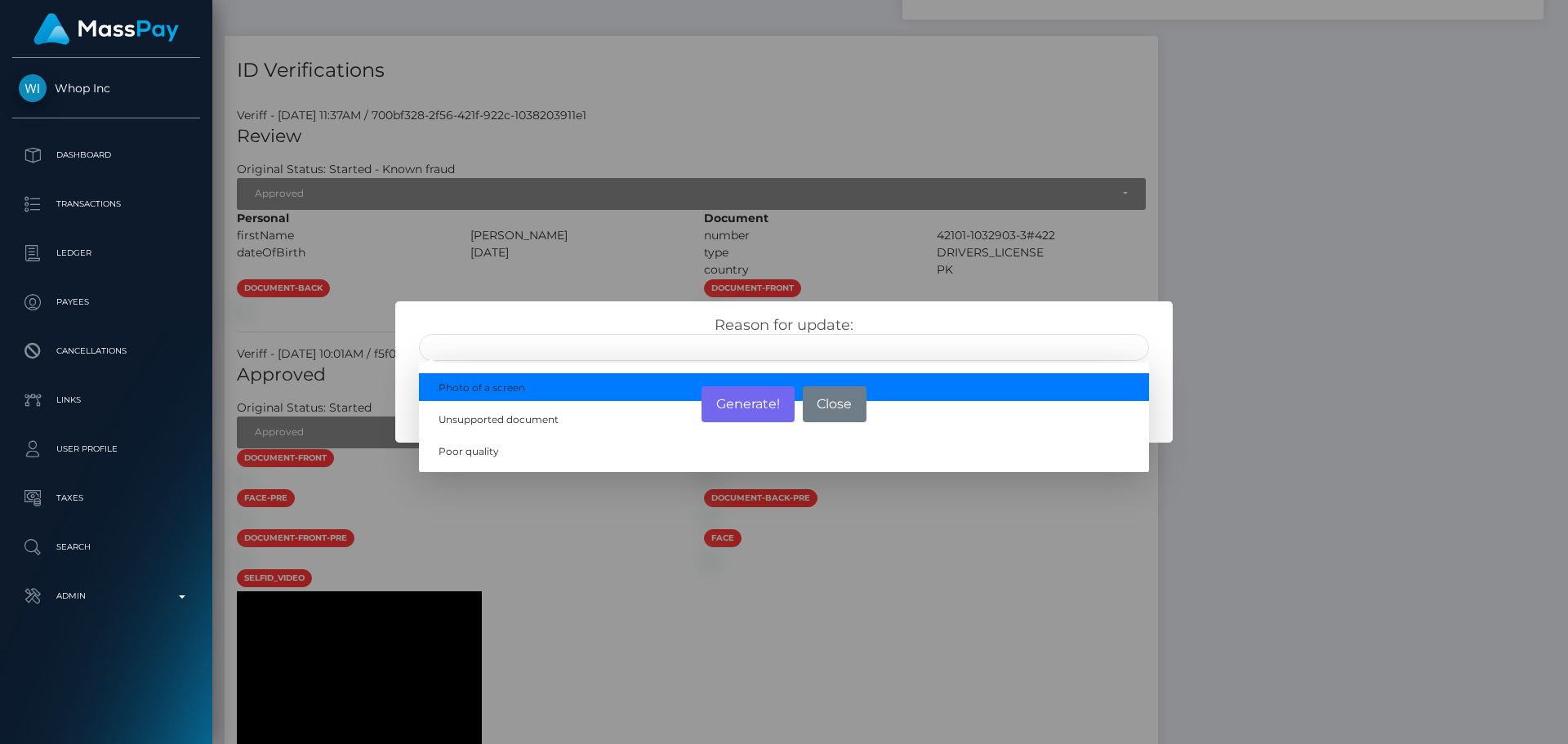
click at [540, 343] on input "text" at bounding box center [784, 347] width 730 height 27
type input "Already verified once"
click at [692, 319] on div "Reason for update: Already verified once Photo of a screen Unsupported document…" at bounding box center [784, 338] width 755 height 45
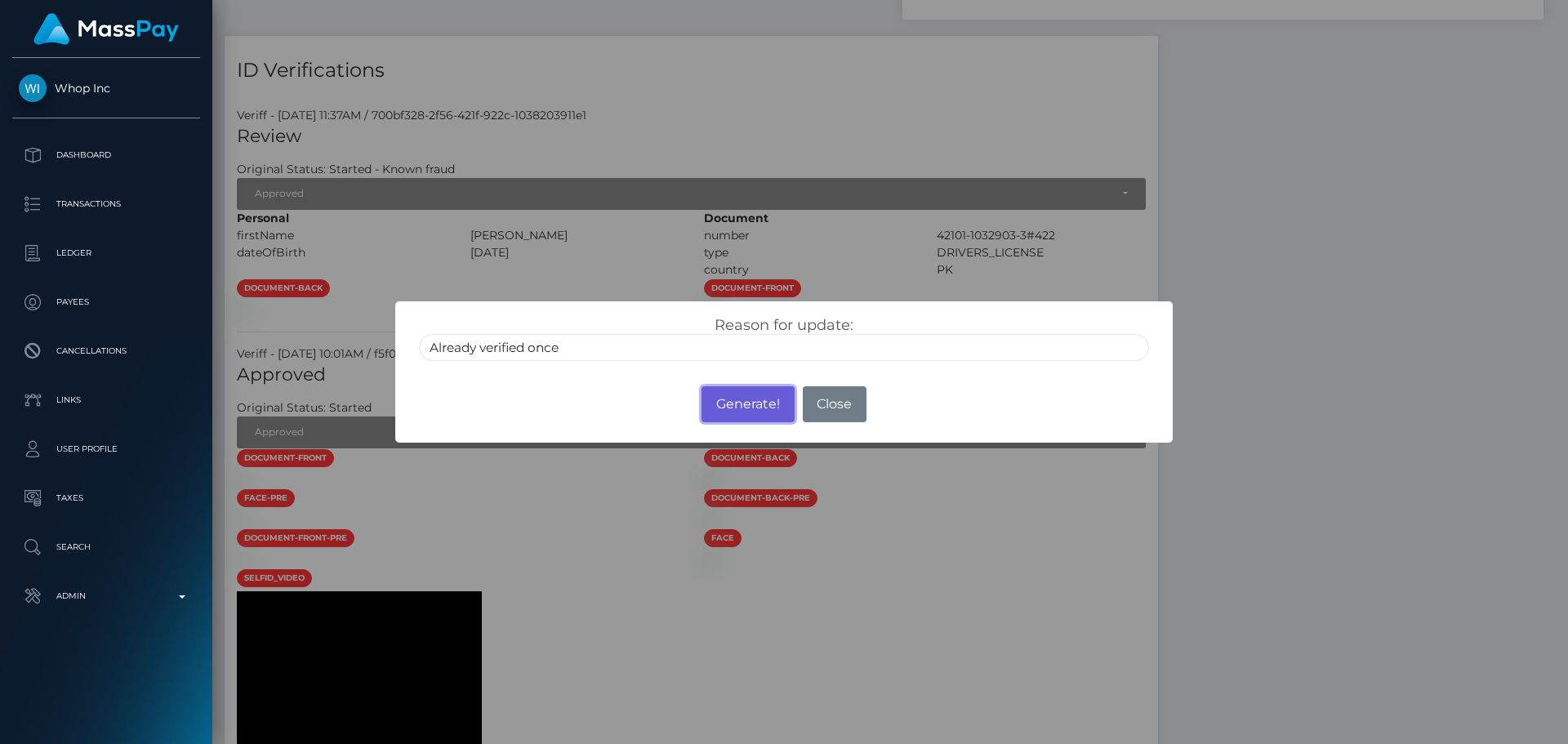
click at [736, 405] on button "Generate!" at bounding box center [747, 405] width 92 height 36
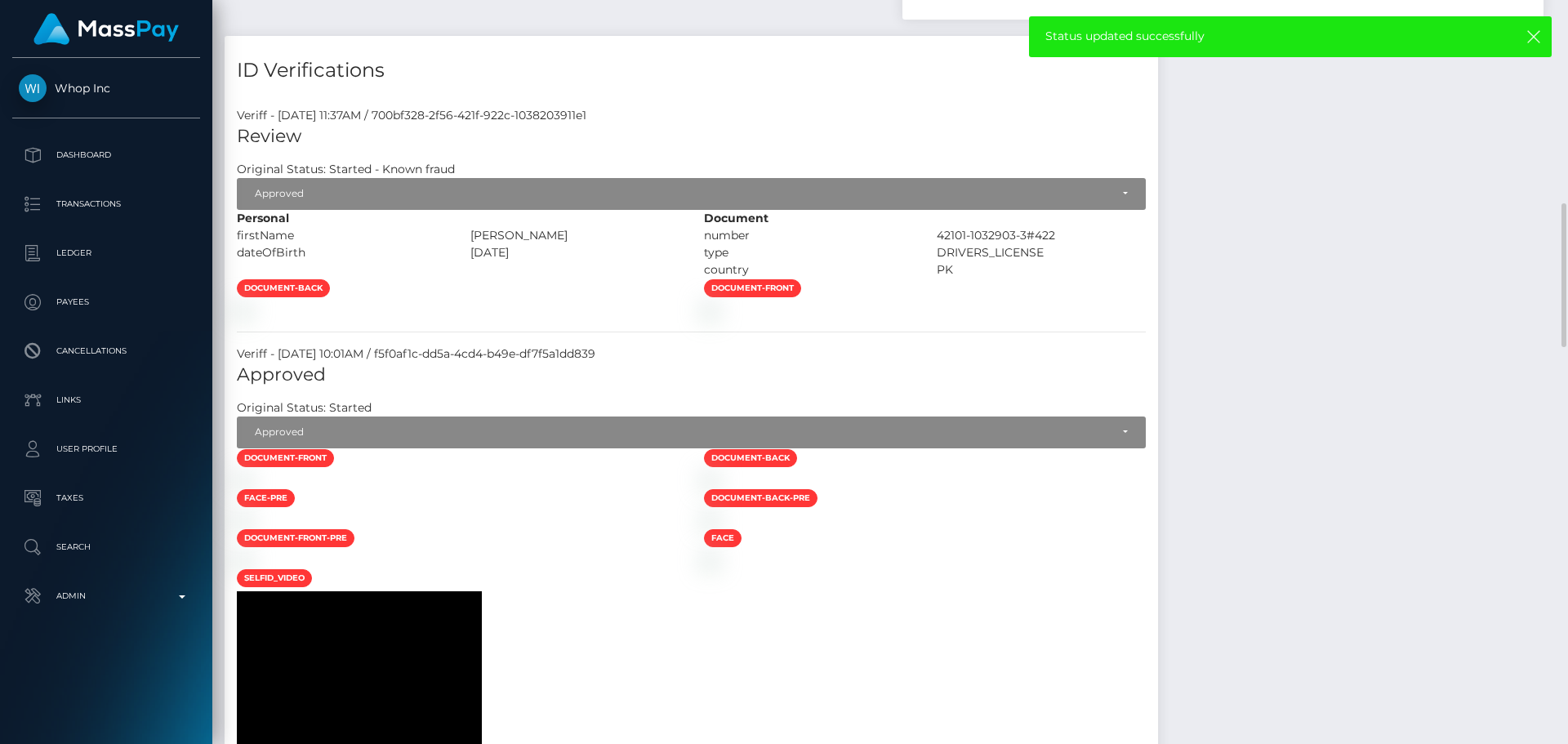
click at [692, 318] on div at bounding box center [458, 310] width 467 height 17
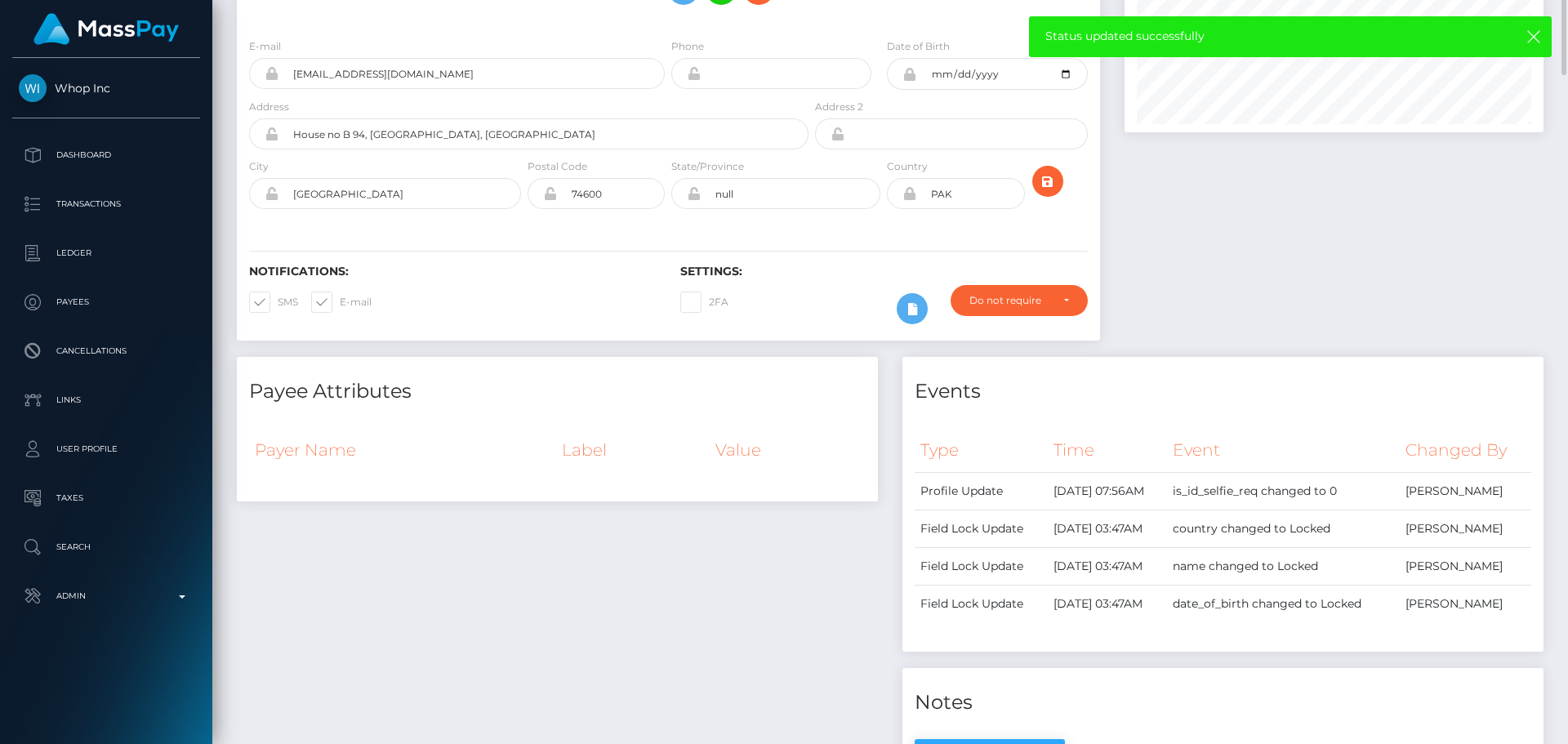
scroll to position [0, 0]
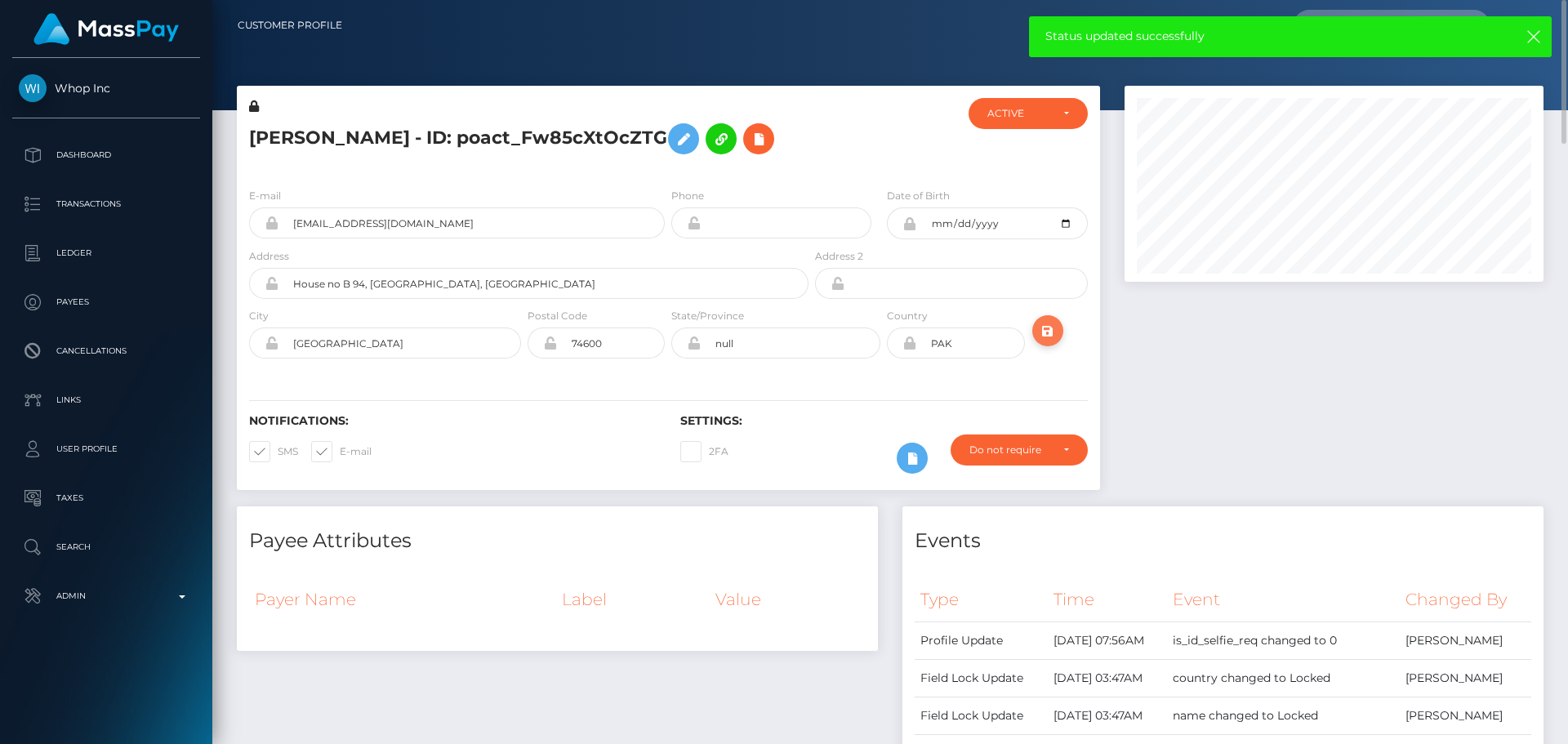
click at [1043, 328] on icon "submit" at bounding box center [1048, 331] width 19 height 20
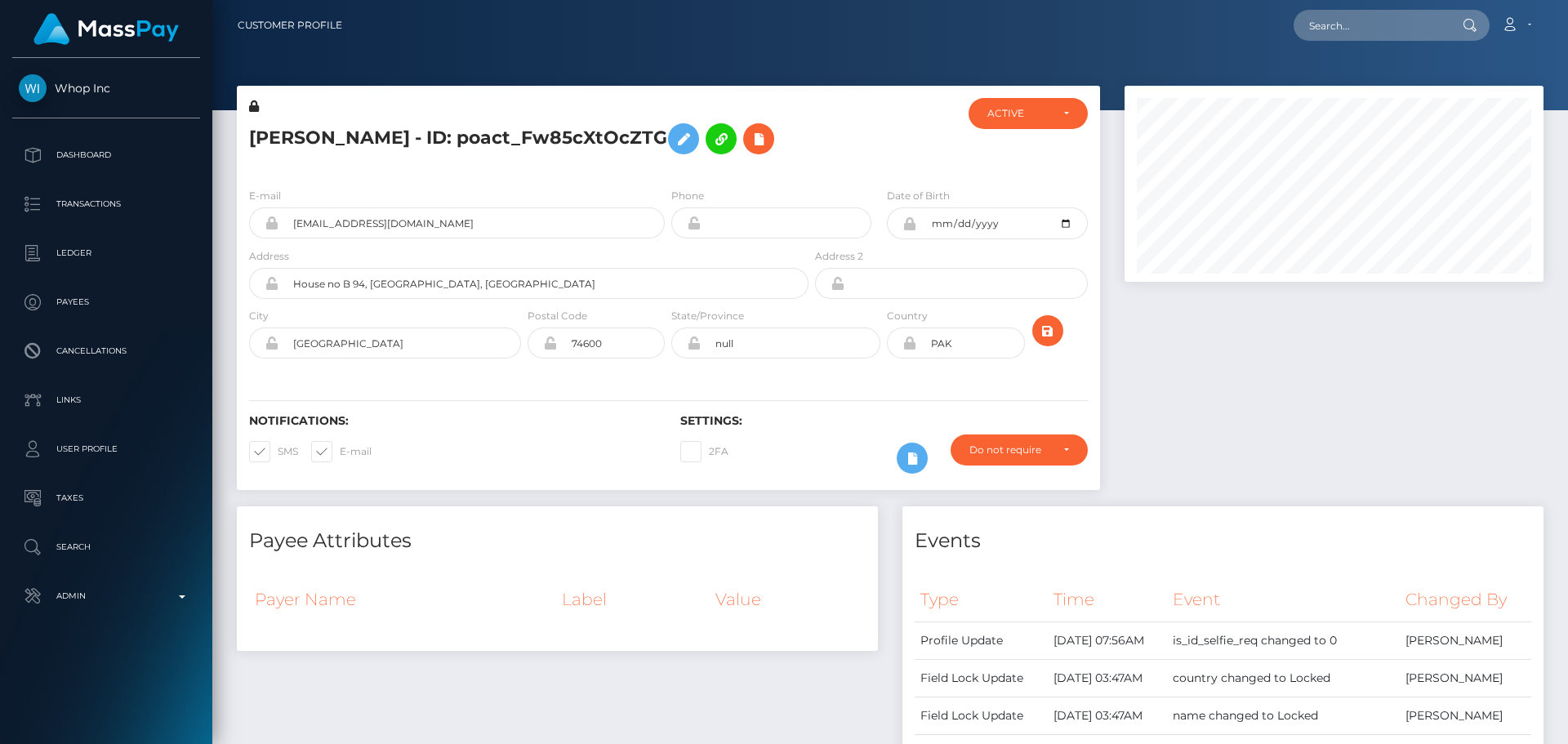
scroll to position [196, 420]
click at [607, 403] on div "Notifications: SMS E-mail Settings: 2FA" at bounding box center [669, 432] width 864 height 115
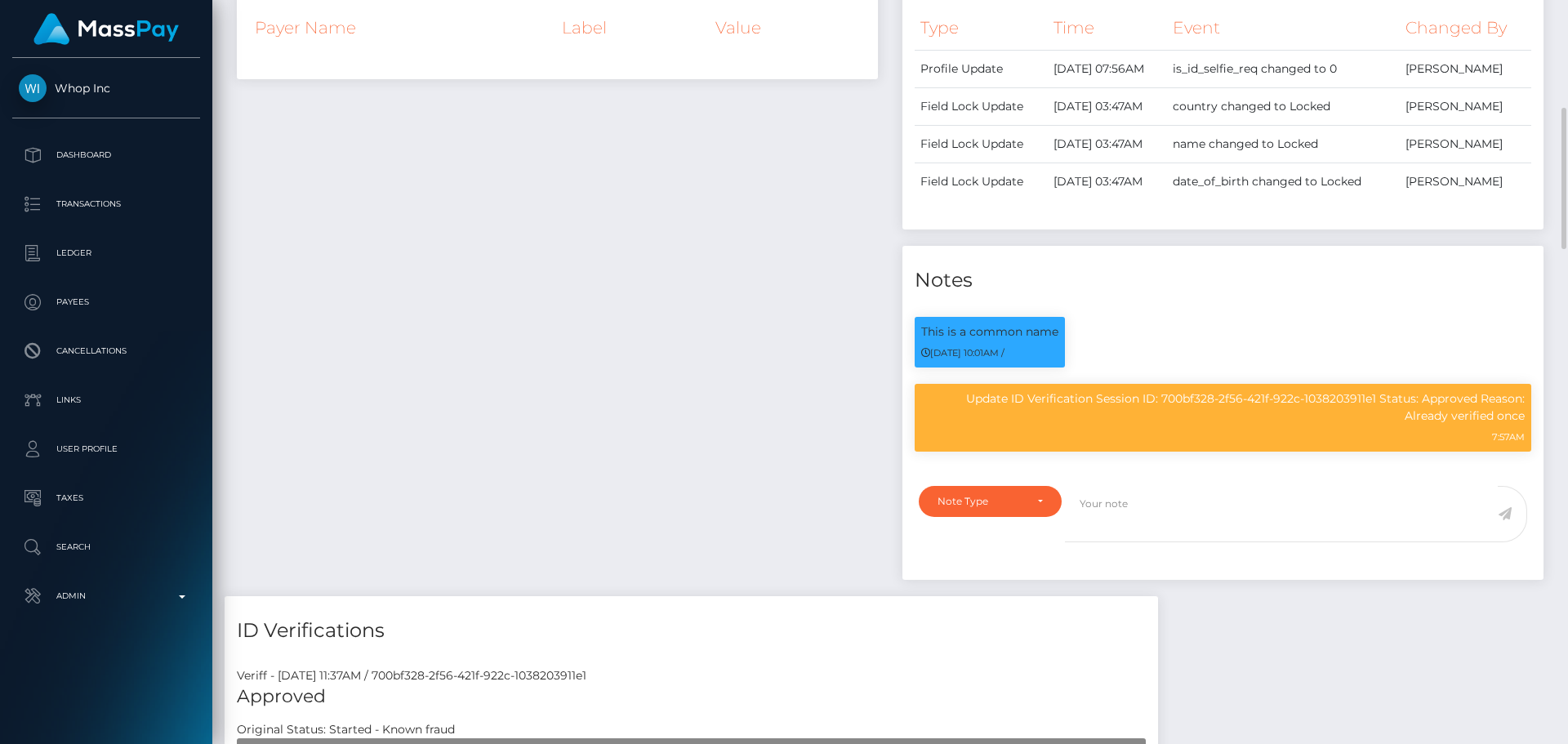
scroll to position [980, 0]
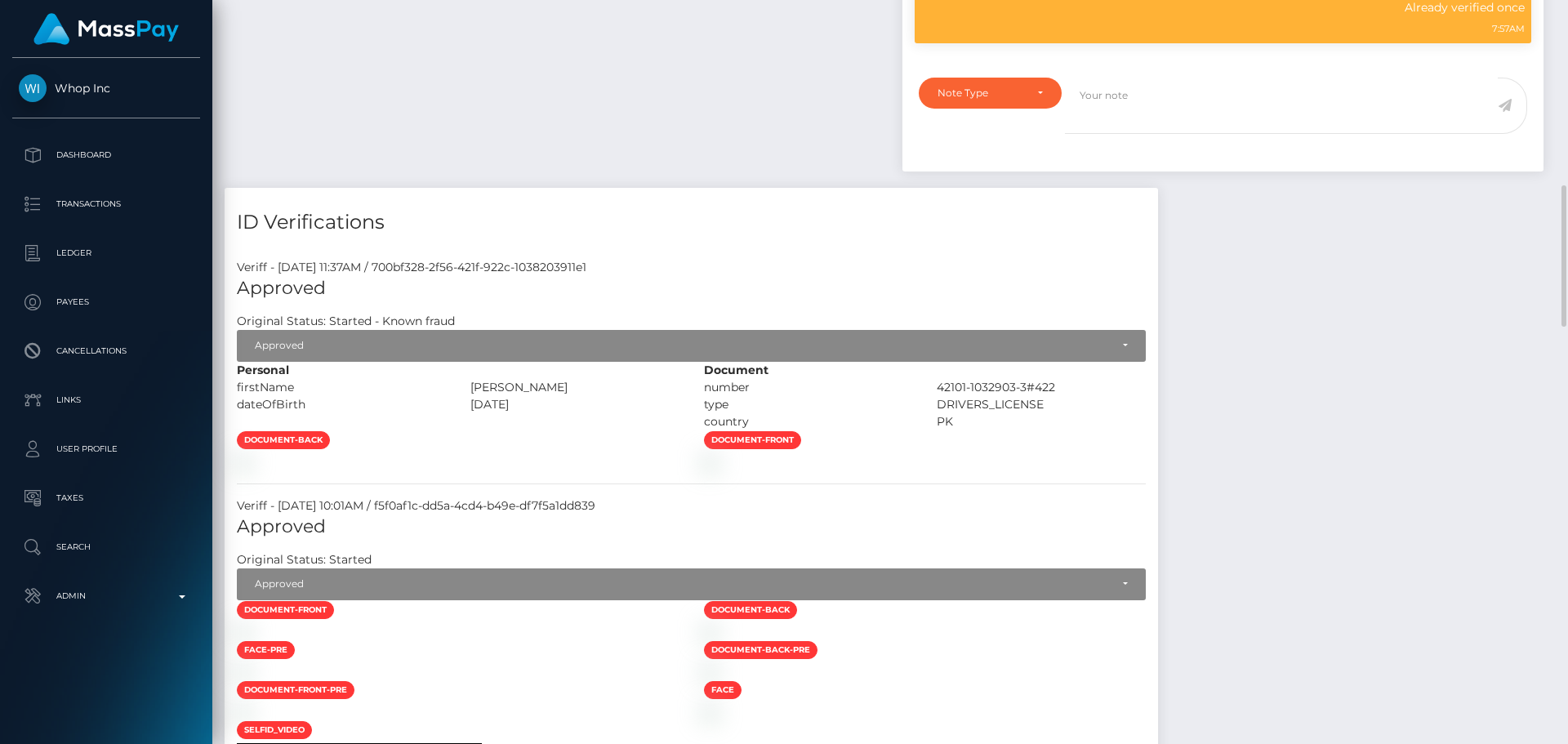
click at [613, 458] on div at bounding box center [458, 462] width 467 height 17
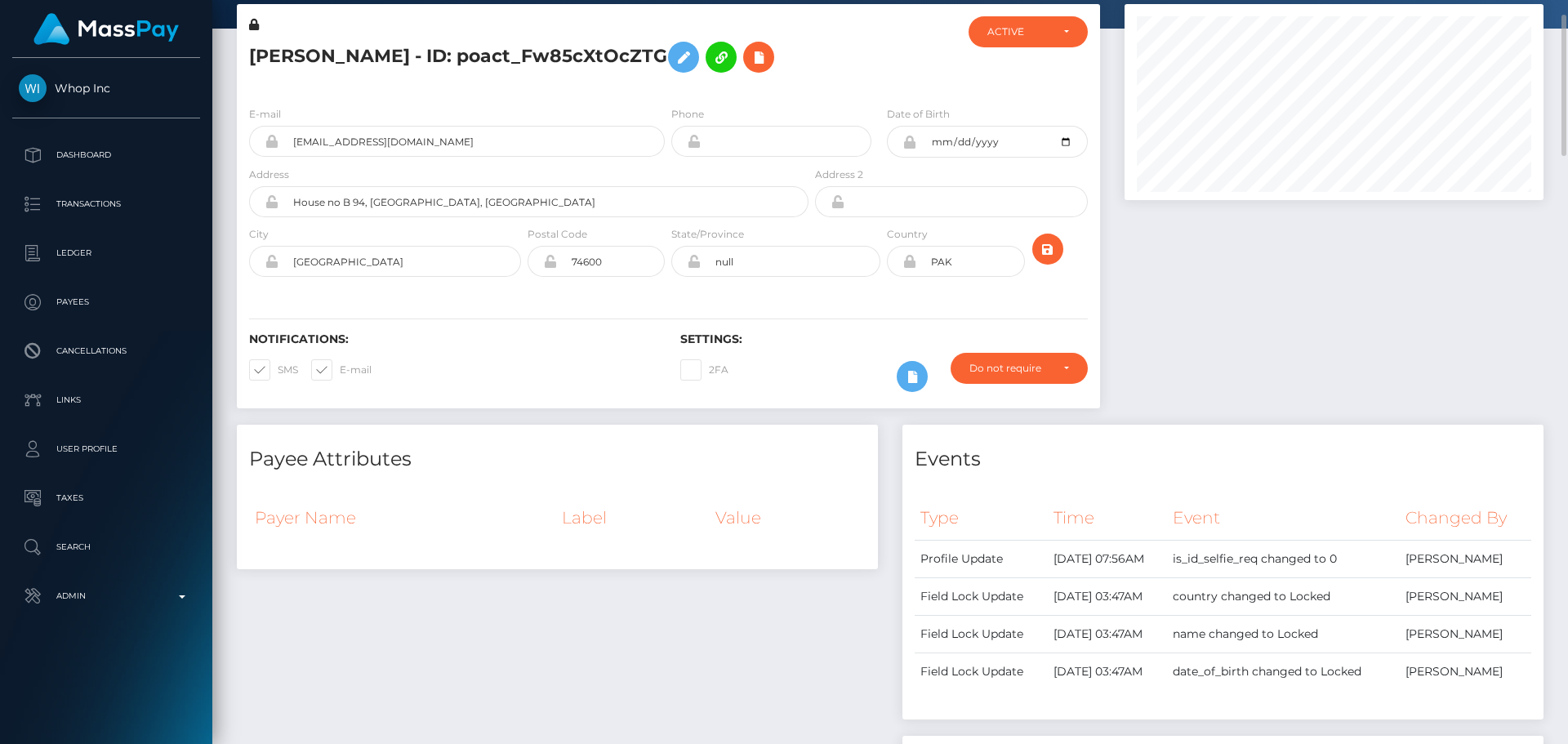
scroll to position [0, 0]
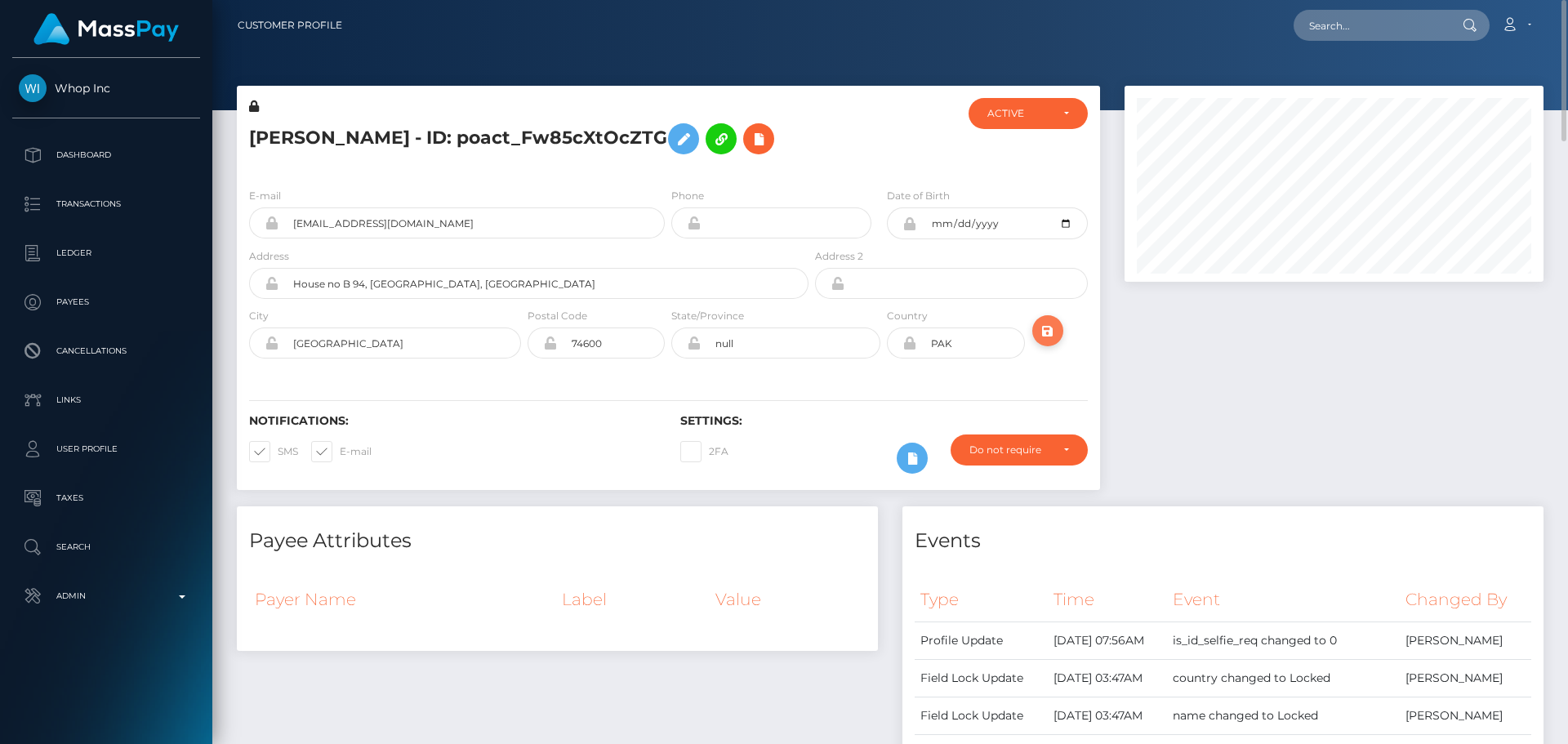
click at [1047, 333] on icon "submit" at bounding box center [1048, 331] width 19 height 20
click at [839, 144] on div at bounding box center [884, 136] width 144 height 77
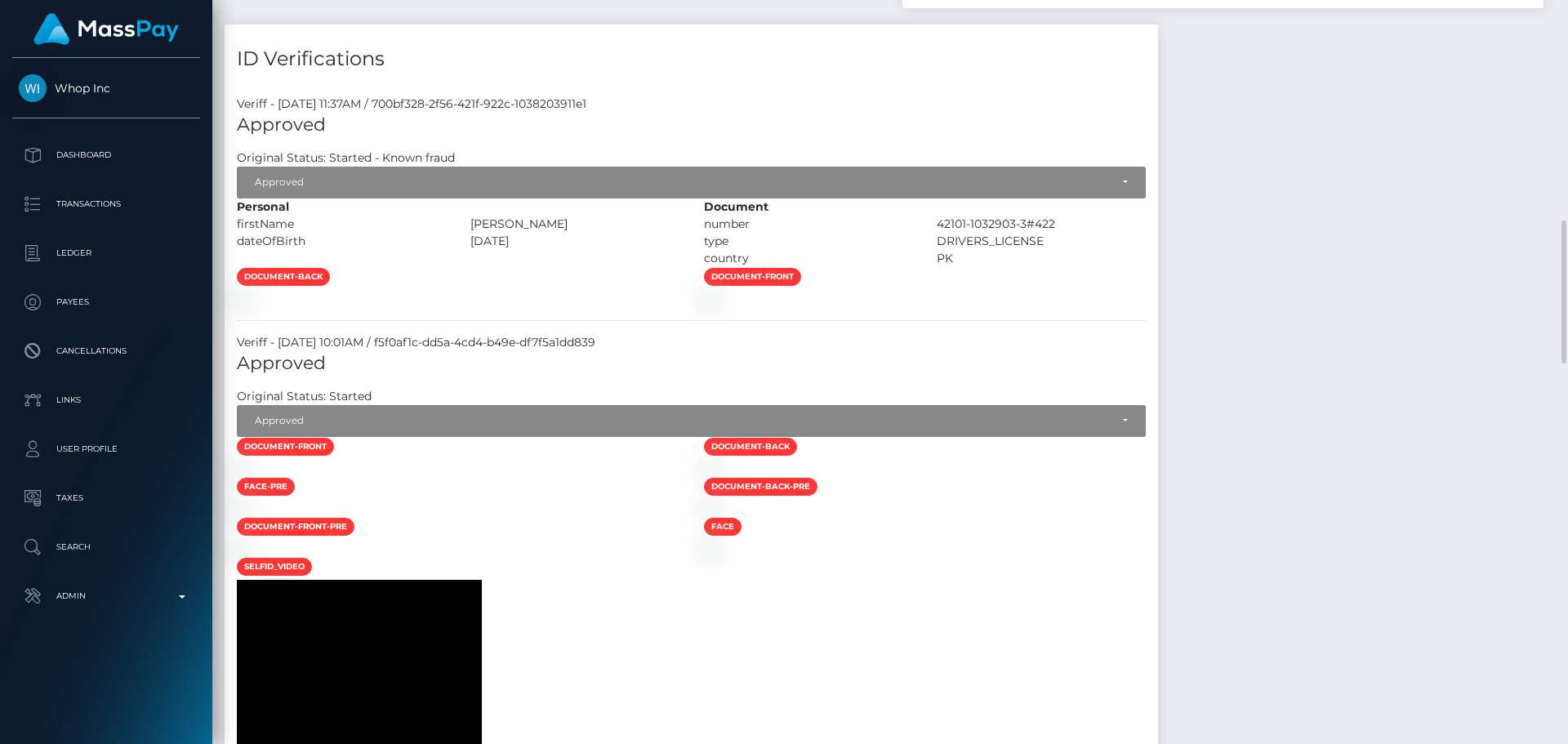
click at [644, 307] on div at bounding box center [458, 298] width 467 height 17
click at [658, 307] on div at bounding box center [458, 298] width 467 height 17
click at [670, 307] on div at bounding box center [458, 298] width 467 height 17
click at [658, 307] on div at bounding box center [458, 298] width 467 height 17
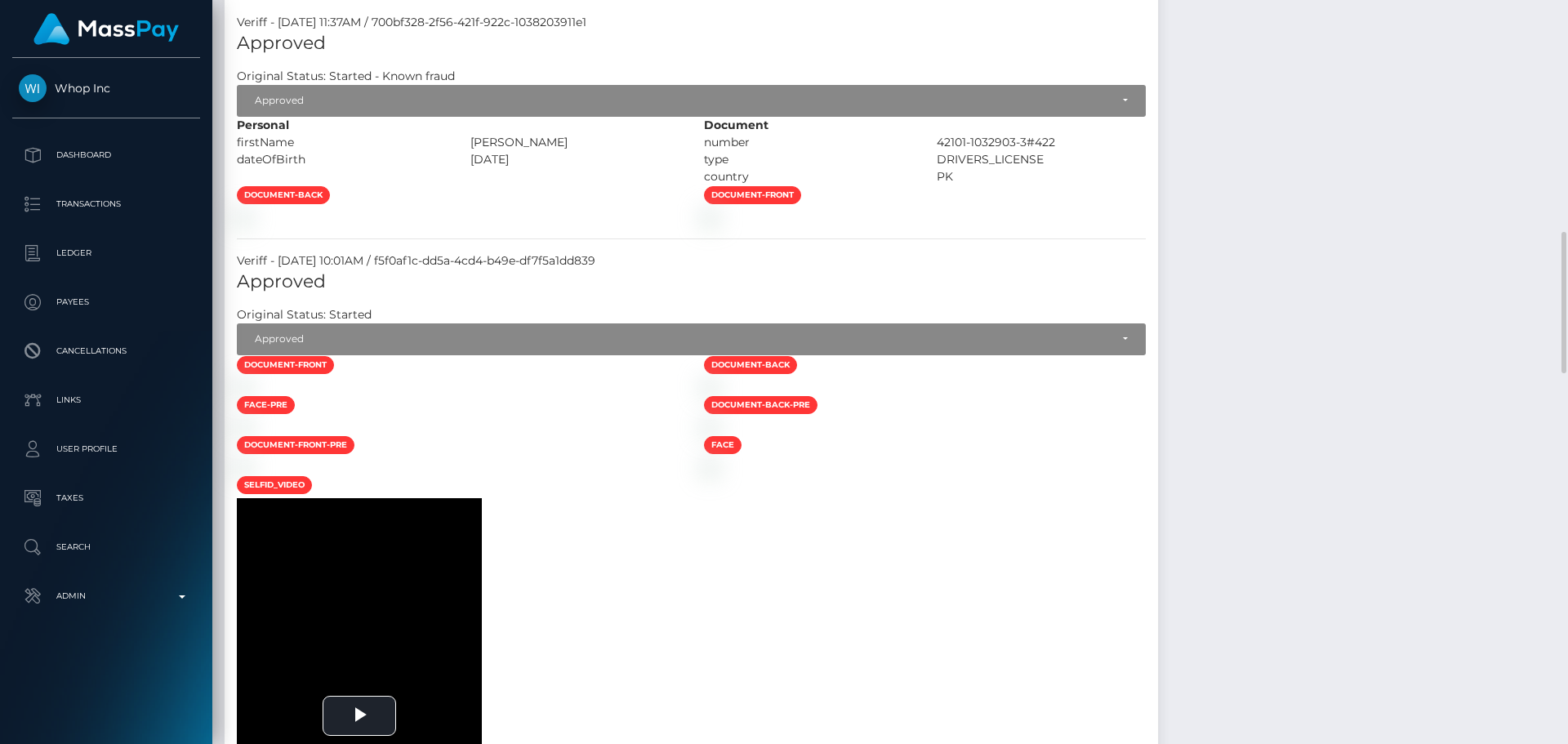
scroll to position [1143, 0]
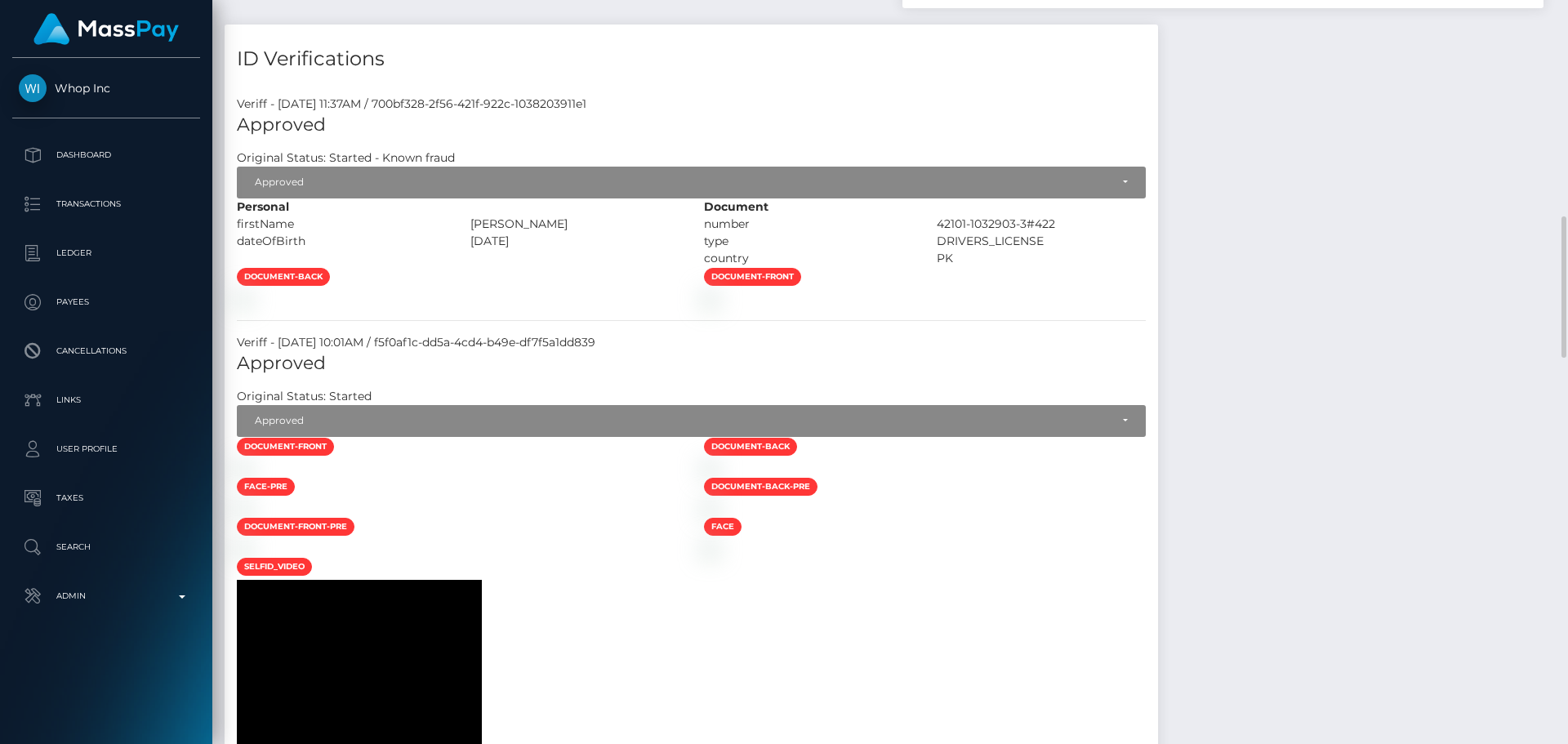
click at [634, 307] on div at bounding box center [458, 298] width 467 height 17
click at [618, 307] on div at bounding box center [458, 298] width 467 height 17
click at [692, 307] on div at bounding box center [458, 298] width 467 height 17
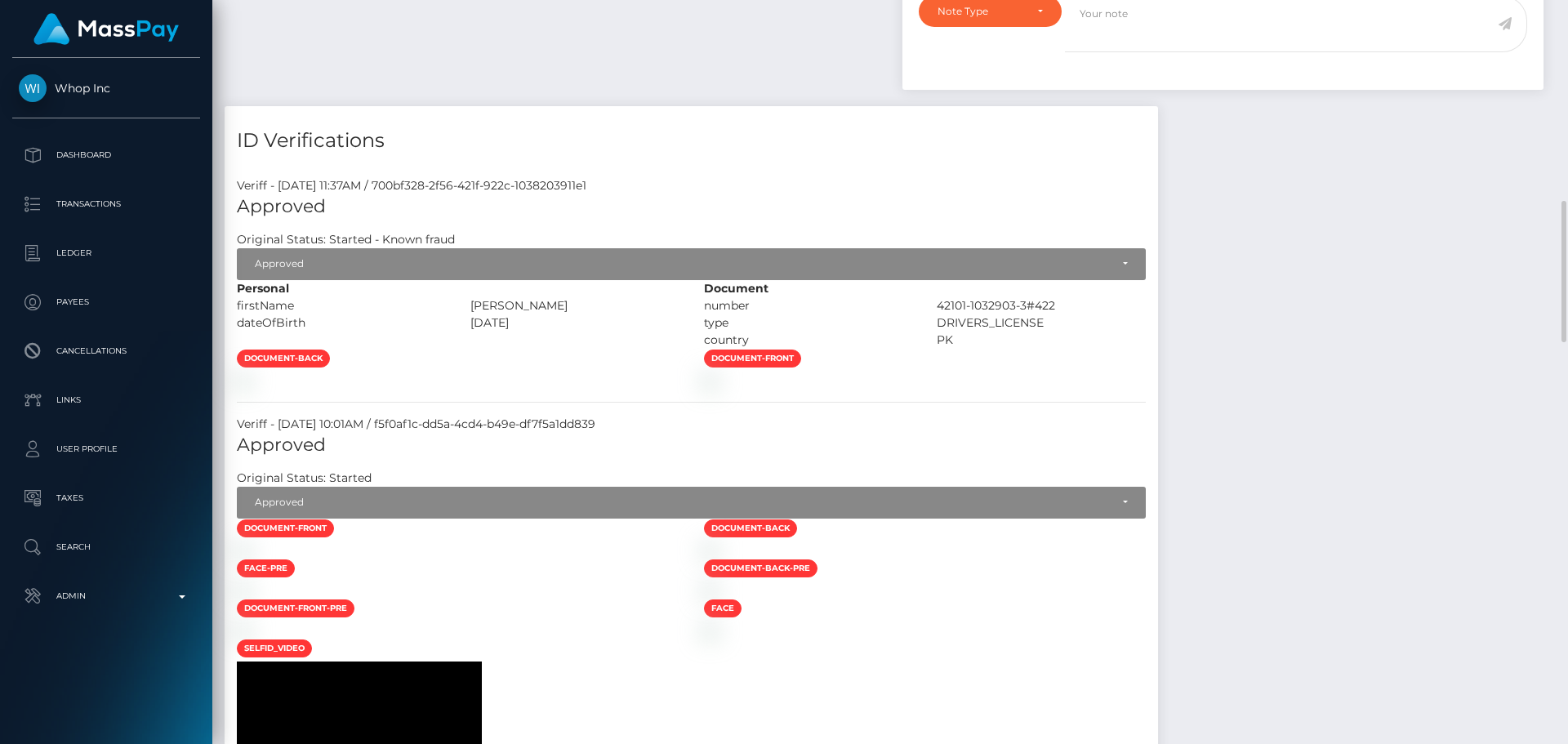
click at [654, 388] on div at bounding box center [458, 381] width 467 height 17
click at [638, 388] on div at bounding box center [458, 381] width 467 height 17
click at [629, 388] on div at bounding box center [458, 381] width 467 height 17
click at [639, 388] on div at bounding box center [458, 381] width 467 height 17
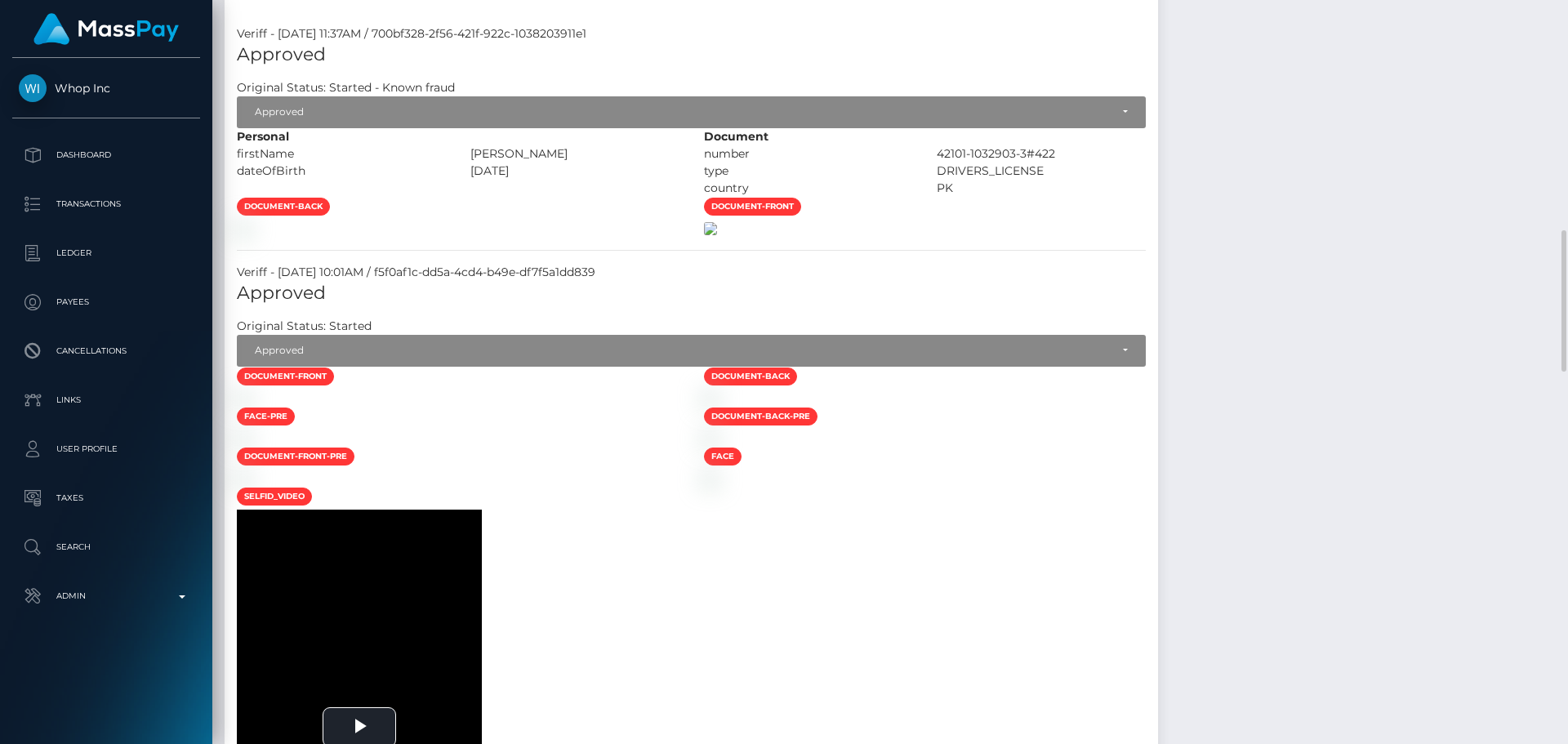
scroll to position [1050, 0]
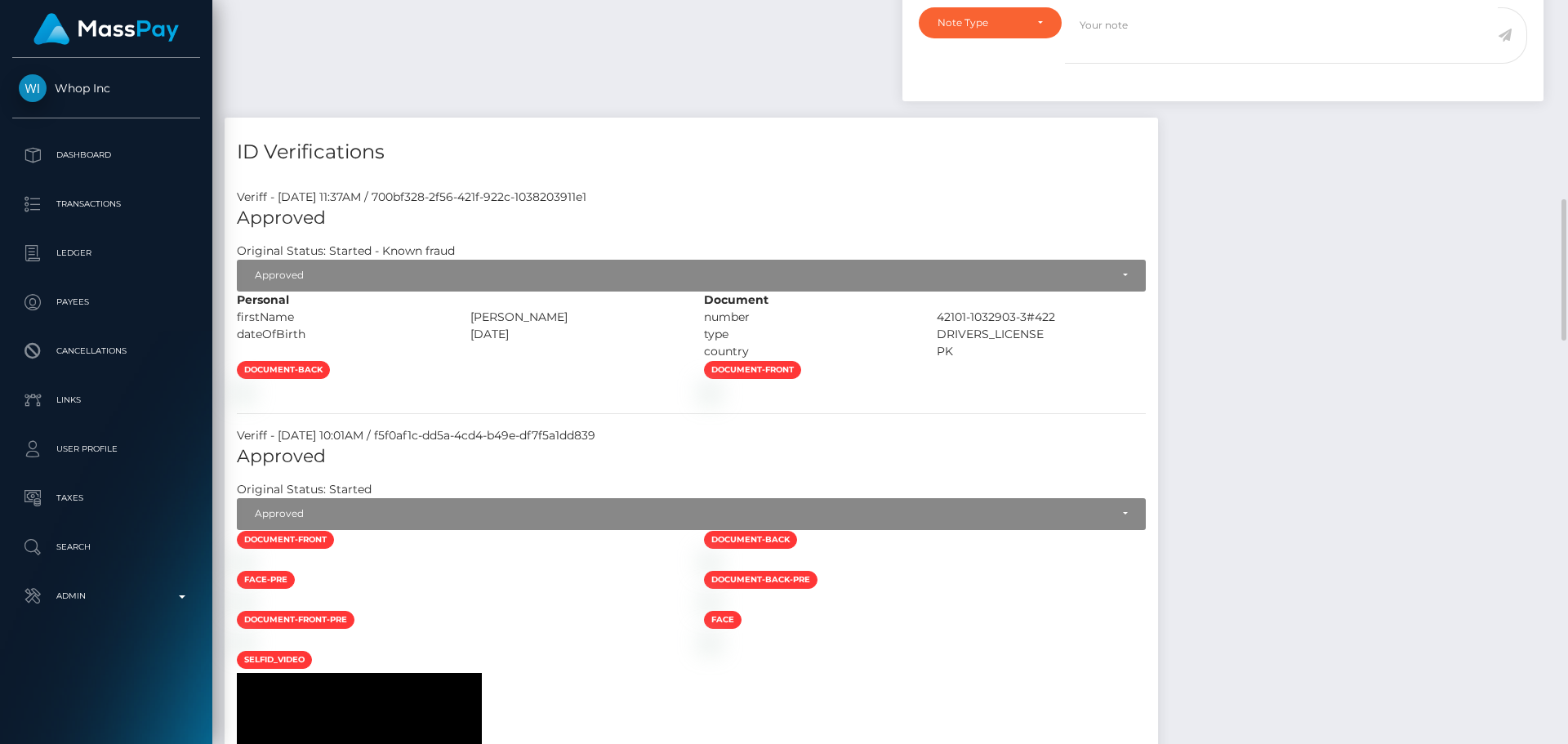
click at [692, 400] on div at bounding box center [458, 391] width 467 height 17
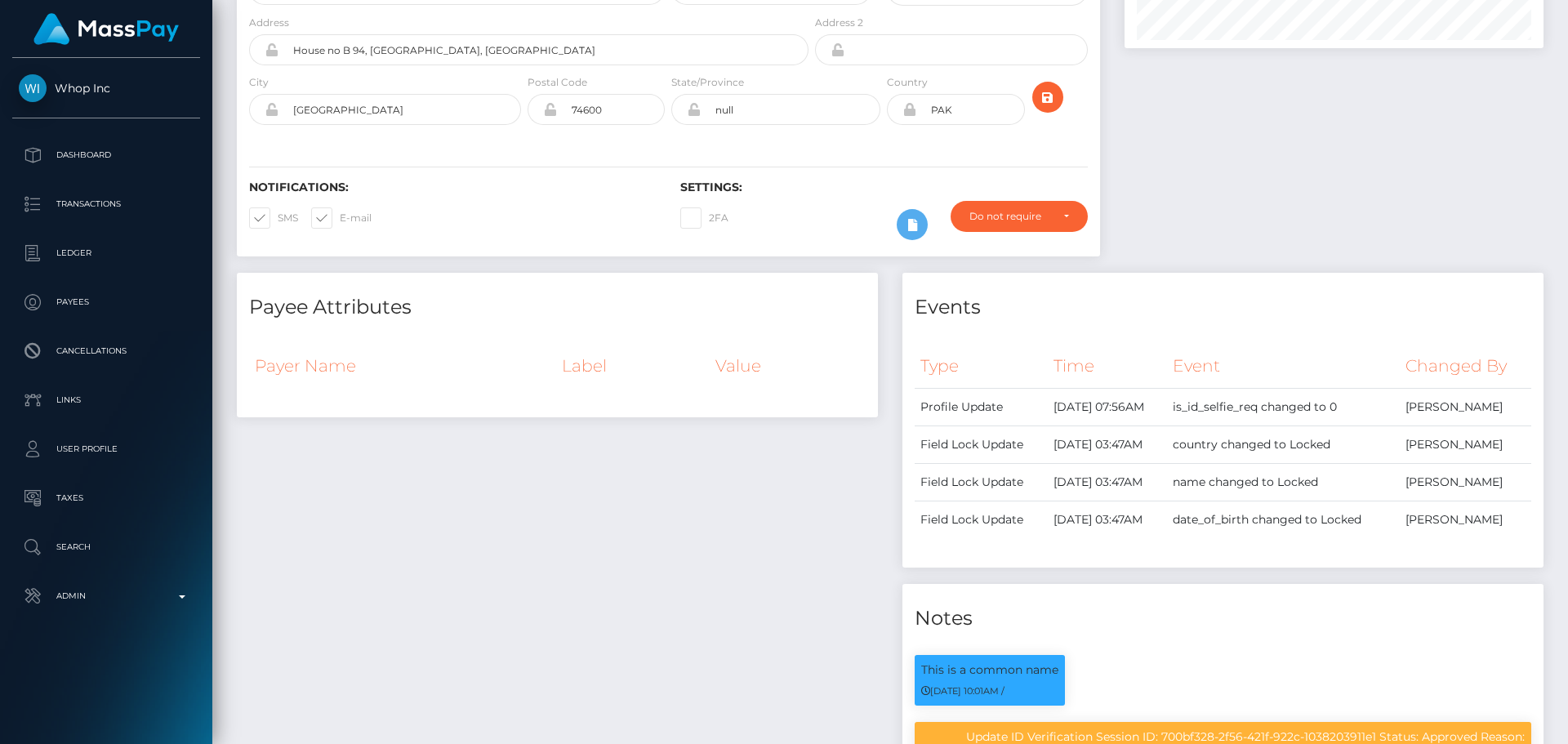
scroll to position [0, 0]
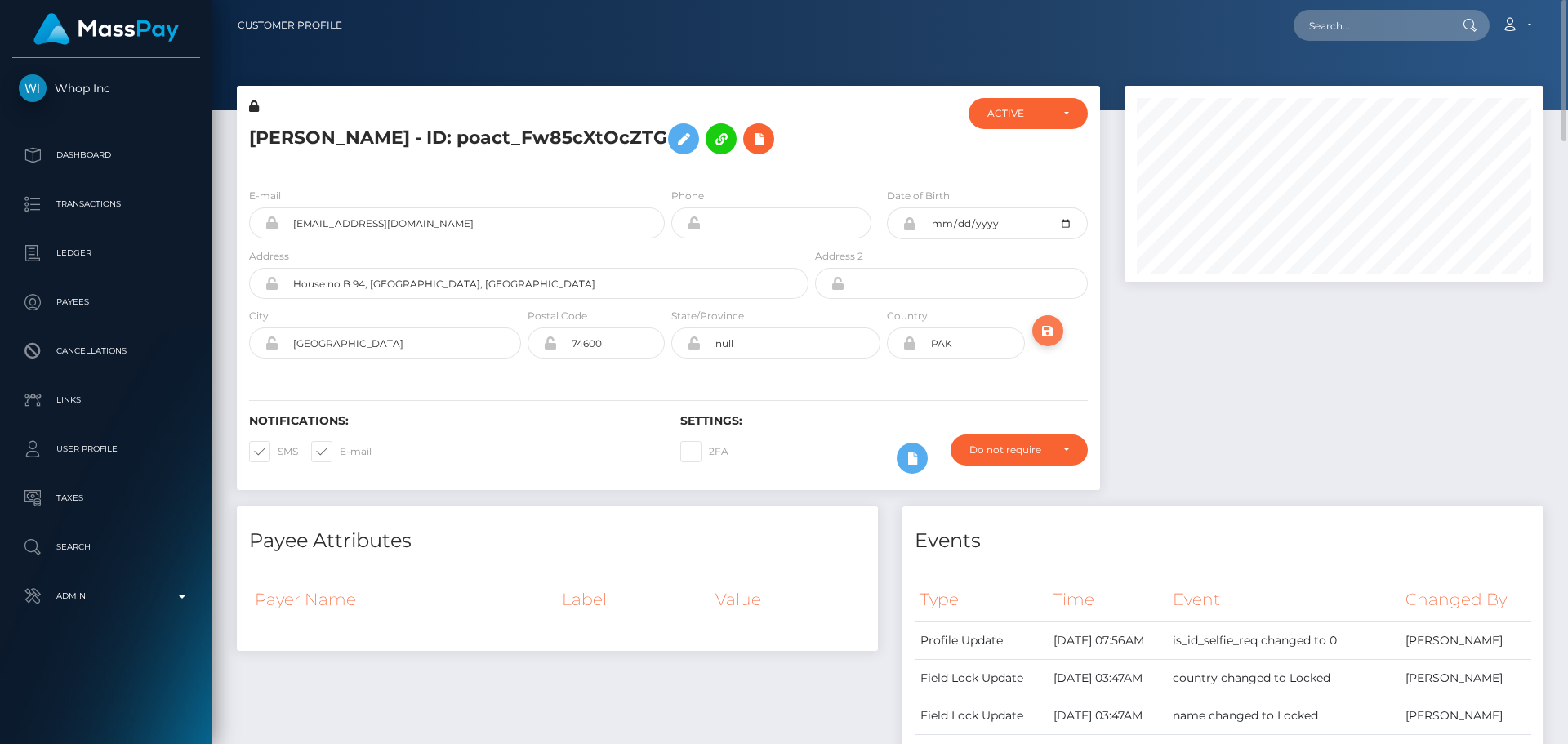
click at [1046, 336] on icon "submit" at bounding box center [1048, 331] width 19 height 20
click at [496, 143] on h5 "[PERSON_NAME] - ID: poact_Fw85cXtOcZTG" at bounding box center [524, 139] width 551 height 48
click at [496, 143] on h5 "Muhammad Saqib - ID: poact_Fw85cXtOcZTG" at bounding box center [524, 139] width 551 height 48
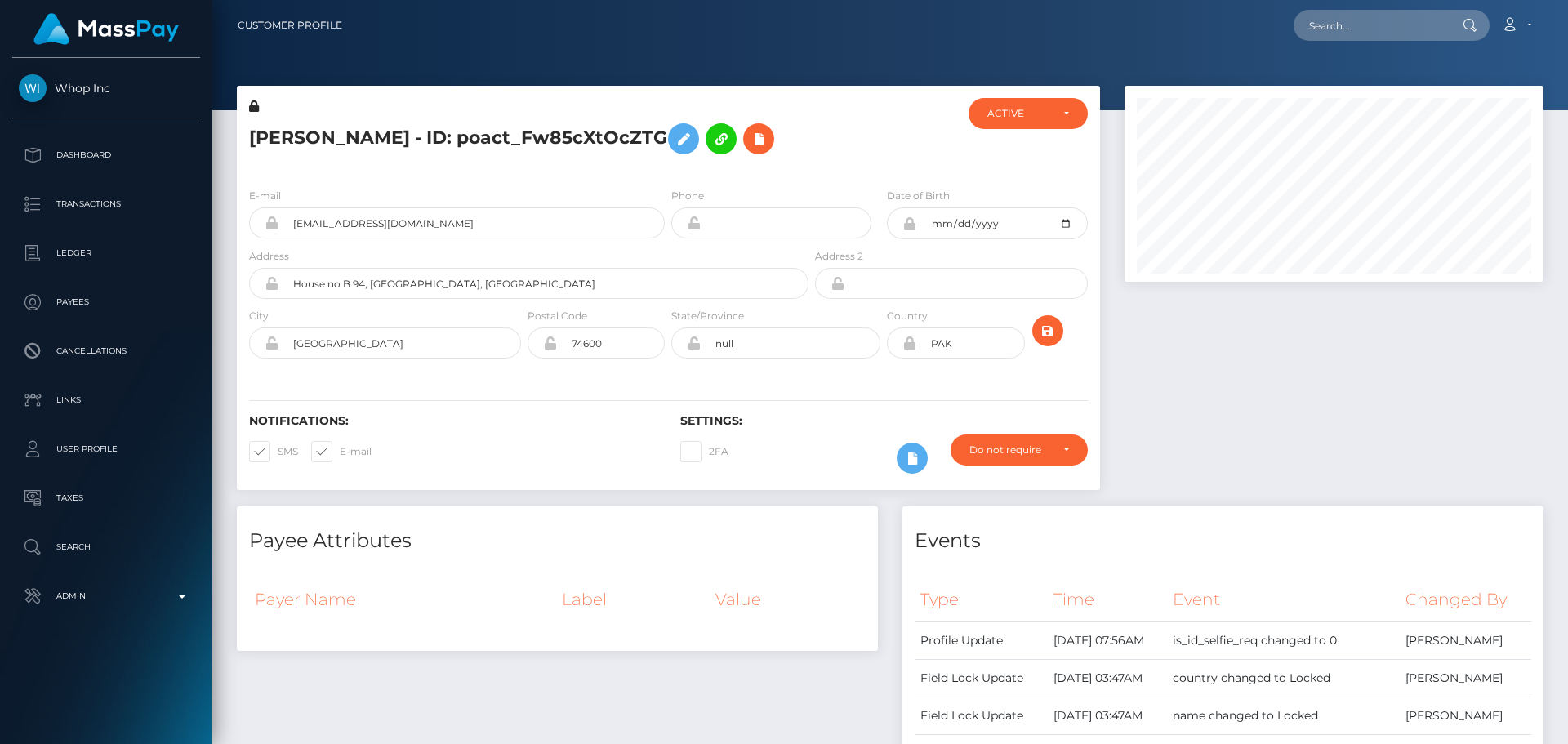
click at [496, 144] on h5 "Muhammad Saqib - ID: poact_Fw85cXtOcZTG" at bounding box center [524, 139] width 551 height 48
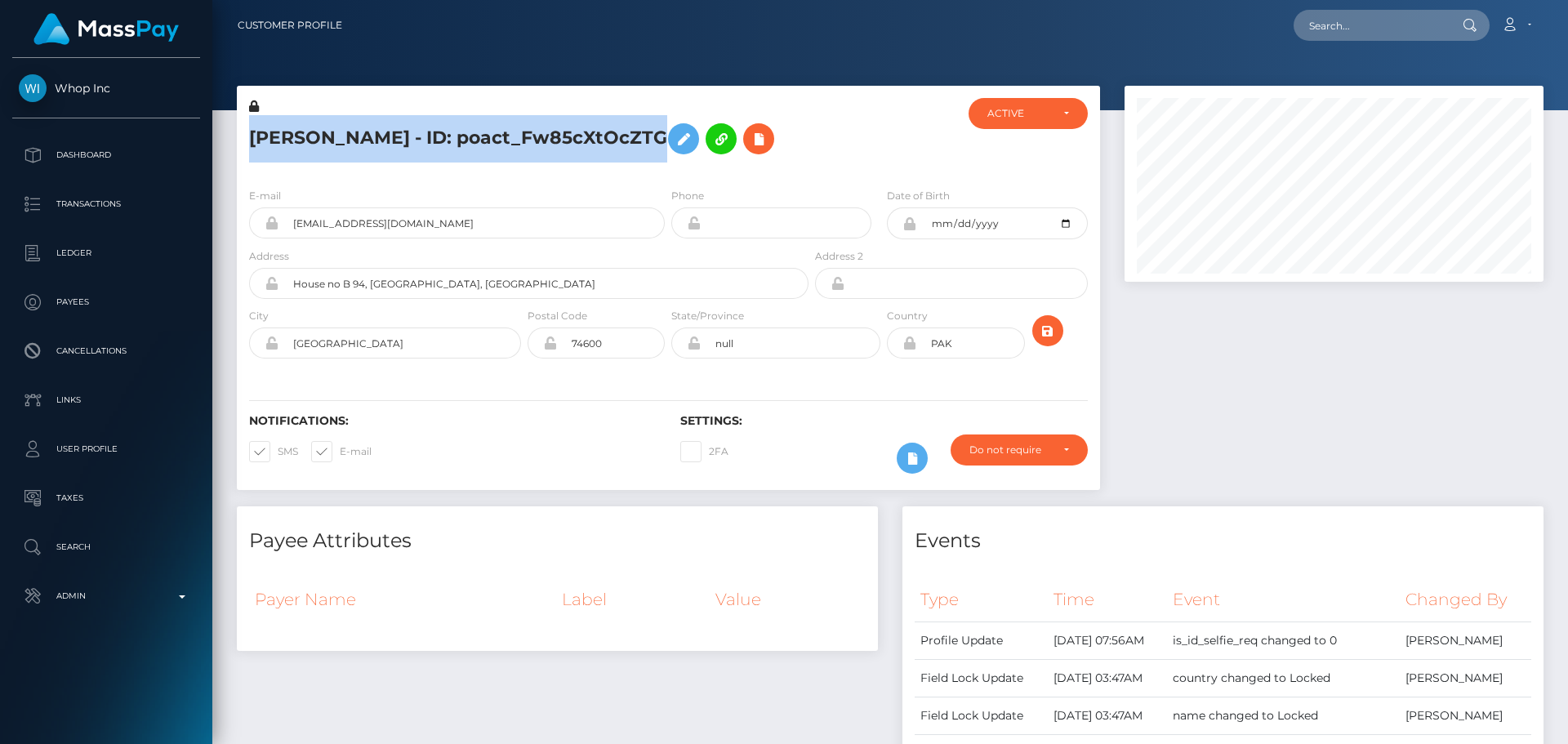
copy h5 "Muhammad Saqib - ID: poact_Fw85cXtOcZTG"
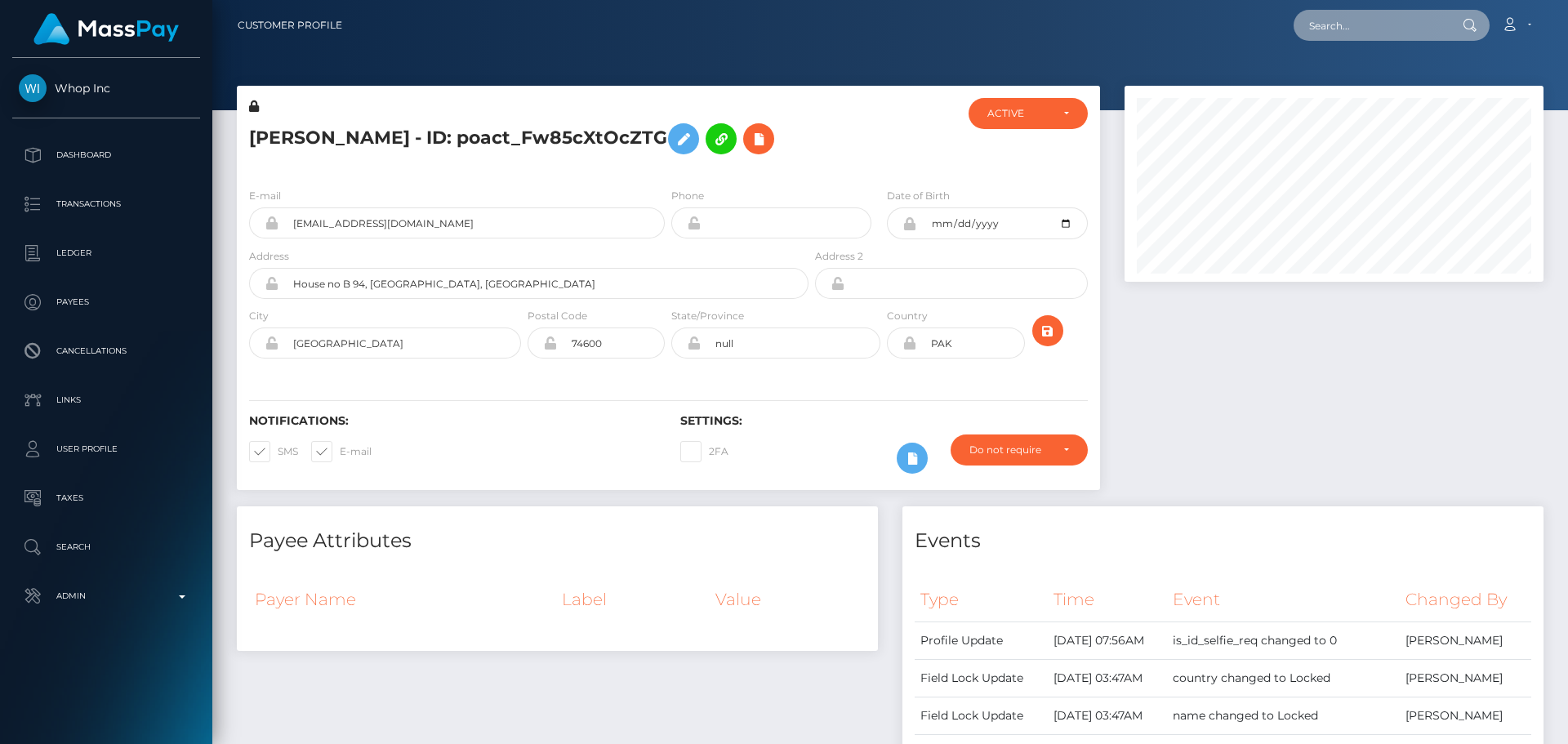
click at [1335, 22] on input "text" at bounding box center [1371, 25] width 154 height 31
paste input "poact_BygDn9wLgYub"
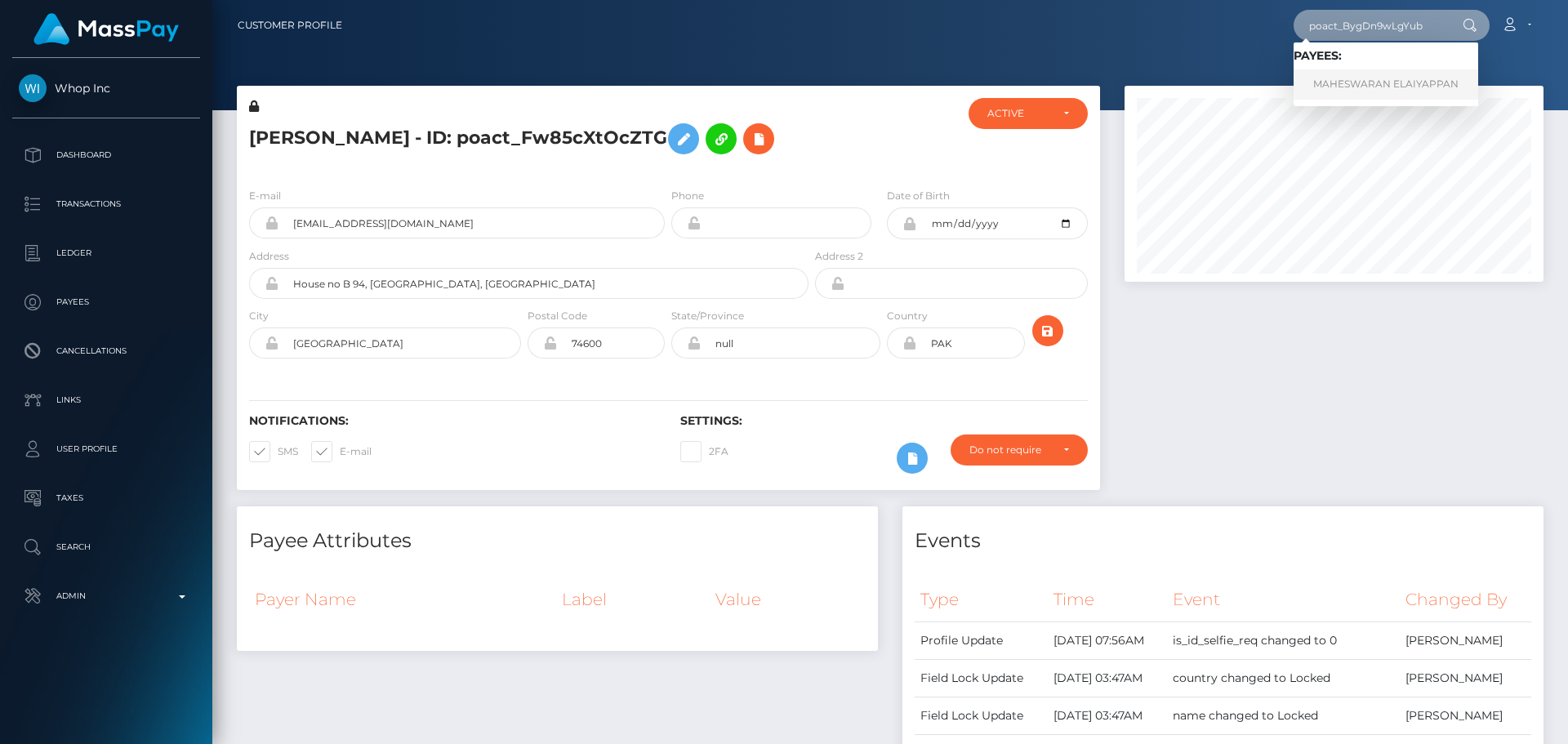
type input "poact_BygDn9wLgYub"
click at [1341, 88] on link "MAHESWARAN ELAIYAPPAN" at bounding box center [1386, 85] width 185 height 31
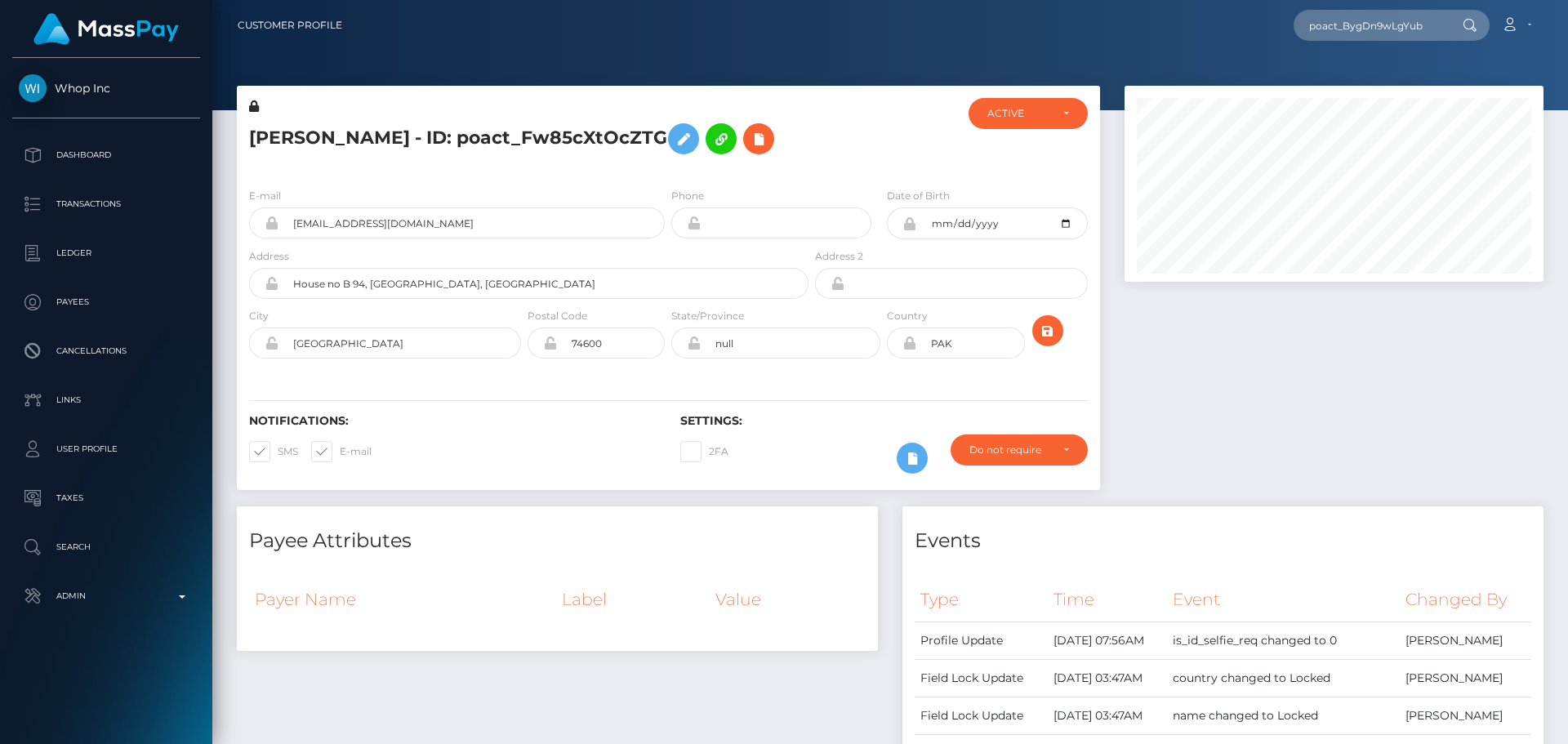
click at [872, 148] on div at bounding box center [884, 136] width 144 height 77
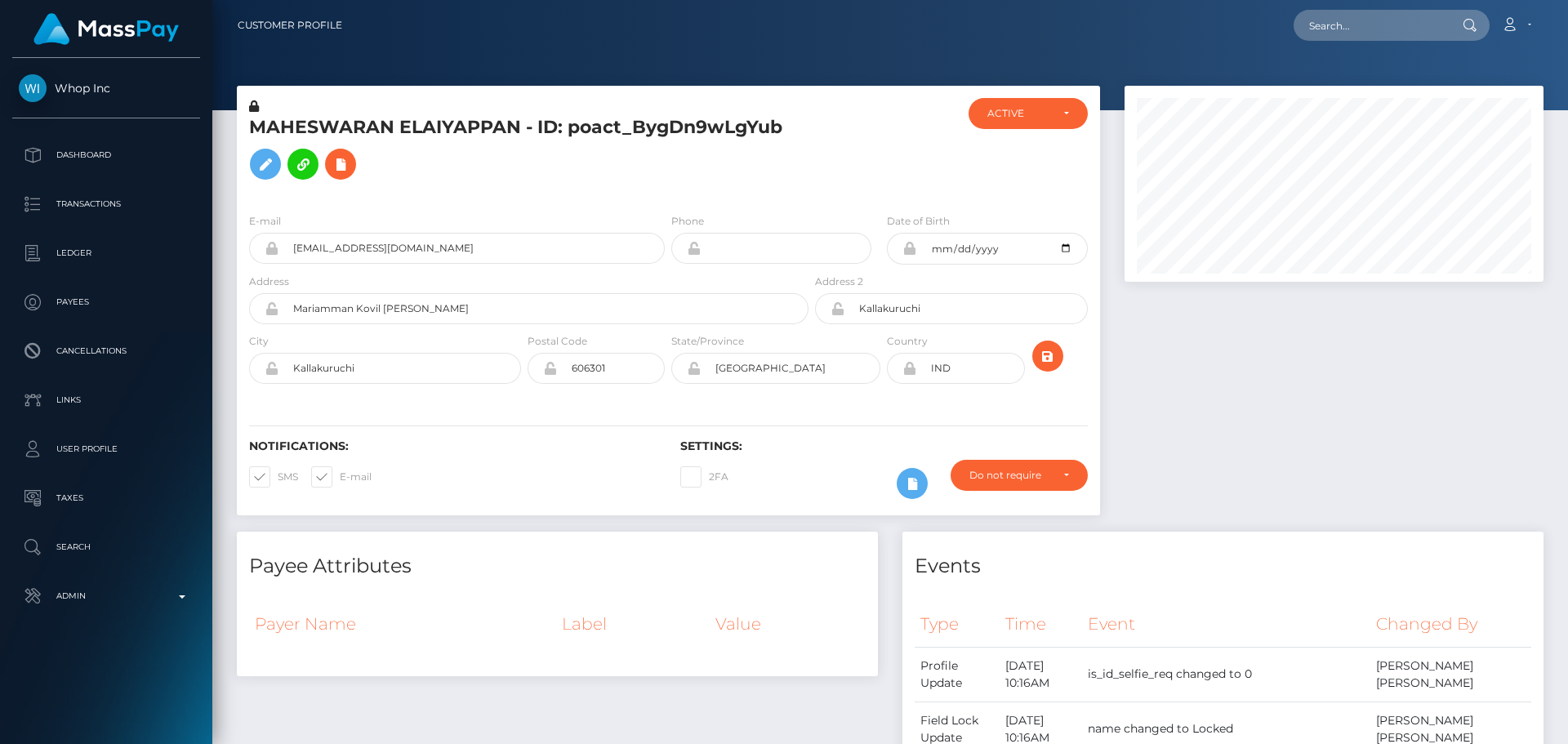
scroll to position [196, 420]
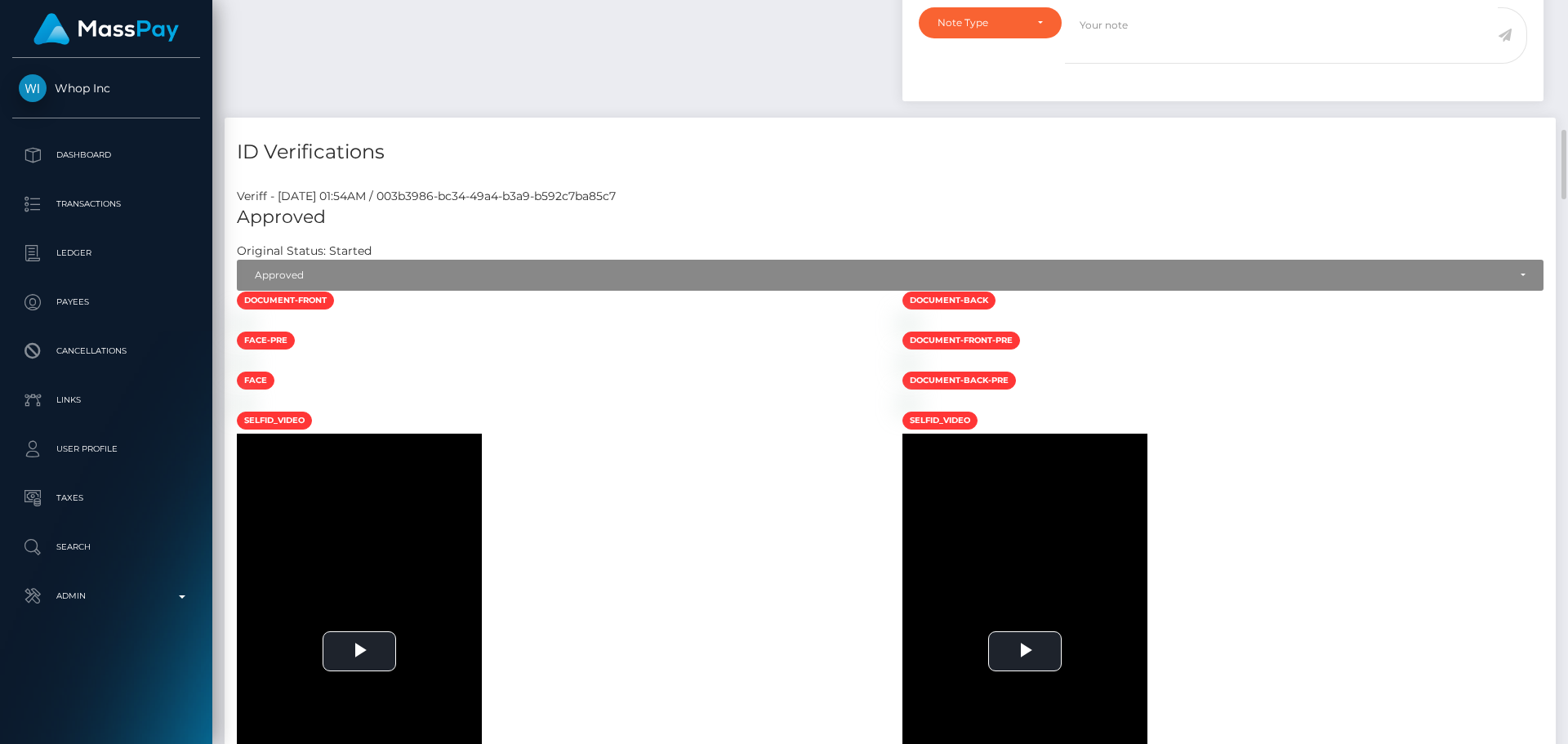
click at [607, 230] on h5 "Approved" at bounding box center [891, 217] width 1307 height 25
click at [628, 230] on h5 "Approved" at bounding box center [891, 217] width 1307 height 25
click at [674, 230] on h5 "Approved" at bounding box center [891, 217] width 1307 height 25
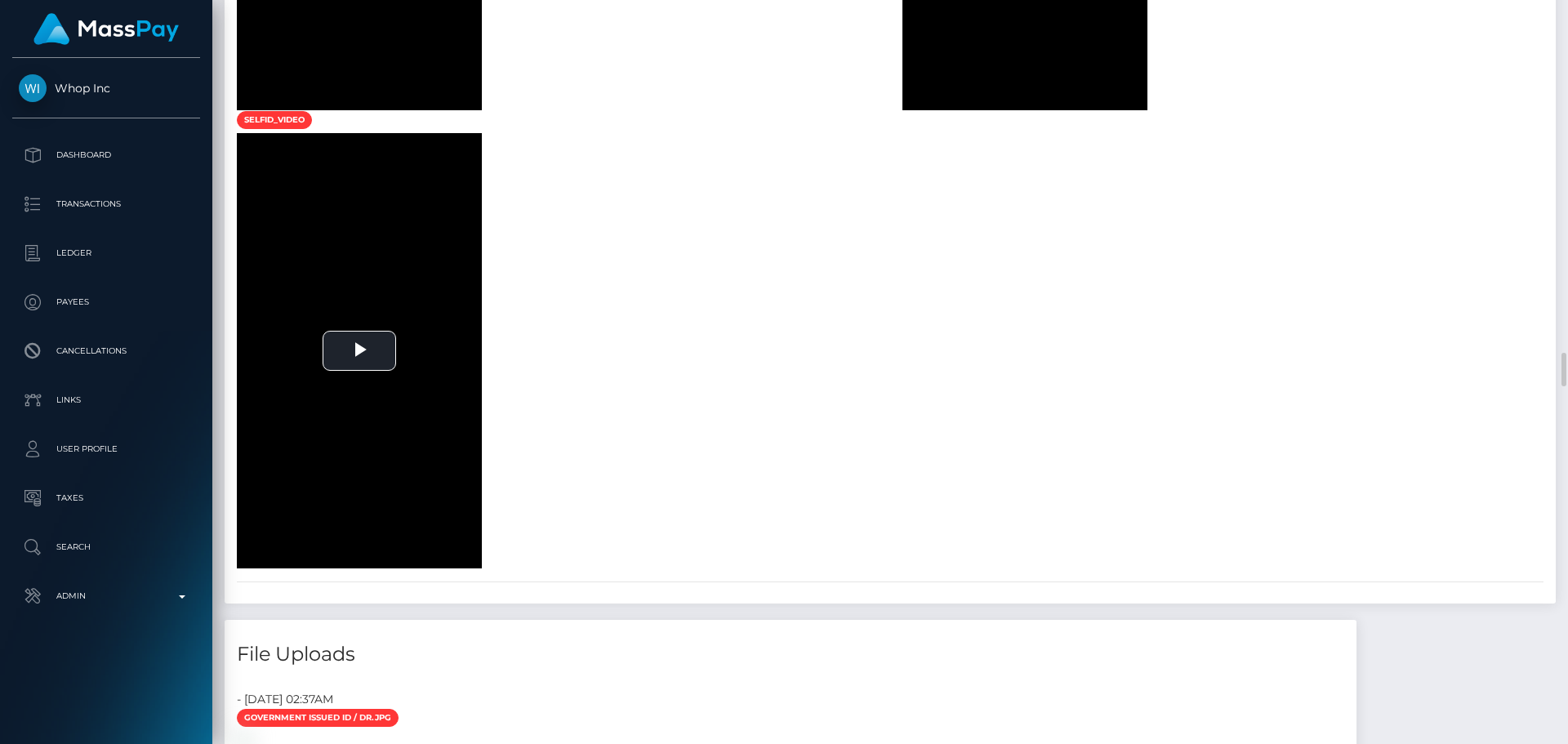
scroll to position [5897, 0]
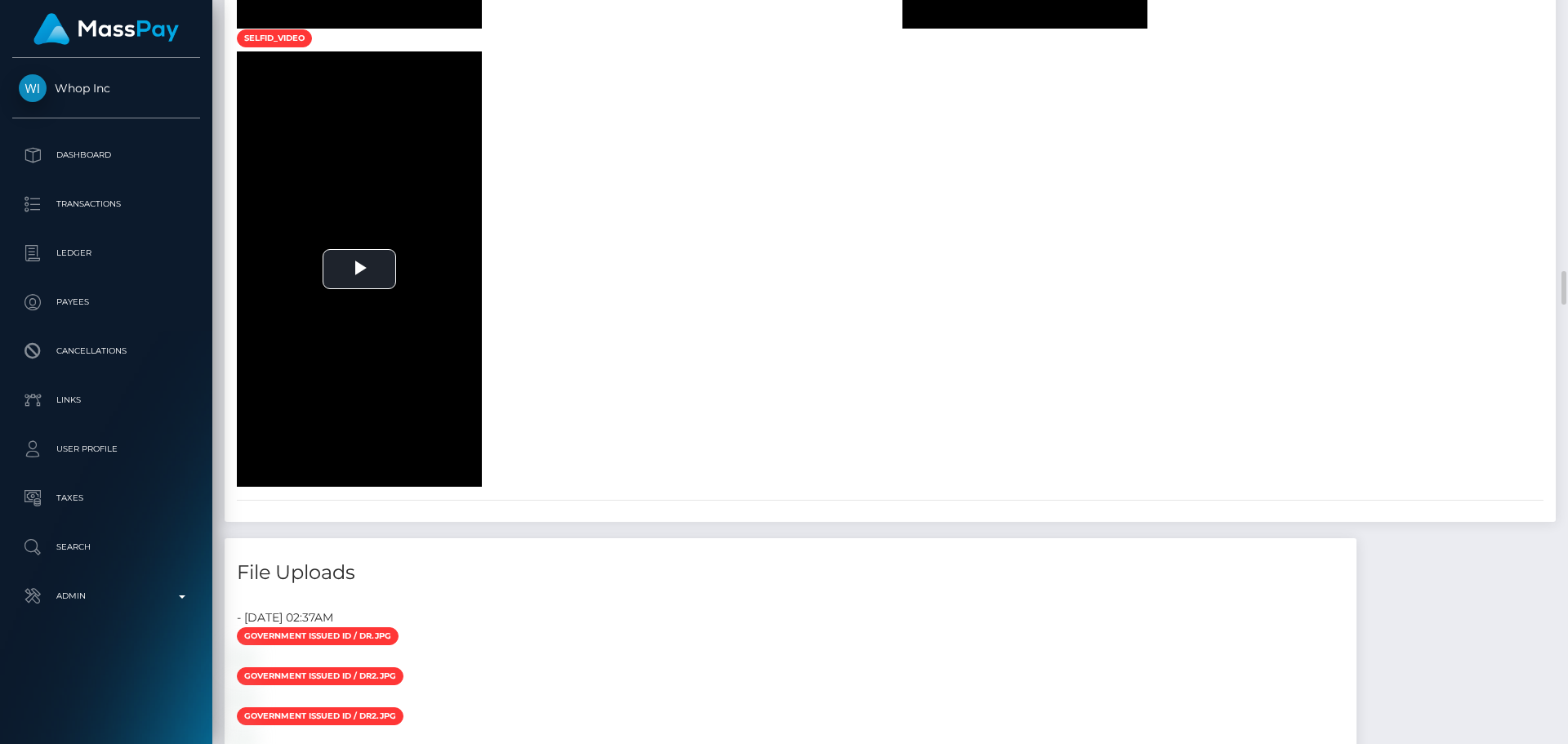
select select "Approved"
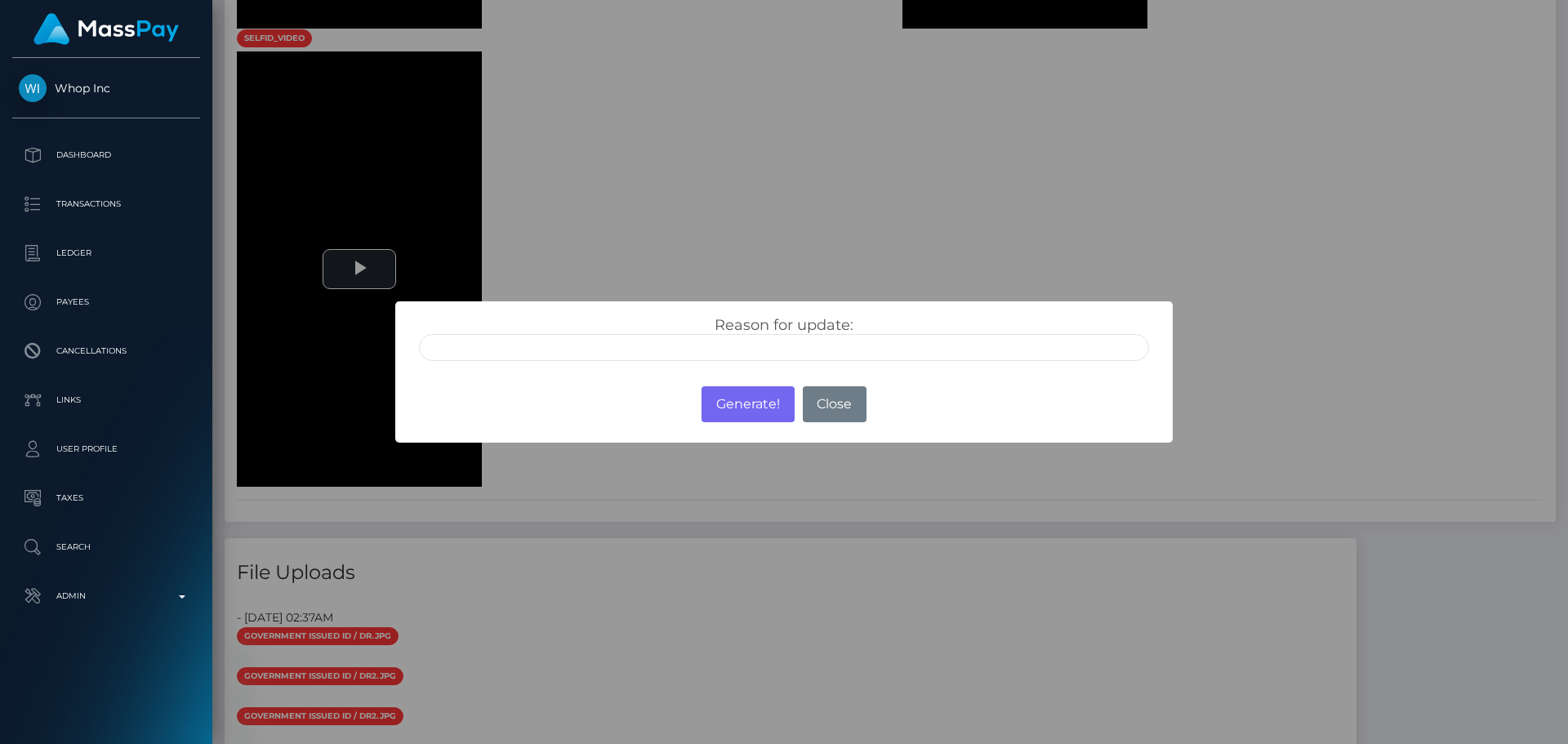
click at [548, 349] on input "text" at bounding box center [784, 347] width 730 height 27
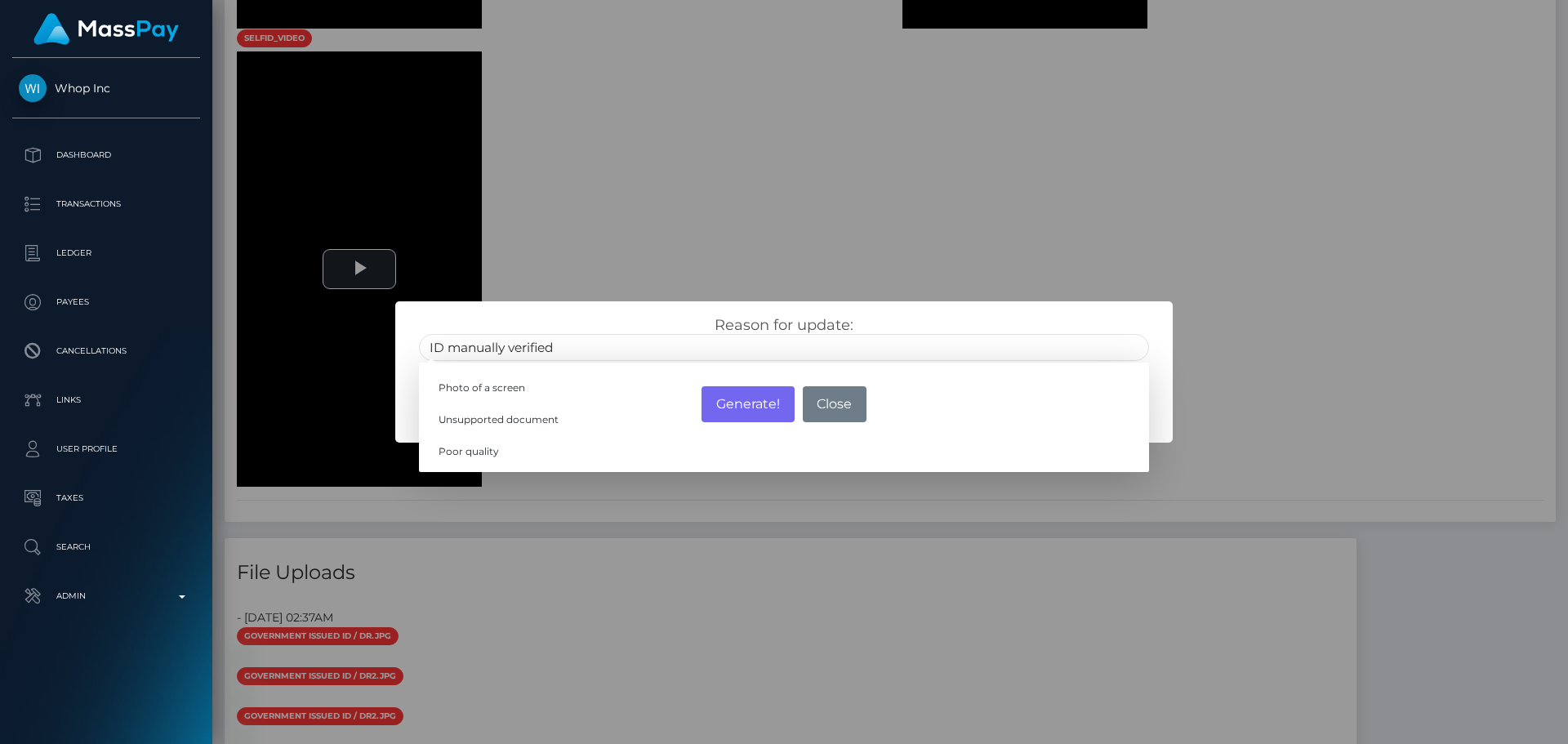
type input "ID manually verified"
click at [597, 319] on div "Reason for update: ID manually verified Photo of a screen Unsupported document …" at bounding box center [784, 338] width 755 height 45
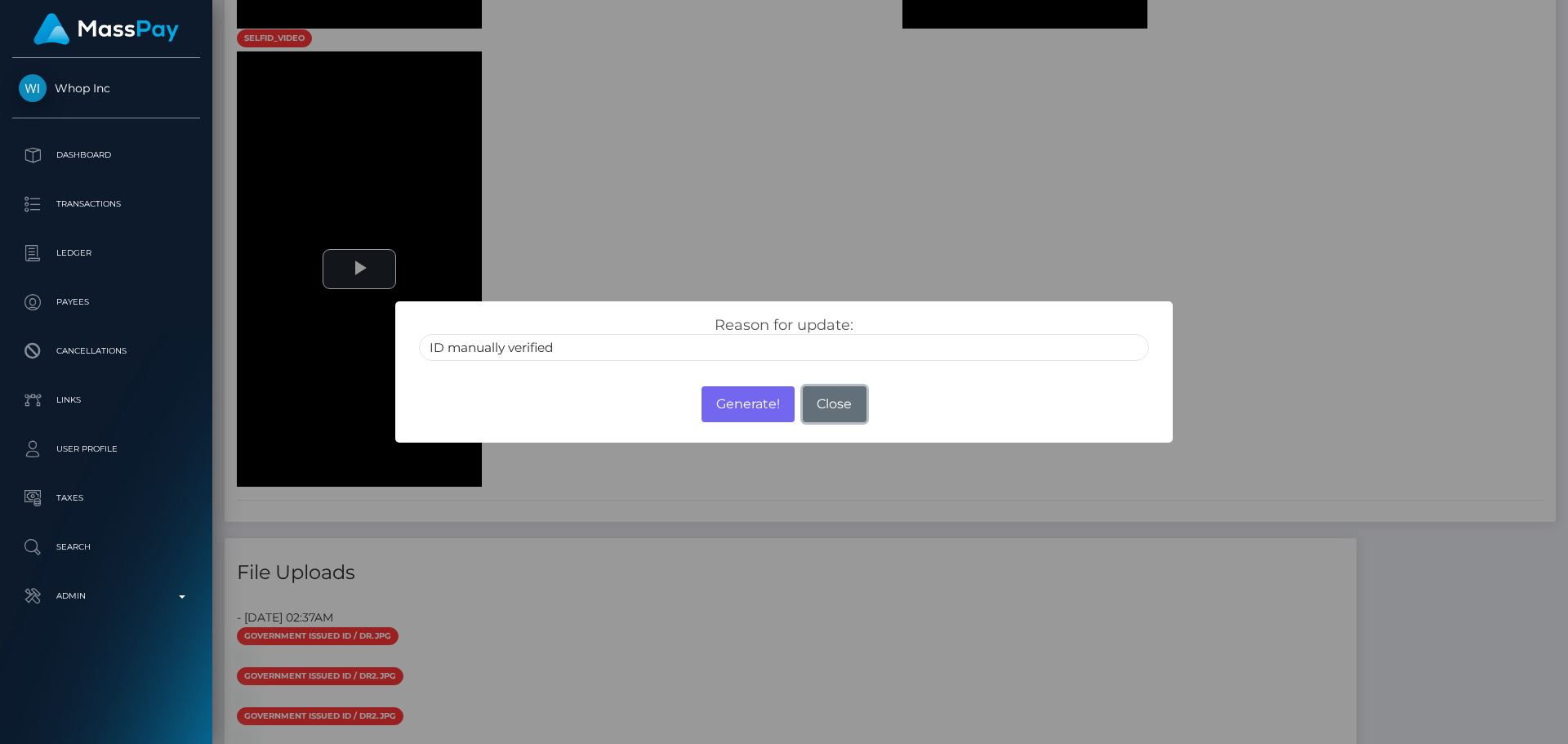
click at [831, 405] on button "Close" at bounding box center [834, 405] width 64 height 36
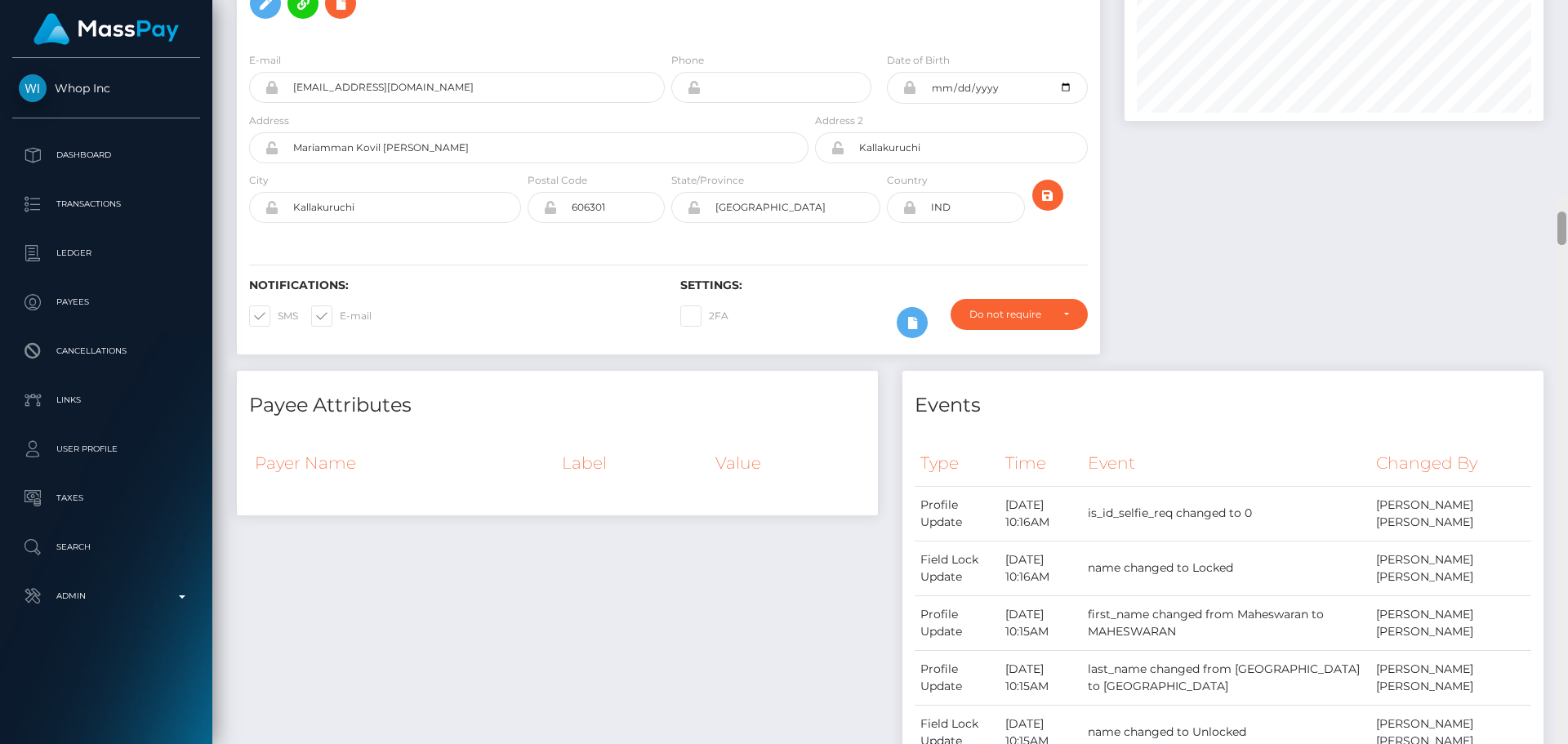
scroll to position [0, 0]
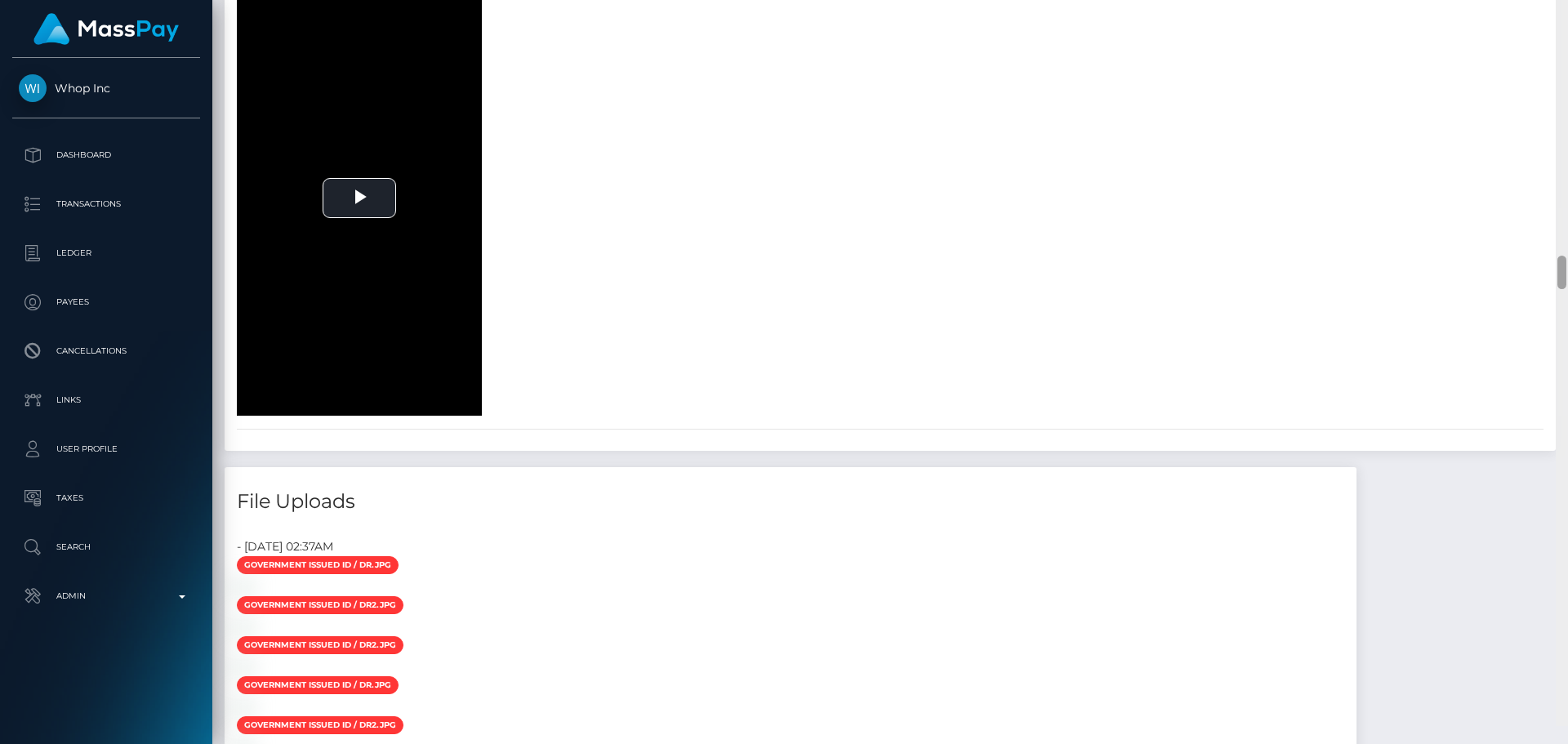
drag, startPoint x: 1562, startPoint y: 285, endPoint x: 1582, endPoint y: 287, distance: 20.1
click at [1568, 287] on html "Whop Inc Dashboard Transactions Ledger Payees Cancellations Links" at bounding box center [784, 372] width 1568 height 744
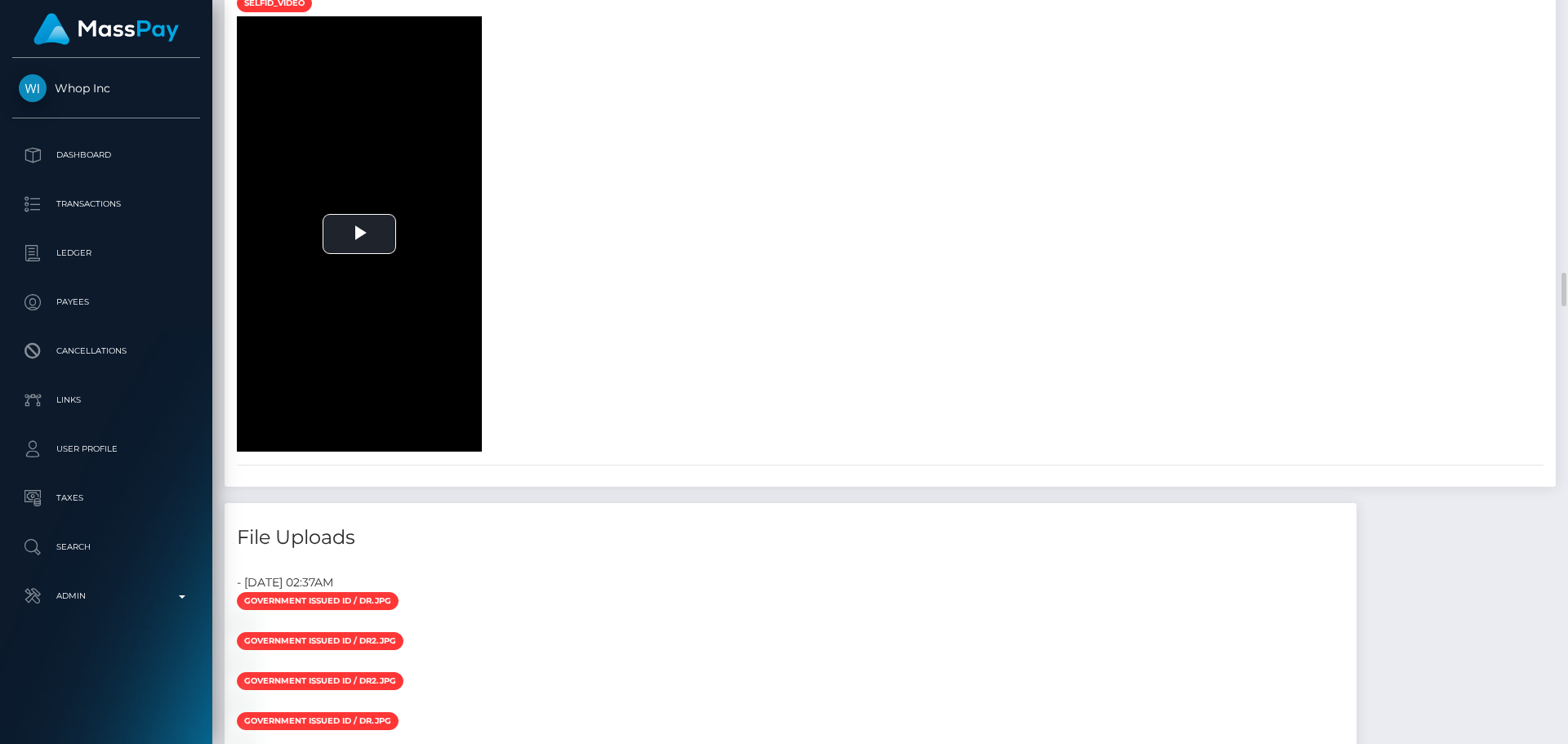
select select "Approved"
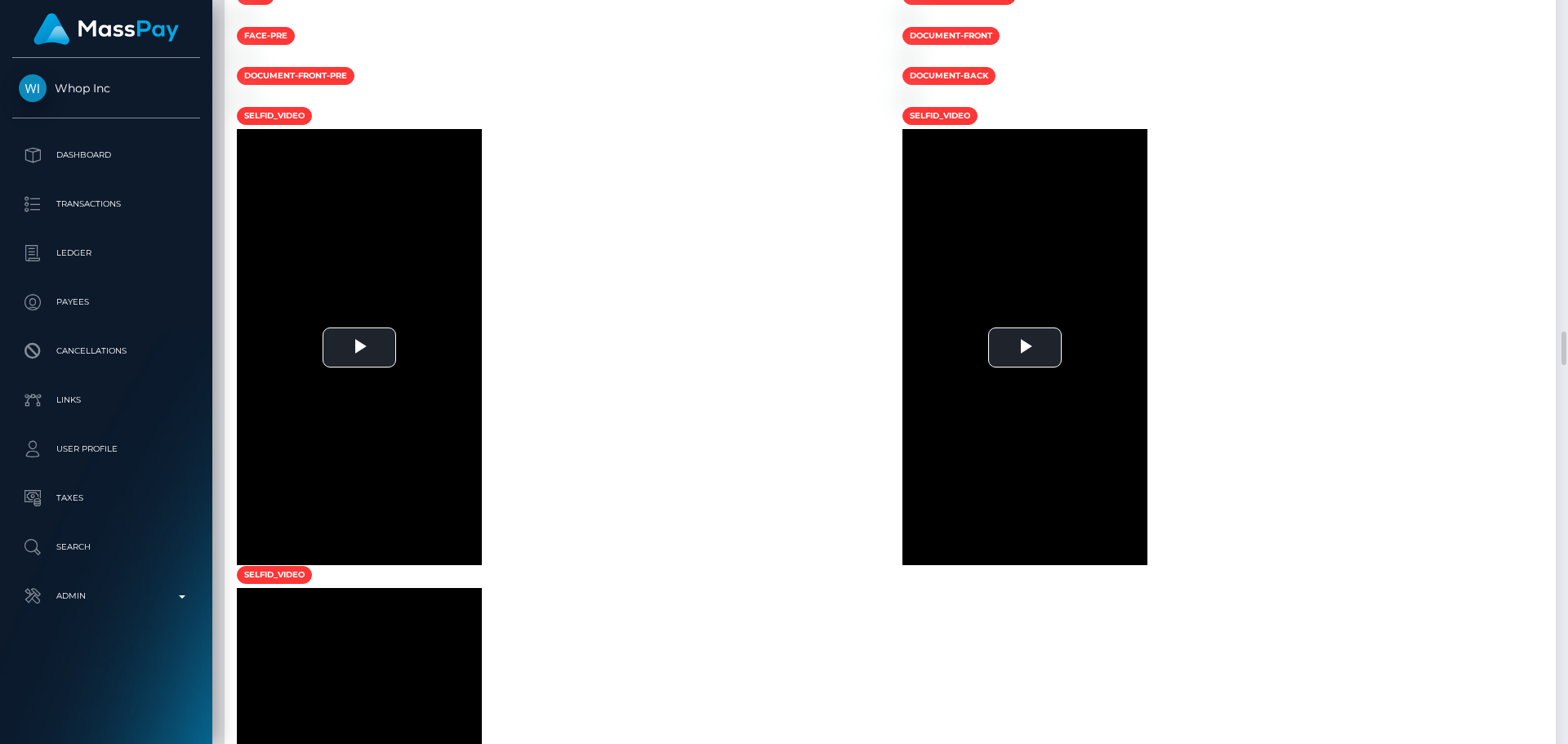
scroll to position [5442, 0]
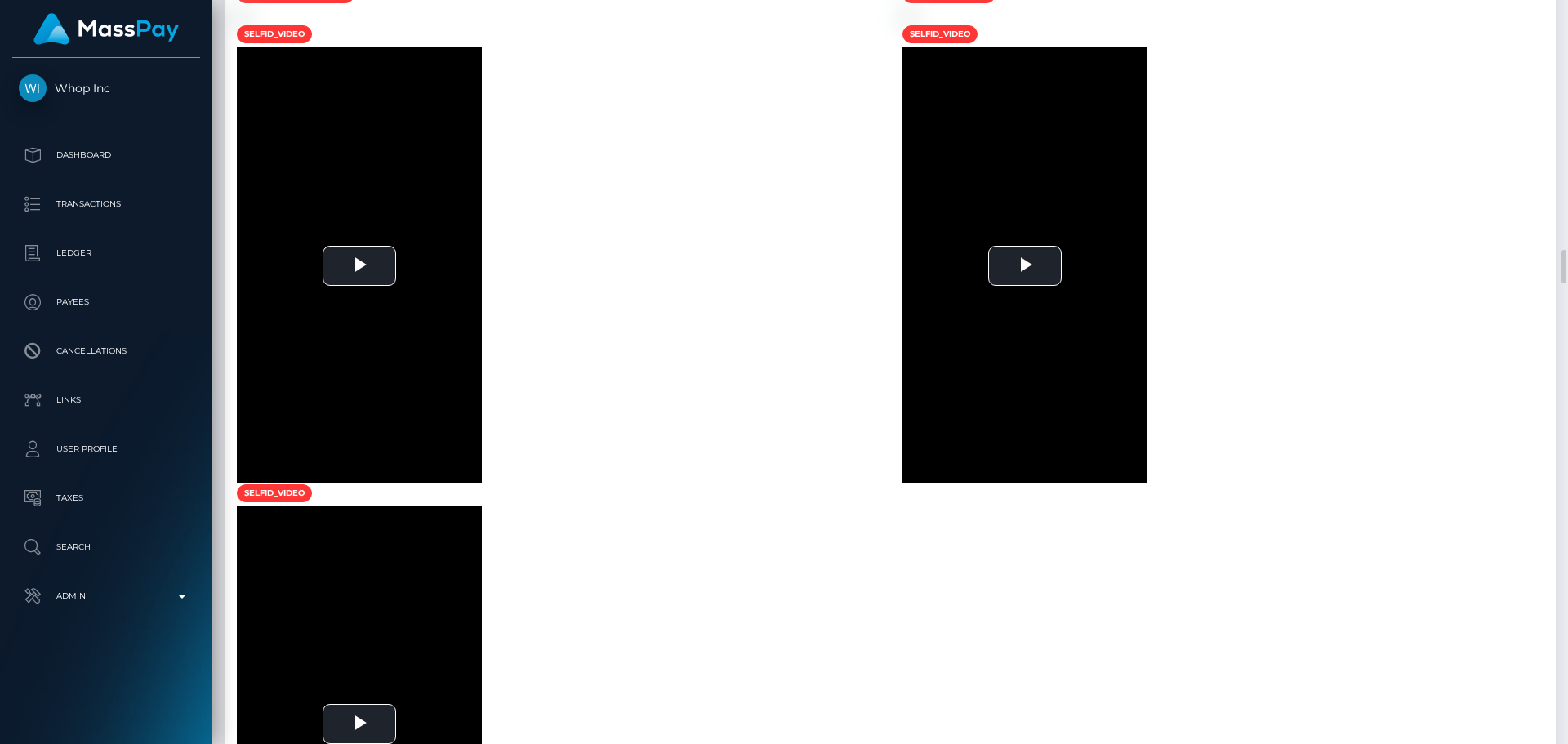
select select "Approved"
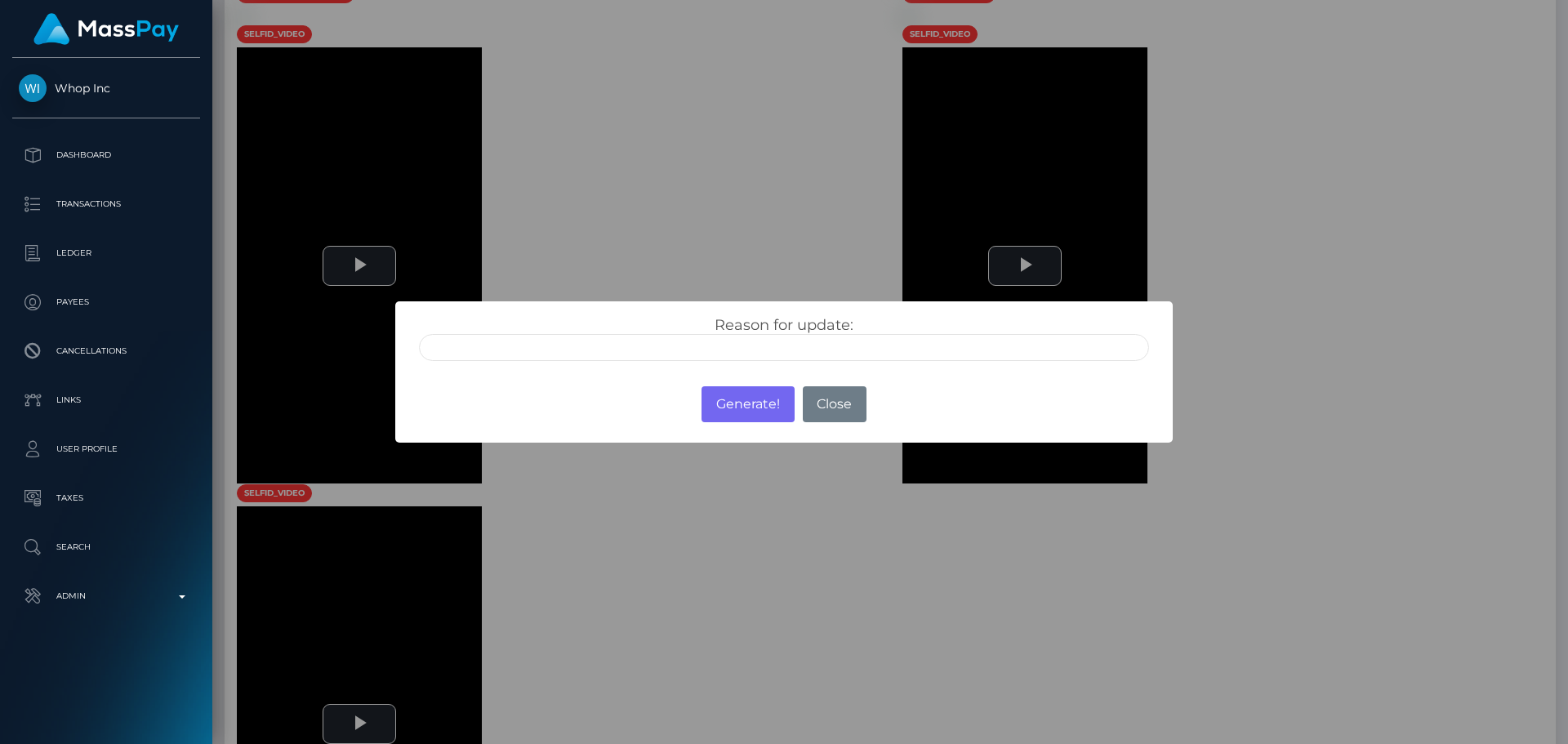
click at [592, 349] on input "text" at bounding box center [784, 347] width 730 height 27
type input "ID manually verified"
click at [666, 318] on div "Reason for update: ID manually verified Photo of a screen Unsupported document …" at bounding box center [784, 338] width 755 height 45
click at [744, 408] on button "Generate!" at bounding box center [747, 405] width 92 height 36
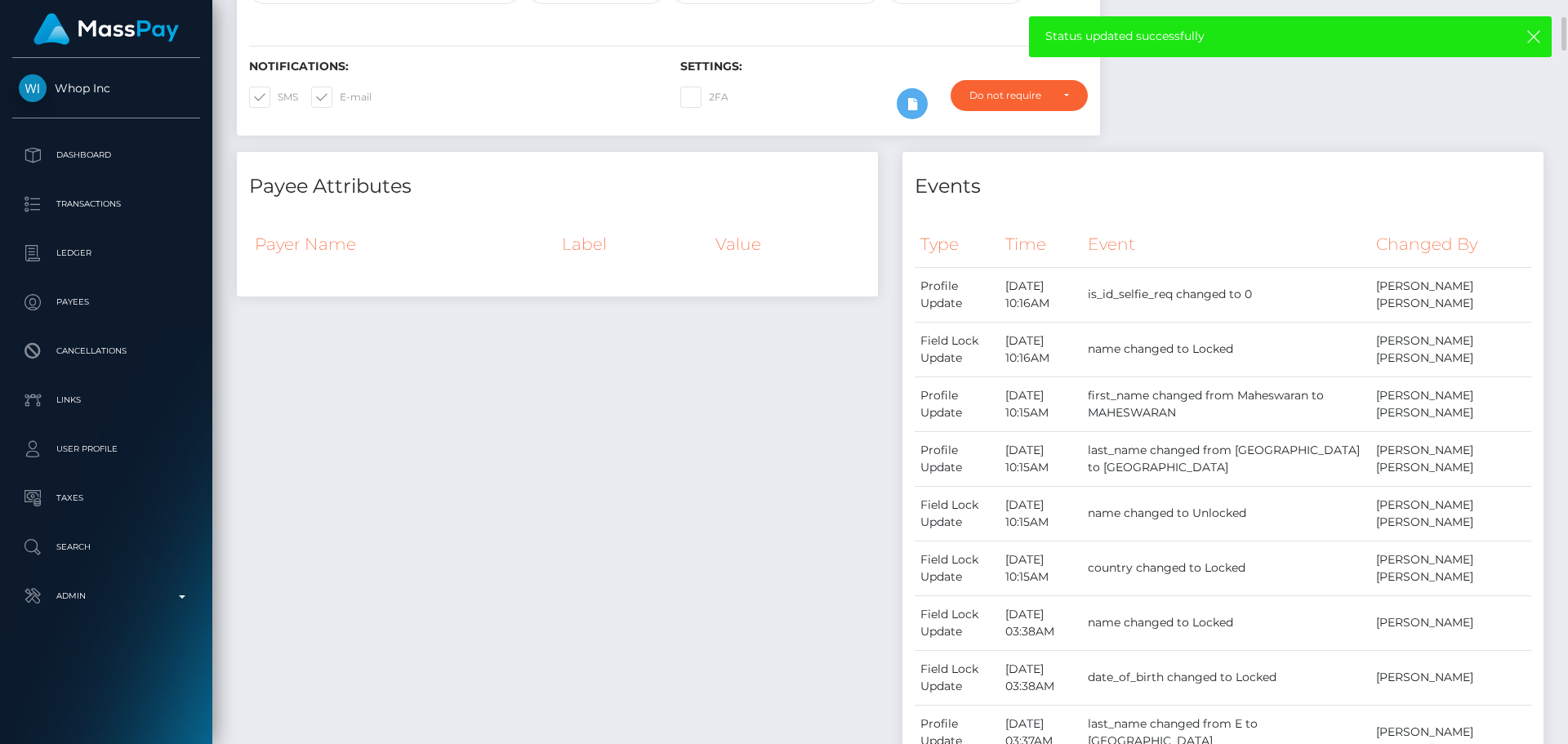
scroll to position [0, 0]
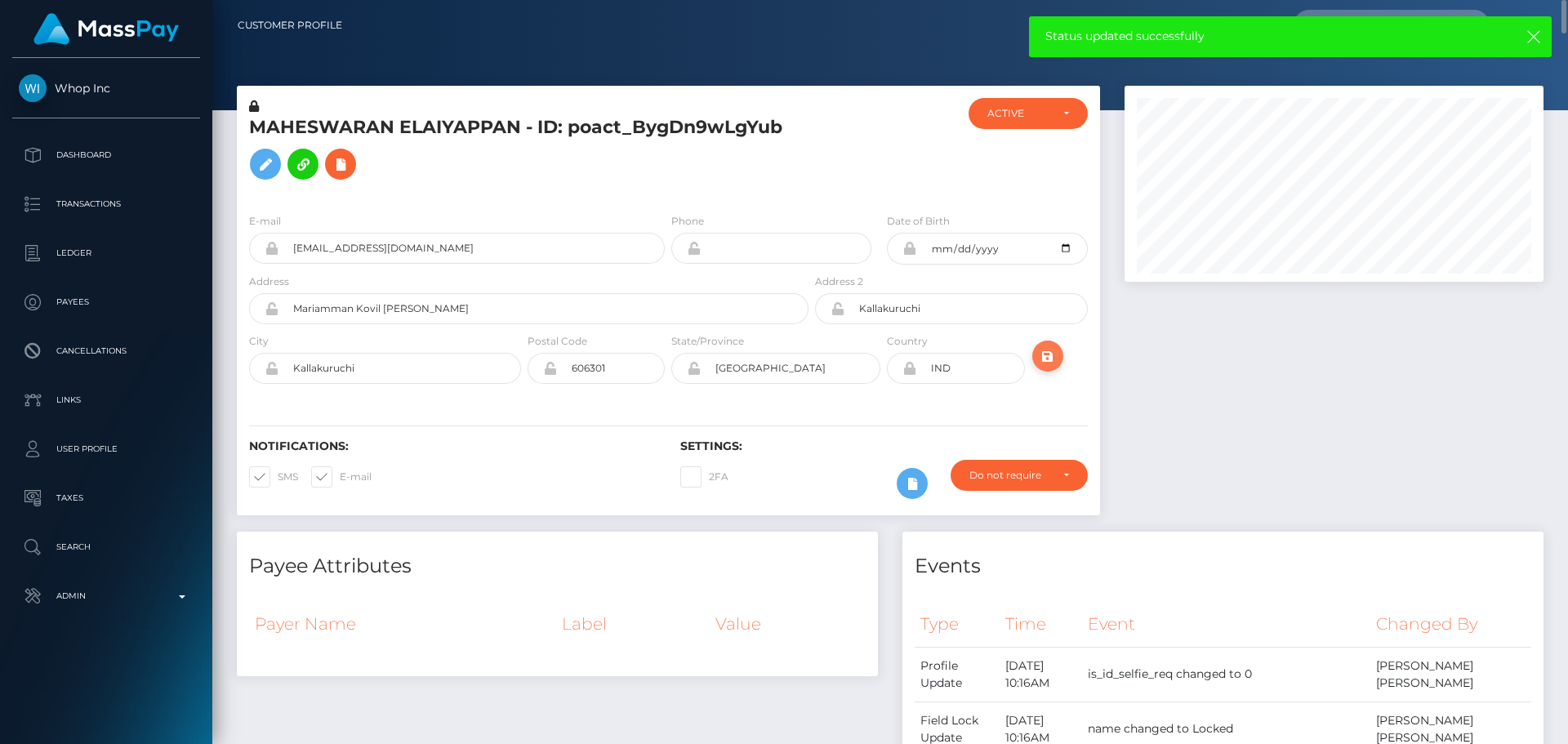
click at [1053, 355] on icon "submit" at bounding box center [1048, 356] width 19 height 20
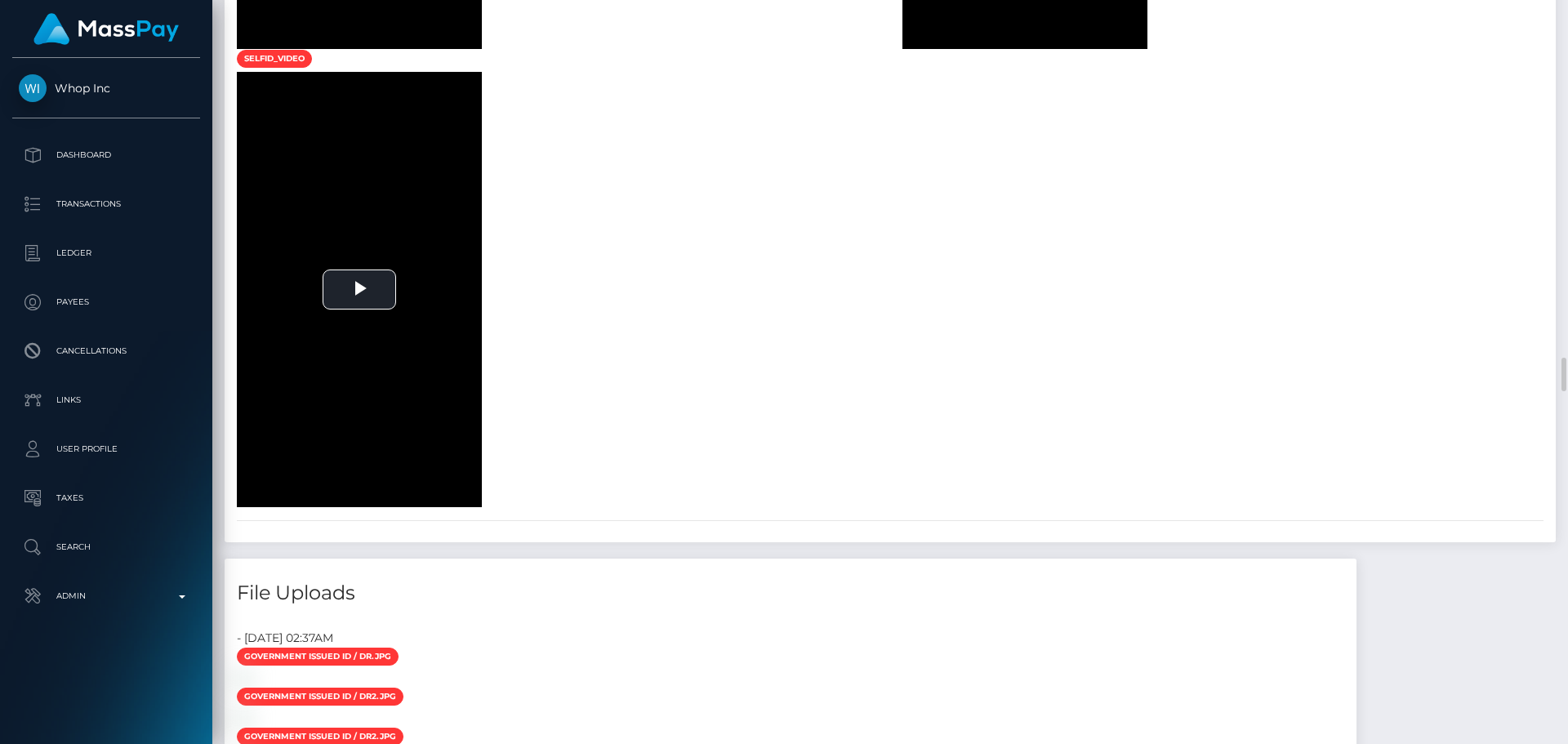
scroll to position [6043, 0]
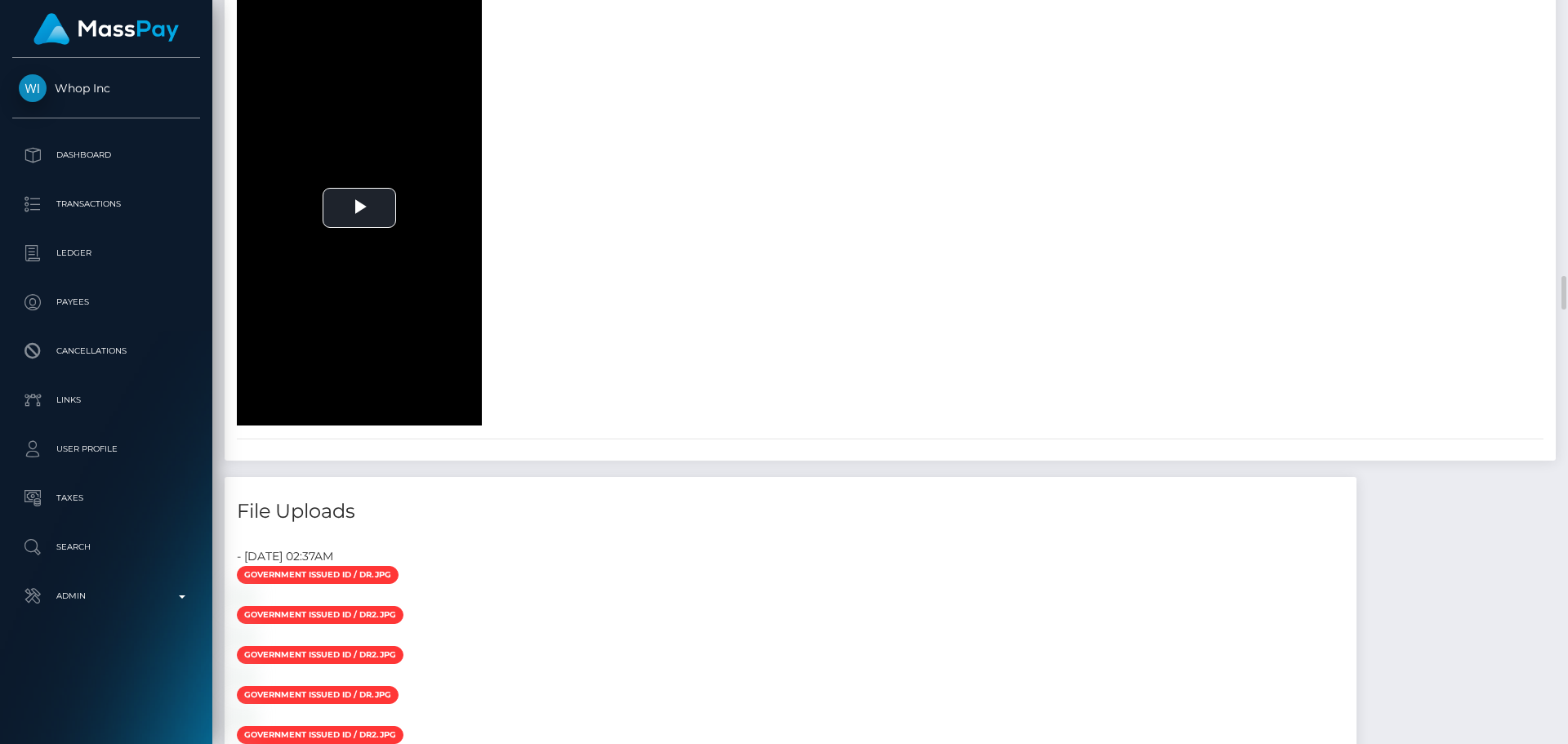
select select "Approved"
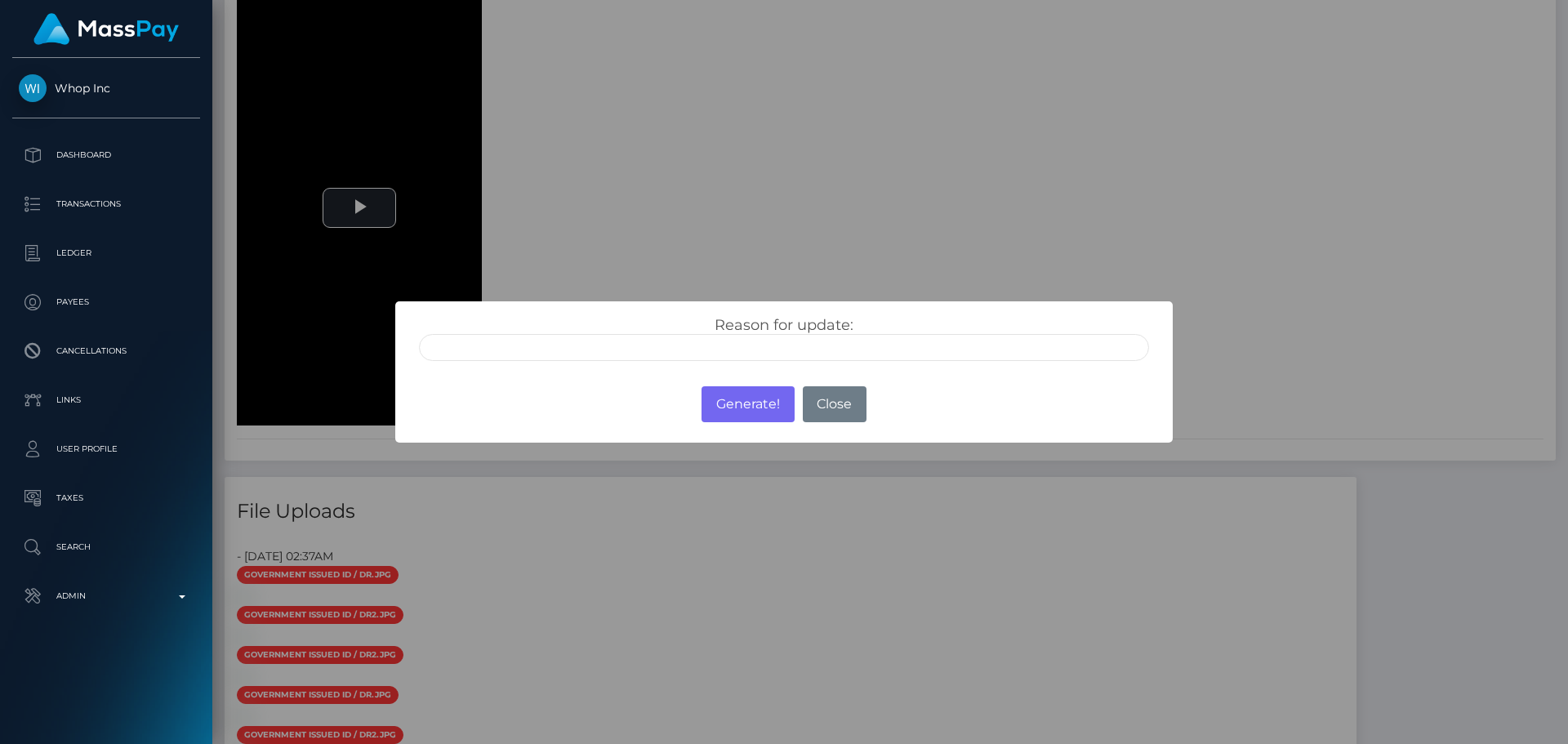
click at [553, 352] on input "text" at bounding box center [784, 347] width 730 height 27
type input "ID manually verified"
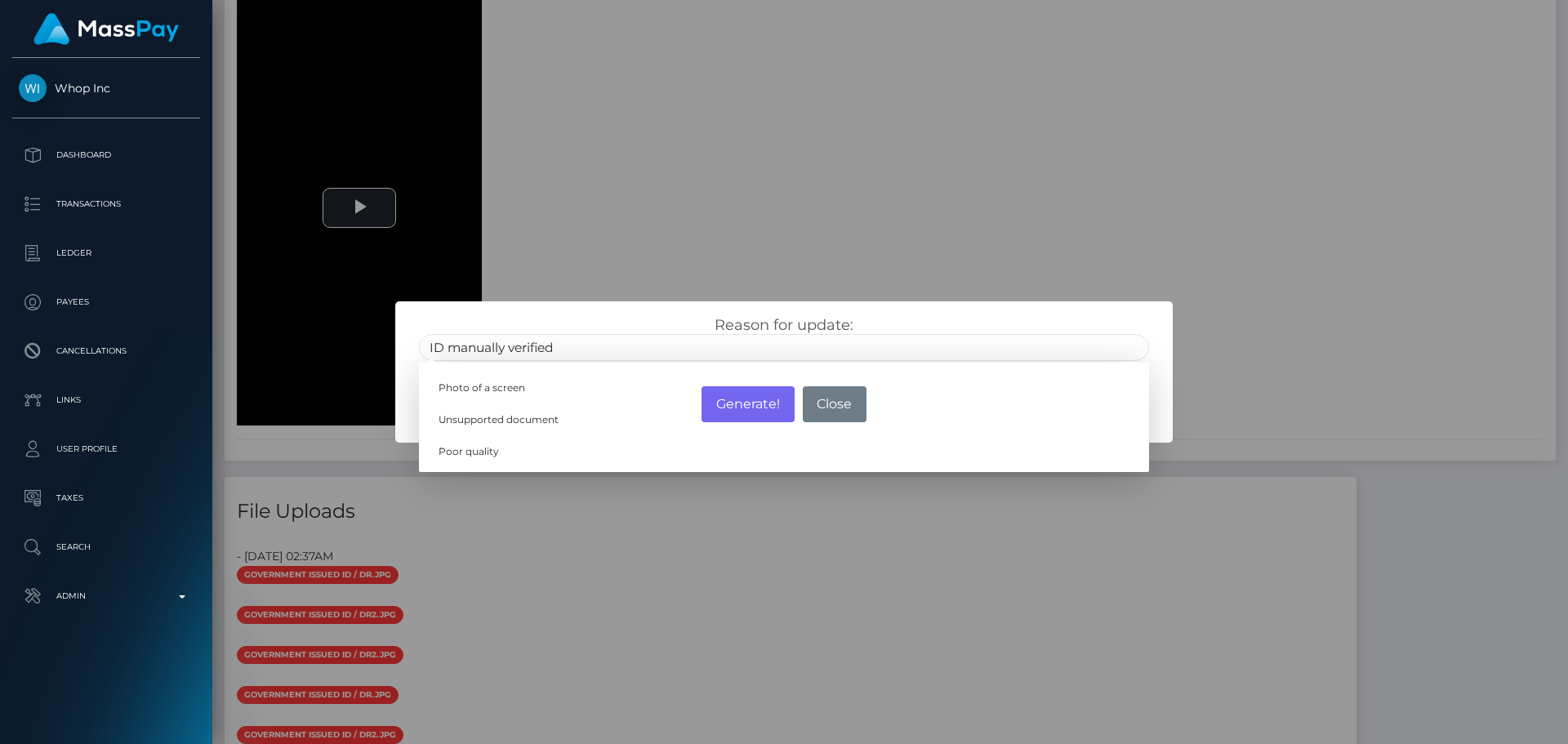
click at [631, 321] on div "Reason for update: ID manually verified Photo of a screen Unsupported document …" at bounding box center [784, 338] width 755 height 45
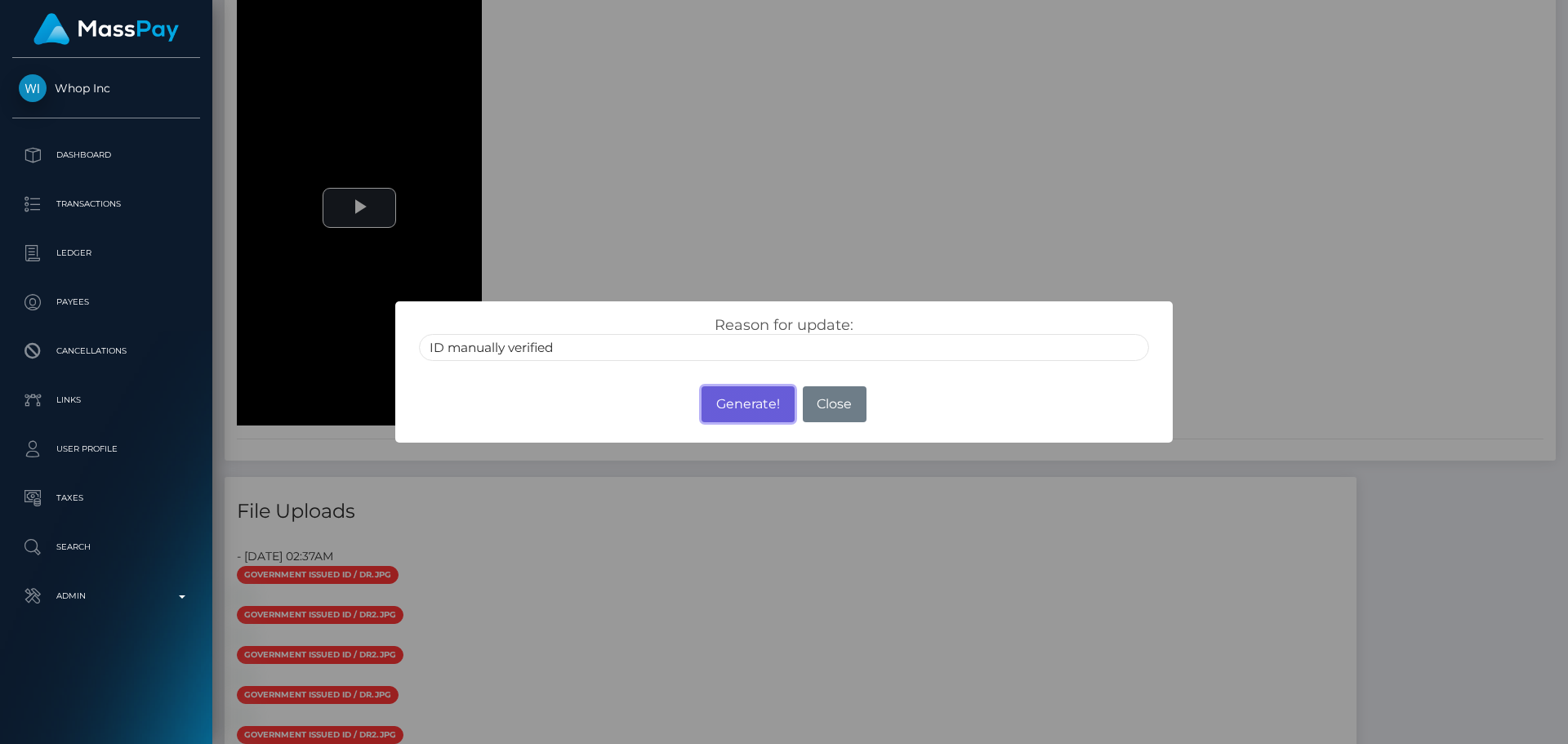
click at [732, 410] on button "Generate!" at bounding box center [747, 405] width 92 height 36
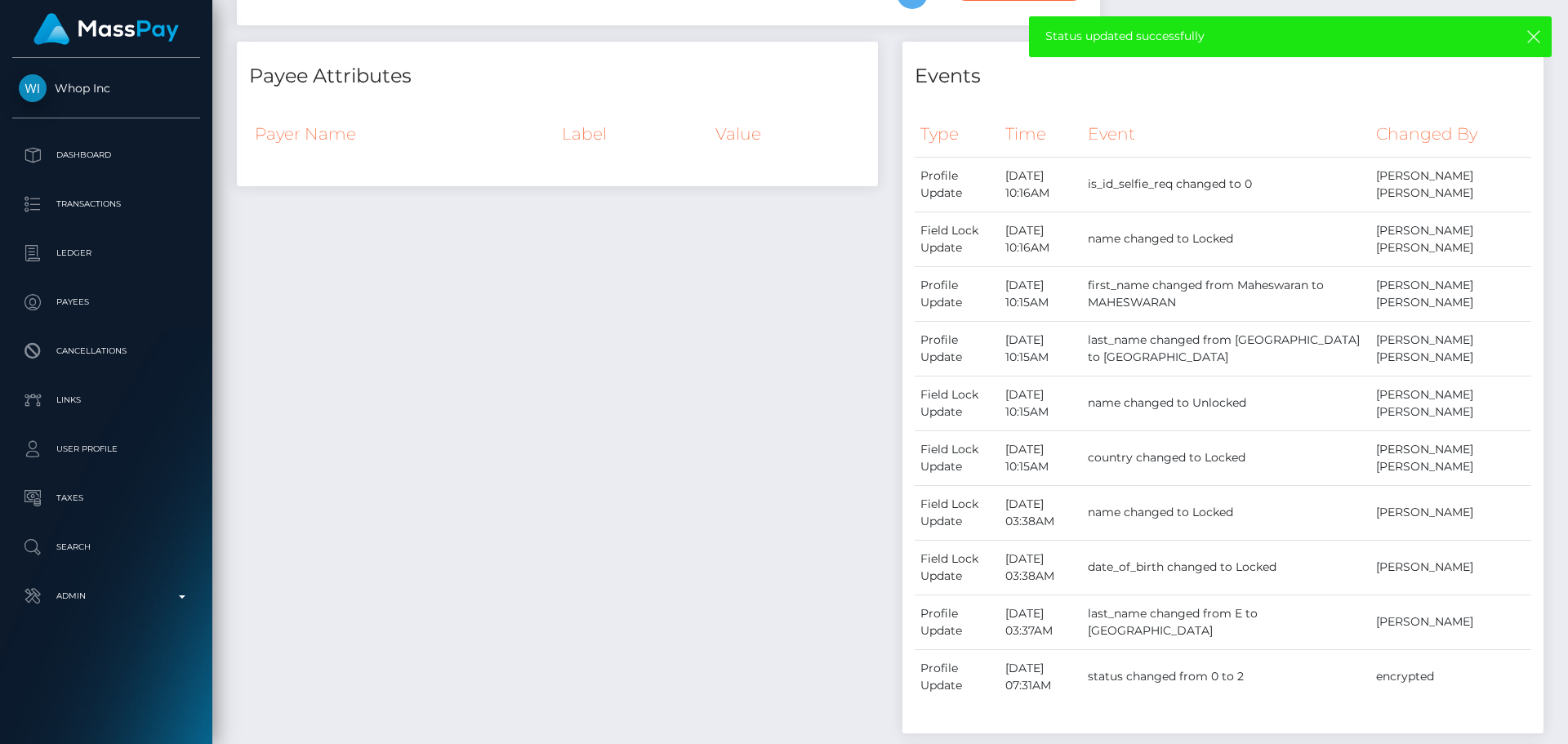
scroll to position [0, 0]
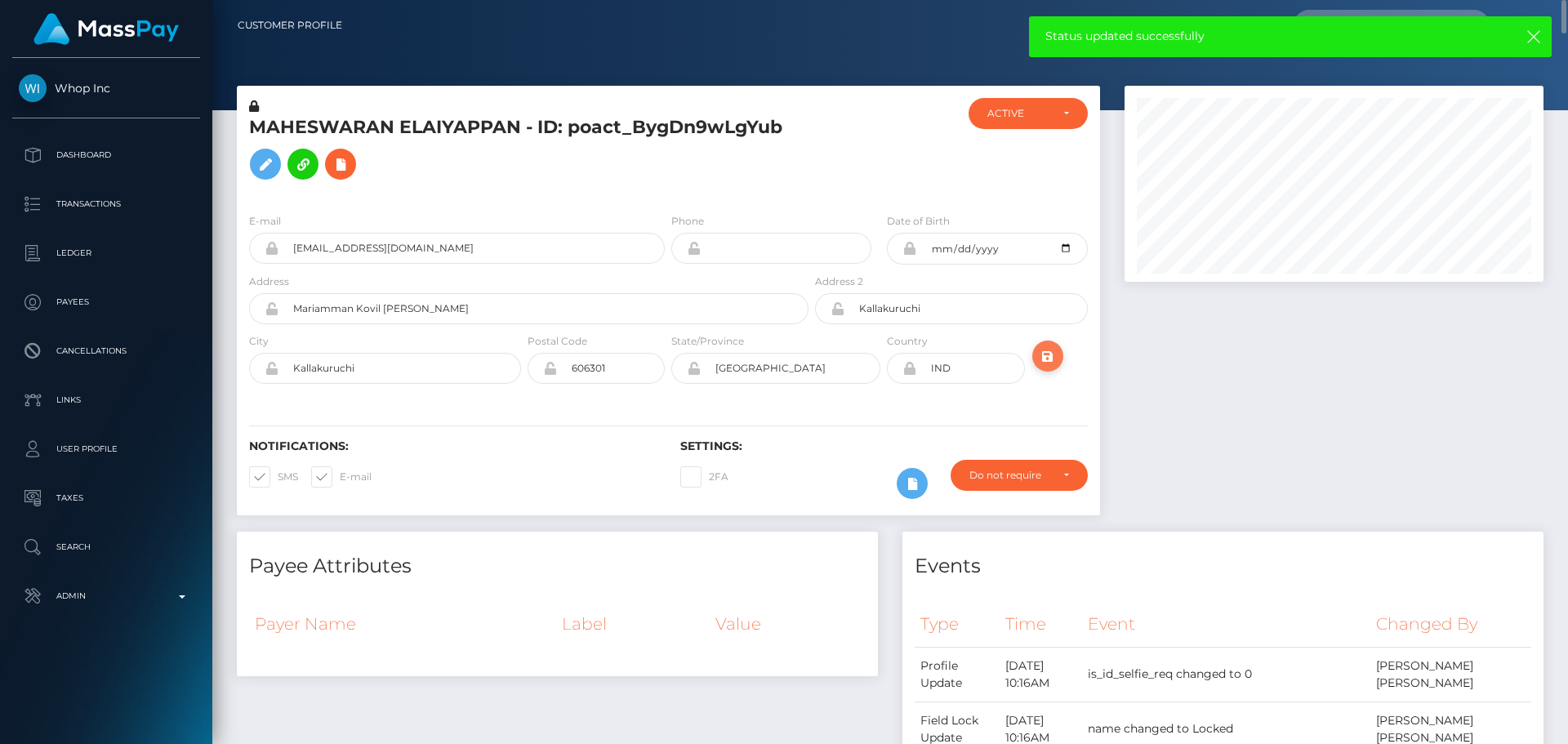
click at [1055, 363] on icon "submit" at bounding box center [1048, 356] width 19 height 20
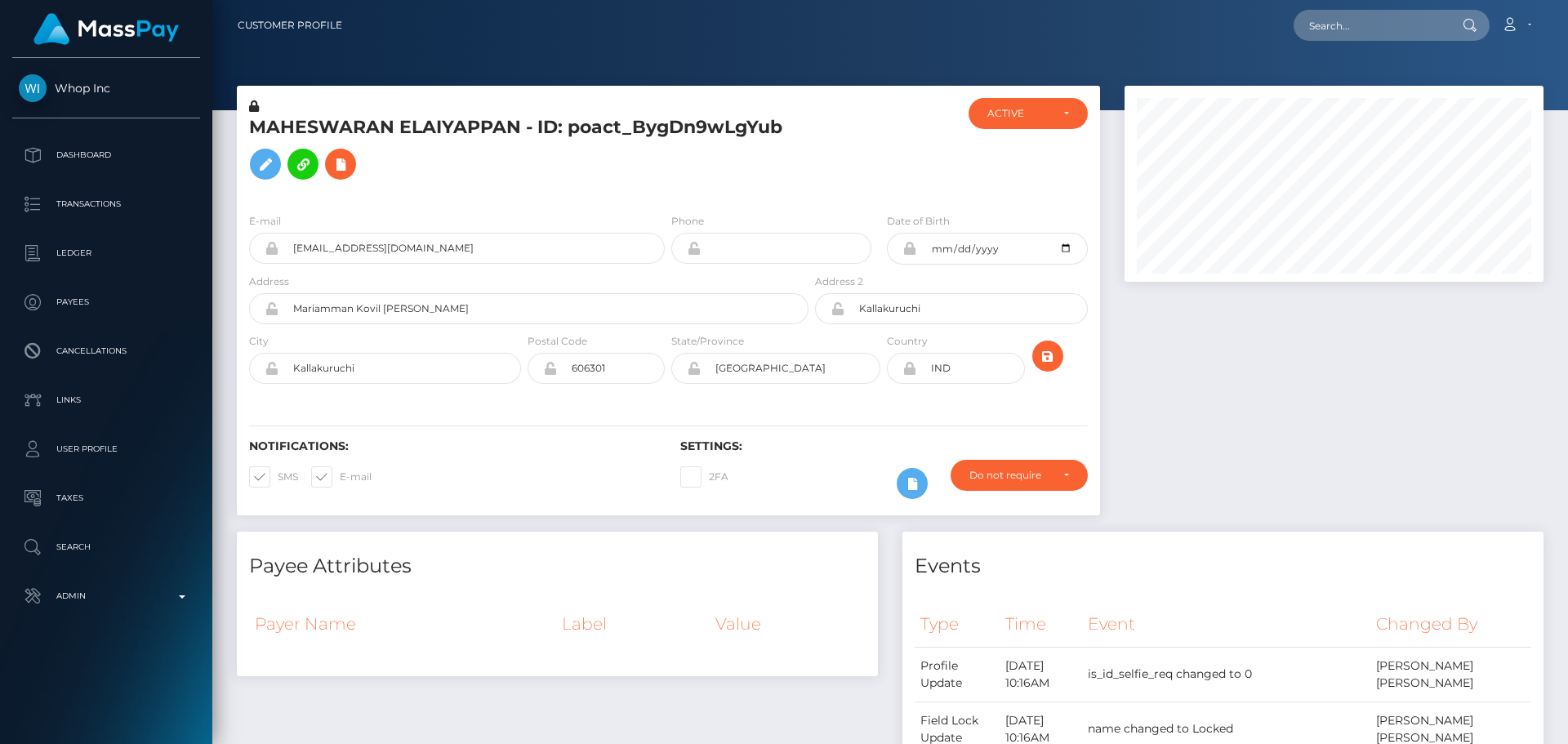
scroll to position [196, 420]
click at [1358, 25] on input "text" at bounding box center [1371, 25] width 154 height 31
paste input "auth0|bQT8QRe0dKYBEyupIekSGKunvcd2"
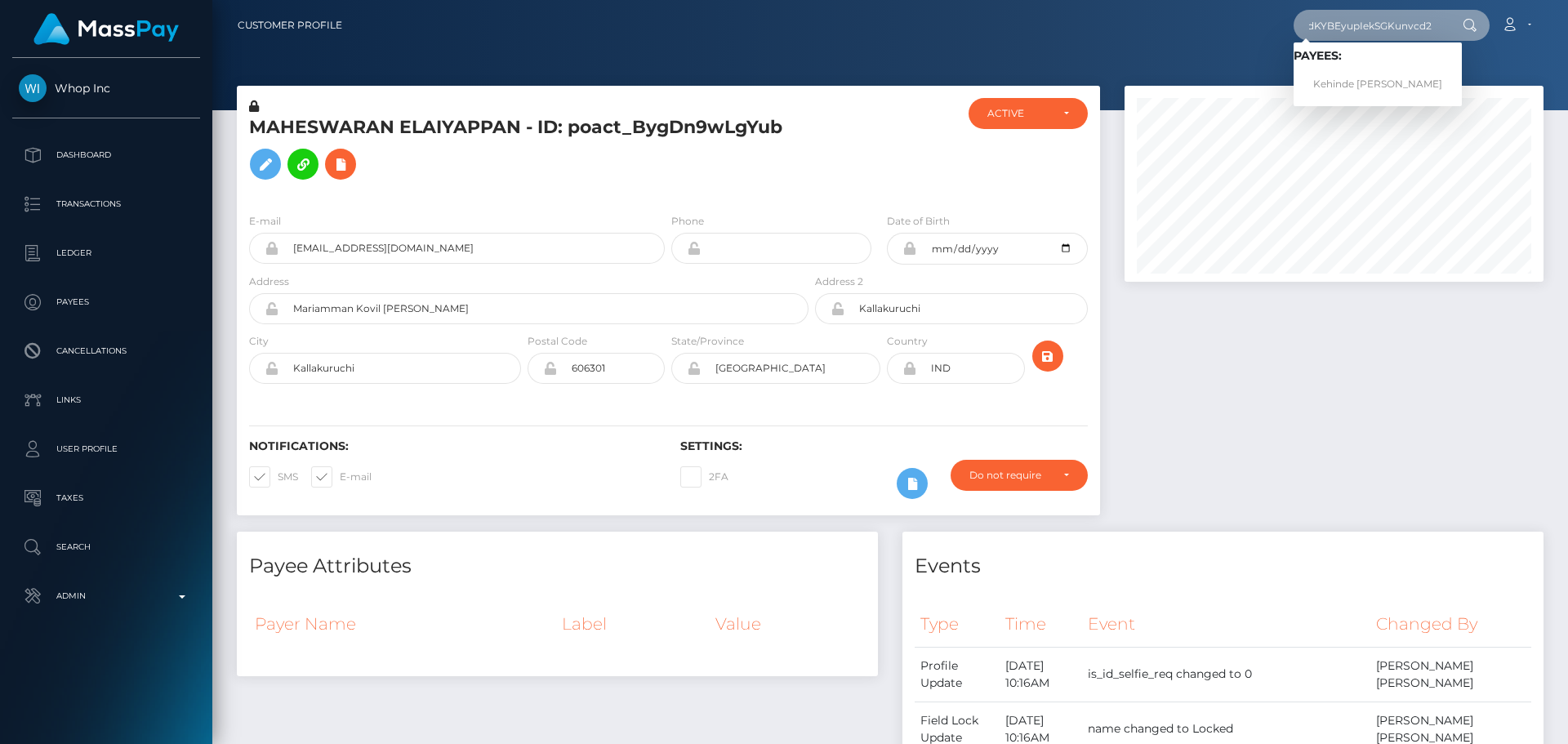
type input "auth0|bQT8QRe0dKYBEyupIekSGKunvcd2"
click at [1341, 84] on link "Kehinde [PERSON_NAME]" at bounding box center [1379, 85] width 168 height 31
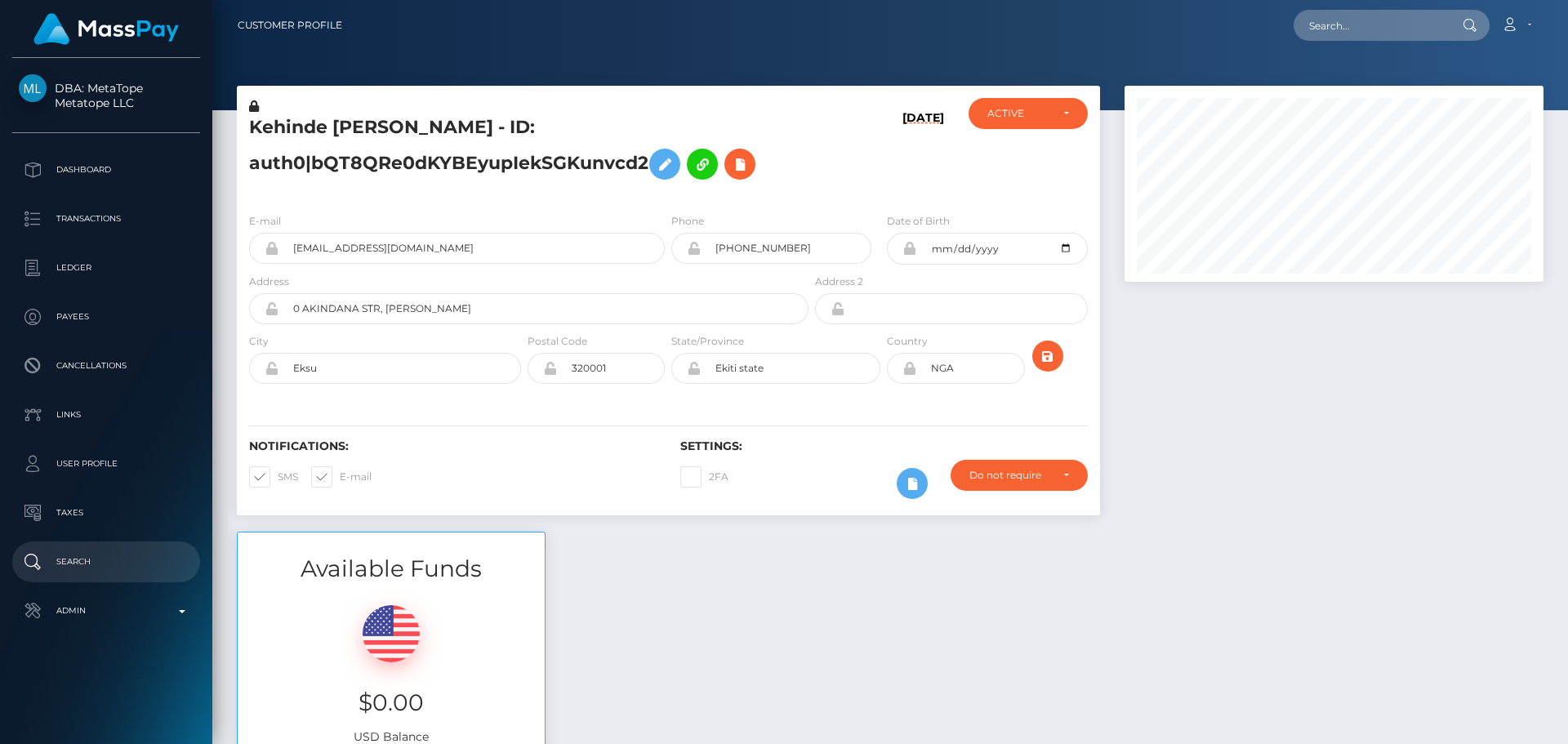
click at [111, 559] on p "Search" at bounding box center [106, 562] width 175 height 25
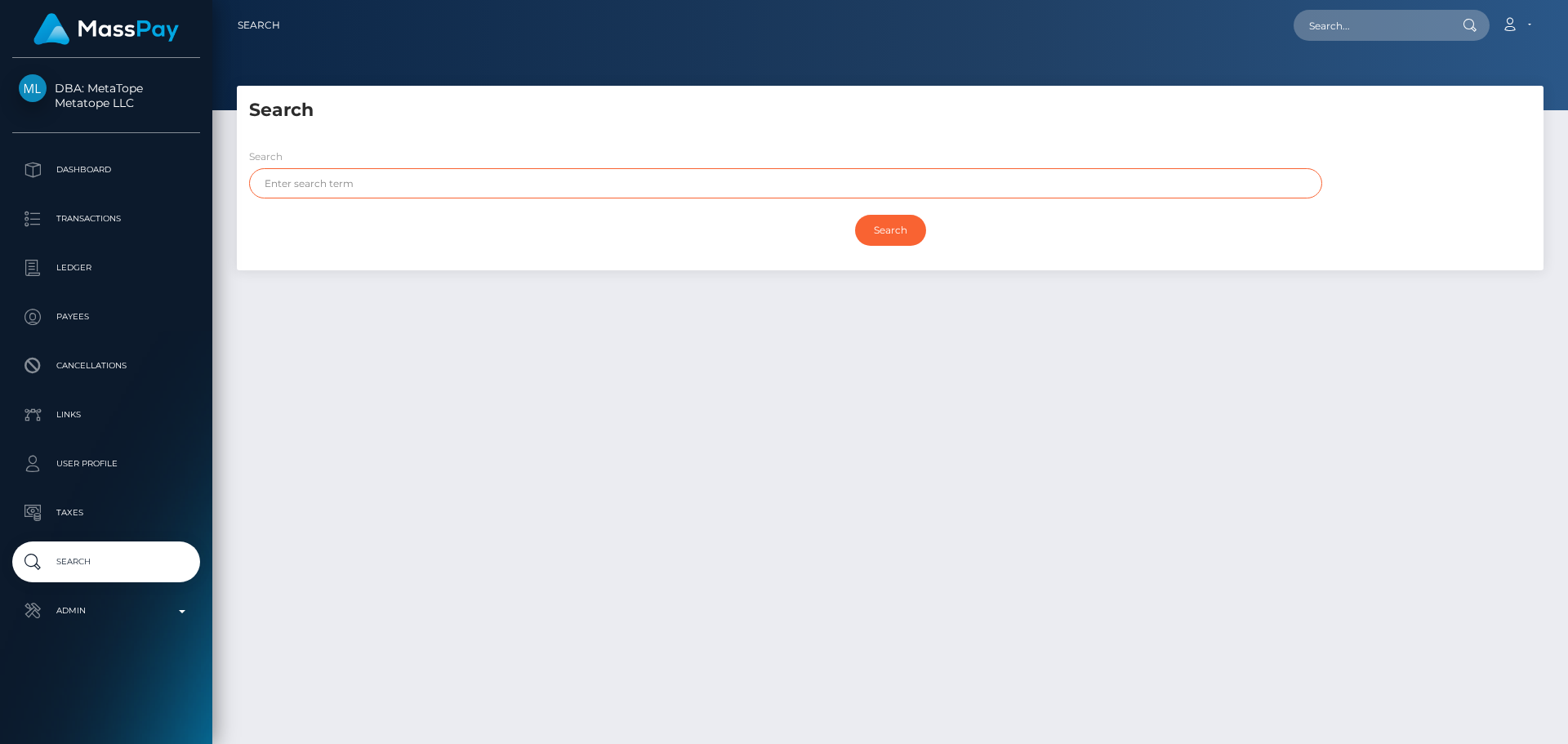
click at [465, 184] on input "text" at bounding box center [785, 184] width 1073 height 31
type input "Banwo"
click at [894, 224] on input "Search" at bounding box center [891, 230] width 71 height 31
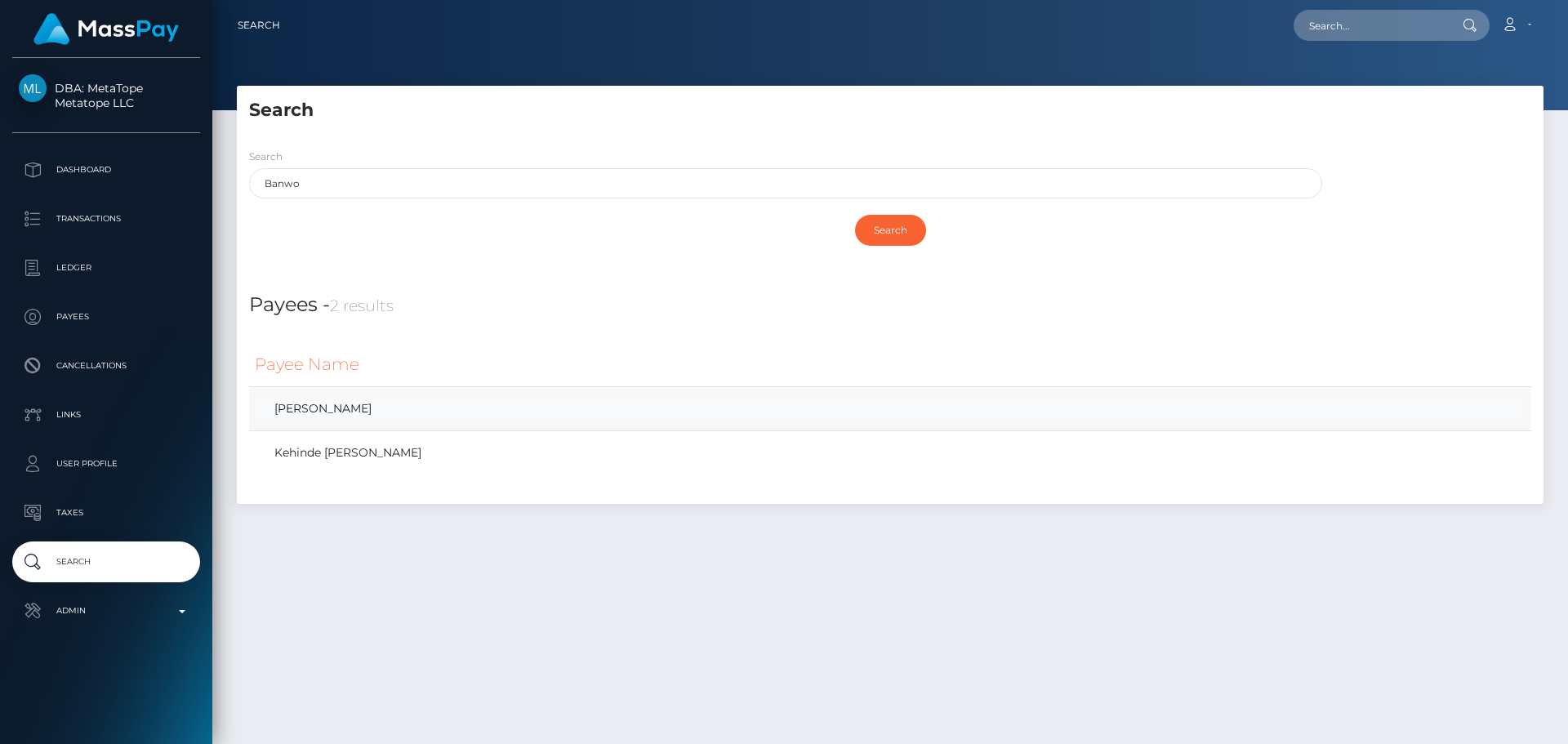
click at [329, 409] on link "[PERSON_NAME]" at bounding box center [890, 408] width 1271 height 24
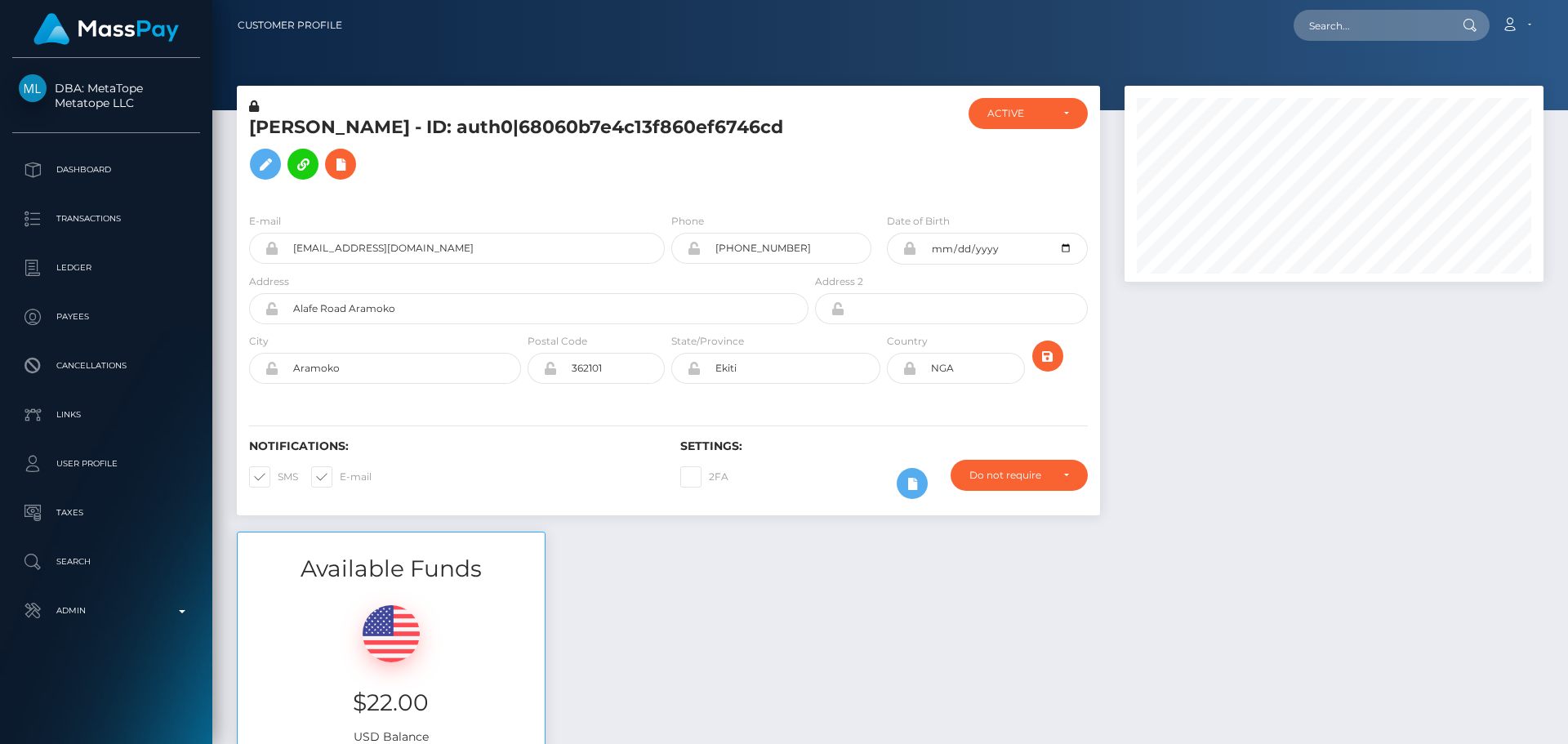
scroll to position [196, 420]
drag, startPoint x: 0, startPoint y: 0, endPoint x: 594, endPoint y: 166, distance: 616.8
click at [276, 166] on icon at bounding box center [265, 164] width 19 height 20
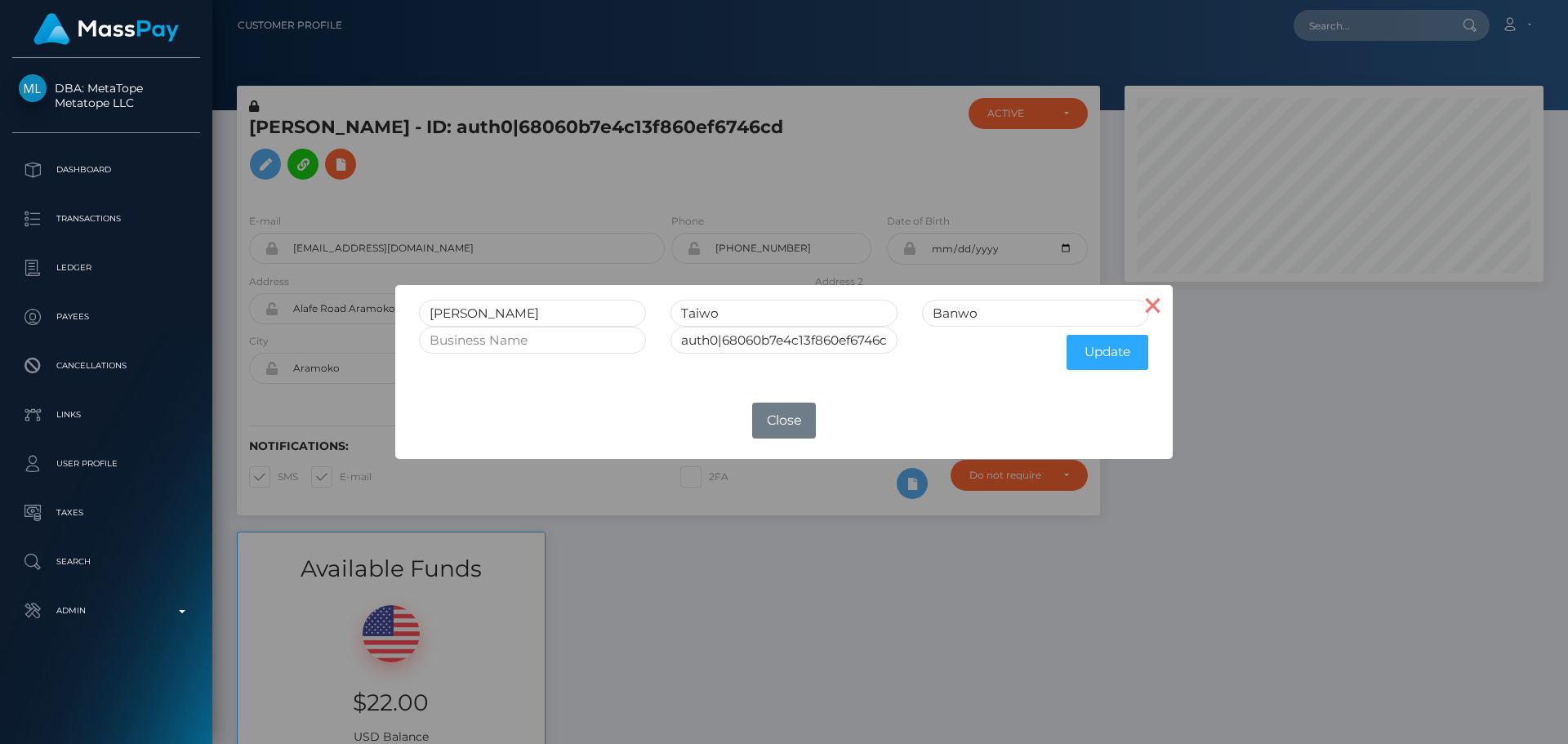
click at [1149, 304] on button "×" at bounding box center [1153, 304] width 39 height 39
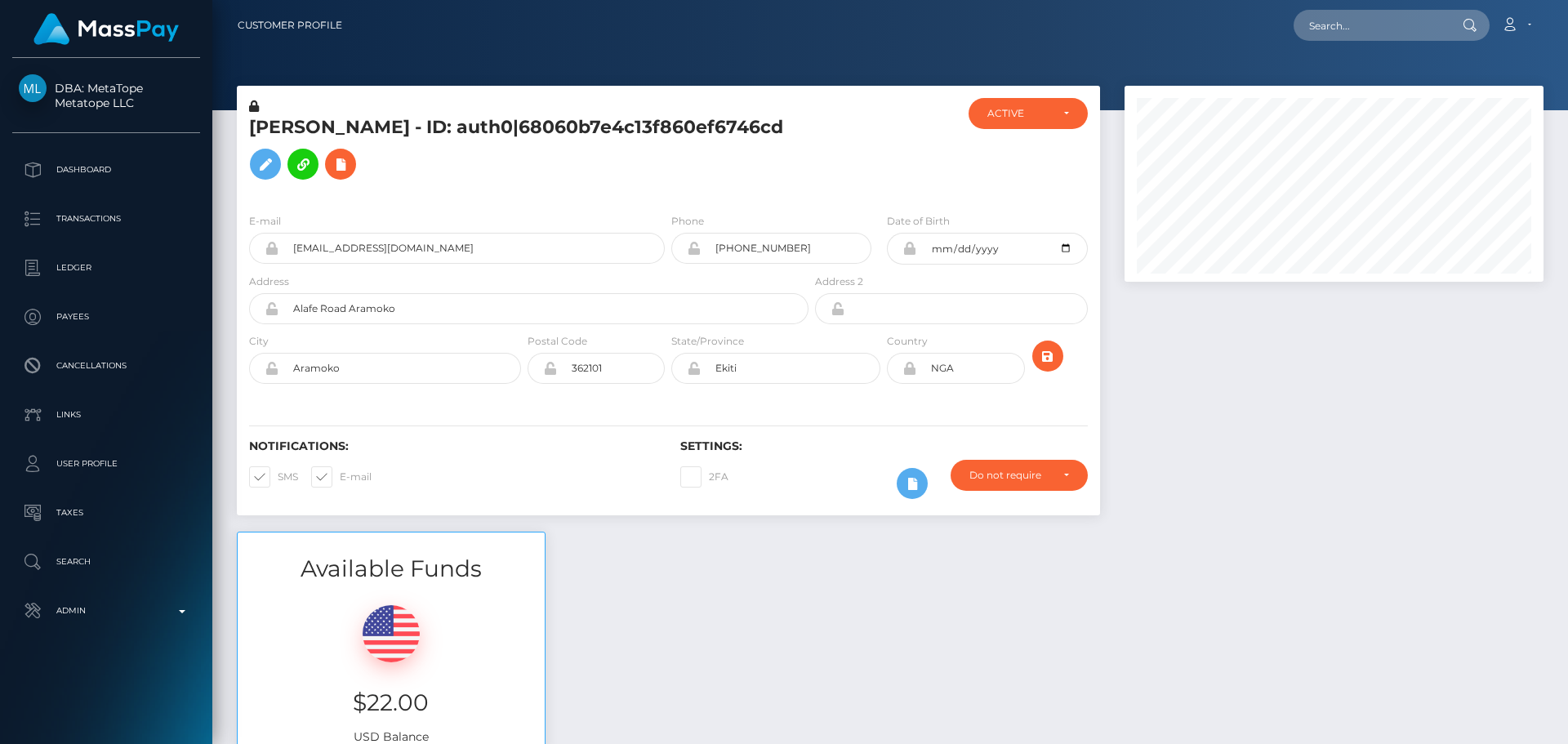
click at [831, 190] on div at bounding box center [884, 148] width 144 height 102
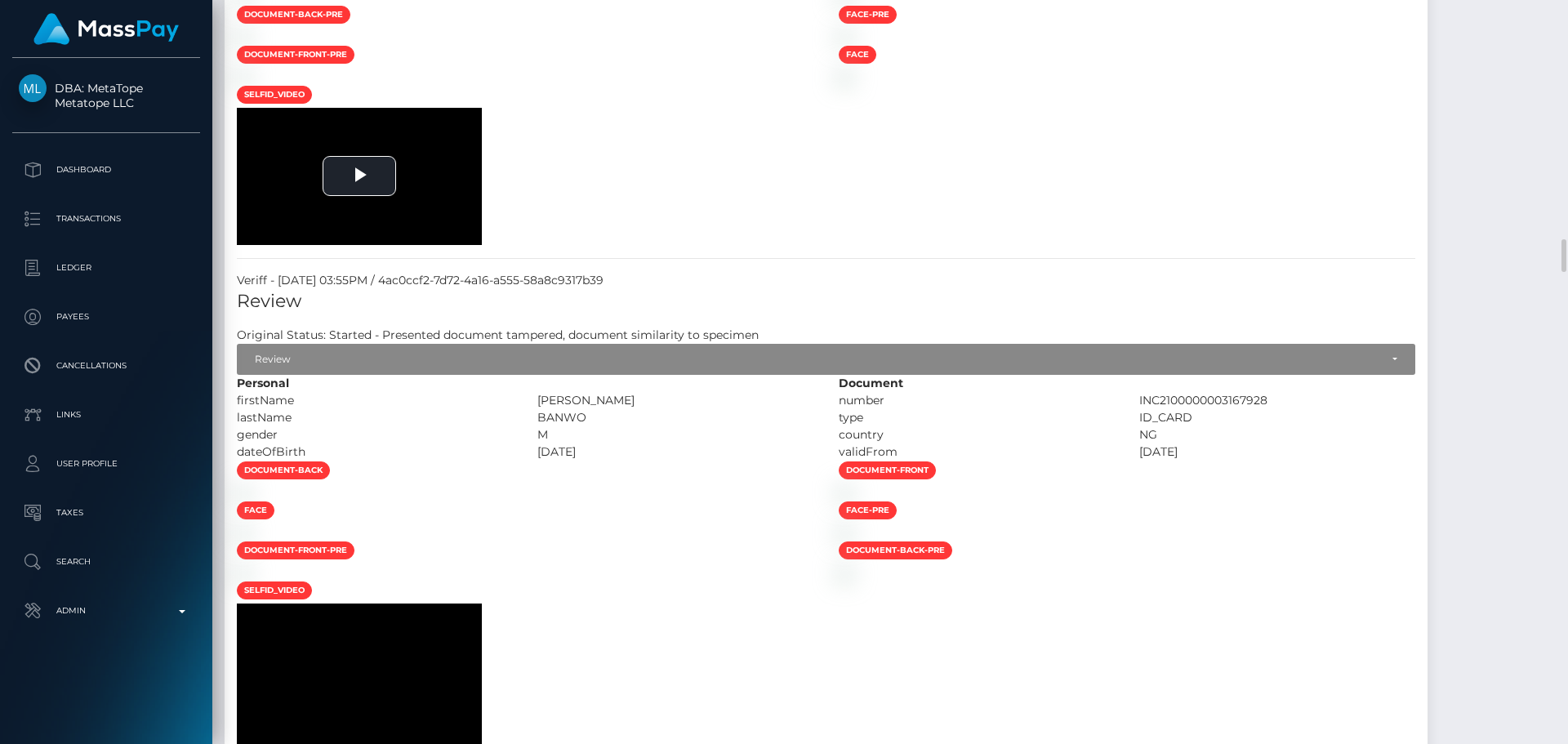
scroll to position [3512, 0]
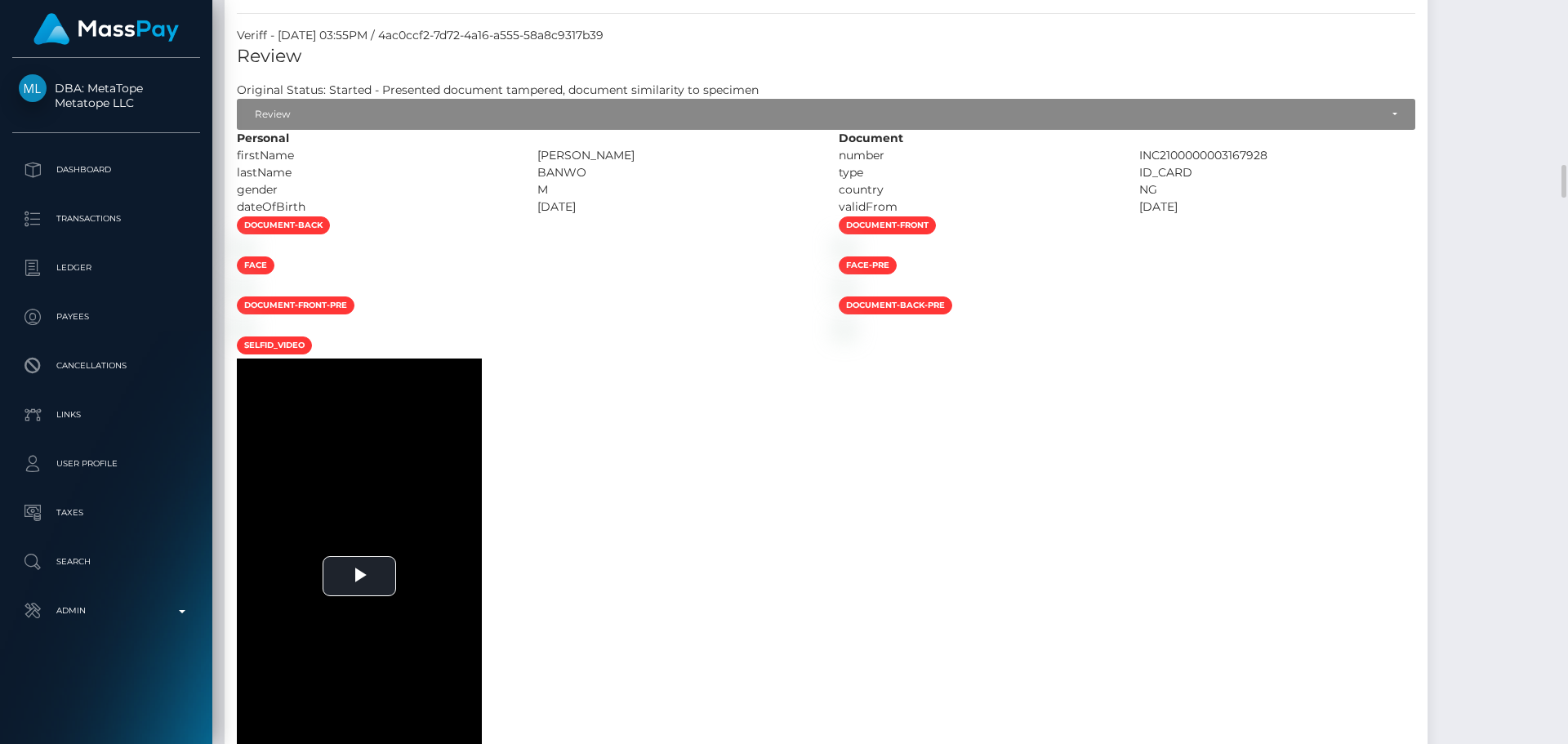
scroll to position [3756, 0]
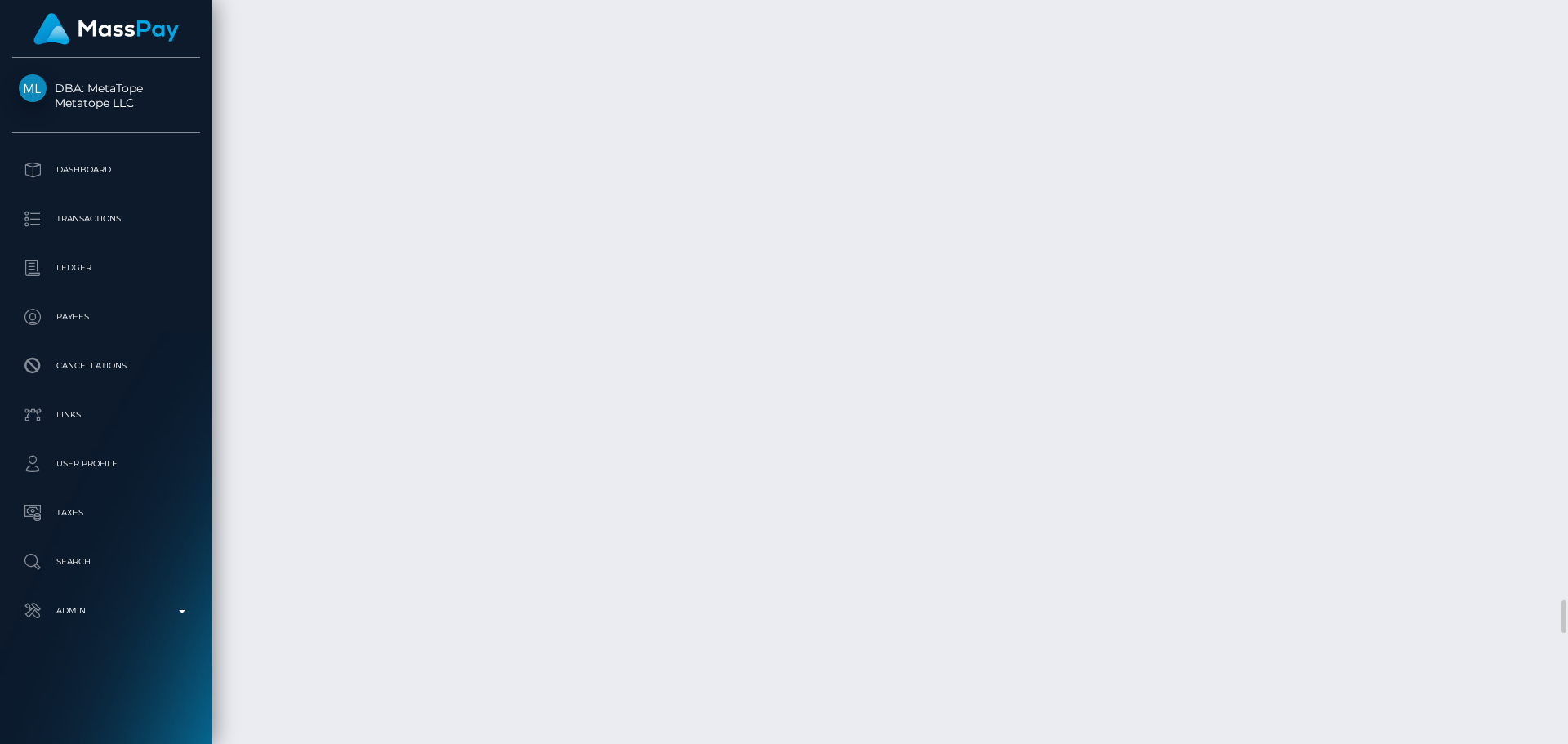
scroll to position [9880, 0]
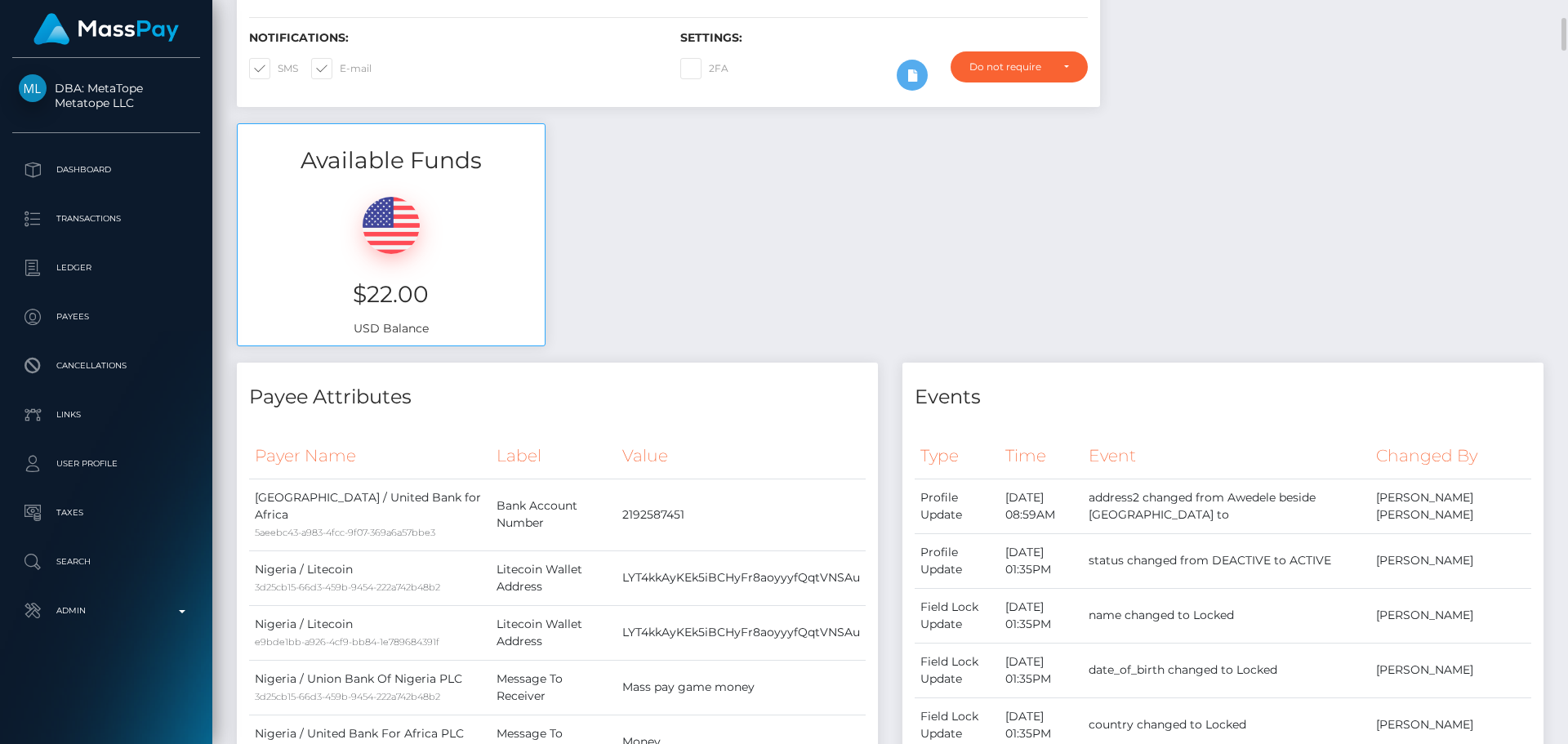
scroll to position [164, 0]
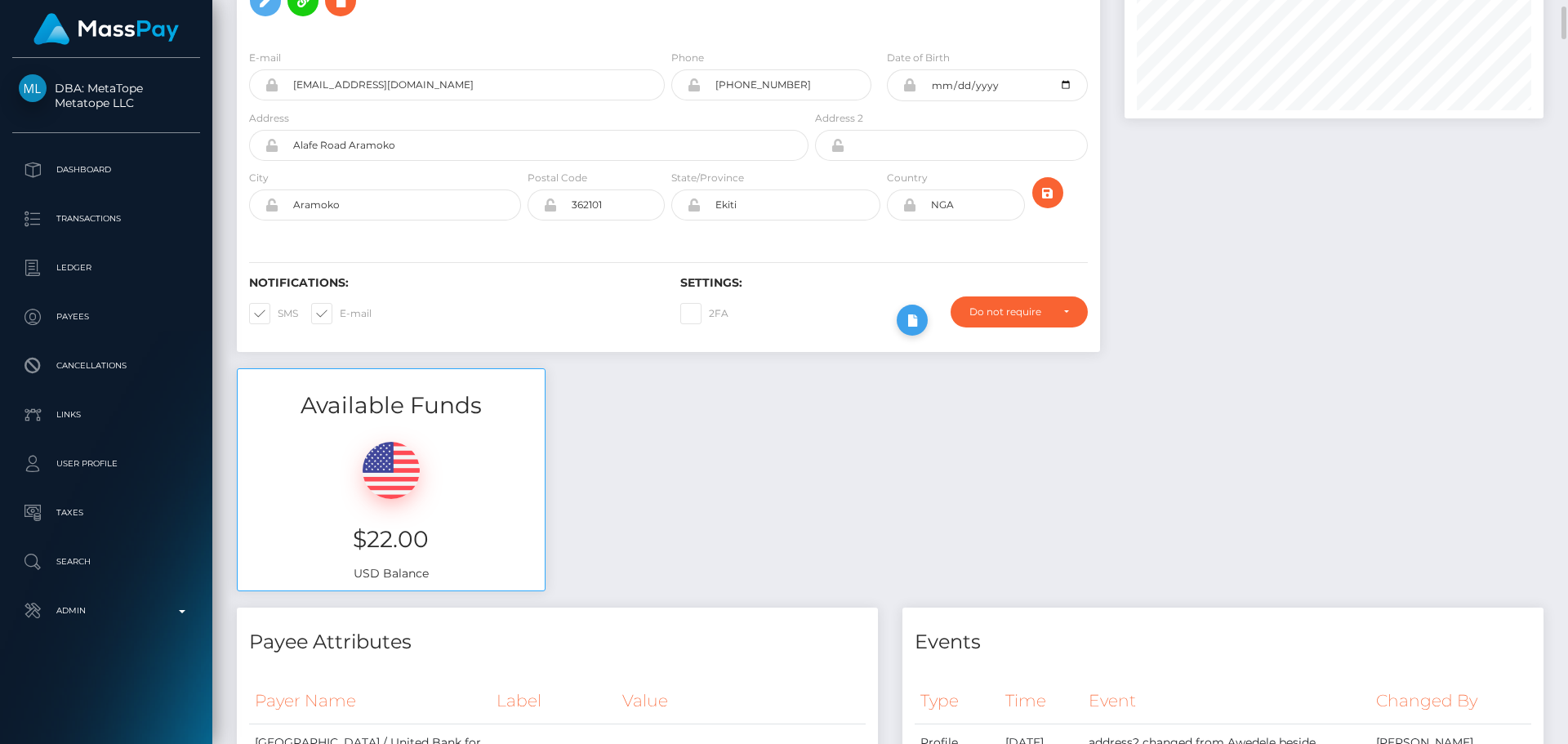
click at [919, 324] on icon at bounding box center [913, 319] width 19 height 20
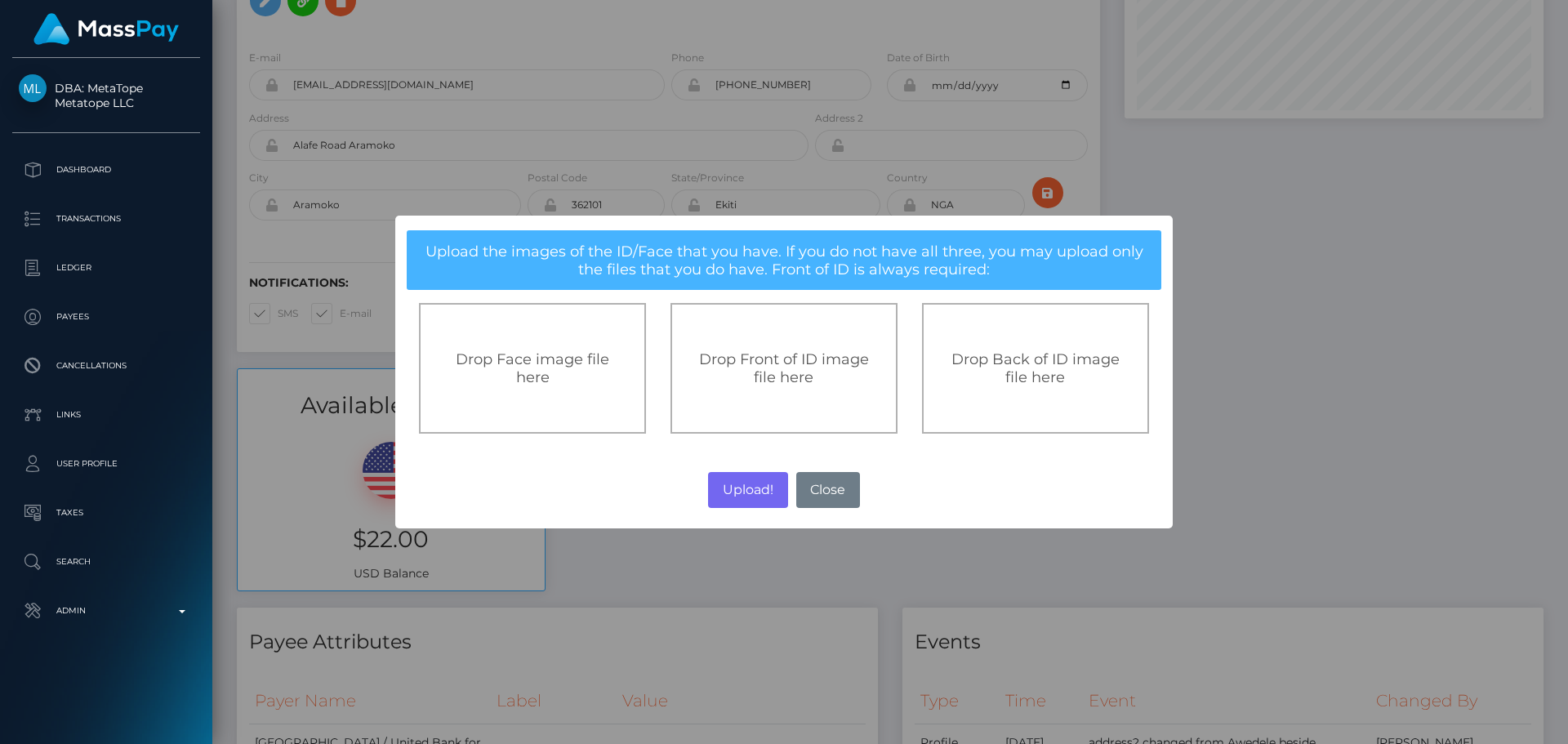
click at [761, 383] on span "Drop Front of ID image file here" at bounding box center [784, 368] width 170 height 36
click at [769, 373] on span "Drop Front of ID image file here" at bounding box center [784, 368] width 170 height 36
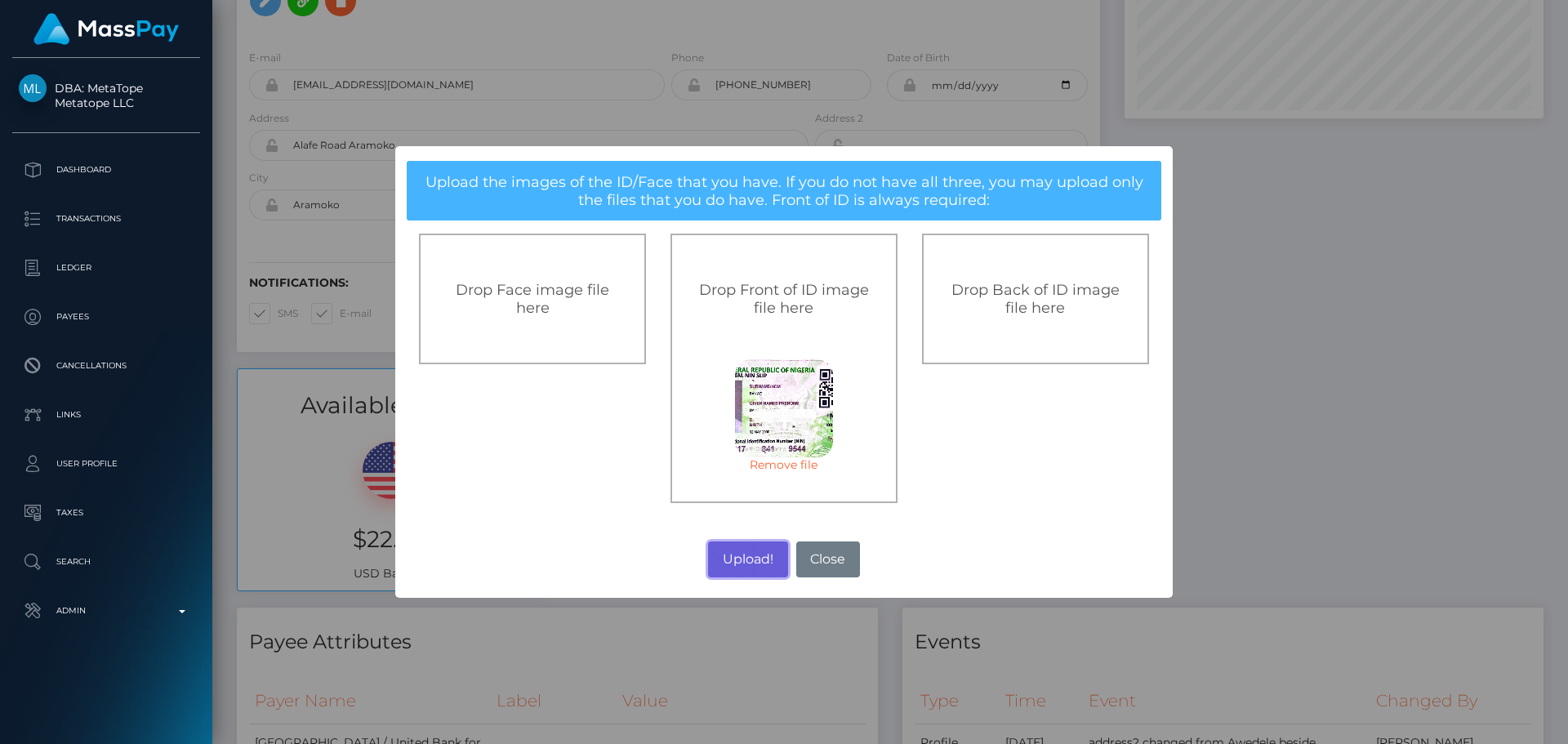
click at [737, 556] on button "Upload!" at bounding box center [747, 559] width 79 height 36
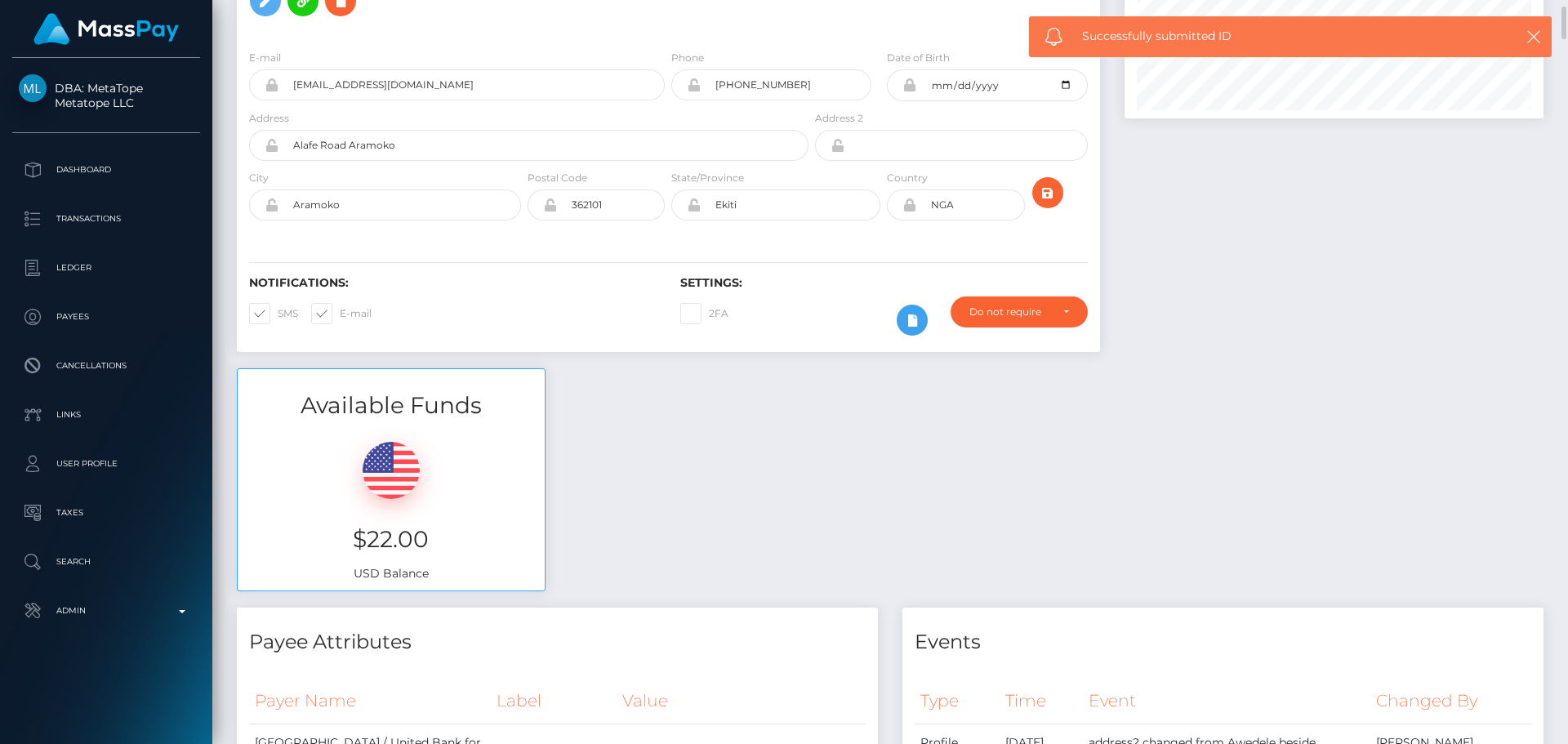
scroll to position [0, 0]
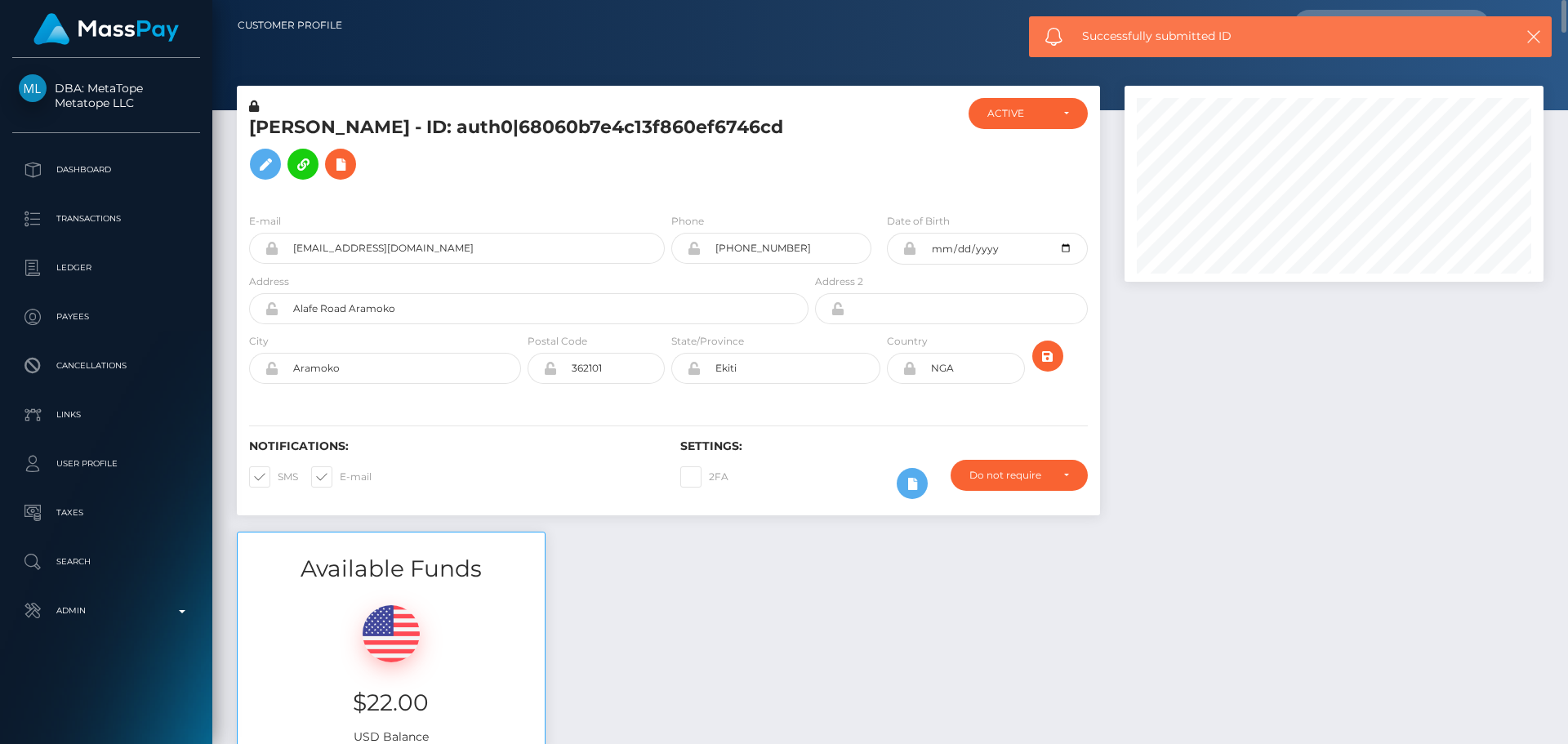
click at [800, 460] on div "2FA" at bounding box center [775, 484] width 215 height 48
click at [814, 461] on div "2FA" at bounding box center [775, 484] width 215 height 48
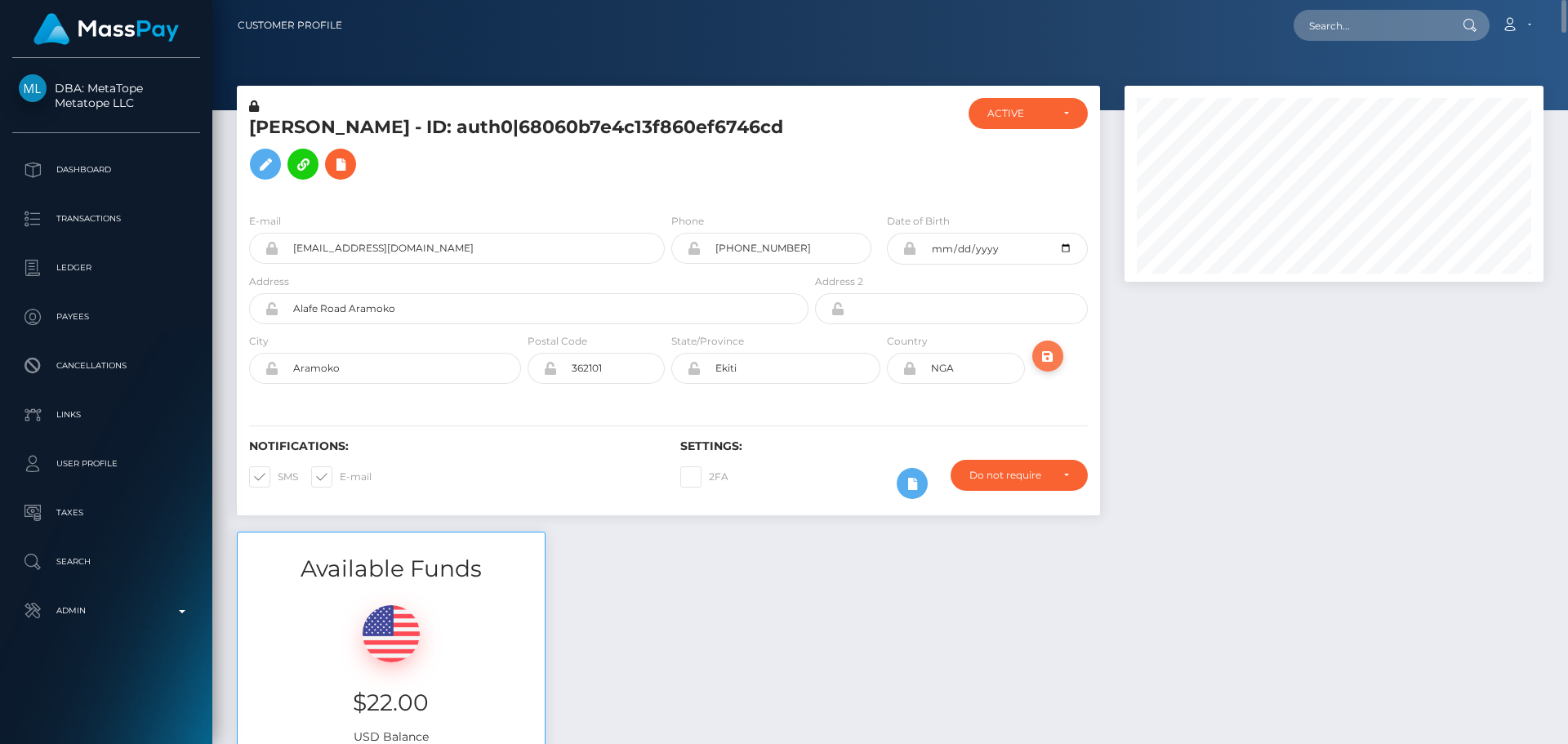
click at [1045, 360] on icon "submit" at bounding box center [1048, 356] width 19 height 20
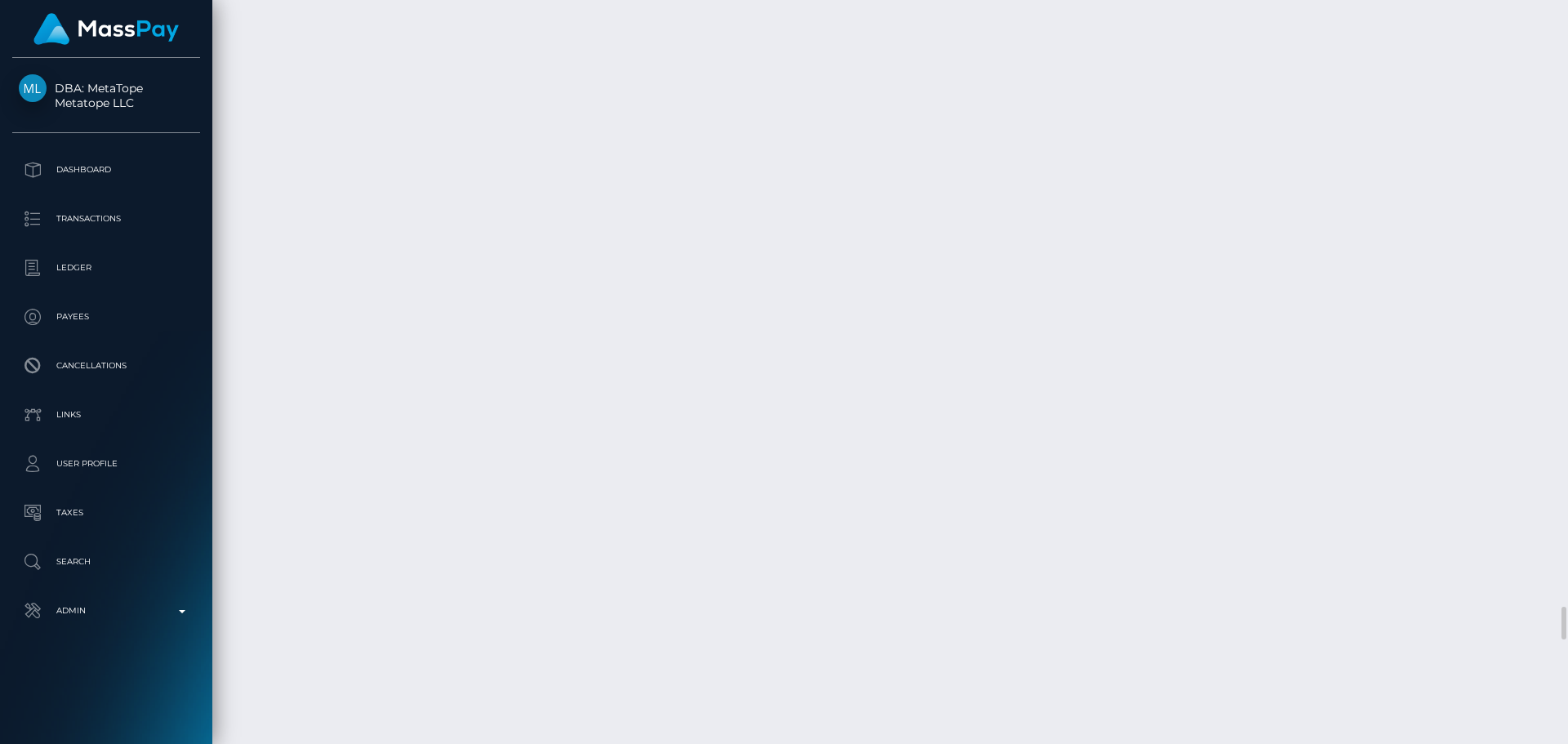
scroll to position [11921, 0]
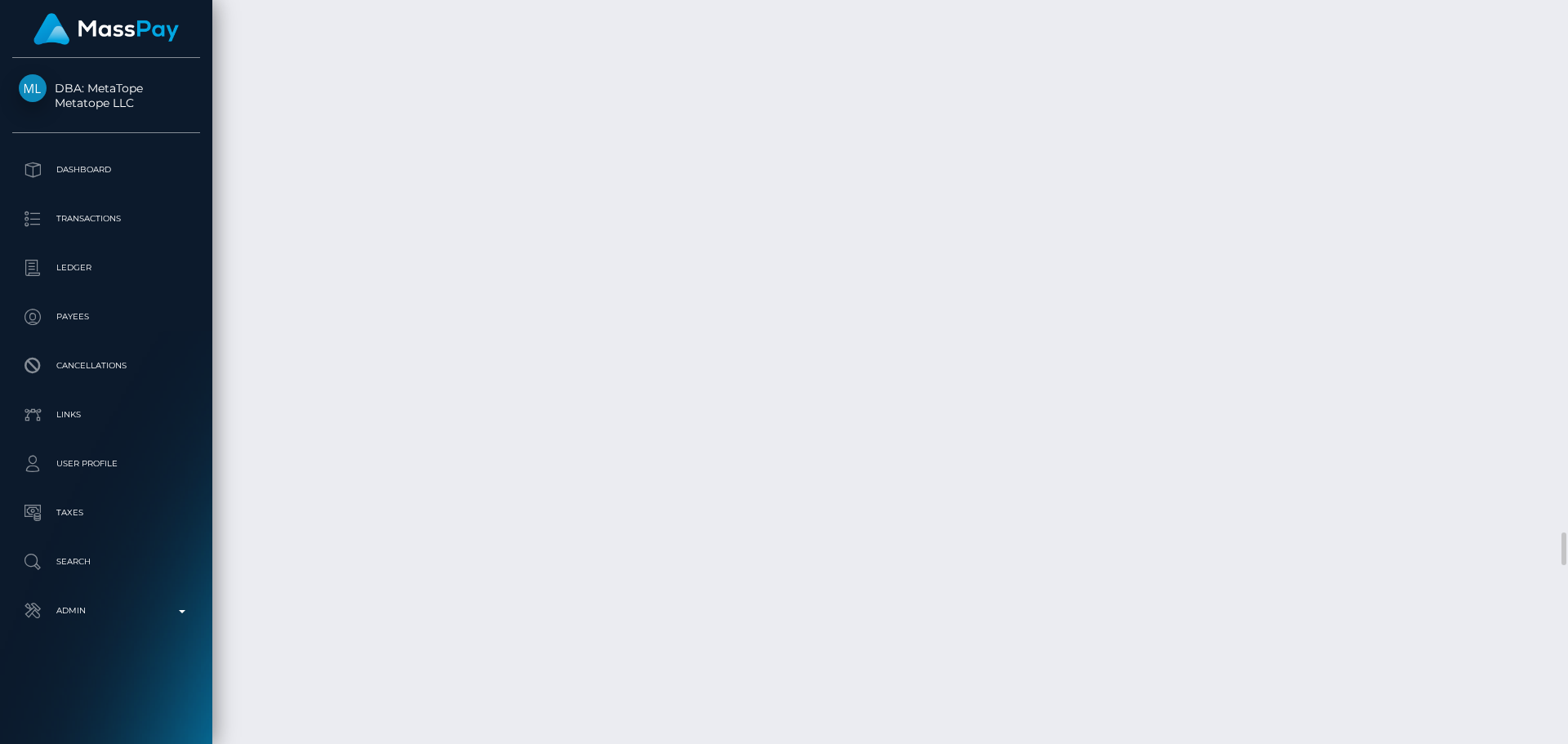
select select "Approved"
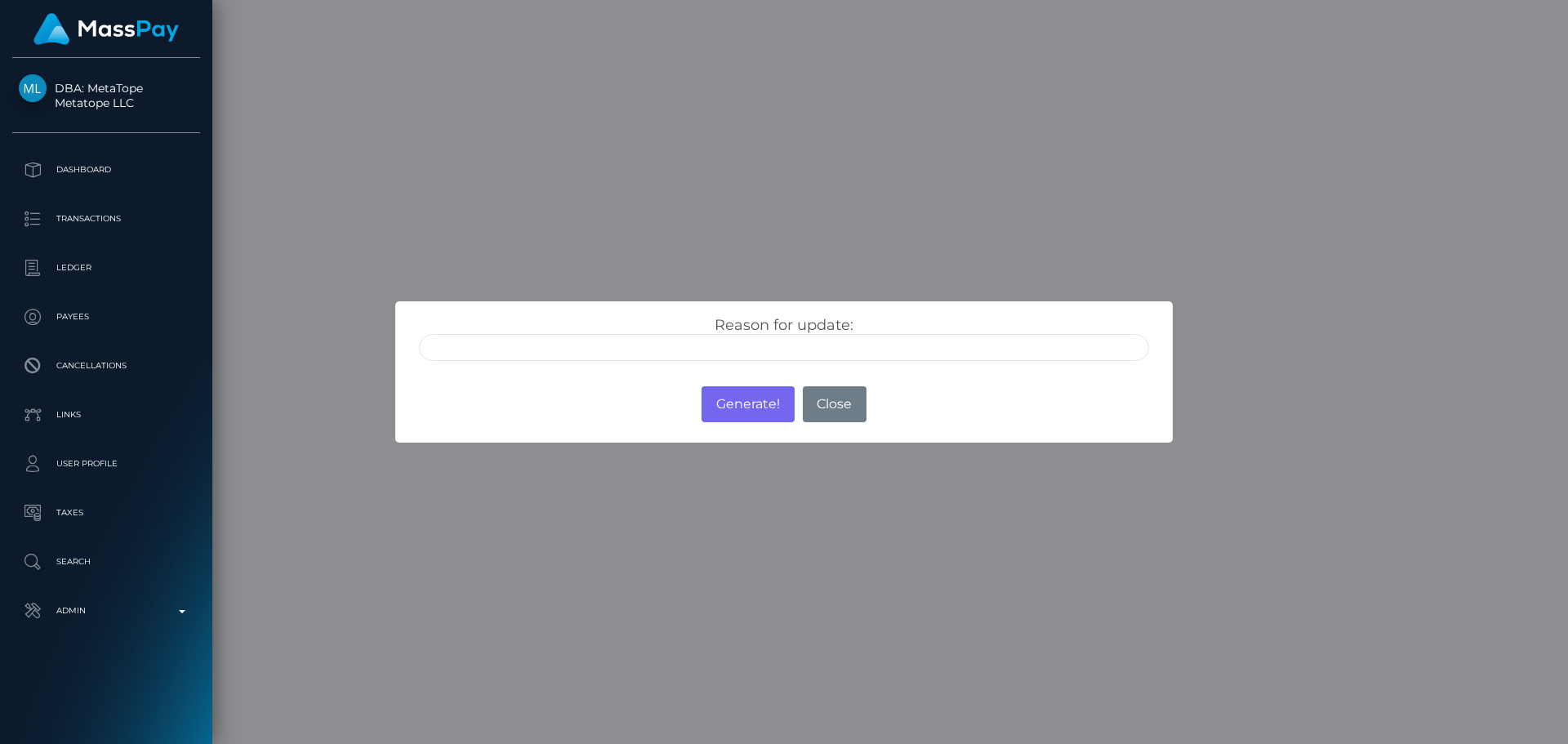
click at [580, 340] on input "text" at bounding box center [784, 347] width 730 height 27
type input "ID manually verified"
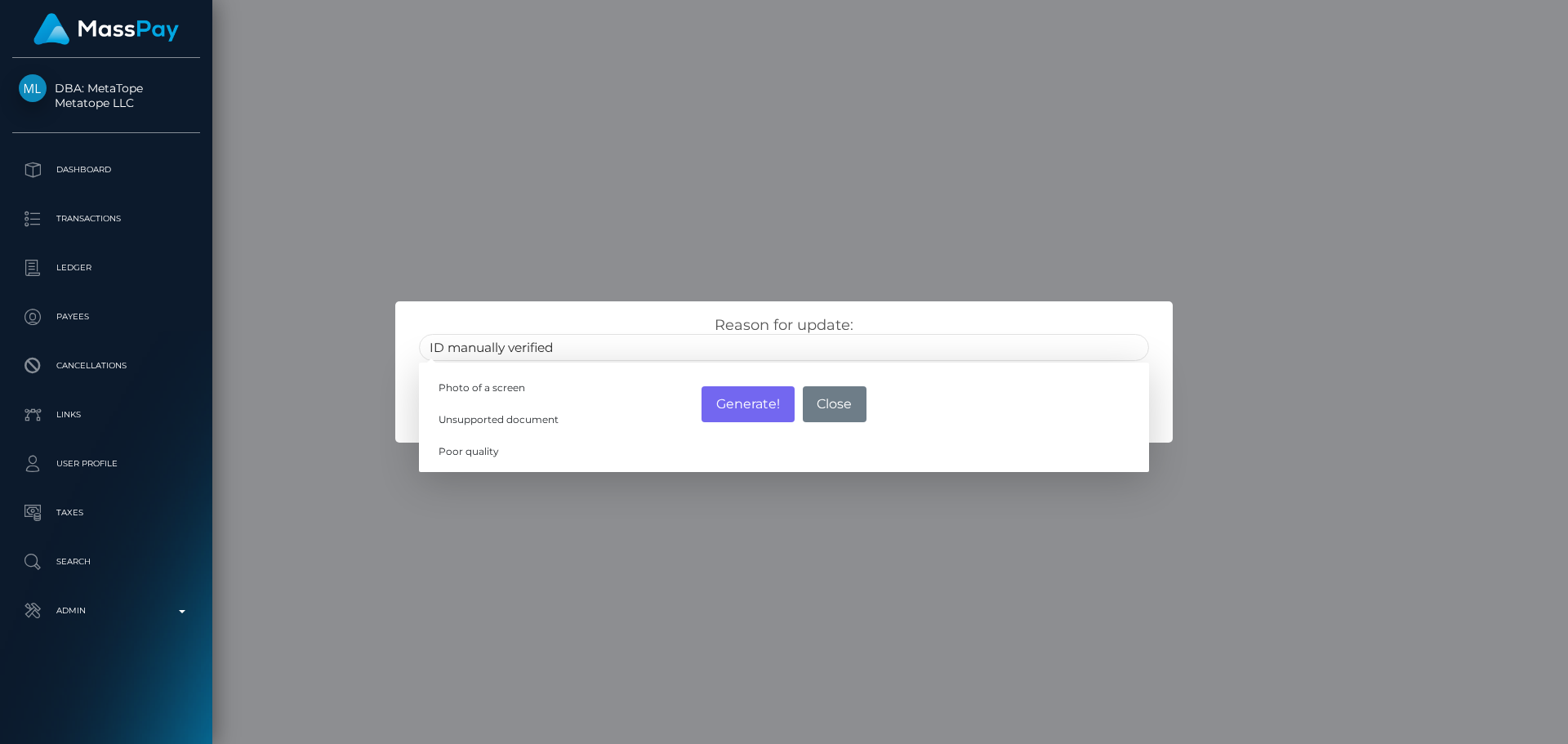
click at [657, 319] on div "Reason for update: ID manually verified Photo of a screen Unsupported document …" at bounding box center [784, 338] width 755 height 45
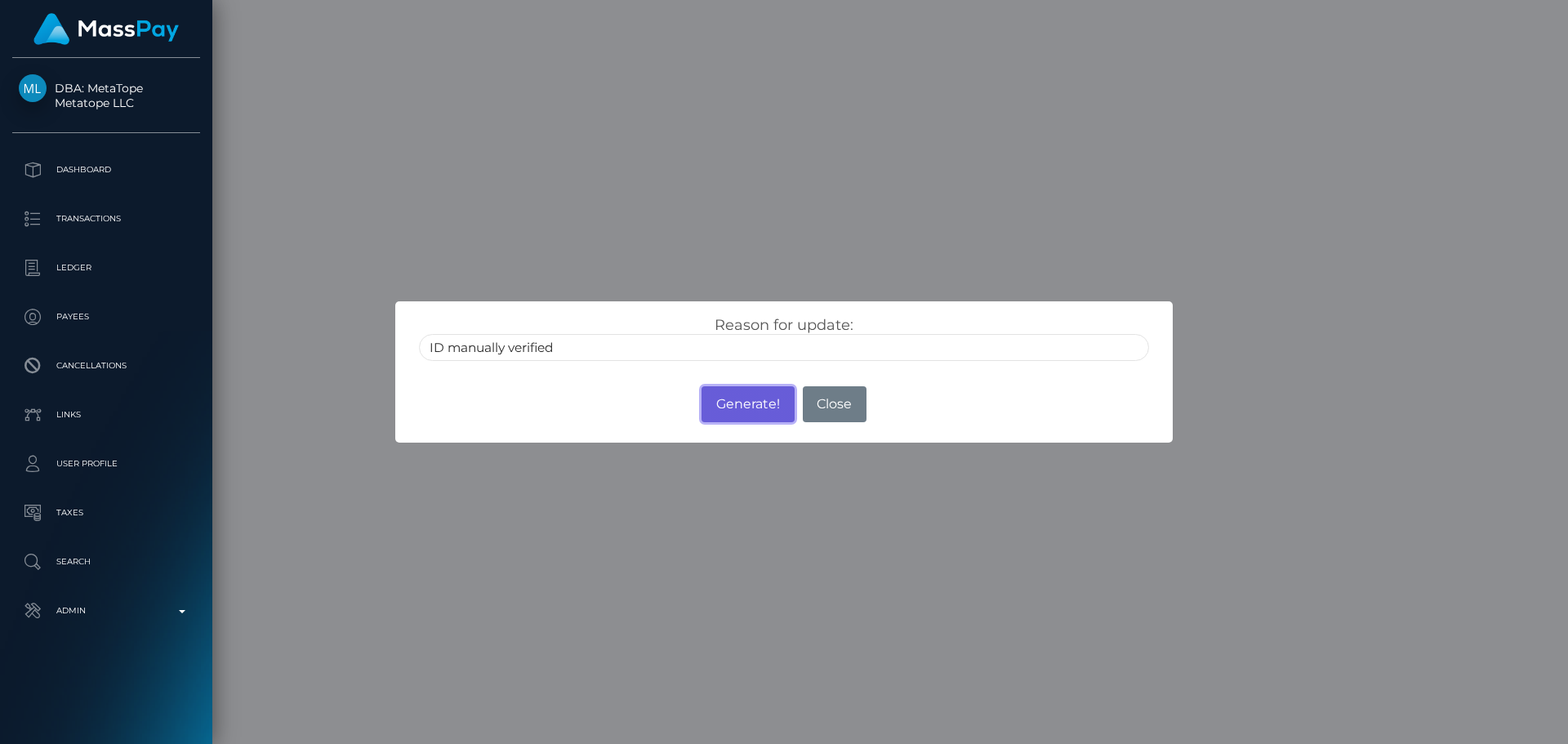
click at [749, 407] on button "Generate!" at bounding box center [747, 405] width 92 height 36
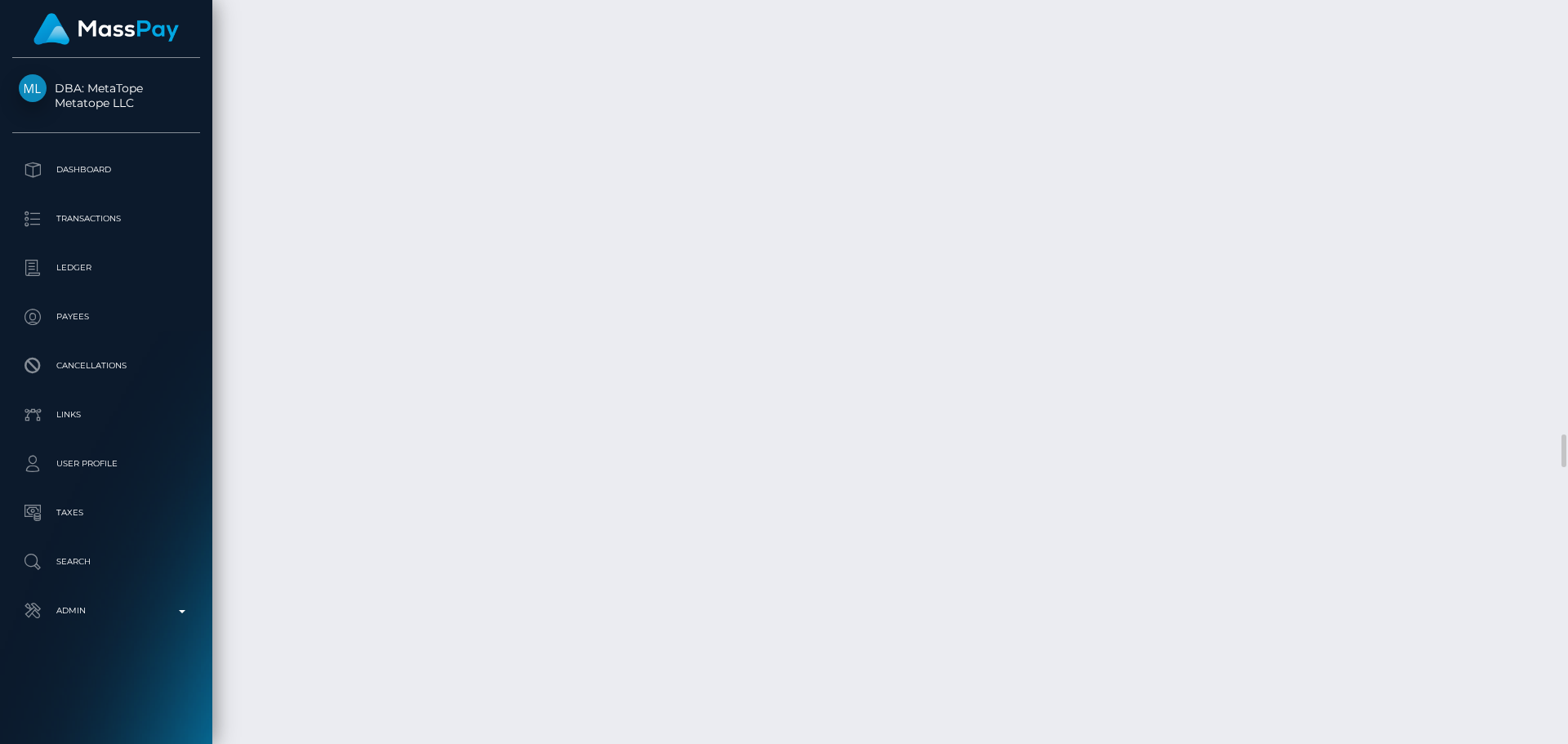
select select "Approved"
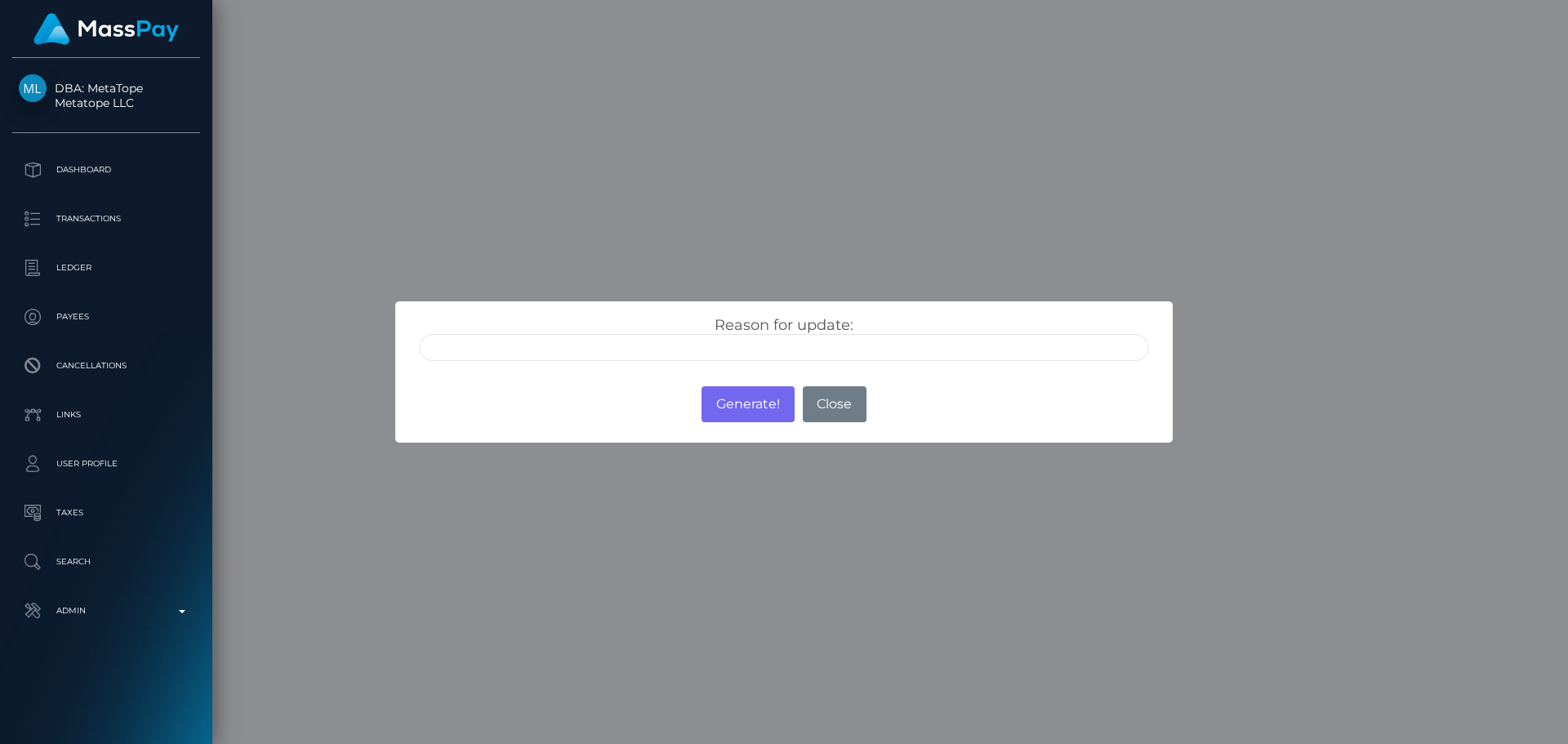
click at [613, 350] on input "text" at bounding box center [784, 347] width 730 height 27
type input "ID manually verified"
click at [672, 327] on div "Reason for update: ID manually verified Photo of a screen Unsupported document …" at bounding box center [784, 338] width 755 height 45
click at [739, 404] on button "Generate!" at bounding box center [747, 405] width 92 height 36
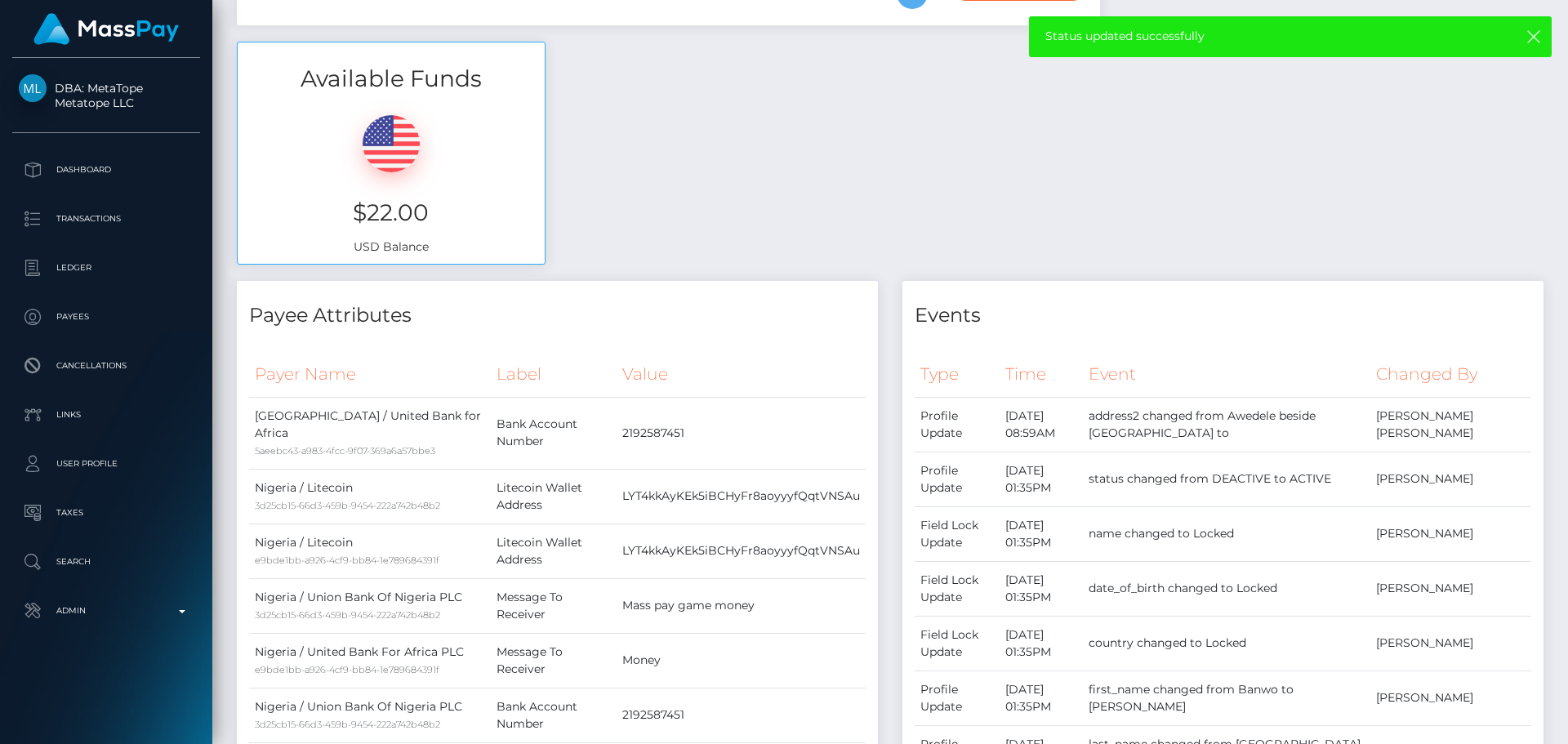
scroll to position [0, 0]
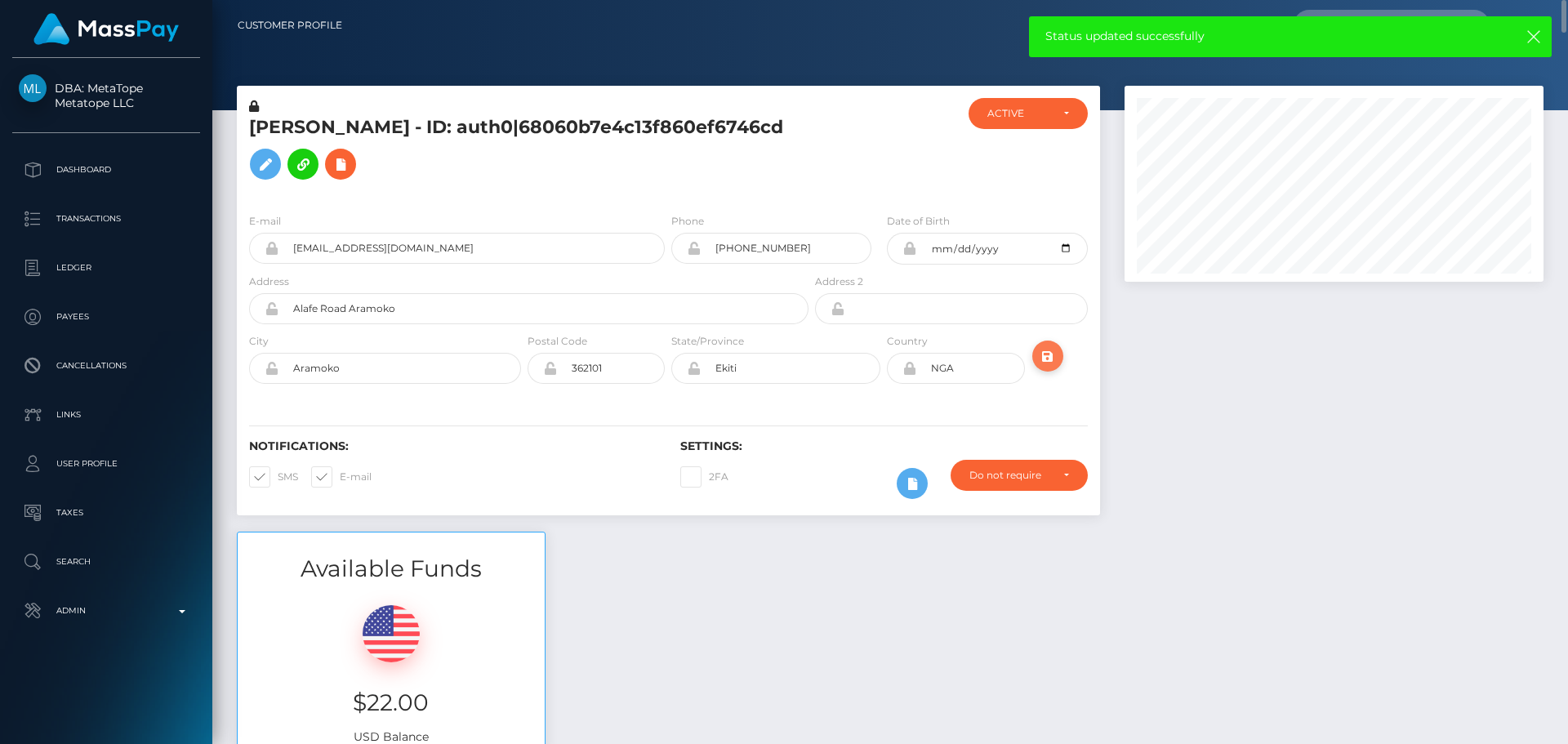
click at [1044, 362] on icon "submit" at bounding box center [1048, 356] width 19 height 20
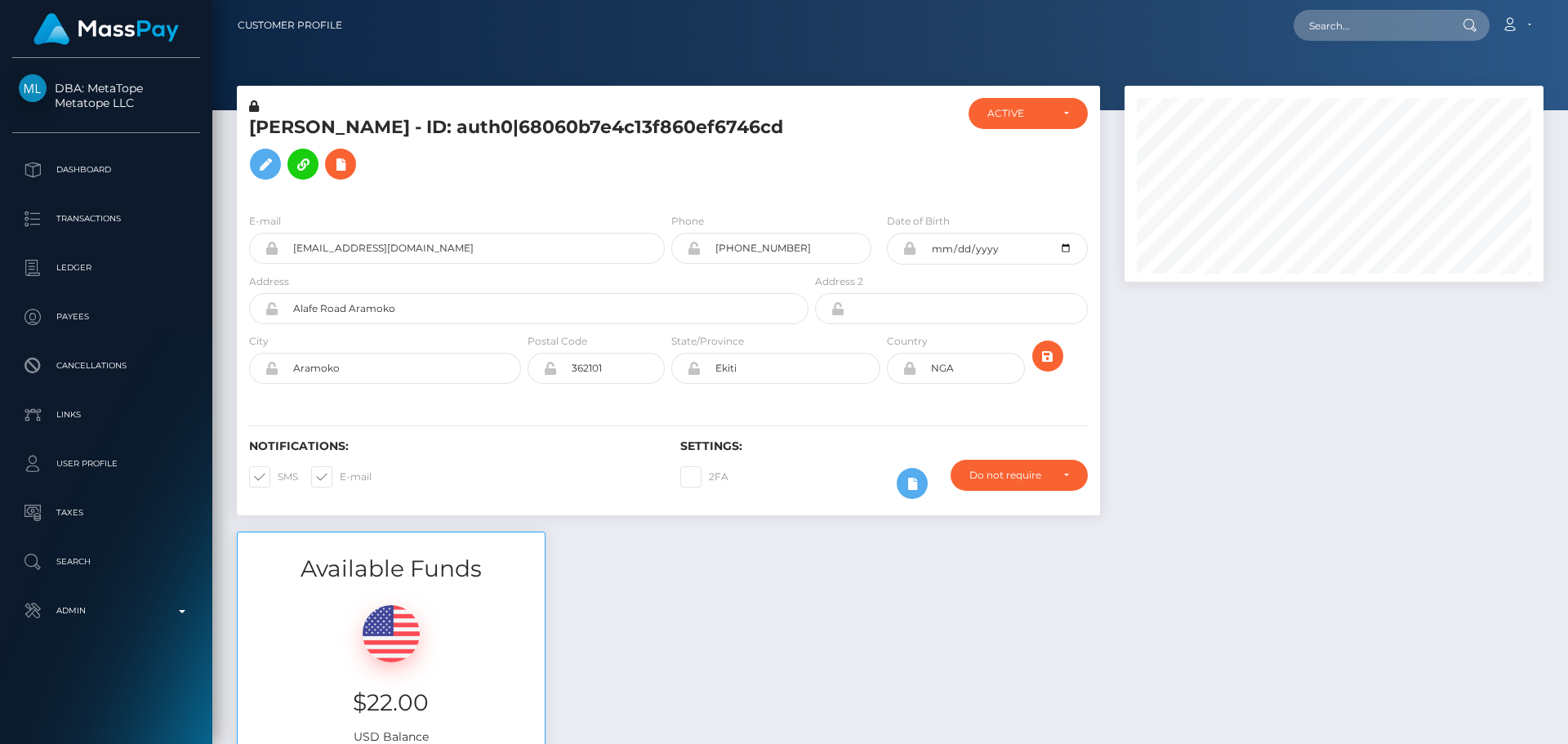
scroll to position [196, 420]
click at [388, 131] on h5 "David Taiwo Banwo - ID: auth0|68060b7e4c13f860ef6746cd" at bounding box center [524, 151] width 551 height 73
copy h5 "David Taiwo Banwo - ID: auth0|68060b7e4c13f860ef6746cd"
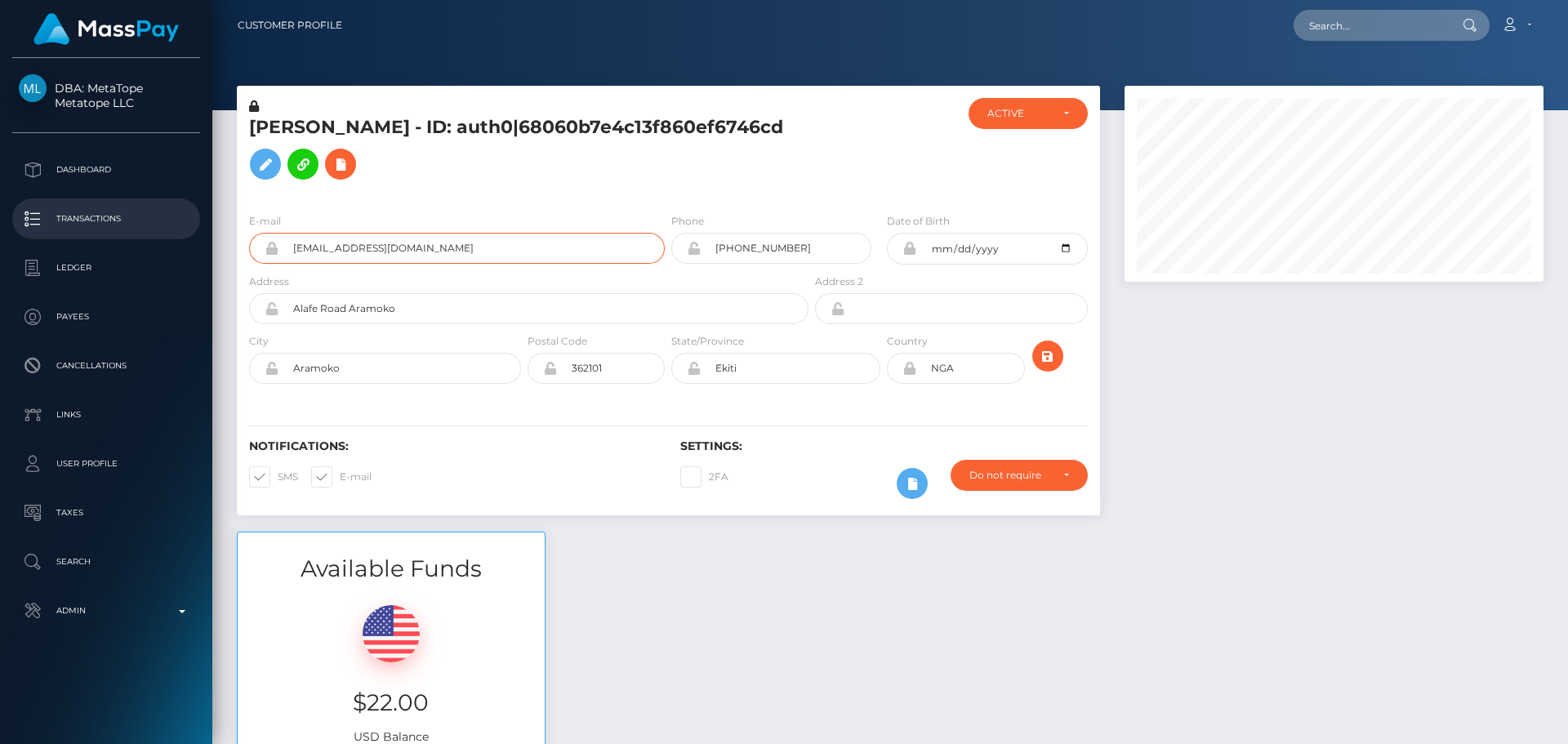
drag, startPoint x: 479, startPoint y: 252, endPoint x: 181, endPoint y: 236, distance: 298.4
click at [181, 240] on div "DBA: MetaTope Metatope LLC Dashboard Transactions Ledger Payees Links" at bounding box center [784, 372] width 1568 height 744
click at [1366, 18] on input "text" at bounding box center [1371, 25] width 154 height 31
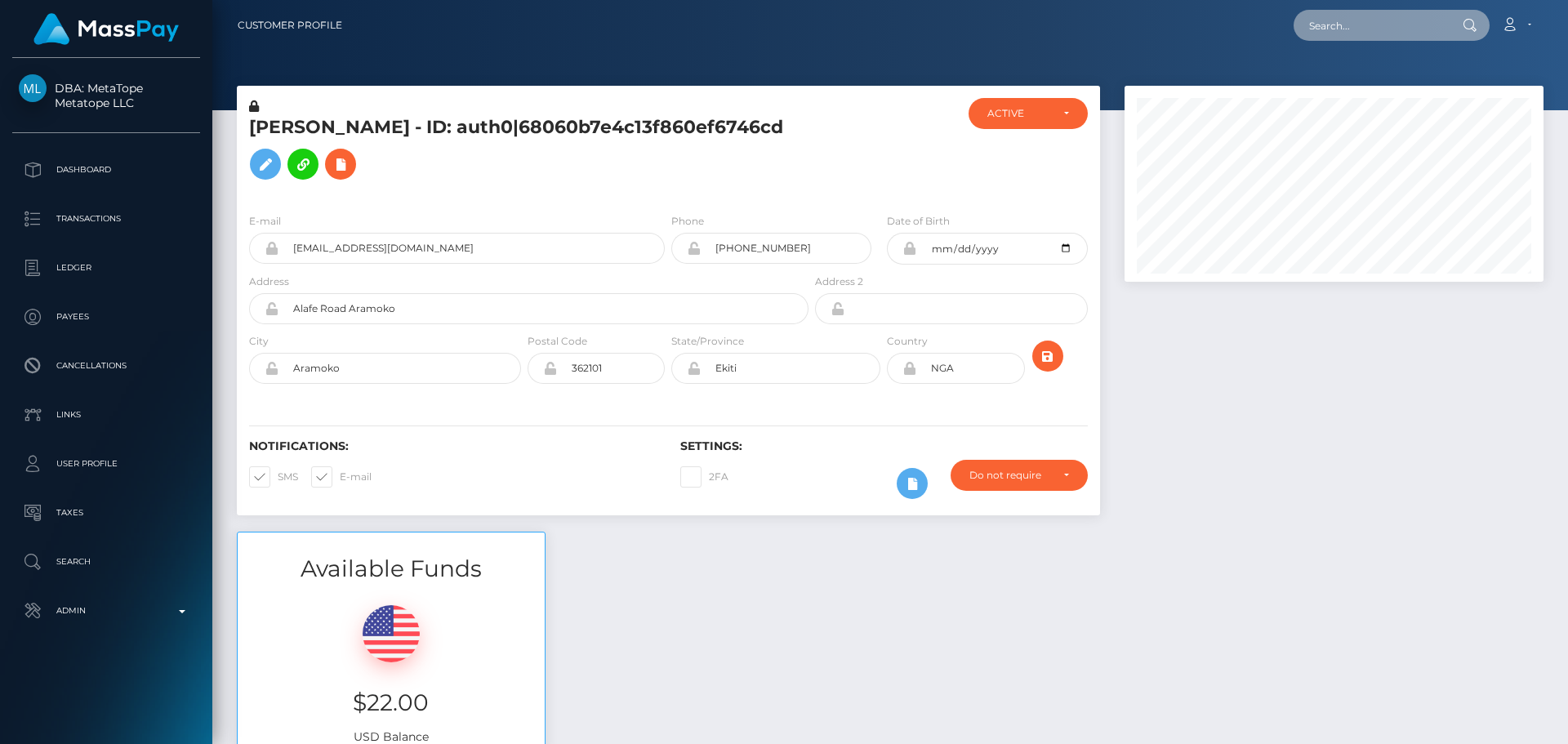
paste input "[EMAIL_ADDRESS][DOMAIN_NAME]"
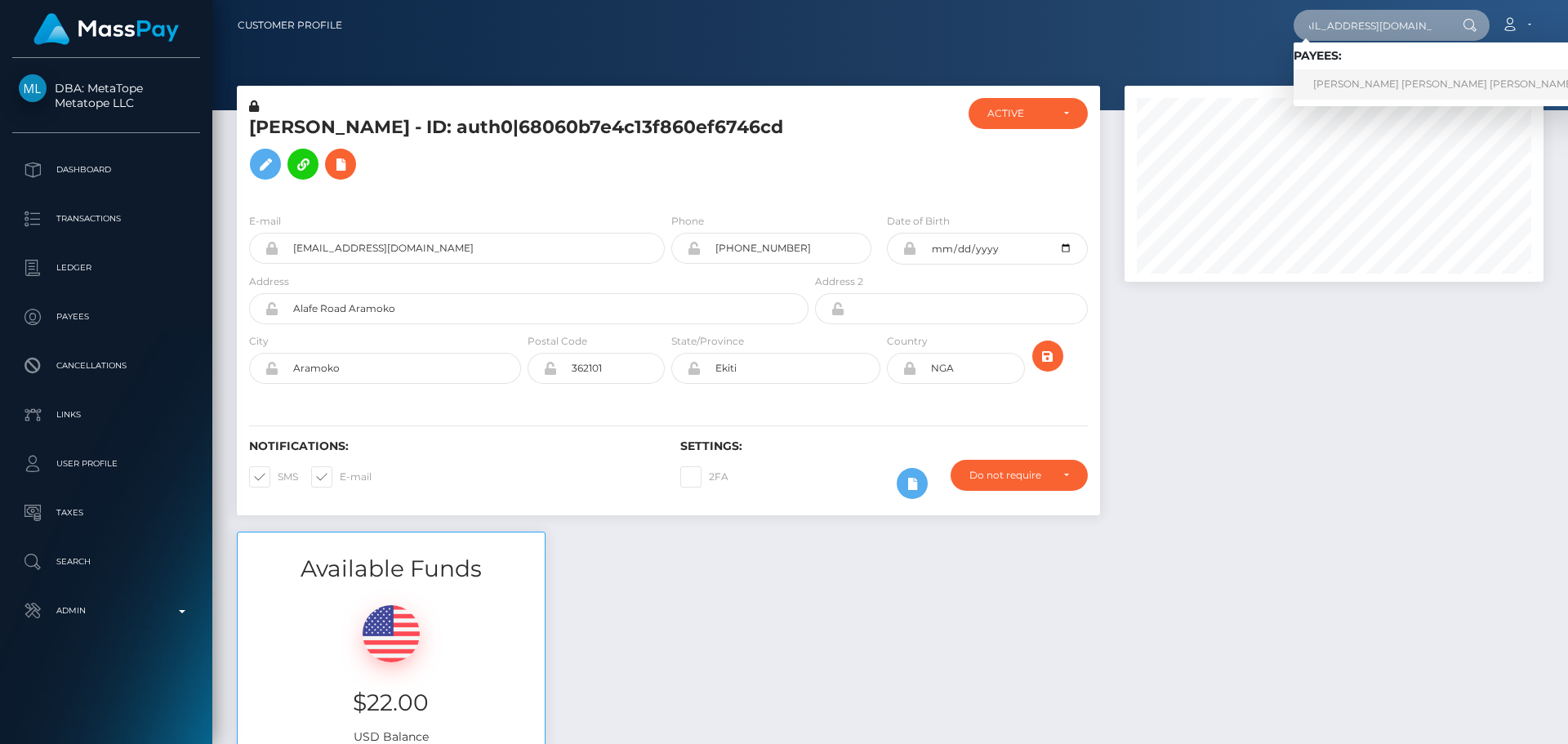
type input "[EMAIL_ADDRESS][DOMAIN_NAME]"
click at [1360, 84] on link "Luis Fernando Lujan Garcia" at bounding box center [1445, 85] width 301 height 31
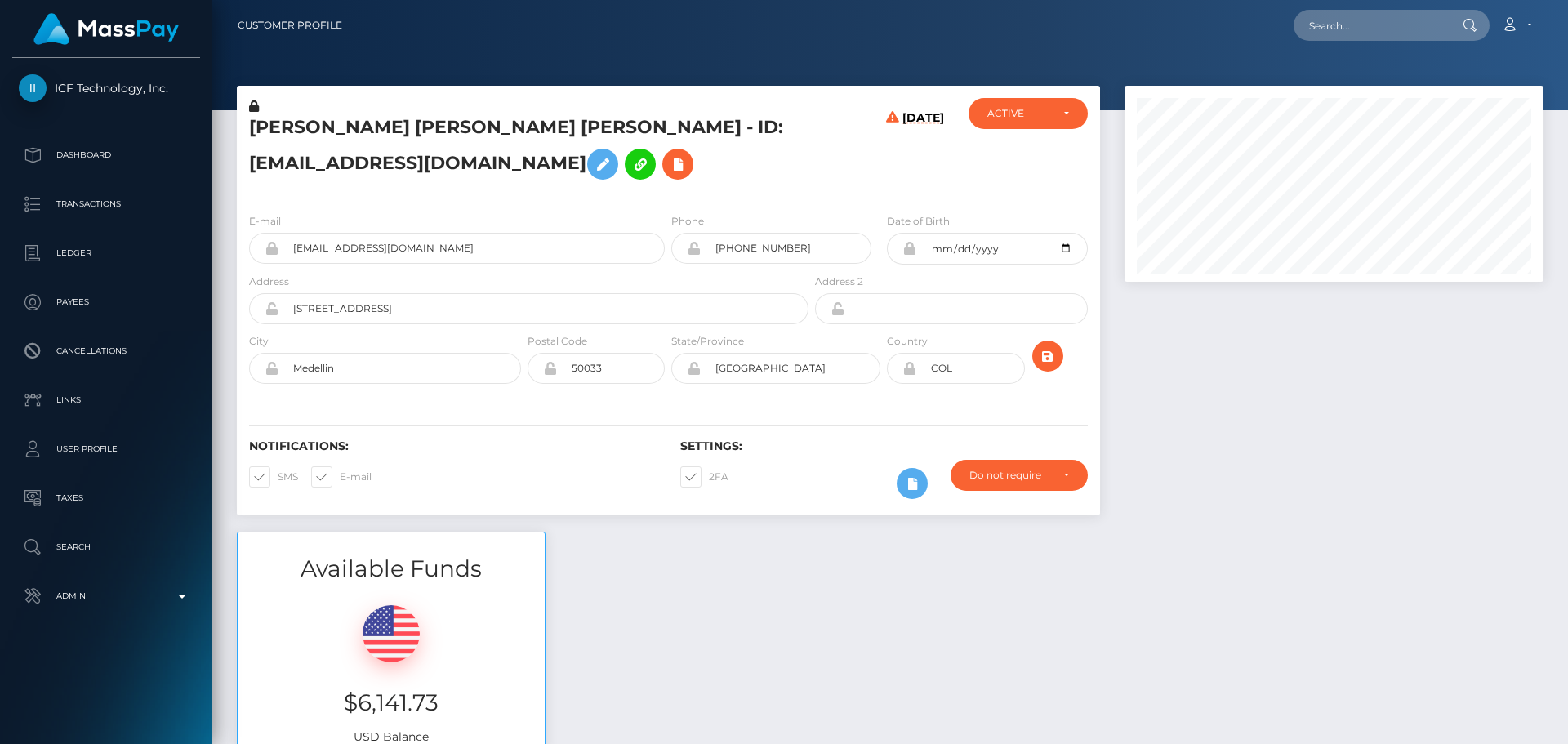
scroll to position [196, 420]
click at [756, 164] on h5 "[PERSON_NAME] [PERSON_NAME] [PERSON_NAME] - ID: [EMAIL_ADDRESS][DOMAIN_NAME]" at bounding box center [524, 151] width 551 height 73
drag, startPoint x: 735, startPoint y: 164, endPoint x: 725, endPoint y: 170, distance: 11.7
click at [729, 167] on h5 "[PERSON_NAME] [PERSON_NAME] [PERSON_NAME] - ID: [EMAIL_ADDRESS][DOMAIN_NAME]" at bounding box center [524, 151] width 551 height 73
click at [266, 131] on h5 "[PERSON_NAME] [PERSON_NAME] [PERSON_NAME] - ID: [EMAIL_ADDRESS][DOMAIN_NAME]" at bounding box center [524, 151] width 551 height 73
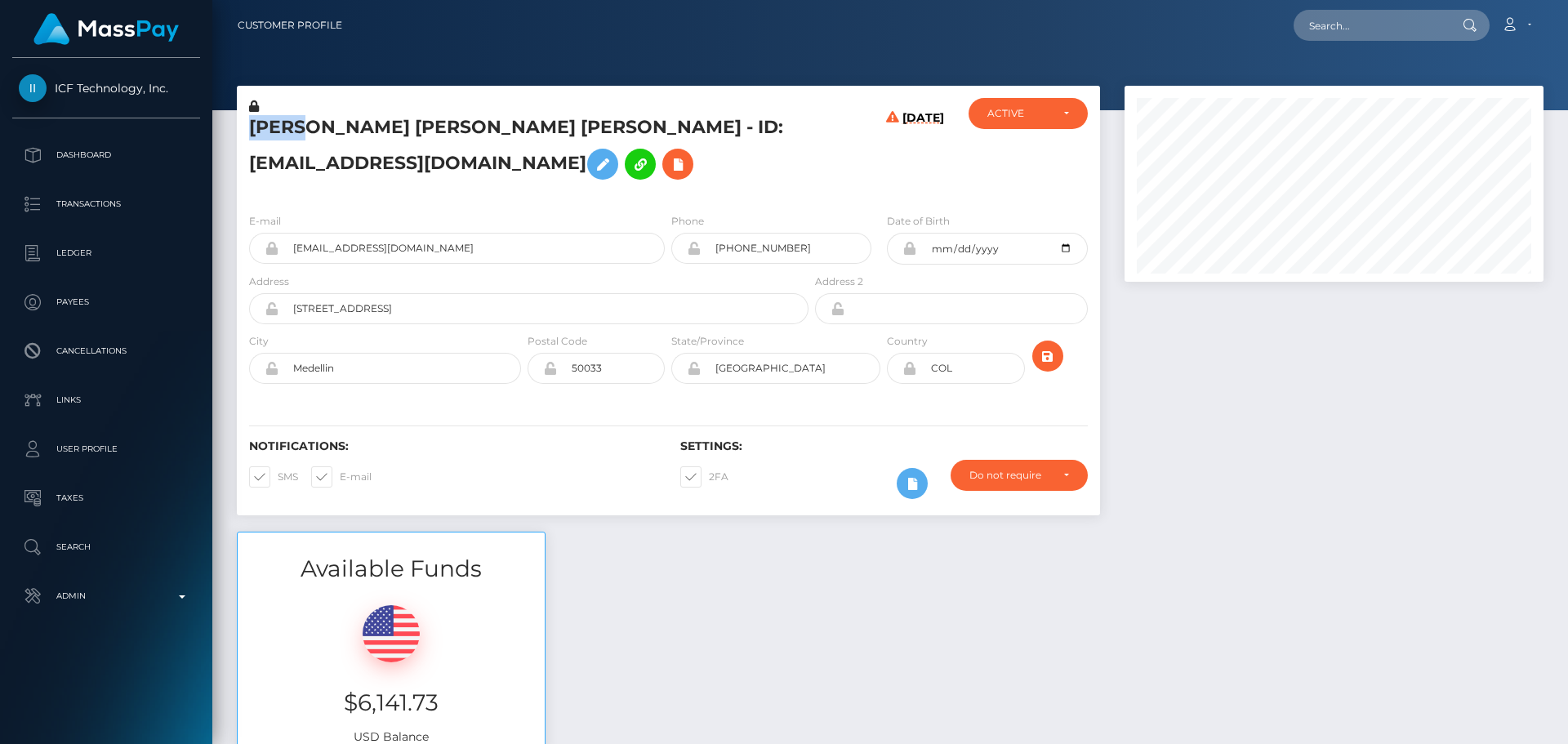
click at [266, 131] on h5 "[PERSON_NAME] [PERSON_NAME] [PERSON_NAME] - ID: [EMAIL_ADDRESS][DOMAIN_NAME]" at bounding box center [524, 151] width 551 height 73
copy h5 "[PERSON_NAME]"
click at [467, 122] on h5 "[PERSON_NAME] [PERSON_NAME] [PERSON_NAME] - ID: [EMAIL_ADDRESS][DOMAIN_NAME]" at bounding box center [524, 151] width 551 height 73
copy h5 "Garcia"
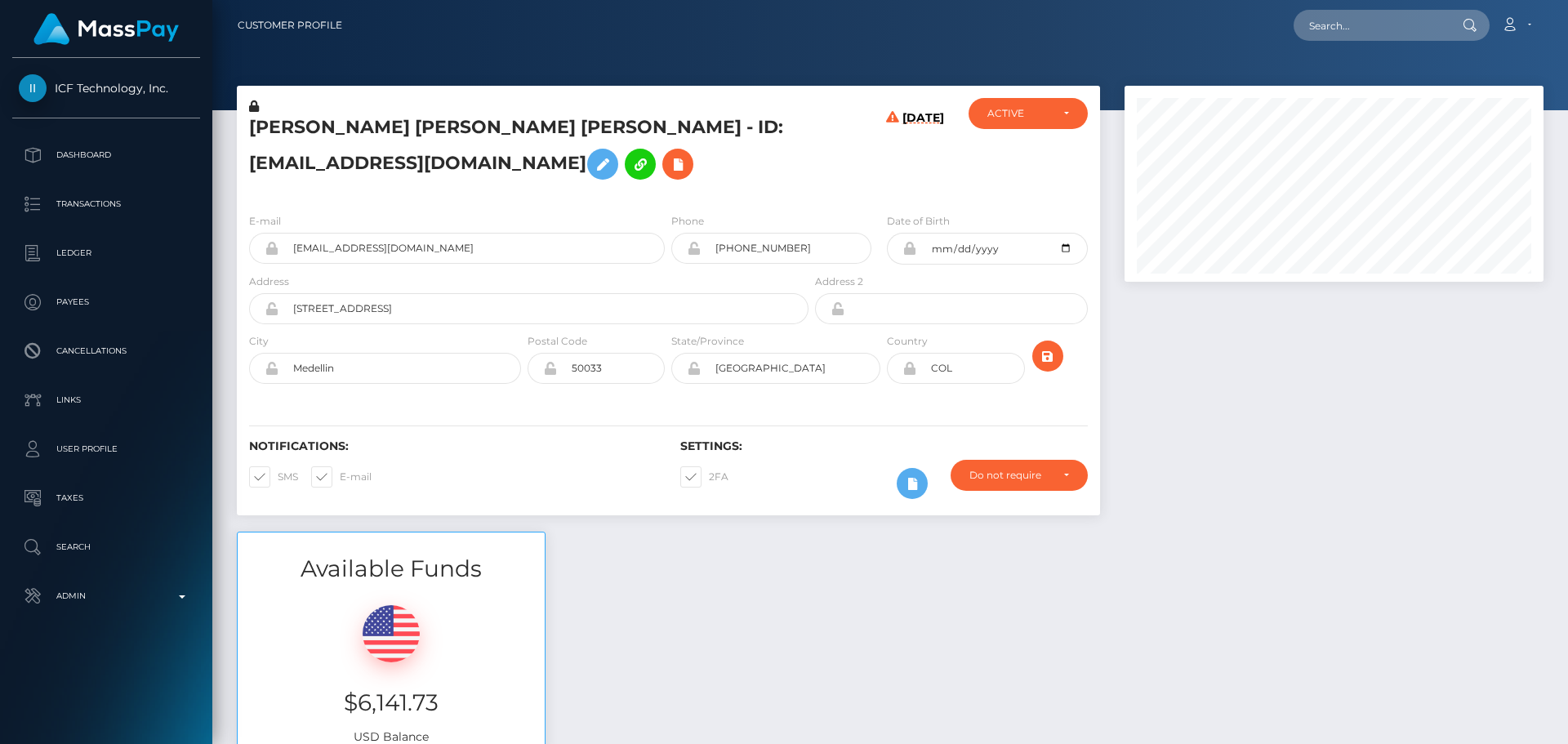
click at [668, 193] on div "[PERSON_NAME] [PERSON_NAME] [PERSON_NAME] - ID: [EMAIL_ADDRESS][DOMAIN_NAME]" at bounding box center [524, 148] width 575 height 102
click at [668, 199] on div "[PERSON_NAME] [PERSON_NAME] [PERSON_NAME] - ID: [EMAIL_ADDRESS][DOMAIN_NAME]" at bounding box center [524, 148] width 575 height 102
click at [740, 130] on h5 "[PERSON_NAME] [PERSON_NAME] [PERSON_NAME] - ID: [EMAIL_ADDRESS][DOMAIN_NAME]" at bounding box center [524, 151] width 551 height 73
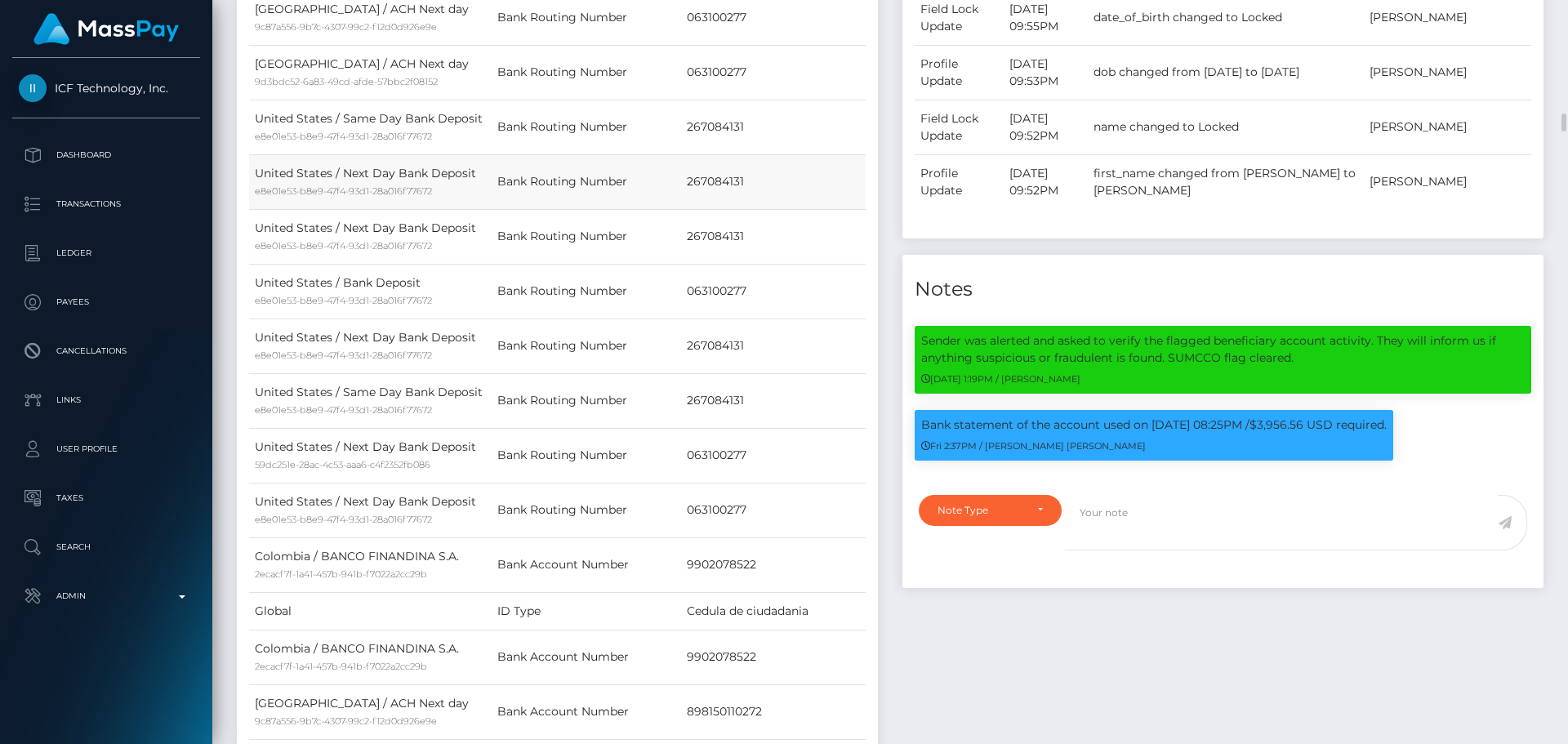
scroll to position [1306, 0]
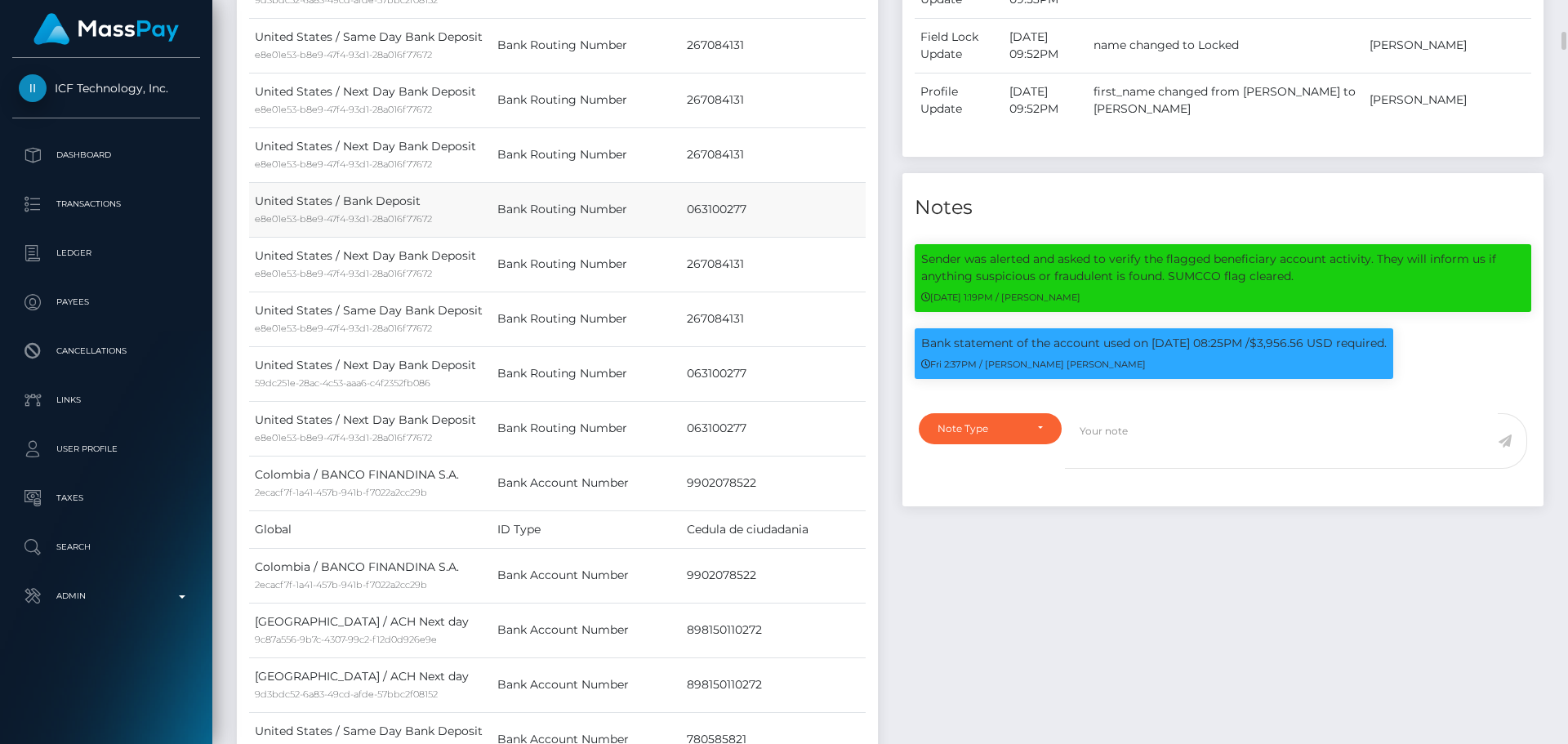
click at [851, 198] on td "063100277" at bounding box center [773, 208] width 185 height 55
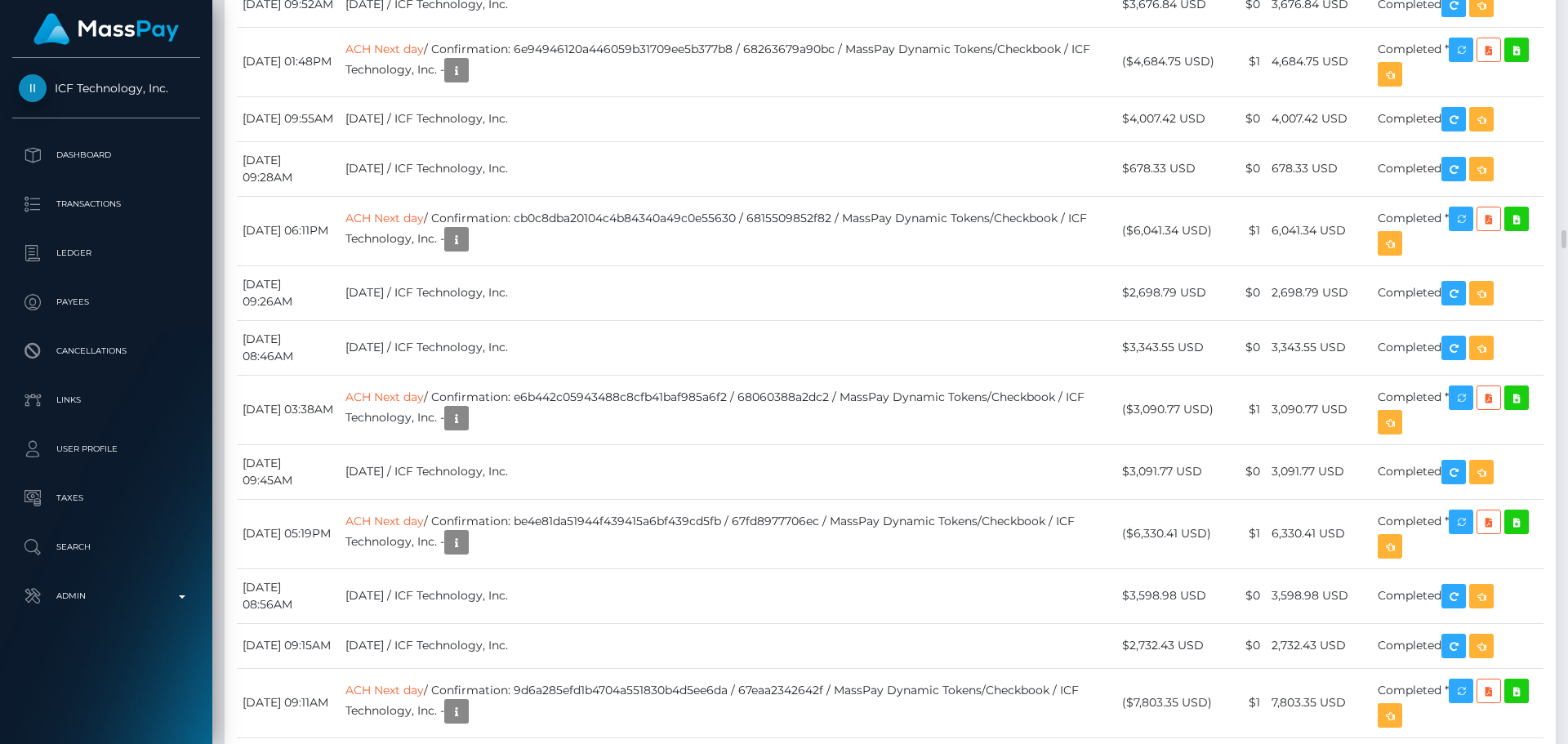
scroll to position [9636, 0]
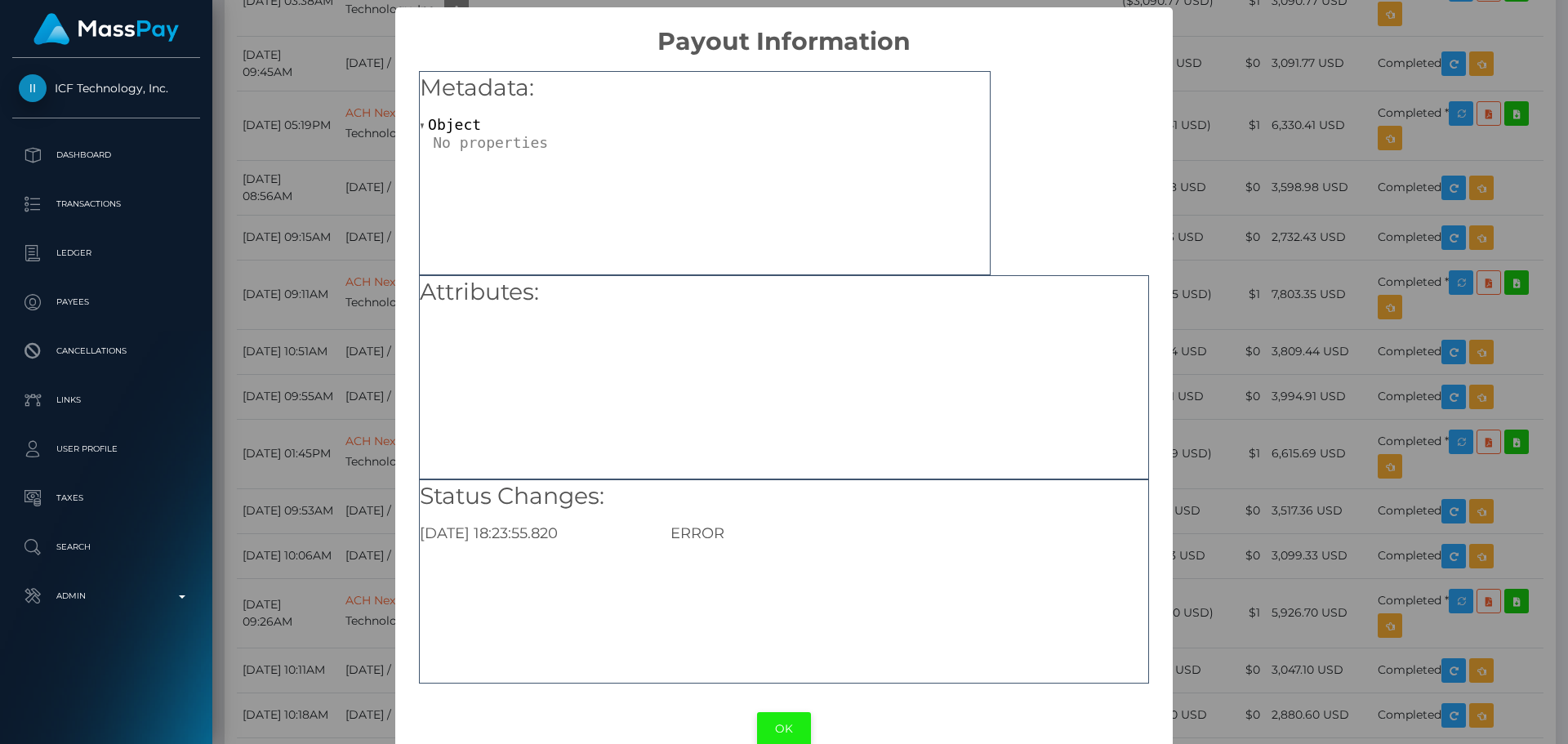
click at [781, 724] on button "OK" at bounding box center [784, 729] width 54 height 33
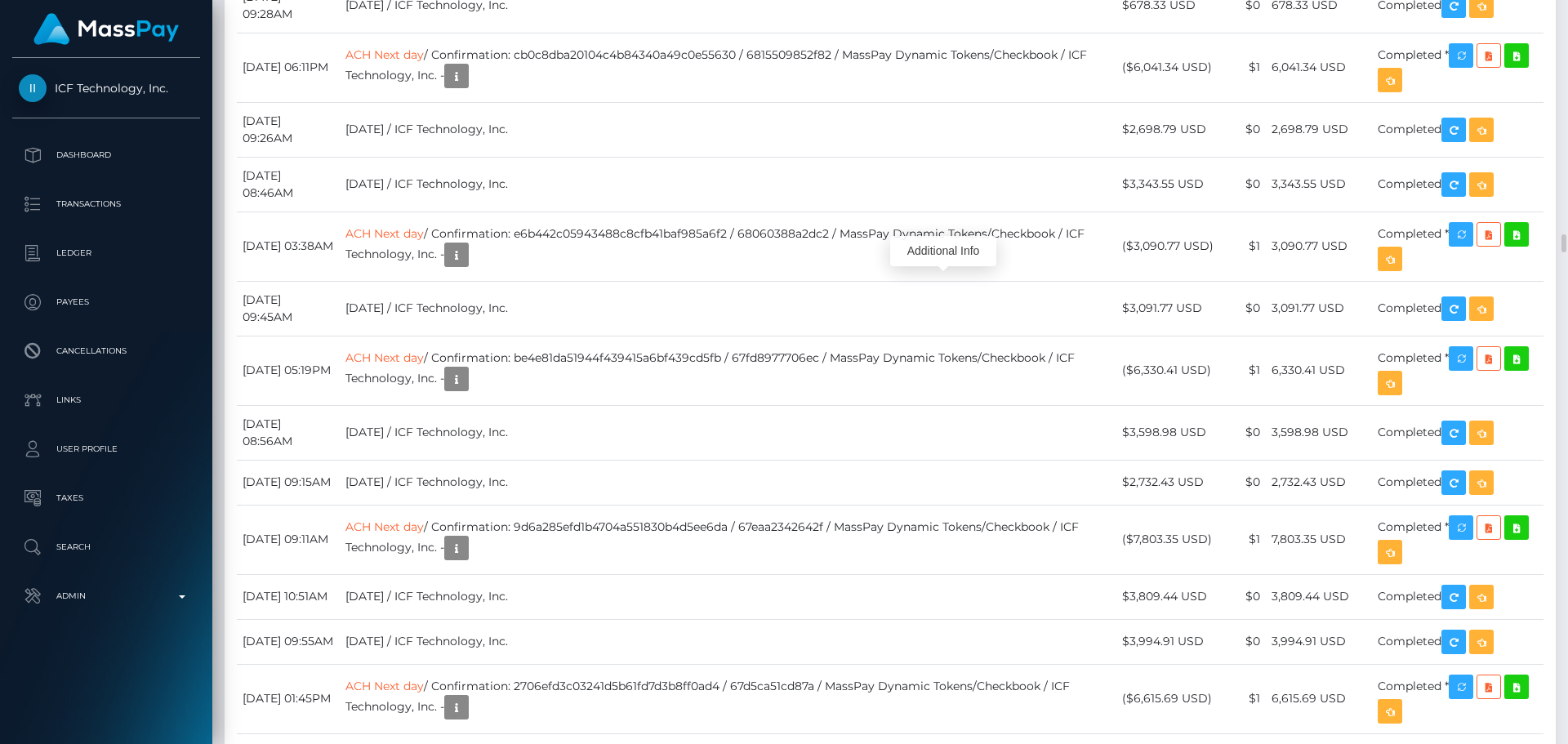
scroll to position [9309, 0]
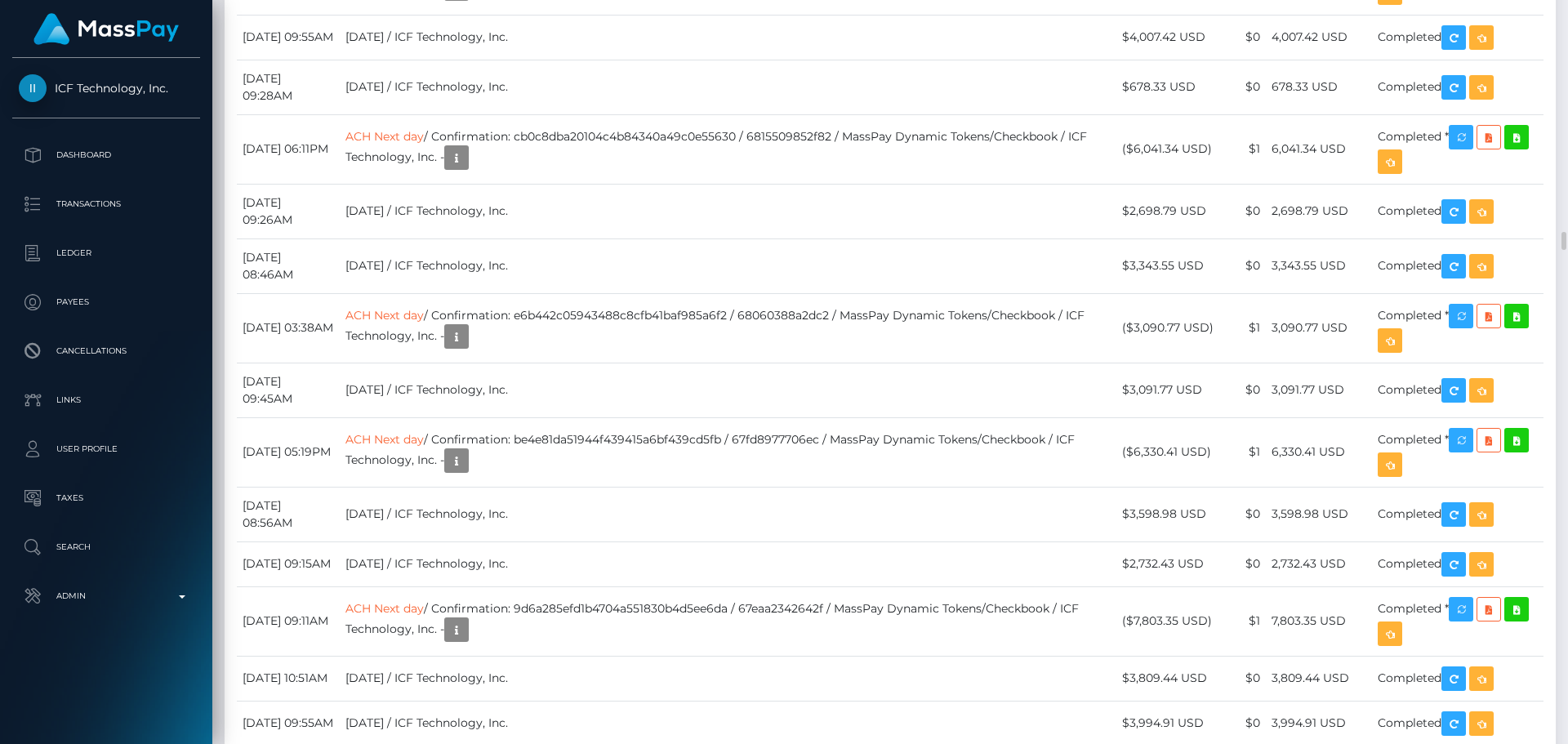
drag, startPoint x: 395, startPoint y: 589, endPoint x: 478, endPoint y: 601, distance: 83.9
copy link "ACH Next day"
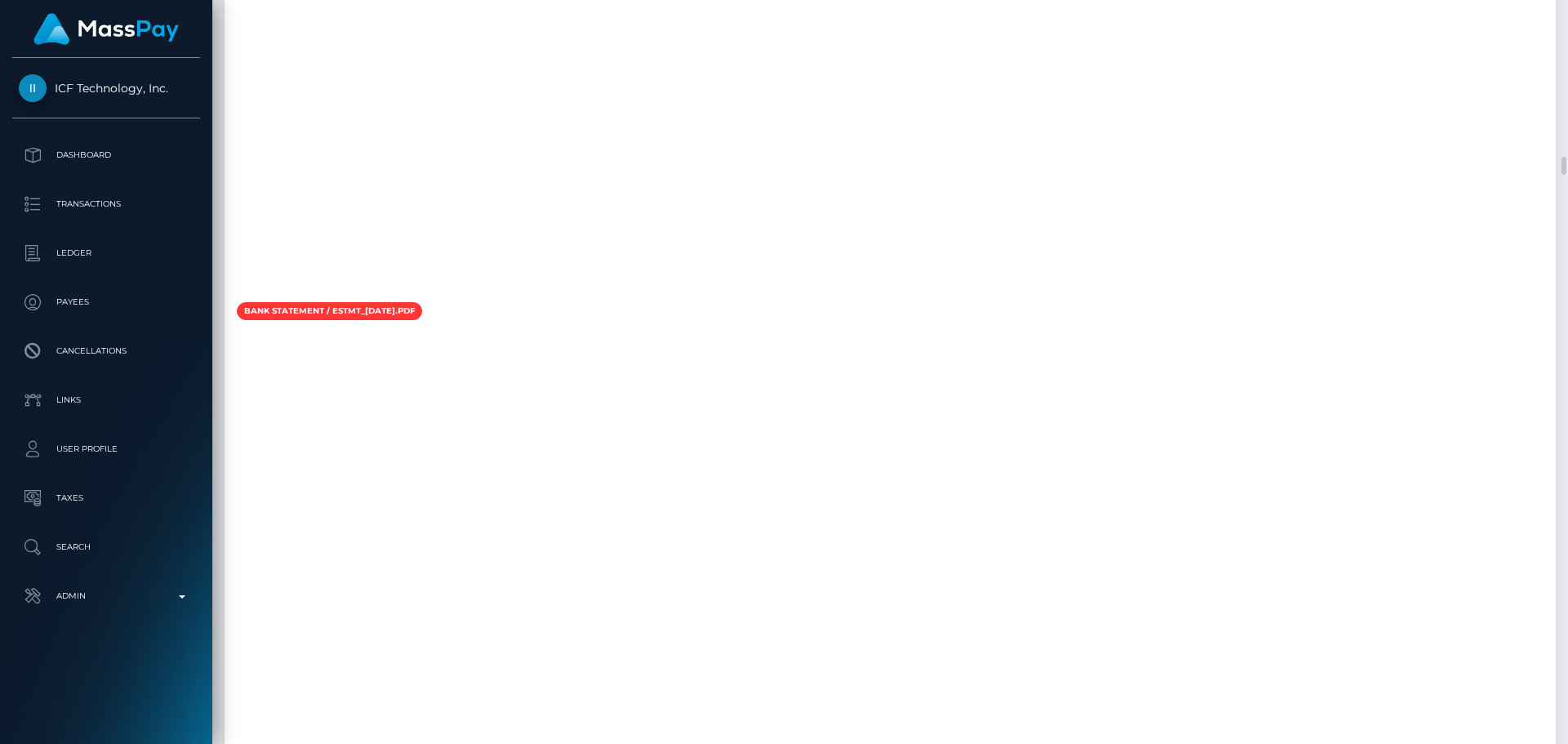
scroll to position [6450, 0]
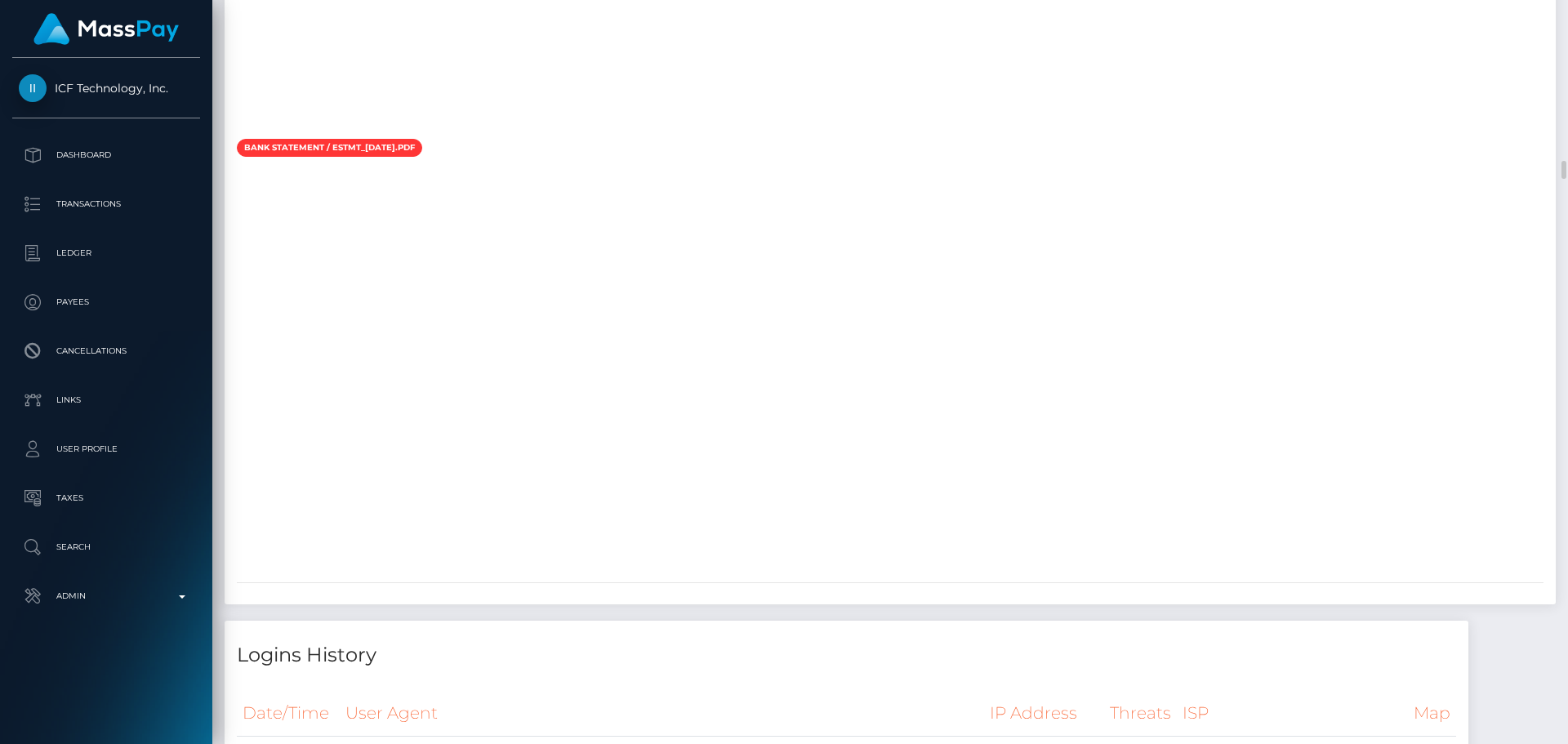
drag, startPoint x: 621, startPoint y: 333, endPoint x: 606, endPoint y: 339, distance: 16.2
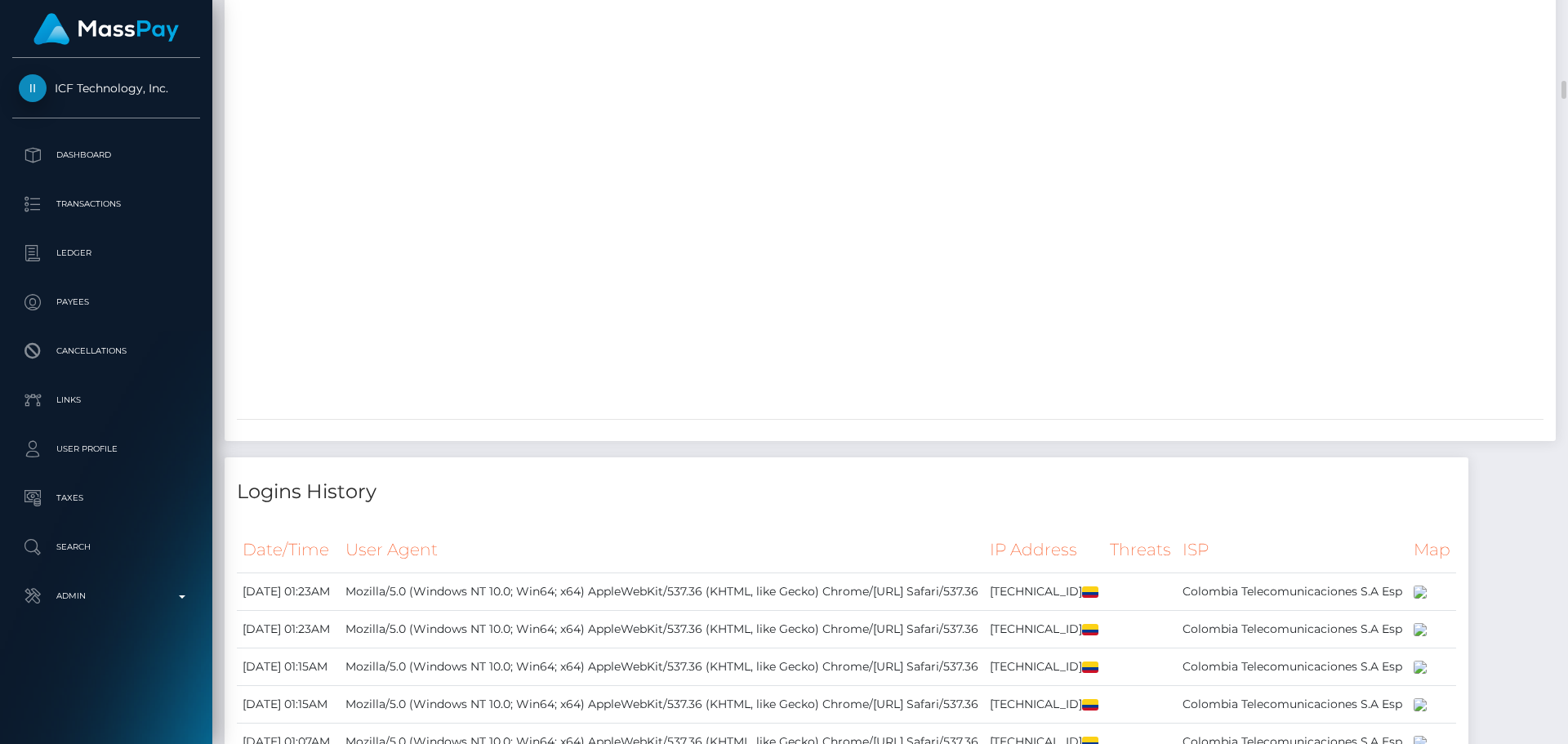
scroll to position [6532, 0]
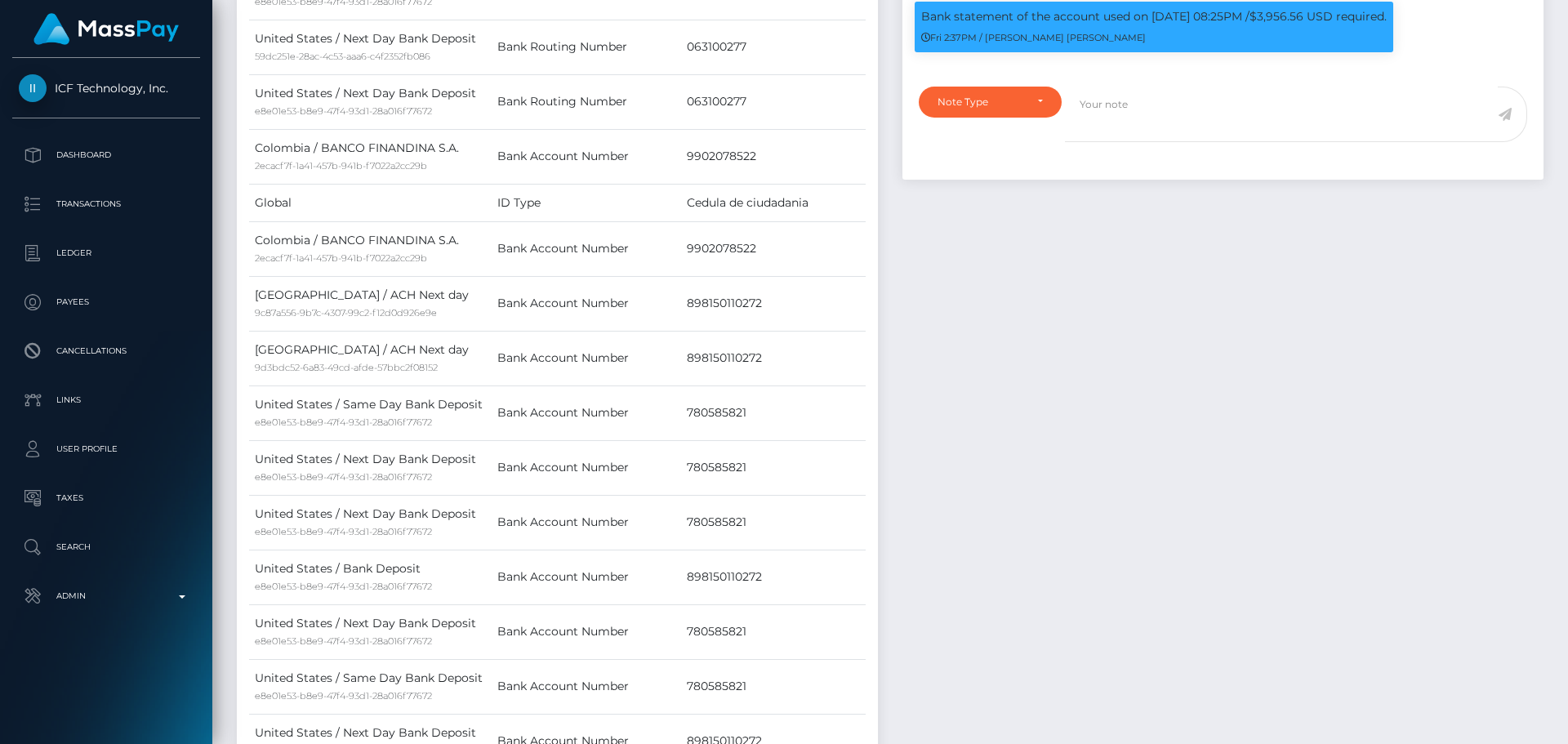
scroll to position [1551, 0]
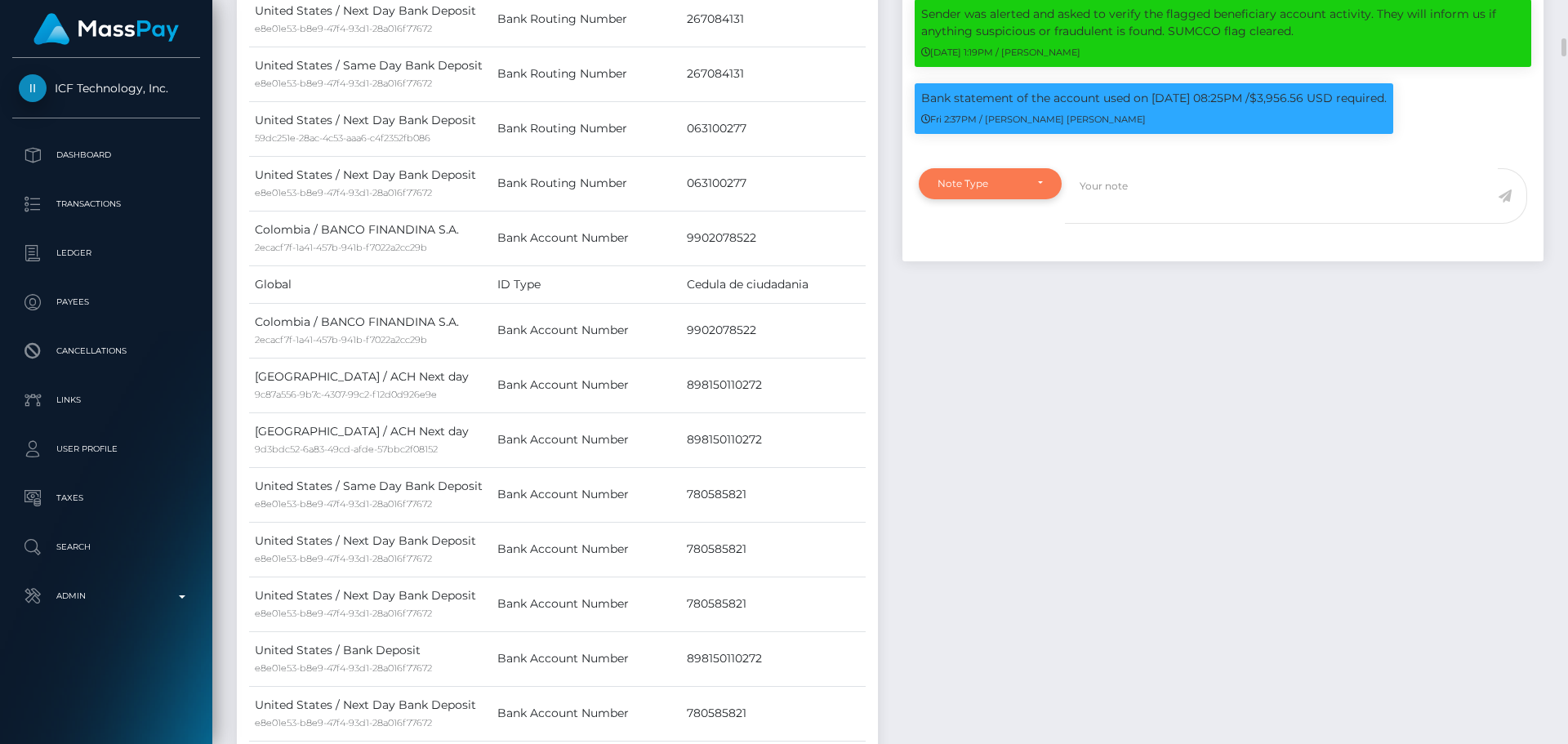
click at [1037, 190] on div "Note Type" at bounding box center [990, 184] width 105 height 13
click at [1020, 304] on span "Clear Compliance" at bounding box center [982, 295] width 87 height 14
select select "CLEAR_COMPLIANCE"
click at [1133, 214] on textarea at bounding box center [1281, 196] width 433 height 56
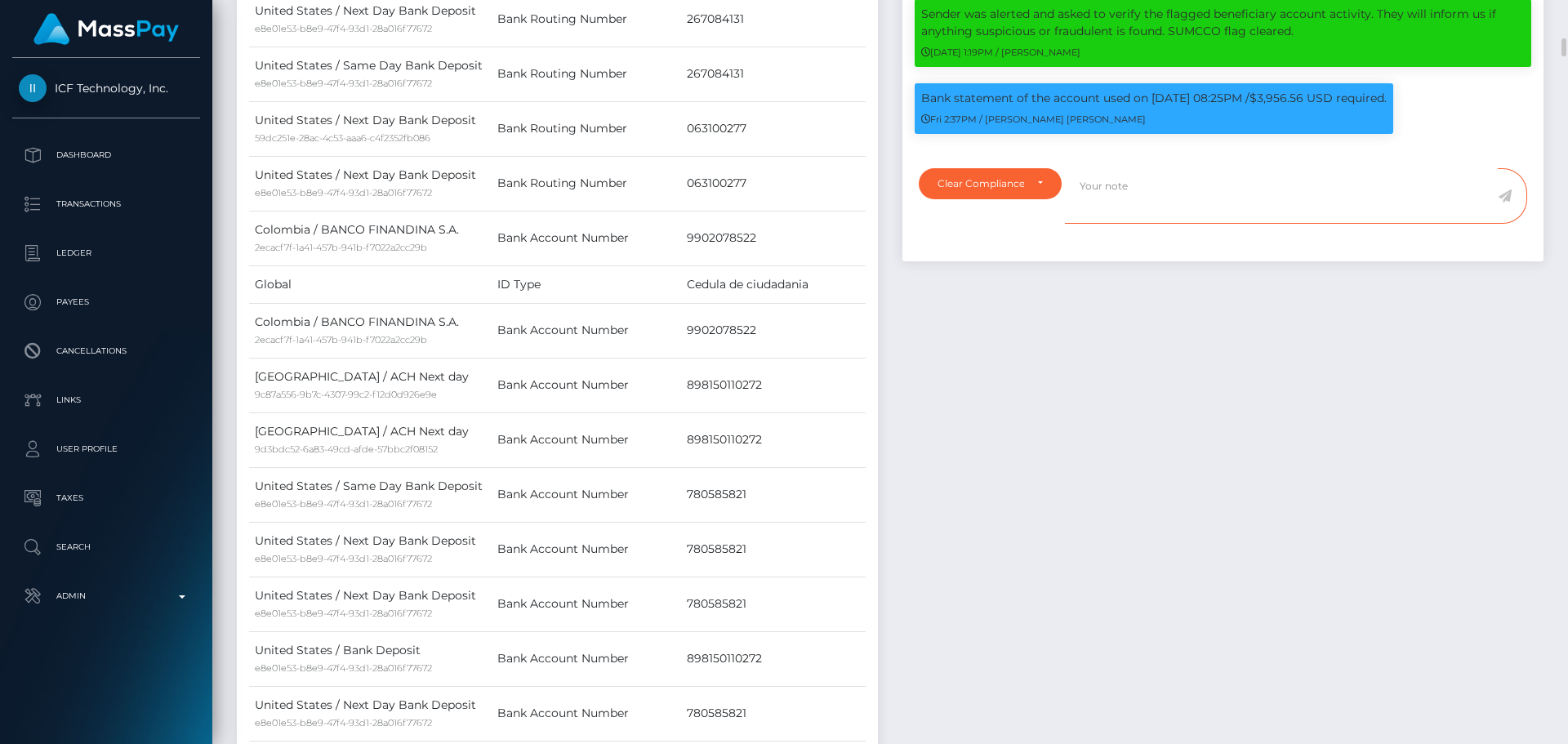
paste textarea "Bank statement provided for showing that the bank account belongs to Heather Ni…"
click at [1220, 210] on textarea "Bank statement provided for showing that the bank account belongs to Heather Ni…" at bounding box center [1281, 196] width 433 height 56
paste textarea "8981 5011 0272"
click at [1151, 225] on textarea "Bank statement provided for 898150110272, showing that the bank account belongs…" at bounding box center [1281, 196] width 433 height 56
drag, startPoint x: 1151, startPoint y: 230, endPoint x: 1212, endPoint y: 227, distance: 61.1
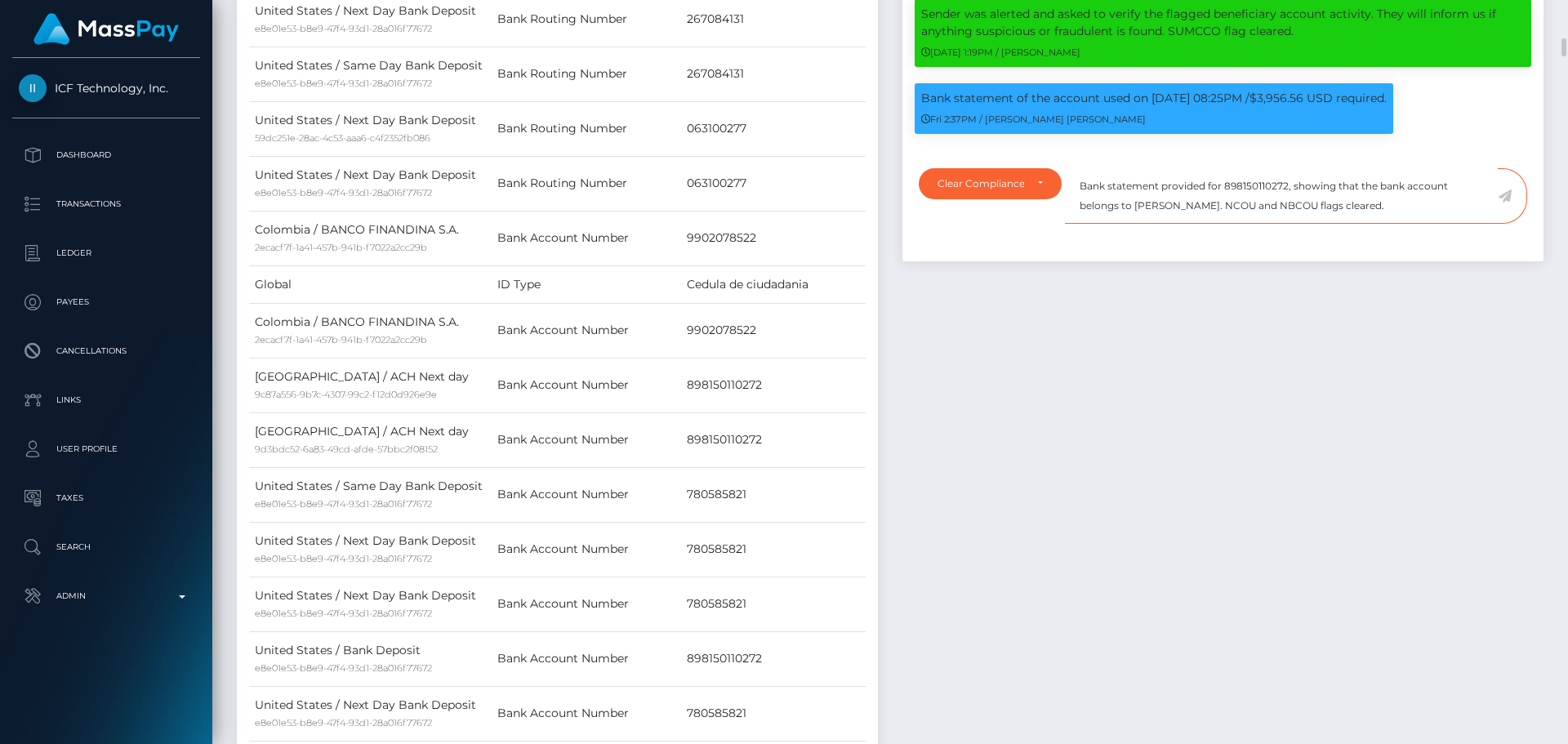
click at [1212, 225] on textarea "Bank statement provided for 898150110272, showing that the bank account belongs…" at bounding box center [1281, 196] width 433 height 56
paste textarea "AUDIOVISUAL BUSINESS LLC"
drag, startPoint x: 1447, startPoint y: 232, endPoint x: 1076, endPoint y: 204, distance: 372.1
click at [1076, 204] on textarea "Bank statement provided for 898150110272, showing that the bank account belongs…" at bounding box center [1281, 196] width 433 height 56
type textarea "Bank statement provided for 898150110272, showing that the bank account belongs…"
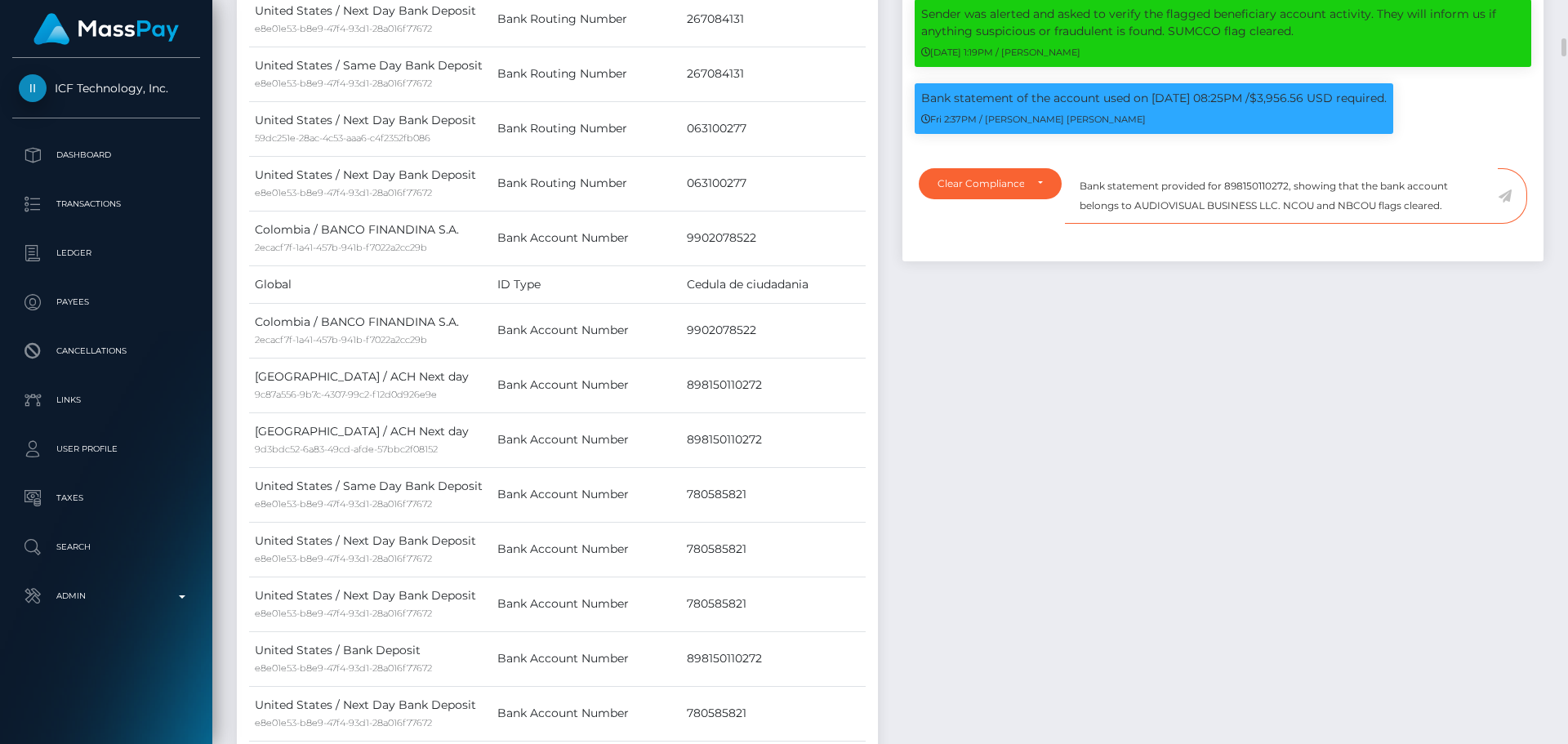
click at [1449, 225] on textarea "Bank statement provided for 898150110272, showing that the bank account belongs…" at bounding box center [1281, 196] width 433 height 56
click at [1505, 203] on icon at bounding box center [1505, 196] width 14 height 13
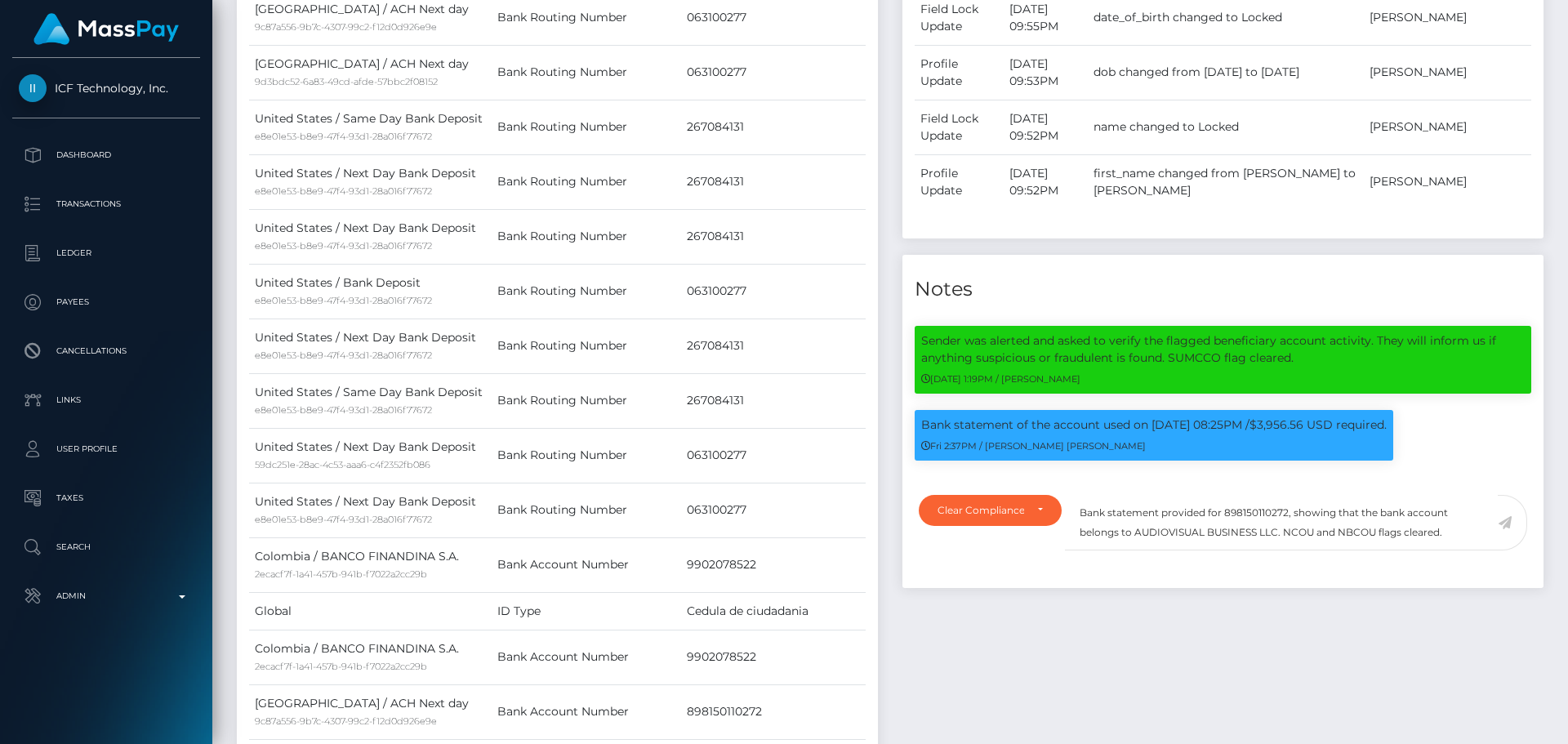
scroll to position [1143, 0]
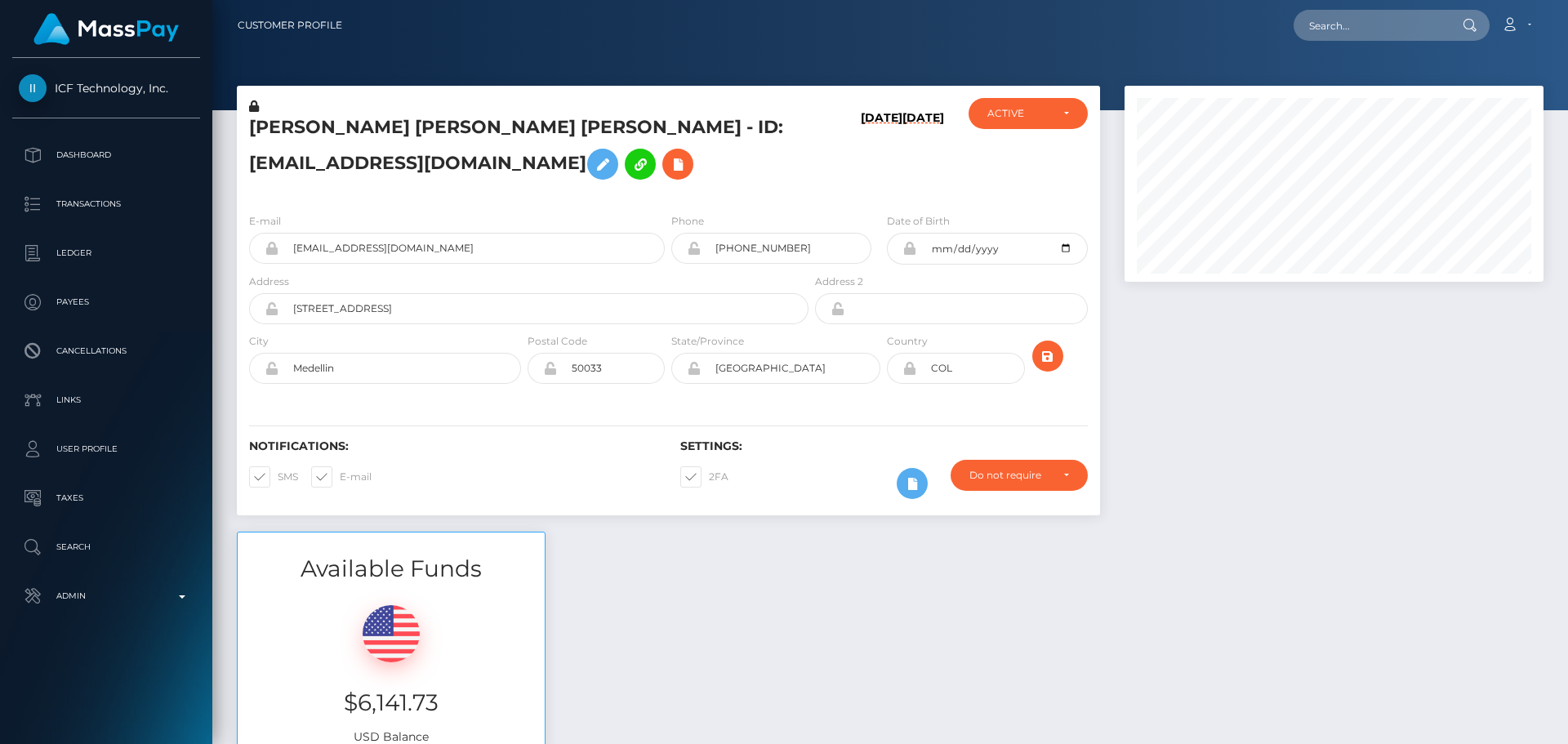
scroll to position [816347, 816451]
click at [1038, 115] on div "ACTIVE" at bounding box center [1019, 114] width 63 height 13
click at [1037, 188] on span "DEACTIVE" at bounding box center [1014, 191] width 52 height 14
select select "DEACTIVE"
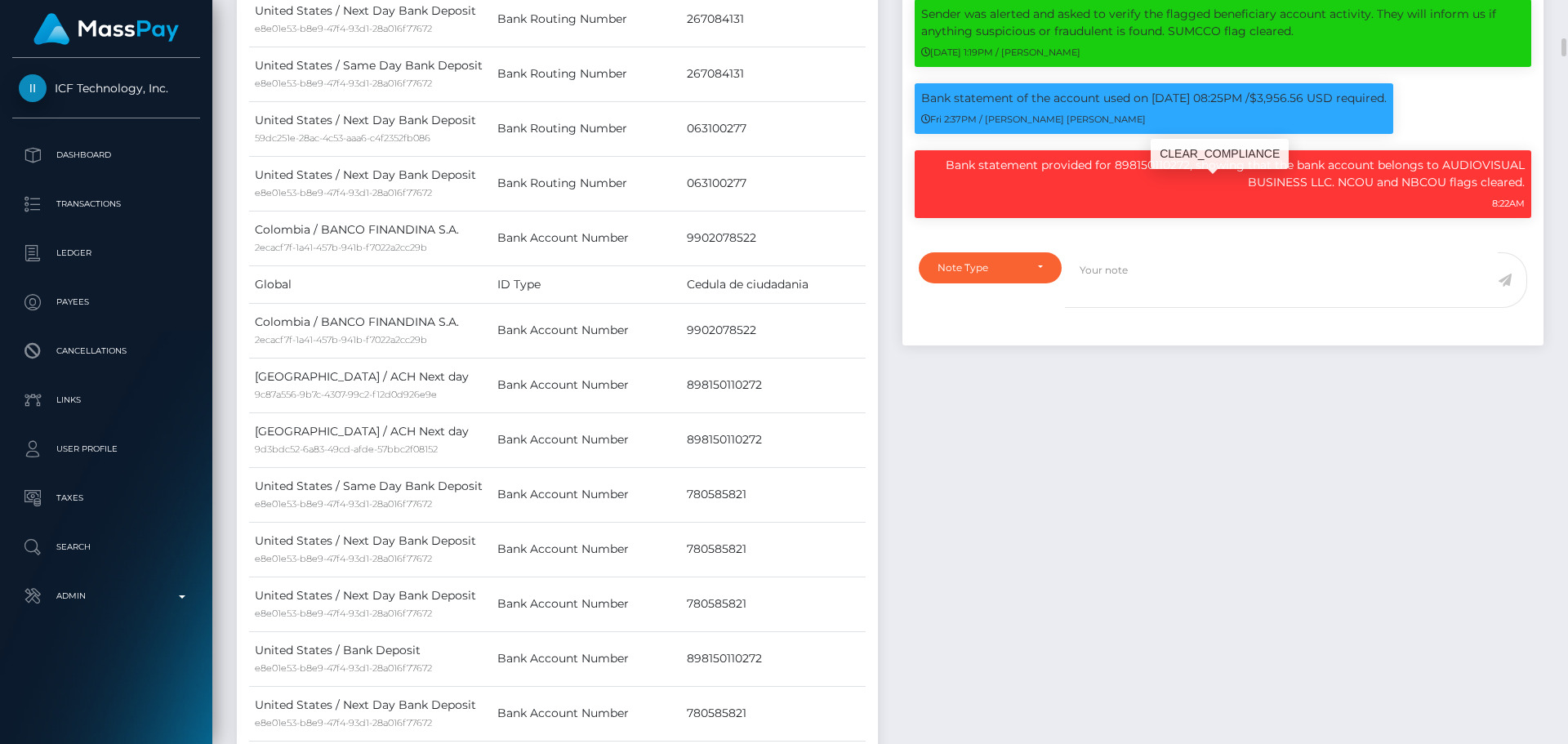
click at [1449, 188] on p "Bank statement provided for 898150110272, showing that the bank account belongs…" at bounding box center [1223, 174] width 604 height 34
drag, startPoint x: 1449, startPoint y: 188, endPoint x: 1317, endPoint y: 207, distance: 133.4
click at [1317, 191] on p "Bank statement provided for 898150110272, showing that the bank account belongs…" at bounding box center [1223, 174] width 604 height 34
copy p "AUDIOVISUAL BUSINESS LLC"
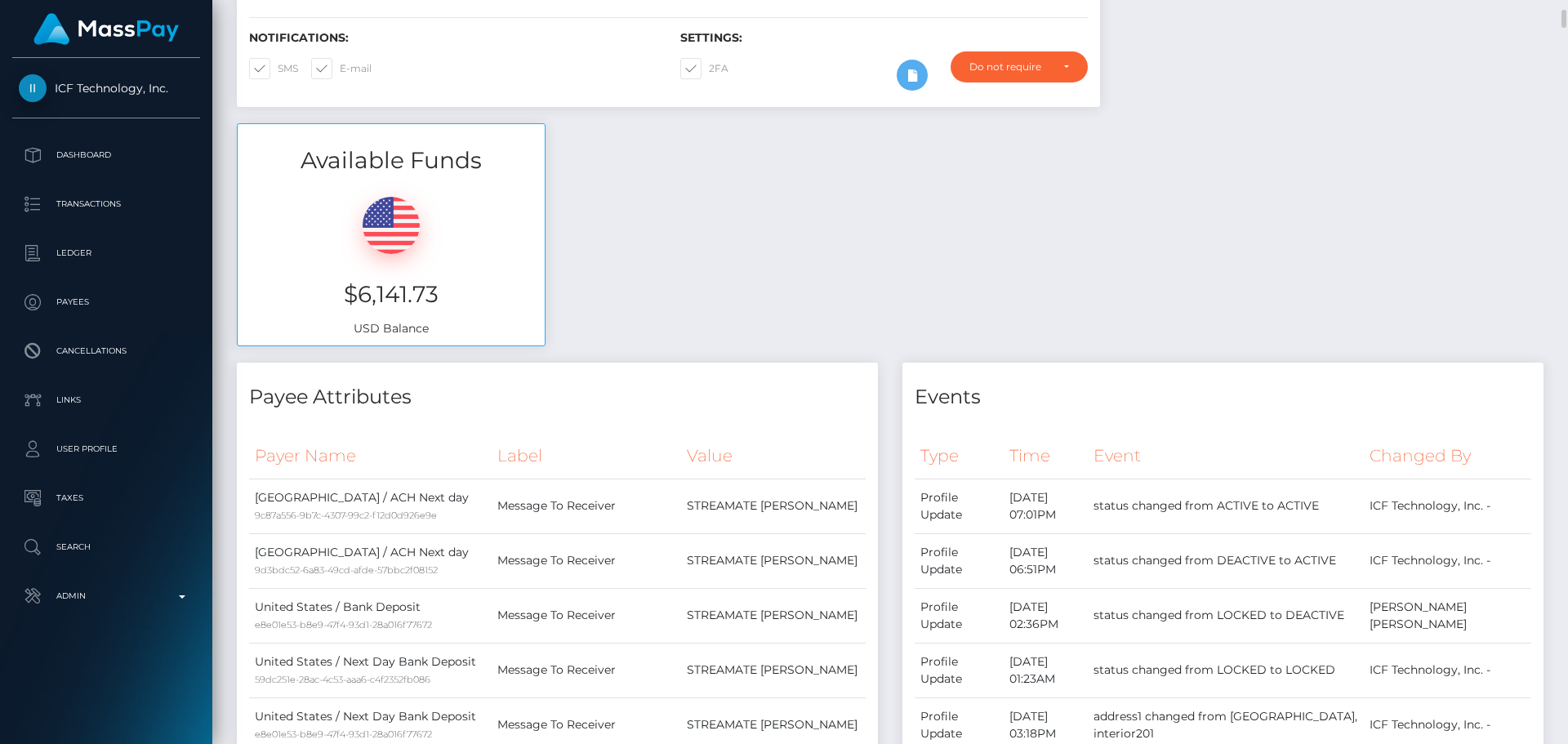
scroll to position [0, 0]
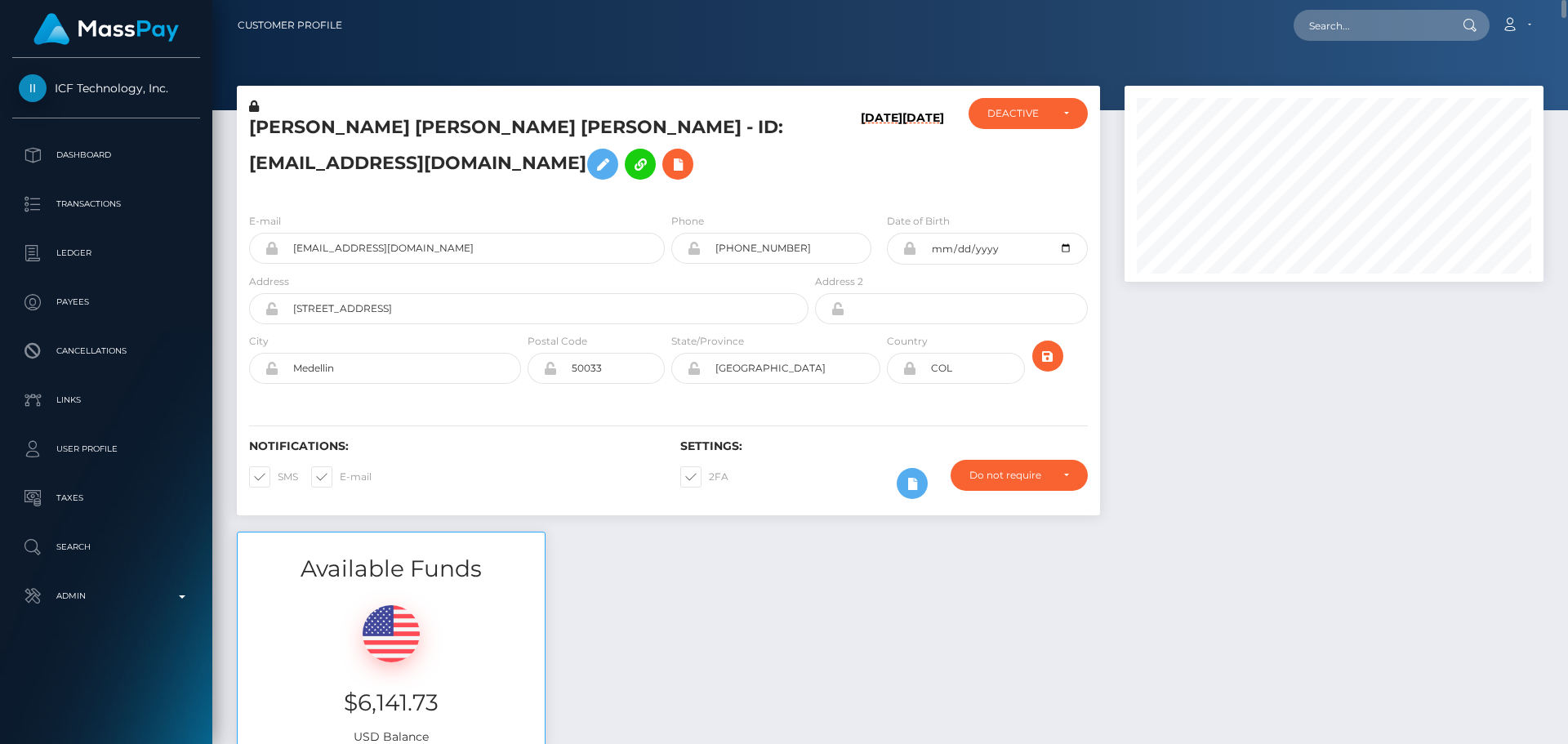
click at [254, 106] on icon at bounding box center [254, 106] width 10 height 11
click at [593, 166] on icon at bounding box center [603, 164] width 19 height 20
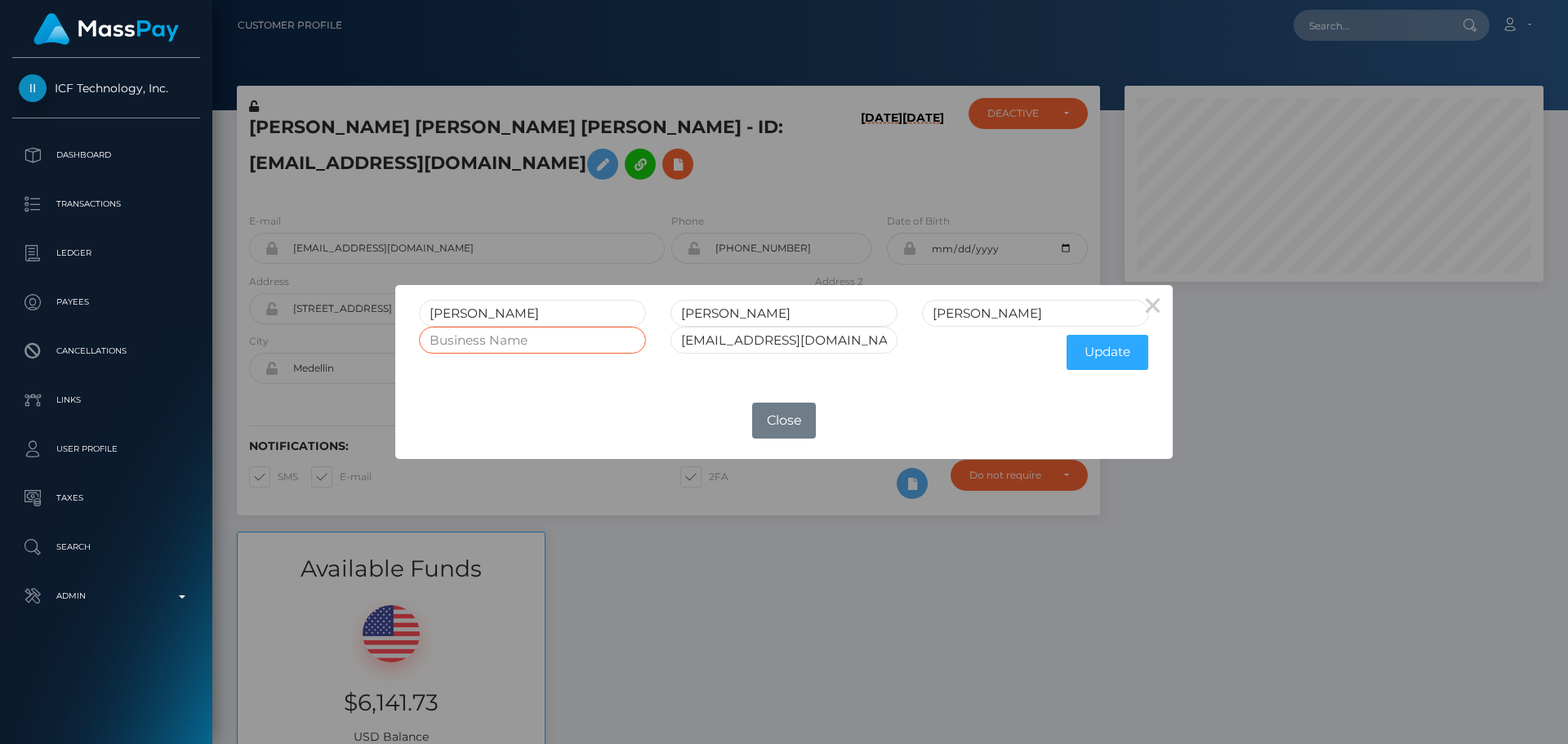
click at [540, 338] on input "text" at bounding box center [532, 340] width 227 height 27
paste input "AUDIOVISUAL BUSINESS LLC"
type input "AUDIOVISUAL BUSINESS LLC"
click at [1122, 360] on button "Update" at bounding box center [1107, 352] width 81 height 35
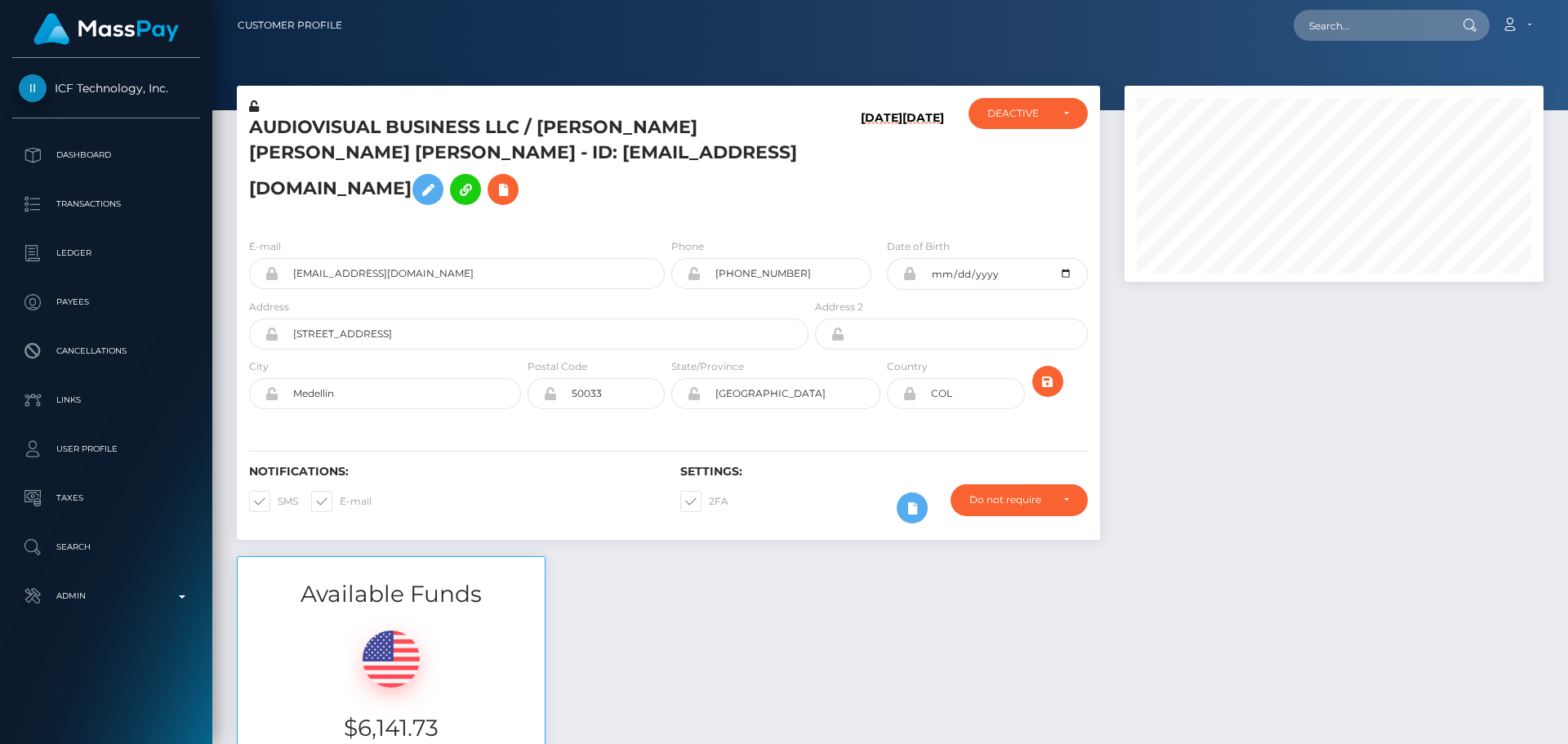
scroll to position [196, 420]
click at [939, 426] on div "Notifications: SMS E-mail Settings: 2FA" at bounding box center [669, 483] width 864 height 115
click at [255, 103] on icon at bounding box center [254, 106] width 10 height 11
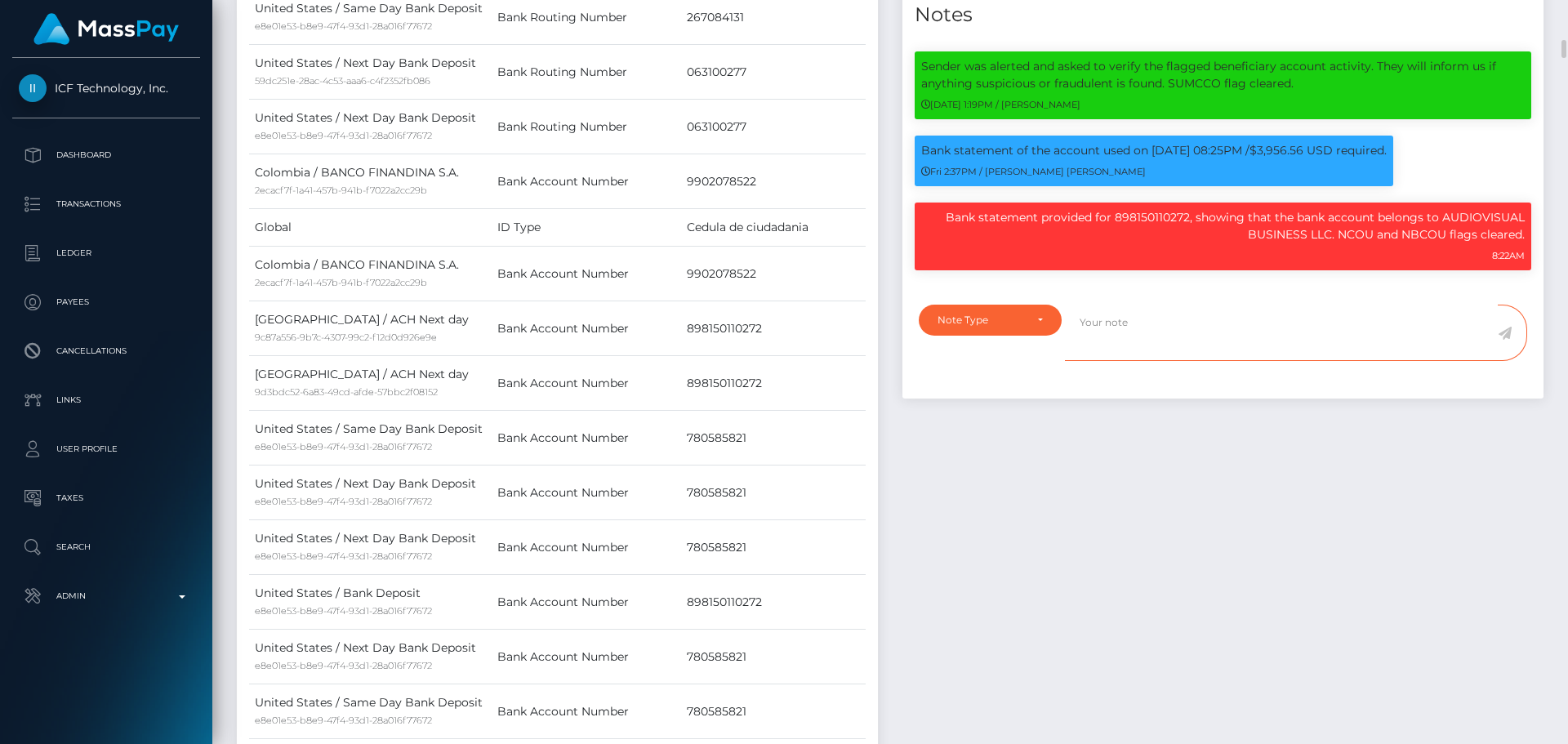
click at [1143, 333] on textarea at bounding box center [1281, 332] width 433 height 56
paste textarea "Documents on file for Mount Equinox Inc confirm that [PERSON_NAME] [PERSON_NAME…"
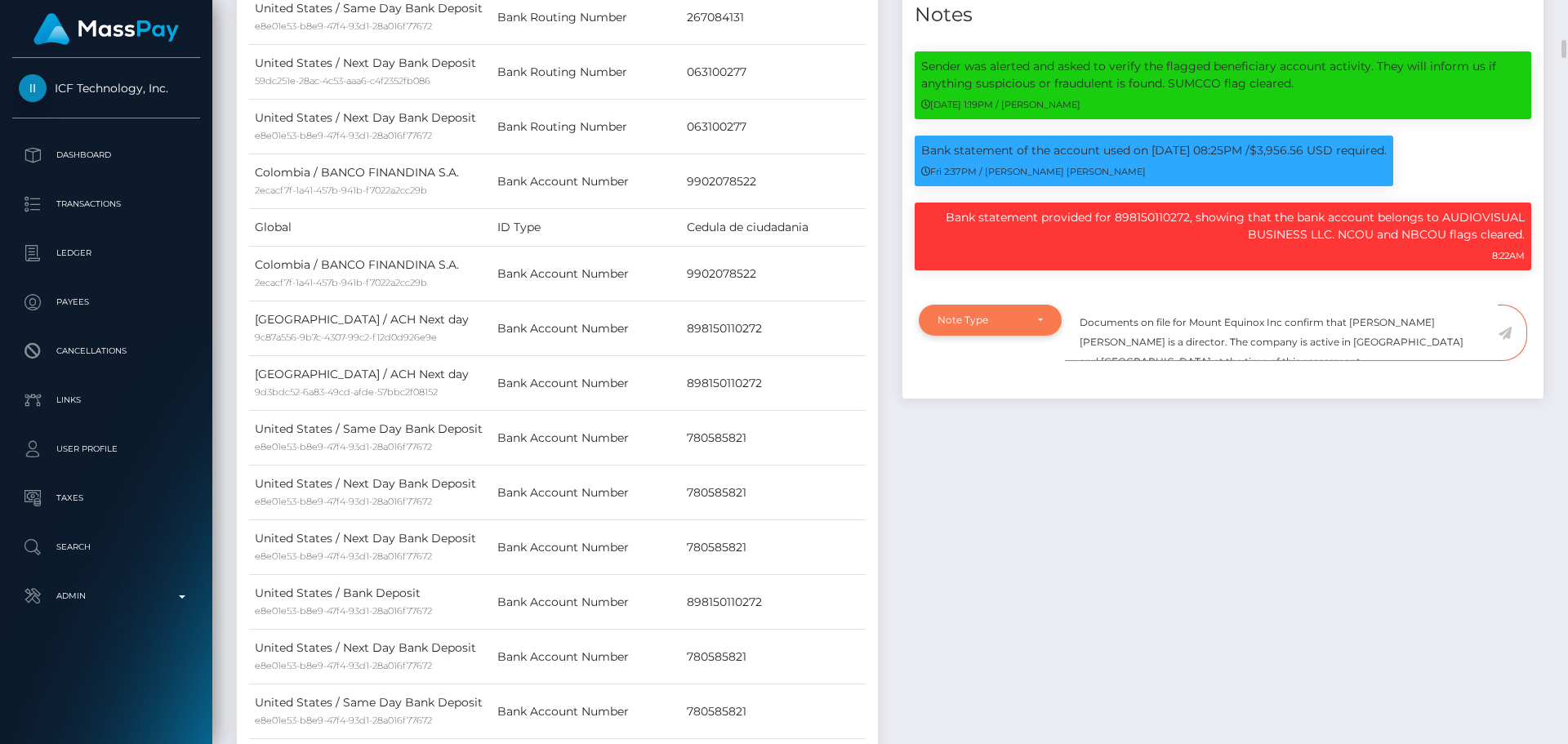
type textarea "Documents on file for Mount Equinox Inc confirm that Kevin Jeffrey Bennett is a…"
click at [1026, 316] on div "Note Type" at bounding box center [990, 320] width 105 height 13
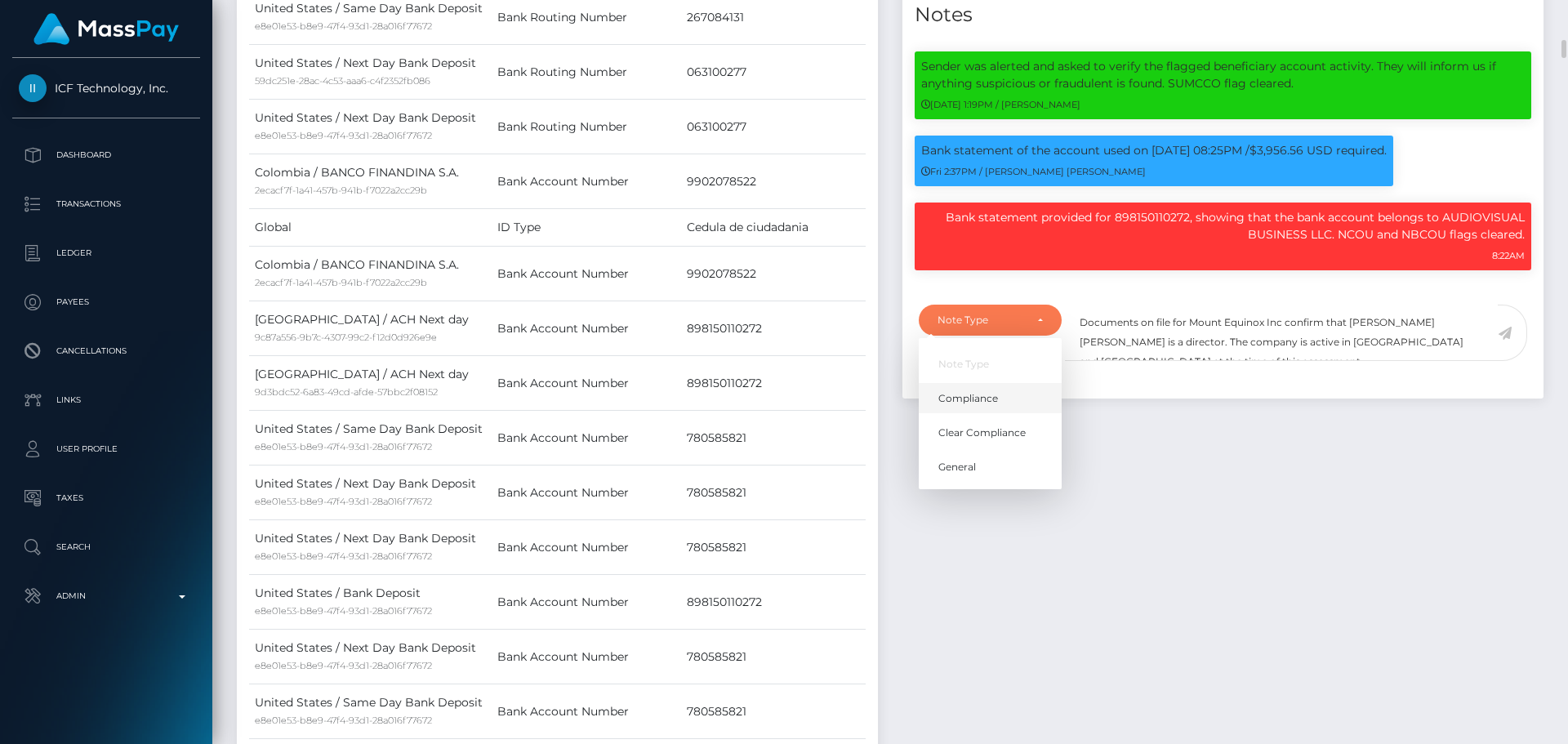
click at [983, 395] on span "Compliance" at bounding box center [968, 398] width 59 height 14
select select "COMPLIANCE"
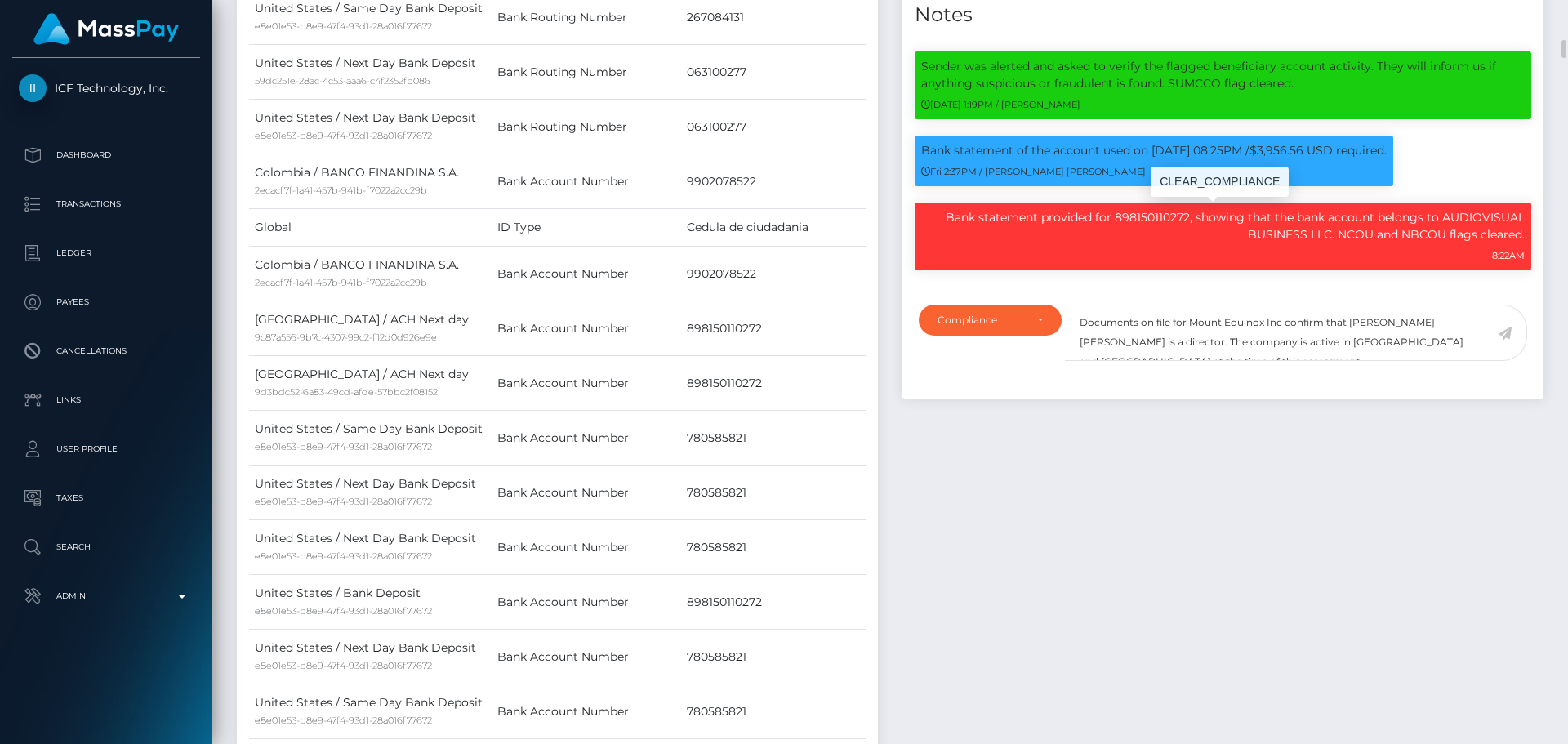
click at [1469, 212] on p "Bank statement provided for 898150110272, showing that the bank account belongs…" at bounding box center [1223, 227] width 604 height 34
drag, startPoint x: 1469, startPoint y: 212, endPoint x: 1316, endPoint y: 229, distance: 153.9
click at [1316, 229] on p "Bank statement provided for 898150110272, showing that the bank account belongs…" at bounding box center [1223, 227] width 604 height 34
copy p "AUDIOVISUAL BUSINESS LLC"
click at [1202, 321] on textarea "Documents on file for Mount Equinox Inc confirm that Kevin Jeffrey Bennett is a…" at bounding box center [1281, 332] width 433 height 56
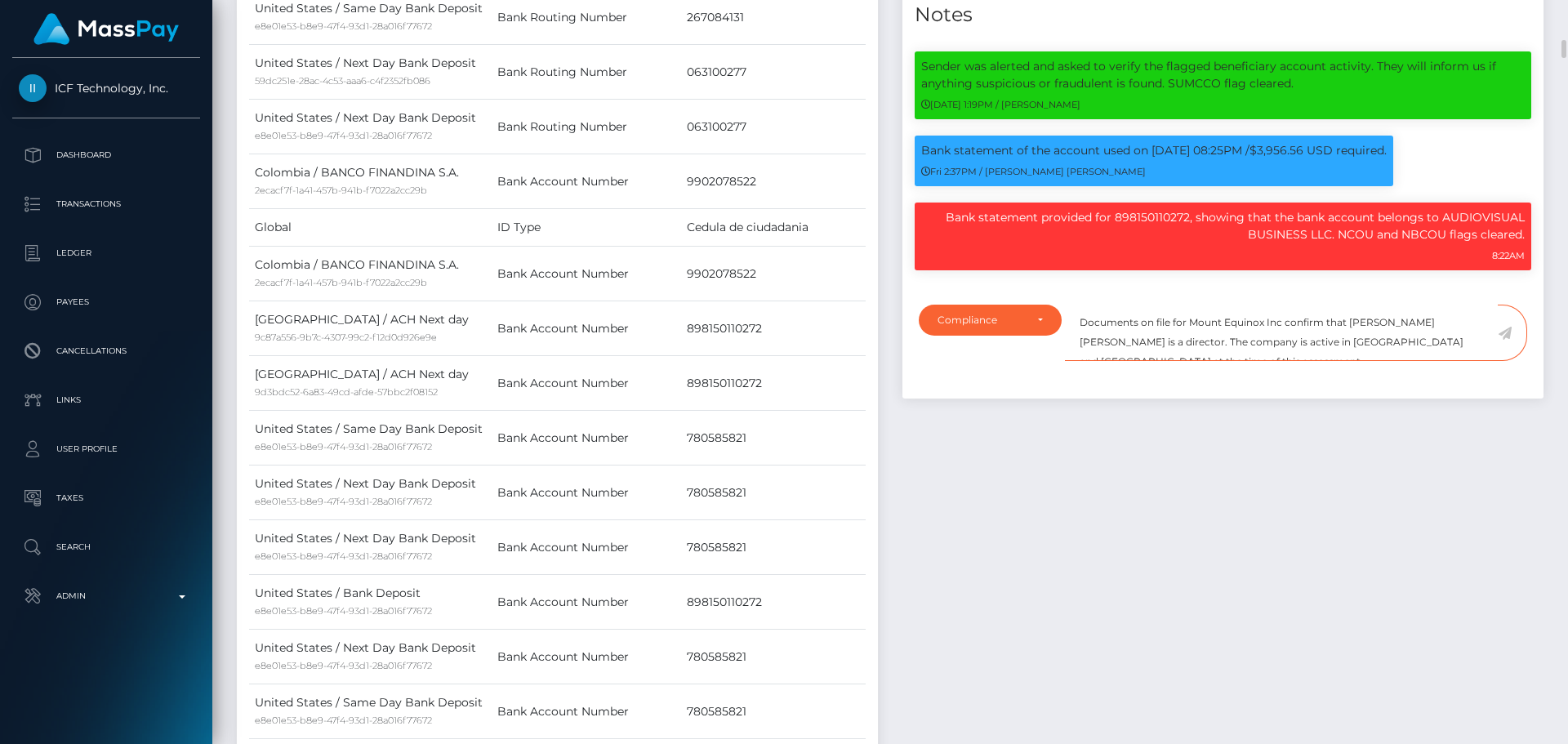
drag, startPoint x: 1202, startPoint y: 321, endPoint x: 1269, endPoint y: 321, distance: 67.0
click at [1269, 321] on textarea "Documents on file for Mount Equinox Inc confirm that Kevin Jeffrey Bennett is a…" at bounding box center [1281, 332] width 433 height 56
paste textarea "AUDIOVISUAL BUSINESS LLC"
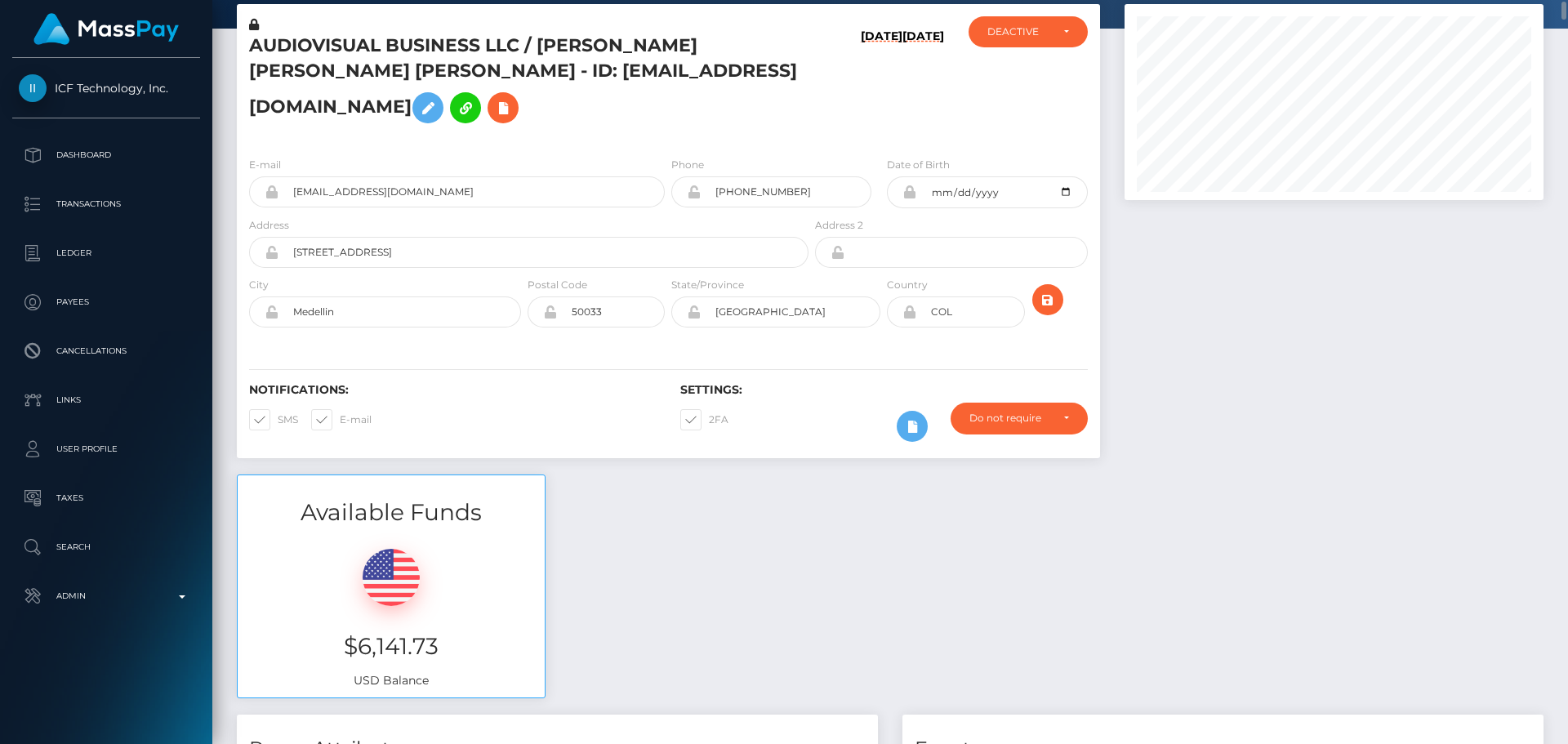
scroll to position [0, 0]
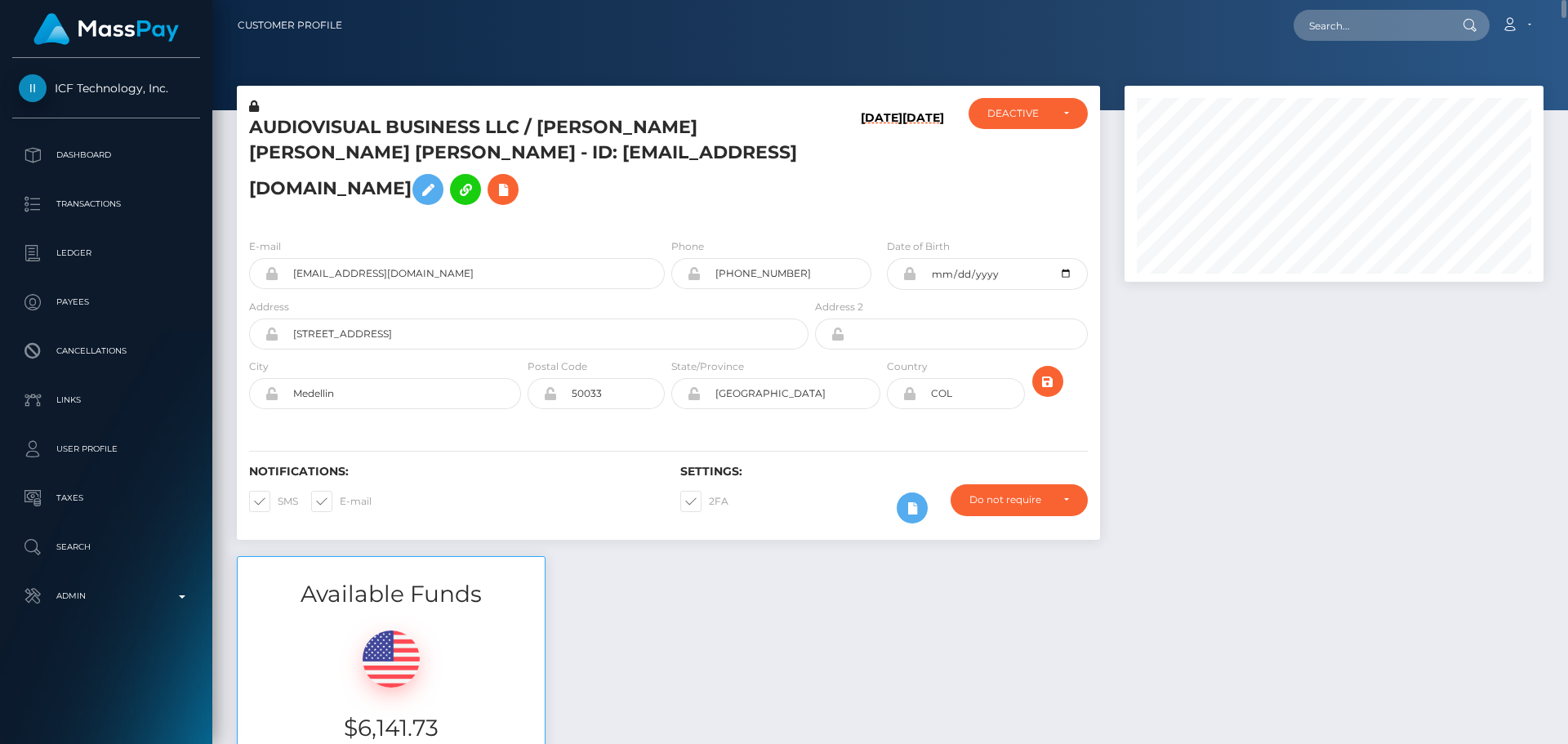
click at [557, 123] on h5 "AUDIOVISUAL BUSINESS LLC / Luis Fernando Lujan Garcia - ID: luxurystudioweb@gma…" at bounding box center [524, 164] width 551 height 98
drag, startPoint x: 557, startPoint y: 123, endPoint x: 745, endPoint y: 131, distance: 188.2
click at [744, 131] on h5 "AUDIOVISUAL BUSINESS LLC / Luis Fernando Lujan Garcia - ID: luxurystudioweb@gma…" at bounding box center [524, 164] width 551 height 98
copy h5 "Luis Fernando Lujan Garcia"
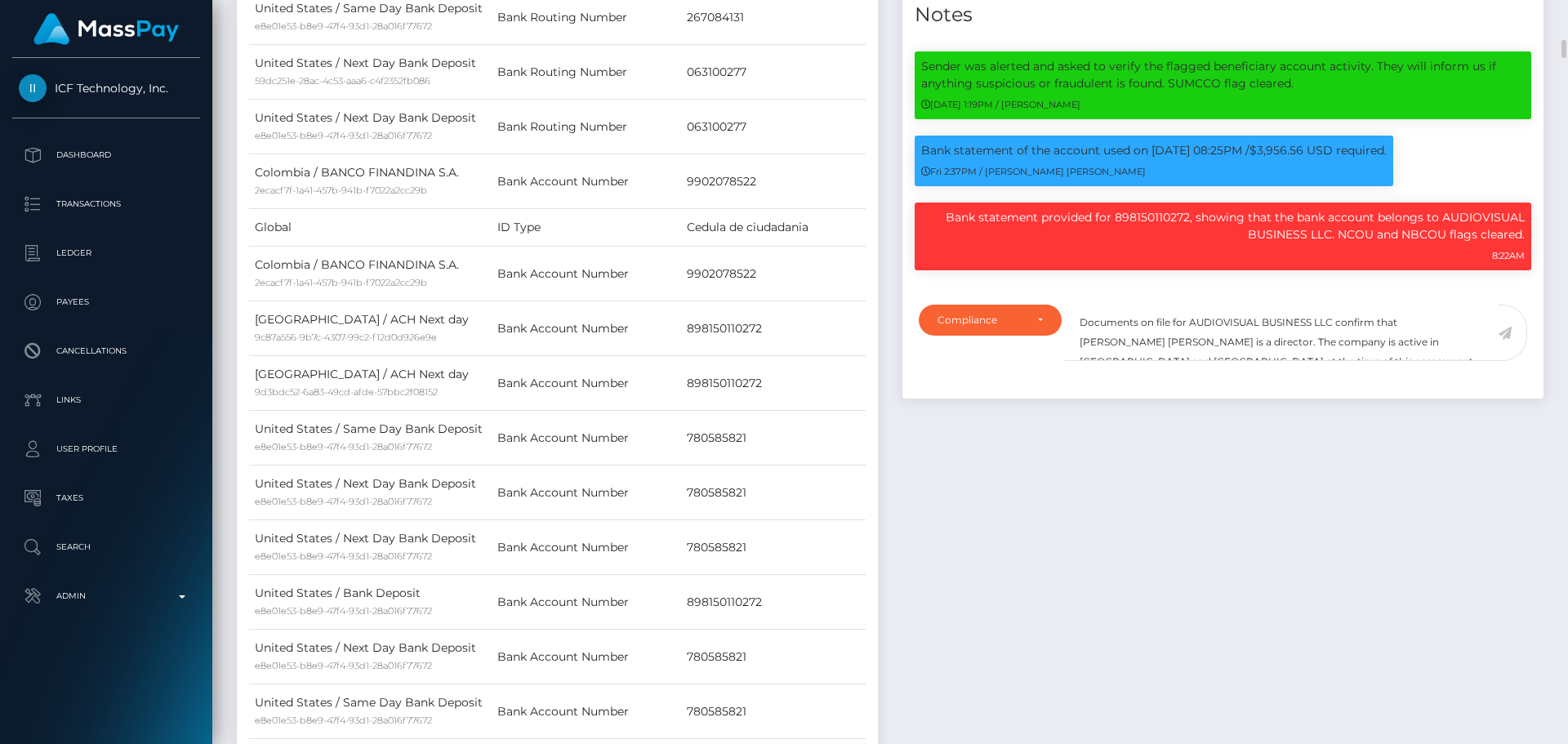
scroll to position [1715, 0]
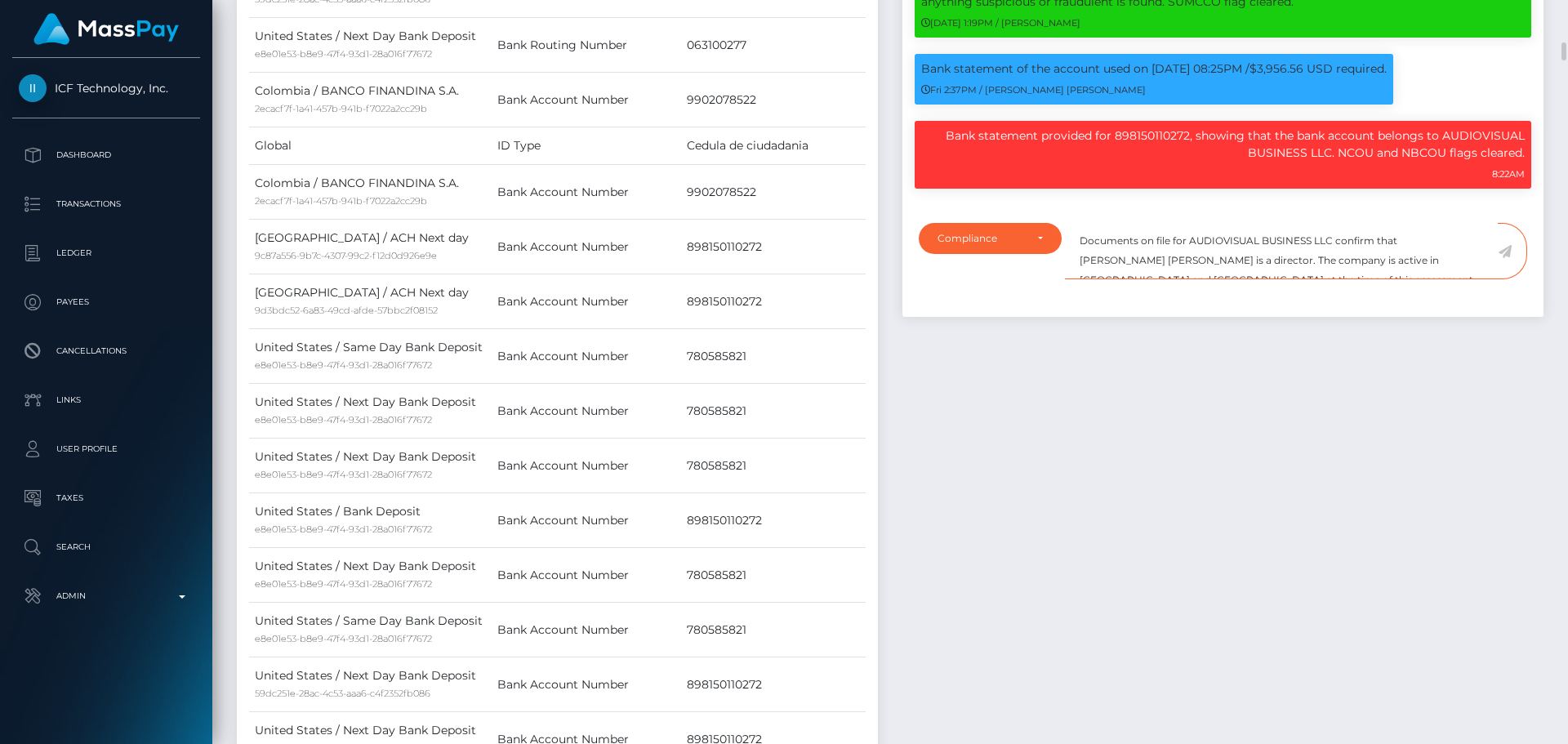
click at [1412, 237] on textarea "Documents on file for AUDIOVISUAL BUSINESS LLC confirm that Kevin Jeffrey Benne…" at bounding box center [1281, 251] width 433 height 56
drag, startPoint x: 1414, startPoint y: 237, endPoint x: 1099, endPoint y: 261, distance: 315.9
click at [1099, 261] on textarea "Documents on file for AUDIOVISUAL BUSINESS LLC confirm that Kevin Jeffrey Benne…" at bounding box center [1281, 251] width 433 height 56
paste textarea "Luis Fernando Lujan Garcia"
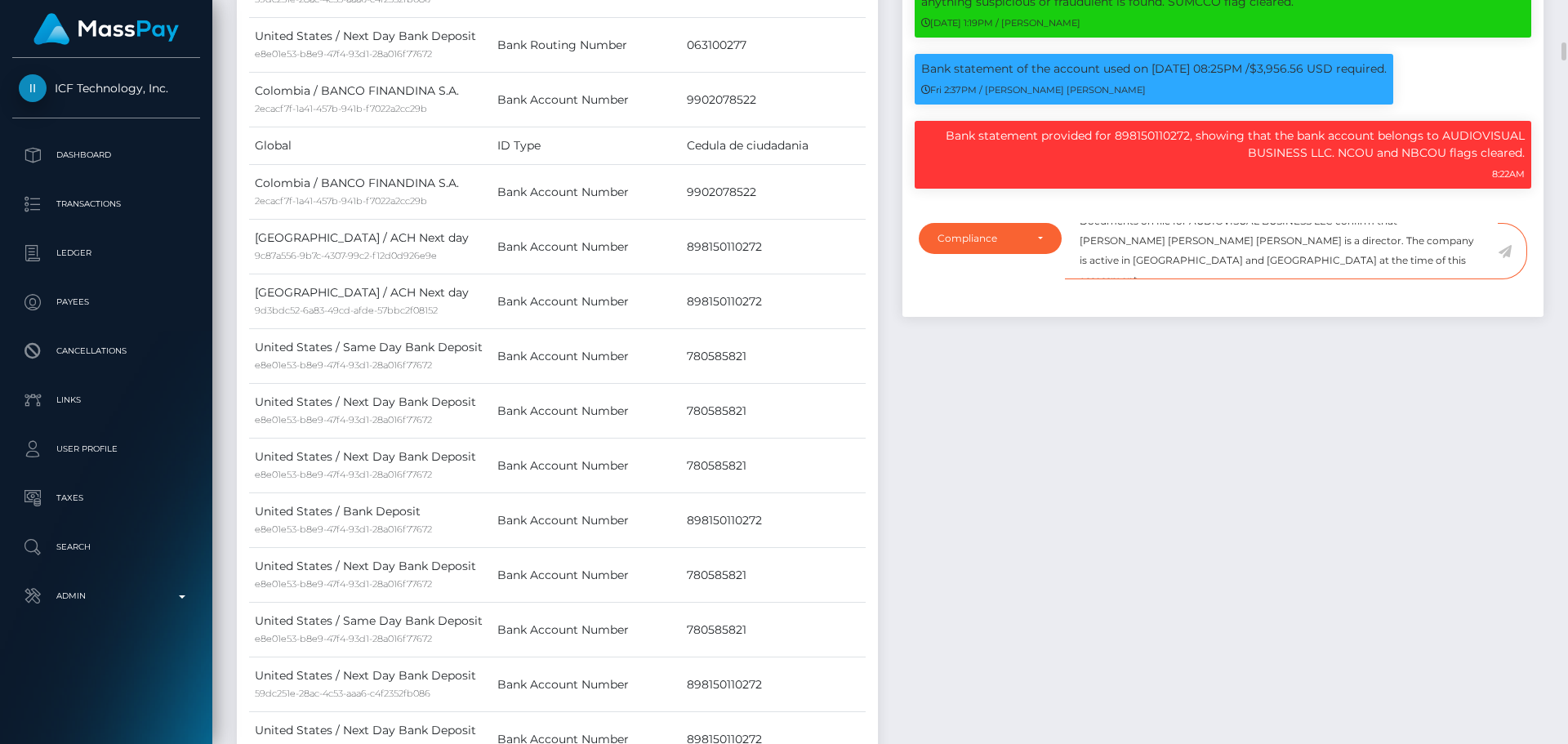
drag, startPoint x: 1328, startPoint y: 260, endPoint x: 1361, endPoint y: 249, distance: 34.8
click at [1361, 249] on textarea "Documents on file for AUDIOVISUAL BUSINESS LLC confirm that Luis Fernando Lujan…" at bounding box center [1281, 251] width 433 height 56
click at [1194, 265] on textarea "Documents on file for AUDIOVISUAL BUSINESS LLC confirm that Luis Fernando Lujan…" at bounding box center [1281, 251] width 433 height 56
type textarea "Documents on file for AUDIOVISUAL BUSINESS LLC confirm that Luis Fernando Lujan…"
click at [1506, 253] on icon at bounding box center [1505, 252] width 14 height 13
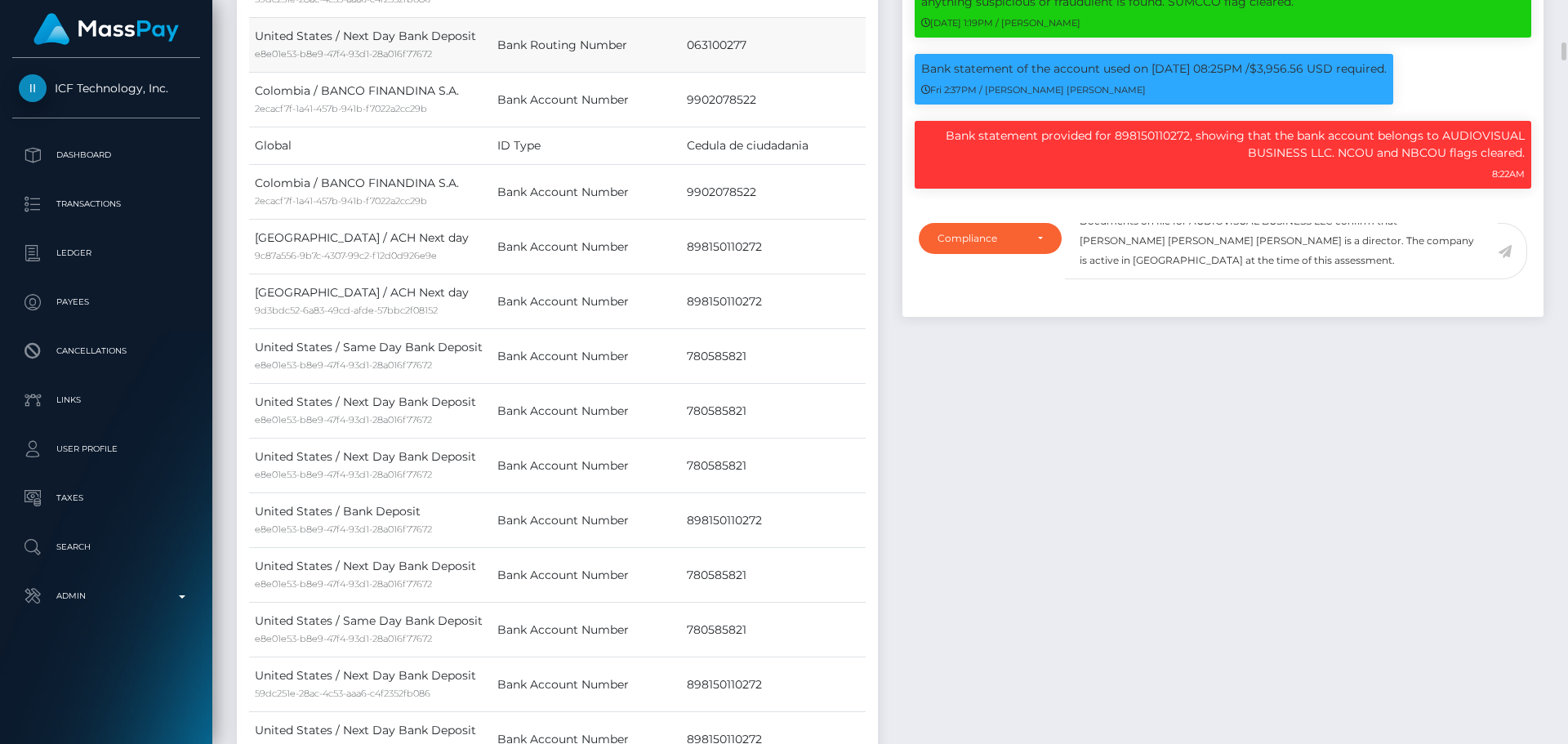
scroll to position [196, 420]
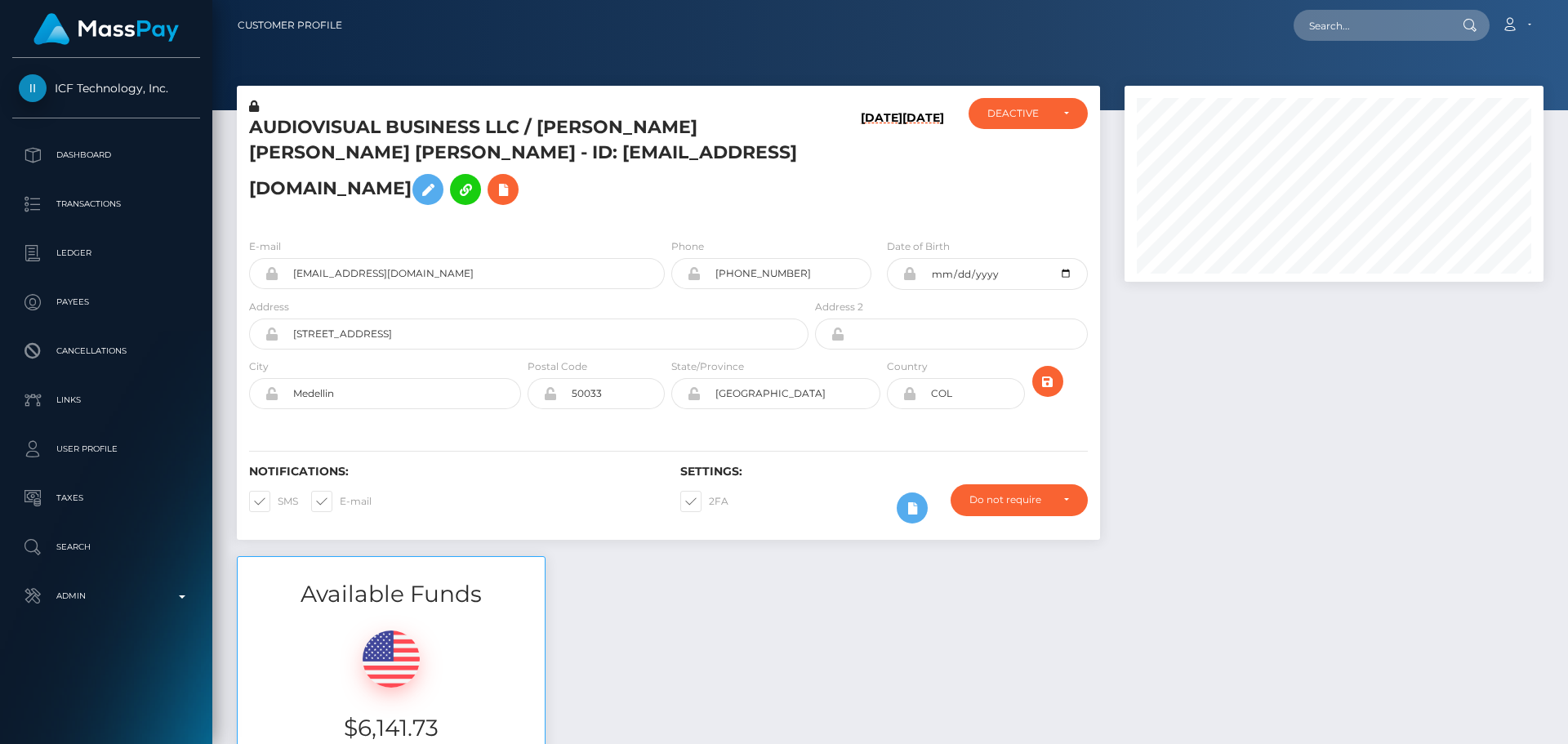
scroll to position [196, 420]
click at [752, 165] on h5 "AUDIOVISUAL BUSINESS LLC / [PERSON_NAME] [PERSON_NAME] [PERSON_NAME] - ID: [EMA…" at bounding box center [524, 164] width 551 height 98
click at [1030, 120] on div "DEACTIVE" at bounding box center [1028, 113] width 120 height 31
click at [1018, 154] on span "ACTIVE" at bounding box center [1006, 157] width 36 height 14
select select "ACTIVE"
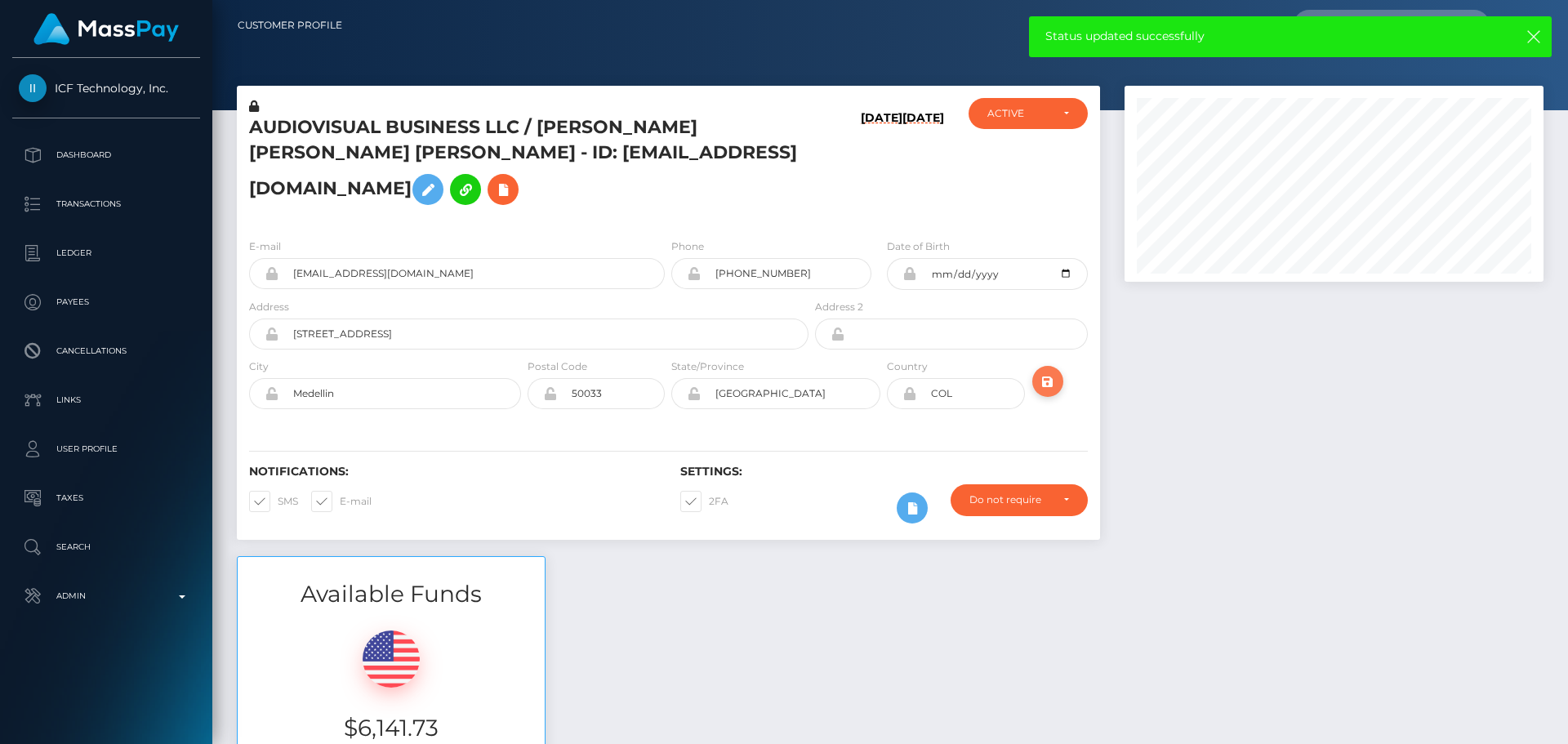
click at [1048, 372] on icon "submit" at bounding box center [1048, 382] width 19 height 20
click at [784, 179] on h5 "AUDIOVISUAL BUSINESS LLC / Luis Fernando Lujan Garcia - ID: luxurystudioweb@gma…" at bounding box center [524, 164] width 551 height 98
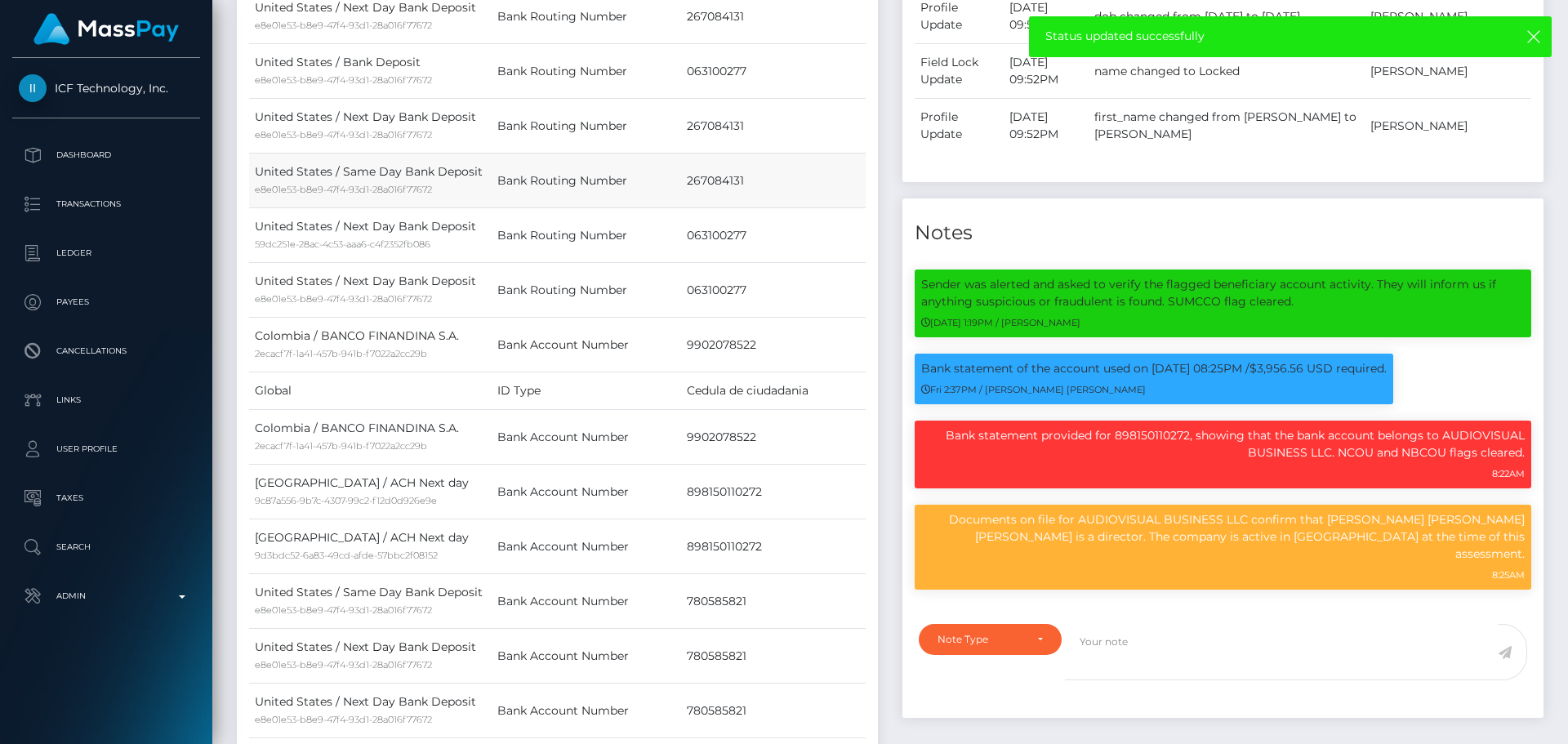
scroll to position [1633, 0]
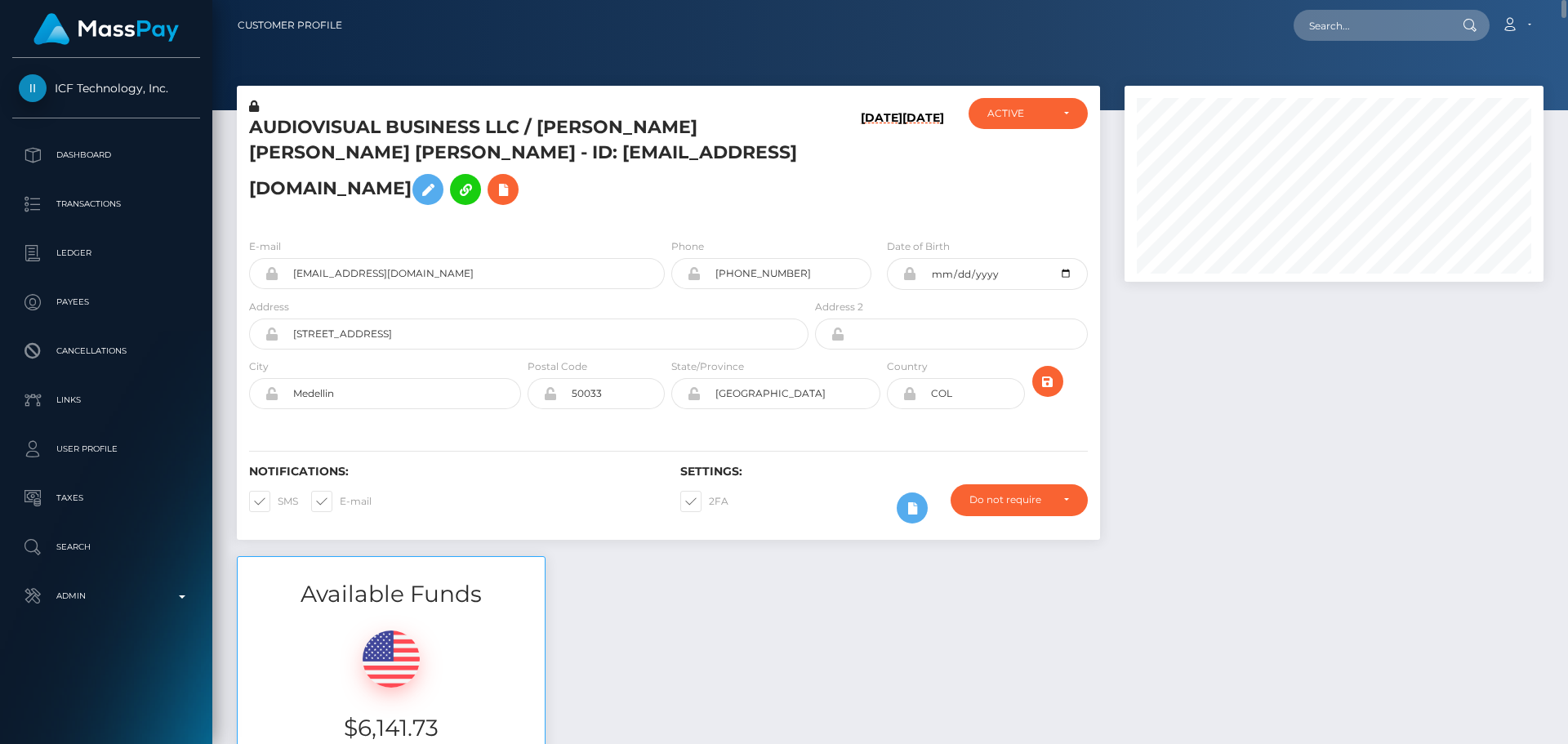
click at [420, 131] on h5 "AUDIOVISUAL BUSINESS LLC / Luis Fernando Lujan Garcia - ID: luxurystudioweb@gma…" at bounding box center [524, 164] width 551 height 98
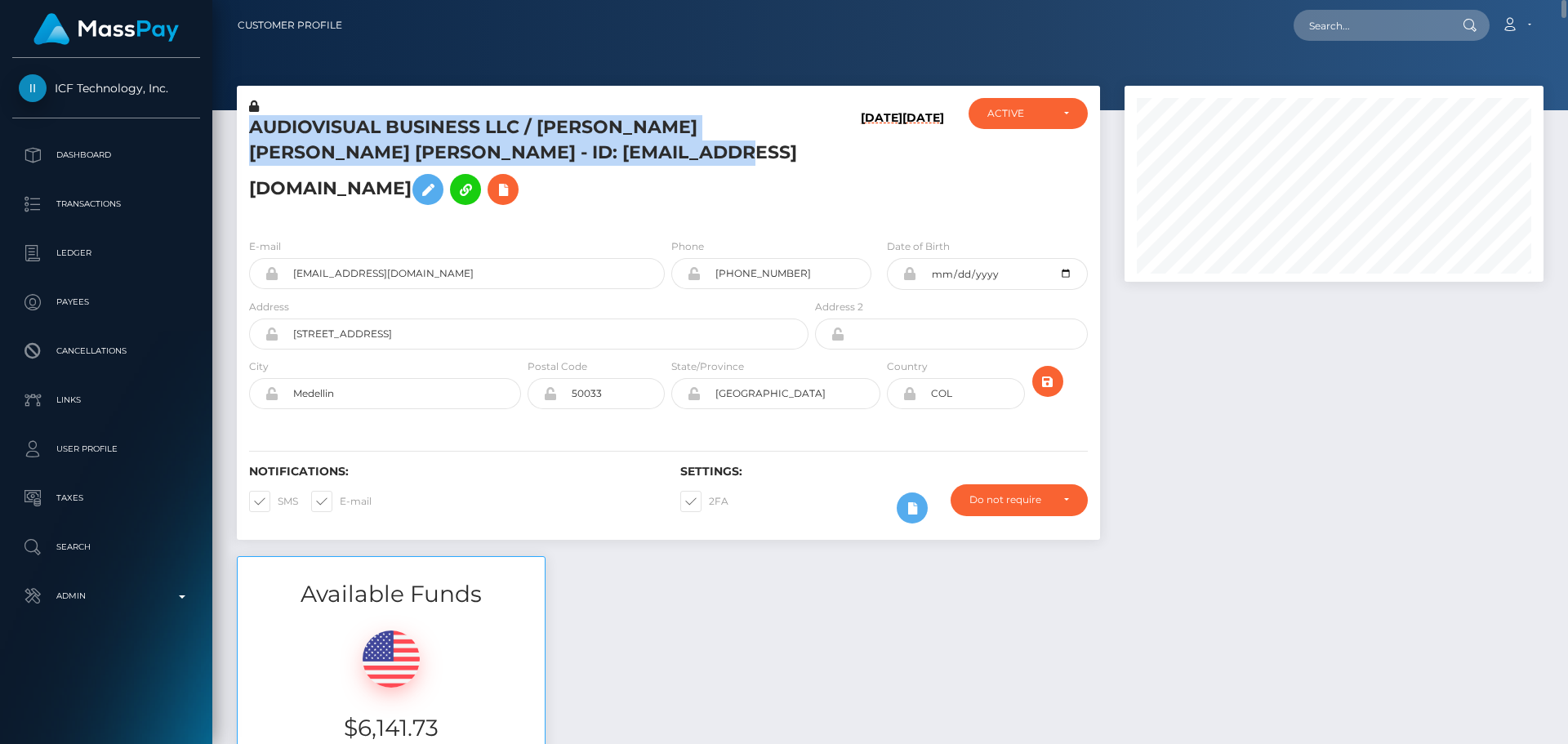
click at [420, 131] on h5 "AUDIOVISUAL BUSINESS LLC / Luis Fernando Lujan Garcia - ID: luxurystudioweb@gma…" at bounding box center [524, 164] width 551 height 98
copy h5 "AUDIOVISUAL BUSINESS LLC / Luis Fernando Lujan Garcia - ID: luxurystudioweb@gma…"
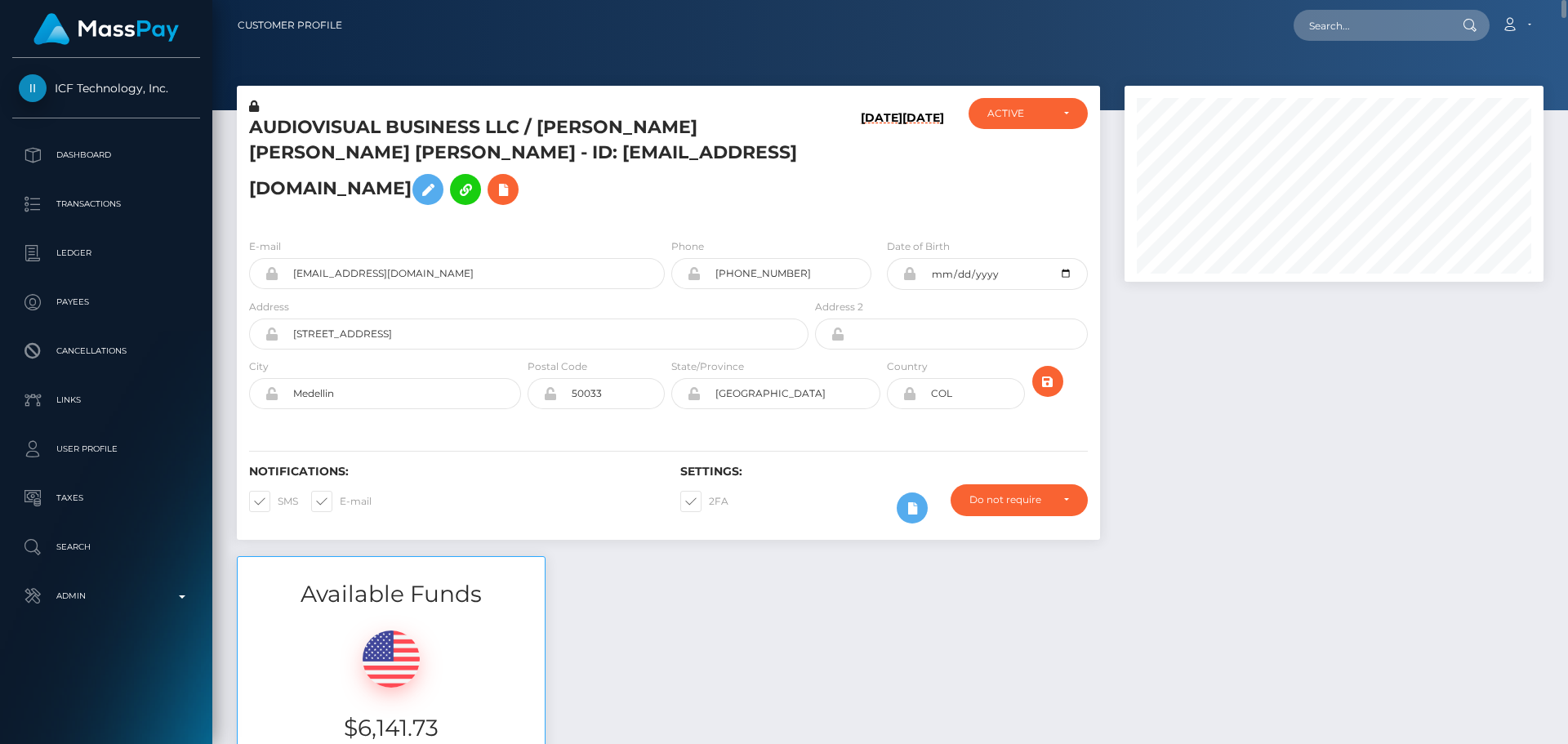
click at [784, 190] on div "AUDIOVISUAL BUSINESS LLC / Luis Fernando Lujan Garcia - ID: luxurystudioweb@gma…" at bounding box center [524, 161] width 575 height 127
drag, startPoint x: 674, startPoint y: 408, endPoint x: 649, endPoint y: 396, distance: 27.7
click at [671, 426] on div "Notifications: SMS E-mail Settings: 2FA" at bounding box center [669, 483] width 864 height 115
click at [1358, 24] on input "text" at bounding box center [1371, 25] width 154 height 31
paste input "1160702"
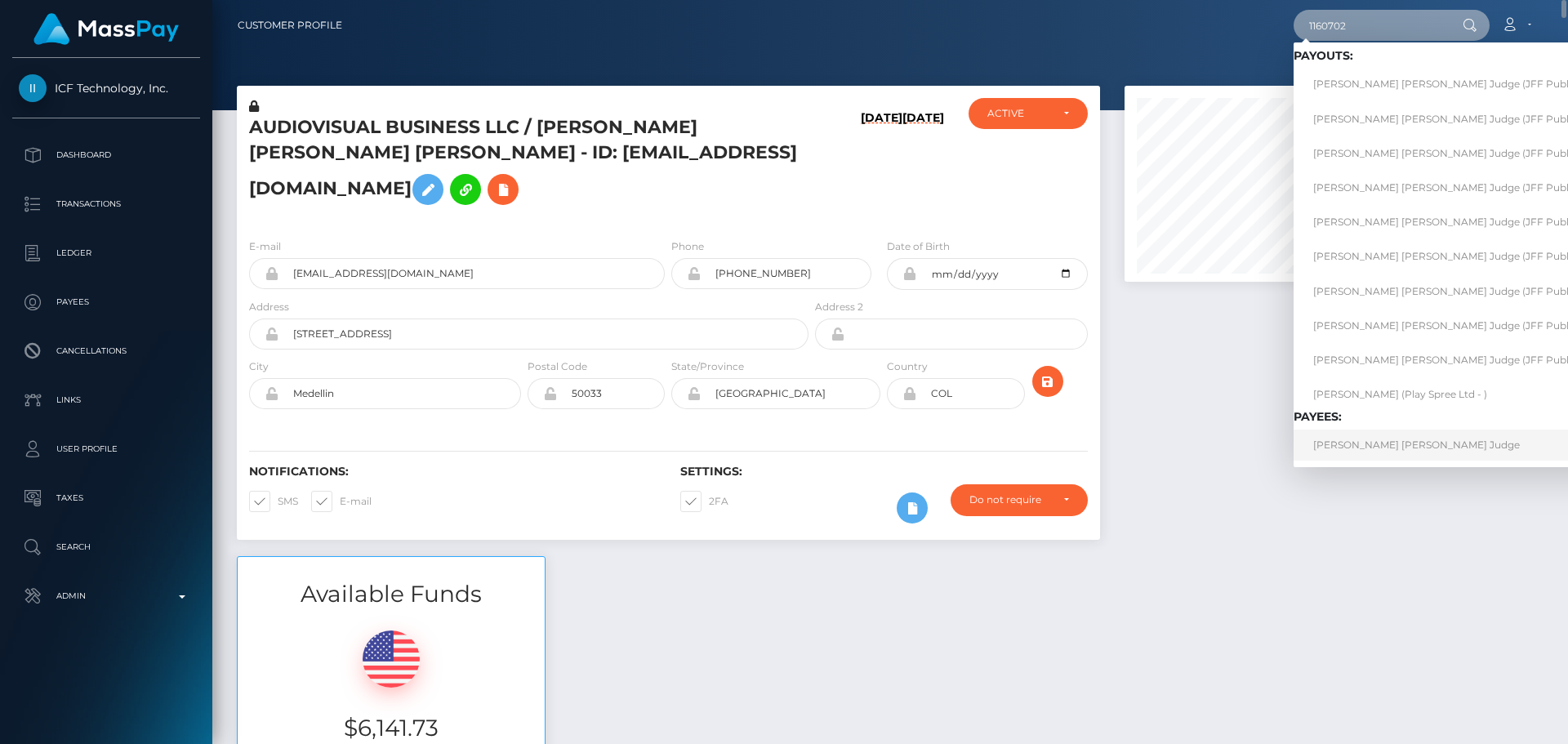
type input "1160702"
click at [1367, 452] on link "Justin John Aaron Judge" at bounding box center [1477, 445] width 366 height 31
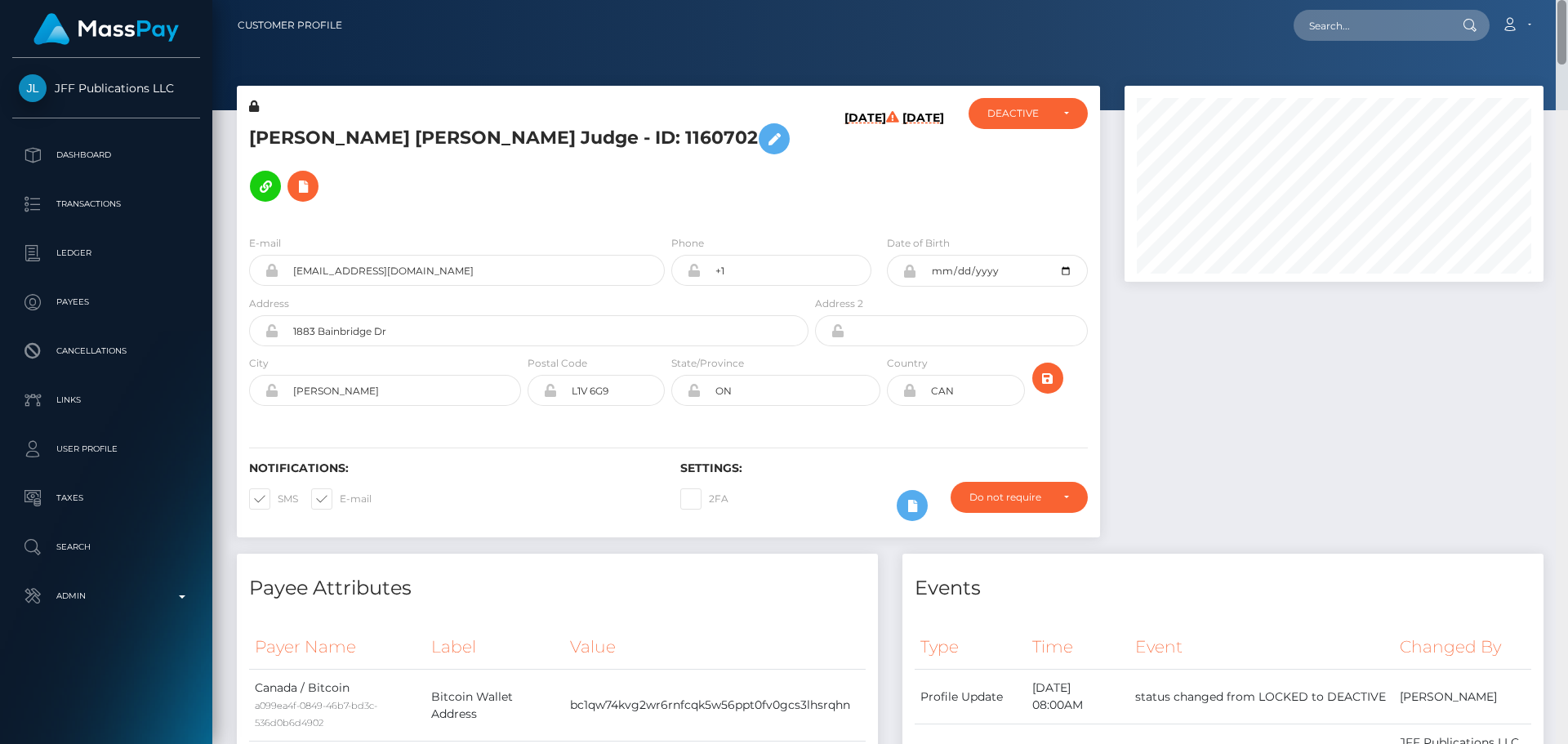
drag, startPoint x: 1560, startPoint y: 329, endPoint x: 1531, endPoint y: -4, distance: 334.3
click at [1531, 0] on html "JFF Publications LLC Dashboard Transactions Ledger Payees Links" at bounding box center [784, 372] width 1568 height 744
click at [1389, 23] on input "text" at bounding box center [1371, 25] width 154 height 31
paste input "599206729493782528"
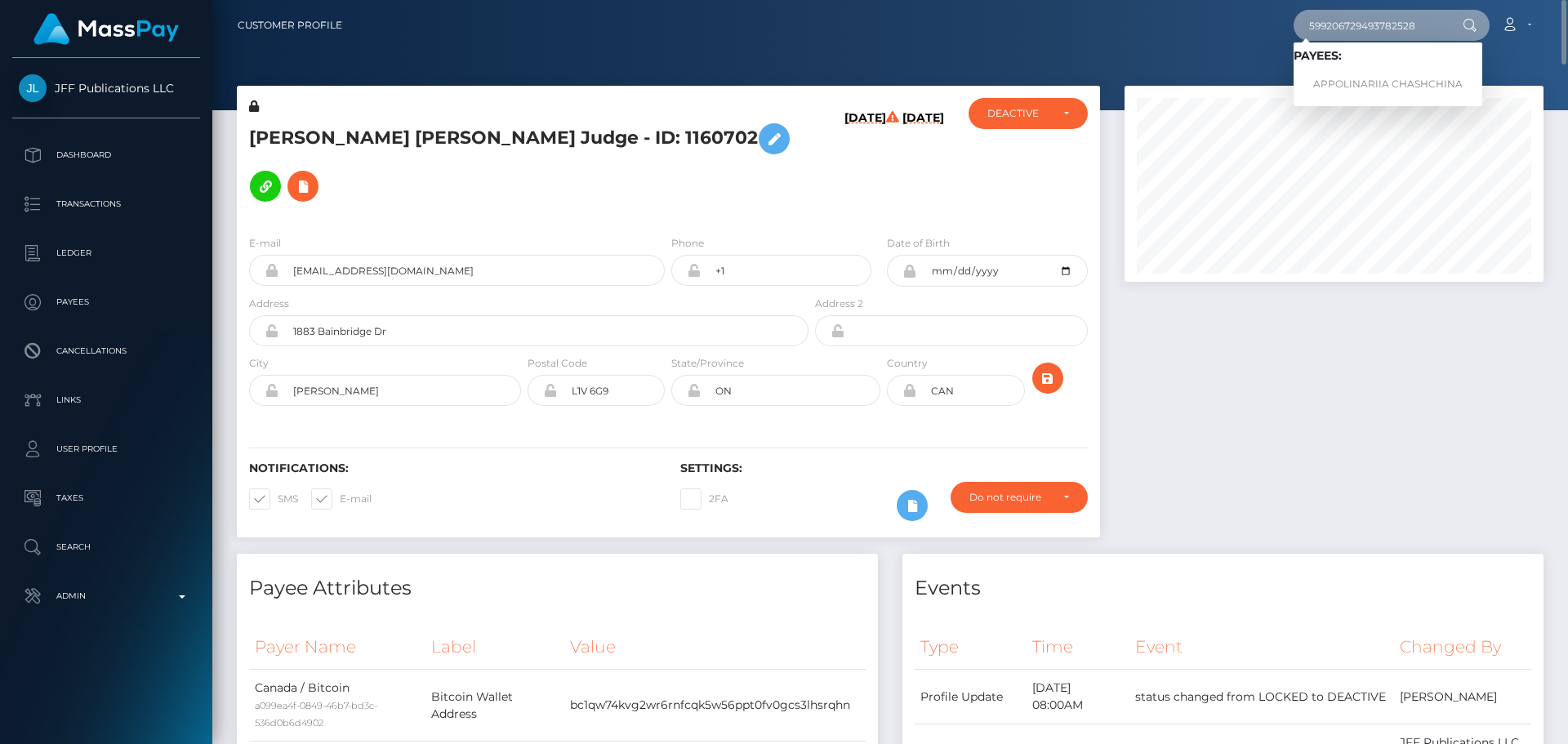
type input "599206729493782528"
click at [1346, 74] on link "APPOLINARIIA CHASHCHINA" at bounding box center [1388, 85] width 188 height 31
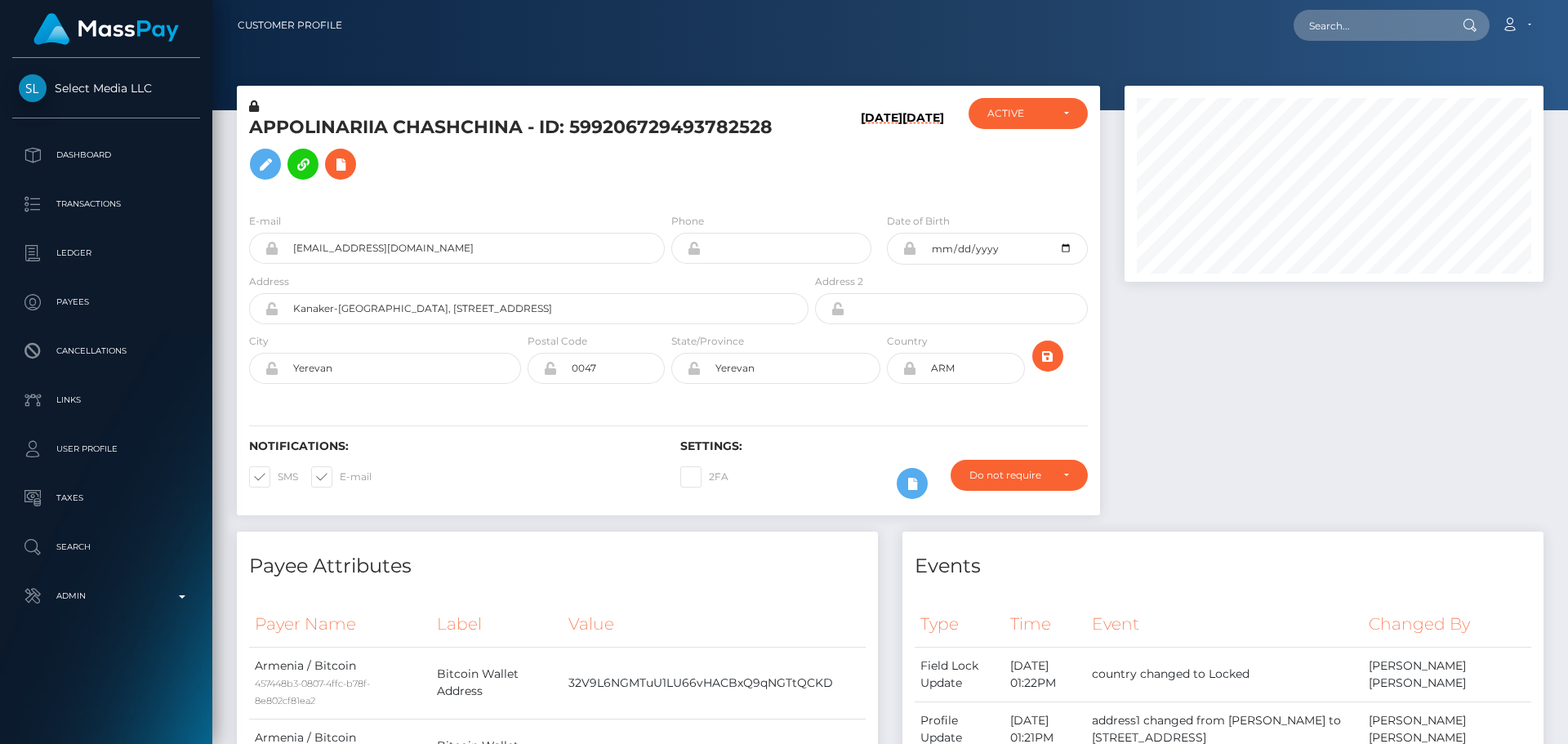
scroll to position [196, 420]
click at [1358, 25] on input "text" at bounding box center [1371, 25] width 154 height 31
paste input "616940452234403840"
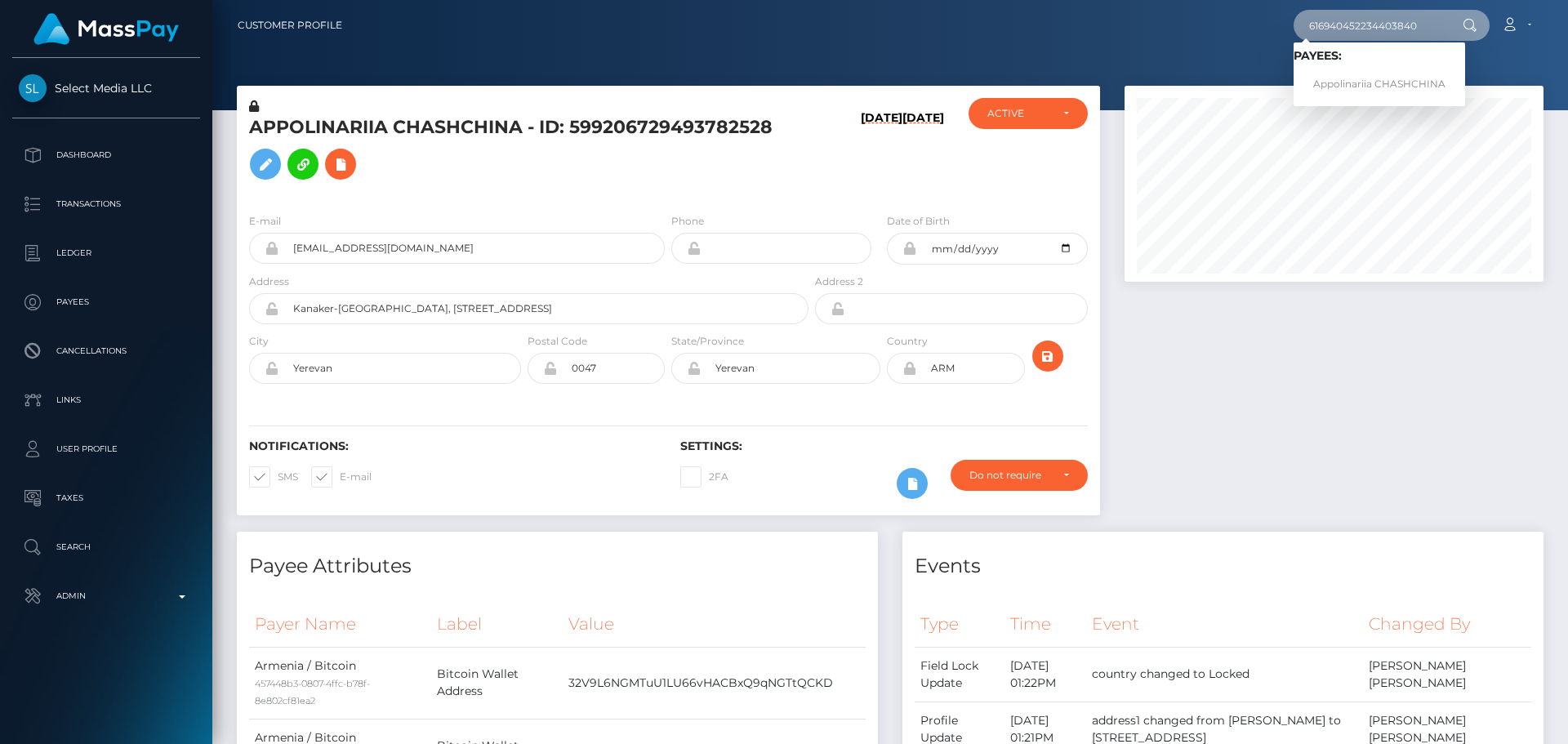
type input "616940452234403840"
click at [830, 174] on div "08/22/25 08/22/25" at bounding box center [884, 148] width 144 height 102
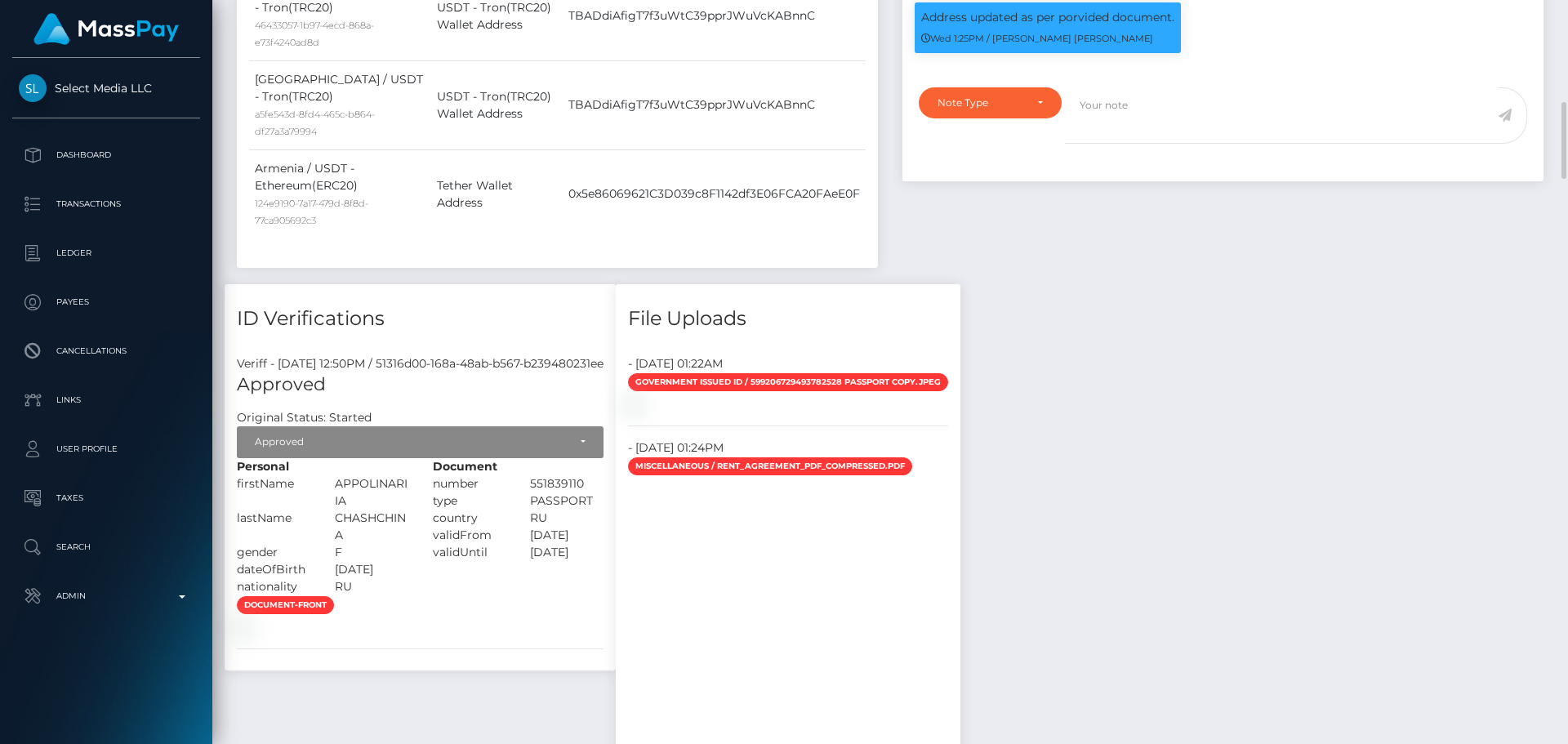
scroll to position [1143, 0]
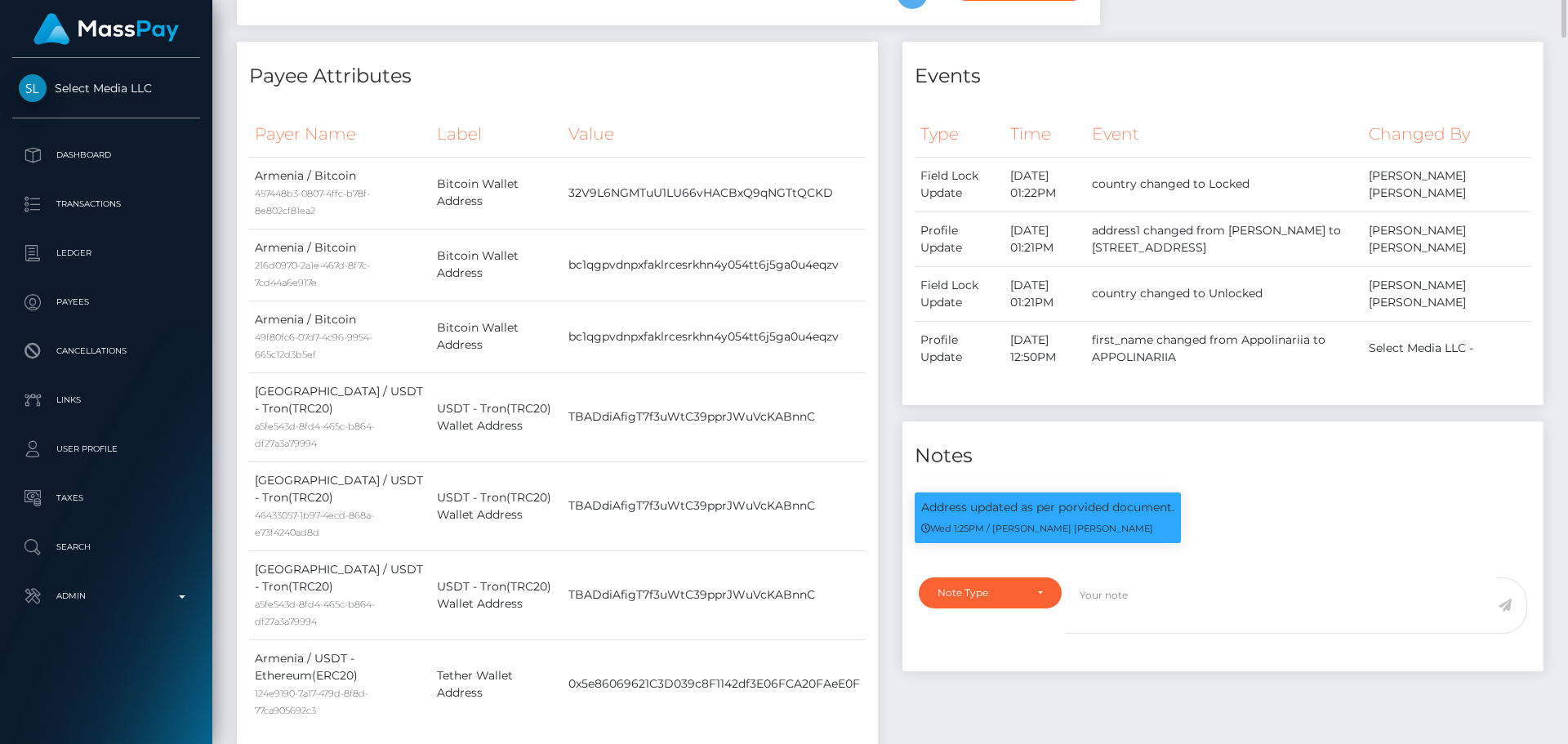
scroll to position [0, 0]
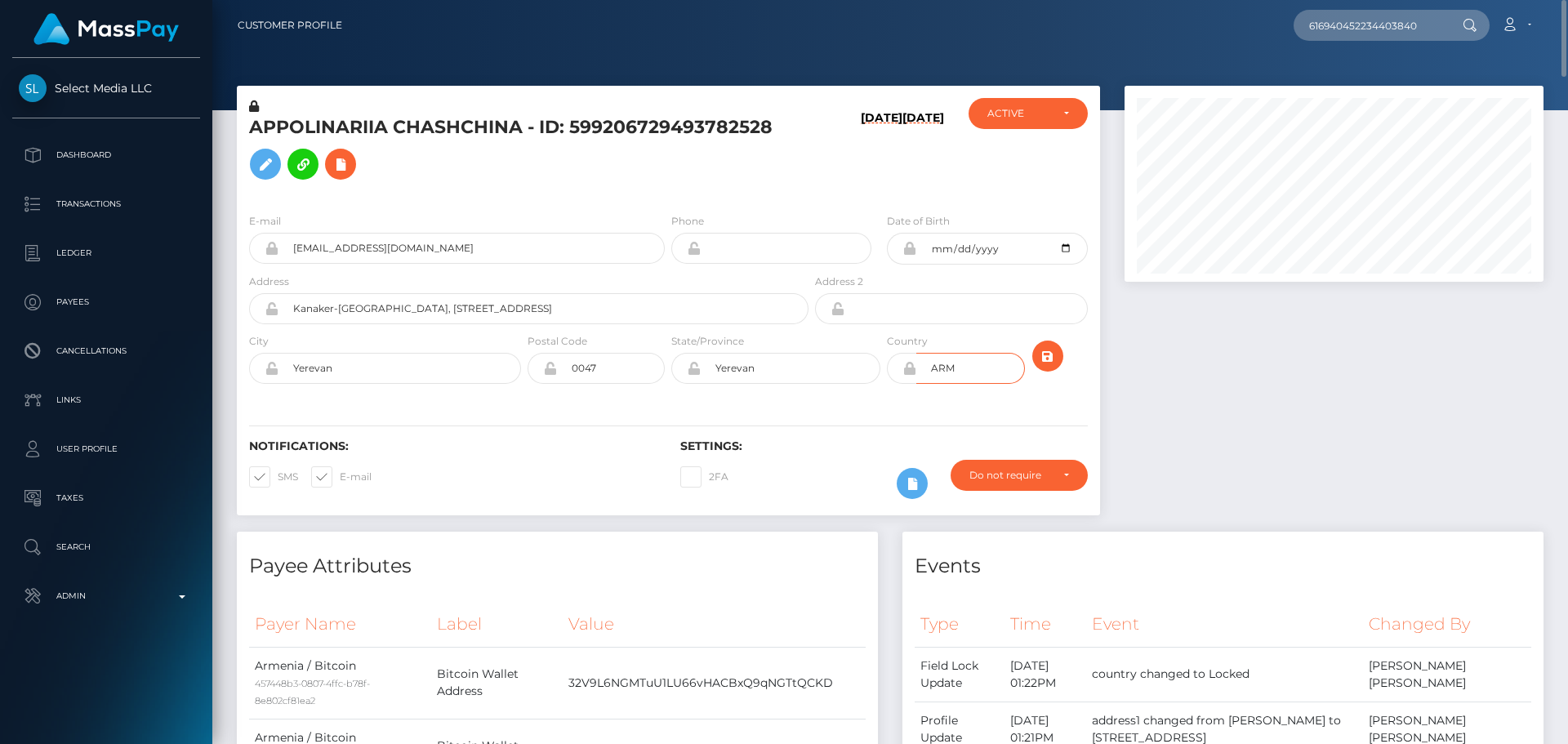
drag, startPoint x: 961, startPoint y: 368, endPoint x: 891, endPoint y: 367, distance: 70.0
click at [891, 367] on div "ARM" at bounding box center [955, 368] width 137 height 31
drag, startPoint x: 737, startPoint y: 375, endPoint x: 697, endPoint y: 371, distance: 40.2
click at [698, 373] on div "Yerevan" at bounding box center [776, 368] width 210 height 31
drag, startPoint x: 423, startPoint y: 360, endPoint x: 247, endPoint y: 362, distance: 176.0
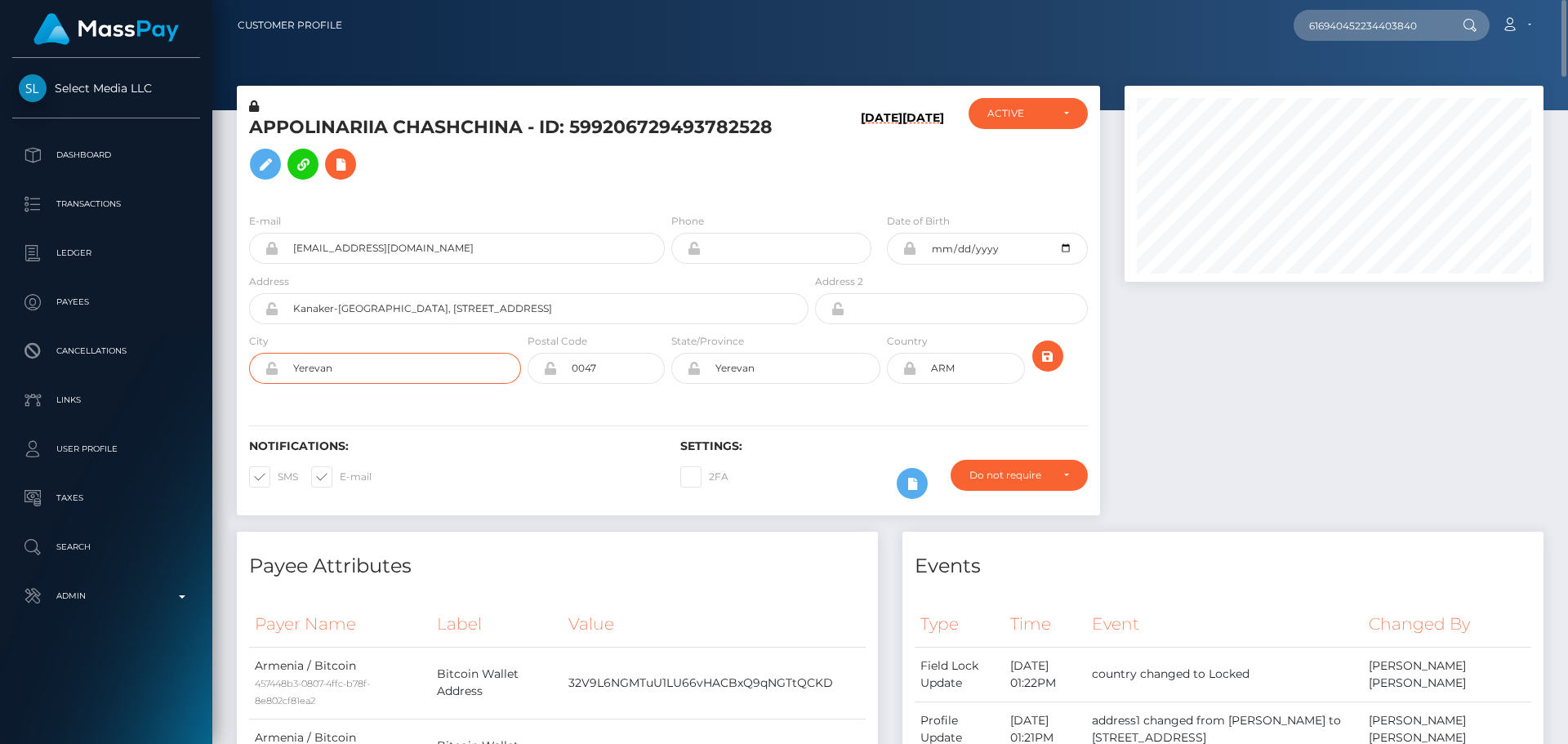
click at [247, 362] on div "City Yerevan" at bounding box center [381, 362] width 288 height 59
drag, startPoint x: 591, startPoint y: 372, endPoint x: 530, endPoint y: 376, distance: 61.1
click at [531, 376] on div "0047" at bounding box center [596, 368] width 137 height 31
drag, startPoint x: 652, startPoint y: 309, endPoint x: 271, endPoint y: 303, distance: 381.0
click at [271, 309] on div "Kanaker-Zeytun district, Rubinyants Street, Building 211/3, Apartment 29" at bounding box center [528, 309] width 560 height 31
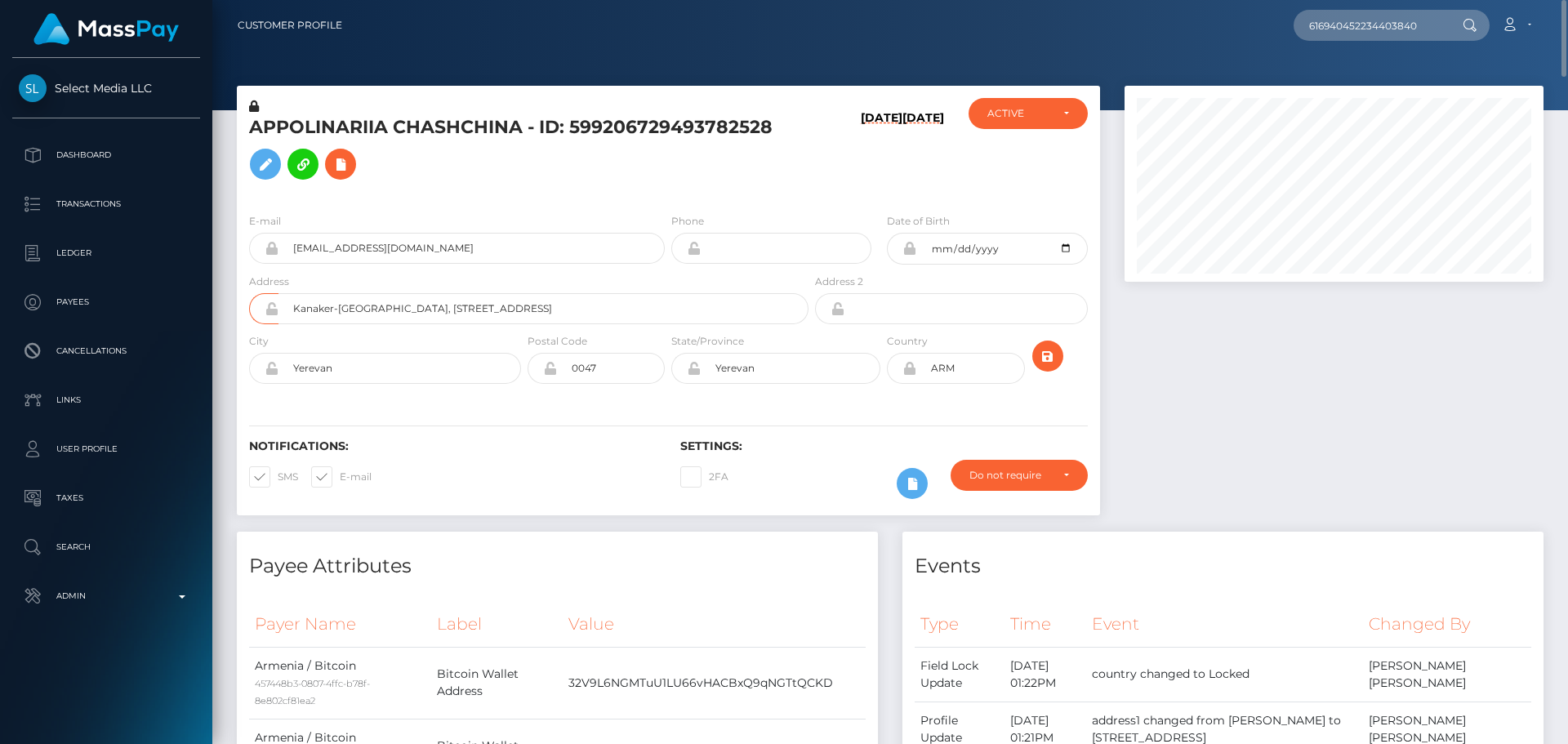
click at [713, 166] on h5 "APPOLINARIIA CHASHCHINA - ID: 599206729493782528" at bounding box center [524, 151] width 551 height 73
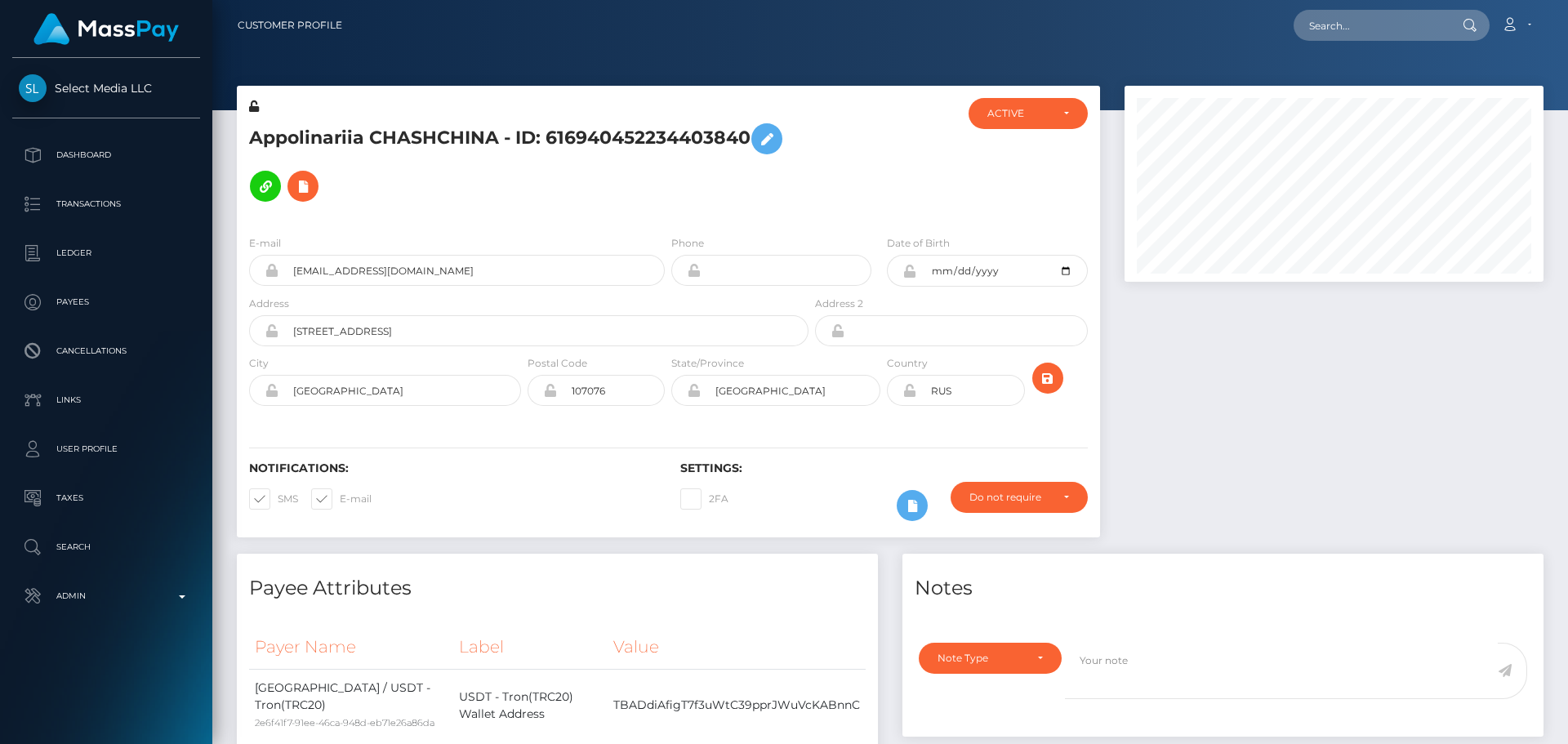
scroll to position [196, 420]
click at [910, 509] on icon at bounding box center [913, 505] width 19 height 20
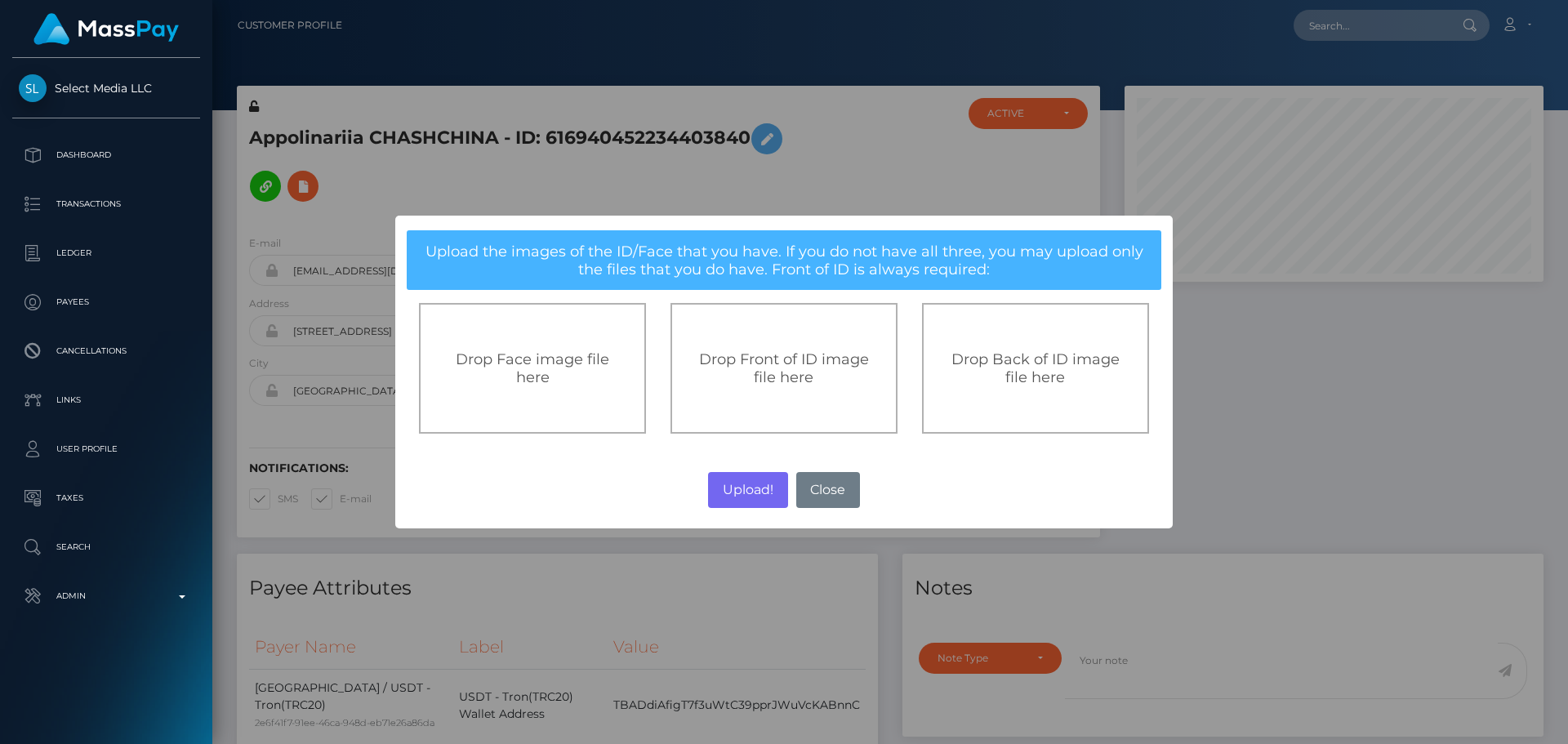
click at [798, 382] on span "Drop Front of ID image file here" at bounding box center [784, 368] width 170 height 36
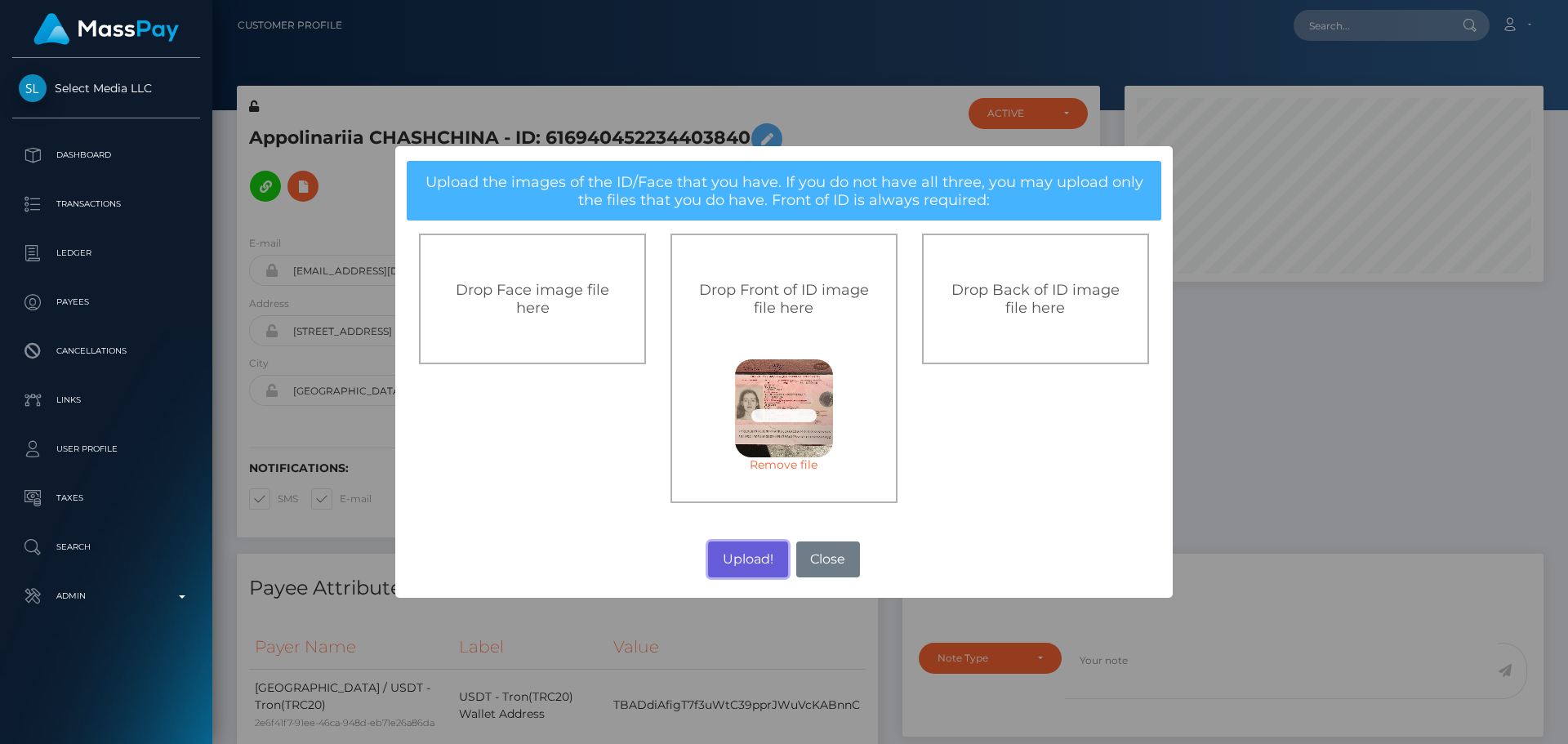
click at [751, 556] on button "Upload!" at bounding box center [747, 559] width 79 height 36
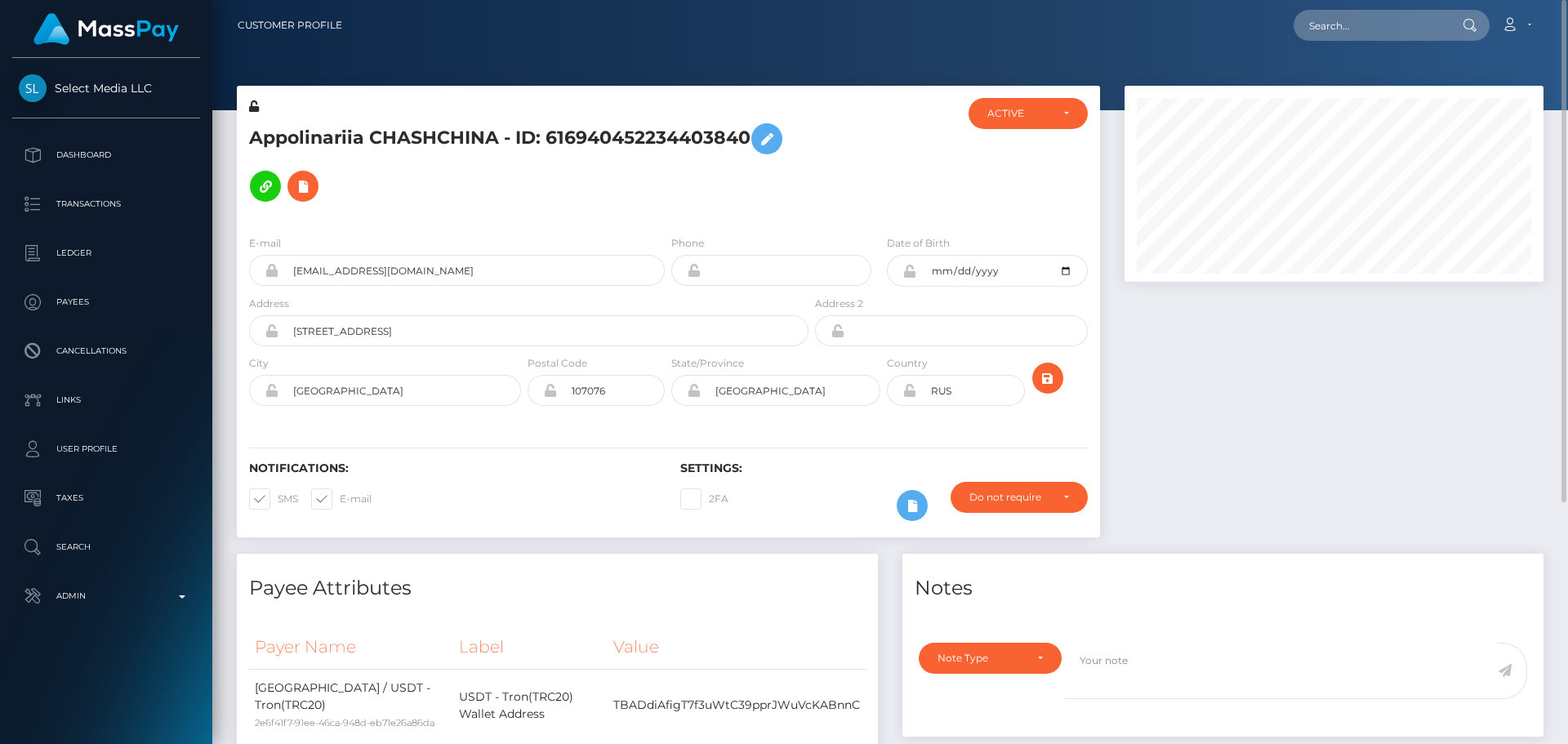
click at [756, 424] on div "Notifications: SMS E-mail Settings: 2FA" at bounding box center [669, 479] width 864 height 115
click at [1042, 379] on icon "submit" at bounding box center [1048, 378] width 19 height 20
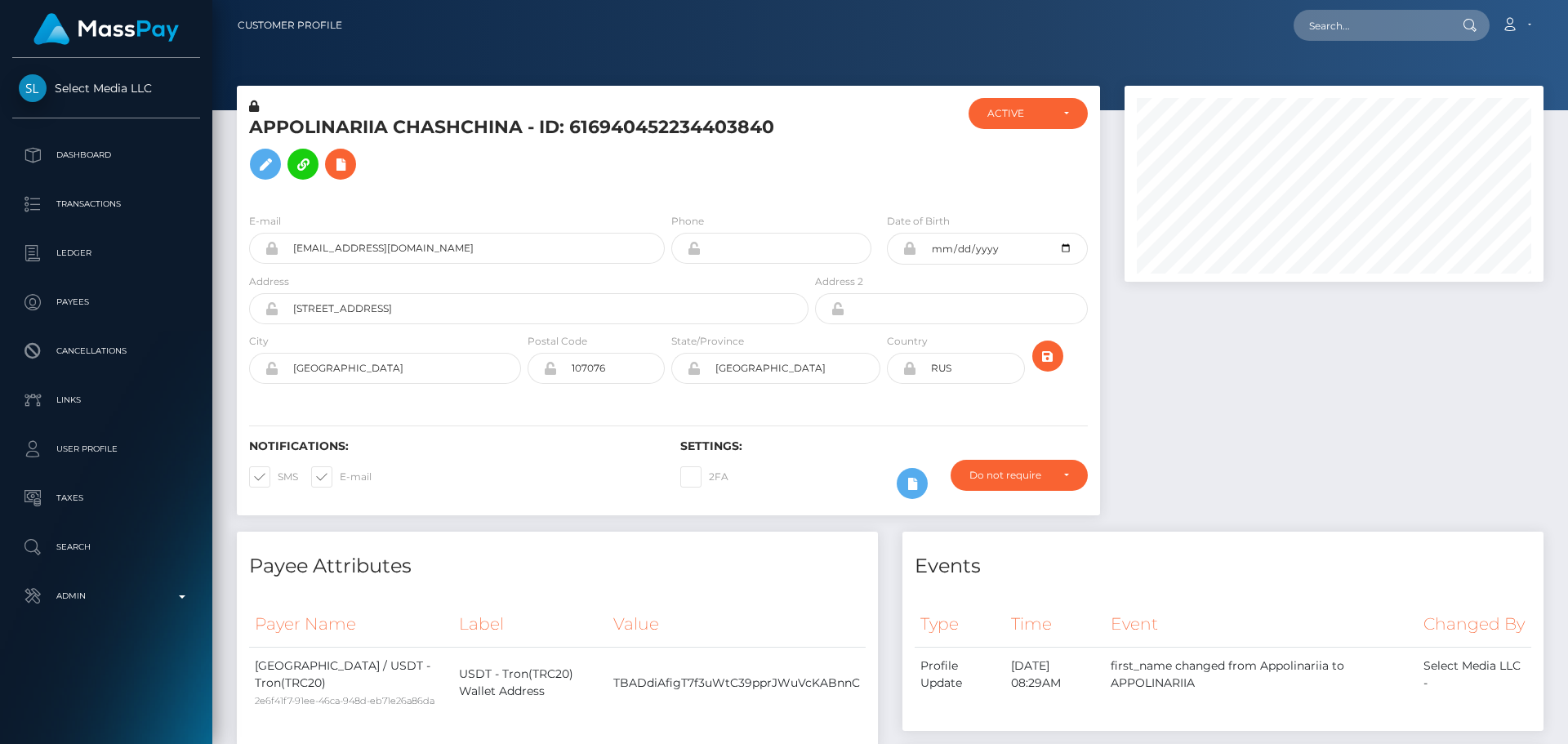
scroll to position [196, 420]
click at [343, 168] on icon at bounding box center [341, 164] width 19 height 20
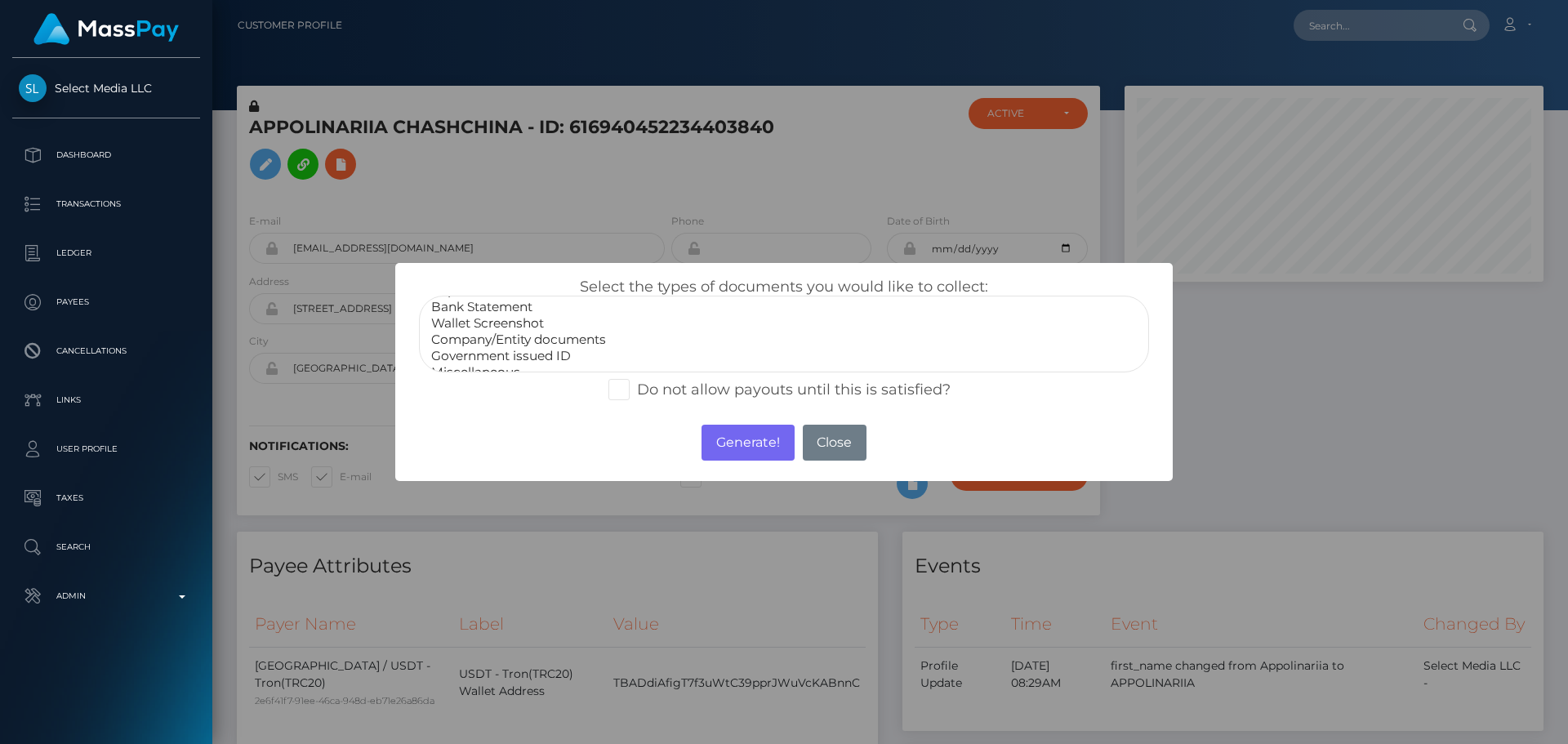
scroll to position [33, 0]
select select "Miscellaneous"
click at [476, 360] on option "Miscellaneous" at bounding box center [784, 358] width 709 height 16
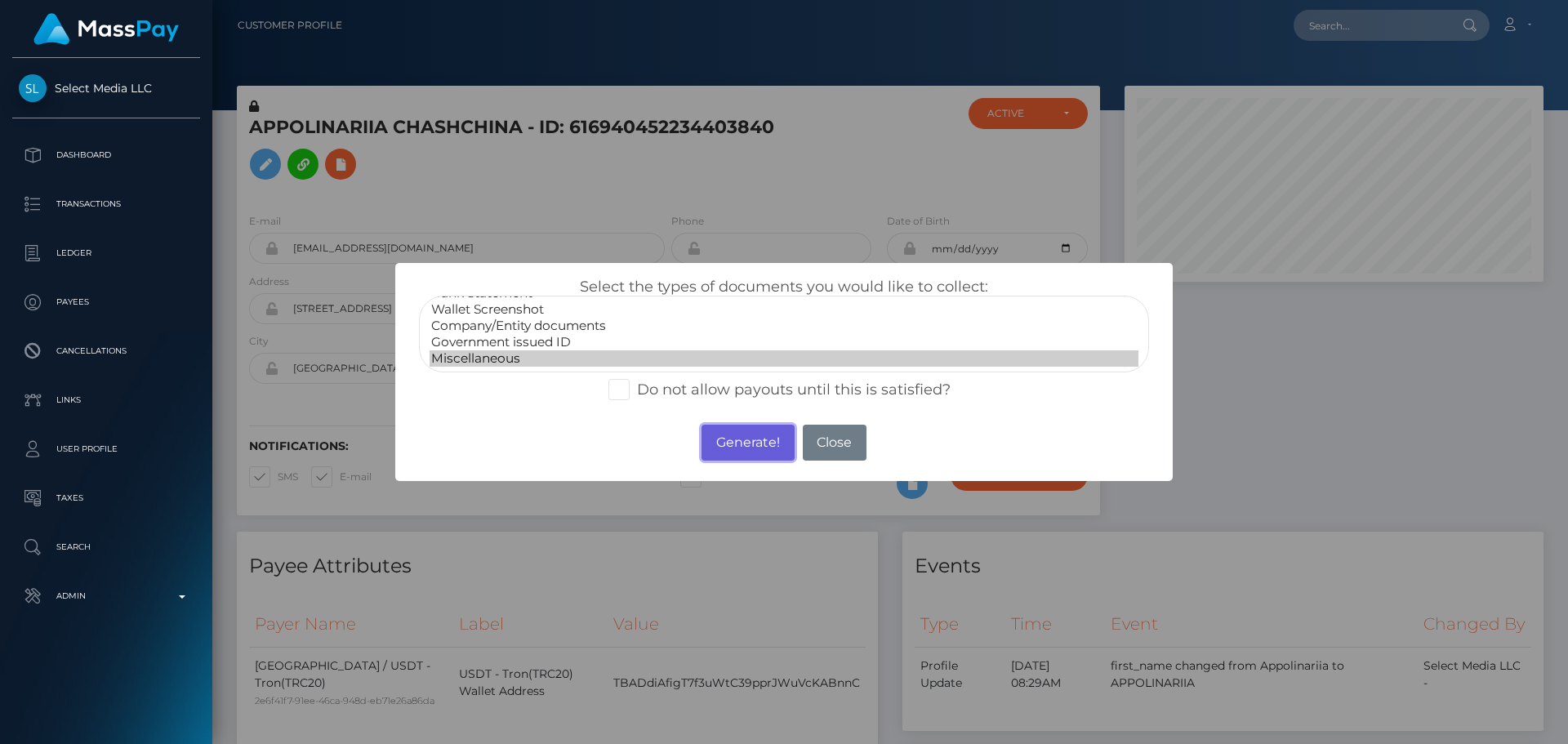
click at [740, 442] on button "Generate!" at bounding box center [747, 443] width 92 height 36
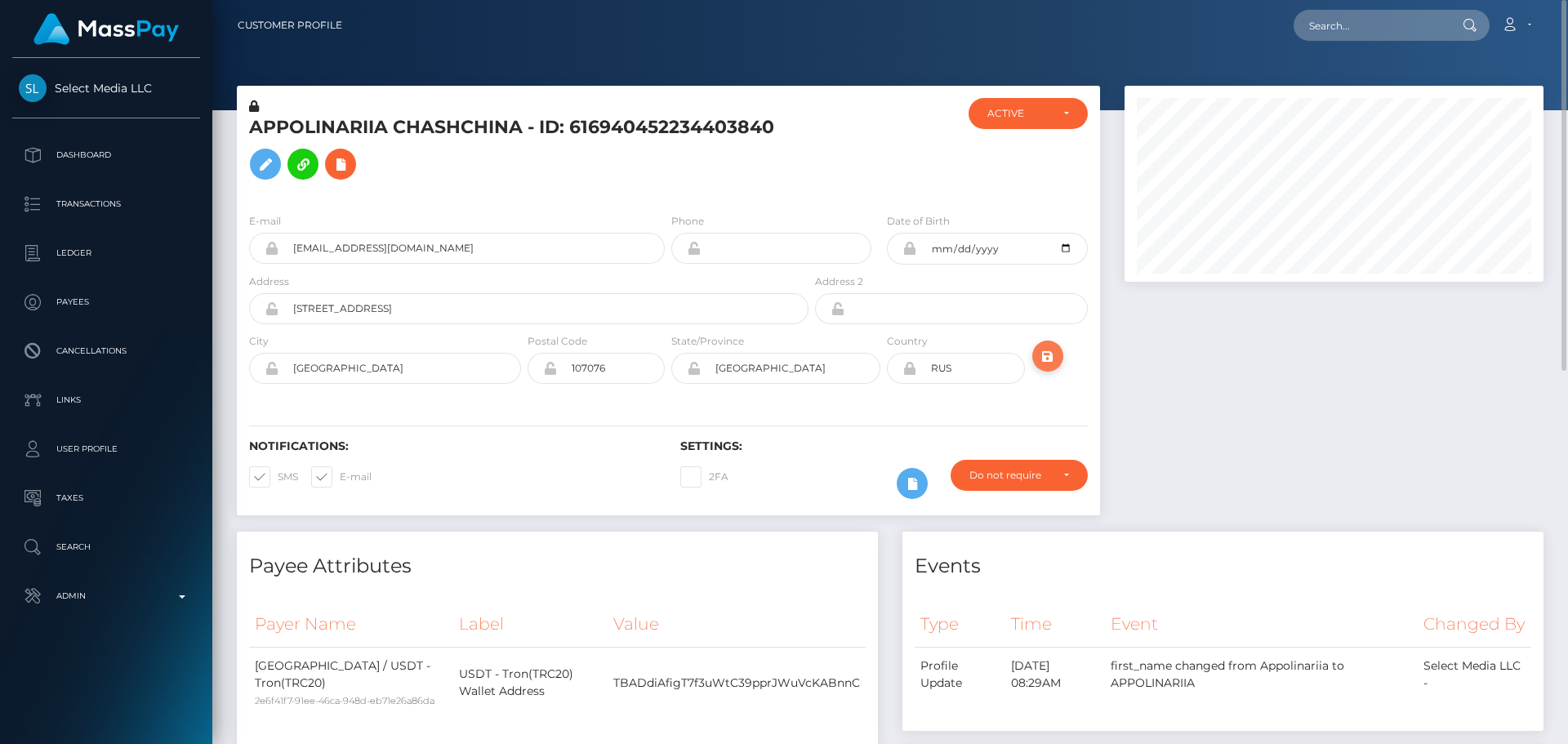
click at [1052, 357] on icon "submit" at bounding box center [1048, 356] width 19 height 20
click at [909, 366] on icon at bounding box center [910, 368] width 14 height 13
click at [974, 366] on input "RUS" at bounding box center [970, 368] width 108 height 31
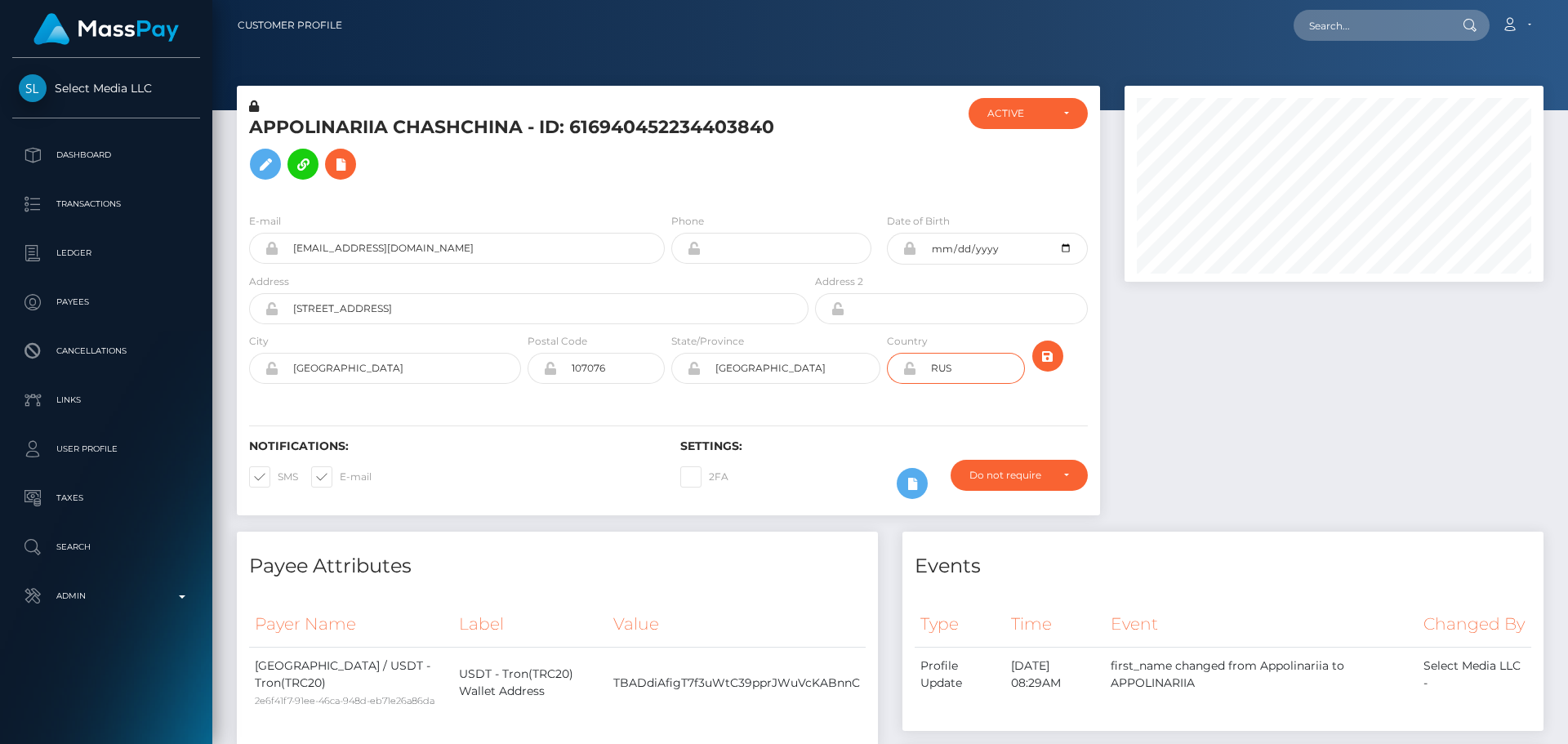
paste input "ARM"
type input "ARM"
drag, startPoint x: 804, startPoint y: 377, endPoint x: 631, endPoint y: 382, distance: 173.1
click at [632, 381] on div "City Moscow Postal Code 107076 State/Province Moscow" at bounding box center [669, 362] width 864 height 59
paste input "Yerevan"
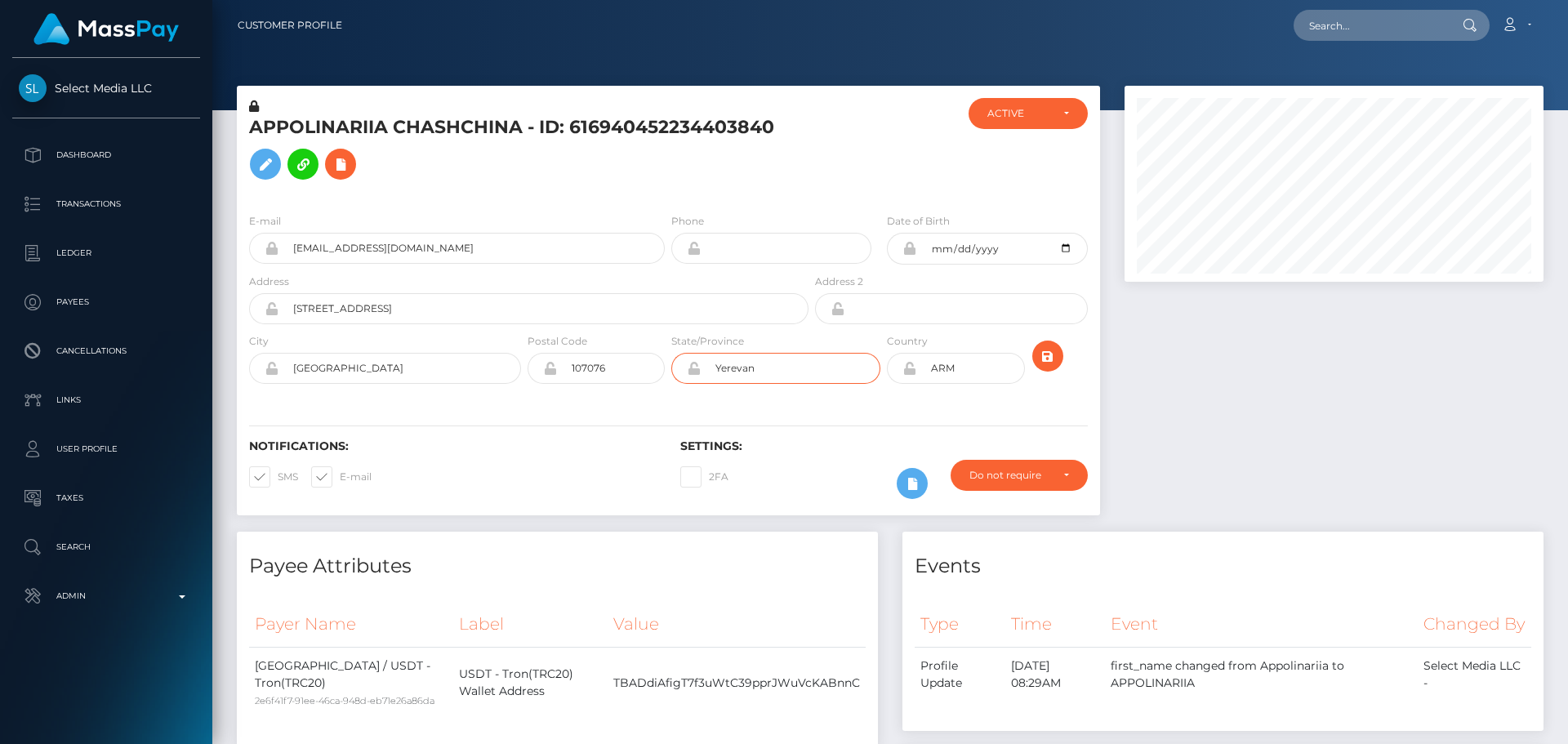
type input "Yerevan"
drag, startPoint x: 435, startPoint y: 379, endPoint x: 212, endPoint y: 374, distance: 223.1
click at [211, 376] on div "Select Media LLC Dashboard Transactions Ledger Payees Cancellations" at bounding box center [784, 372] width 1568 height 744
paste input "Yerevan"
type input "Yerevan"
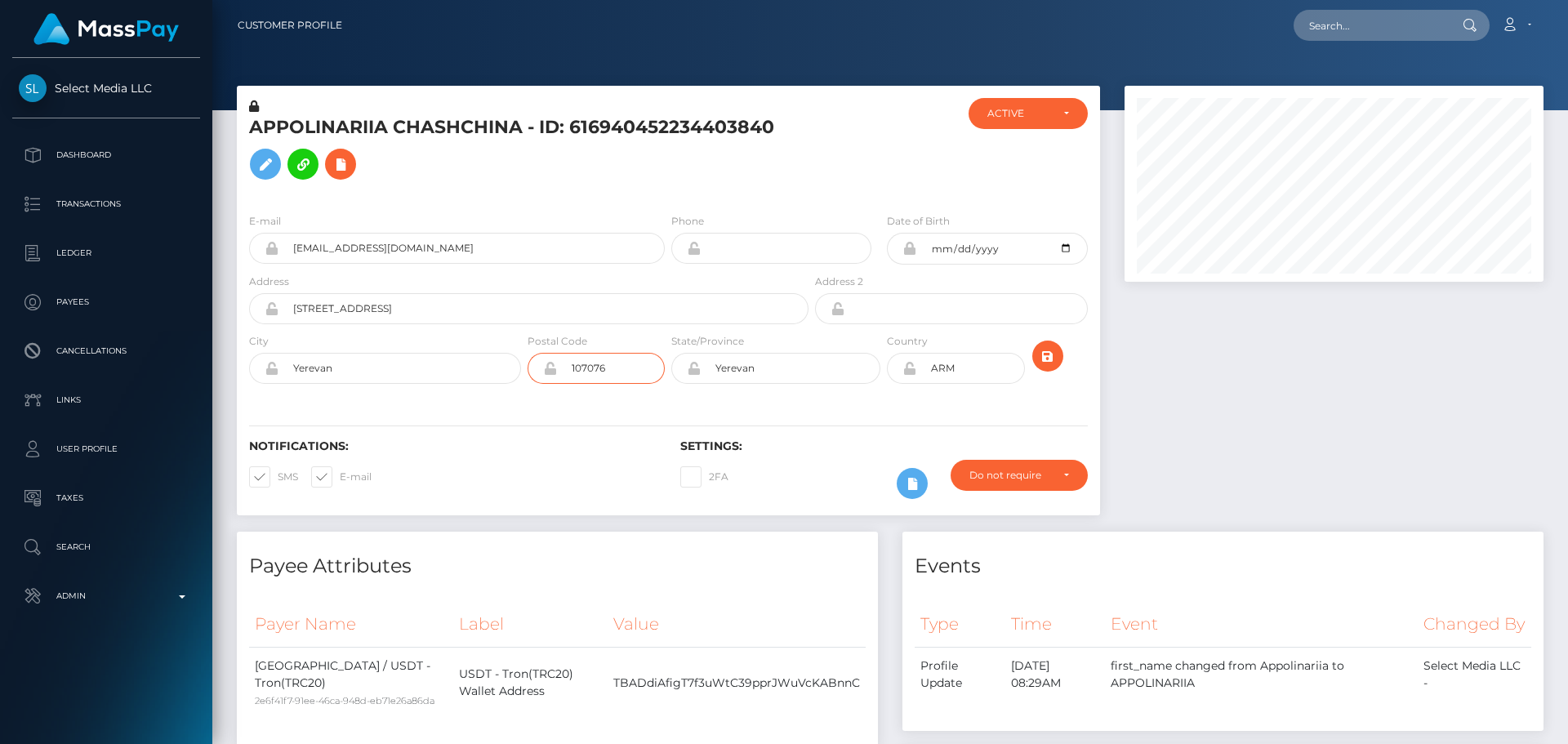
drag, startPoint x: 606, startPoint y: 371, endPoint x: 410, endPoint y: 361, distance: 196.3
click at [412, 361] on div "City Yerevan Postal Code 107076 State/Province ARM" at bounding box center [669, 362] width 864 height 59
paste input "0047"
type input "0047"
click at [479, 427] on div "Notifications: SMS E-mail Settings: 2FA" at bounding box center [669, 457] width 864 height 115
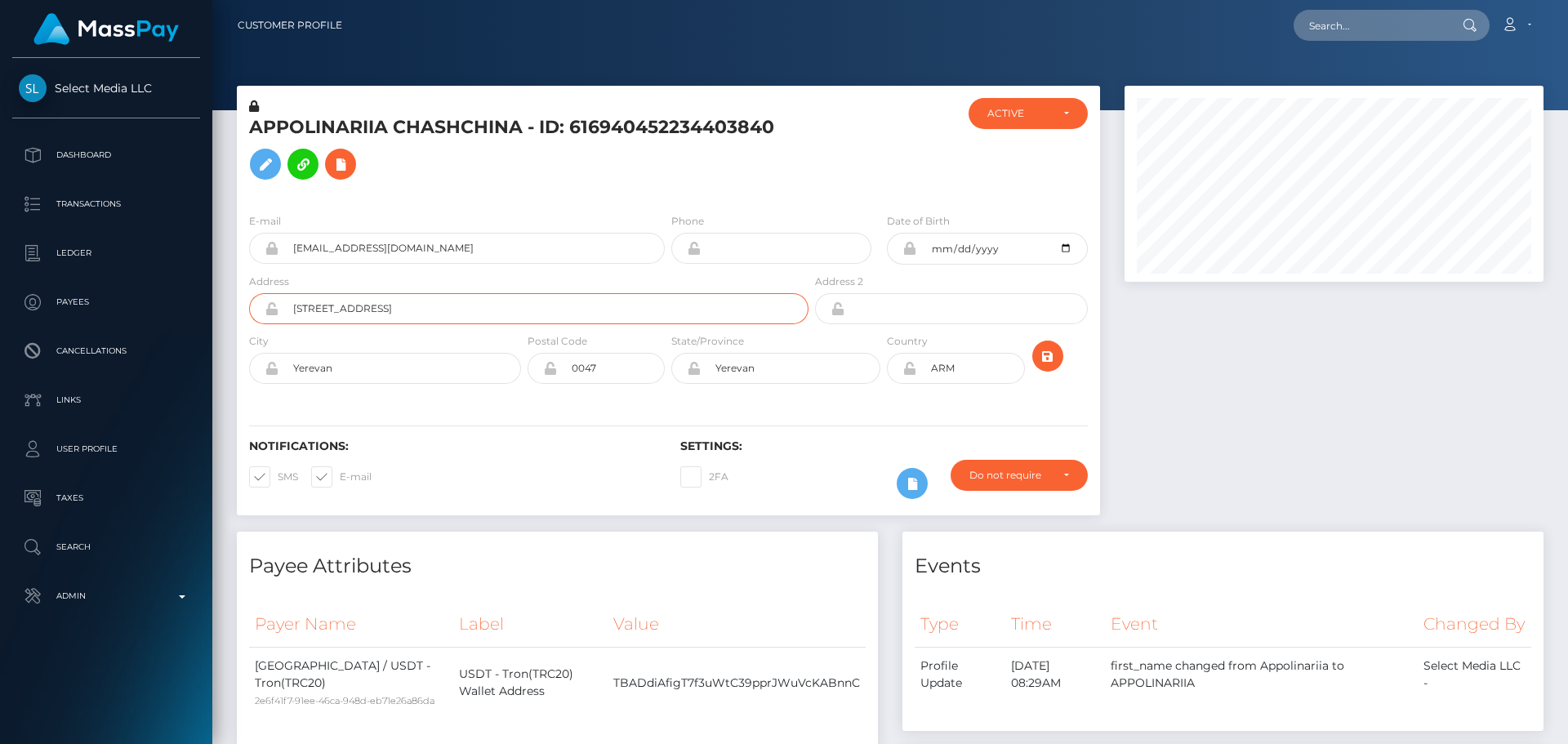
drag, startPoint x: 457, startPoint y: 315, endPoint x: 234, endPoint y: 317, distance: 223.0
click at [234, 317] on div "APPOLINARIIA CHASHCHINA - ID: 616940452234403840 ACTIVE CLOSED ARM" at bounding box center [669, 309] width 888 height 446
paste input "Kanaker-Zeytun district, Rubinyants Street, Building 211/3, Apartment 29"
type input "Kanaker-Zeytun district, Rubinyants Street, Building 211/3, Apartment 29"
click at [476, 417] on div "Notifications: SMS E-mail Settings: 2FA" at bounding box center [669, 457] width 864 height 115
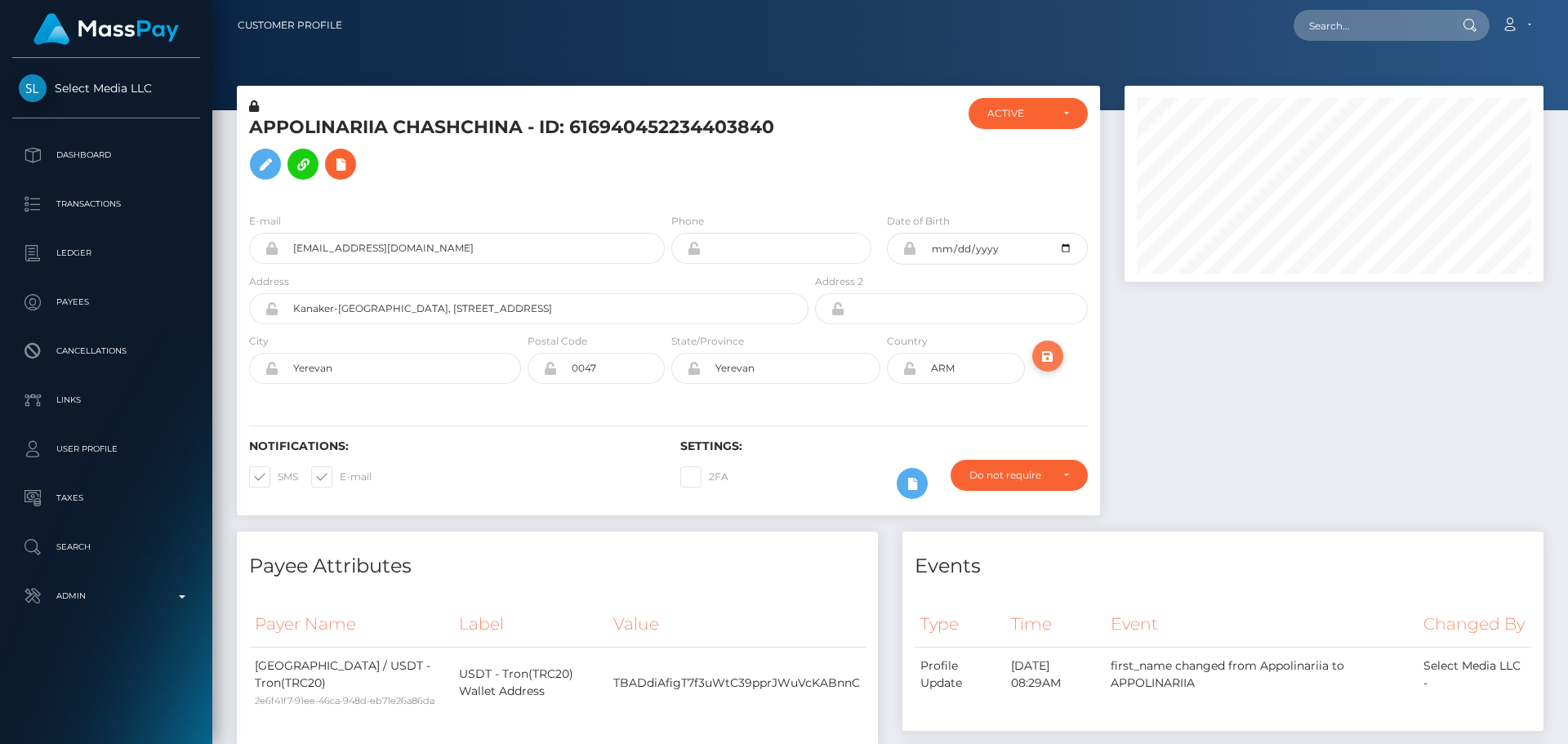
click at [1044, 361] on icon "submit" at bounding box center [1048, 356] width 19 height 20
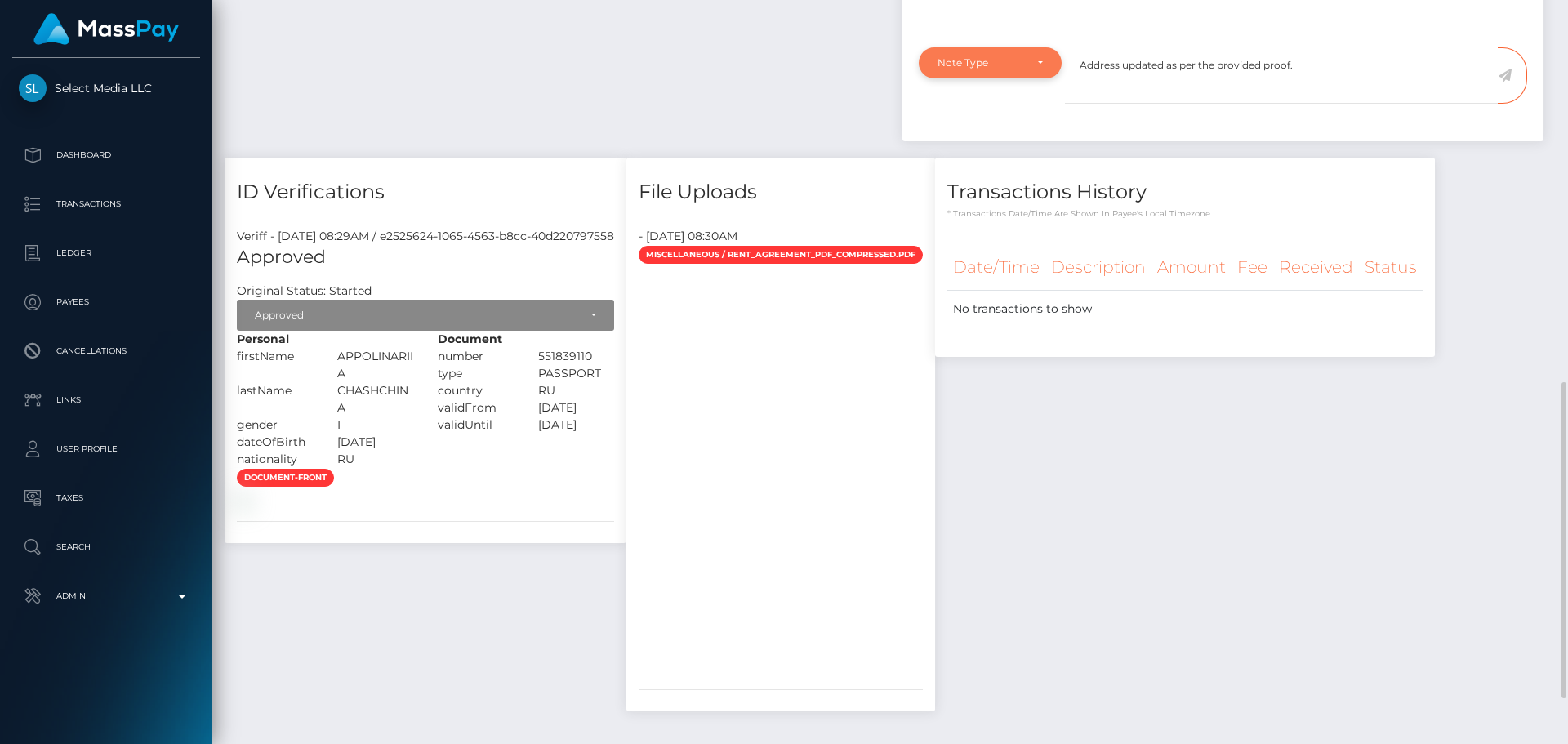
type textarea "Address updated as per the provided proof."
click at [1025, 70] on div "Note Type" at bounding box center [990, 63] width 105 height 13
click at [986, 148] on span "Compliance" at bounding box center [968, 141] width 59 height 14
select select "COMPLIANCE"
click at [1328, 103] on textarea "Address updated as per the provided proof." at bounding box center [1281, 76] width 433 height 56
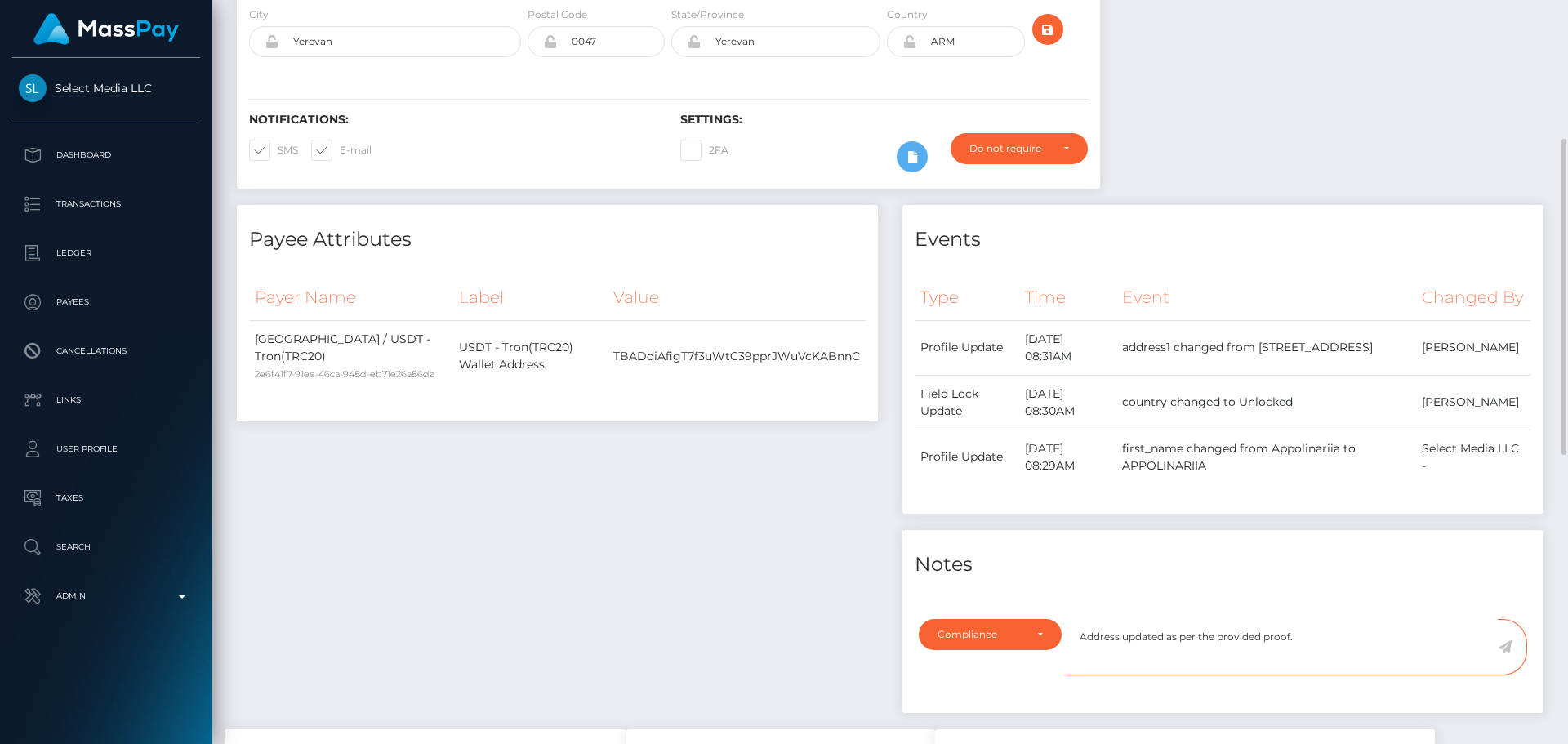
scroll to position [245, 0]
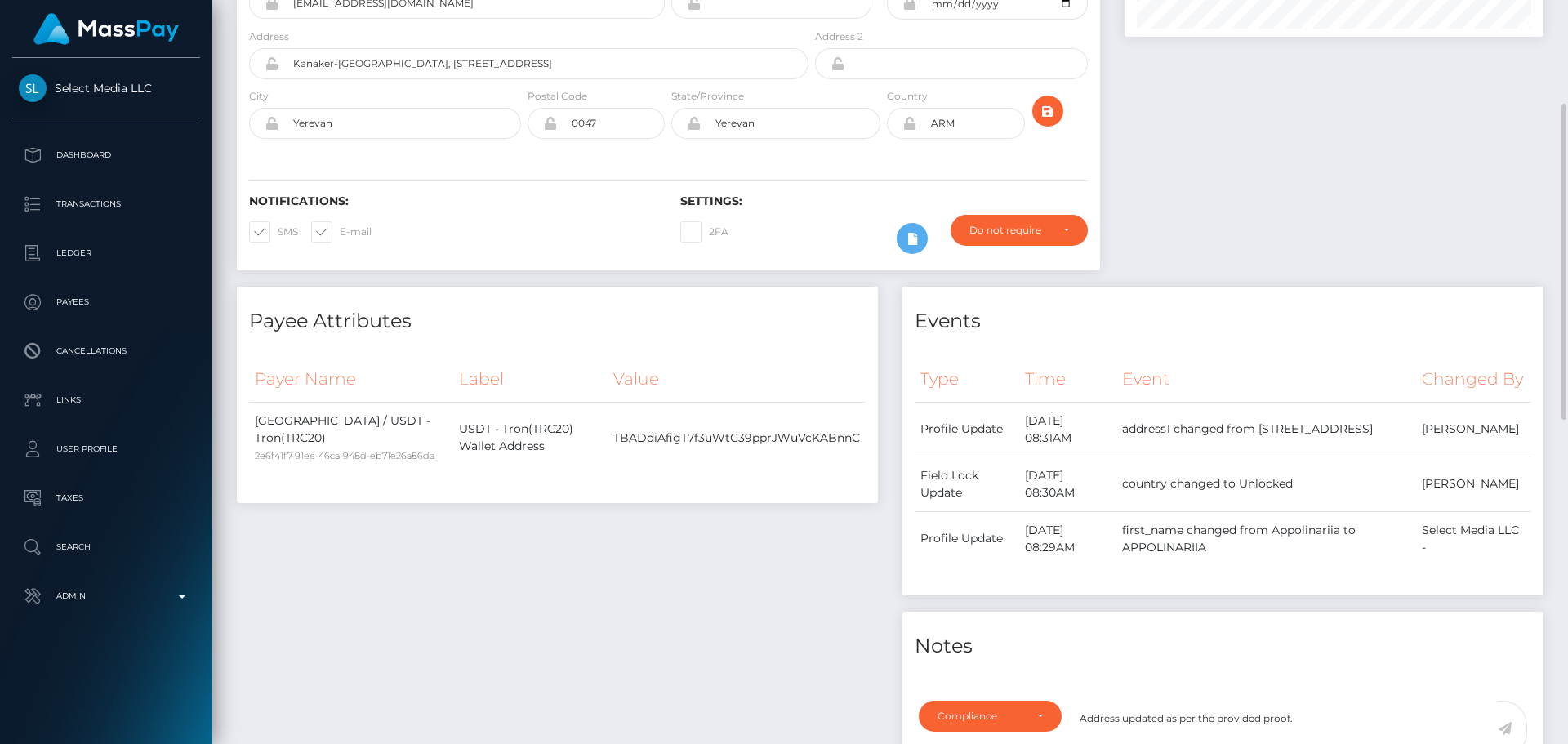
click at [912, 128] on icon at bounding box center [910, 123] width 14 height 13
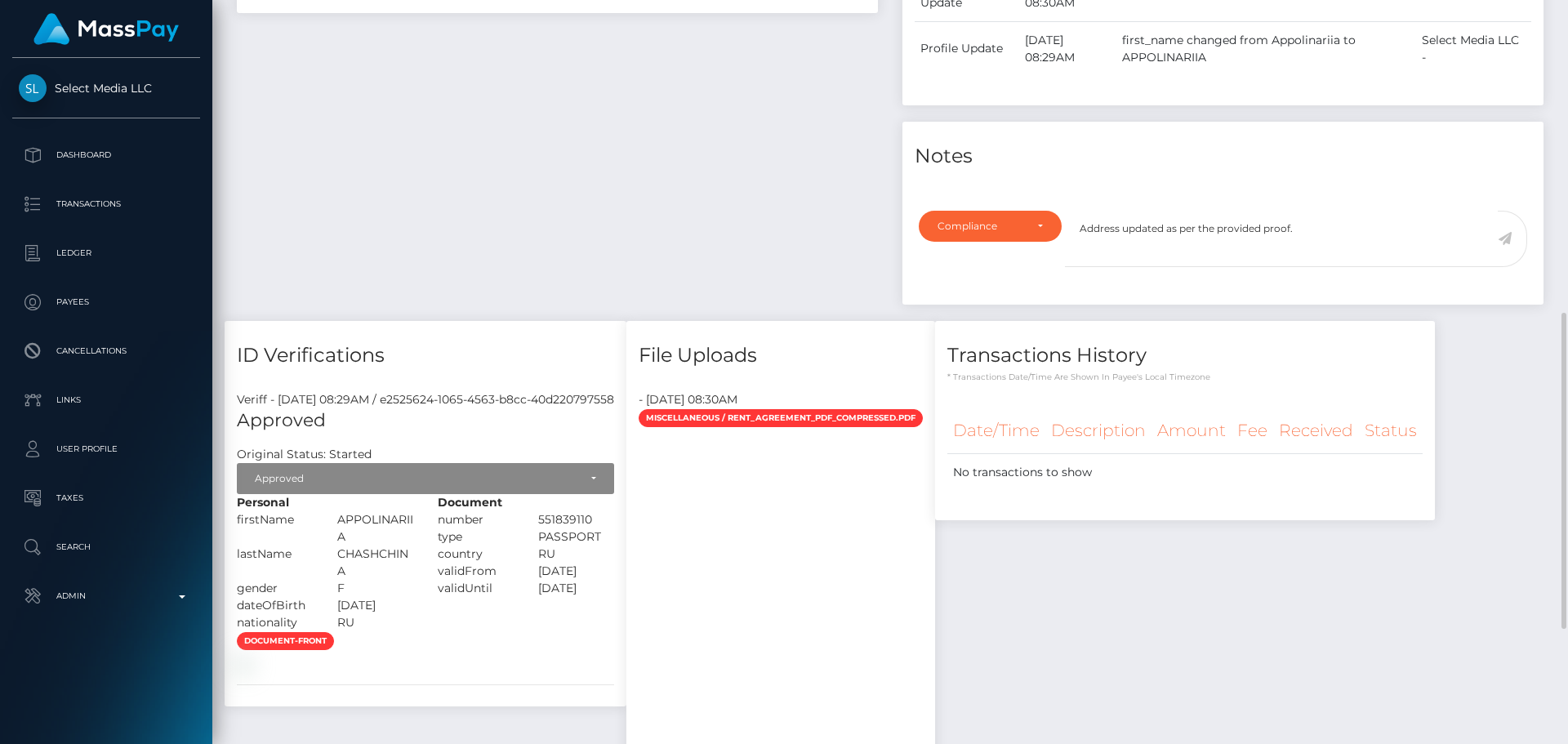
scroll to position [817, 0]
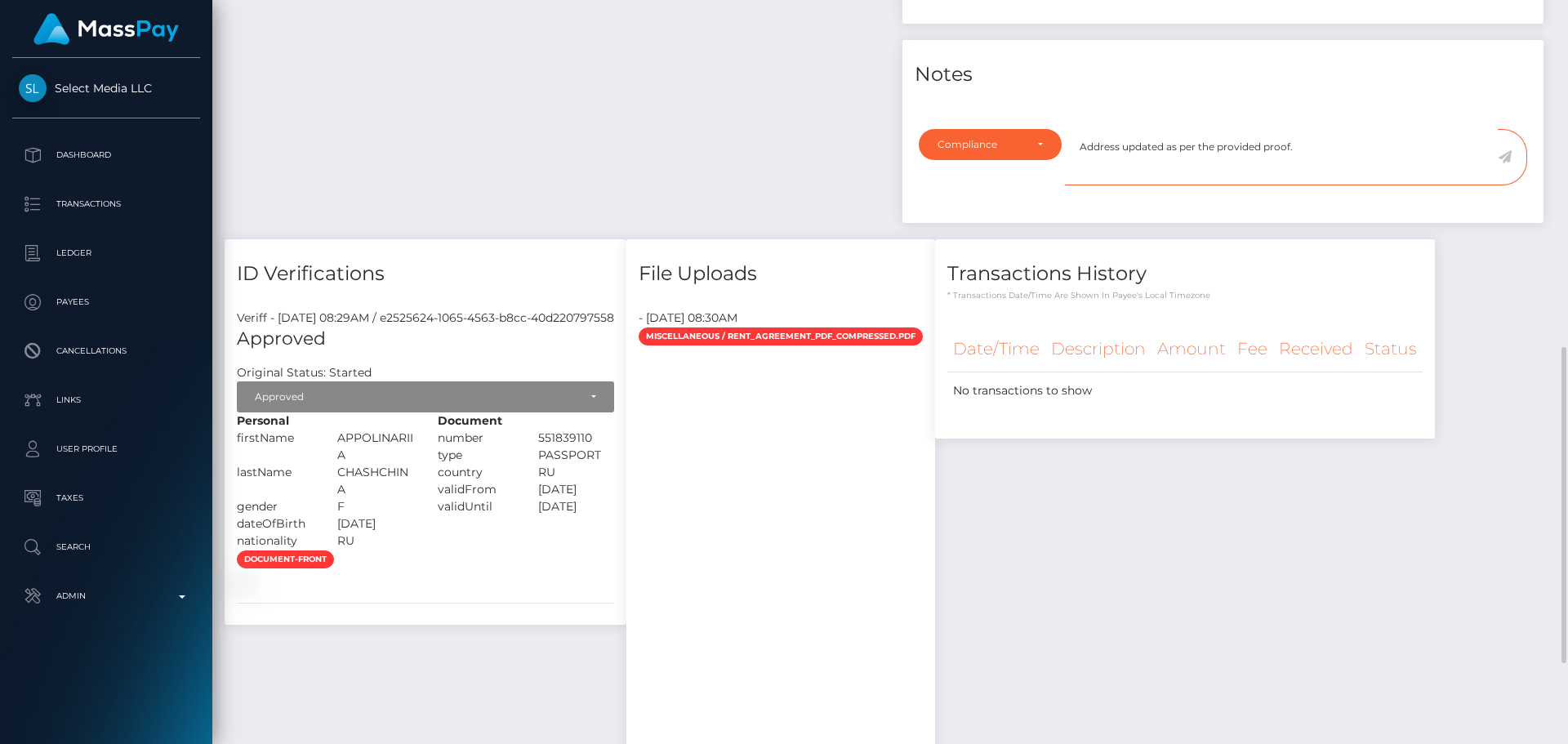
click at [1336, 186] on textarea "Address updated as per the provided proof." at bounding box center [1281, 157] width 433 height 56
click at [1507, 164] on icon at bounding box center [1505, 157] width 14 height 13
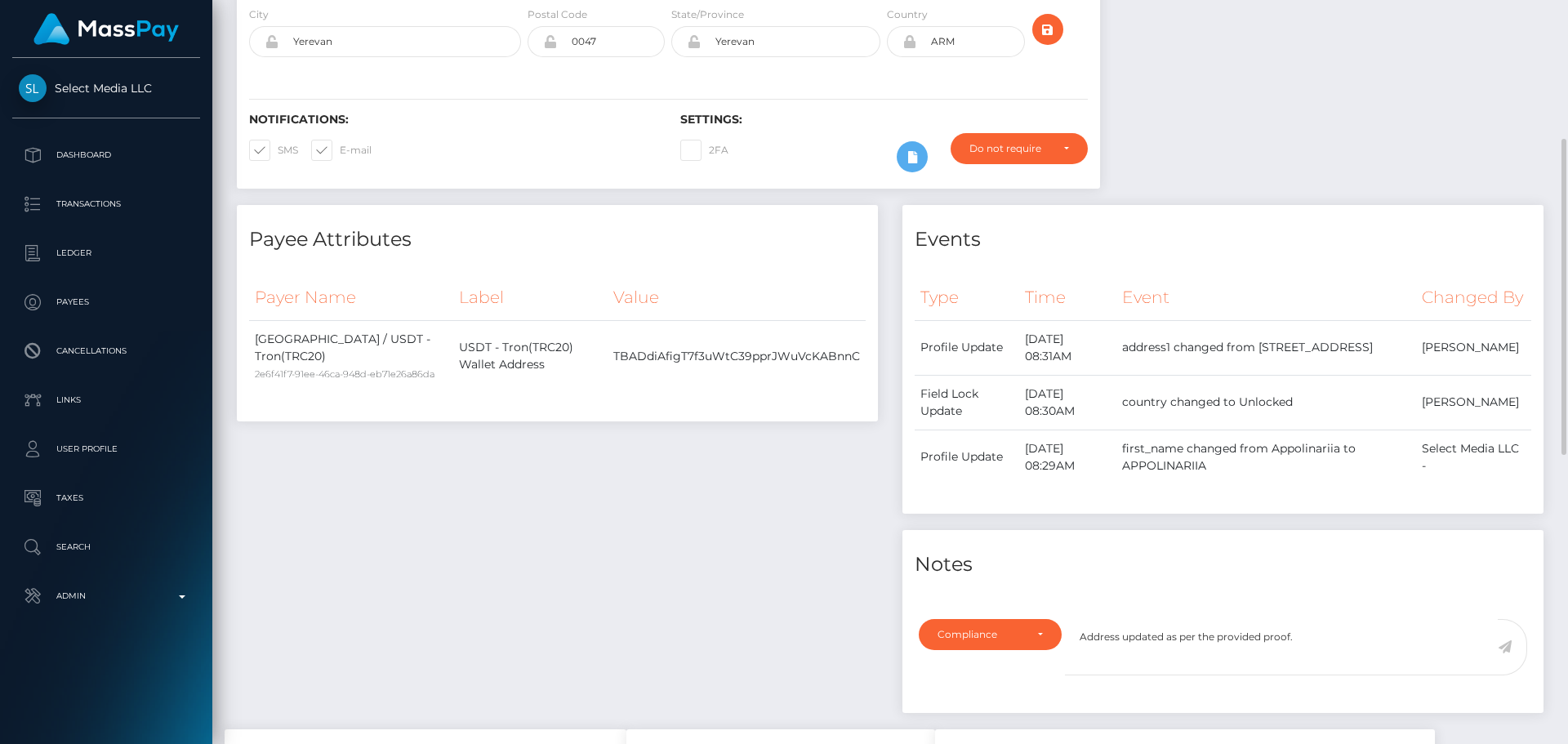
scroll to position [0, 0]
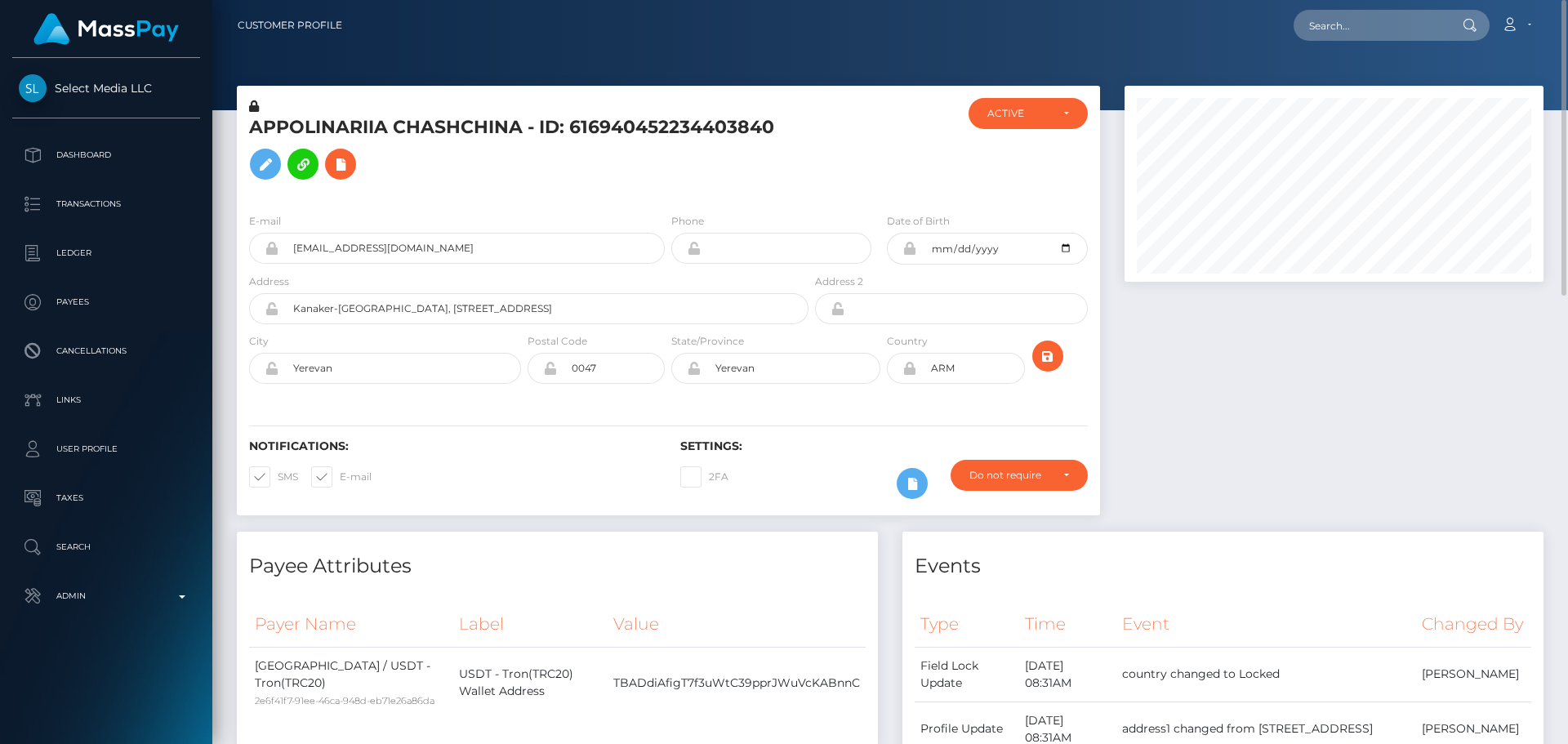
click at [428, 119] on h5 "APPOLINARIIA CHASHCHINA - ID: 616940452234403840" at bounding box center [524, 151] width 551 height 73
copy h5 "APPOLINARIIA CHASHCHINA - ID: 616940452234403840"
drag, startPoint x: 444, startPoint y: 247, endPoint x: 230, endPoint y: 242, distance: 214.1
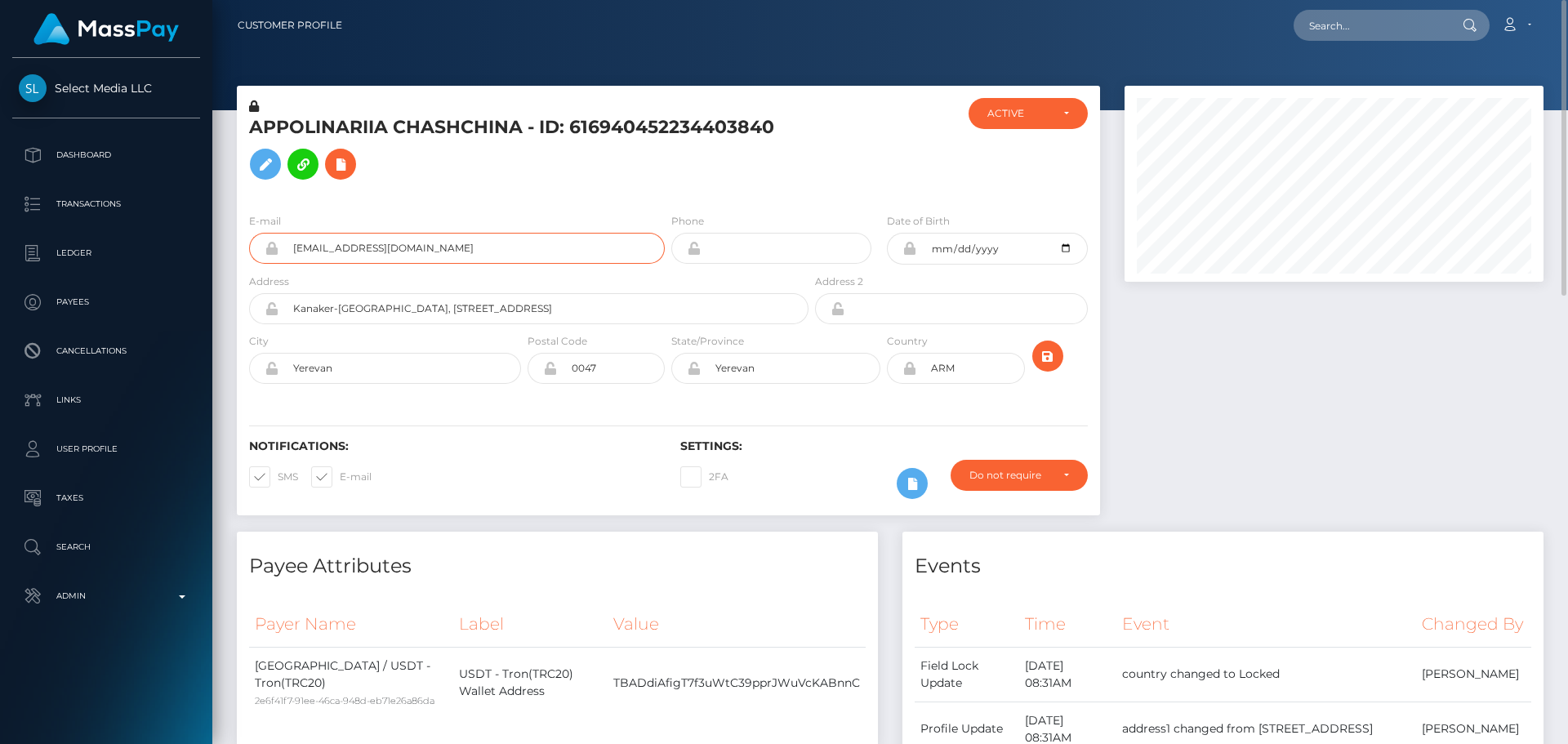
click at [230, 242] on div "APPOLINARIIA CHASHCHINA - ID: 616940452234403840 ACTIVE CLOSED ARM" at bounding box center [669, 309] width 888 height 446
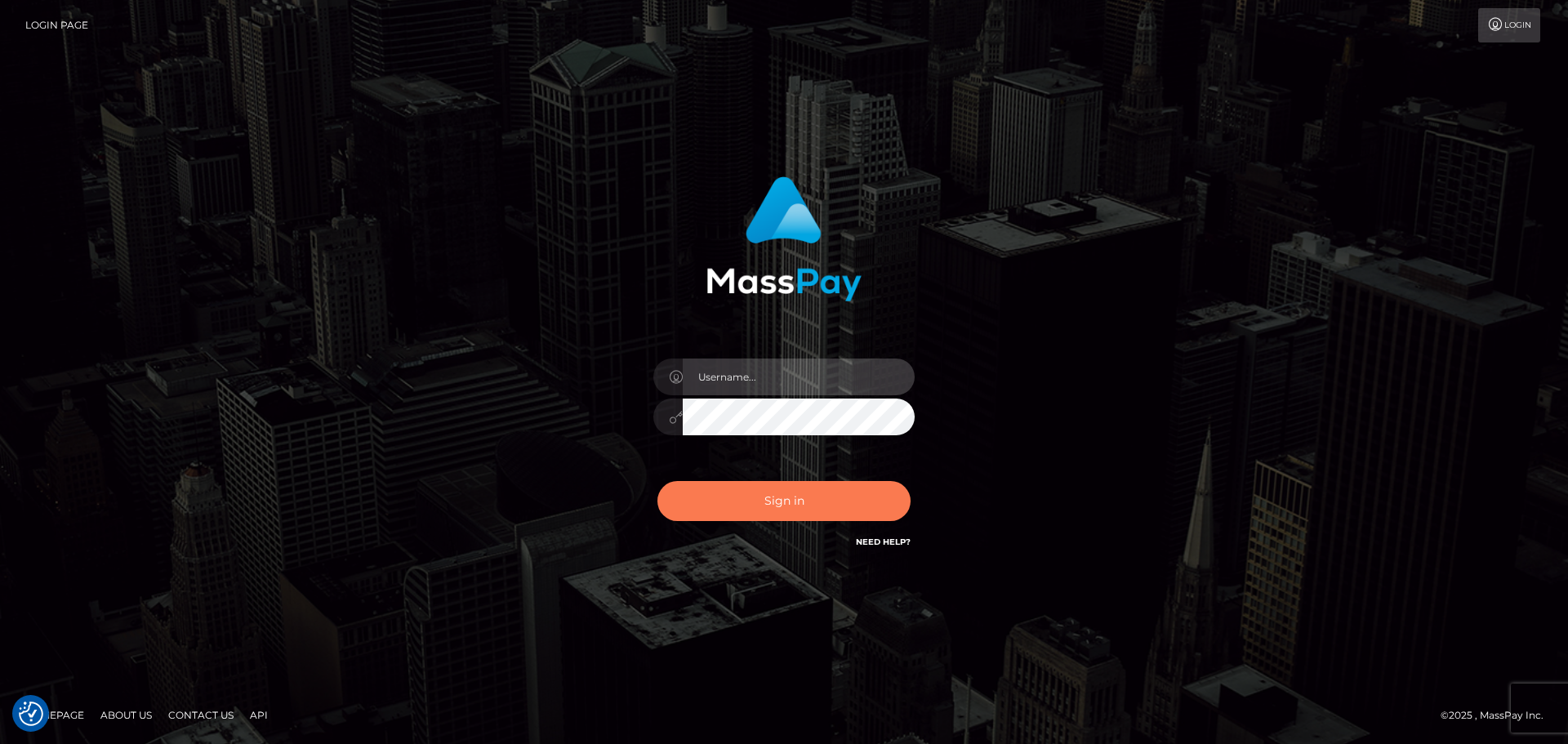
type input "[DOMAIN_NAME]"
click at [753, 503] on button "Sign in" at bounding box center [784, 501] width 254 height 40
type input "constantin.mp"
click at [752, 498] on button "Sign in" at bounding box center [784, 501] width 254 height 40
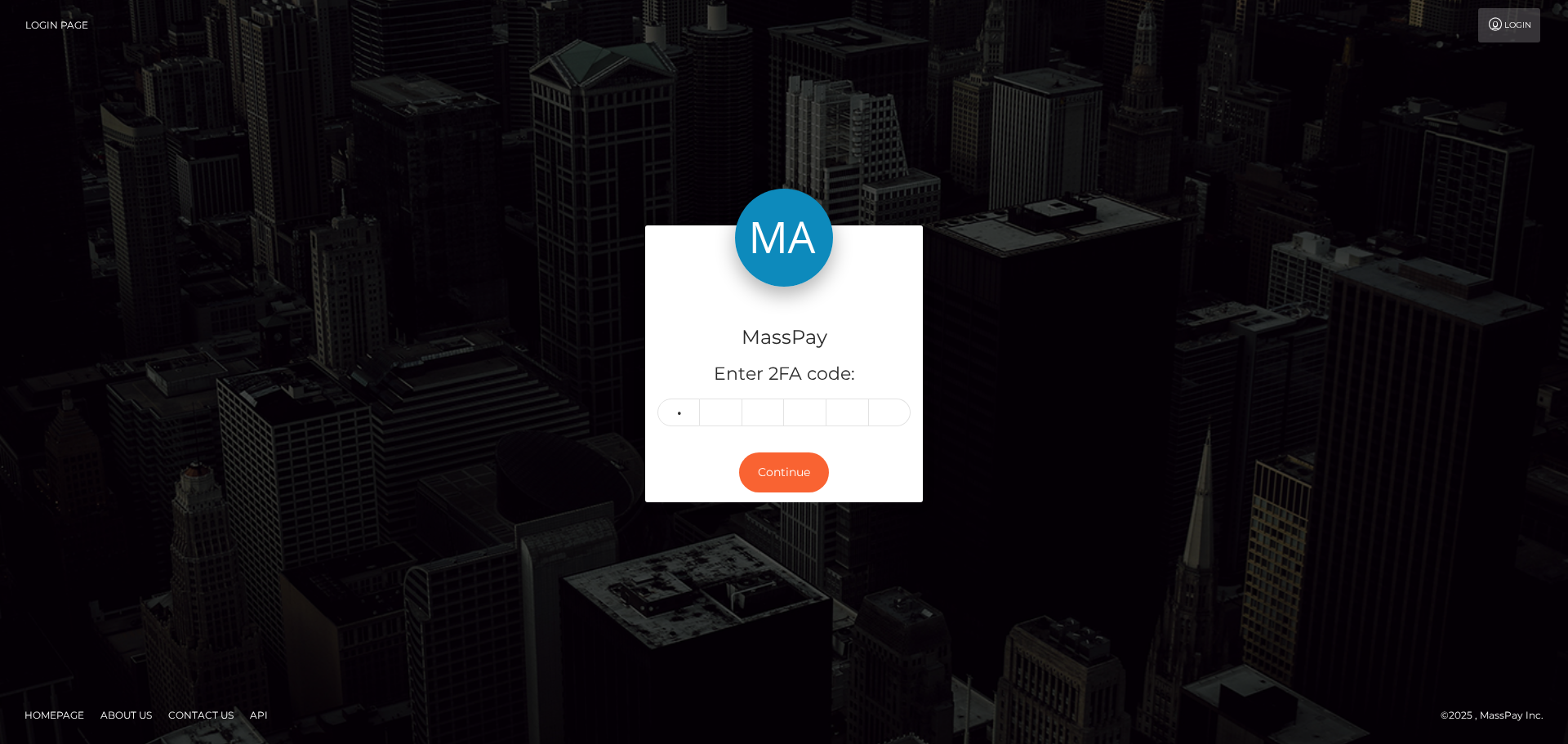
type input "9"
type input "6"
type input "4"
type input "6"
type input "9"
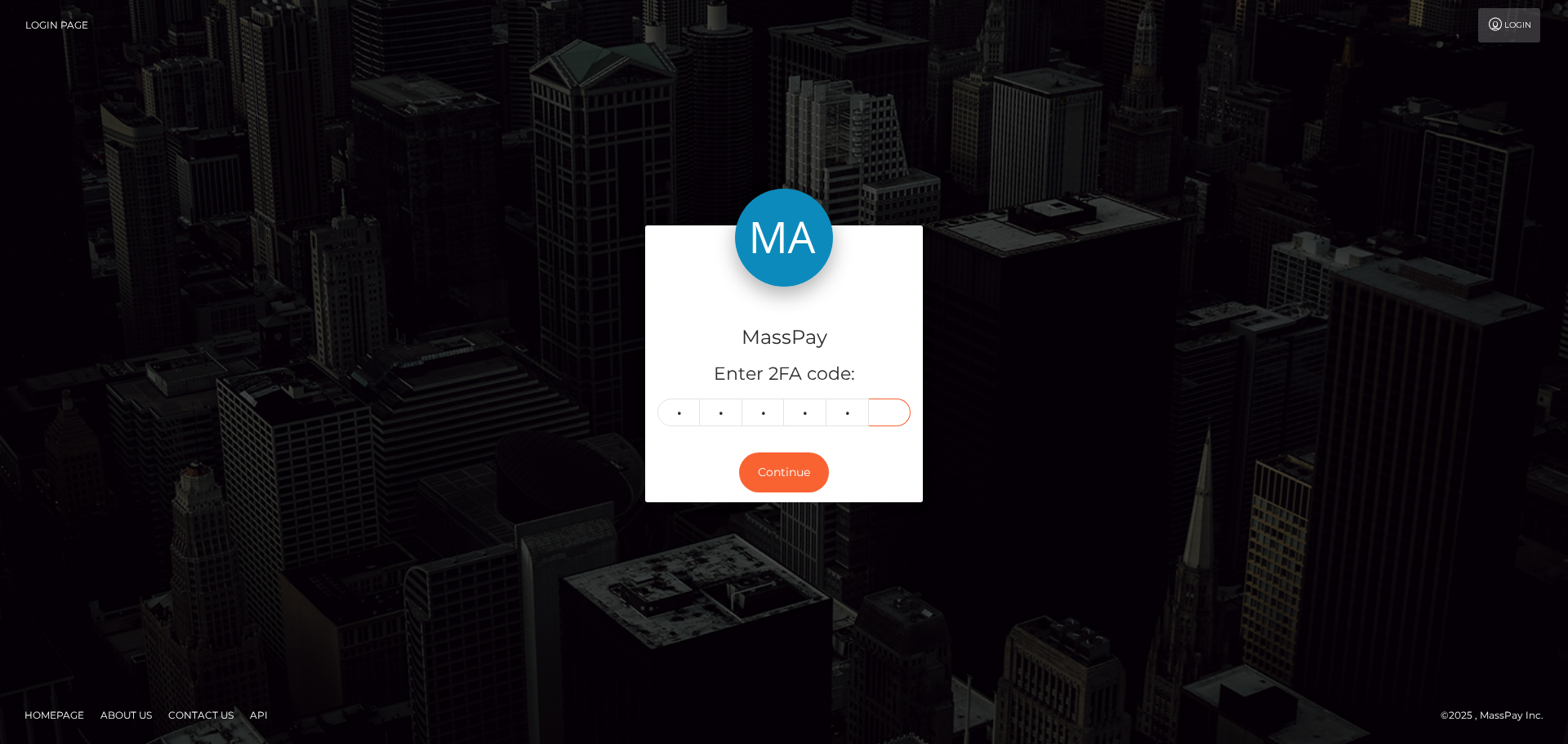
type input "6"
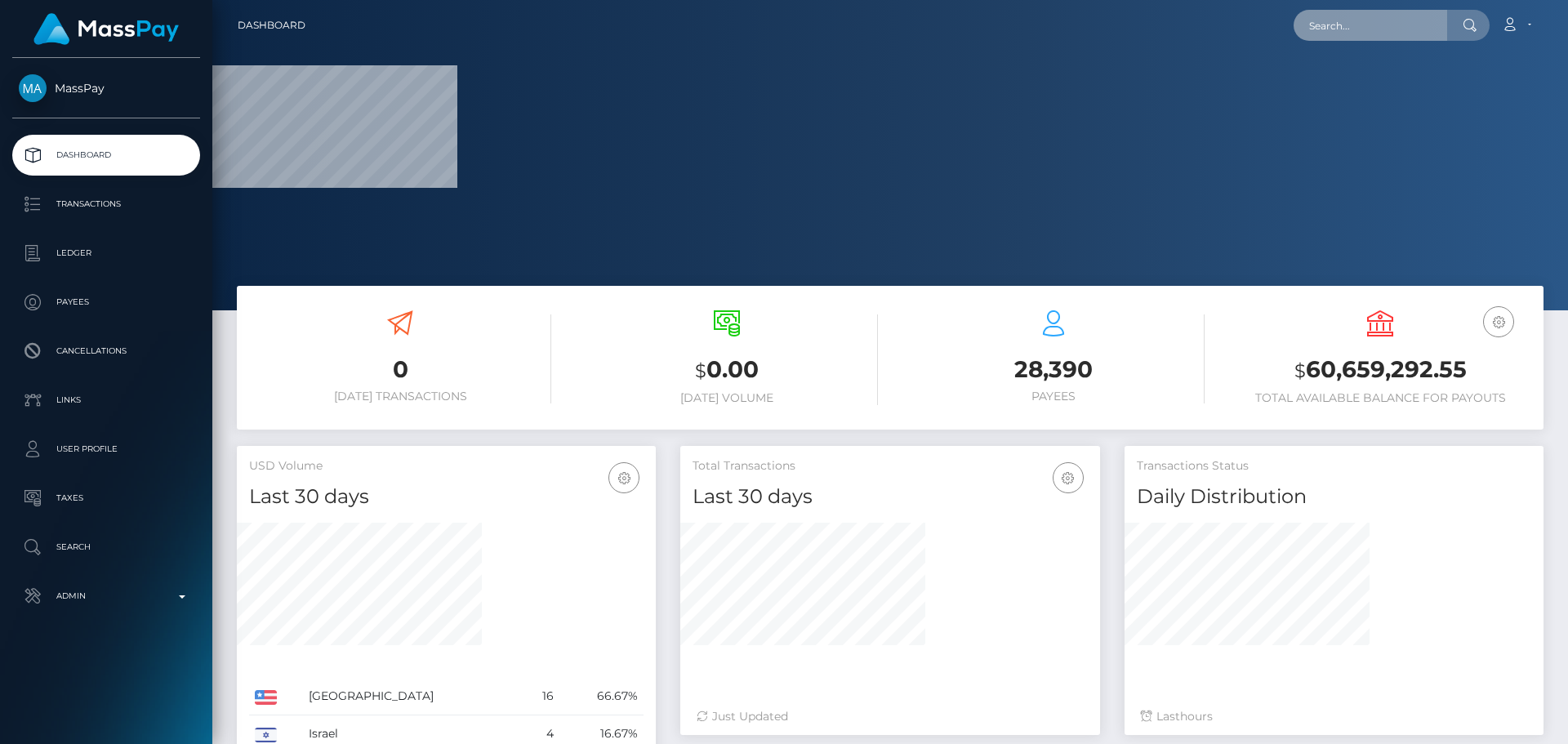
click at [1367, 27] on input "text" at bounding box center [1371, 25] width 154 height 31
paste input "eDiKgxVvNhagpaWN2mqWvPI6n4t2"
type input "eDiKgxVvNhagpaWN2mqWvPI6n4t2"
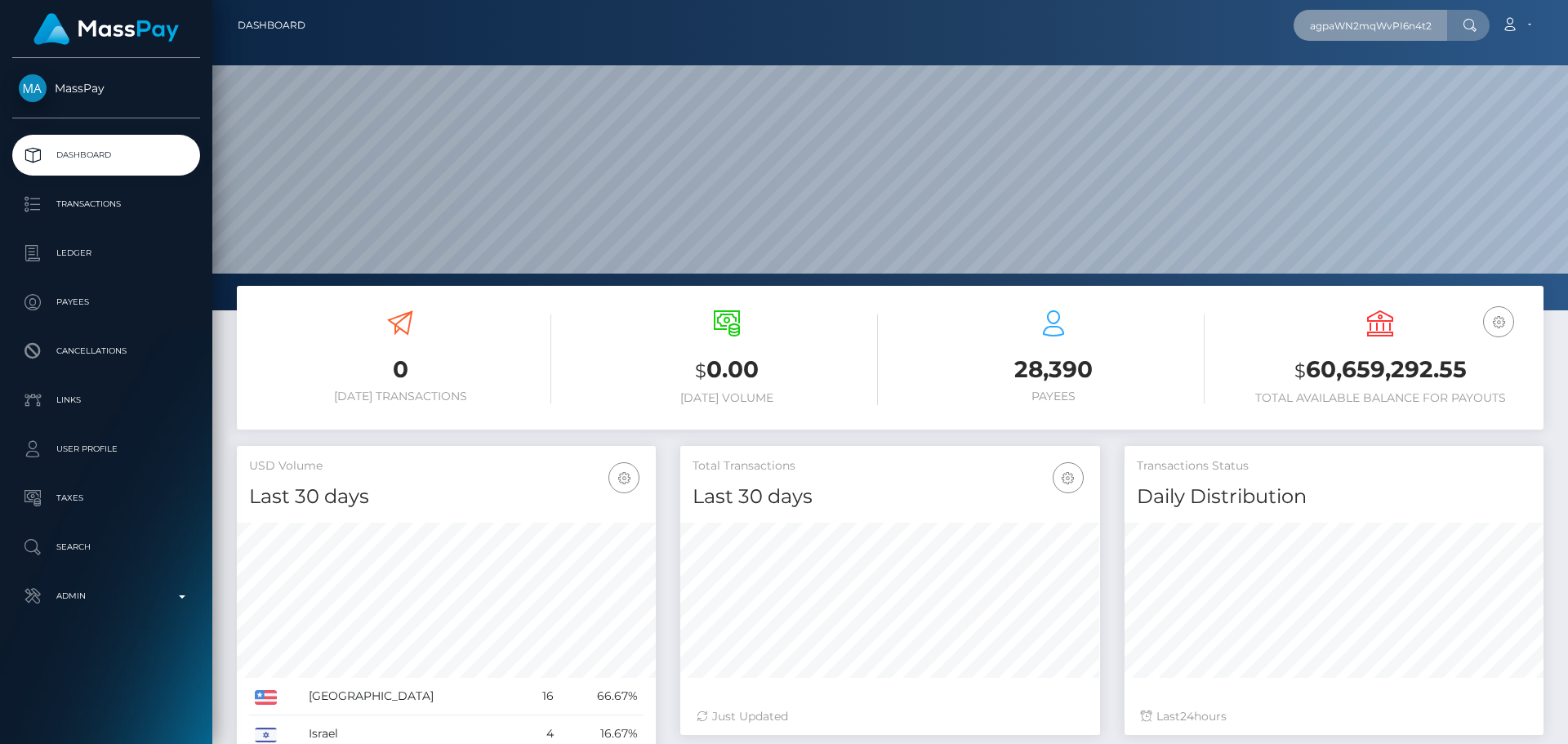
scroll to position [290, 420]
click at [1369, 33] on input "eDiKgxVvNhagpaWN2mqWvPI6n4t2" at bounding box center [1371, 25] width 154 height 31
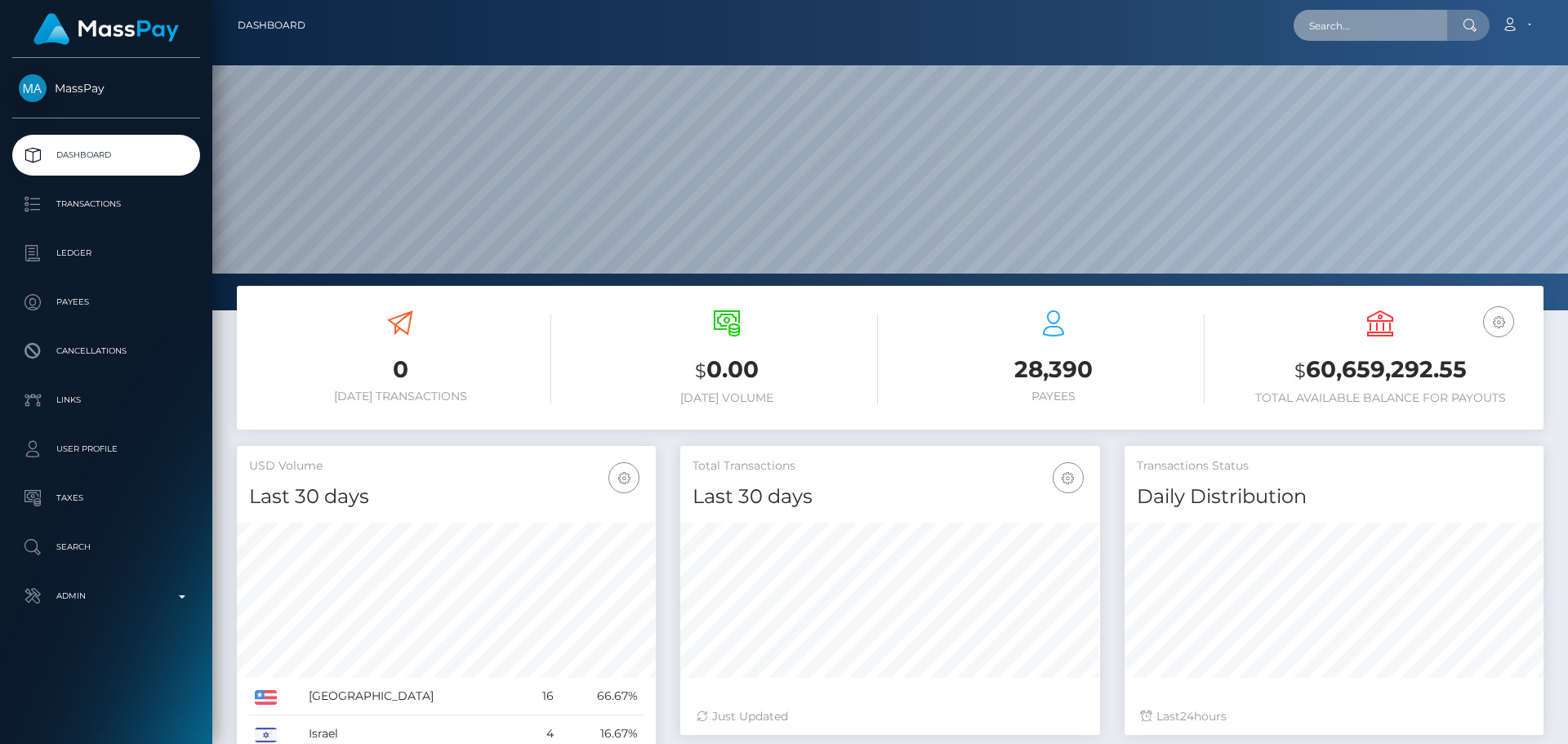
paste input "eDiKgxVvNhagpaWN2mqWvPI6n4t2"
type input "eDiKgxVvNhagpaWN2mqWvPI6n4t2"
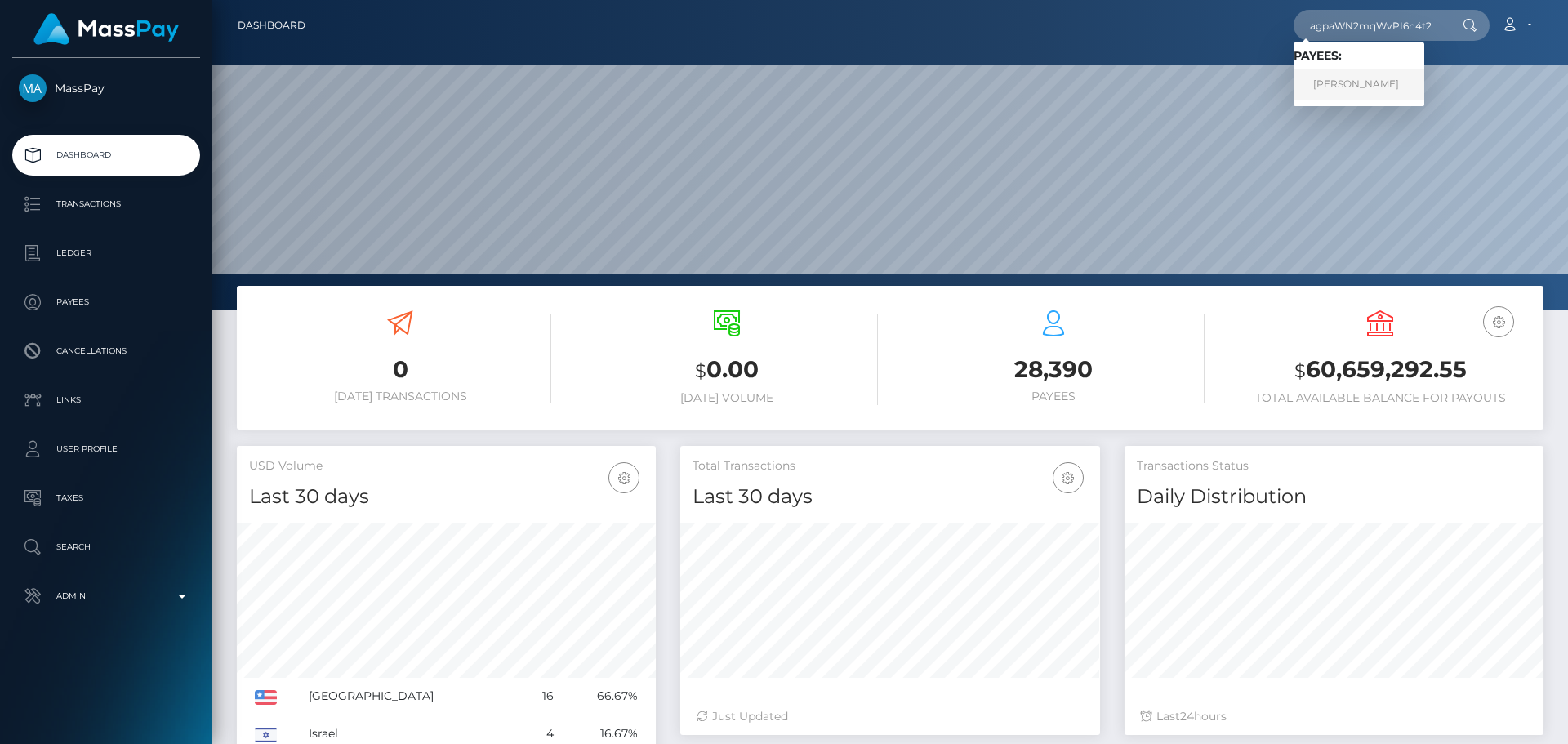
click at [1361, 78] on link "EHSAN AHMAD" at bounding box center [1359, 85] width 131 height 31
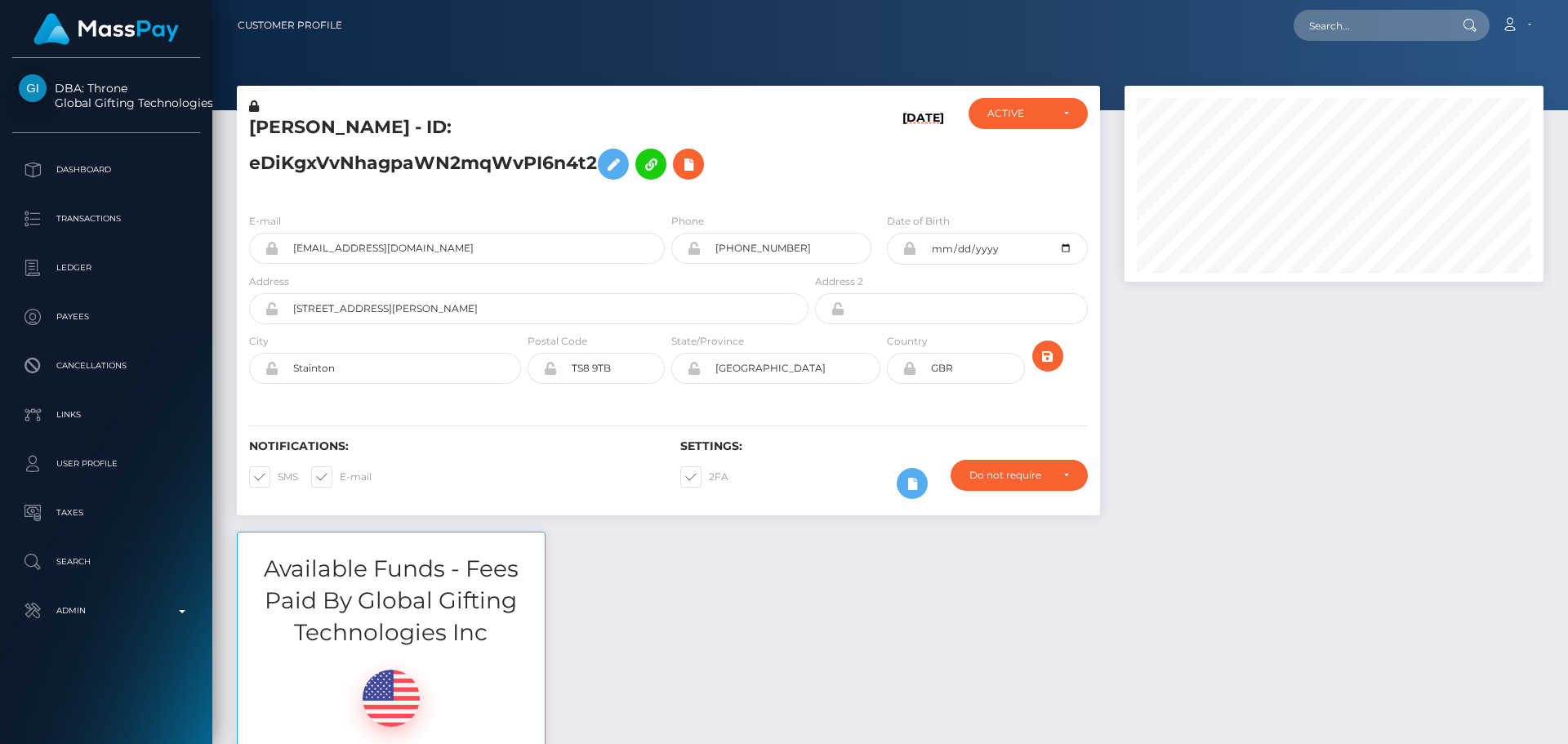
scroll to position [196, 420]
click at [810, 188] on div "[PERSON_NAME] - ID: eDiKgxVvNhagpaWN2mqWvPI6n4t2" at bounding box center [524, 148] width 575 height 102
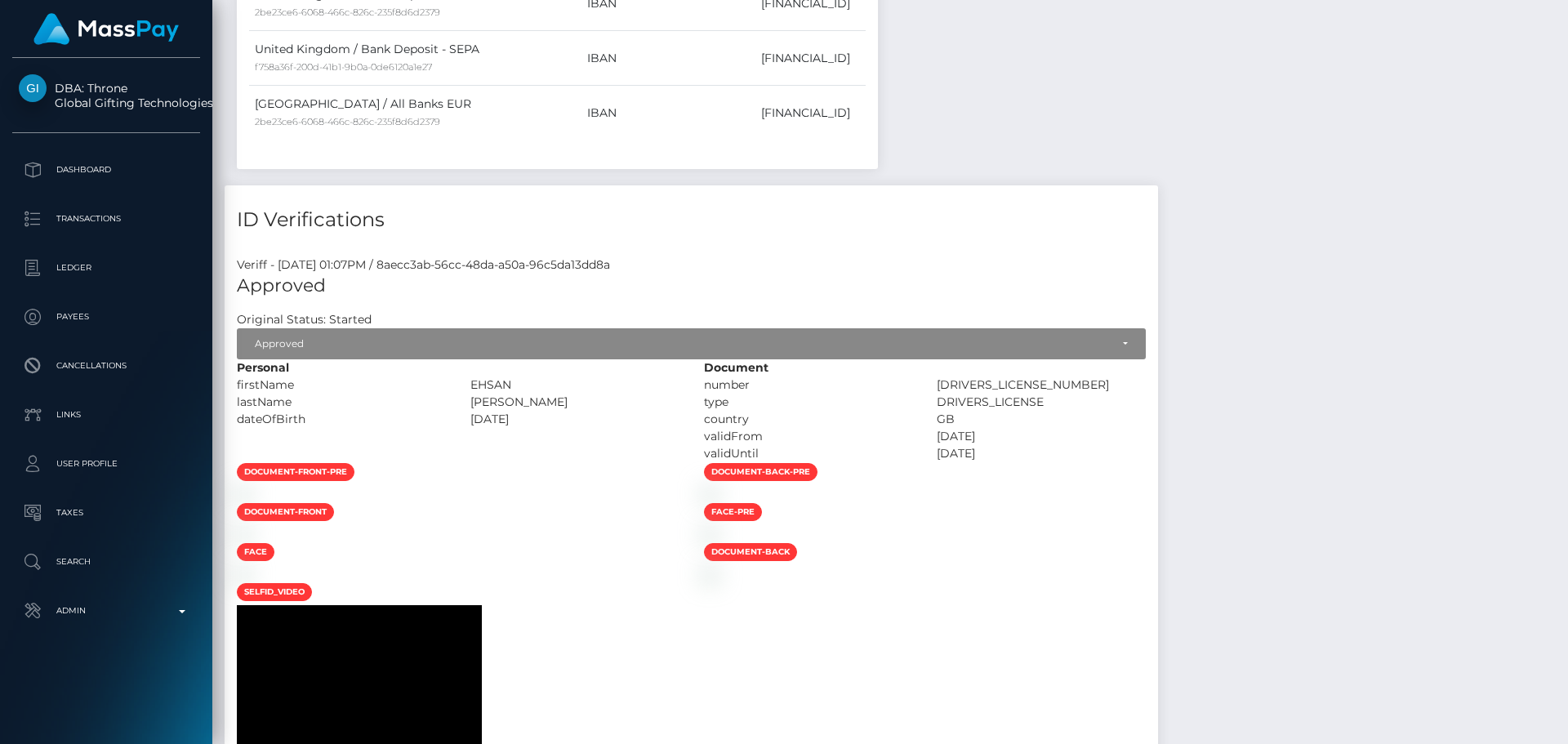
scroll to position [1551, 0]
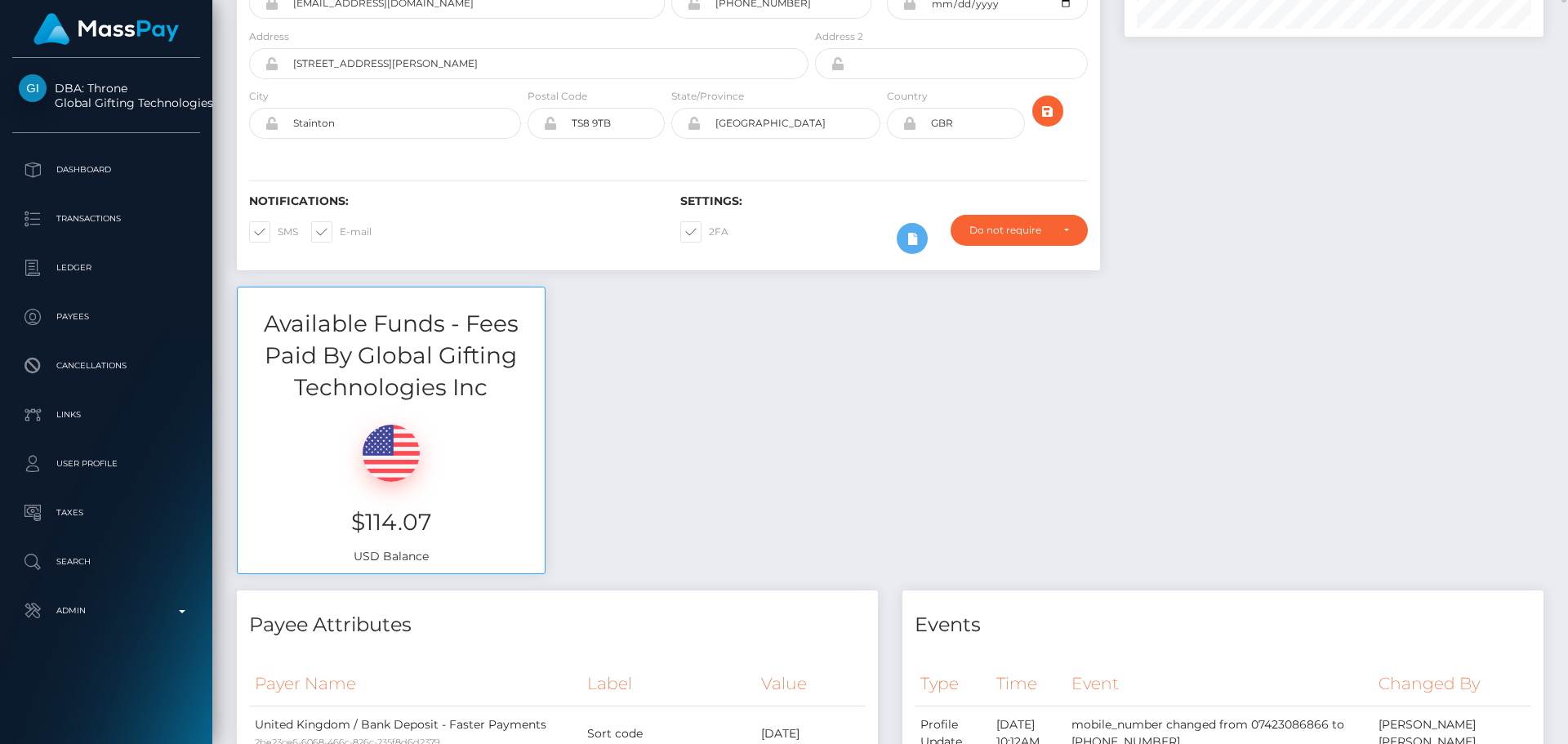
scroll to position [0, 0]
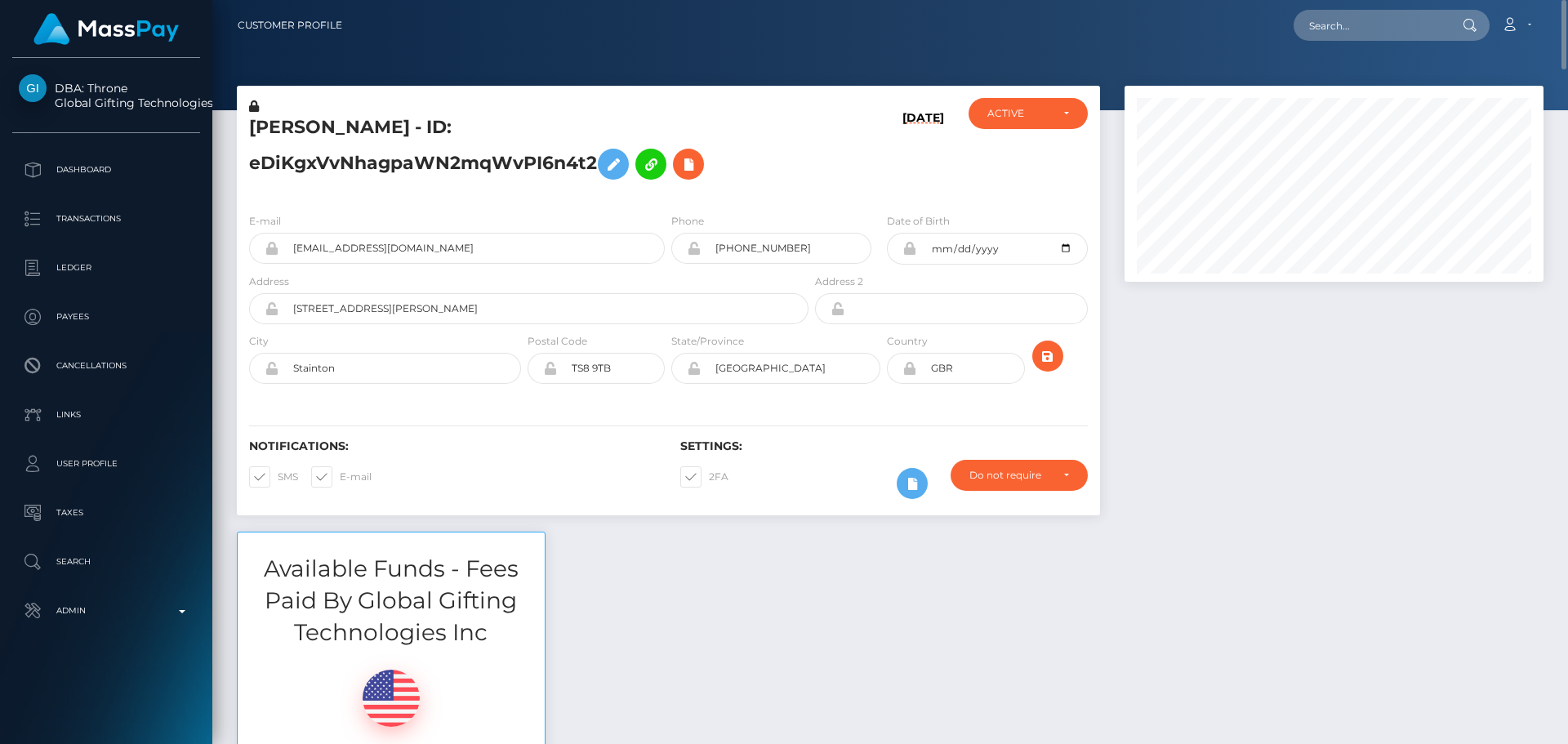
click at [791, 166] on h5 "[PERSON_NAME] - ID: eDiKgxVvNhagpaWN2mqWvPI6n4t2" at bounding box center [524, 151] width 551 height 73
click at [776, 160] on h5 "[PERSON_NAME] - ID: eDiKgxVvNhagpaWN2mqWvPI6n4t2" at bounding box center [524, 151] width 551 height 73
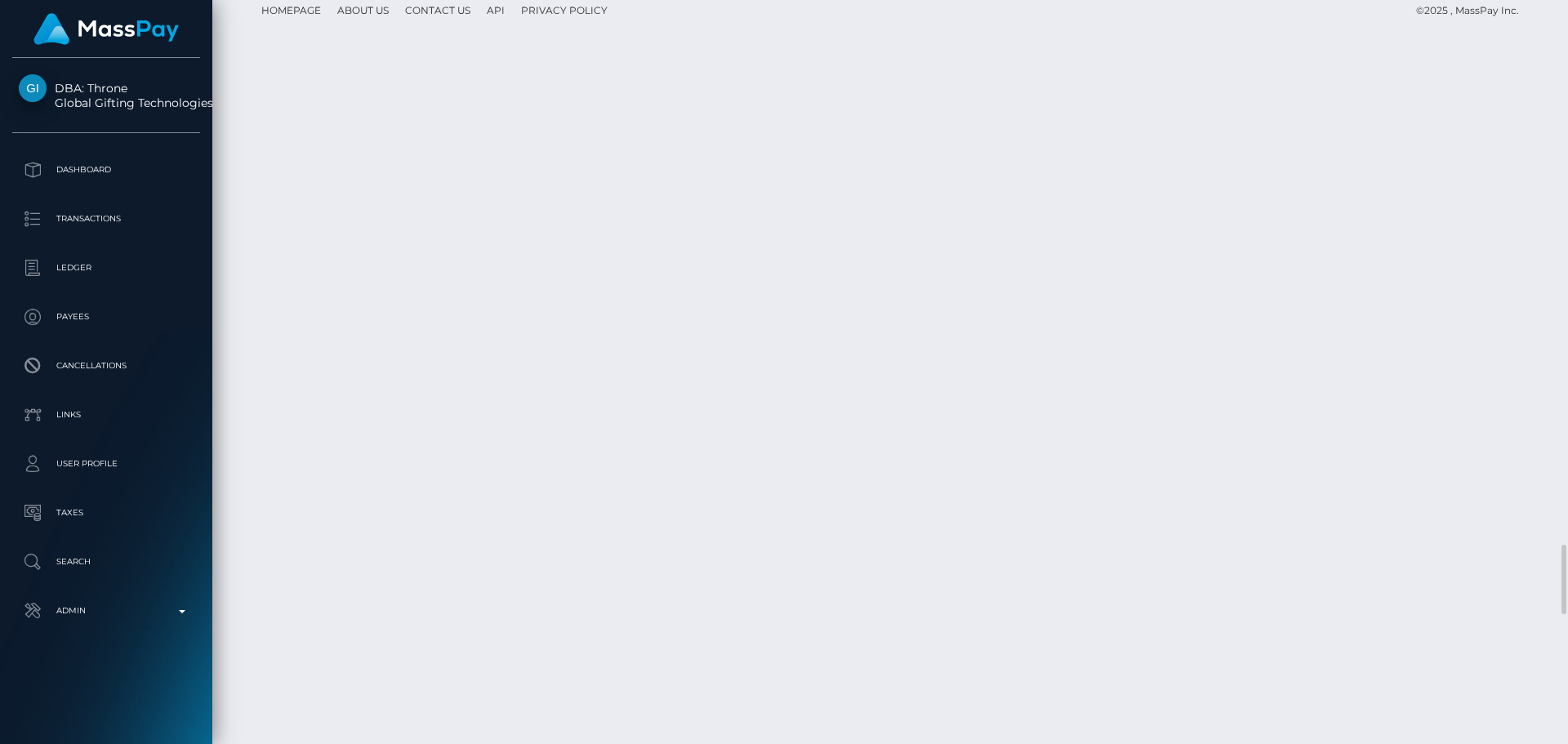
scroll to position [196, 420]
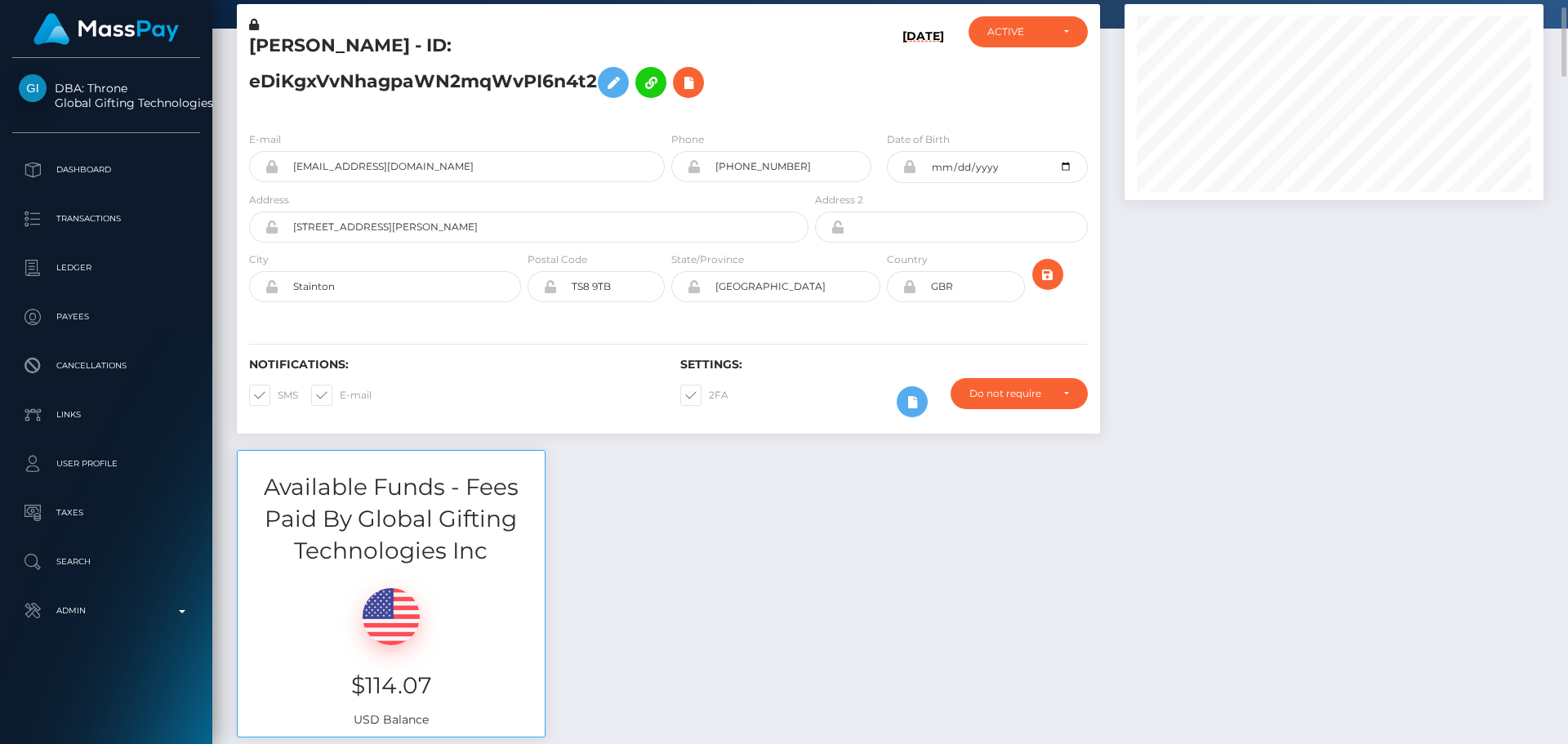
scroll to position [0, 0]
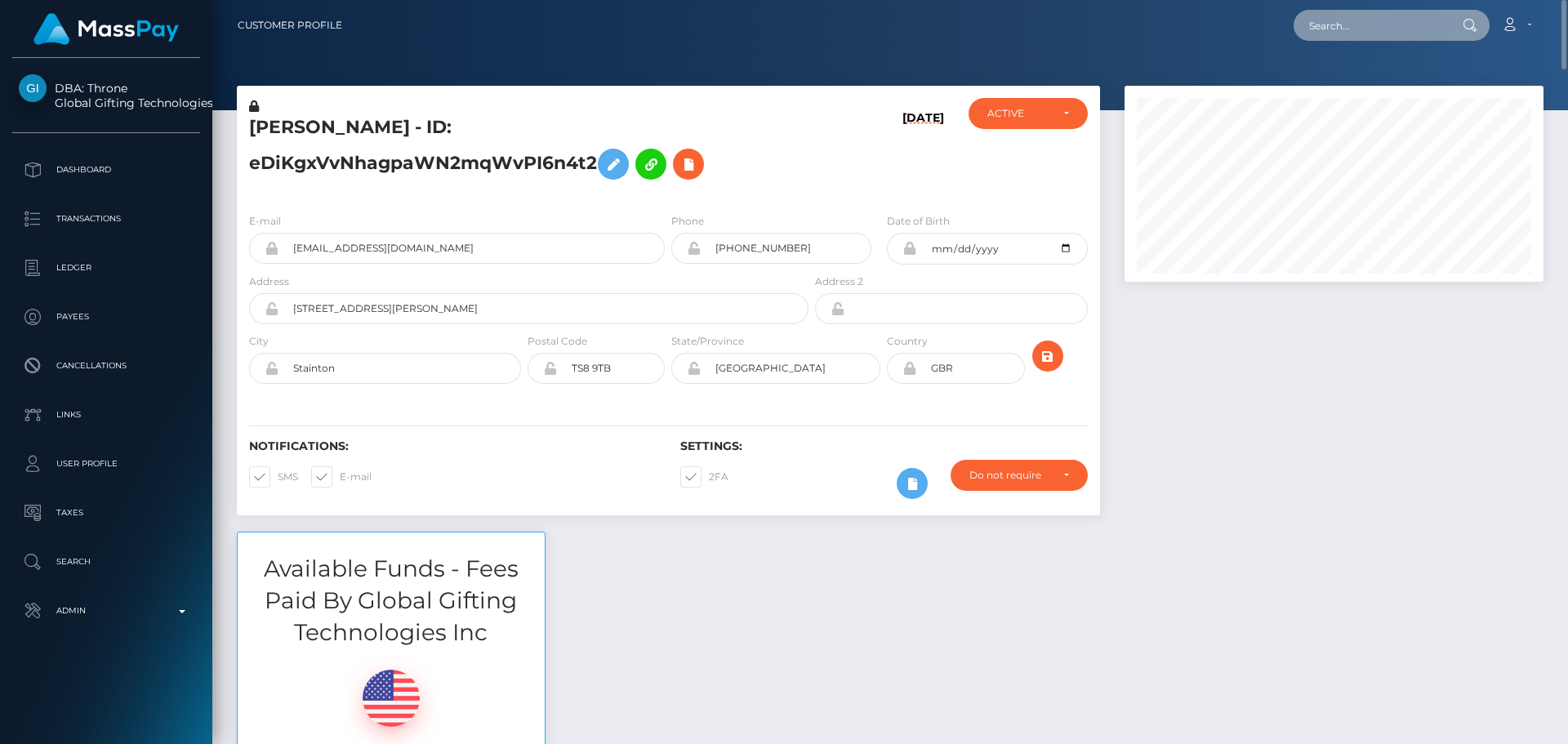
click at [1364, 23] on input "text" at bounding box center [1371, 25] width 154 height 31
paste input "[EMAIL_ADDRESS][DOMAIN_NAME]"
type input "[EMAIL_ADDRESS][DOMAIN_NAME]"
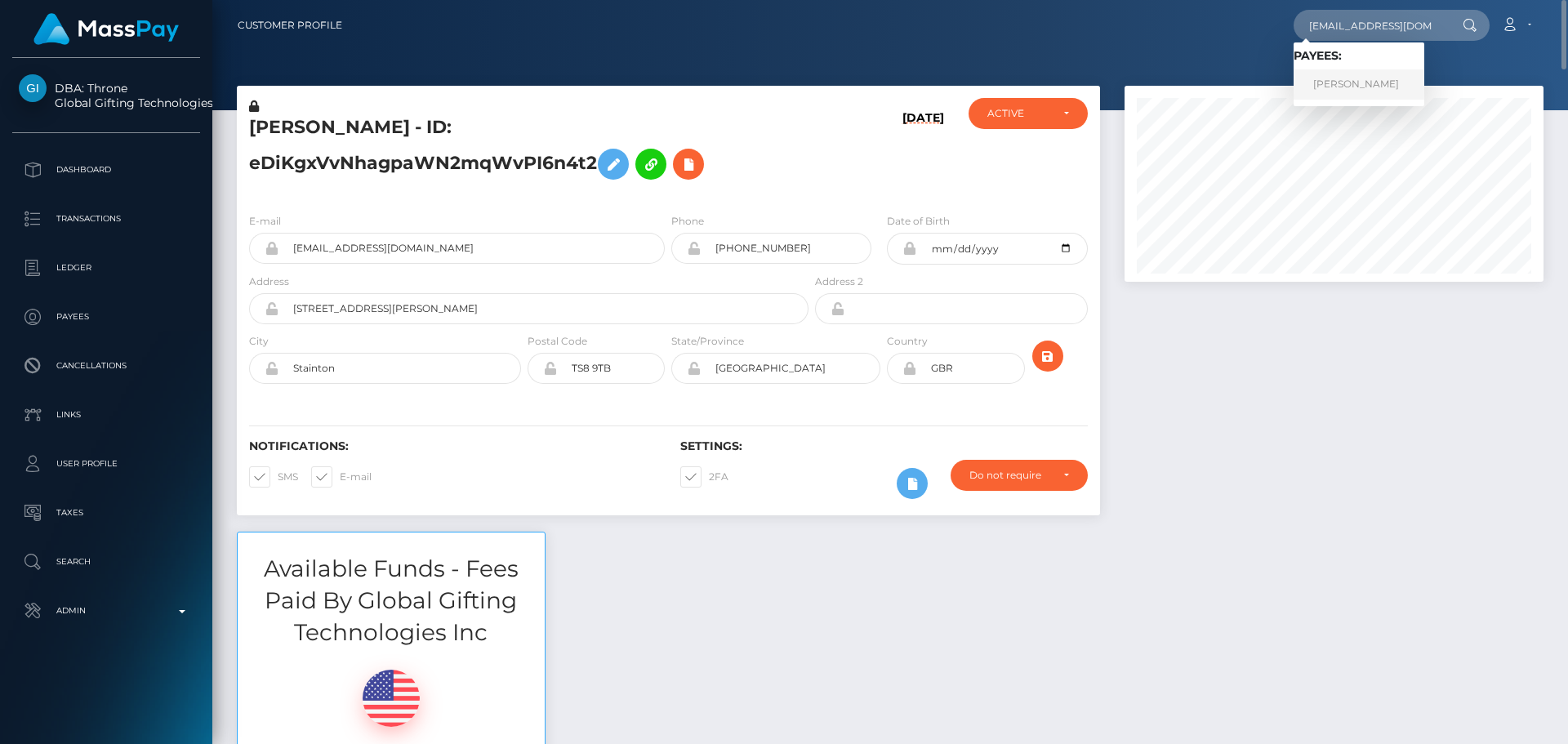
drag, startPoint x: 1365, startPoint y: 77, endPoint x: 1351, endPoint y: 73, distance: 14.6
click at [1364, 77] on link "[PERSON_NAME]" at bounding box center [1359, 85] width 131 height 31
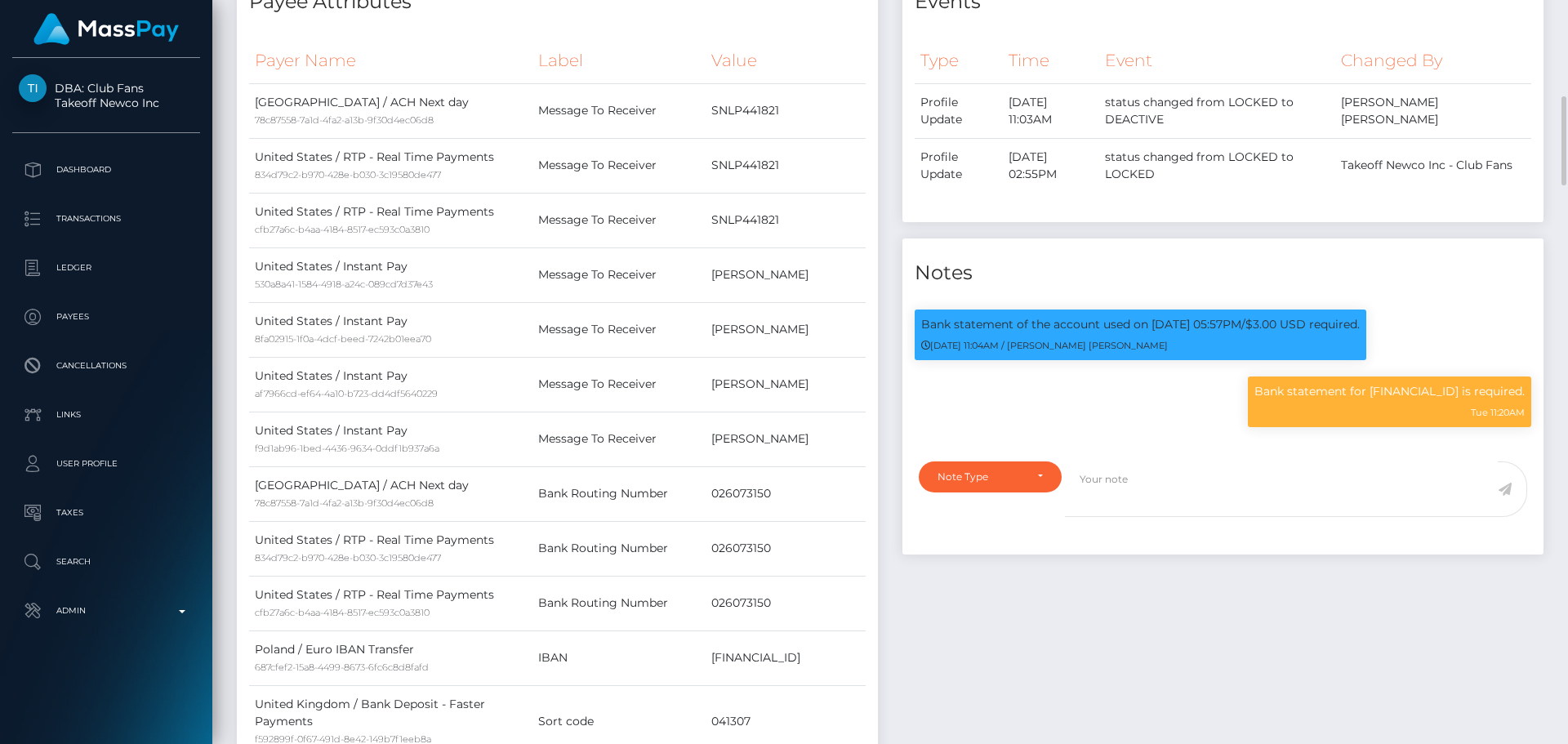
scroll to position [196, 420]
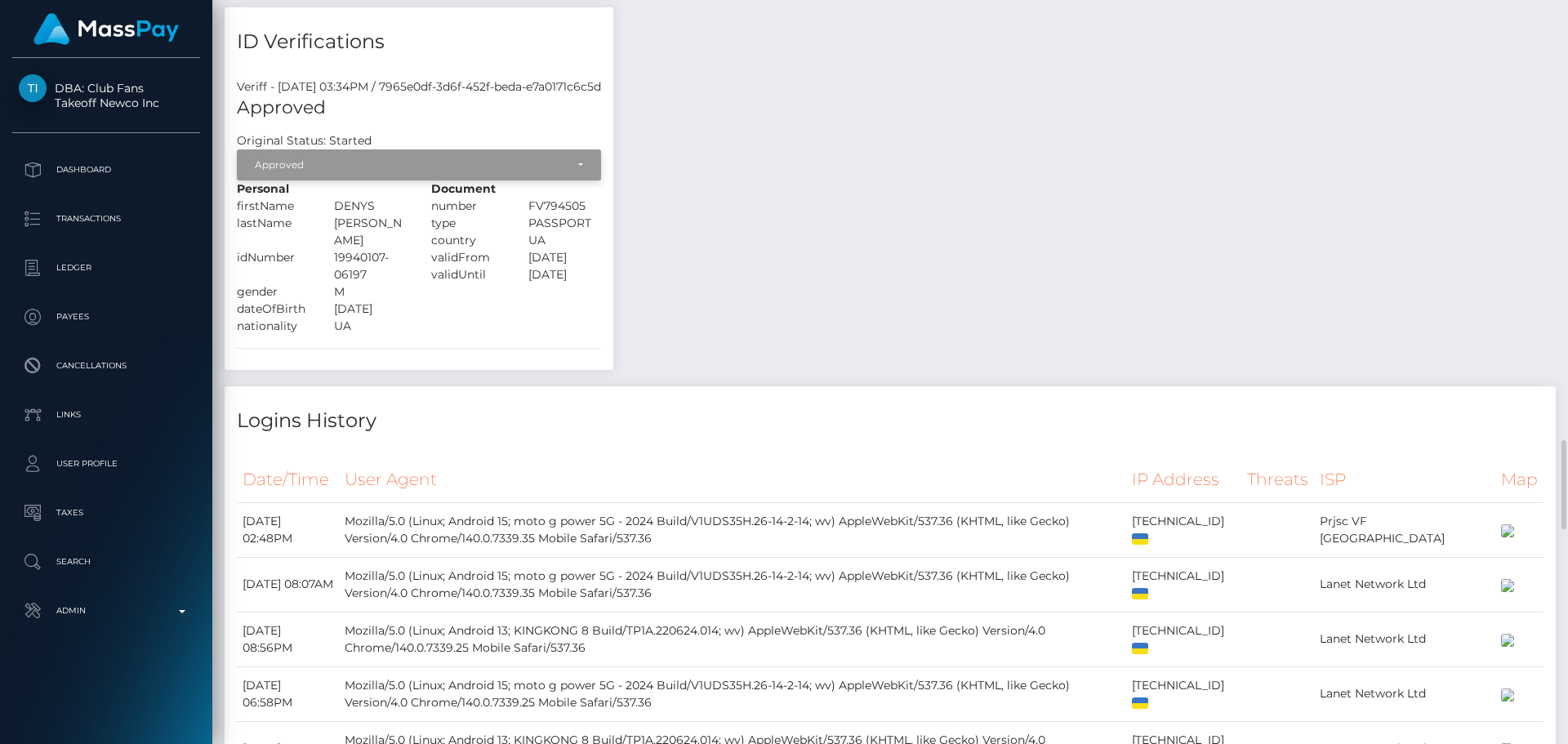
scroll to position [3512, 0]
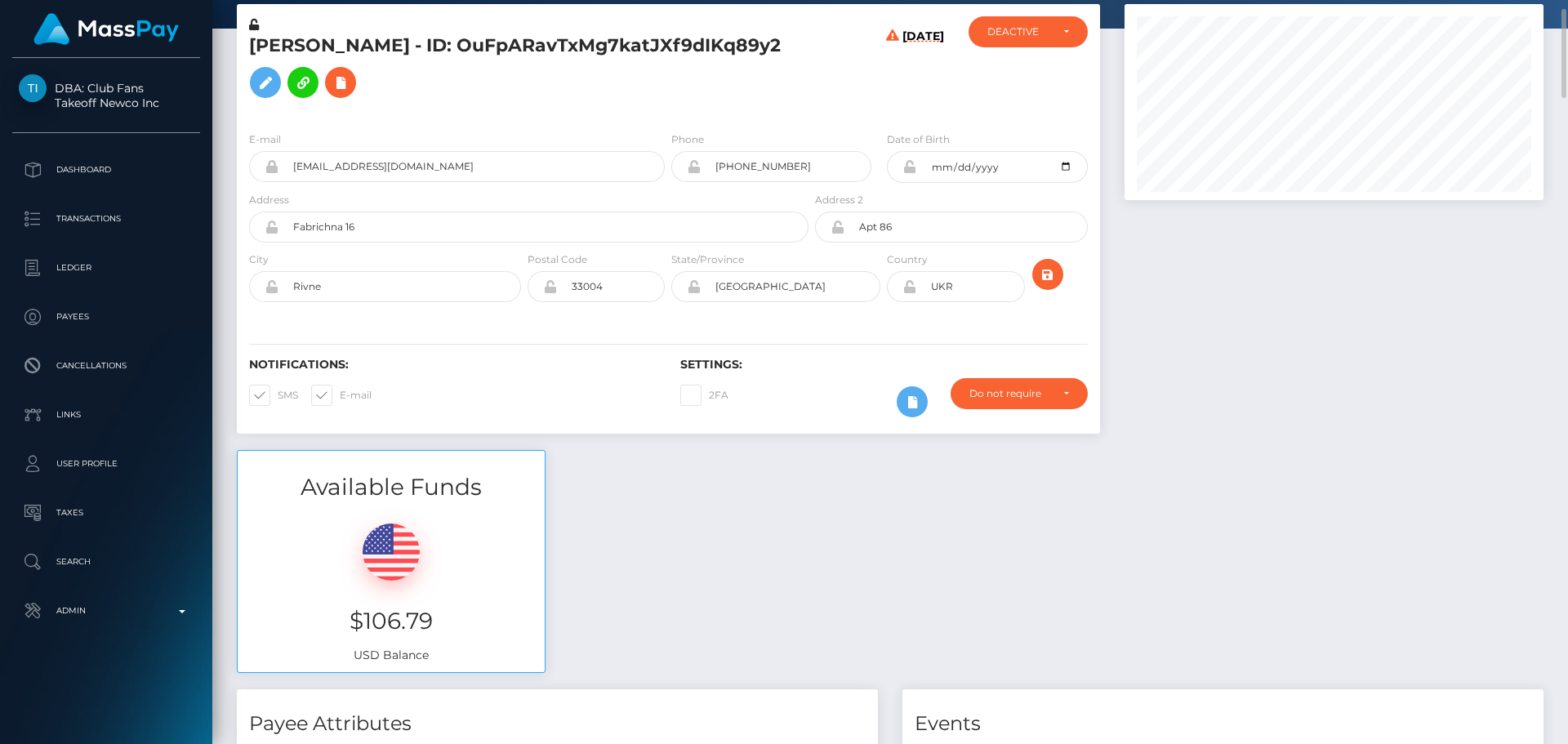
scroll to position [0, 0]
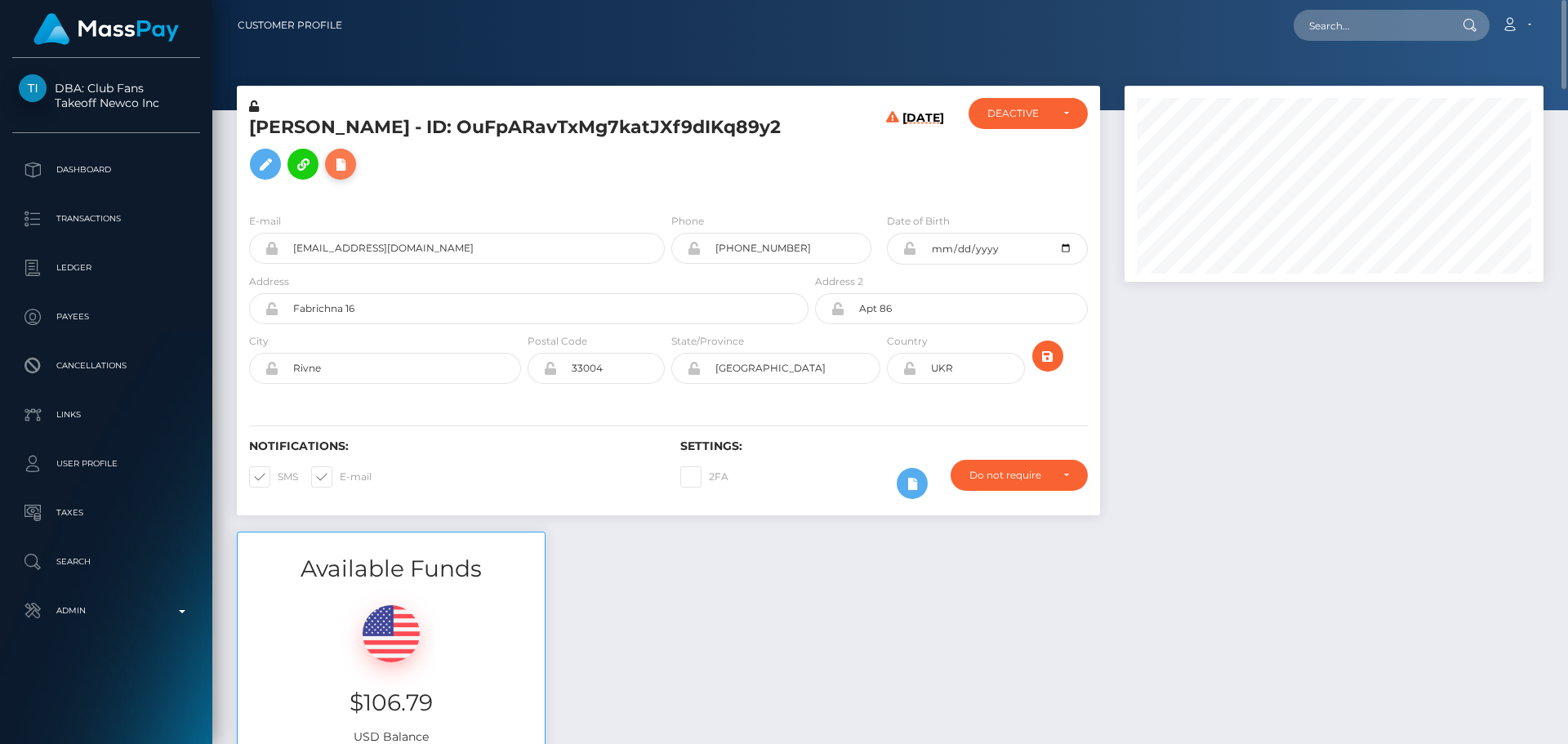
click at [342, 173] on icon at bounding box center [341, 164] width 19 height 20
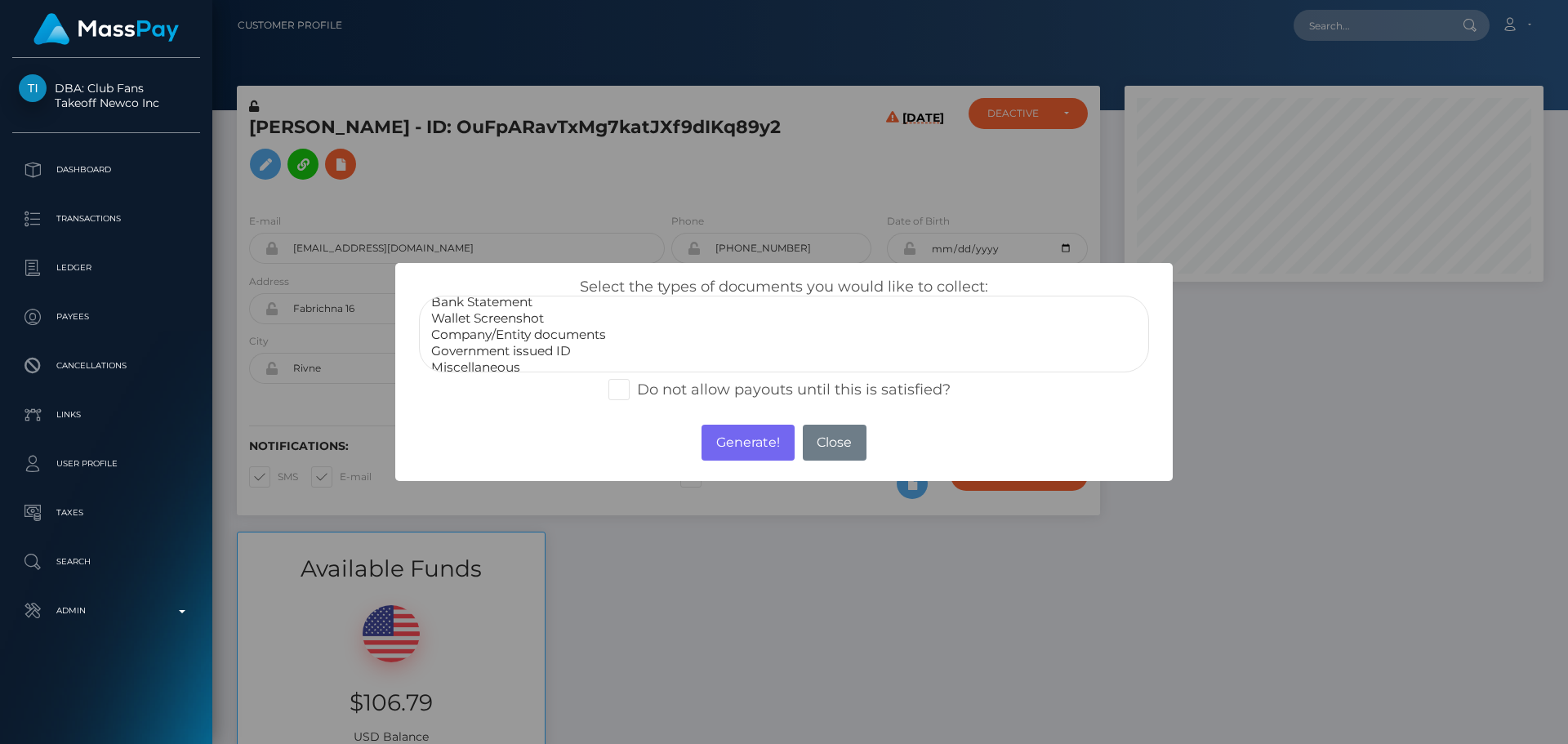
scroll to position [33, 0]
select select "Miscellaneous"
click at [508, 358] on option "Miscellaneous" at bounding box center [784, 358] width 709 height 16
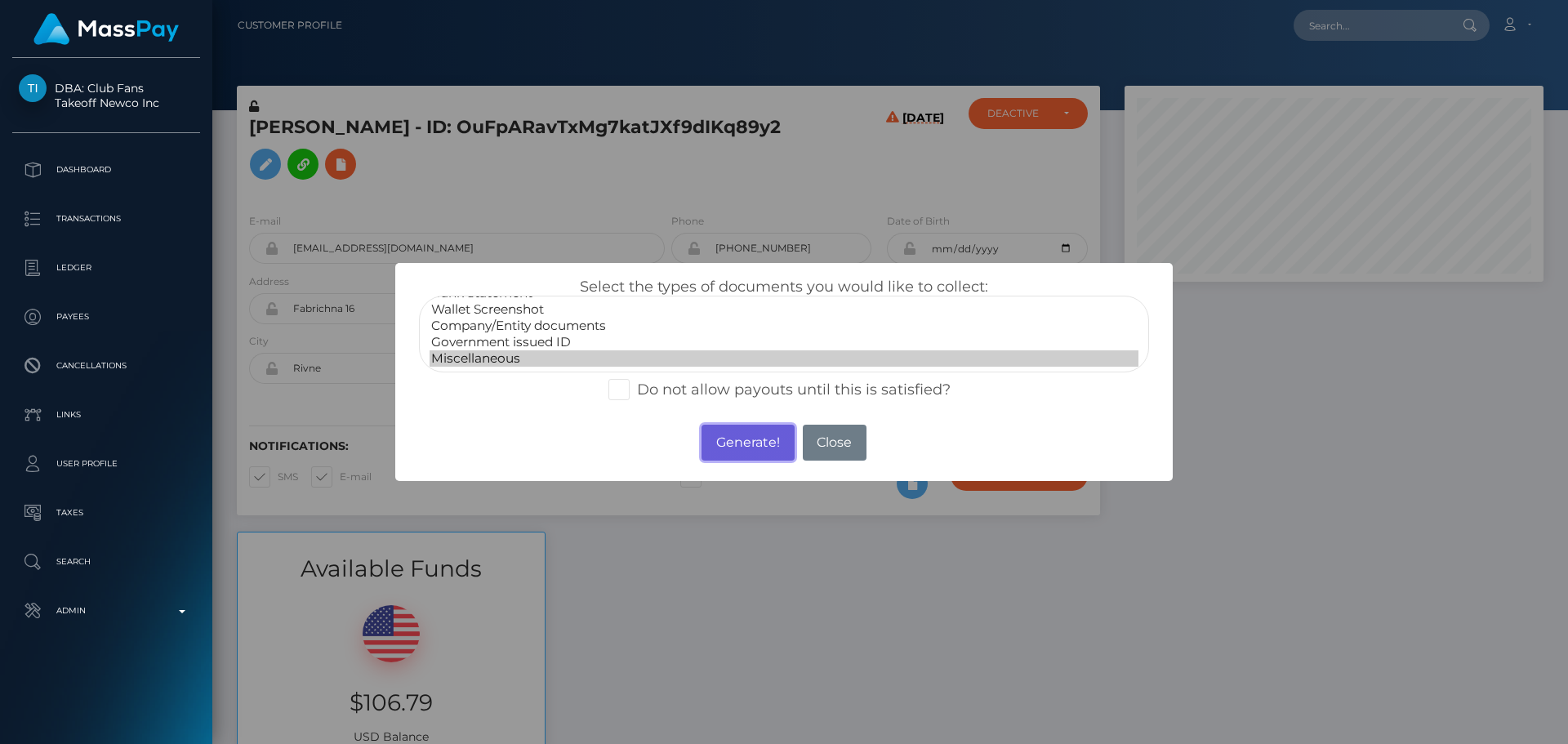
click at [740, 433] on button "Generate!" at bounding box center [747, 443] width 92 height 36
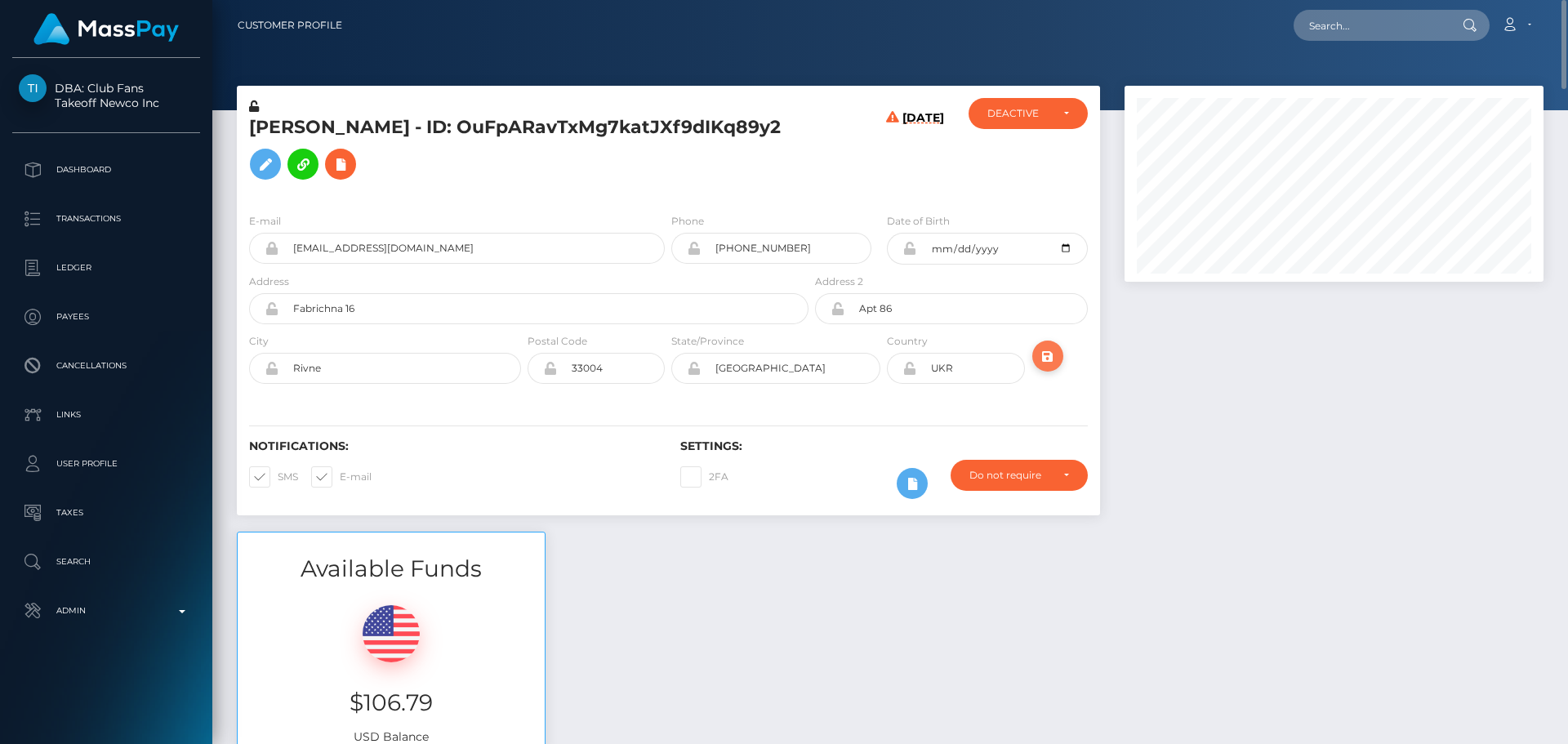
click at [1051, 359] on icon "submit" at bounding box center [1048, 356] width 19 height 20
click at [668, 190] on div "DENYS BOHDAN - ID: OuFpARavTxMg7katJXf9dIKq89y2" at bounding box center [524, 148] width 575 height 102
click at [769, 173] on h5 "DENYS BOHDAN - ID: OuFpARavTxMg7katJXf9dIKq89y2" at bounding box center [524, 151] width 551 height 73
